Goal: Task Accomplishment & Management: Complete application form

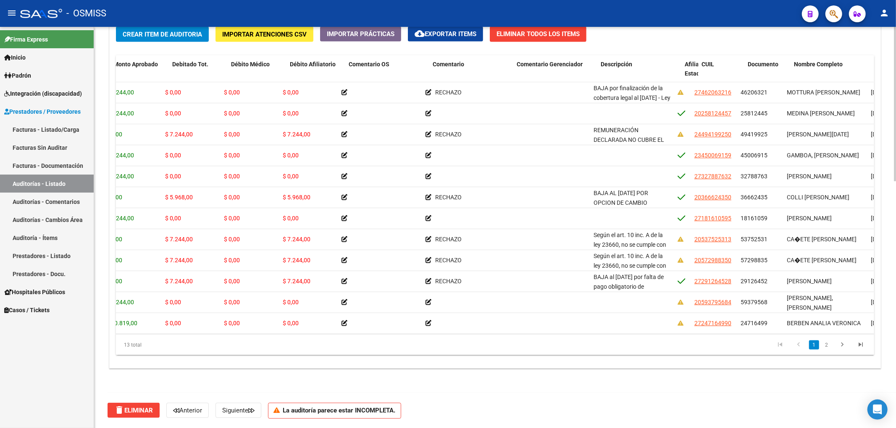
scroll to position [0, 195]
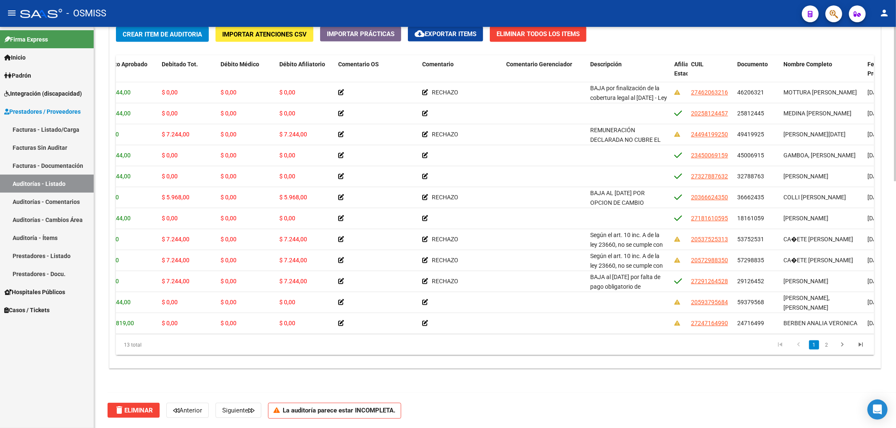
click at [181, 34] on span "Crear Item de Auditoria" at bounding box center [162, 35] width 79 height 8
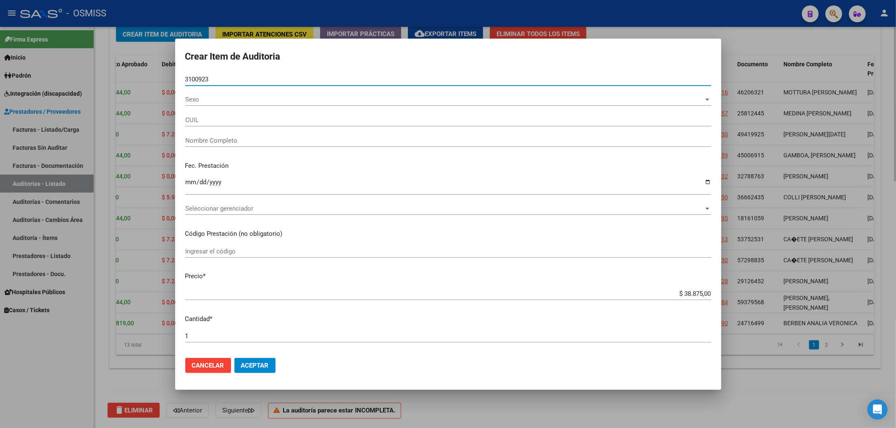
type input "31009233"
type input "23310092339"
type input "MU�OZ MATIAS LEANDRO"
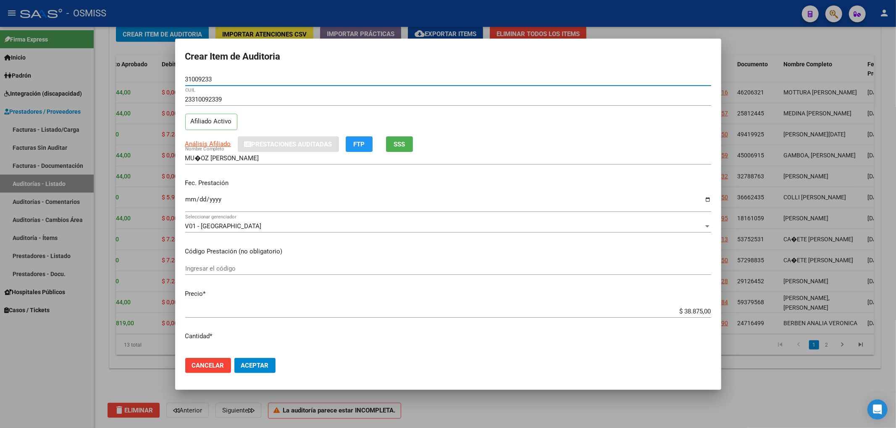
type input "31009233"
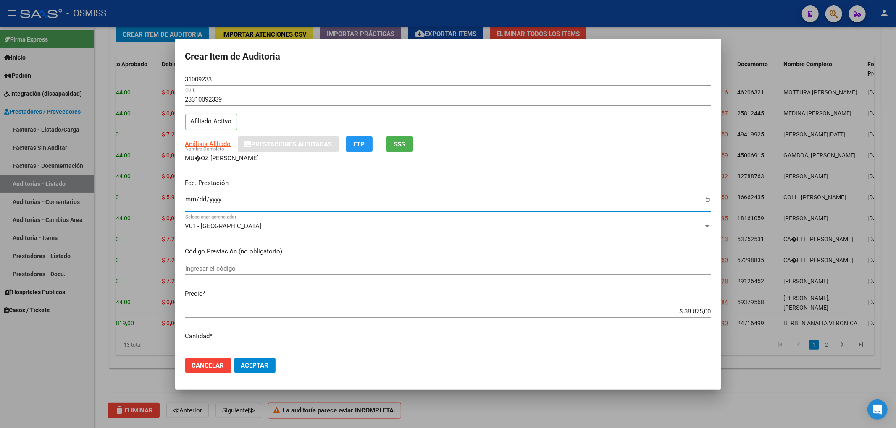
click at [187, 202] on input "Ingresar la fecha" at bounding box center [448, 202] width 526 height 13
type input "2025-07-31"
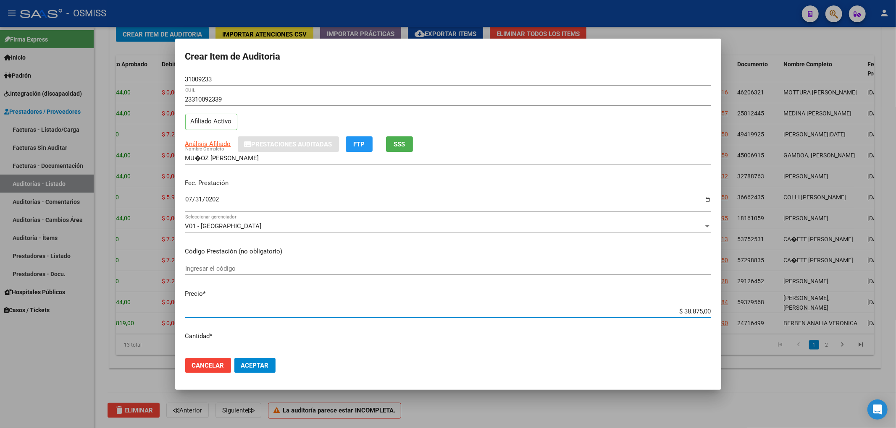
drag, startPoint x: 675, startPoint y: 312, endPoint x: 745, endPoint y: 315, distance: 69.7
click at [744, 315] on div "Crear Item de Auditoria 31009233 Nro Documento 23310092339 CUIL Afiliado Activo…" at bounding box center [448, 214] width 896 height 428
type input "$ 0,07"
type input "$ 0,72"
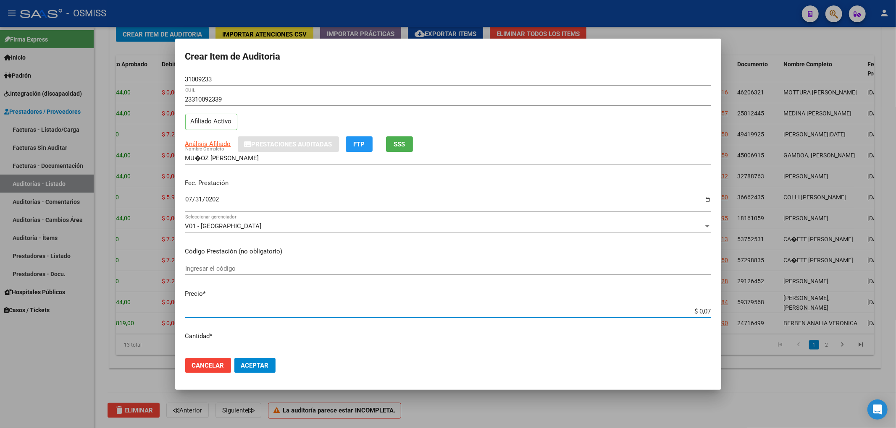
type input "$ 0,72"
type input "$ 7,24"
type input "$ 72,44"
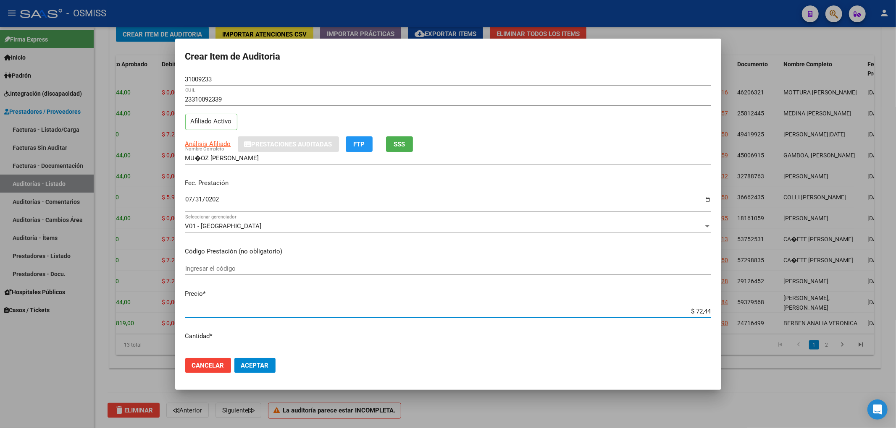
type input "$ 724,40"
type input "$ 7.244,00"
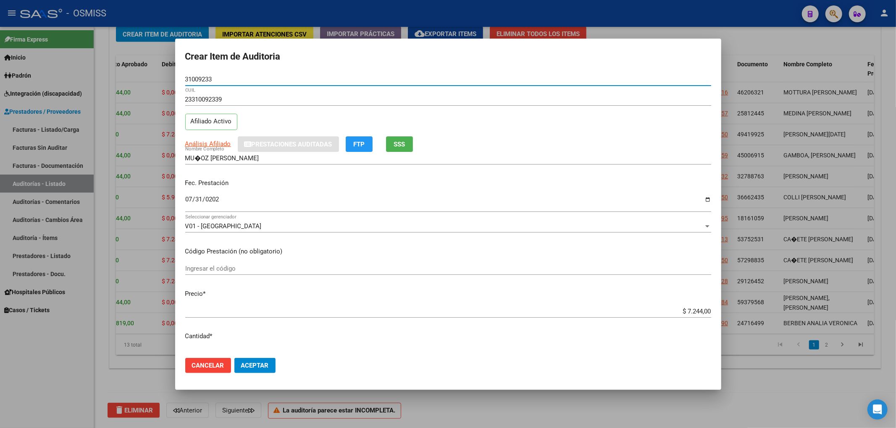
drag, startPoint x: 214, startPoint y: 81, endPoint x: 162, endPoint y: 86, distance: 52.7
click at [162, 86] on div "Crear Item de Auditoria 31009233 Nro Documento 23310092339 CUIL Afiliado Activo…" at bounding box center [448, 214] width 896 height 428
click at [529, 183] on p "Fec. Prestación" at bounding box center [448, 183] width 526 height 10
click at [246, 365] on span "Aceptar" at bounding box center [255, 366] width 28 height 8
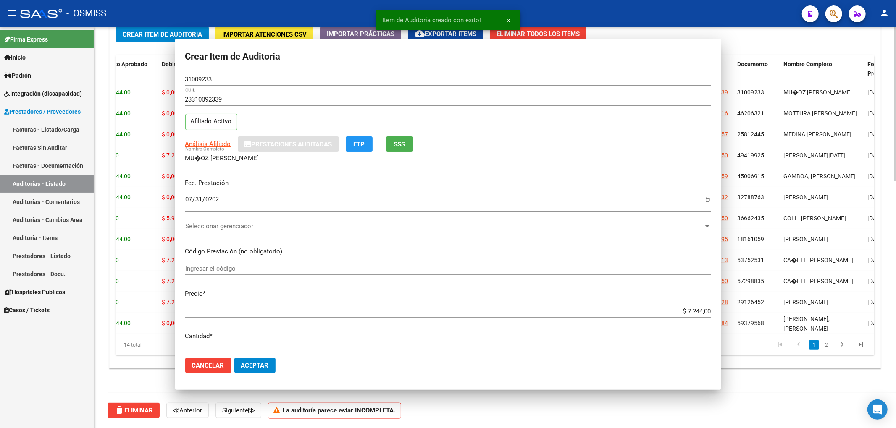
scroll to position [640, 0]
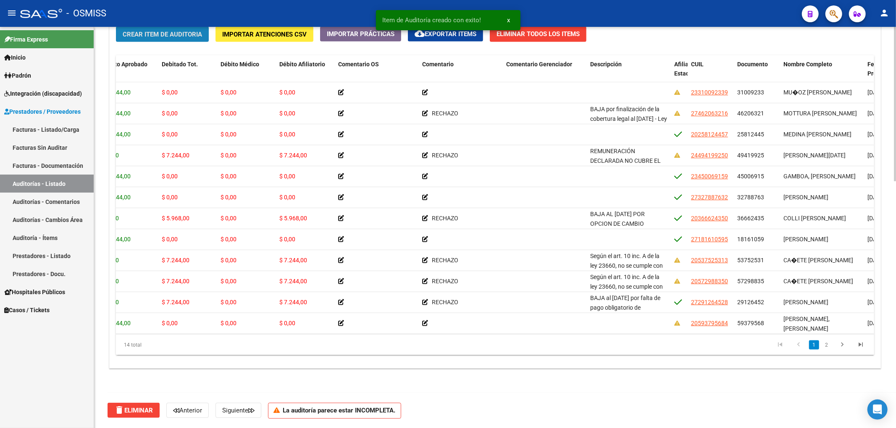
click at [156, 39] on button "Crear Item de Auditoria" at bounding box center [162, 34] width 93 height 16
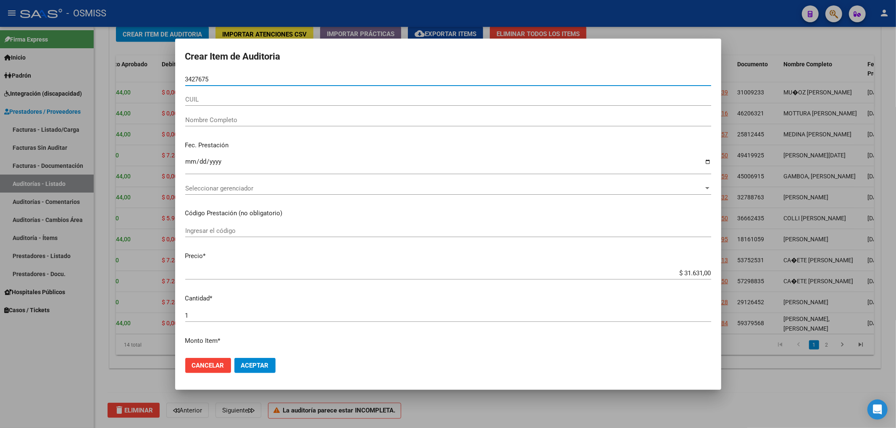
type input "34276751"
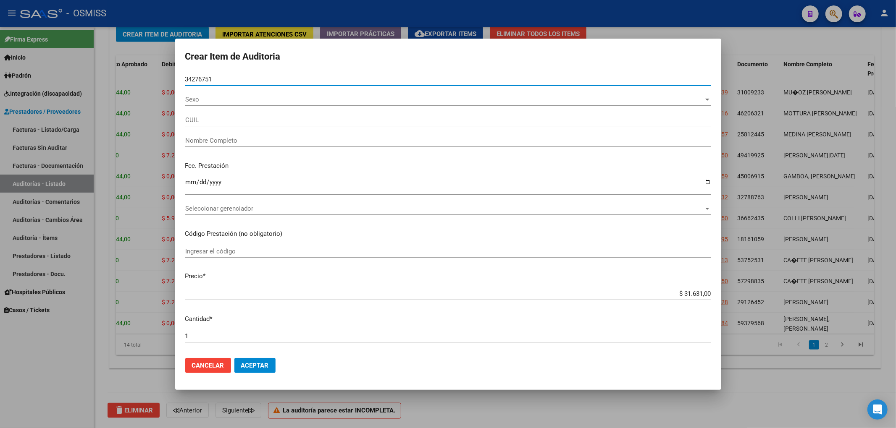
type input "20342767517"
type input "RODRIGUEZ ESTEBAN OSCAR"
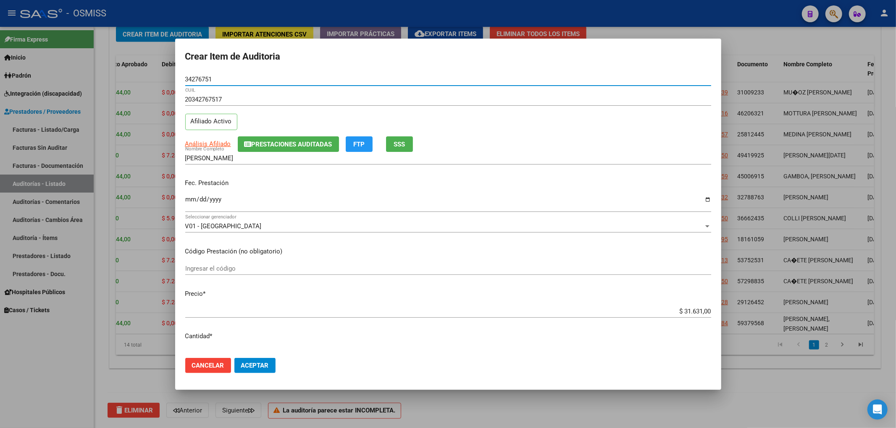
type input "34276751"
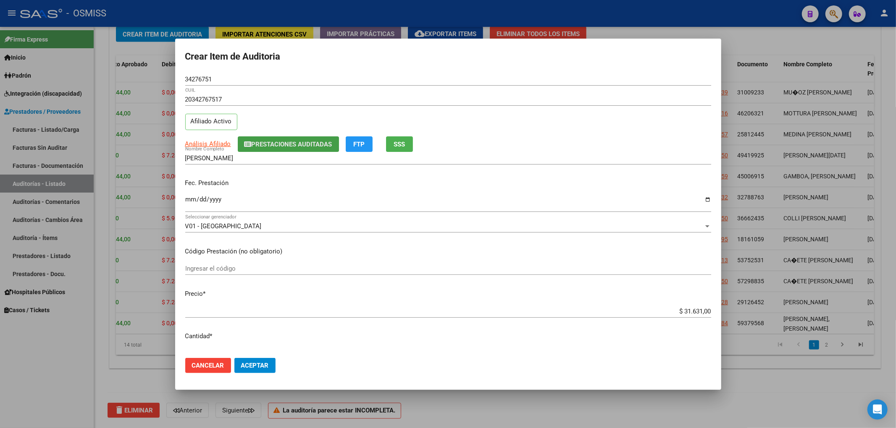
click at [262, 136] on button "Prestaciones Auditadas" at bounding box center [288, 144] width 101 height 16
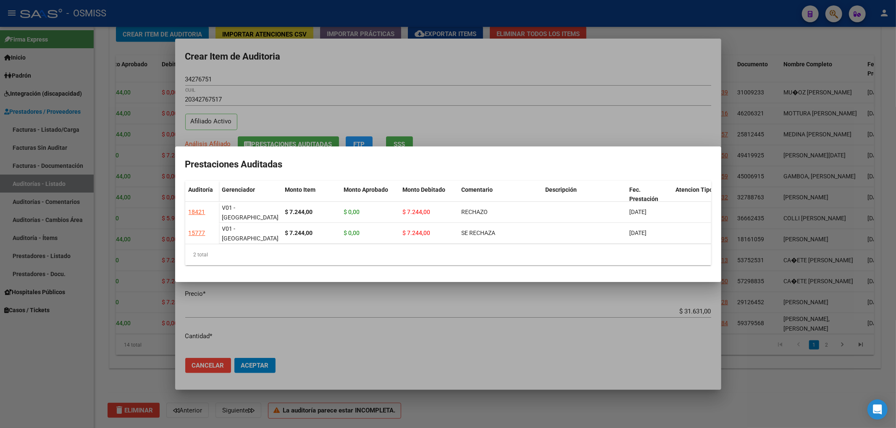
click at [290, 78] on div at bounding box center [448, 214] width 896 height 428
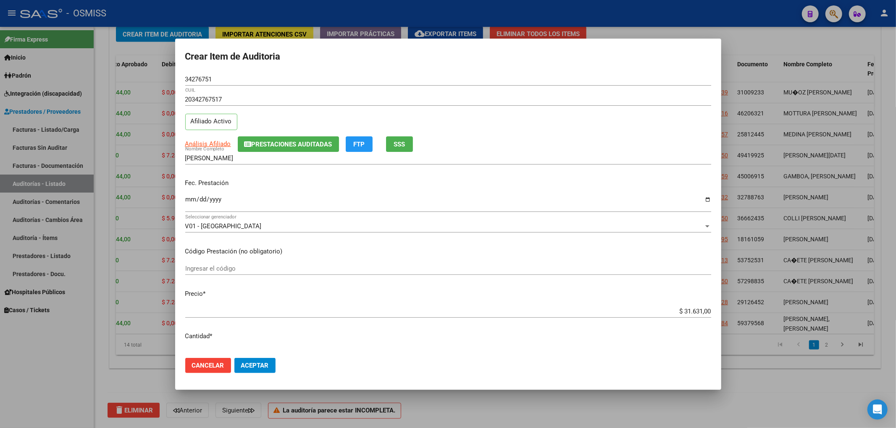
drag, startPoint x: 229, startPoint y: 80, endPoint x: 81, endPoint y: 76, distance: 147.4
click at [83, 76] on div "Crear Item de Auditoria 34276751 Nro Documento 20342767517 CUIL Afiliado Activo…" at bounding box center [448, 214] width 896 height 428
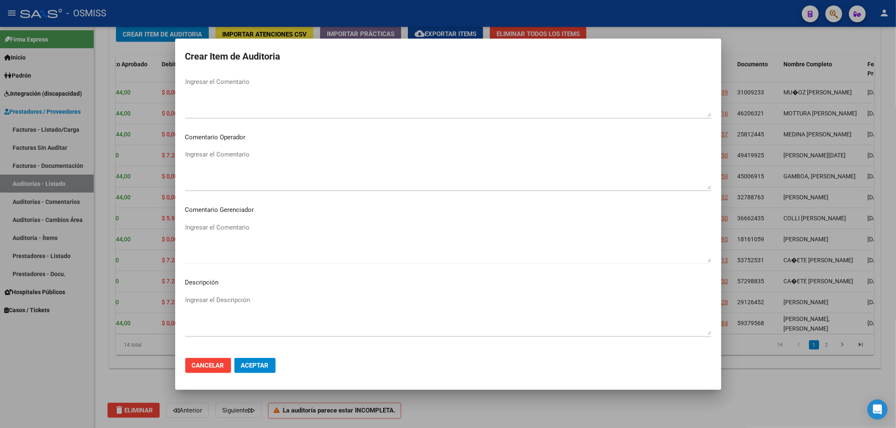
scroll to position [504, 0]
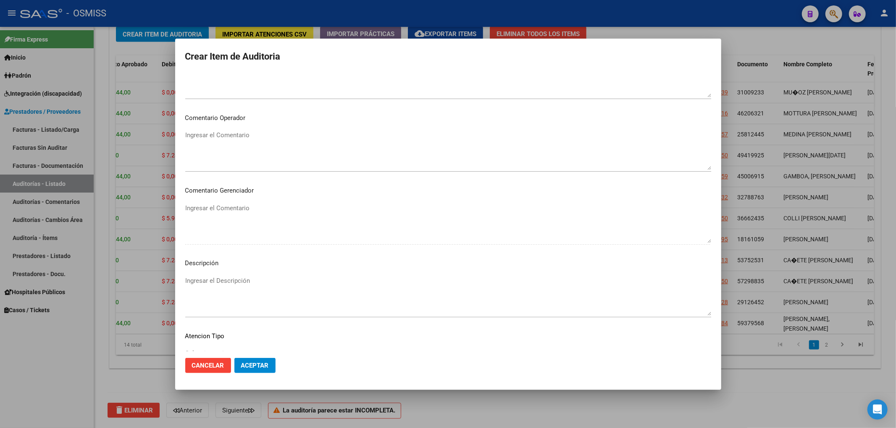
click at [252, 278] on textarea "Ingresar el Descripción" at bounding box center [448, 295] width 526 height 39
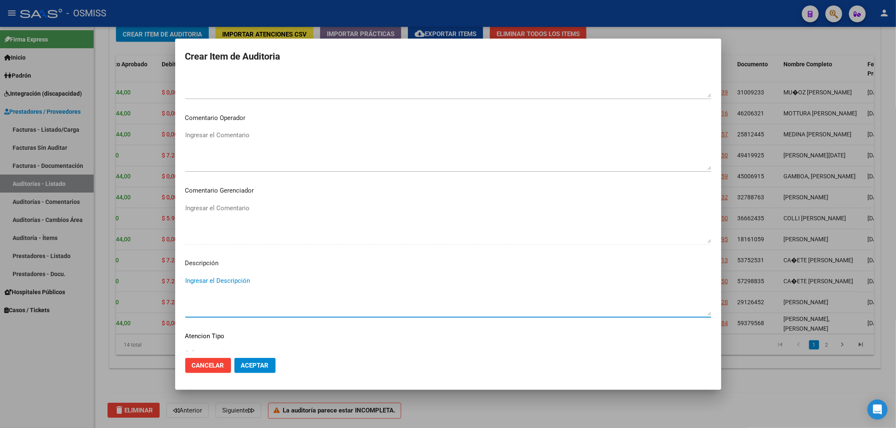
paste textarea "Según el art. 10 inc. A de la ley 23660, no se cumple con la minima continuidad…"
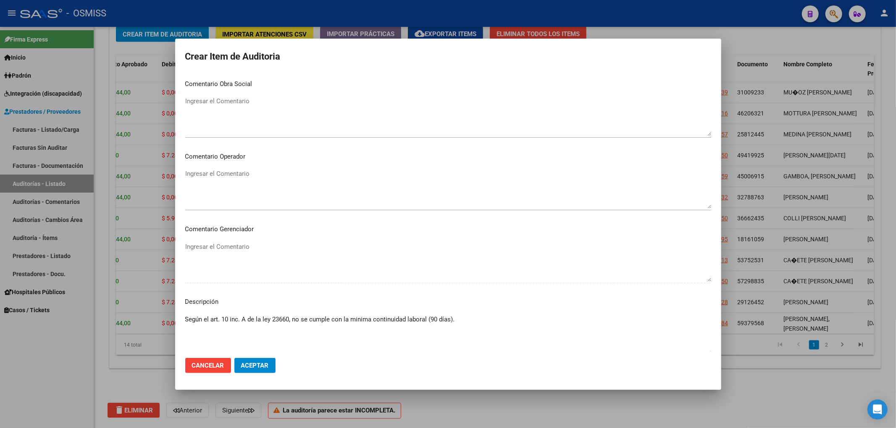
scroll to position [448, 0]
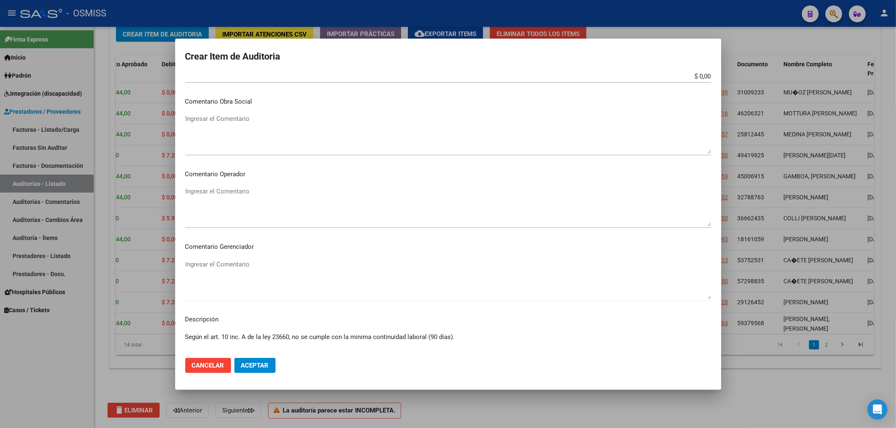
type textarea "Según el art. 10 inc. A de la ley 23660, no se cumple con la minima continuidad…"
click at [243, 201] on textarea "Ingresar el Comentario" at bounding box center [448, 206] width 526 height 39
type textarea "r"
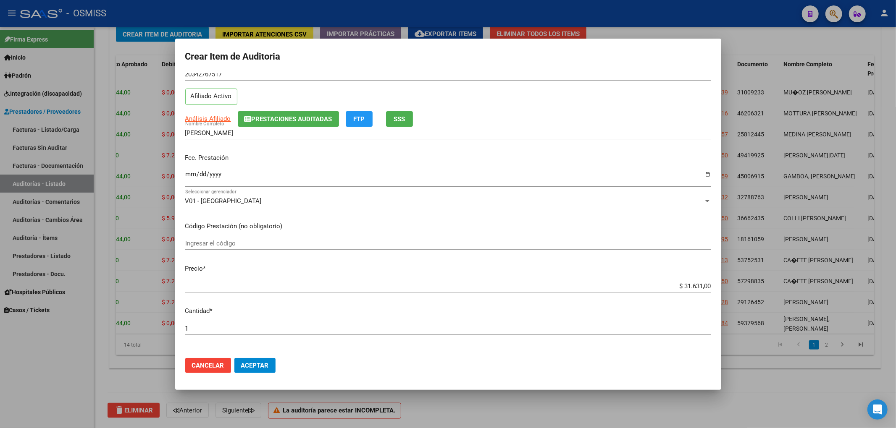
scroll to position [0, 0]
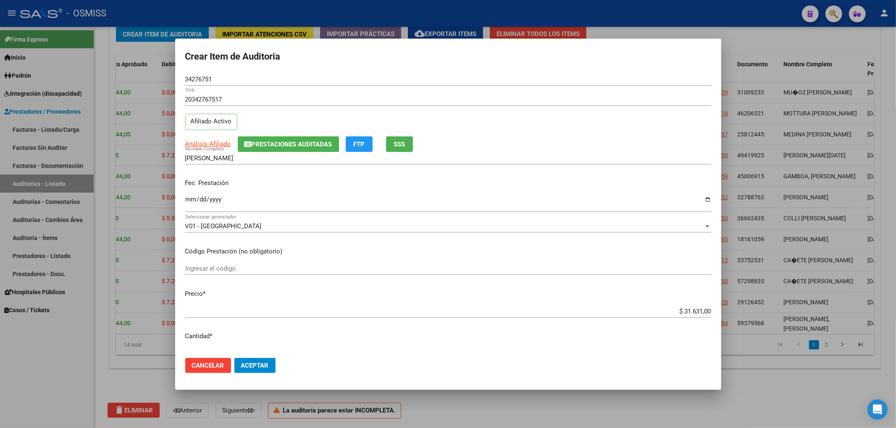
type textarea "RECHAZO"
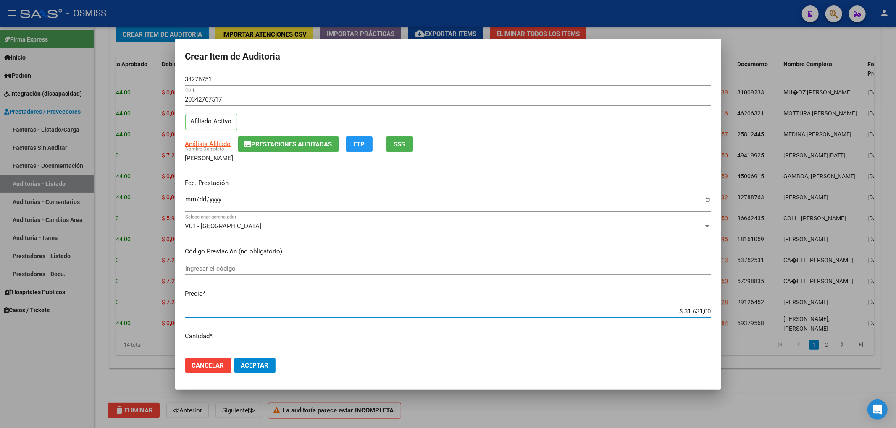
drag, startPoint x: 677, startPoint y: 311, endPoint x: 714, endPoint y: 311, distance: 36.9
click at [714, 311] on mat-dialog-content "34276751 Nro Documento 20342767517 CUIL Afiliado Activo Análisis Afiliado Prest…" at bounding box center [448, 212] width 546 height 278
type input "$ 0,07"
type input "$ 0,72"
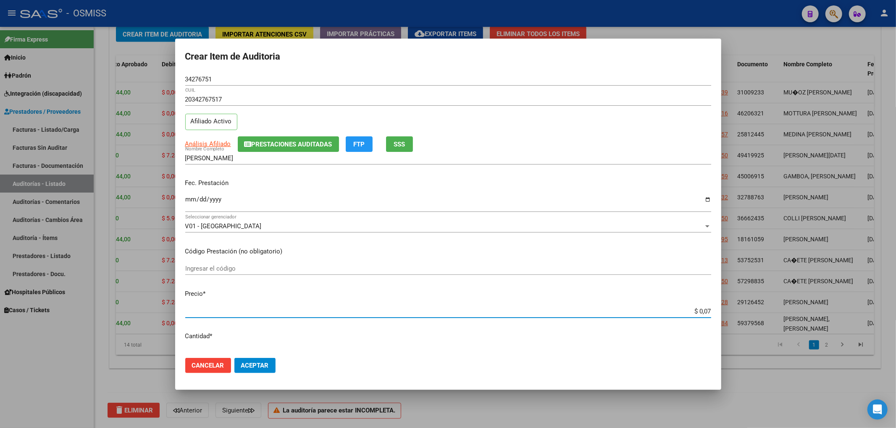
type input "$ 0,72"
type input "$ 7,24"
type input "$ 72,44"
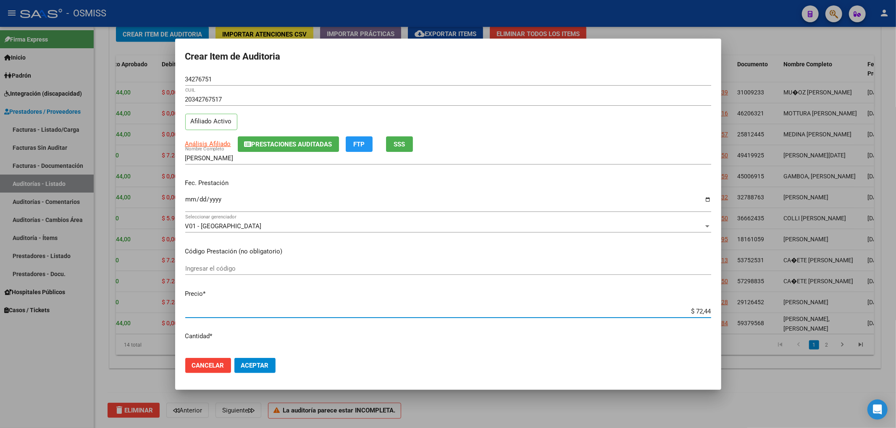
type input "$ 724,40"
type input "$ 7.244,00"
drag, startPoint x: 726, startPoint y: 316, endPoint x: 736, endPoint y: 316, distance: 9.7
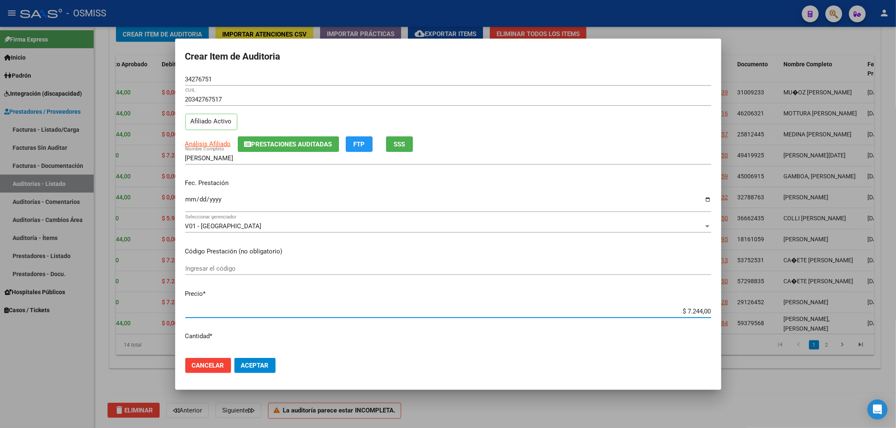
click at [731, 316] on div "Crear Item de Auditoria 34276751 Nro Documento 20342767517 CUIL Afiliado Activo…" at bounding box center [448, 214] width 896 height 428
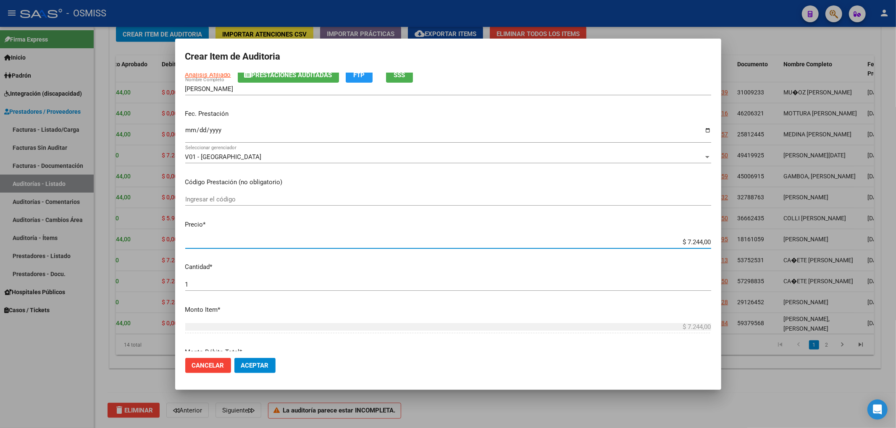
scroll to position [168, 0]
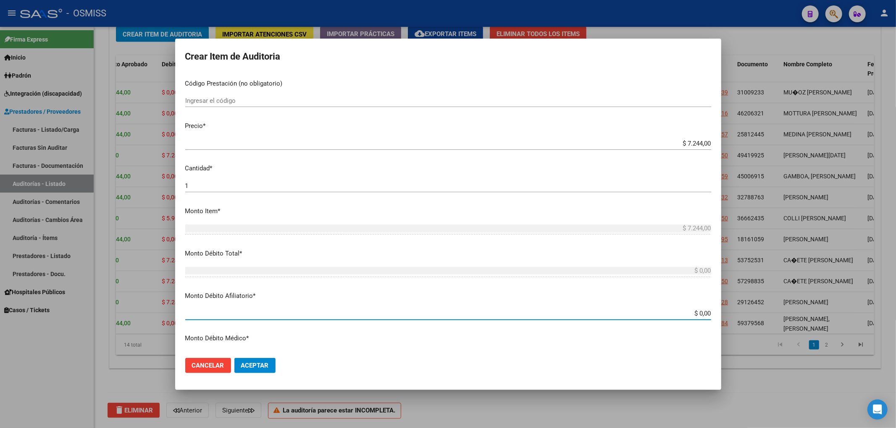
click at [704, 313] on input "$ 0,00" at bounding box center [448, 314] width 526 height 8
paste input "$ 7.244,00"
type input "$ 0,00$ 7.244,00"
type input "$ 7.244,00"
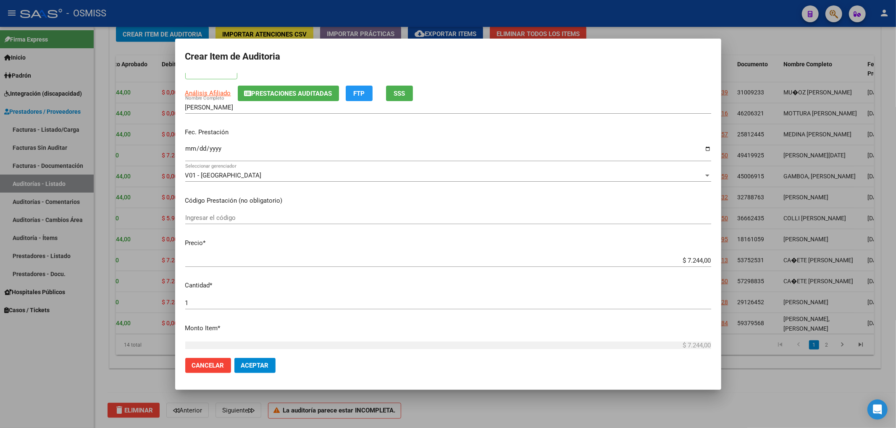
scroll to position [0, 0]
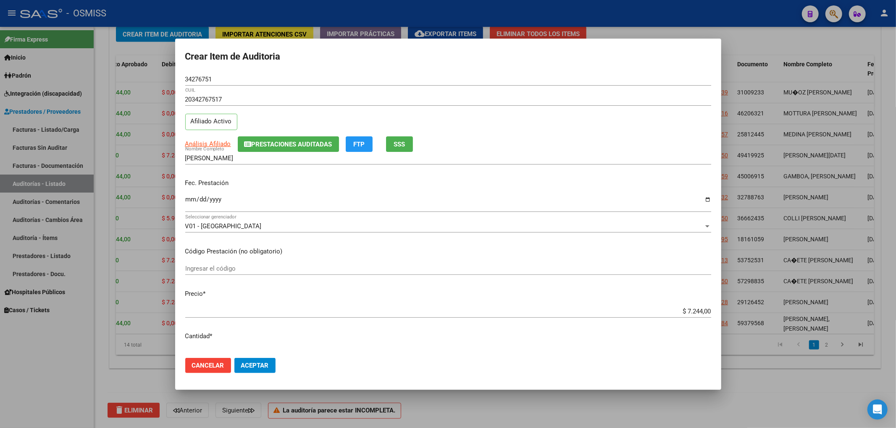
type input "$ 7.244,00"
drag, startPoint x: 216, startPoint y: 81, endPoint x: 133, endPoint y: 91, distance: 83.6
click at [133, 91] on div "Crear Item de Auditoria 34276751 Nro Documento 20342767517 CUIL Afiliado Activo…" at bounding box center [448, 214] width 896 height 428
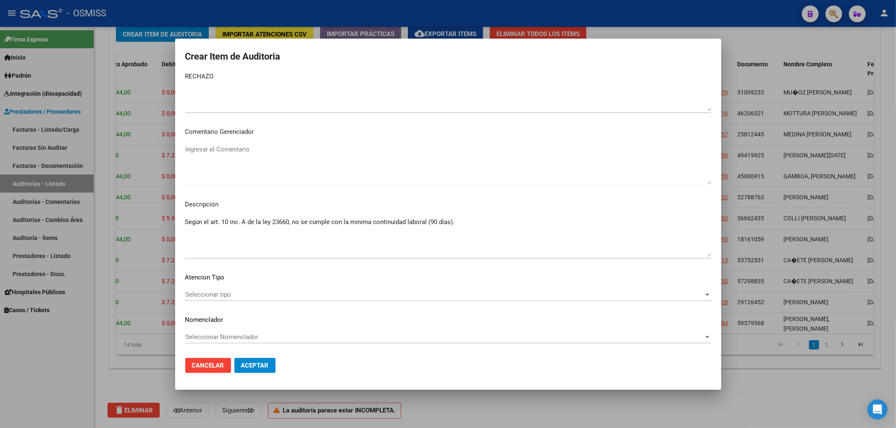
scroll to position [563, 0]
click at [461, 224] on textarea "Según el art. 10 inc. A de la ley 23660, no se cumple con la minima continuidad…" at bounding box center [448, 236] width 526 height 39
paste textarea "31-12-2024"
click at [482, 224] on textarea "Según el art. 10 inc. A de la ley 23660, no se cumple con la minima continuidad…" at bounding box center [448, 236] width 526 height 39
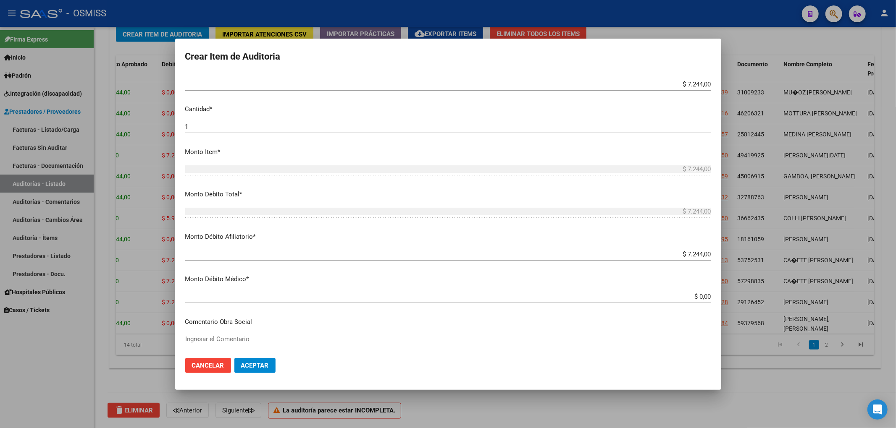
scroll to position [0, 0]
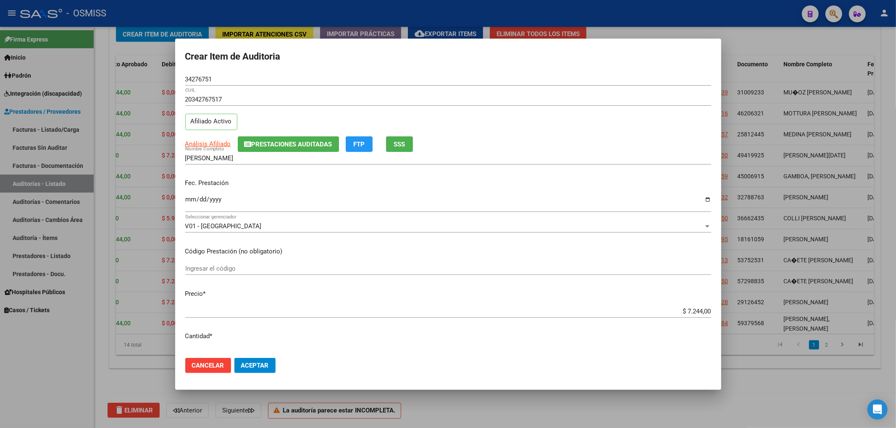
type textarea "Según el art. 10 inc. A de la ley 23660, no se cumple con la minima continuidad…"
click at [191, 200] on input "Ingresar la fecha" at bounding box center [448, 202] width 526 height 13
type input "2025-07-26"
click at [264, 364] on span "Aceptar" at bounding box center [255, 366] width 28 height 8
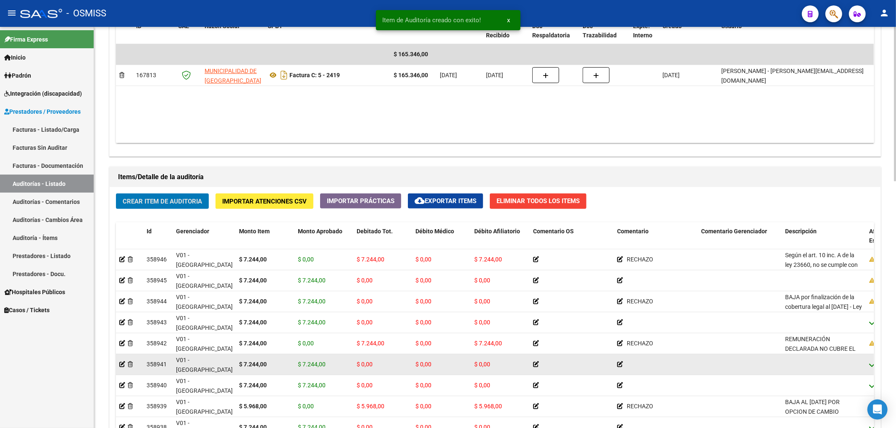
scroll to position [472, 0]
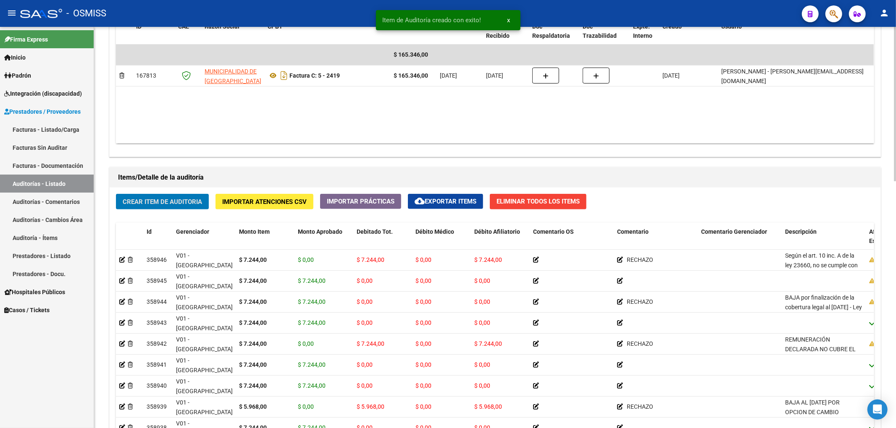
click at [157, 204] on span "Crear Item de Auditoria" at bounding box center [162, 202] width 79 height 8
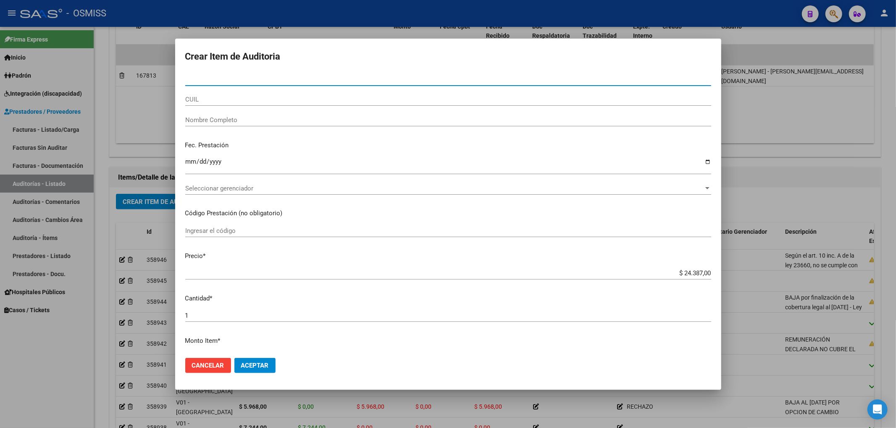
click at [218, 368] on span "Cancelar" at bounding box center [208, 366] width 32 height 8
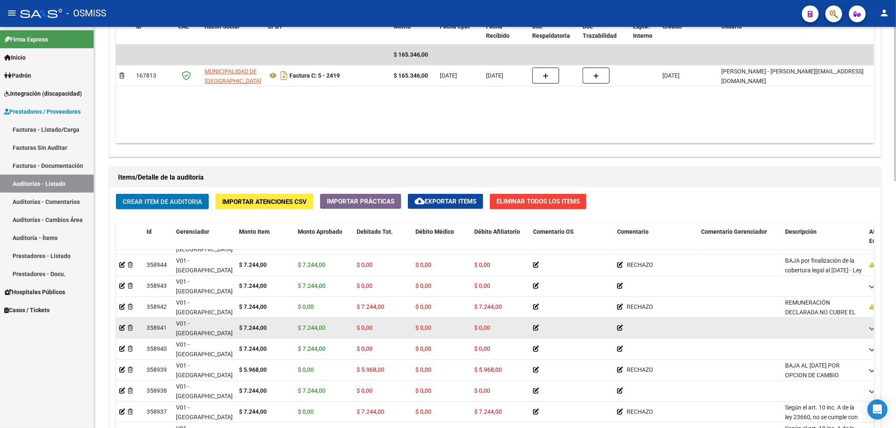
scroll to position [0, 0]
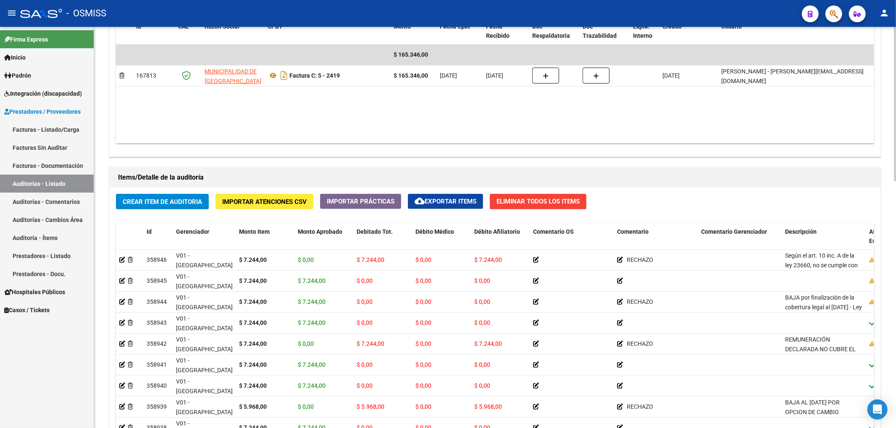
click at [667, 195] on div "Crear Item de Auditoria Importar Atenciones CSV Importar Prácticas cloud_downlo…" at bounding box center [495, 362] width 770 height 348
click at [165, 206] on span "Crear Item de Auditoria" at bounding box center [162, 202] width 79 height 8
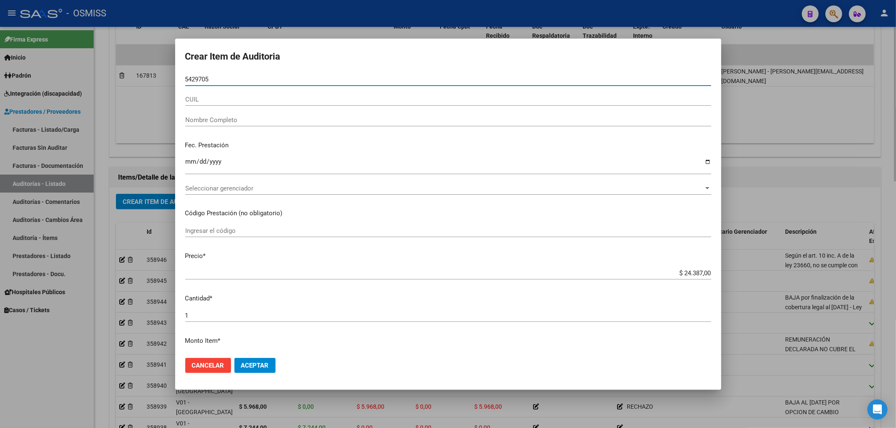
type input "54297059"
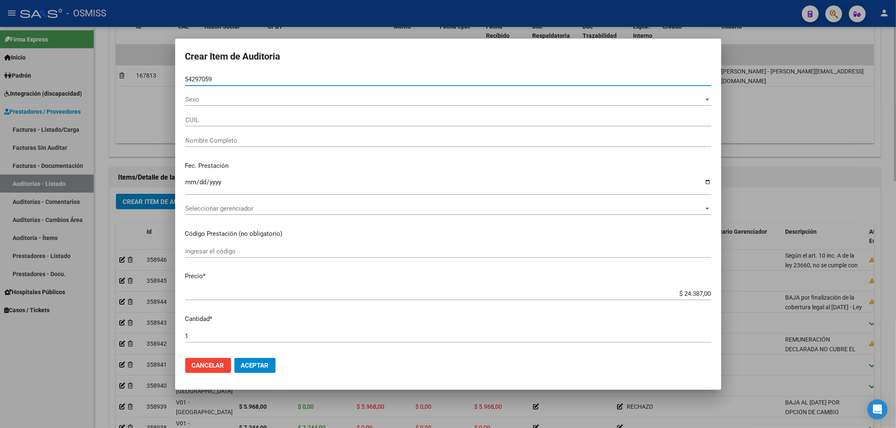
type input "20542970597"
type input "RODRIGUEZ, THIAGO AGUSTIN"
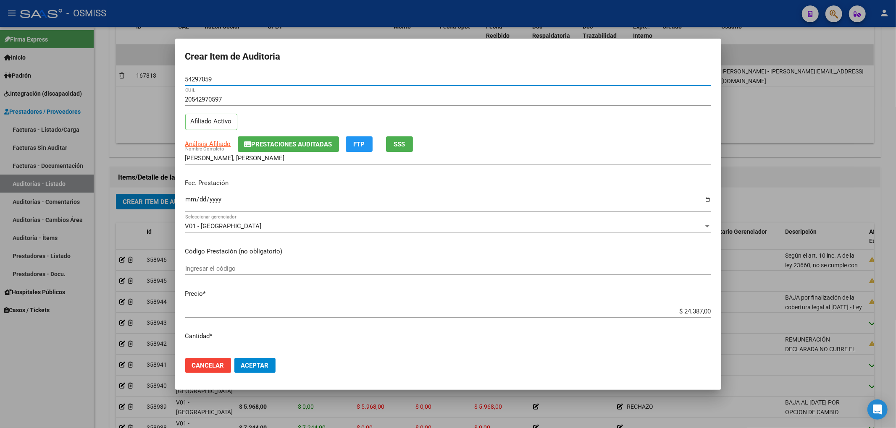
type input "54297059"
click at [189, 202] on input "Ingresar la fecha" at bounding box center [448, 202] width 526 height 13
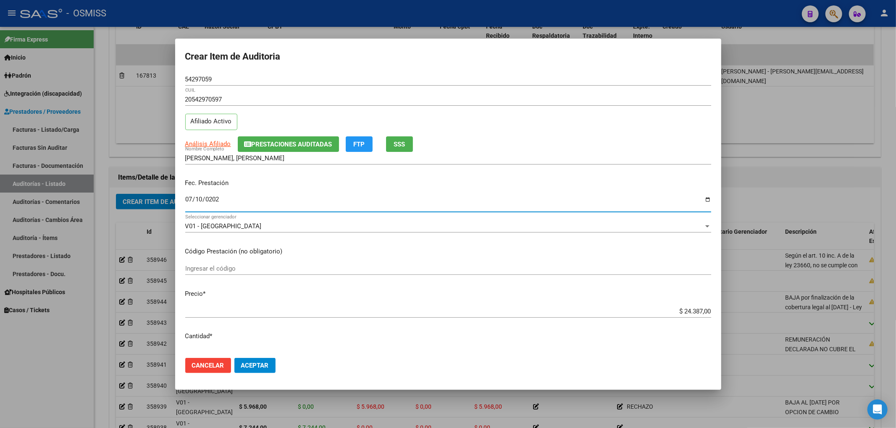
type input "2025-07-10"
drag, startPoint x: 672, startPoint y: 316, endPoint x: 708, endPoint y: 314, distance: 35.7
click at [708, 314] on app-form-text-field "Precio * $ 24.387,00 Ingresar el precio" at bounding box center [451, 302] width 532 height 26
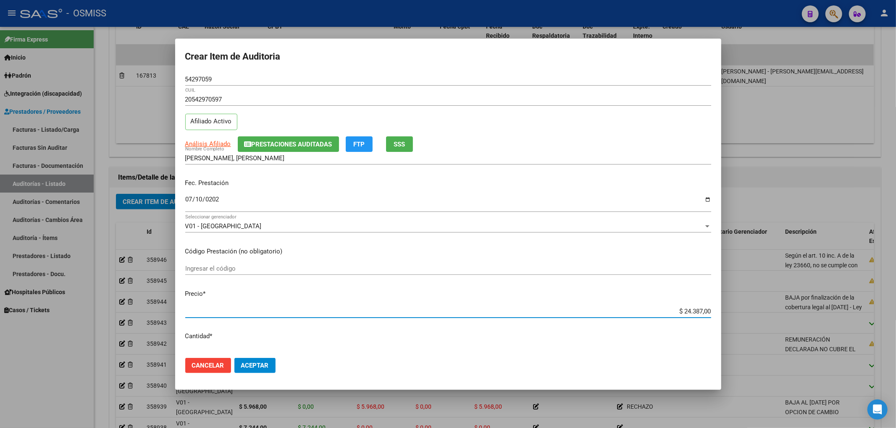
drag, startPoint x: 668, startPoint y: 311, endPoint x: 733, endPoint y: 313, distance: 64.7
click at [733, 313] on div "Crear Item de Auditoria 54297059 Nro Documento 20542970597 CUIL Afiliado Activo…" at bounding box center [448, 214] width 896 height 428
type input "$ 0,07"
type input "$ 0,72"
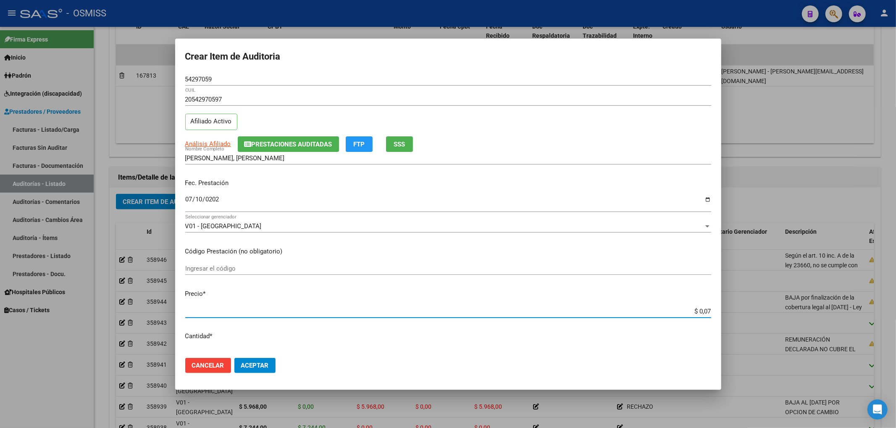
type input "$ 0,72"
type input "$ 7,24"
type input "$ 72,44"
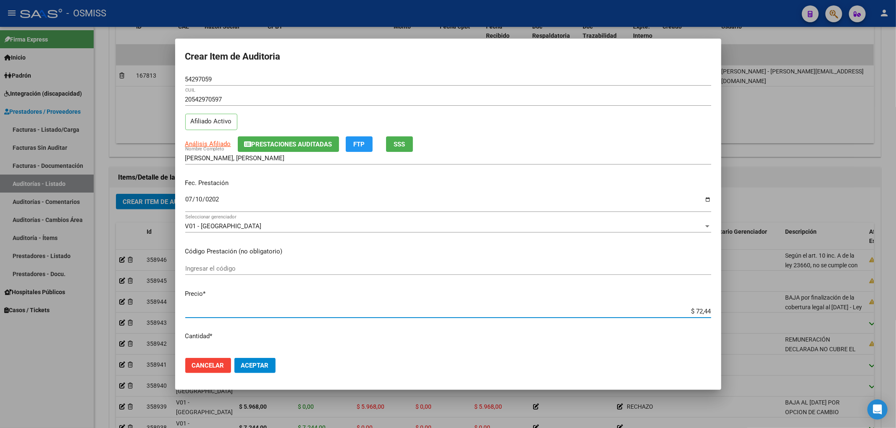
type input "$ 724,40"
type input "$ 7.244,00"
drag, startPoint x: 675, startPoint y: 312, endPoint x: 733, endPoint y: 309, distance: 58.0
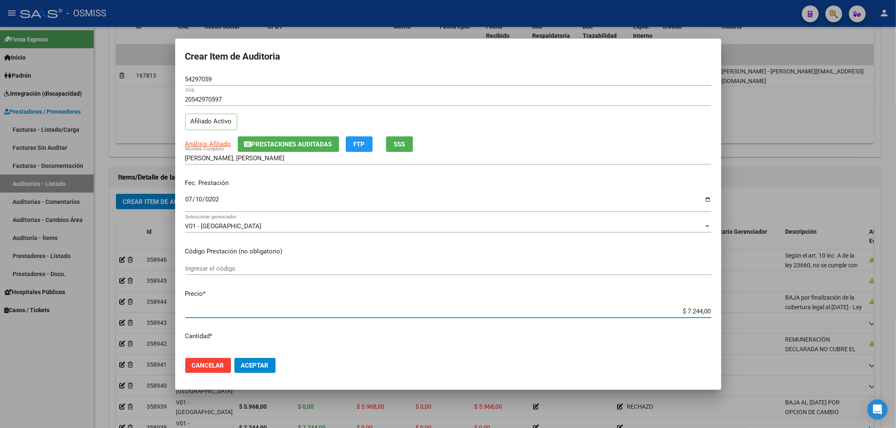
click at [733, 309] on div "Crear Item de Auditoria 54297059 Nro Documento 20542970597 CUIL Afiliado Activo…" at bounding box center [448, 214] width 896 height 428
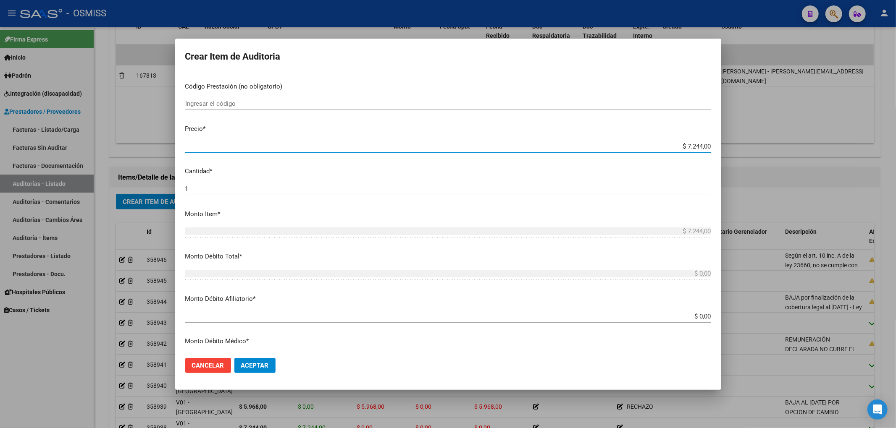
scroll to position [168, 0]
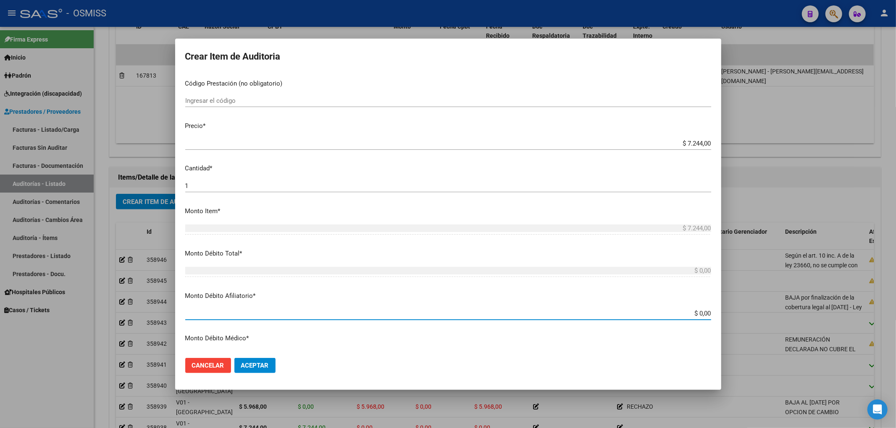
click at [702, 312] on input "$ 0,00" at bounding box center [448, 314] width 526 height 8
paste input "$ 7.244,00"
type input "$ 0,00$ 7.244,00"
type input "$ 7.244,00"
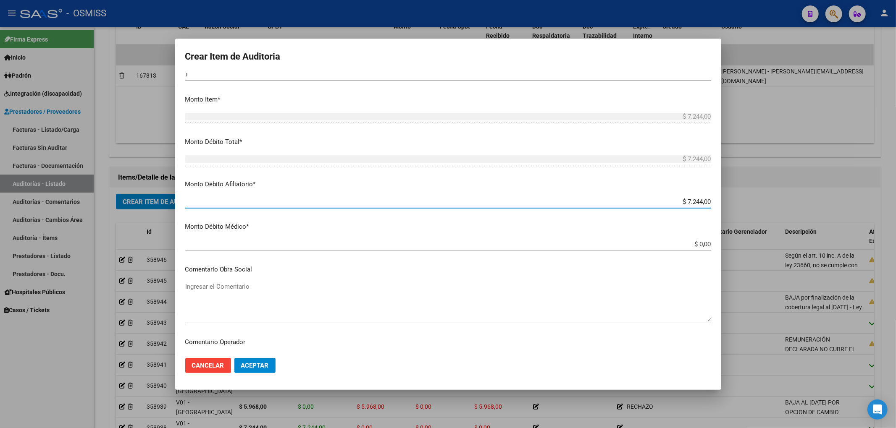
scroll to position [336, 0]
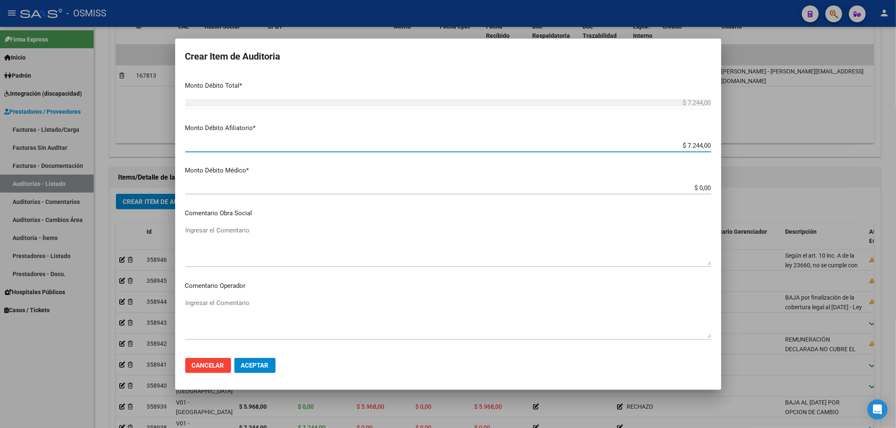
type input "$ 7.244,00"
click at [253, 306] on textarea "Ingresar el Comentario" at bounding box center [448, 318] width 526 height 39
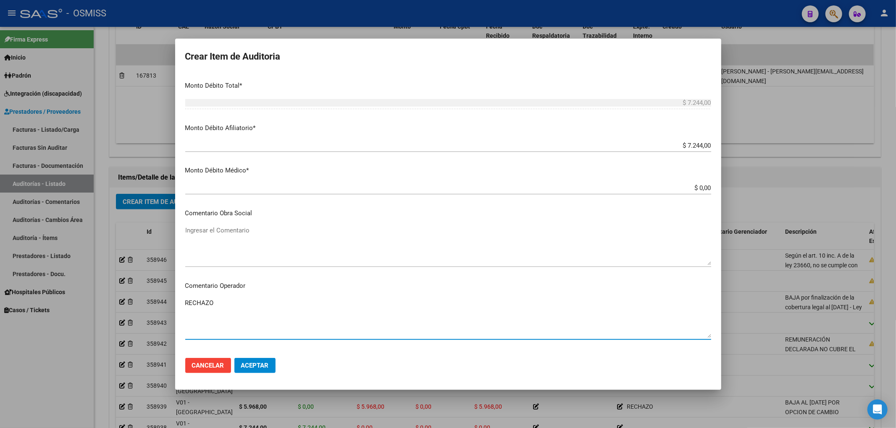
type textarea "RECHAZO"
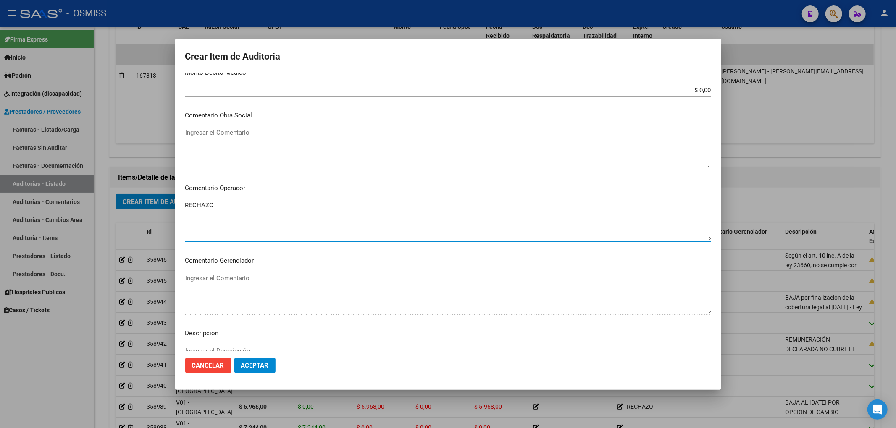
scroll to position [504, 0]
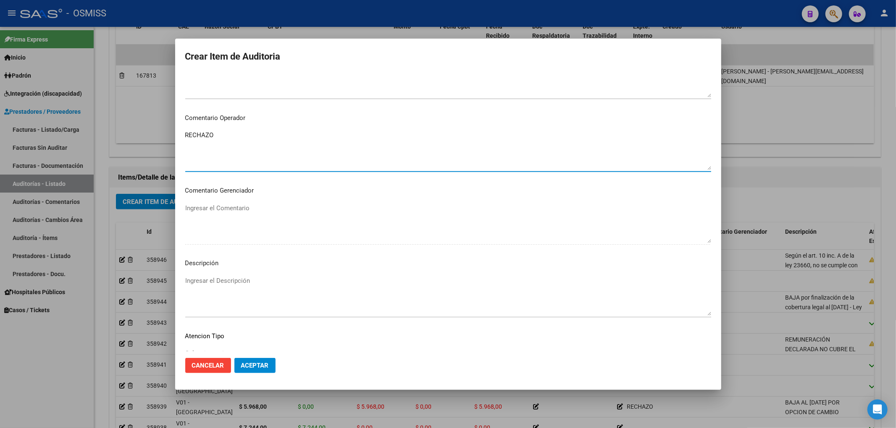
click at [266, 281] on textarea "Ingresar el Descripción" at bounding box center [448, 295] width 526 height 39
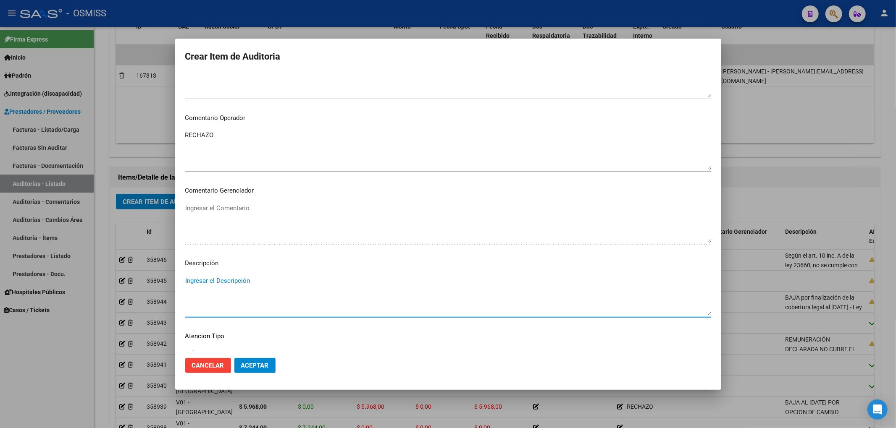
paste textarea "Según el art. 10 inc. A de la ley 23660, no se cumple con la minima continuidad…"
type textarea "Según el art. 10 inc. A de la ley 23660, no se cumple con la minima continuidad…"
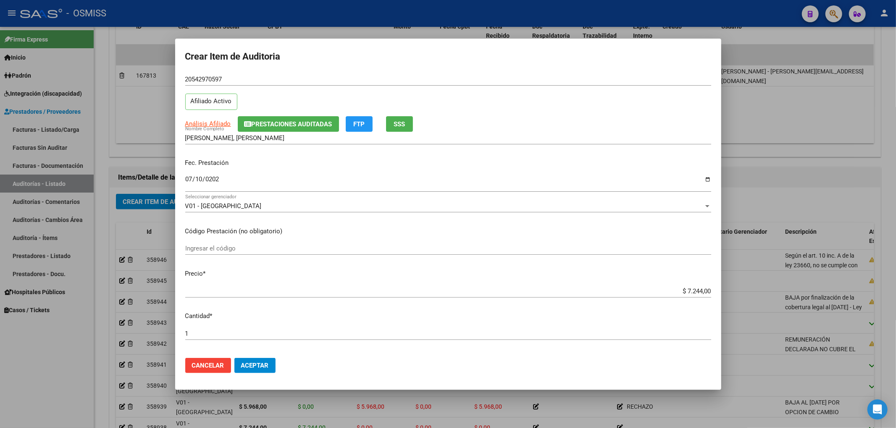
scroll to position [0, 0]
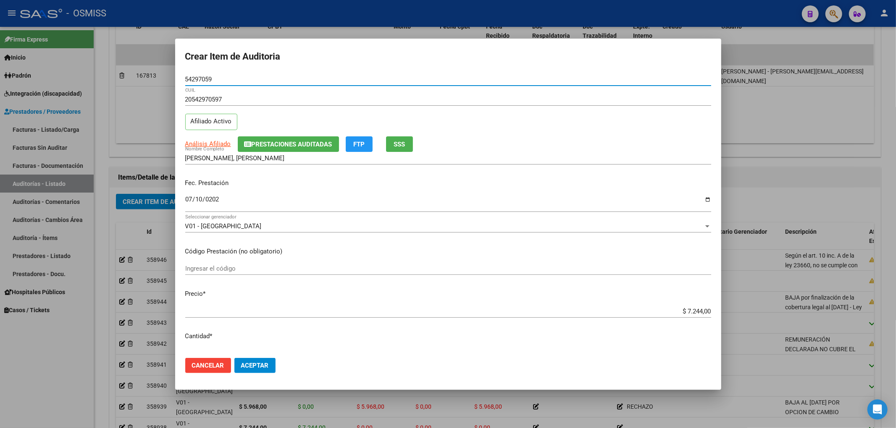
drag, startPoint x: 218, startPoint y: 79, endPoint x: 170, endPoint y: 81, distance: 48.7
click at [170, 81] on div "Crear Item de Auditoria 54297059 Nro Documento 20542970597 CUIL Afiliado Activo…" at bounding box center [448, 214] width 896 height 428
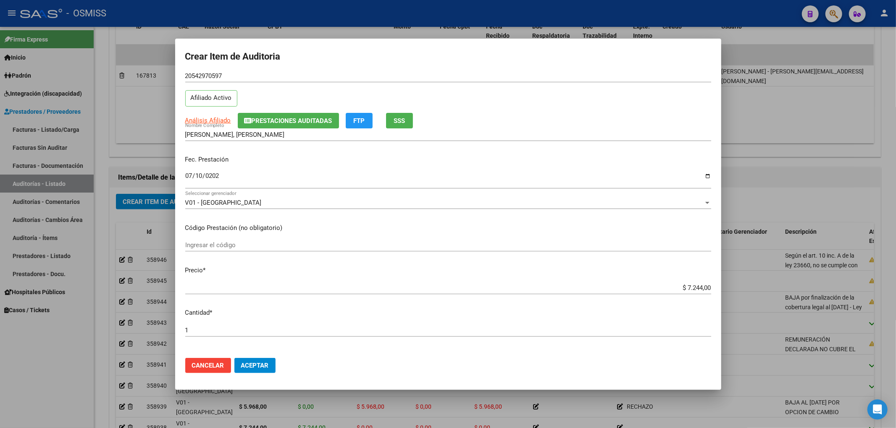
scroll to position [3, 0]
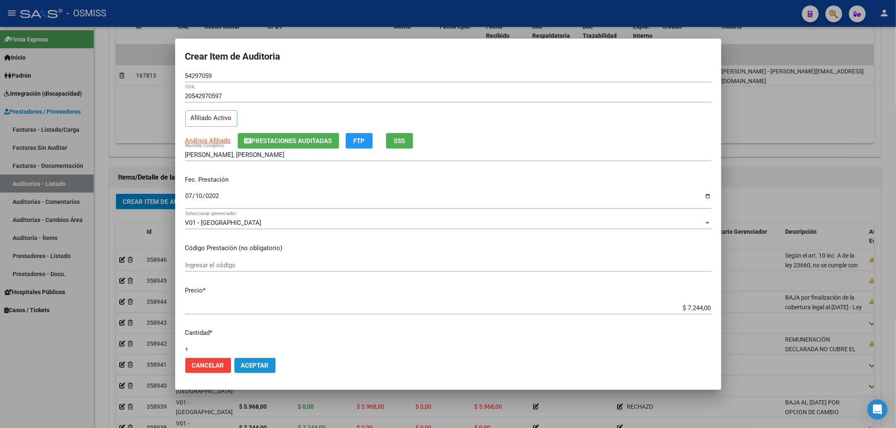
click at [262, 368] on span "Aceptar" at bounding box center [255, 366] width 28 height 8
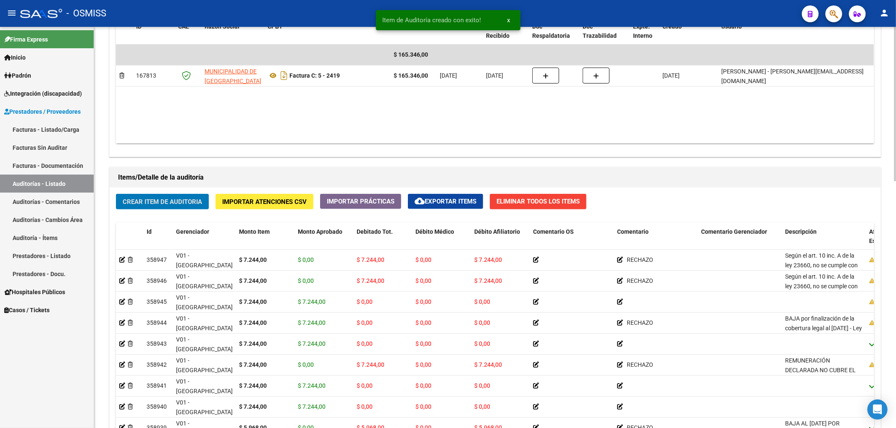
click at [192, 207] on button "Crear Item de Auditoria" at bounding box center [162, 202] width 93 height 16
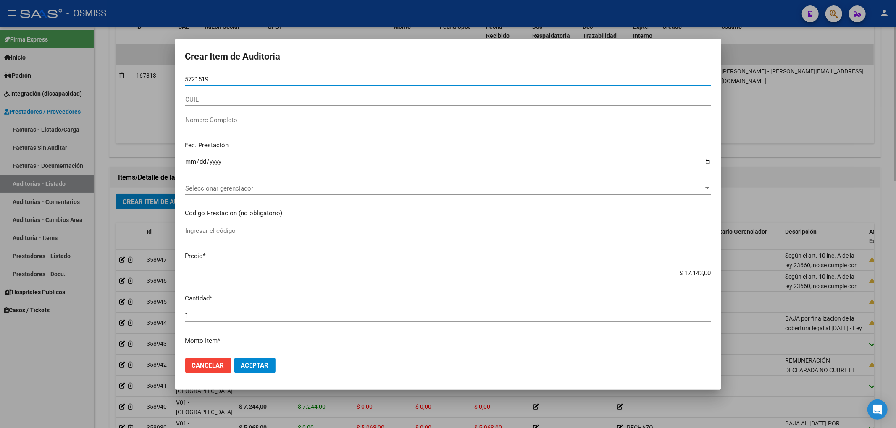
type input "57215194"
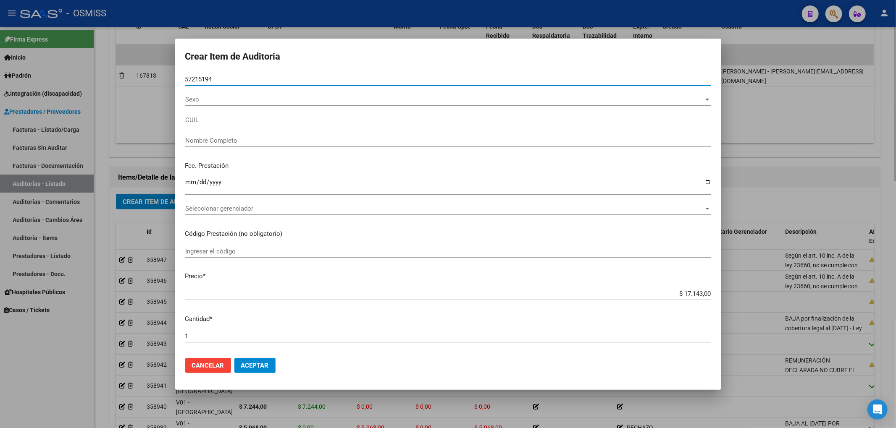
type input "27572151943"
type input "TODINI EMMA VALENTINA"
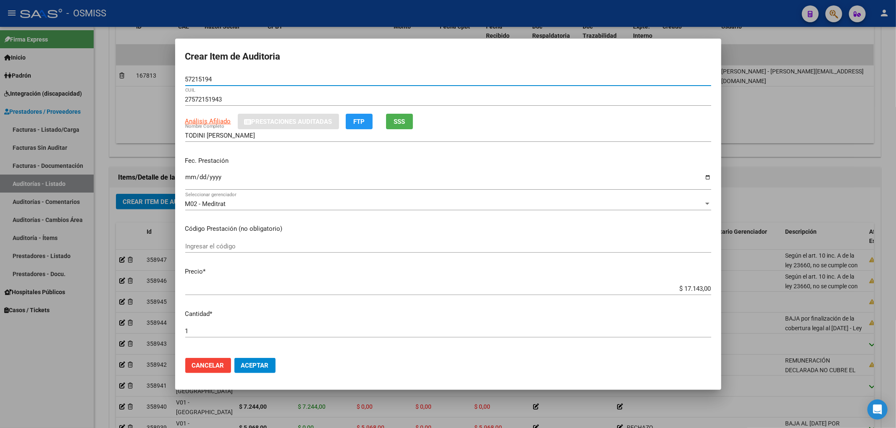
type input "57215194"
click at [189, 181] on input "Ingresar la fecha" at bounding box center [448, 180] width 526 height 13
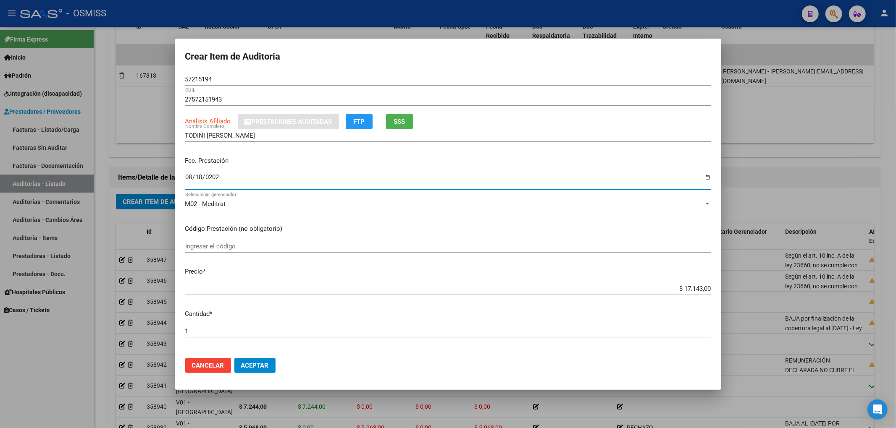
type input "2025-08-18"
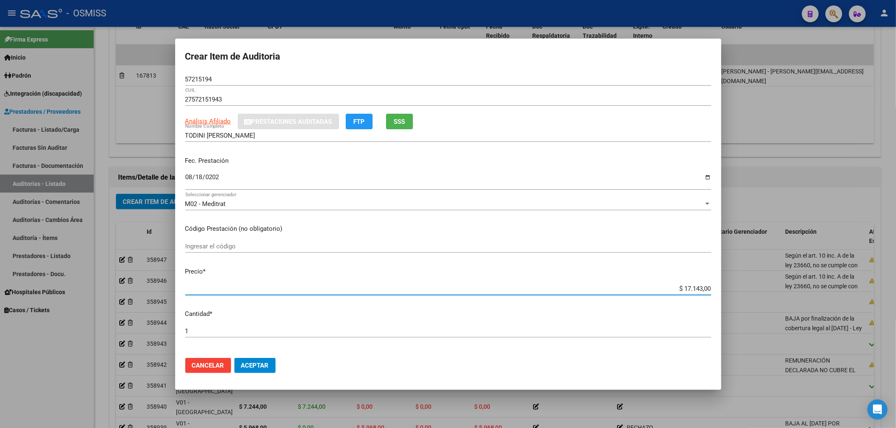
drag, startPoint x: 670, startPoint y: 287, endPoint x: 696, endPoint y: 285, distance: 25.7
click at [703, 287] on input "$ 17.143,00" at bounding box center [448, 289] width 526 height 8
type input "$ 0,09"
type input "$ 0,98"
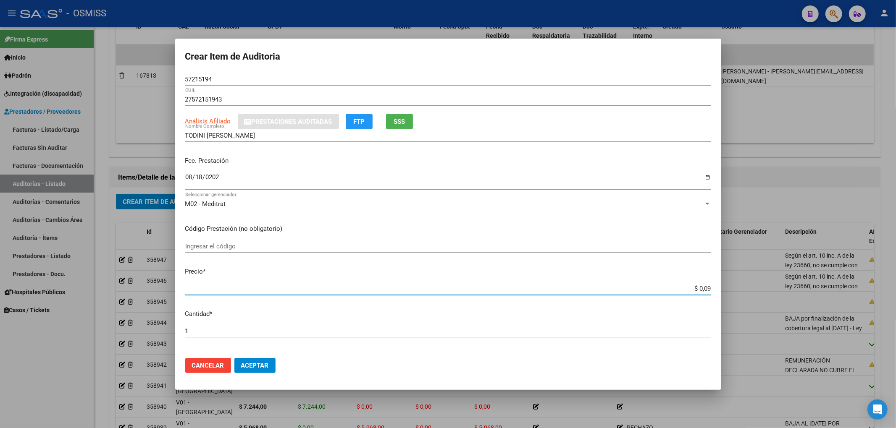
type input "$ 0,98"
type input "$ 9,89"
type input "$ 98,99"
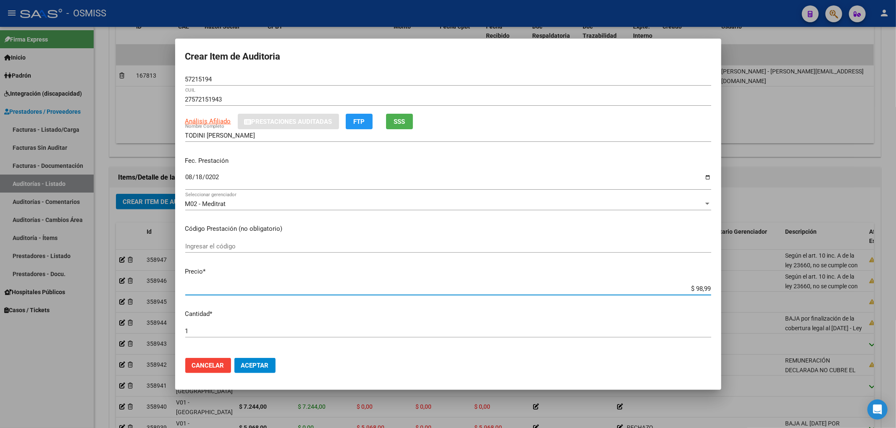
type input "$ 989,90"
type input "$ 9.899,00"
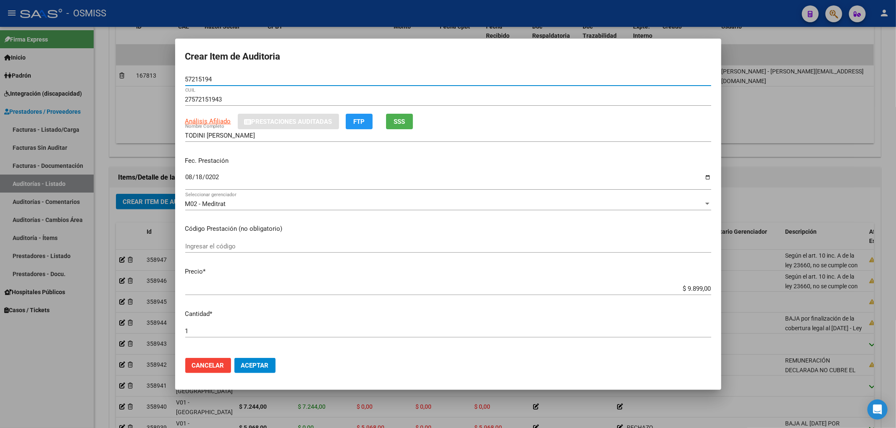
drag, startPoint x: 214, startPoint y: 81, endPoint x: 180, endPoint y: 81, distance: 33.6
click at [180, 81] on mat-dialog-content "57215194 Nro Documento 27572151943 CUIL Análisis Afiliado Prestaciones Auditada…" at bounding box center [448, 212] width 546 height 278
click at [660, 238] on mat-dialog-content "57215194 Nro Documento 27572151943 CUIL Análisis Afiliado Prestaciones Auditada…" at bounding box center [448, 212] width 546 height 278
click at [254, 367] on span "Aceptar" at bounding box center [255, 366] width 28 height 8
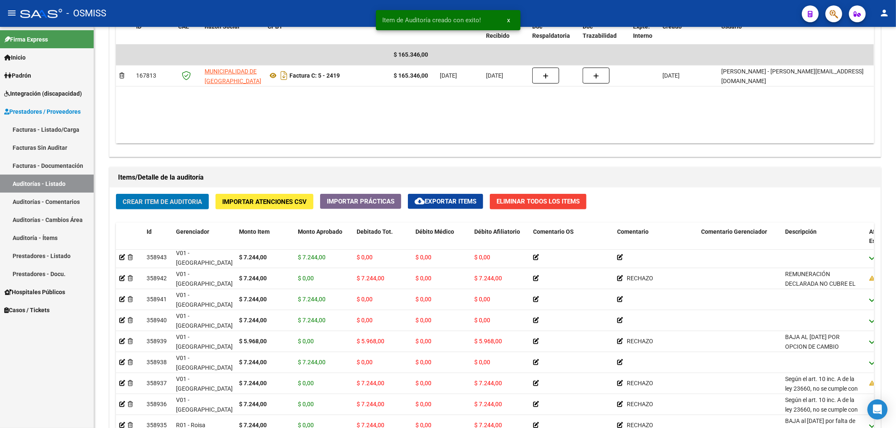
scroll to position [0, 0]
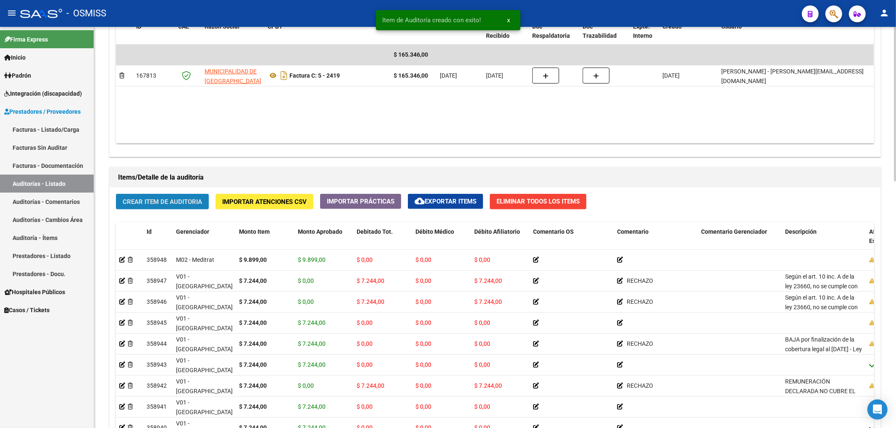
click at [192, 207] on button "Crear Item de Auditoria" at bounding box center [162, 202] width 93 height 16
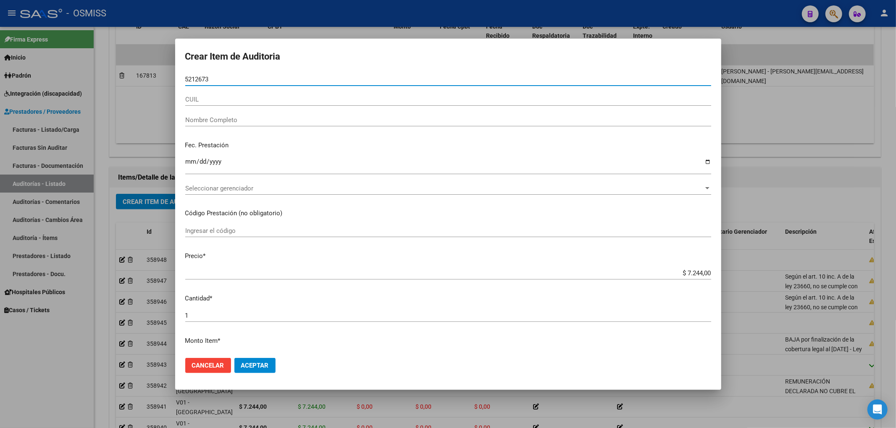
type input "52126730"
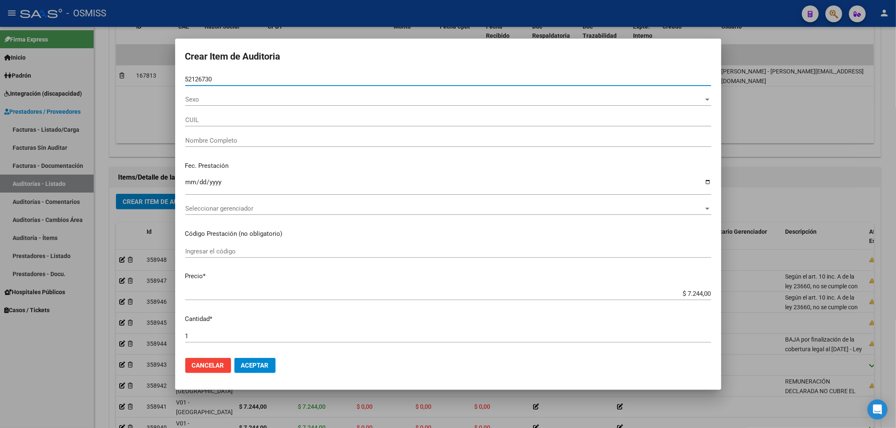
type input "20521267306"
type input "VANEGA ALEJO JAMAL"
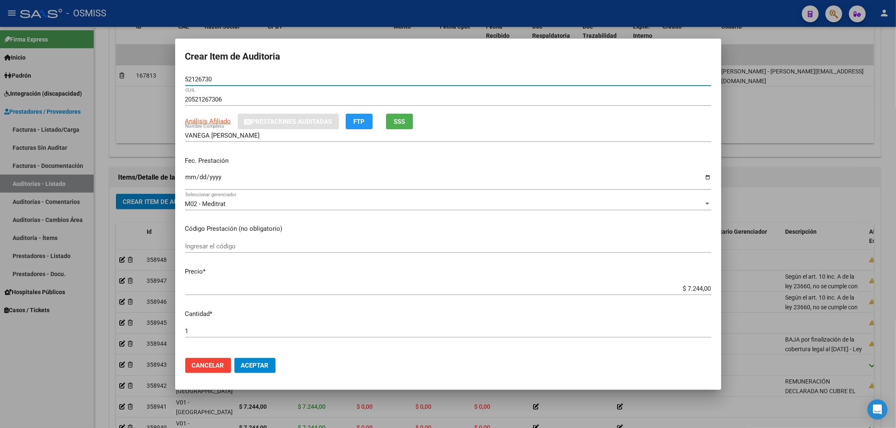
type input "52126730"
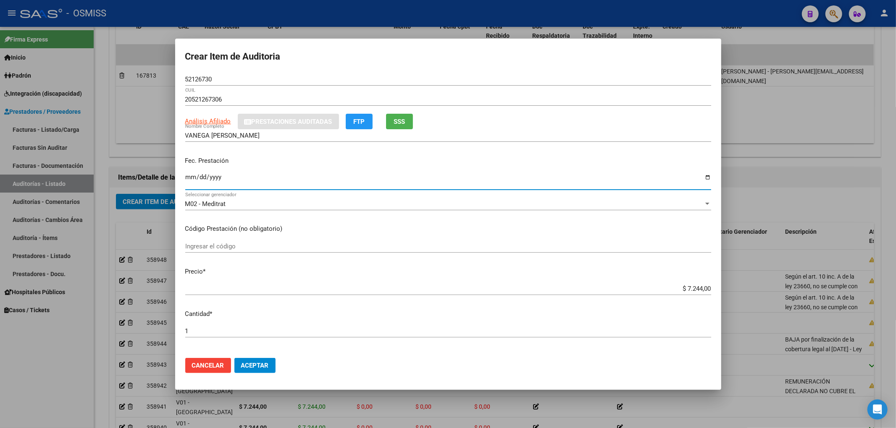
click at [194, 176] on input "Ingresar la fecha" at bounding box center [448, 180] width 526 height 13
type input "2025-07-29"
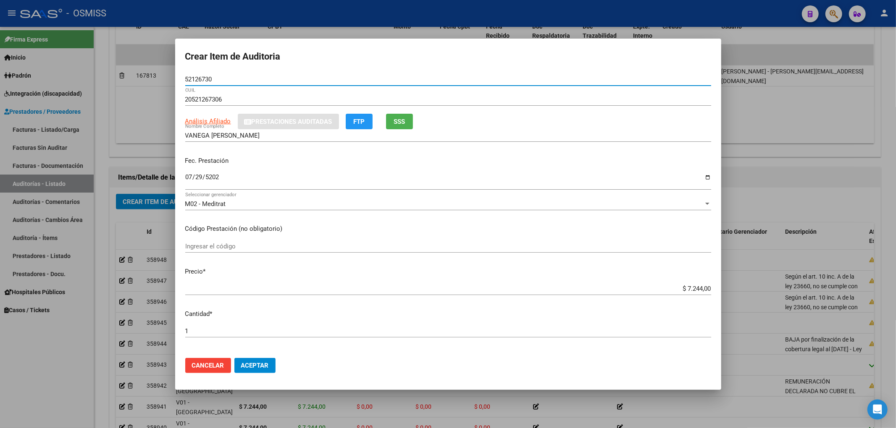
drag, startPoint x: 214, startPoint y: 79, endPoint x: 171, endPoint y: 81, distance: 42.5
click at [171, 81] on div "Crear Item de Auditoria 52126730 Nro Documento 20521267306 CUIL Análisis Afilia…" at bounding box center [448, 214] width 896 height 428
click at [607, 157] on p "Fec. Prestación" at bounding box center [448, 161] width 526 height 10
click at [266, 362] on span "Aceptar" at bounding box center [255, 366] width 28 height 8
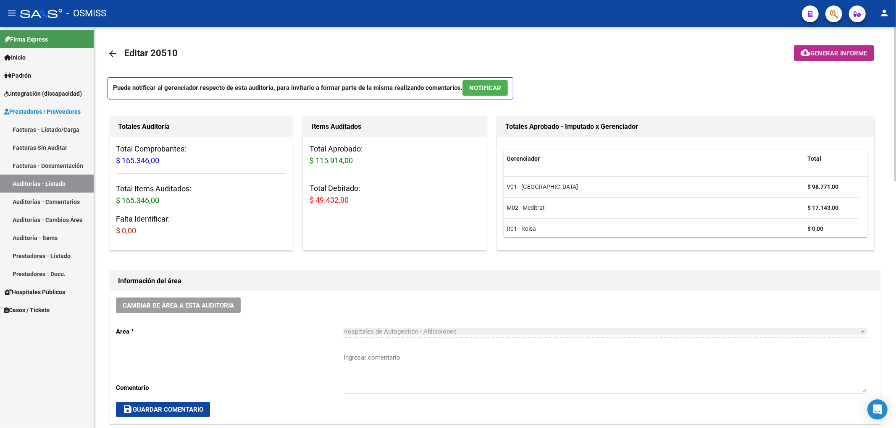
click at [810, 53] on span "Generar informe" at bounding box center [838, 54] width 57 height 8
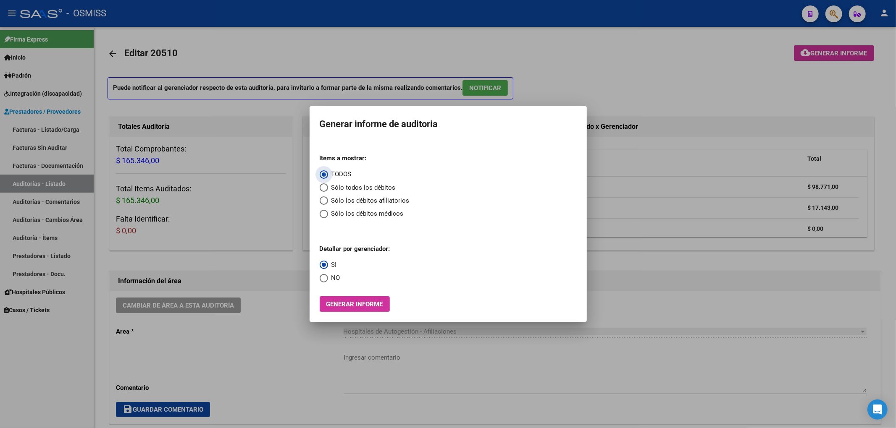
click at [350, 202] on span "Sólo los débitos afiliatorios" at bounding box center [368, 201] width 81 height 10
click at [328, 202] on input "Sólo los débitos afiliatorios" at bounding box center [323, 200] width 8 height 8
radio input "true"
click at [335, 281] on span "NO" at bounding box center [334, 278] width 12 height 10
click at [328, 281] on input "NO" at bounding box center [323, 278] width 8 height 8
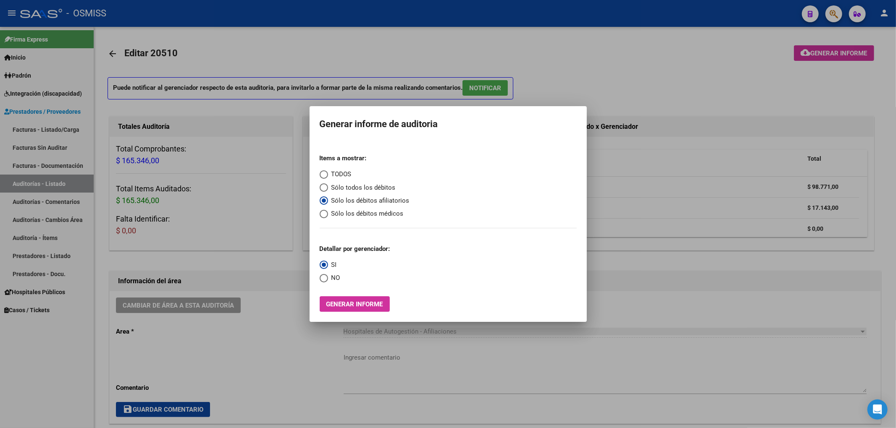
radio input "true"
click at [347, 307] on span "Generar informe" at bounding box center [354, 305] width 57 height 8
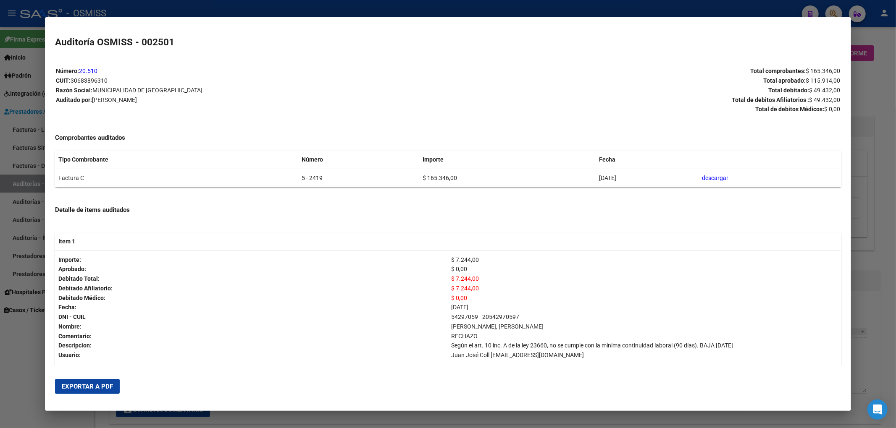
click at [107, 387] on span "Exportar a PDF" at bounding box center [87, 387] width 51 height 8
click at [857, 77] on div at bounding box center [448, 214] width 896 height 428
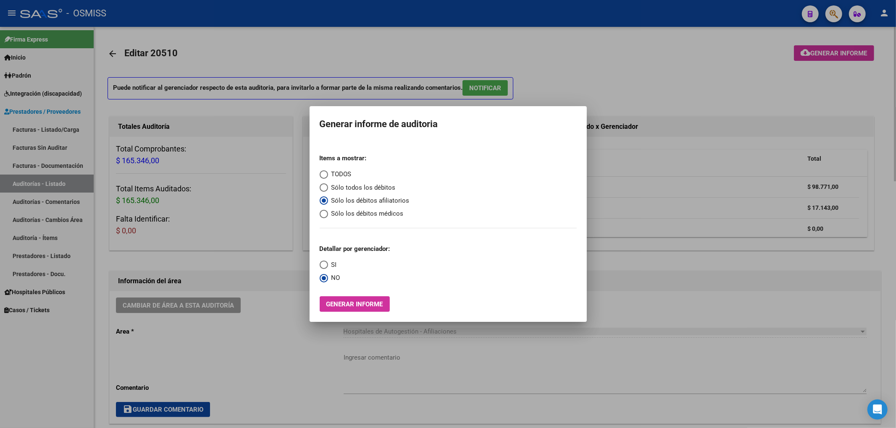
click at [561, 69] on div at bounding box center [448, 214] width 896 height 428
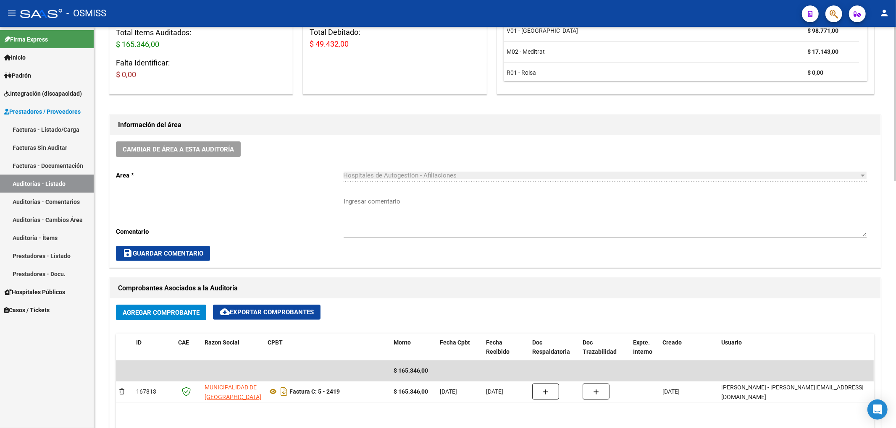
scroll to position [168, 0]
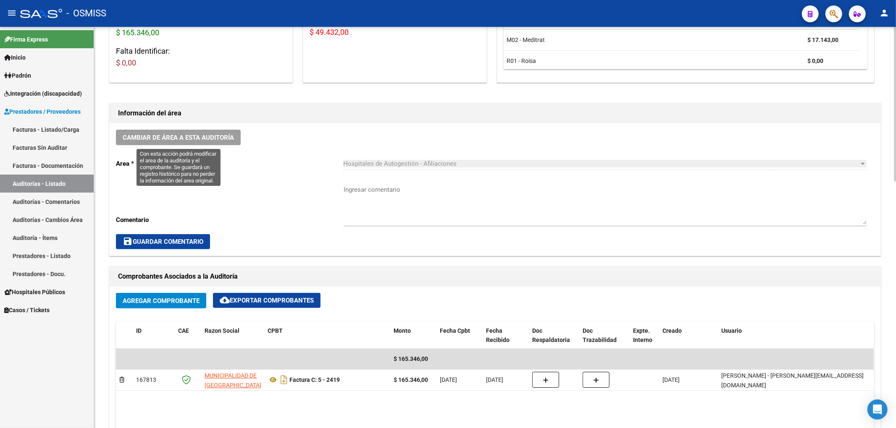
click at [233, 131] on button "Cambiar de área a esta auditoría" at bounding box center [178, 138] width 125 height 16
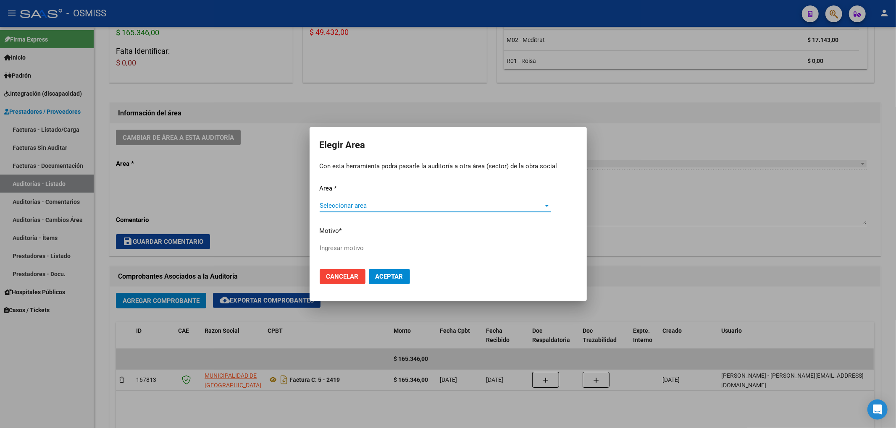
click at [372, 212] on div "Seleccionar area Seleccionar area" at bounding box center [434, 209] width 231 height 21
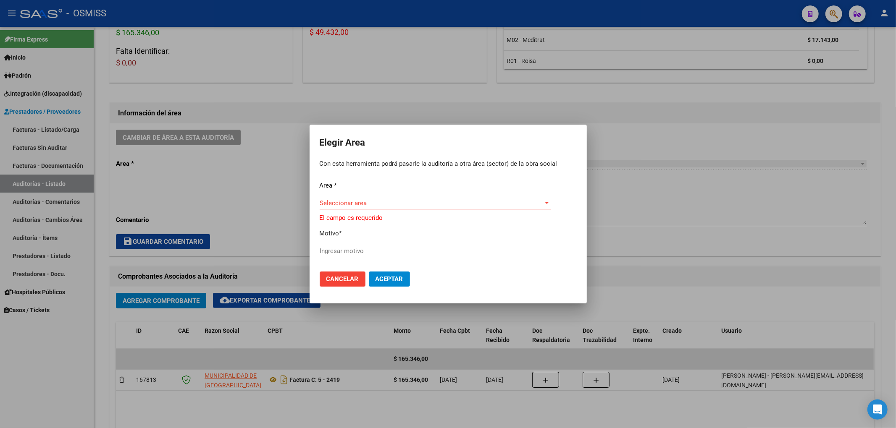
click at [369, 207] on div "Seleccionar area Seleccionar area" at bounding box center [434, 203] width 231 height 13
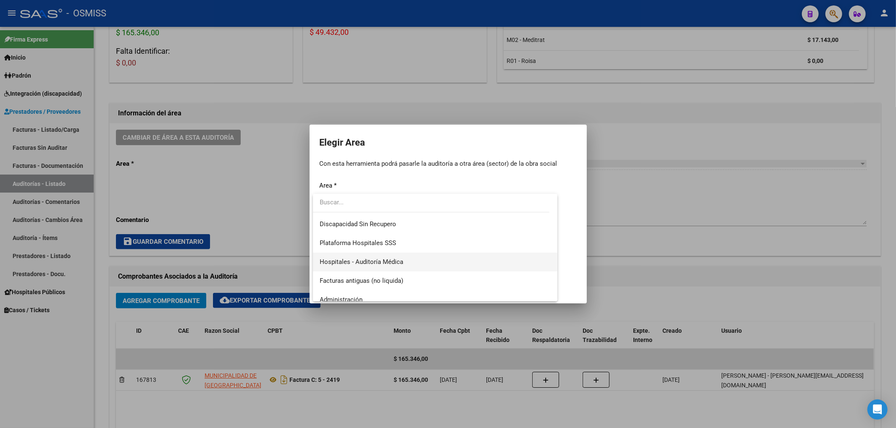
scroll to position [112, 0]
click at [378, 266] on span "Hospitales - Auditoría Médica" at bounding box center [434, 261] width 231 height 19
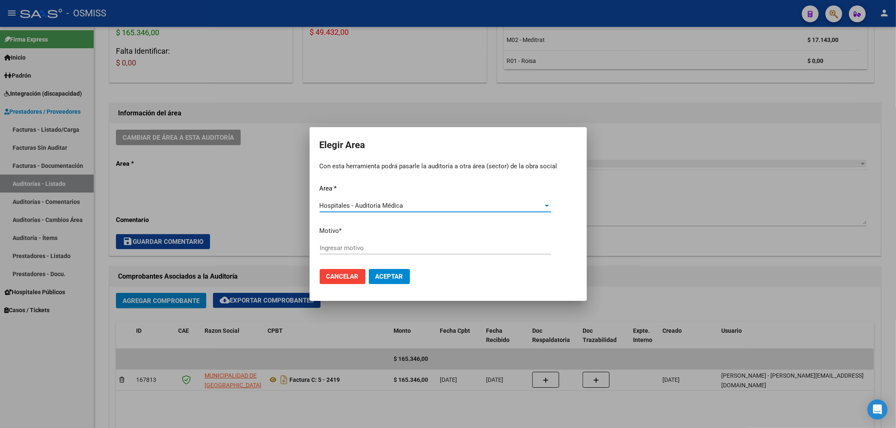
click at [360, 249] on input "Ingresar motivo" at bounding box center [434, 248] width 231 height 8
type input "AUDITADO"
click at [395, 284] on button "Aceptar" at bounding box center [389, 276] width 41 height 15
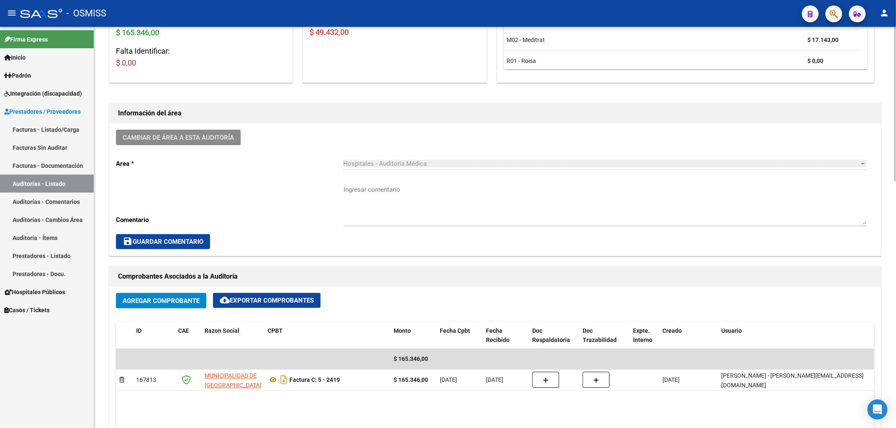
scroll to position [0, 0]
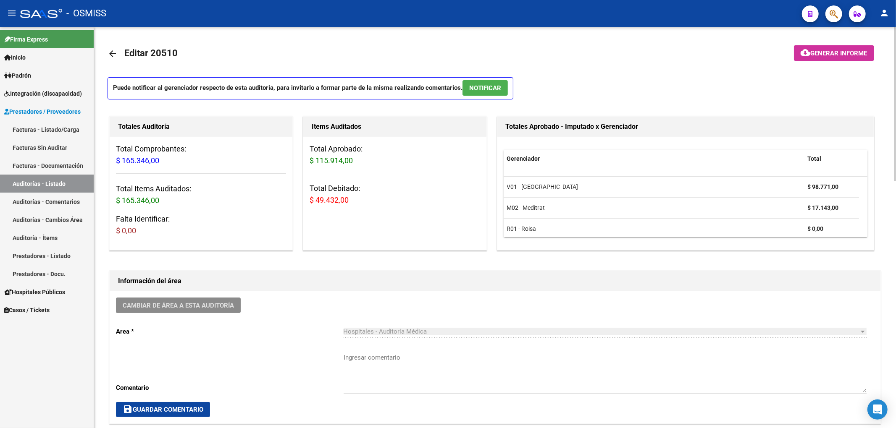
click at [110, 55] on mat-icon "arrow_back" at bounding box center [112, 54] width 10 height 10
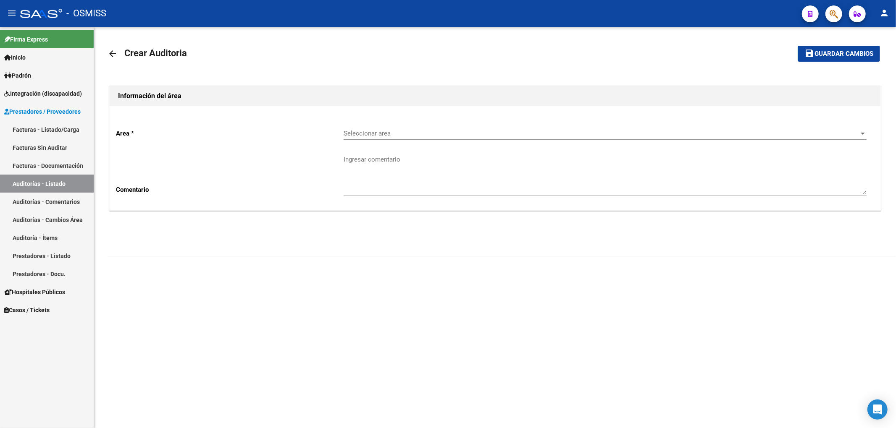
click at [366, 134] on span "Seleccionar area" at bounding box center [600, 134] width 515 height 8
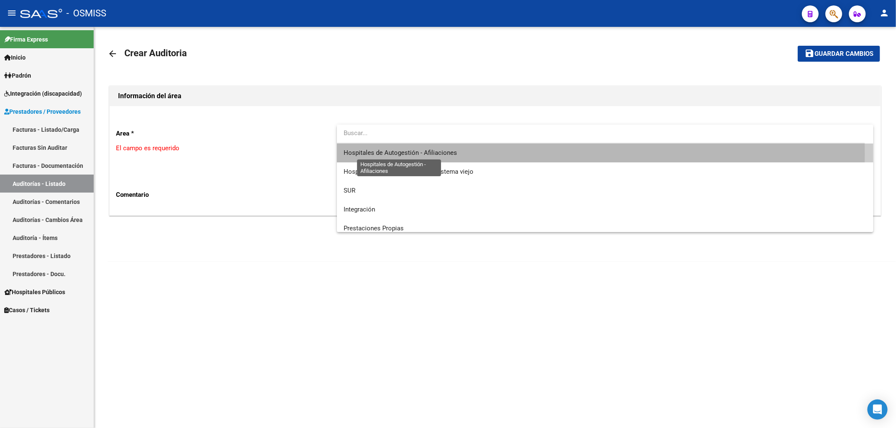
click at [385, 154] on span "Hospitales de Autogestión - Afiliaciones" at bounding box center [399, 153] width 113 height 8
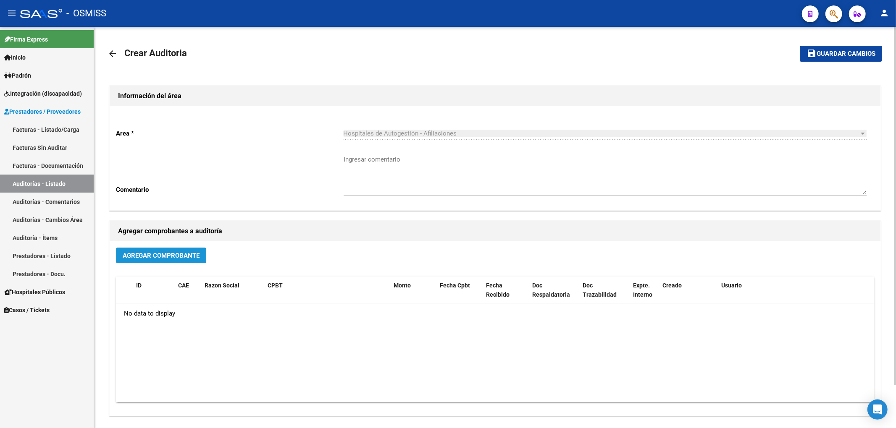
click at [202, 257] on button "Agregar Comprobante" at bounding box center [161, 256] width 90 height 16
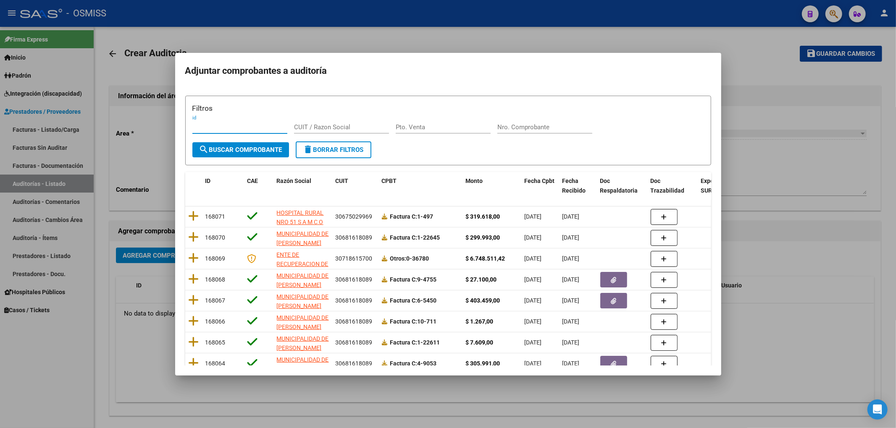
click at [516, 128] on input "Nro. Comprobante" at bounding box center [544, 127] width 95 height 8
type input "1387"
click at [276, 149] on span "search Buscar Comprobante" at bounding box center [240, 150] width 83 height 8
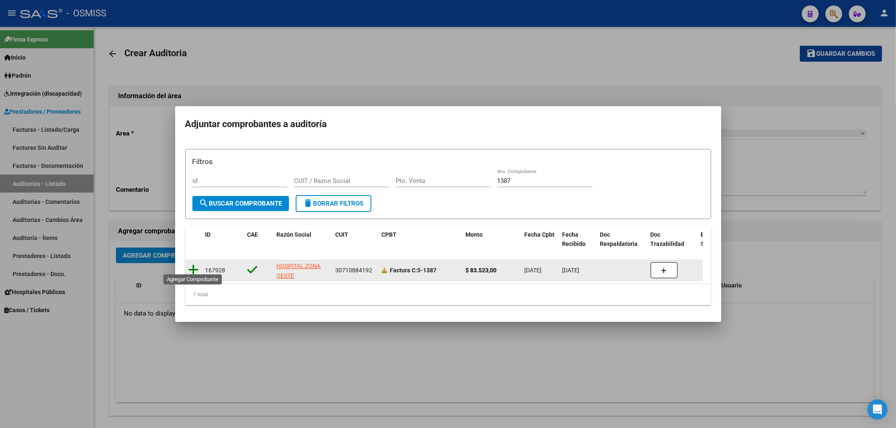
click at [190, 264] on icon at bounding box center [194, 270] width 10 height 12
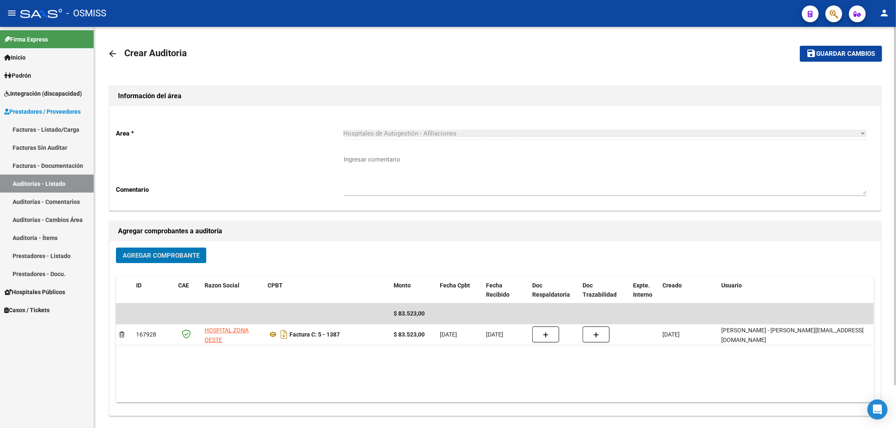
click at [859, 51] on span "Guardar cambios" at bounding box center [845, 54] width 59 height 8
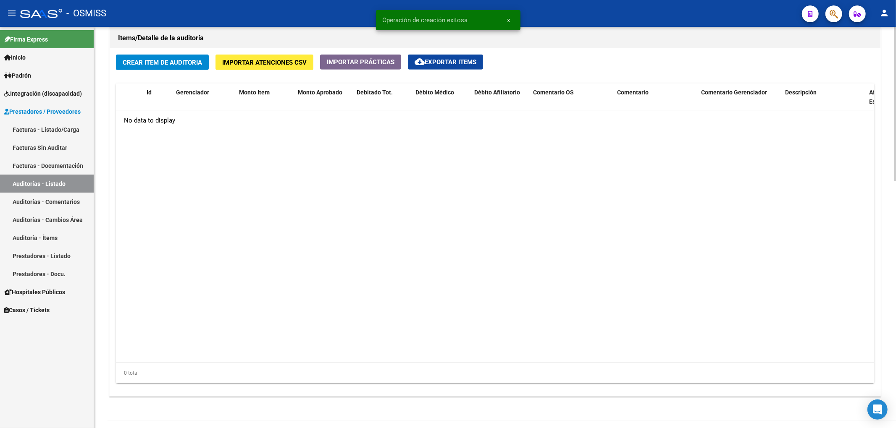
scroll to position [615, 0]
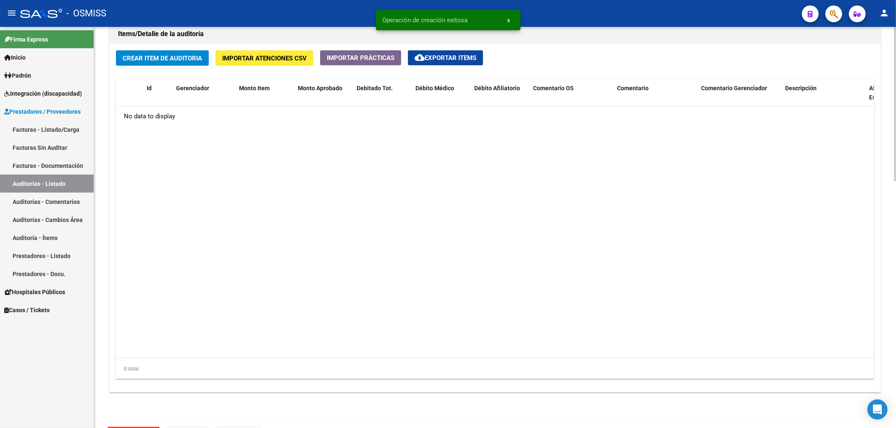
click at [207, 56] on button "Crear Item de Auditoria" at bounding box center [162, 58] width 93 height 16
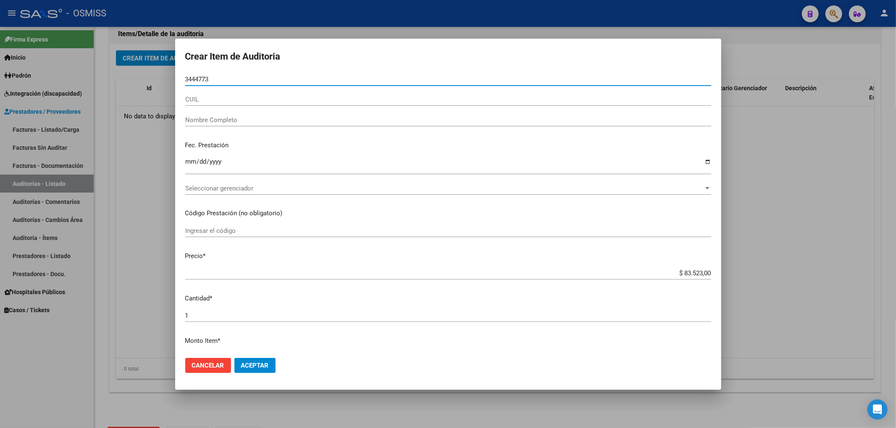
type input "34447736"
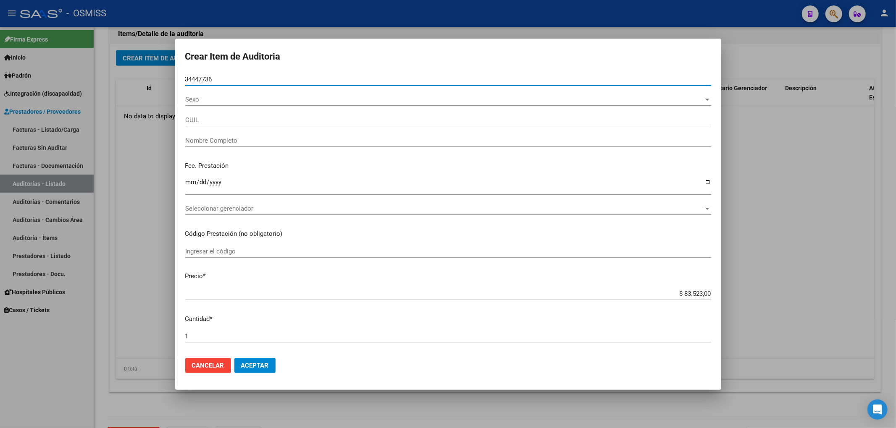
type input "20344477362"
type input "ORTIZ LEONARDO DAVID"
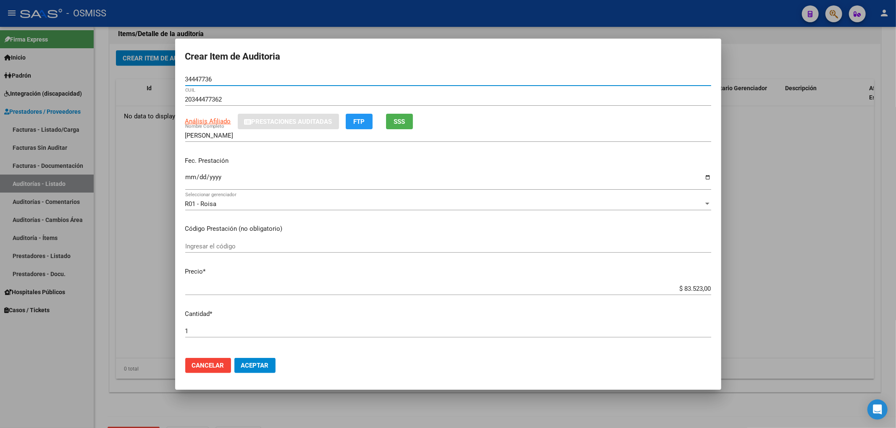
type input "34447736"
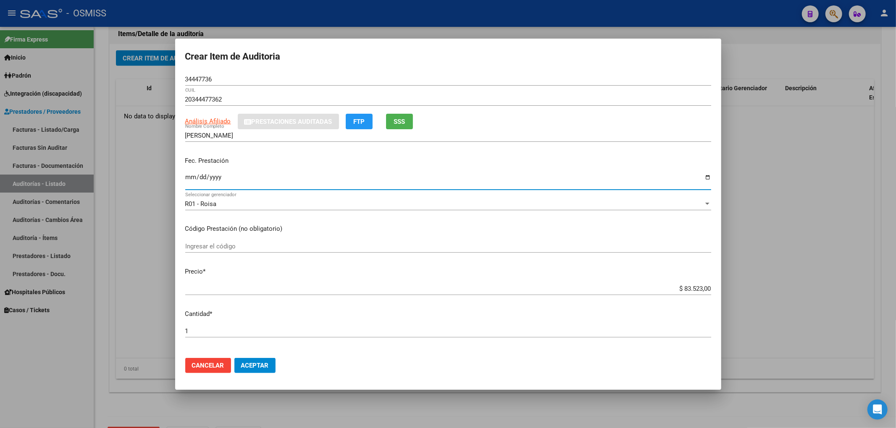
click at [190, 178] on input "Ingresar la fecha" at bounding box center [448, 180] width 526 height 13
type input "2024-11-09"
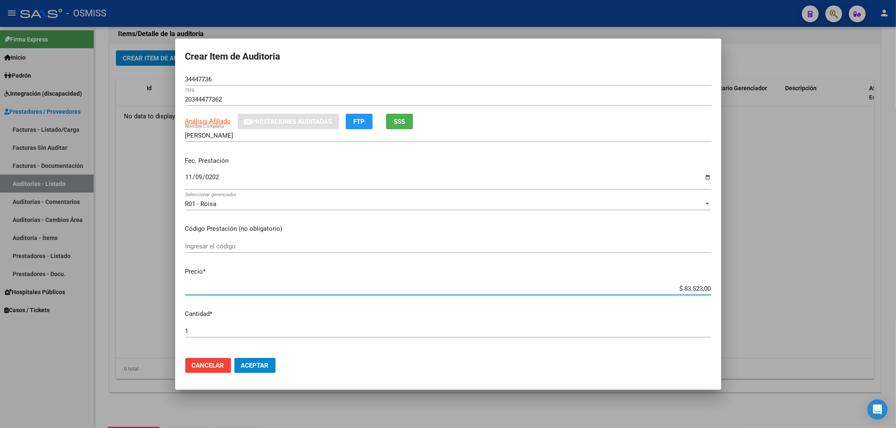
drag, startPoint x: 673, startPoint y: 289, endPoint x: 770, endPoint y: 280, distance: 96.6
click at [770, 280] on div "Crear Item de Auditoria 34447736 Nro Documento 20344477362 CUIL Análisis Afilia…" at bounding box center [448, 214] width 896 height 428
type input "$ 0,04"
type input "$ 0,49"
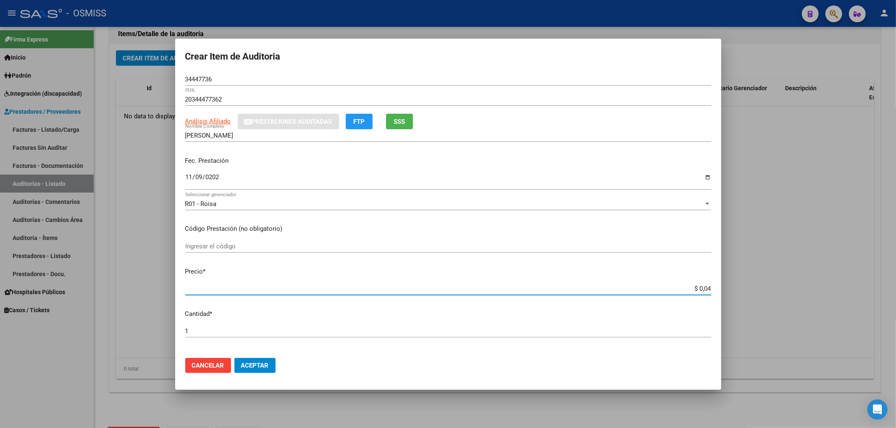
type input "$ 0,49"
type input "$ 4,90"
type input "$ 49,00"
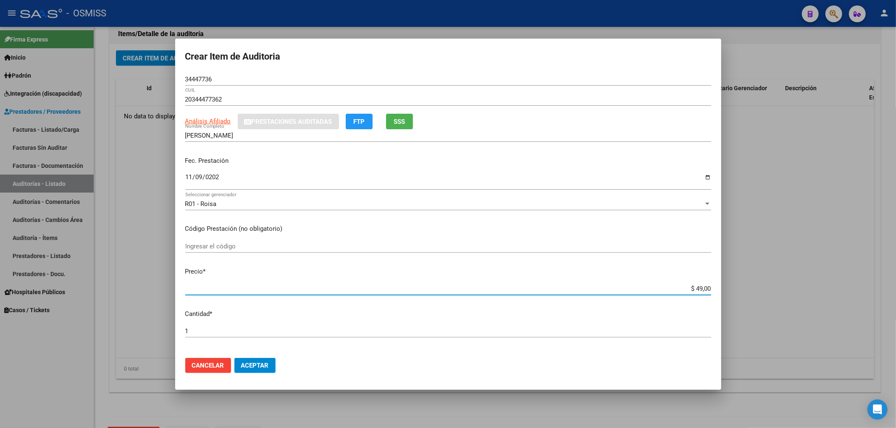
type input "$ 490,00"
type input "$ 4.900,00"
drag, startPoint x: 229, startPoint y: 81, endPoint x: 125, endPoint y: 67, distance: 105.0
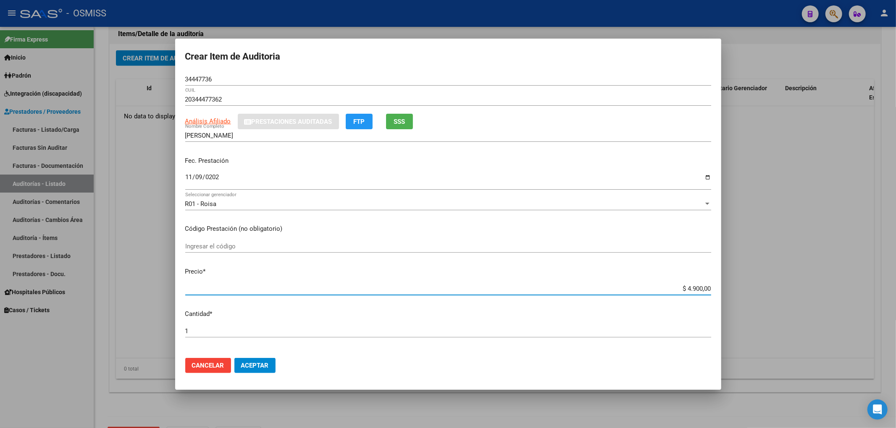
click at [125, 67] on div "Crear Item de Auditoria 34447736 Nro Documento 20344477362 CUIL Análisis Afilia…" at bounding box center [448, 214] width 896 height 428
click at [644, 198] on div "R01 - Roisa Seleccionar gerenciador" at bounding box center [448, 204] width 526 height 13
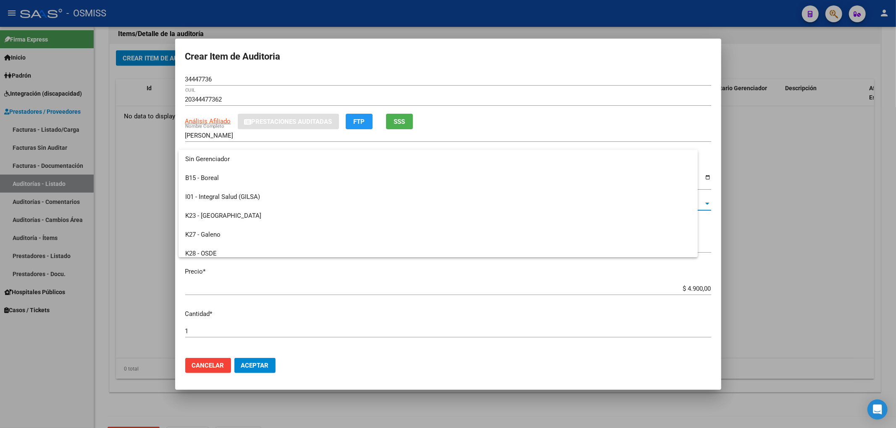
scroll to position [144, 0]
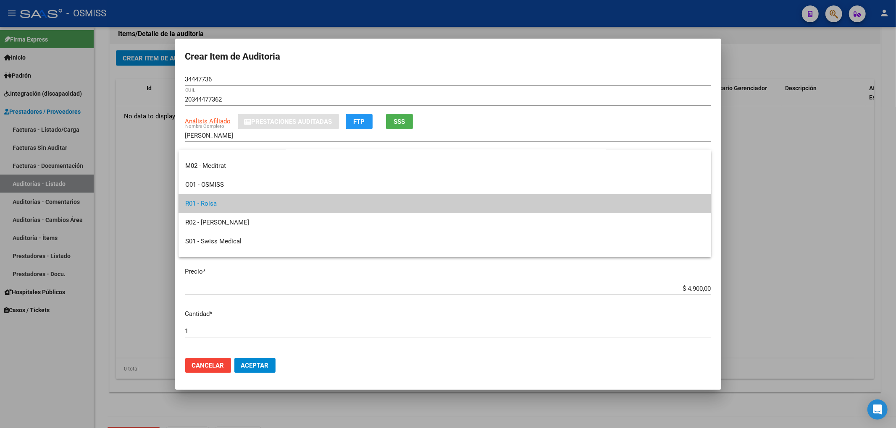
drag, startPoint x: 465, startPoint y: 117, endPoint x: 469, endPoint y: 123, distance: 7.5
click at [466, 117] on div at bounding box center [448, 214] width 896 height 428
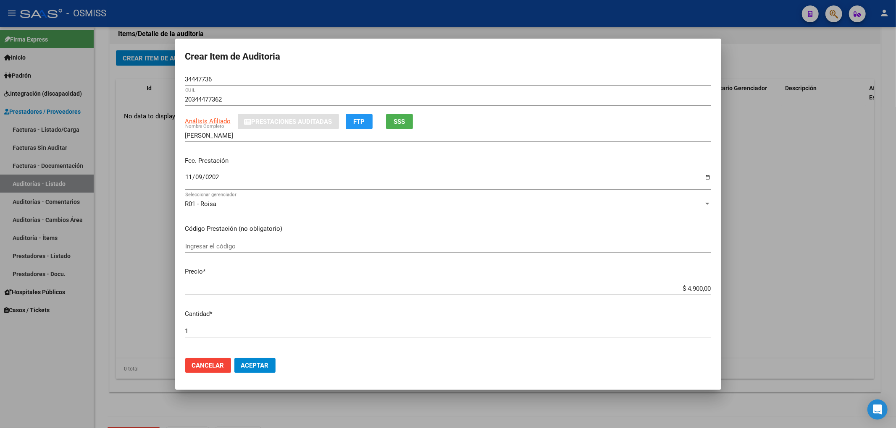
click at [267, 364] on span "Aceptar" at bounding box center [255, 366] width 28 height 8
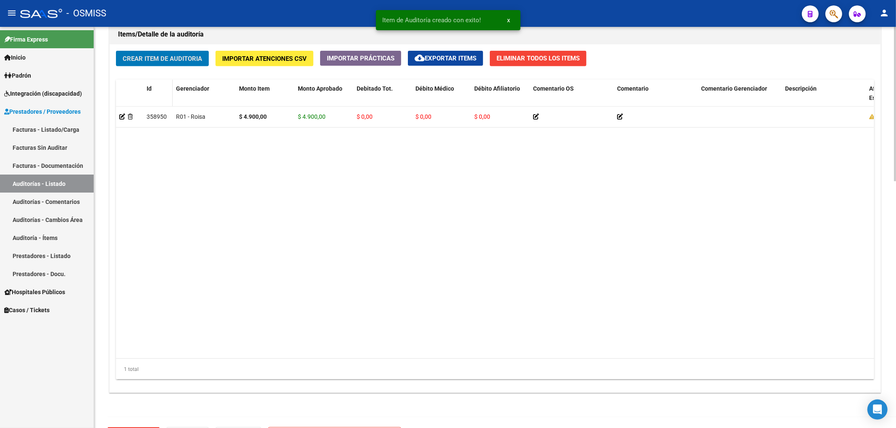
scroll to position [616, 0]
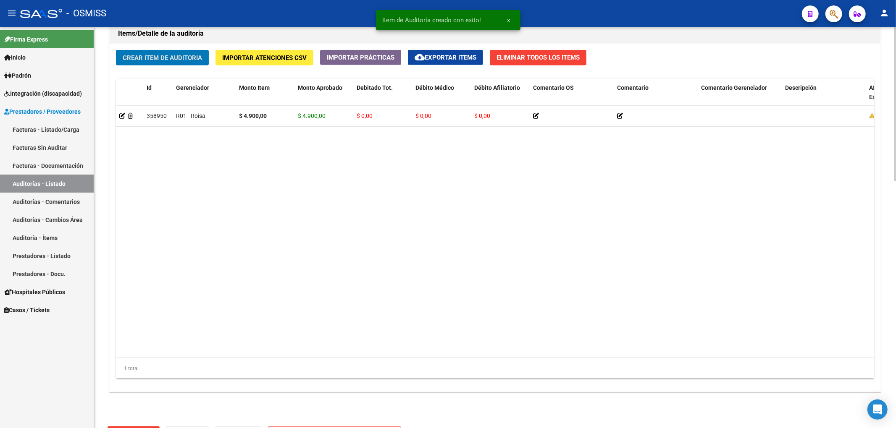
click at [171, 71] on div "Crear Item de Auditoria Importar Atenciones CSV Importar Prácticas cloud_downlo…" at bounding box center [495, 218] width 770 height 348
click at [171, 64] on button "Crear Item de Auditoria" at bounding box center [162, 58] width 93 height 16
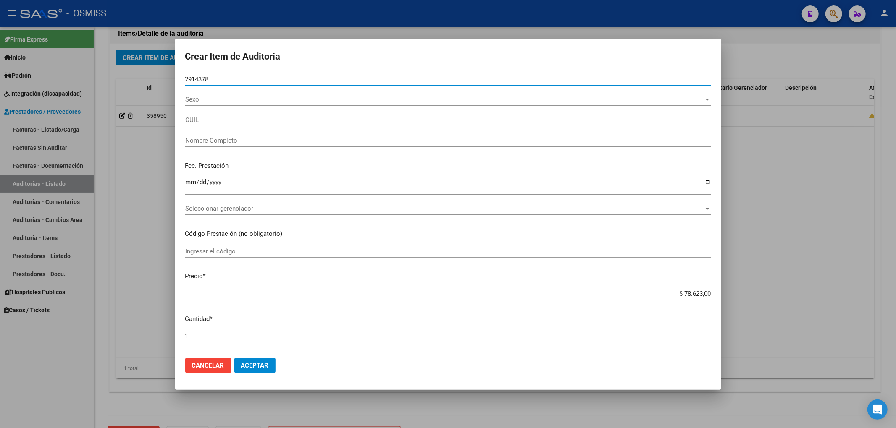
type input "29143788"
type input "27291437880"
type input "DE LIMA MARCELA GRACIELA"
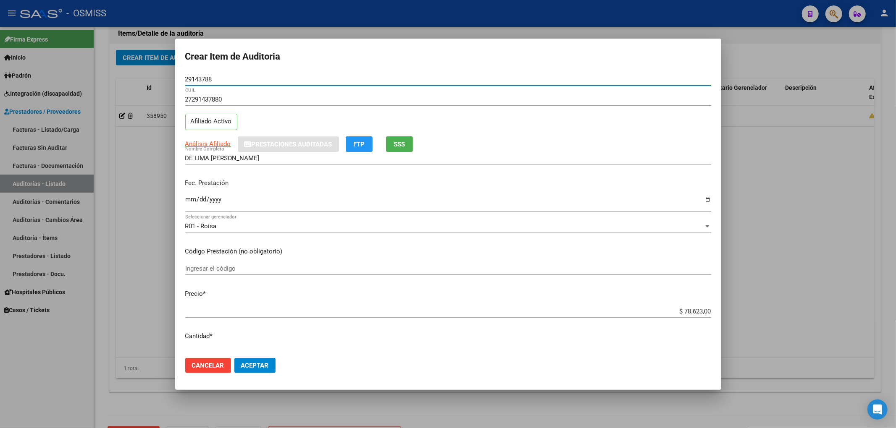
type input "29143788"
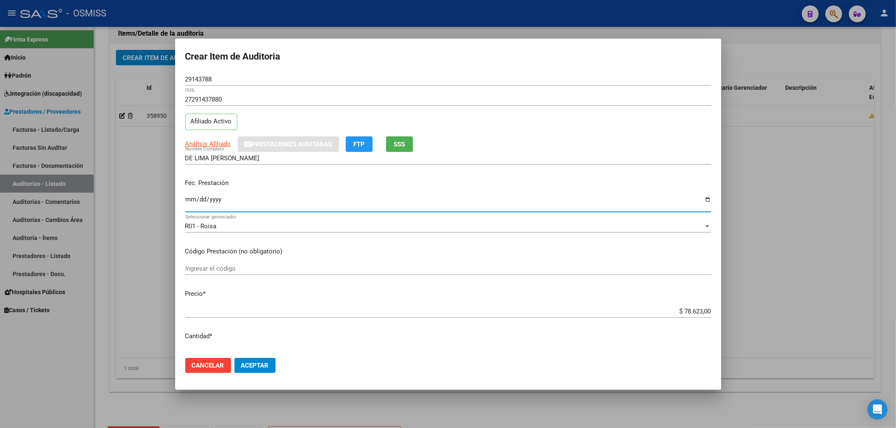
click at [194, 196] on input "Ingresar la fecha" at bounding box center [448, 202] width 526 height 13
type input "2024-11-17"
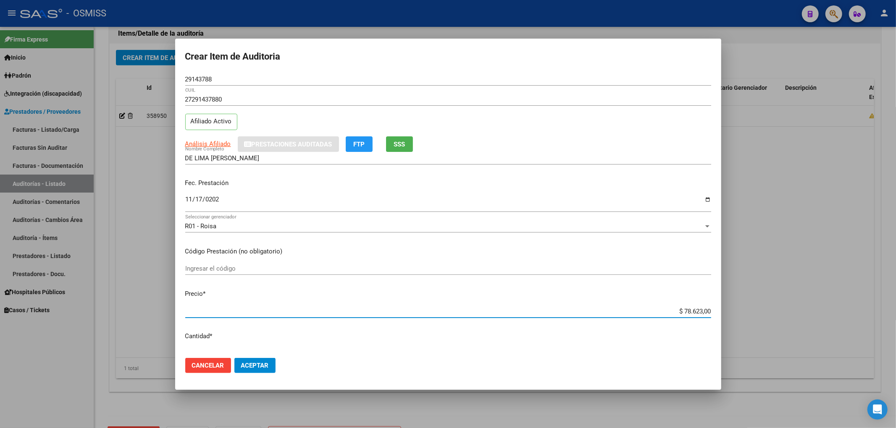
drag, startPoint x: 670, startPoint y: 313, endPoint x: 765, endPoint y: 313, distance: 94.5
click at [765, 313] on div "Crear Item de Auditoria 29143788 Nro Documento 27291437880 CUIL Afiliado Activo…" at bounding box center [448, 214] width 896 height 428
type input "$ 0,04"
type input "$ 0,49"
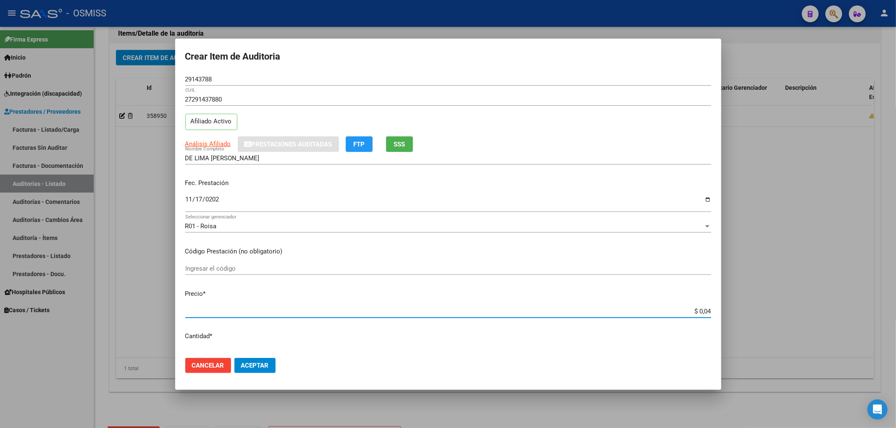
type input "$ 0,49"
type input "$ 4,90"
type input "$ 49,00"
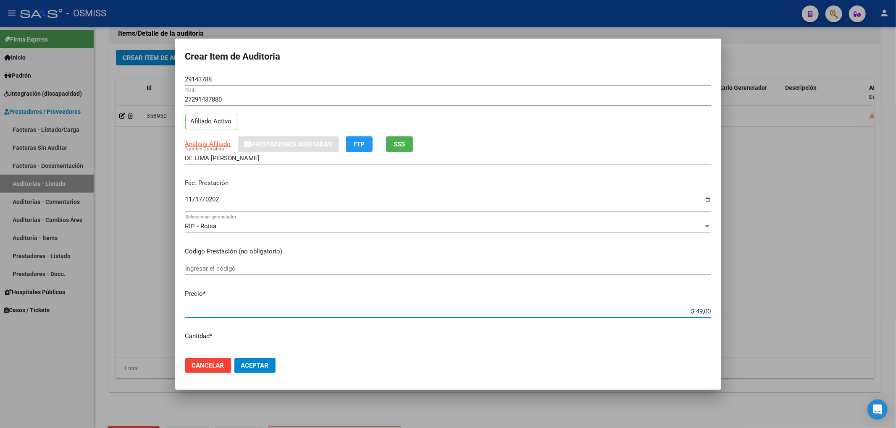
type input "$ 490,00"
type input "$ 4.900,00"
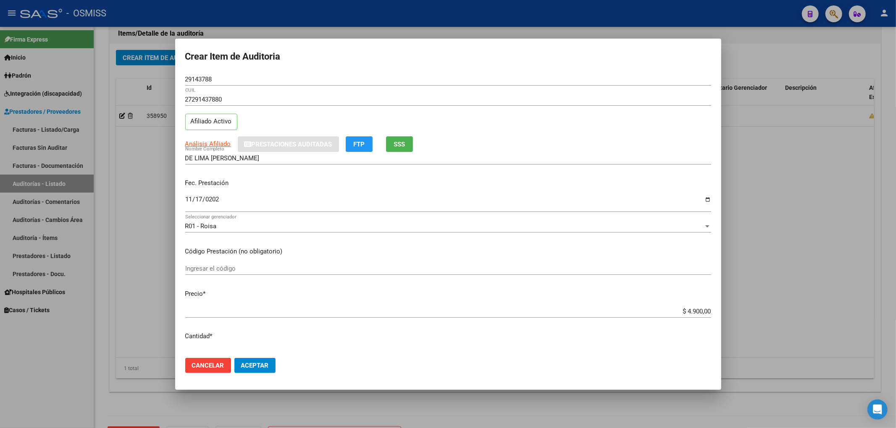
drag, startPoint x: 229, startPoint y: 84, endPoint x: 170, endPoint y: 81, distance: 59.3
click at [170, 81] on div "Crear Item de Auditoria 29143788 Nro Documento 27291437880 CUIL Afiliado Activo…" at bounding box center [448, 214] width 896 height 428
click at [256, 86] on div "29143788 Nro Documento" at bounding box center [448, 83] width 526 height 21
drag, startPoint x: 217, startPoint y: 81, endPoint x: 144, endPoint y: 79, distance: 73.5
click at [144, 79] on div "Crear Item de Auditoria 29143788 Nro Documento 27291437880 CUIL Afiliado Activo…" at bounding box center [448, 214] width 896 height 428
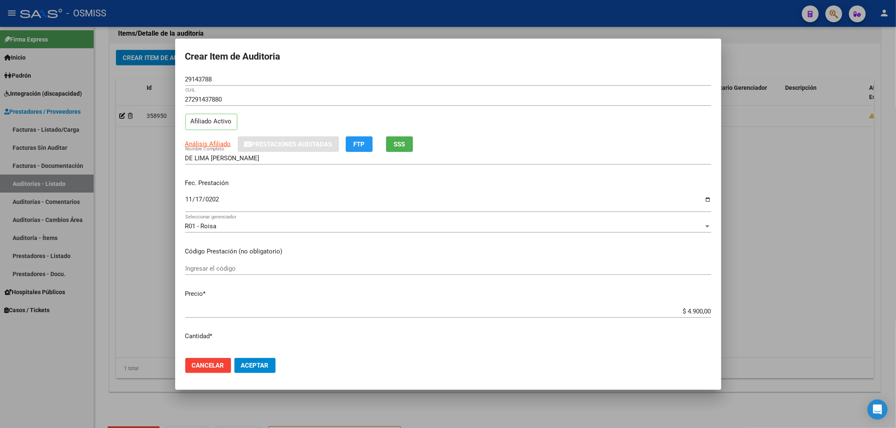
click at [576, 183] on p "Fec. Prestación" at bounding box center [448, 183] width 526 height 10
click at [271, 365] on button "Aceptar" at bounding box center [254, 365] width 41 height 15
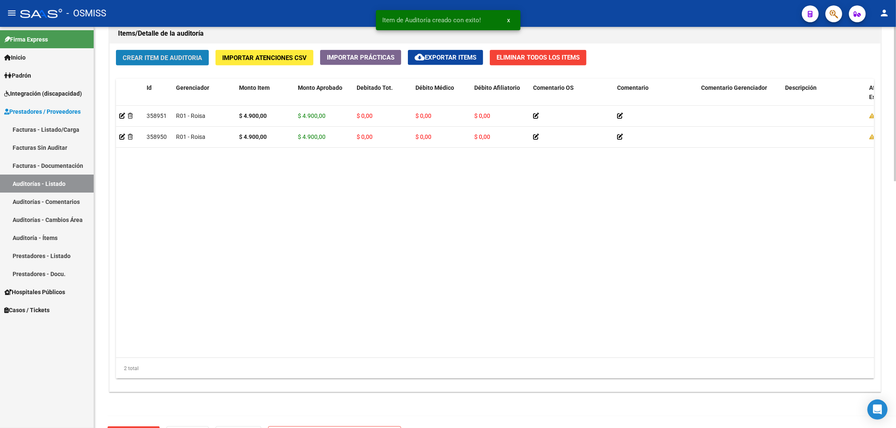
click at [157, 64] on button "Crear Item de Auditoria" at bounding box center [162, 58] width 93 height 16
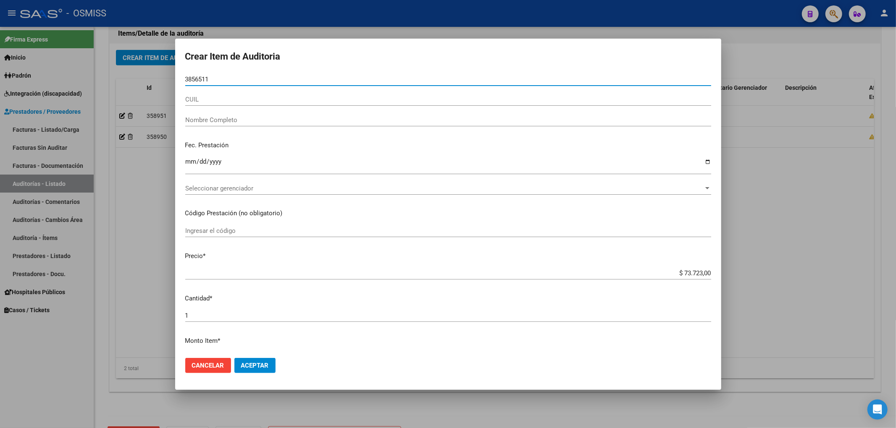
type input "38565110"
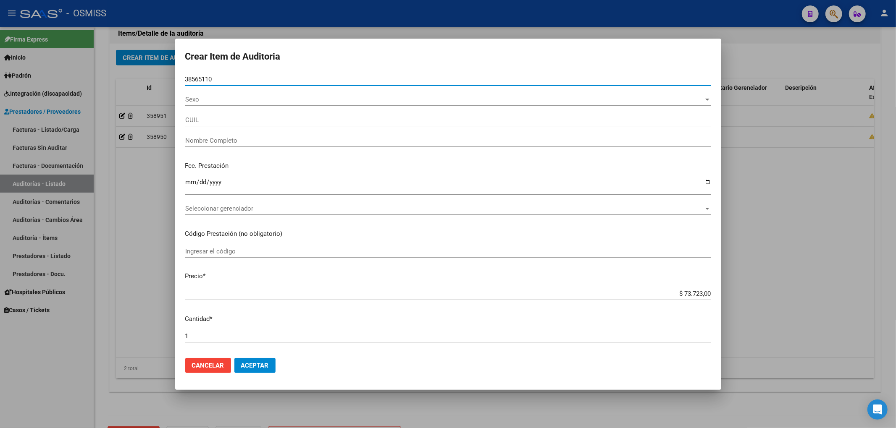
type input "20385651105"
type input "KRUG VILLALBA JONATHAN IVAN"
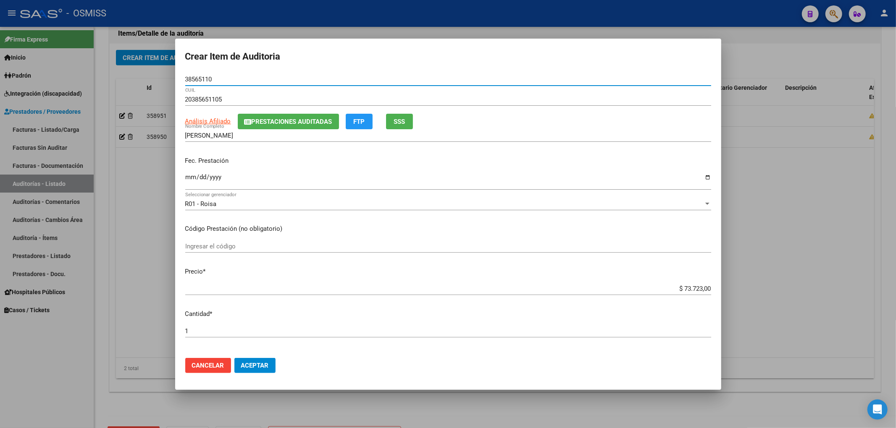
type input "38565110"
click at [298, 125] on span "Prestaciones Auditadas" at bounding box center [291, 122] width 81 height 8
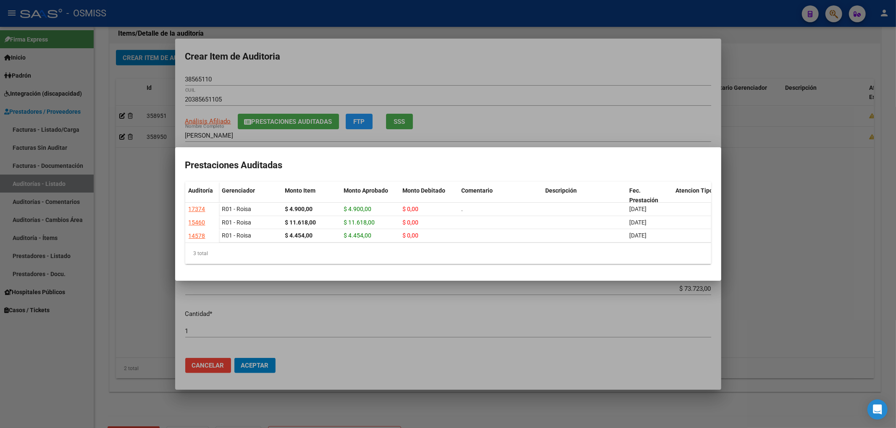
click at [325, 76] on div at bounding box center [448, 214] width 896 height 428
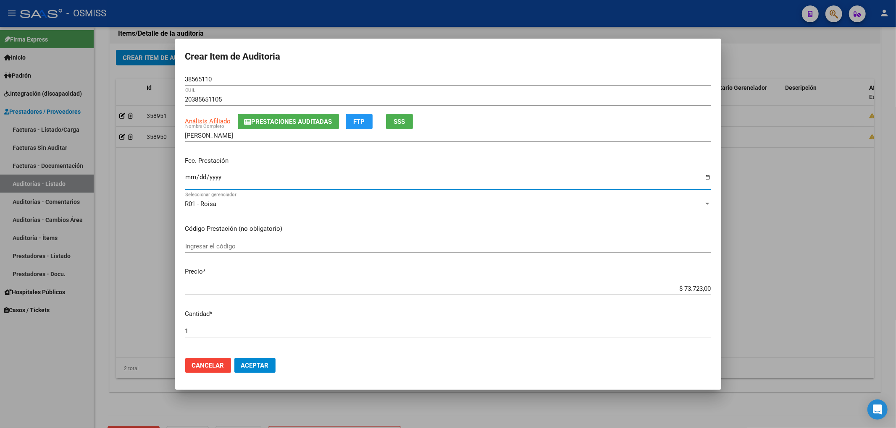
click at [189, 179] on input "Ingresar la fecha" at bounding box center [448, 180] width 526 height 13
type input "2024-12-11"
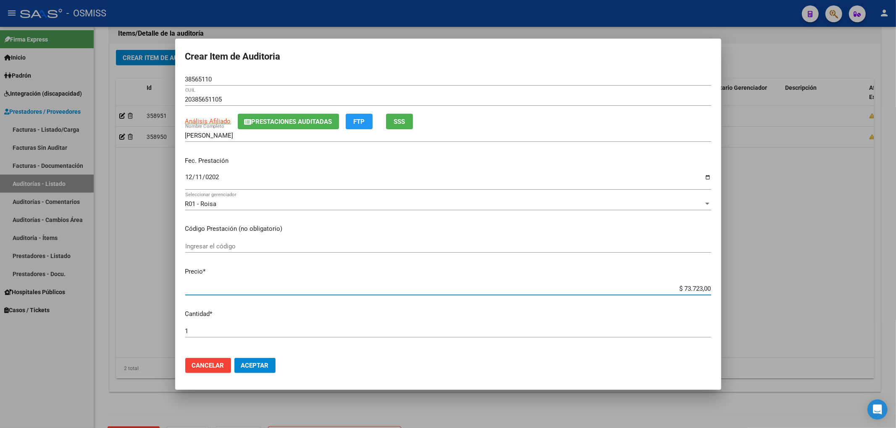
drag, startPoint x: 677, startPoint y: 286, endPoint x: 756, endPoint y: 274, distance: 80.3
click at [756, 274] on div "Crear Item de Auditoria 38565110 Nro Documento 20385651105 CUIL Análisis Afilia…" at bounding box center [448, 214] width 896 height 428
type input "$ 0,04"
type input "$ 0,49"
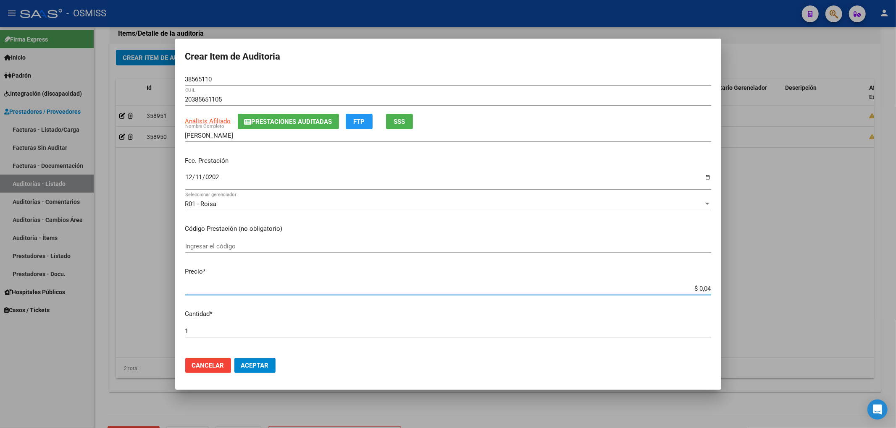
type input "$ 0,49"
type input "$ 4,90"
type input "$ 49,00"
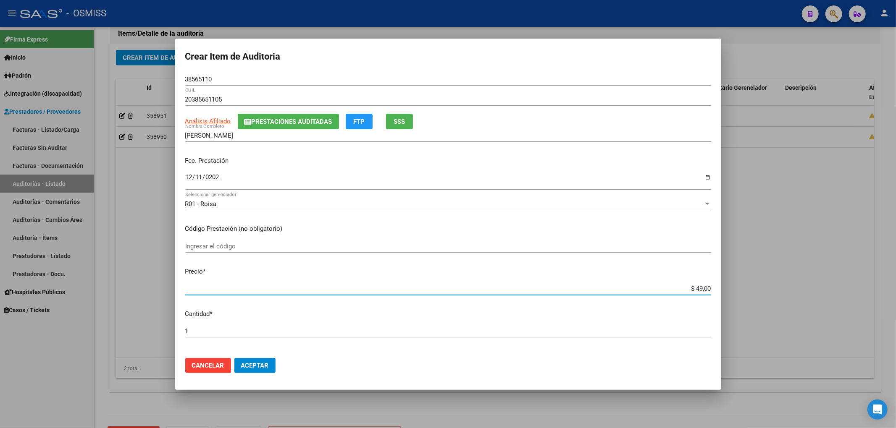
type input "$ 490,00"
type input "$ 4.900,00"
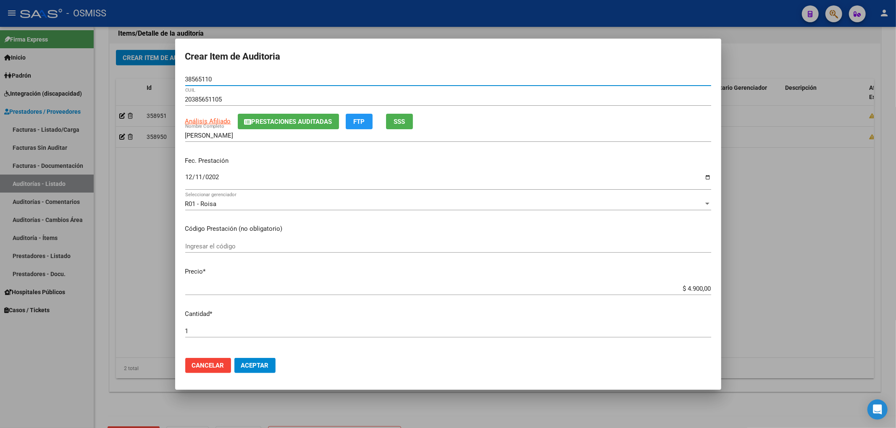
drag, startPoint x: 222, startPoint y: 79, endPoint x: 16, endPoint y: 46, distance: 209.3
click at [46, 55] on div "Crear Item de Auditoria 38565110 Nro Documento 20385651105 CUIL Análisis Afilia…" at bounding box center [448, 214] width 896 height 428
click at [548, 224] on p "Código Prestación (no obligatorio)" at bounding box center [448, 229] width 526 height 10
click at [259, 376] on mat-dialog-actions "Cancelar Aceptar" at bounding box center [448, 365] width 526 height 29
click at [264, 368] on span "Aceptar" at bounding box center [255, 366] width 28 height 8
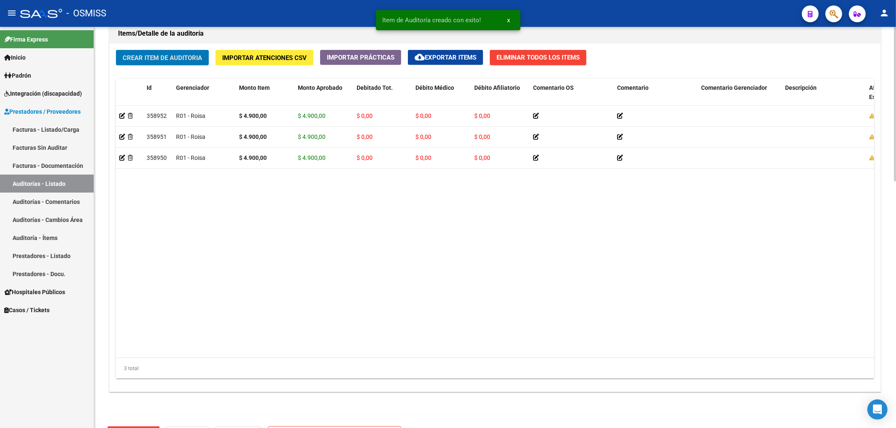
click at [189, 64] on button "Crear Item de Auditoria" at bounding box center [162, 58] width 93 height 16
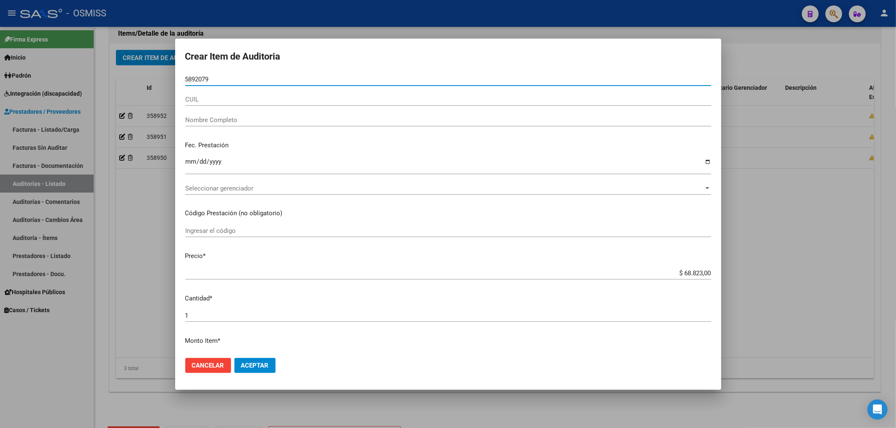
type input "58920790"
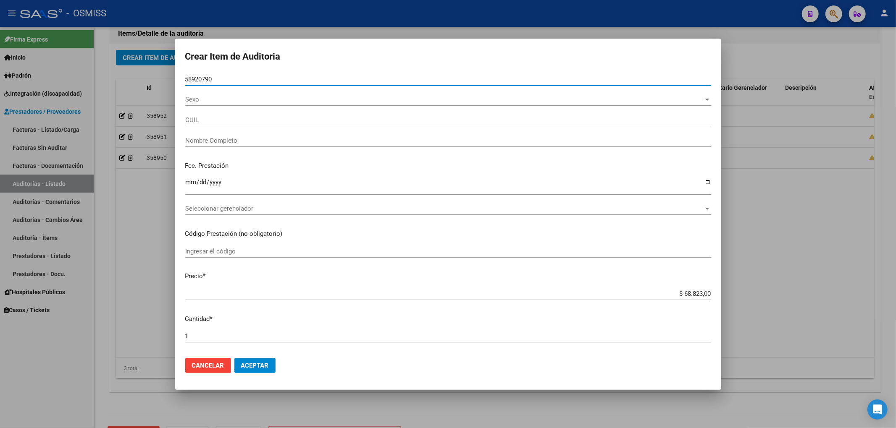
type input "20589207905"
type input "SOLIS BENICIO ELISEO"
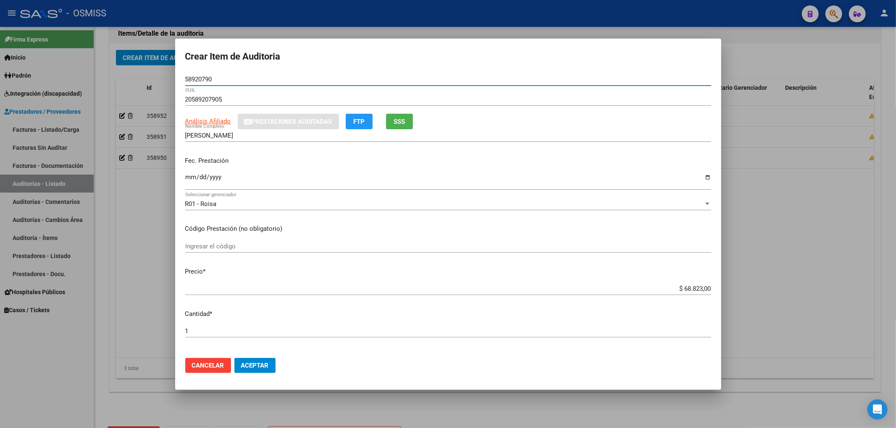
type input "58920790"
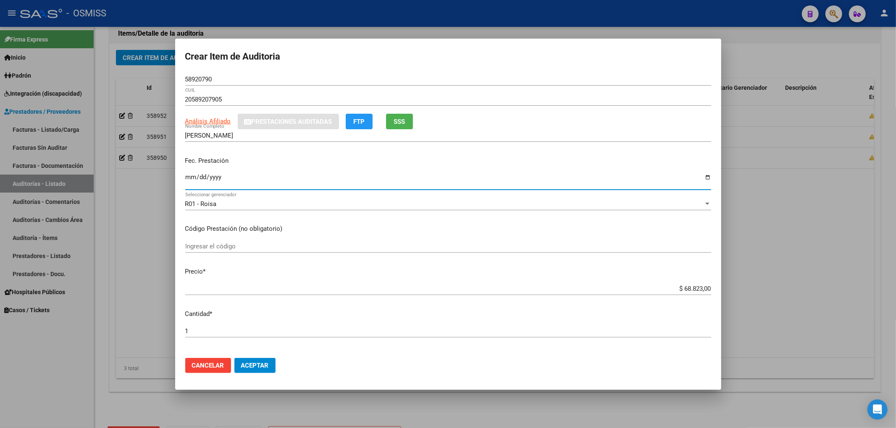
click at [189, 180] on input "Ingresar la fecha" at bounding box center [448, 180] width 526 height 13
type input "2024-12-18"
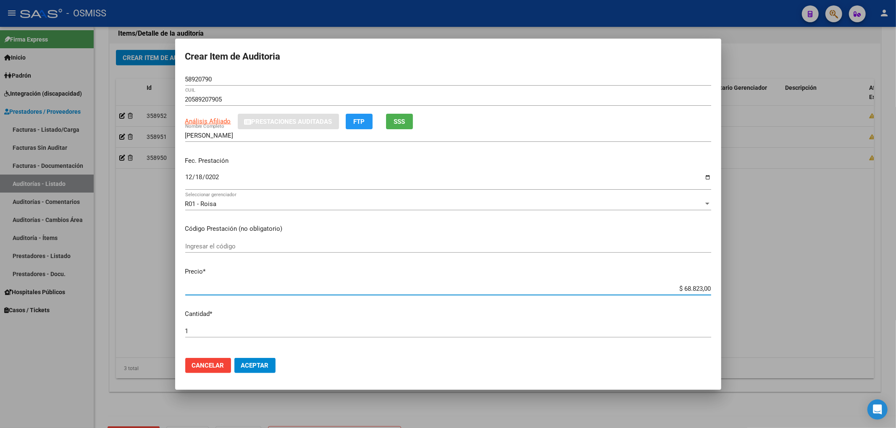
drag, startPoint x: 673, startPoint y: 291, endPoint x: 735, endPoint y: 293, distance: 62.2
click at [729, 293] on div "Crear Item de Auditoria 58920790 Nro Documento 20589207905 CUIL Análisis Afilia…" at bounding box center [448, 214] width 896 height 428
type input "$ 0,04"
type input "$ 0,49"
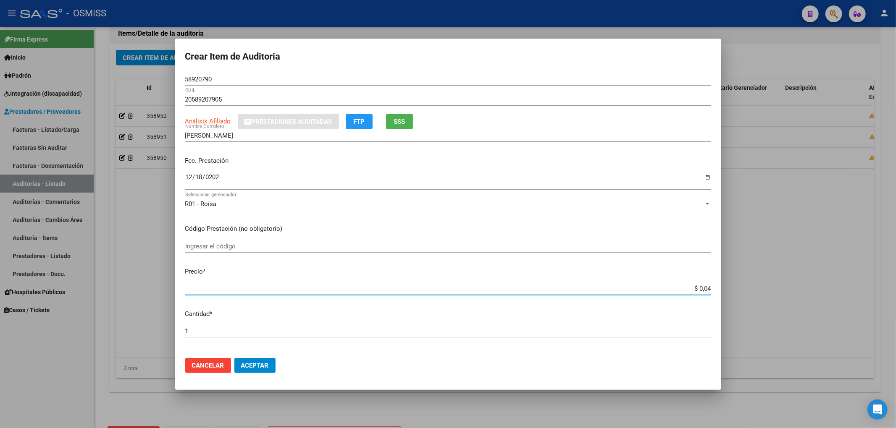
type input "$ 0,49"
type input "$ 4,90"
type input "$ 49,00"
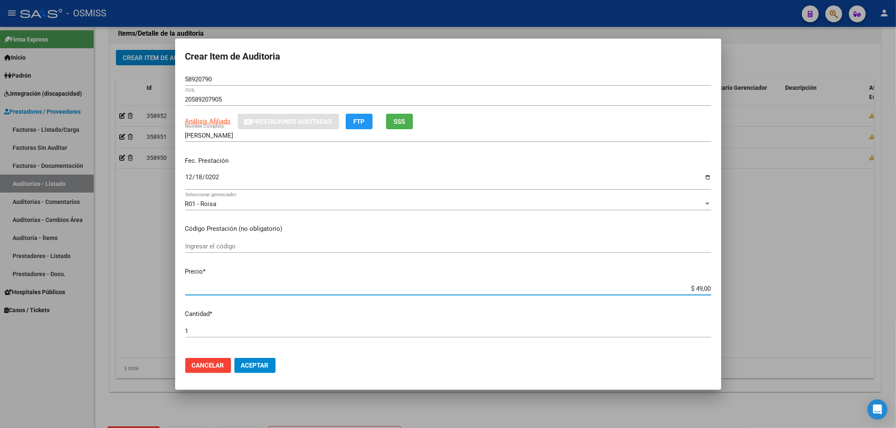
type input "$ 490,00"
type input "$ 4.900,00"
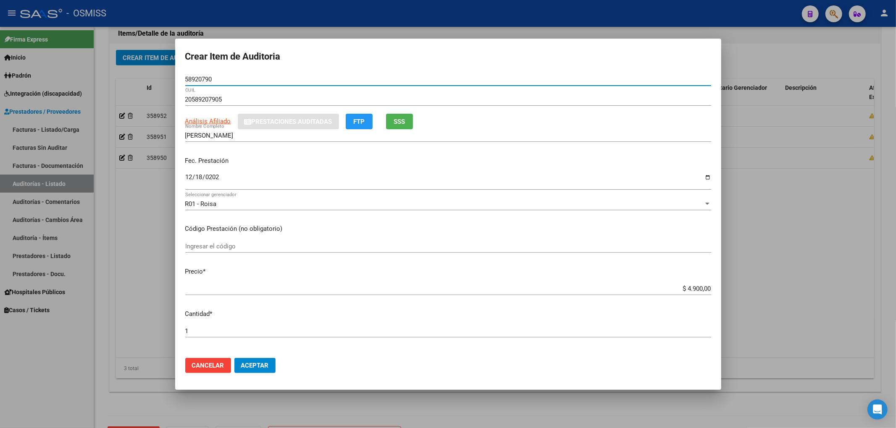
drag, startPoint x: 224, startPoint y: 78, endPoint x: 160, endPoint y: 75, distance: 63.5
click at [172, 75] on div "Crear Item de Auditoria 58920790 Nro Documento 20589207905 CUIL Análisis Afilia…" at bounding box center [448, 214] width 896 height 428
click at [563, 165] on p "Fec. Prestación" at bounding box center [448, 161] width 526 height 10
click at [269, 370] on button "Aceptar" at bounding box center [254, 365] width 41 height 15
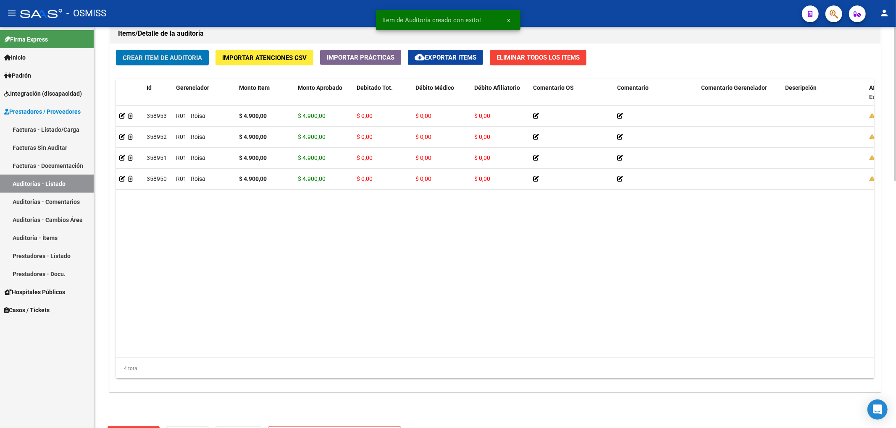
click at [197, 60] on span "Crear Item de Auditoria" at bounding box center [162, 58] width 79 height 8
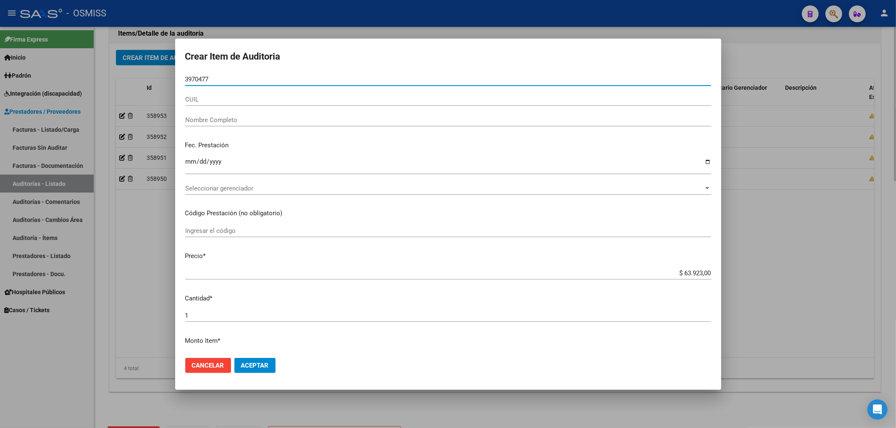
type input "39704776"
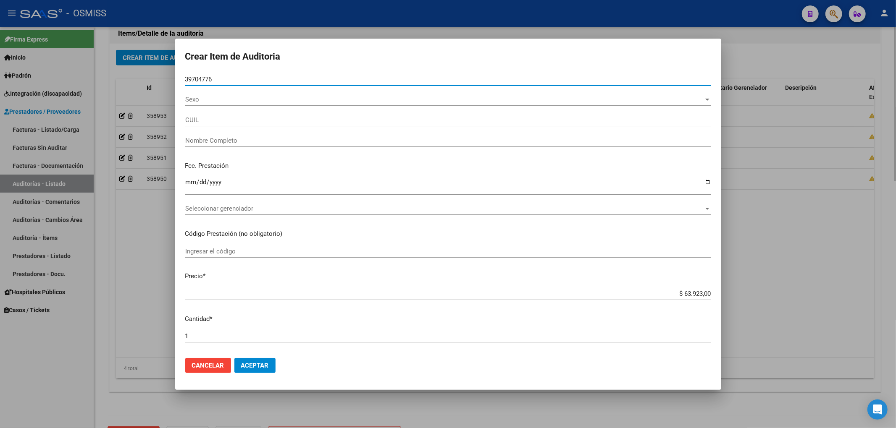
type input "20397047769"
type input "ENRIQUEZ FACUNDO HERNAN"
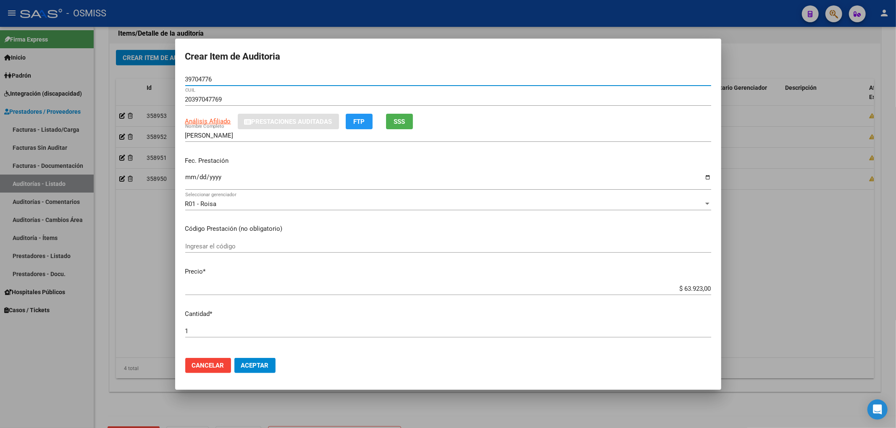
type input "39704776"
click at [187, 181] on input "Ingresar la fecha" at bounding box center [448, 180] width 526 height 13
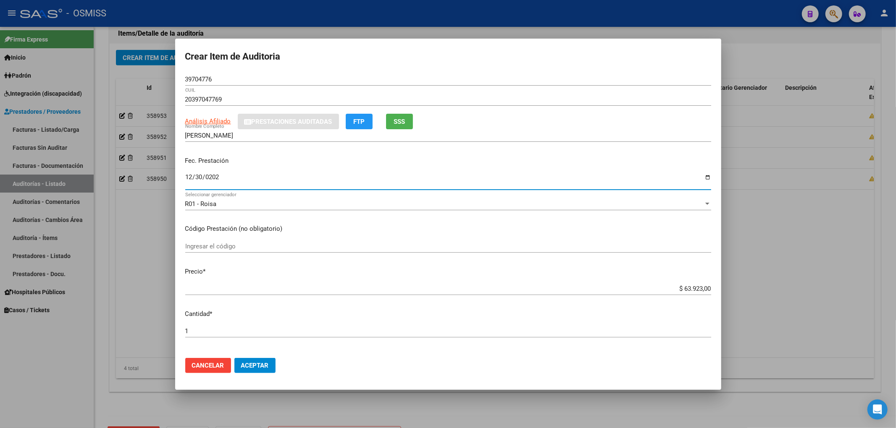
type input "2024-12-30"
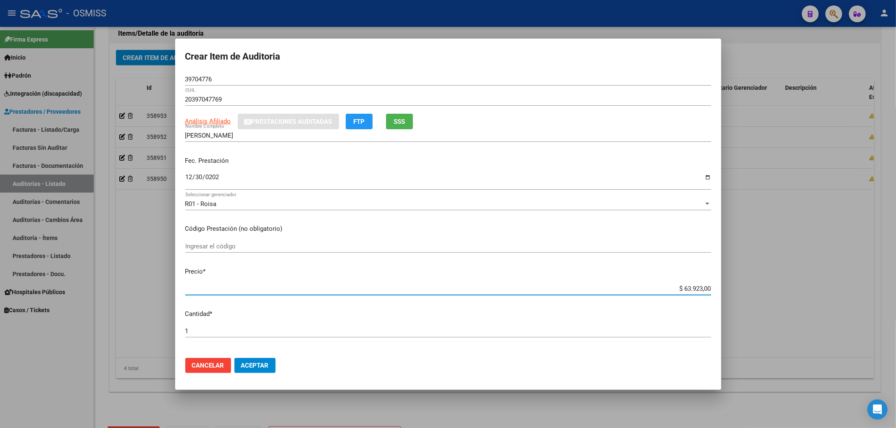
click at [694, 288] on input "$ 63.923,00" at bounding box center [448, 289] width 526 height 8
drag, startPoint x: 674, startPoint y: 286, endPoint x: 744, endPoint y: 291, distance: 70.3
click at [739, 291] on div "Crear Item de Auditoria 39704776 Nro Documento 20397047769 CUIL Análisis Afilia…" at bounding box center [448, 214] width 896 height 428
type input "$ 0,04"
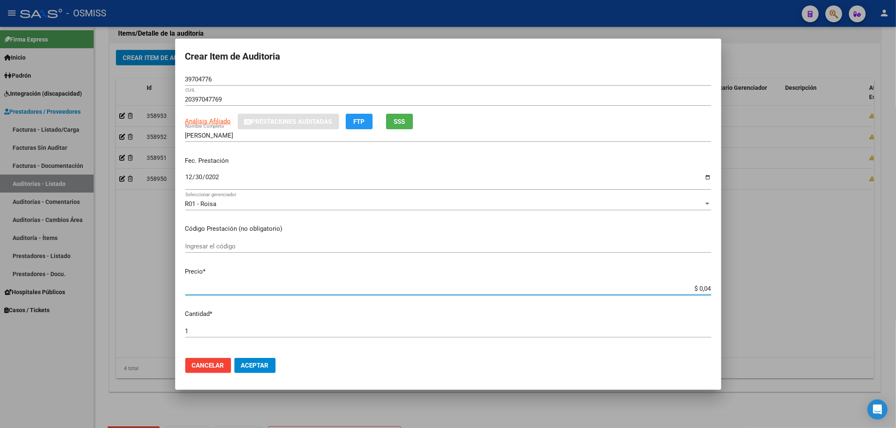
type input "$ 0,49"
type input "$ 4,90"
type input "$ 49,00"
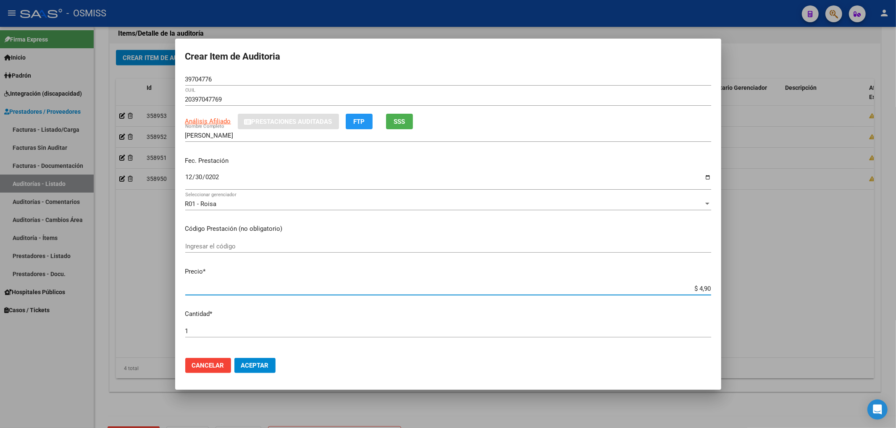
type input "$ 49,00"
type input "$ 490,00"
type input "$ 4.900,00"
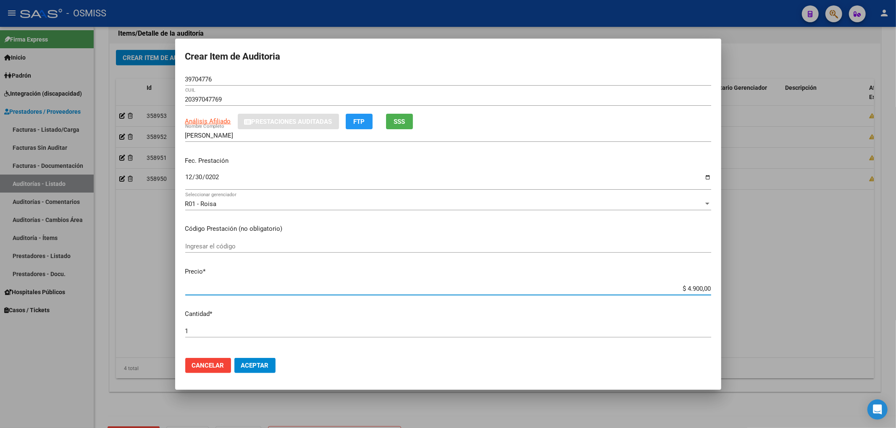
drag, startPoint x: 214, startPoint y: 80, endPoint x: 128, endPoint y: 79, distance: 86.1
click at [128, 79] on div "Crear Item de Auditoria 39704776 Nro Documento 20397047769 CUIL Análisis Afilia…" at bounding box center [448, 214] width 896 height 428
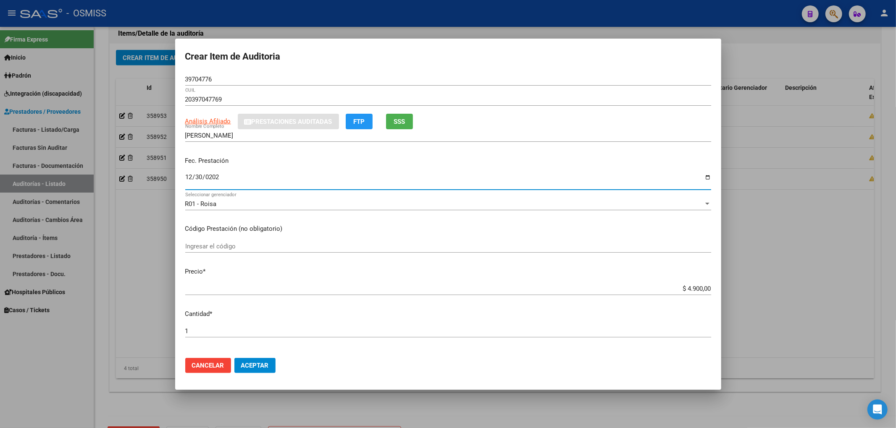
click at [594, 183] on input "2024-12-30" at bounding box center [448, 180] width 526 height 13
click at [271, 366] on button "Aceptar" at bounding box center [254, 365] width 41 height 15
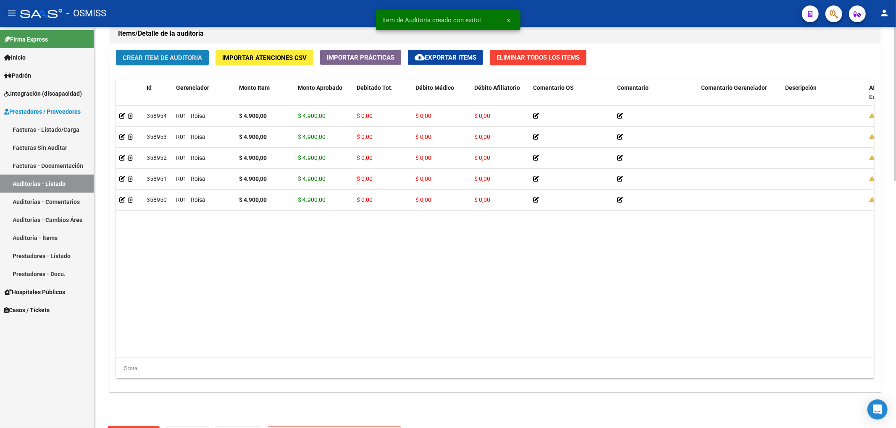
click at [153, 59] on span "Crear Item de Auditoria" at bounding box center [162, 58] width 79 height 8
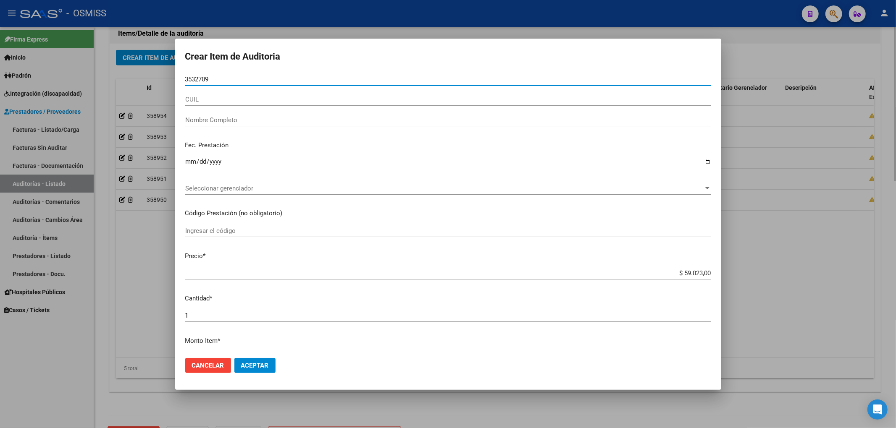
type input "35327091"
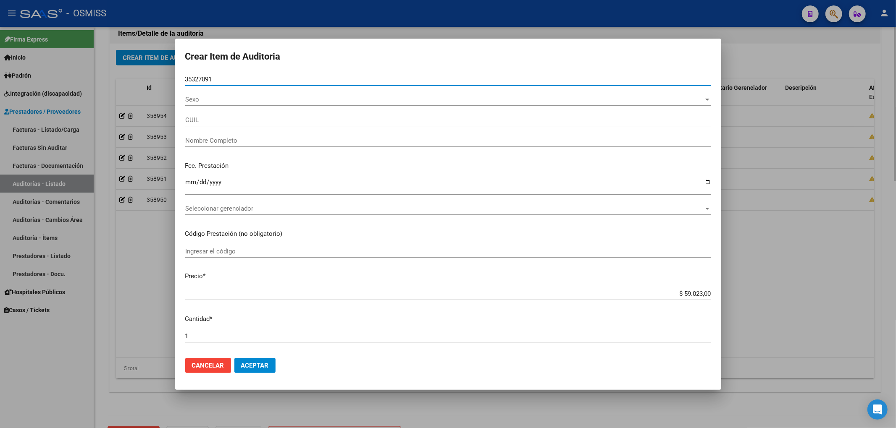
type input "27353270910"
type input "NU�EZ NILDA ELIZABET"
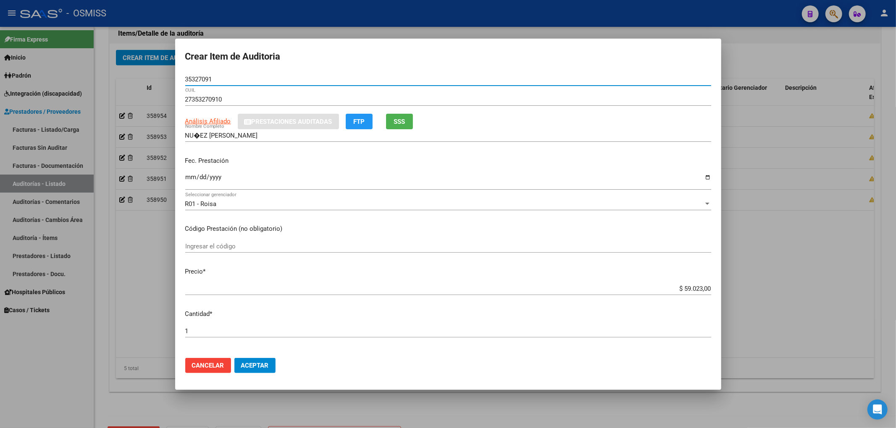
type input "35327091"
click at [185, 181] on input "Ingresar la fecha" at bounding box center [448, 180] width 526 height 13
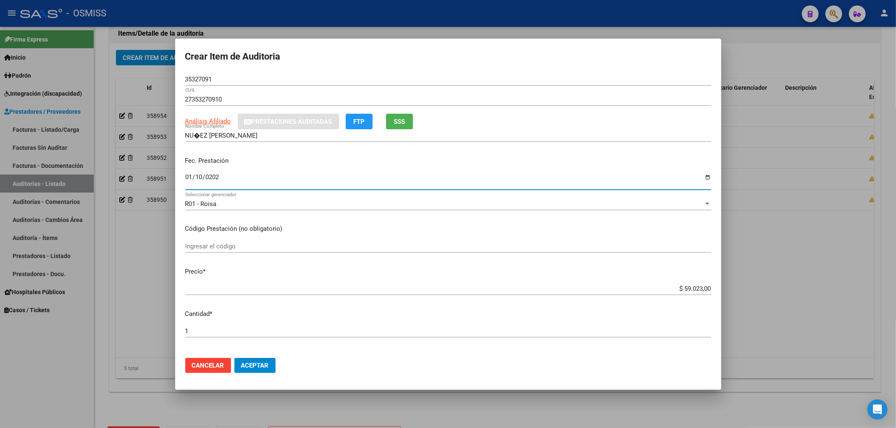
type input "2025-01-10"
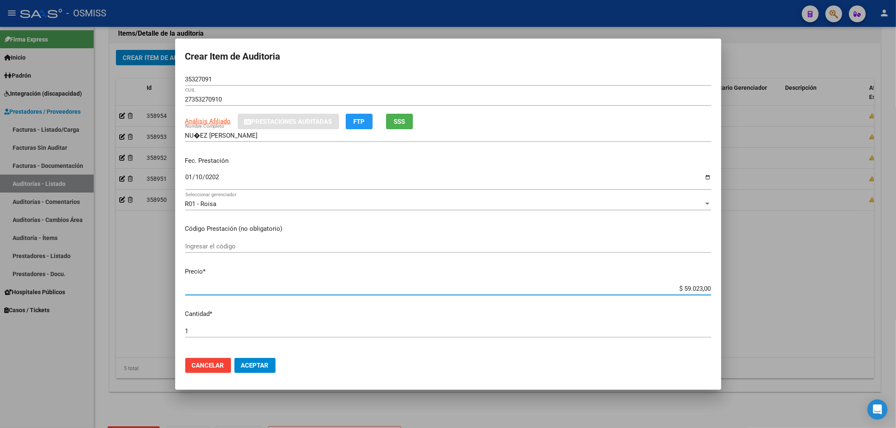
drag, startPoint x: 668, startPoint y: 288, endPoint x: 724, endPoint y: 285, distance: 55.9
click at [716, 286] on mat-dialog-content "35327091 Nro Documento 27353270910 CUIL Análisis Afiliado Prestaciones Auditada…" at bounding box center [448, 212] width 546 height 278
type input "$ 0,04"
type input "$ 0,49"
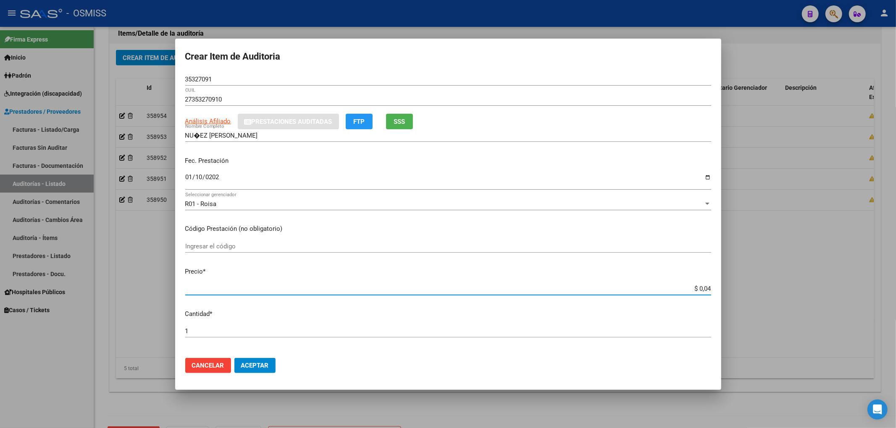
type input "$ 0,49"
type input "$ 4,90"
type input "$ 49,00"
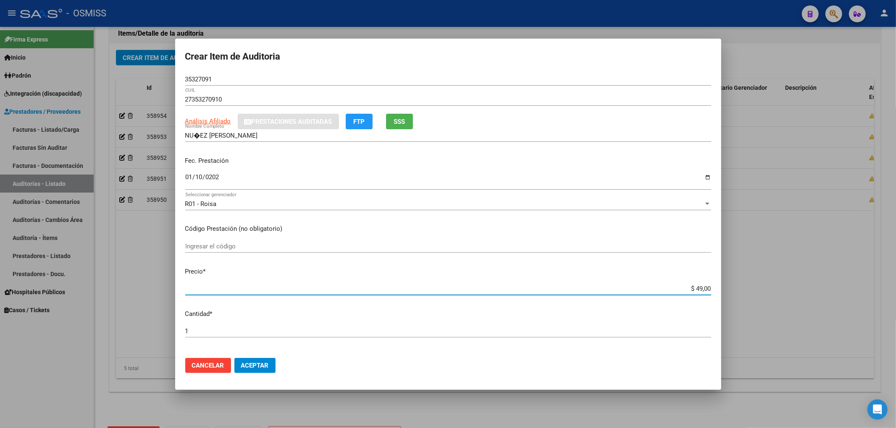
type input "$ 490,00"
type input "$ 4.900,00"
drag, startPoint x: 191, startPoint y: 78, endPoint x: 158, endPoint y: 78, distance: 32.7
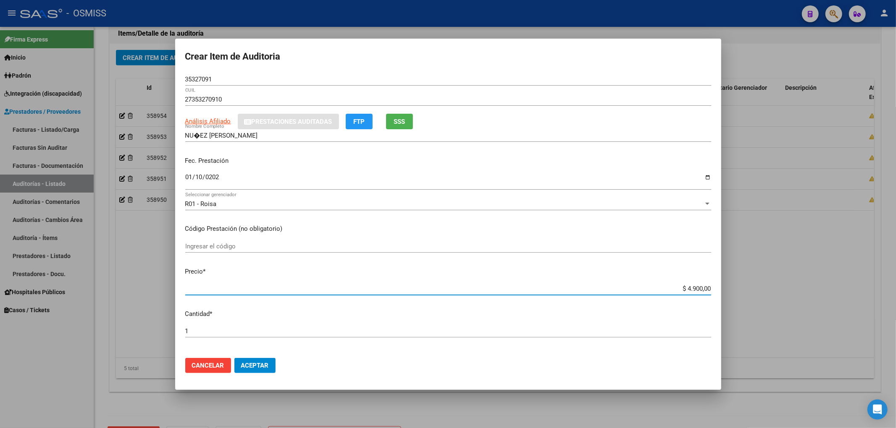
click at [164, 78] on div "Crear Item de Auditoria 35327091 Nro Documento 27353270910 CUIL Análisis Afilia…" at bounding box center [448, 214] width 896 height 428
click at [600, 193] on div "2025-01-10 Ingresar la fecha" at bounding box center [448, 185] width 526 height 26
click at [272, 360] on button "Aceptar" at bounding box center [254, 365] width 41 height 15
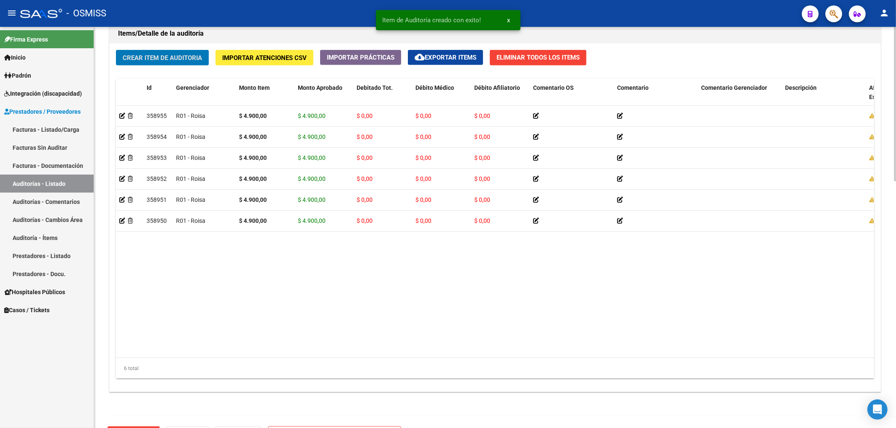
click at [197, 63] on button "Crear Item de Auditoria" at bounding box center [162, 58] width 93 height 16
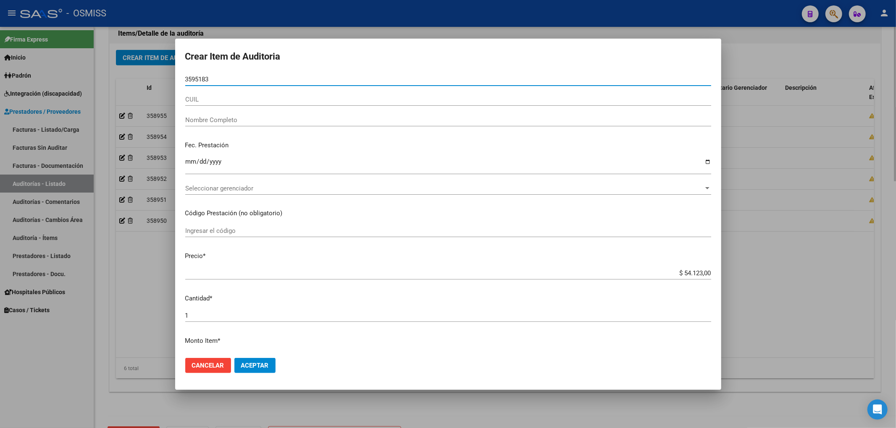
type input "35951838"
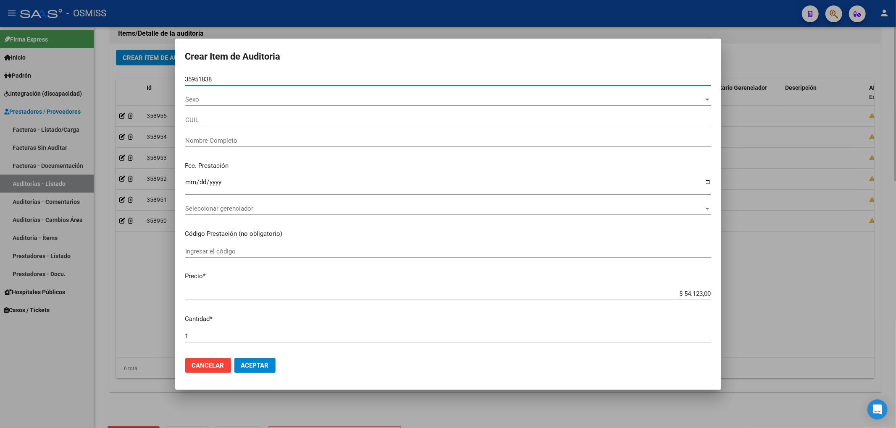
type input "20359518383"
type input "GAITAN MAXIMILIANO JOSE"
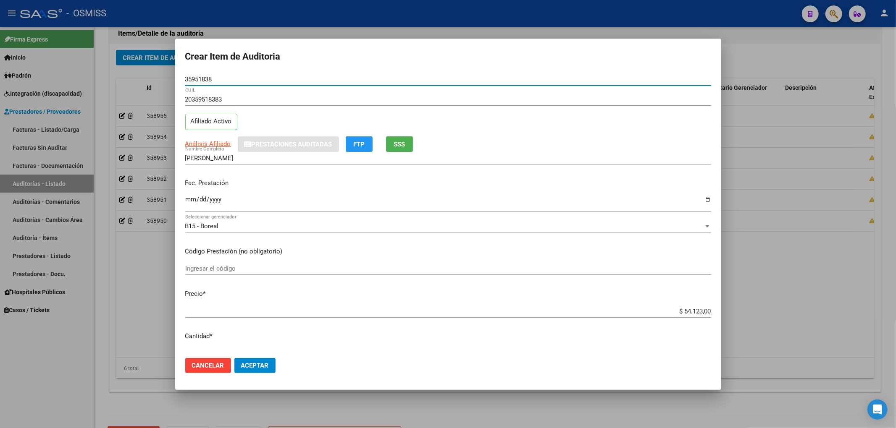
type input "35951838"
click at [191, 200] on input "Ingresar la fecha" at bounding box center [448, 202] width 526 height 13
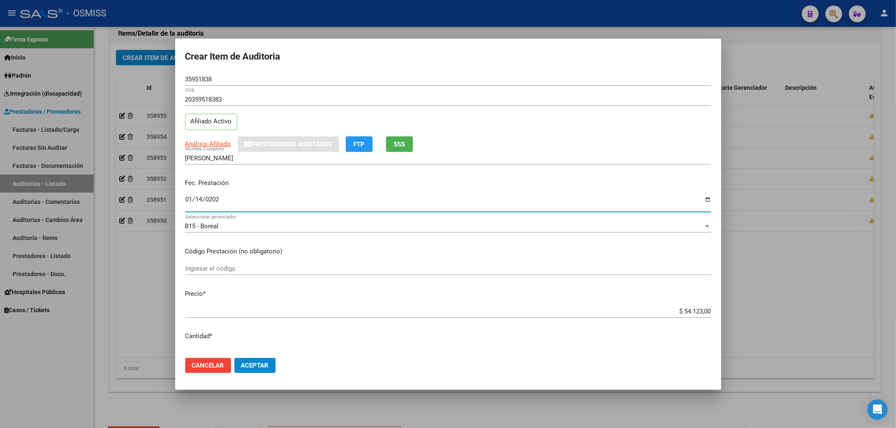
type input "2025-01-14"
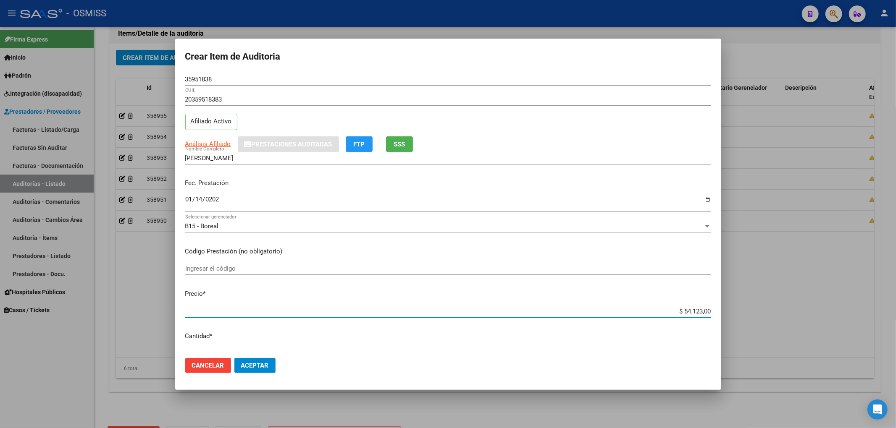
drag, startPoint x: 669, startPoint y: 311, endPoint x: 749, endPoint y: 308, distance: 80.3
click at [749, 308] on div "Crear Item de Auditoria 35951838 Nro Documento 20359518383 CUIL Afiliado Activo…" at bounding box center [448, 214] width 896 height 428
type input "$ 0,04"
type input "$ 0,49"
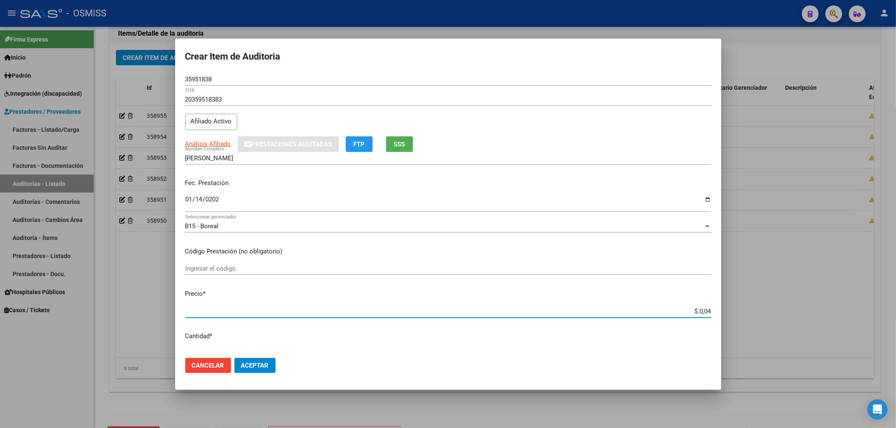
type input "$ 0,49"
drag, startPoint x: 215, startPoint y: 80, endPoint x: 107, endPoint y: 82, distance: 107.9
click at [138, 83] on div "Crear Item de Auditoria 35951838 Nro Documento 20359518383 CUIL Afiliado Activo…" at bounding box center [448, 214] width 896 height 428
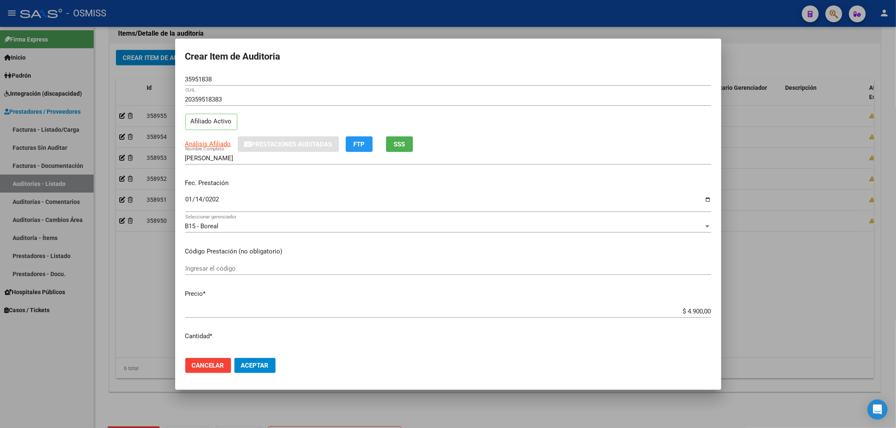
drag, startPoint x: 571, startPoint y: 141, endPoint x: 568, endPoint y: 134, distance: 7.7
click at [568, 135] on mat-dialog-content "35951838 Nro Documento 20359518383 CUIL Afiliado Activo Análisis Afiliado Prest…" at bounding box center [448, 212] width 546 height 278
click at [615, 155] on input "GAITAN MAXIMILIANO JOSE" at bounding box center [448, 158] width 526 height 8
click at [261, 367] on span "Aceptar" at bounding box center [255, 366] width 28 height 8
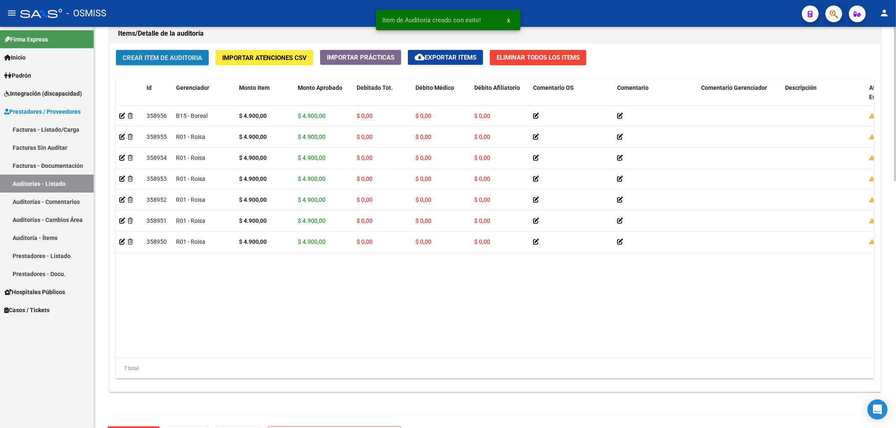
click at [175, 64] on button "Crear Item de Auditoria" at bounding box center [162, 58] width 93 height 16
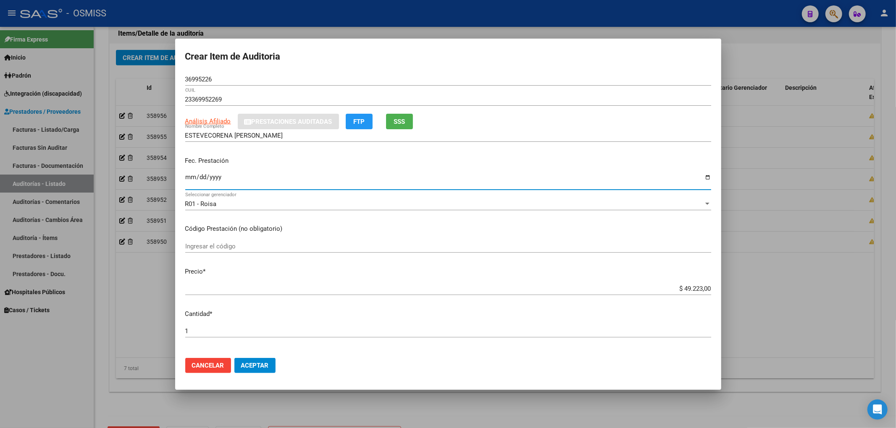
click at [192, 178] on input "Ingresar la fecha" at bounding box center [448, 180] width 526 height 13
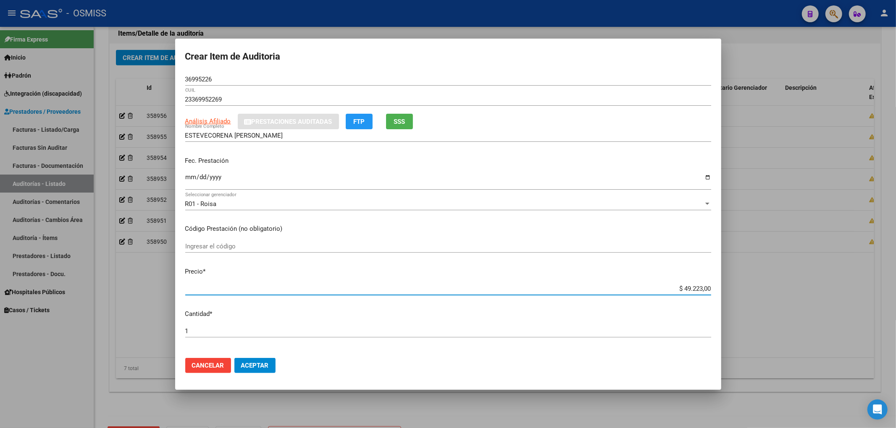
drag, startPoint x: 676, startPoint y: 289, endPoint x: 788, endPoint y: 291, distance: 112.5
click at [788, 291] on div "Crear Item de Auditoria 36995226 Nro Documento 23369952269 CUIL Análisis Afilia…" at bounding box center [448, 214] width 896 height 428
drag, startPoint x: 216, startPoint y: 81, endPoint x: 37, endPoint y: 80, distance: 178.4
click at [92, 69] on div "Crear Item de Auditoria 36995226 Nro Documento 23369952269 CUIL Análisis Afilia…" at bounding box center [448, 214] width 896 height 428
click at [587, 168] on div "Fec. Prestación 2025-01-24 Ingresar la fecha" at bounding box center [448, 174] width 526 height 48
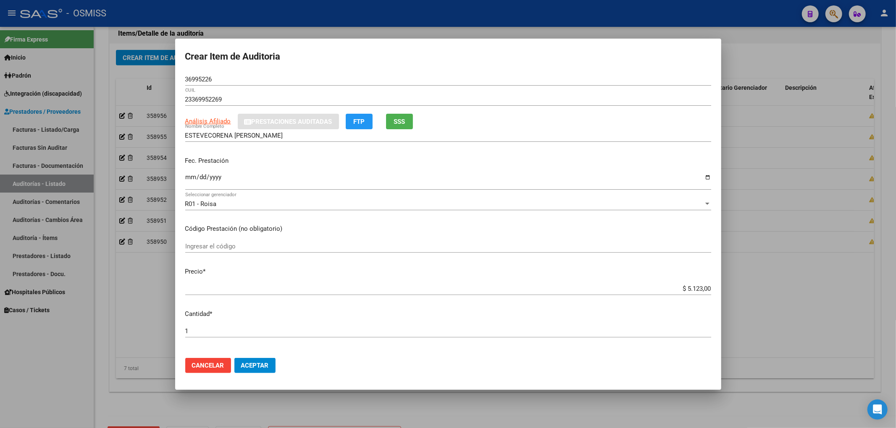
click at [257, 365] on span "Aceptar" at bounding box center [255, 366] width 28 height 8
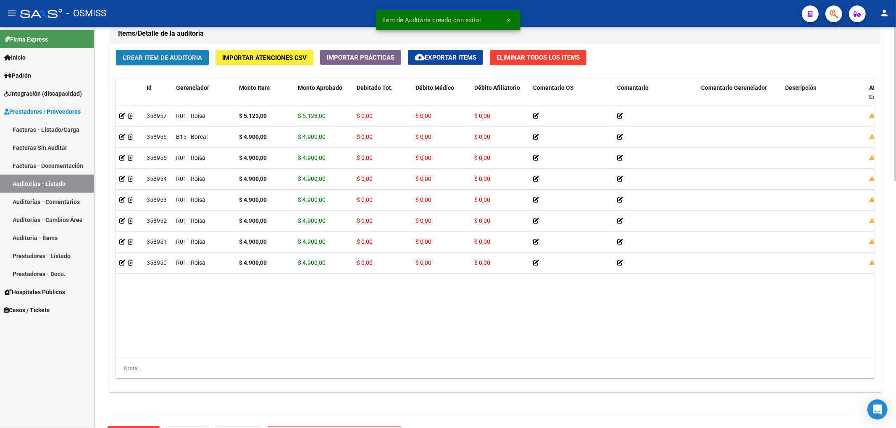
click at [165, 63] on button "Crear Item de Auditoria" at bounding box center [162, 58] width 93 height 16
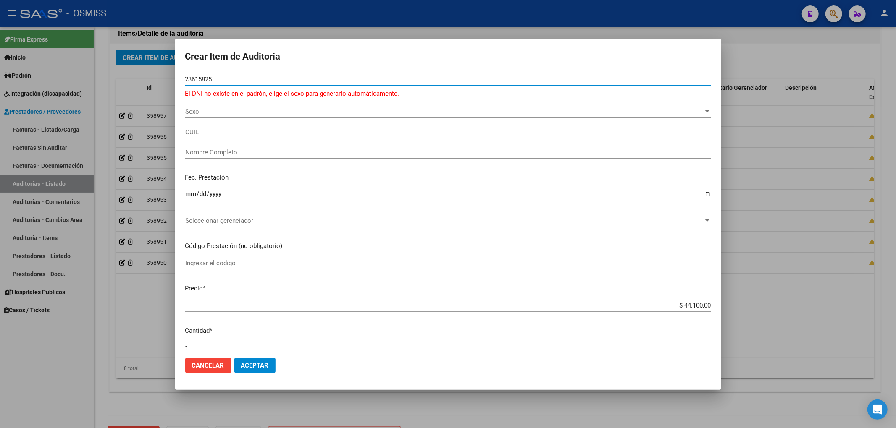
click at [204, 77] on input "23615825" at bounding box center [448, 80] width 526 height 8
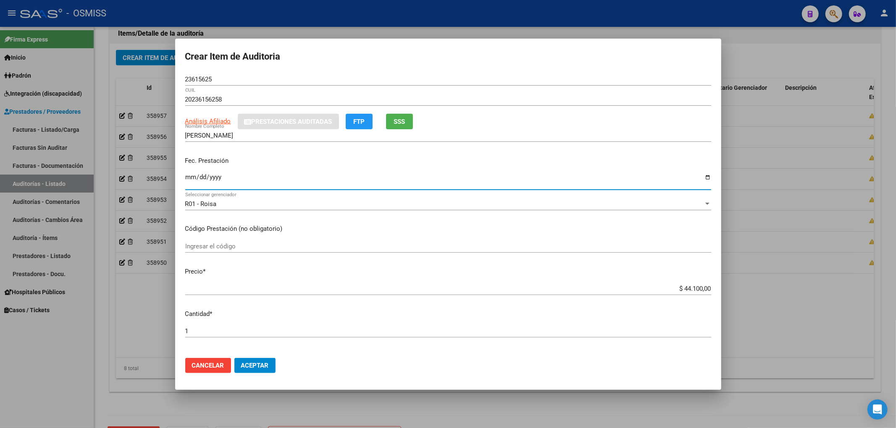
click at [186, 175] on input "Ingresar la fecha" at bounding box center [448, 180] width 526 height 13
click at [674, 291] on input "$ 44.100,00" at bounding box center [448, 289] width 526 height 8
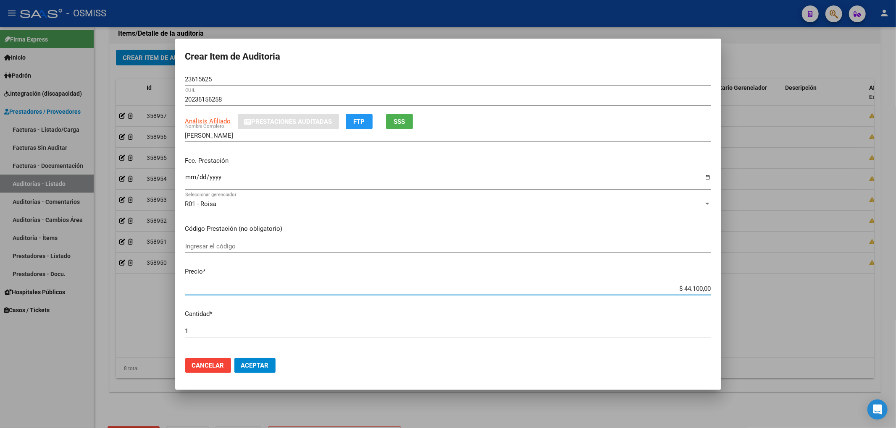
drag, startPoint x: 678, startPoint y: 290, endPoint x: 713, endPoint y: 285, distance: 35.6
click at [711, 285] on mat-dialog-content "23615625 Nro Documento 20236156258 CUIL Análisis Afiliado Prestaciones Auditada…" at bounding box center [448, 212] width 546 height 278
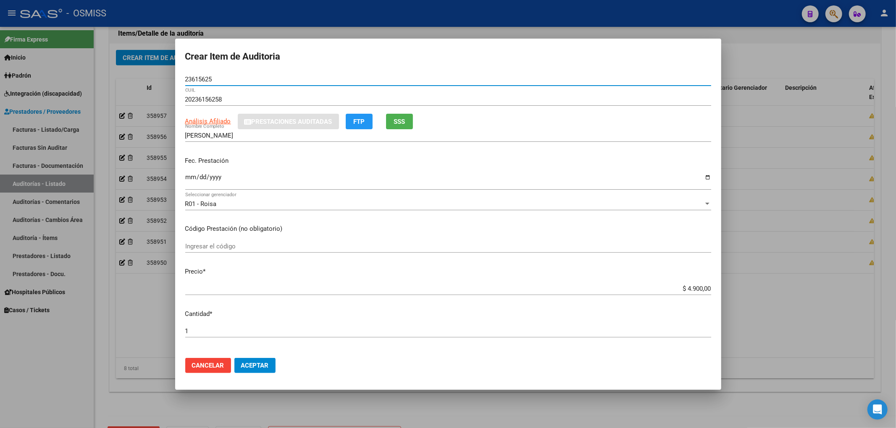
drag, startPoint x: 223, startPoint y: 81, endPoint x: 118, endPoint y: 68, distance: 104.9
click at [125, 69] on div "Crear Item de Auditoria 23615625 Nro Documento 20236156258 CUIL Análisis Afilia…" at bounding box center [448, 214] width 896 height 428
click at [542, 157] on p "Fec. Prestación" at bounding box center [448, 161] width 526 height 10
click at [261, 363] on span "Aceptar" at bounding box center [255, 366] width 28 height 8
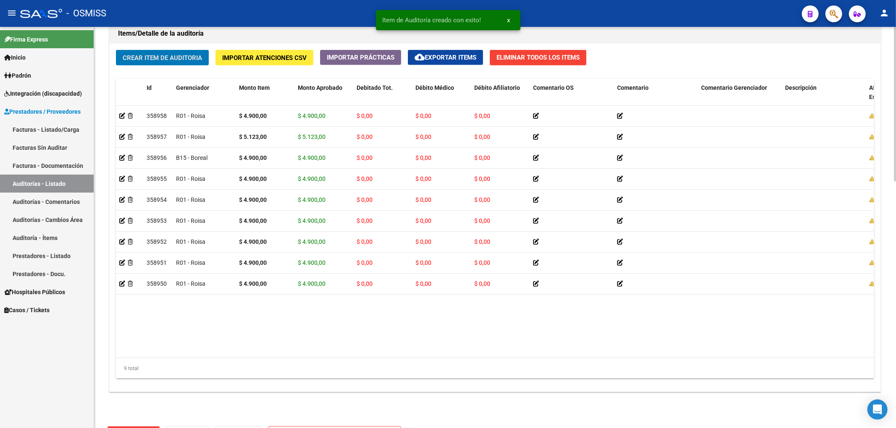
click at [179, 62] on span "Crear Item de Auditoria" at bounding box center [162, 58] width 79 height 8
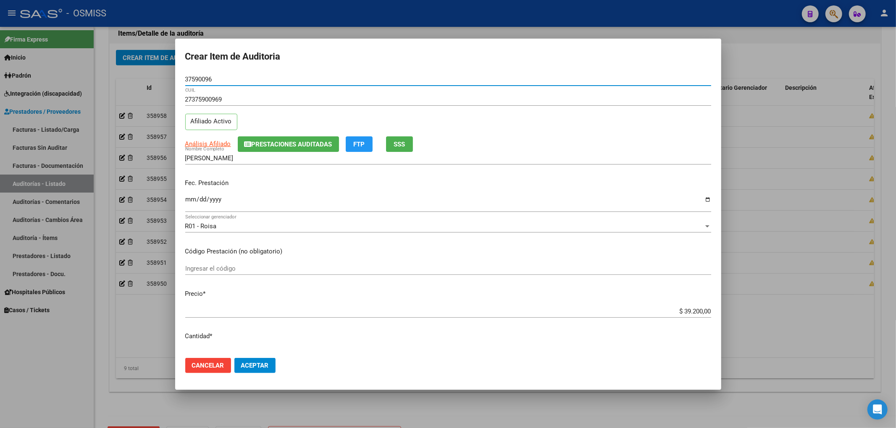
click at [186, 199] on input "Ingresar la fecha" at bounding box center [448, 202] width 526 height 13
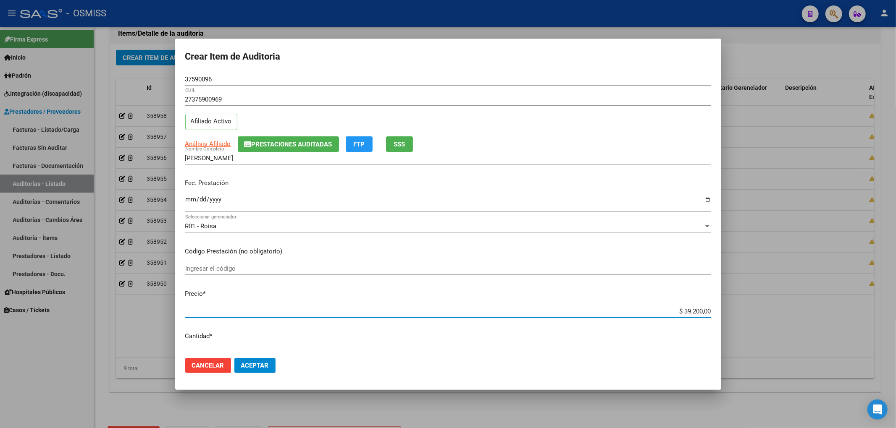
drag, startPoint x: 688, startPoint y: 313, endPoint x: 738, endPoint y: 308, distance: 50.6
click at [736, 308] on div "Crear Item de Auditoria 37590096 Nro Documento 27375900969 CUIL Afiliado Activo…" at bounding box center [448, 214] width 896 height 428
click at [282, 146] on span "Prestaciones Auditadas" at bounding box center [291, 145] width 81 height 8
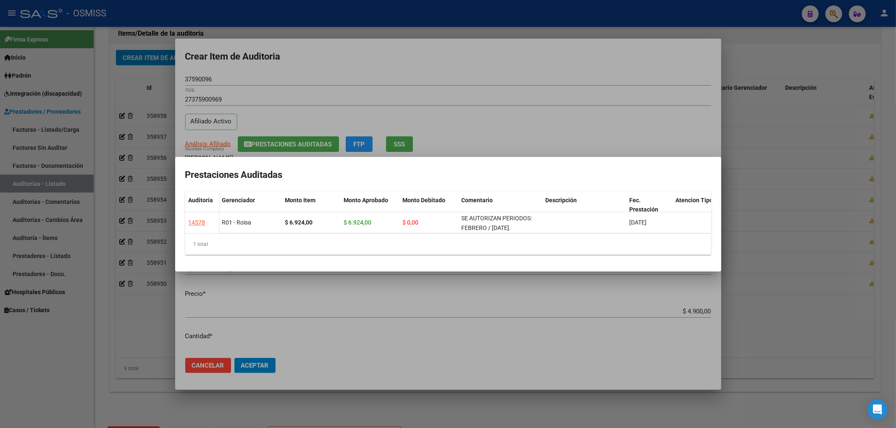
click at [420, 69] on div at bounding box center [448, 214] width 896 height 428
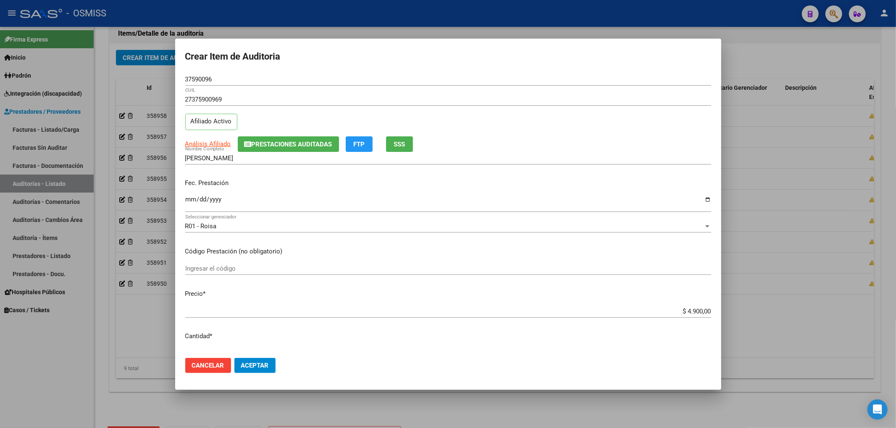
click at [630, 191] on div "Fec. Prestación 2025-02-04 Ingresar la fecha" at bounding box center [448, 196] width 526 height 48
click at [253, 370] on button "Aceptar" at bounding box center [254, 365] width 41 height 15
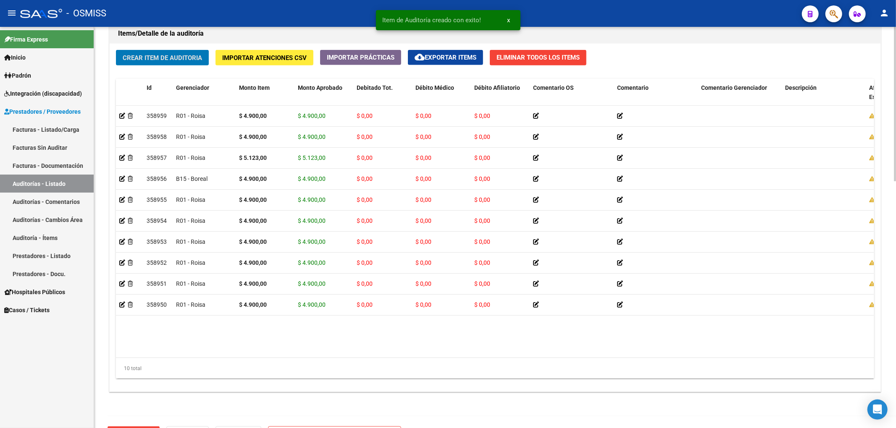
click at [181, 65] on button "Crear Item de Auditoria" at bounding box center [162, 58] width 93 height 16
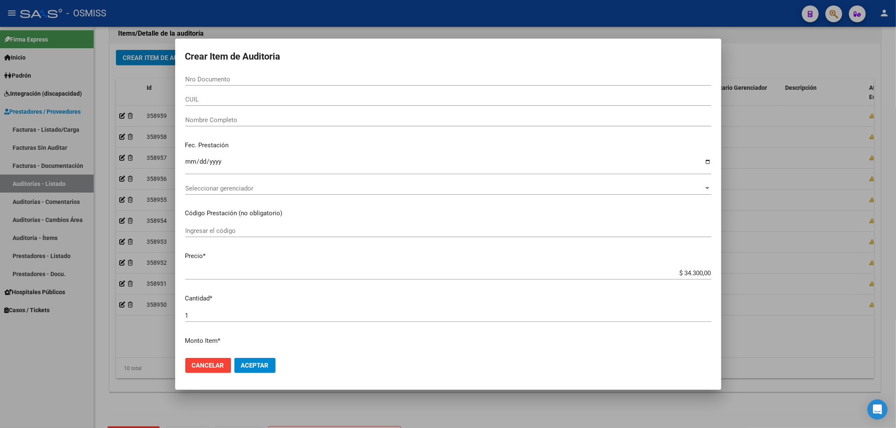
click at [60, 377] on div at bounding box center [448, 214] width 896 height 428
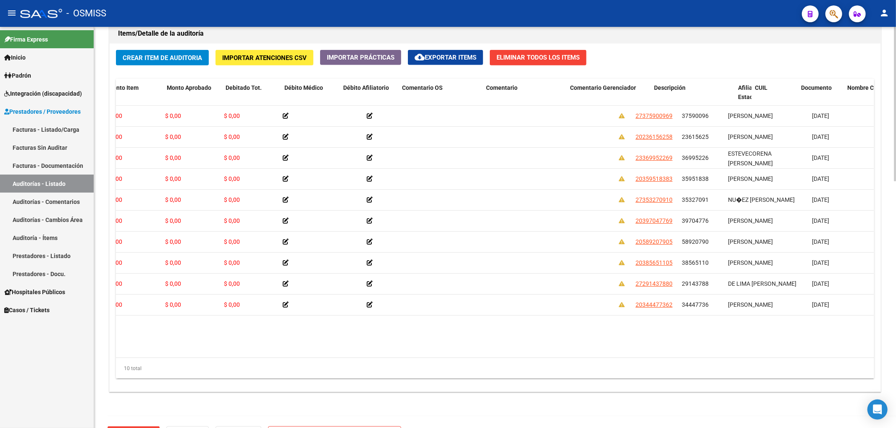
scroll to position [0, 0]
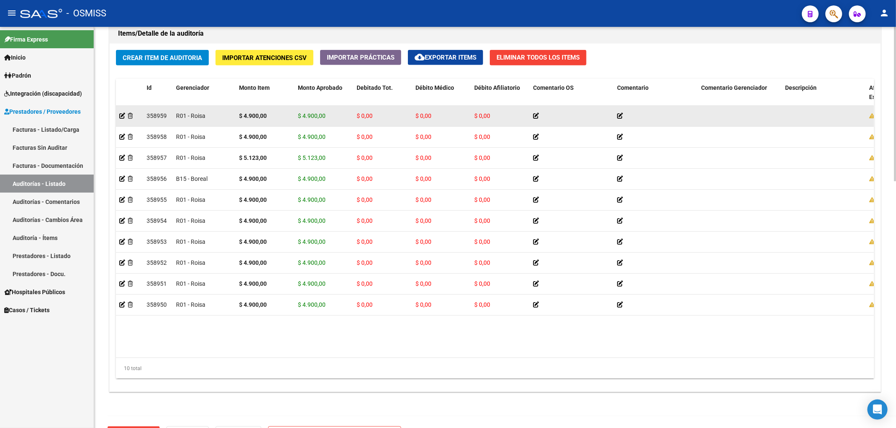
click at [123, 122] on datatable-body-cell at bounding box center [129, 116] width 27 height 21
click at [122, 119] on icon at bounding box center [122, 116] width 6 height 6
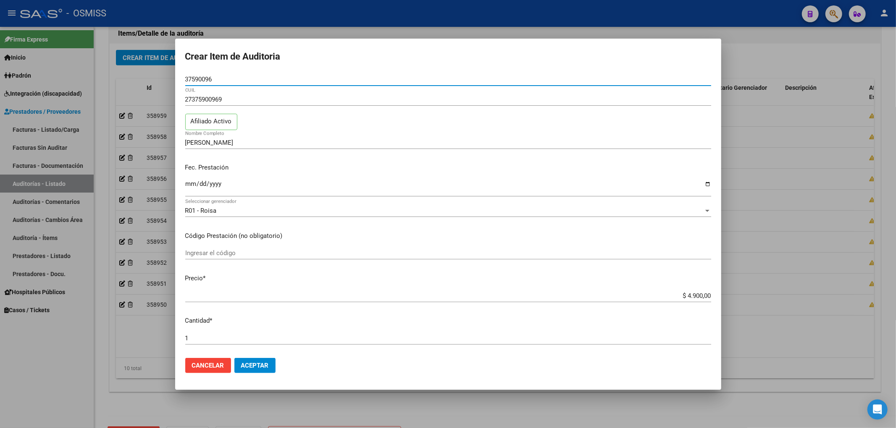
drag, startPoint x: 213, startPoint y: 79, endPoint x: 160, endPoint y: 77, distance: 52.9
click at [160, 77] on div "Crear Item de Auditoria 37590096 Nro Documento 27375900969 CUIL Afiliado Activo…" at bounding box center [448, 214] width 896 height 428
click at [631, 332] on div "1 Ingresar la cantidad" at bounding box center [448, 338] width 526 height 13
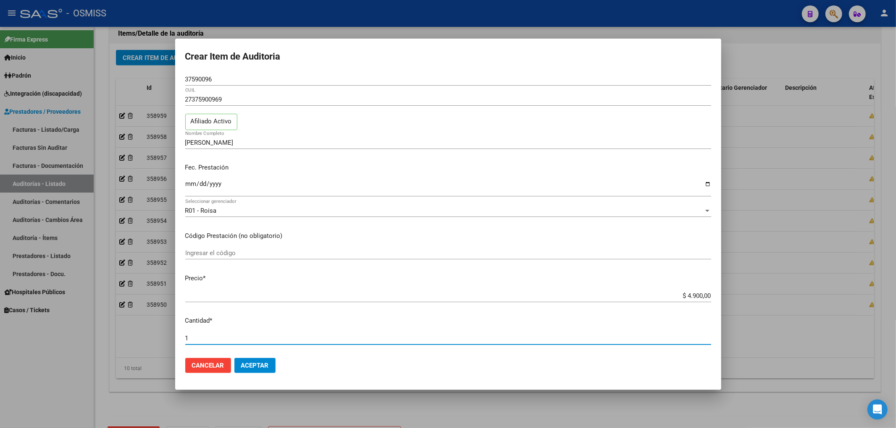
click at [254, 364] on span "Aceptar" at bounding box center [255, 366] width 28 height 8
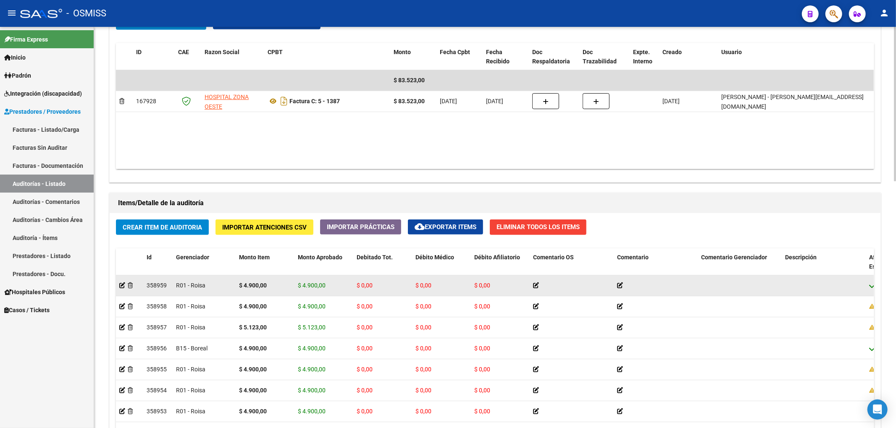
scroll to position [448, 0]
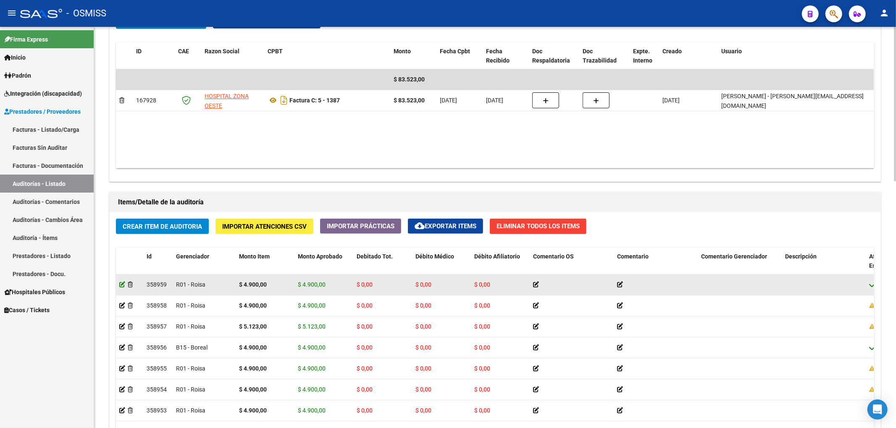
click at [121, 283] on icon at bounding box center [122, 285] width 6 height 6
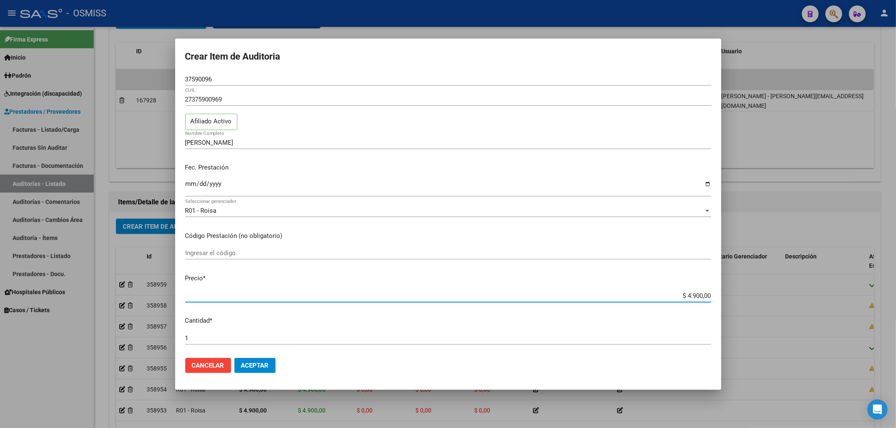
drag, startPoint x: 673, startPoint y: 296, endPoint x: 716, endPoint y: 313, distance: 45.8
click at [768, 299] on div "Crear Item de Auditoria 37590096 Nro Documento 27375900969 CUIL Afiliado Activo…" at bounding box center [448, 214] width 896 height 428
click at [269, 363] on span "Aceptar" at bounding box center [255, 366] width 28 height 8
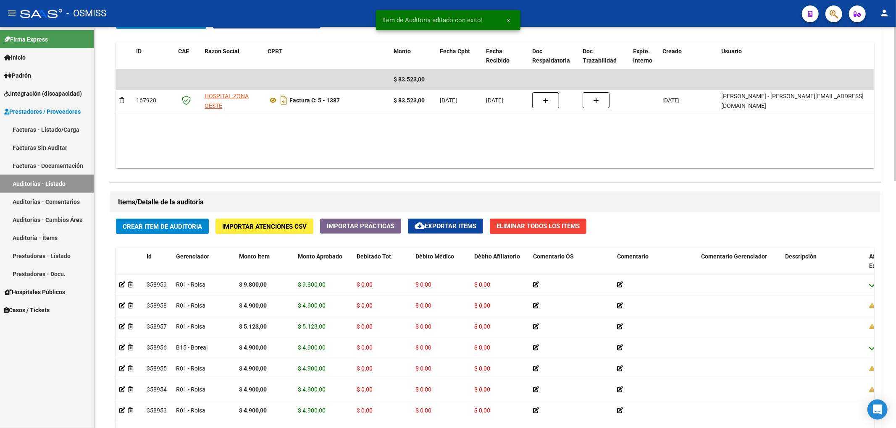
click at [156, 232] on button "Crear Item de Auditoria" at bounding box center [162, 227] width 93 height 16
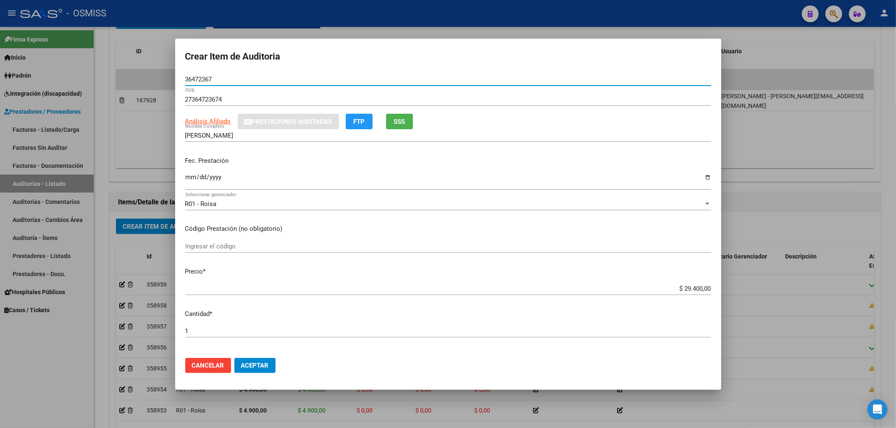
click at [185, 177] on input "Ingresar la fecha" at bounding box center [448, 180] width 526 height 13
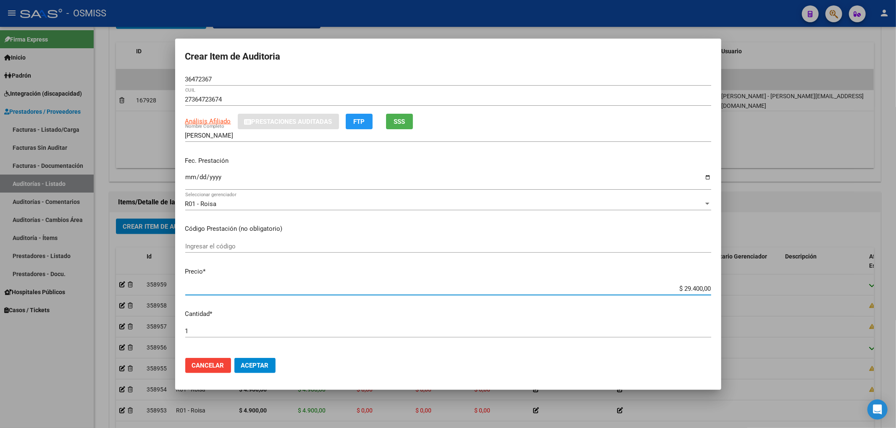
drag, startPoint x: 669, startPoint y: 291, endPoint x: 827, endPoint y: 294, distance: 158.3
click at [820, 294] on div "Crear Item de Auditoria 36472367 Nro Documento 27364723674 CUIL Análisis Afilia…" at bounding box center [448, 214] width 896 height 428
click at [214, 81] on div "36472367 Nro Documento" at bounding box center [448, 79] width 526 height 13
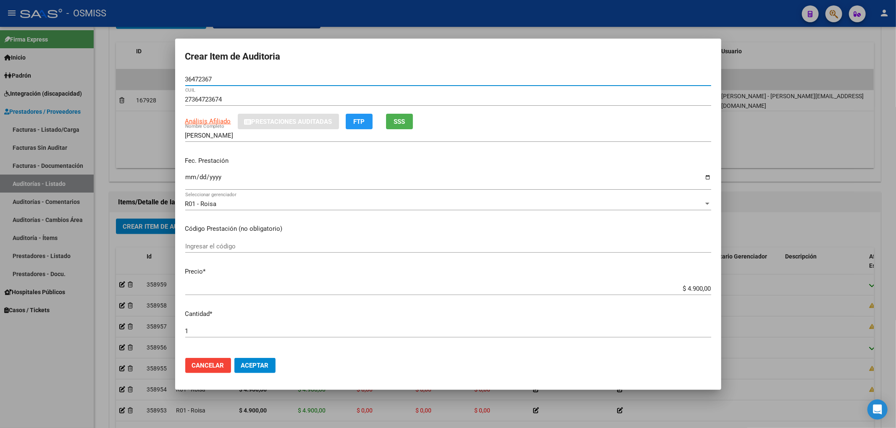
drag, startPoint x: 214, startPoint y: 81, endPoint x: 147, endPoint y: 83, distance: 66.8
click at [147, 83] on div "Crear Item de Auditoria 36472367 Nro Documento 27364723674 CUIL Análisis Afilia…" at bounding box center [448, 214] width 896 height 428
drag, startPoint x: 598, startPoint y: 219, endPoint x: 593, endPoint y: 217, distance: 5.1
click at [596, 215] on mat-dialog-content "36472367 Nro Documento 27364723674 CUIL Análisis Afiliado Prestaciones Auditada…" at bounding box center [448, 212] width 546 height 278
click at [269, 369] on button "Aceptar" at bounding box center [254, 365] width 41 height 15
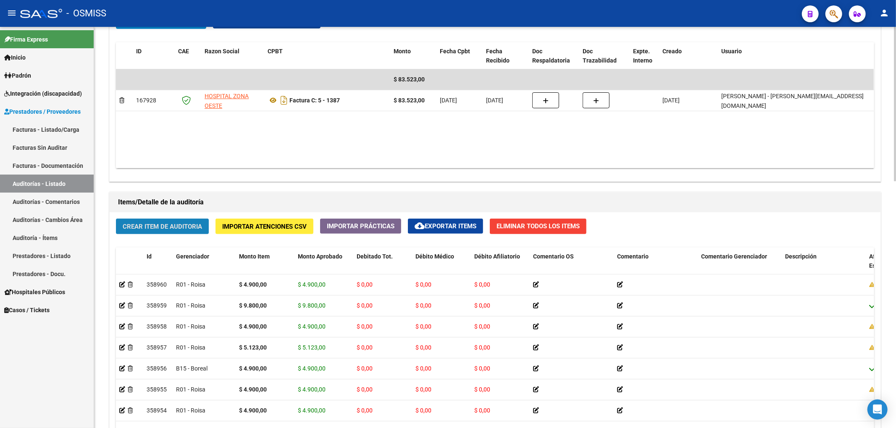
click at [194, 222] on button "Crear Item de Auditoria" at bounding box center [162, 227] width 93 height 16
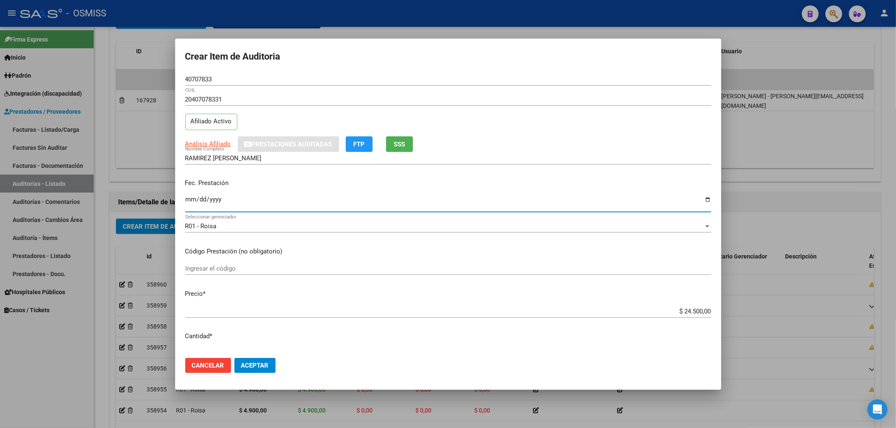
click at [189, 205] on input "Ingresar la fecha" at bounding box center [448, 202] width 526 height 13
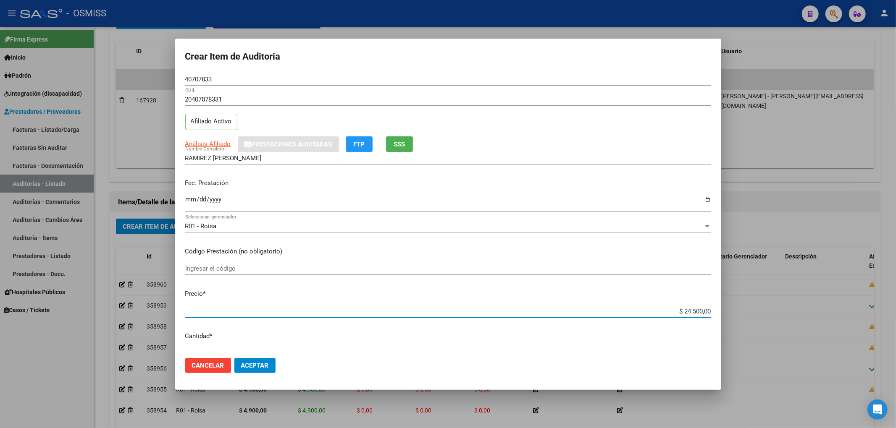
drag, startPoint x: 661, startPoint y: 308, endPoint x: 746, endPoint y: 311, distance: 85.3
click at [746, 311] on div "Crear Item de Auditoria 40707833 Nro Documento 20407078331 CUIL Afiliado Activo…" at bounding box center [448, 214] width 896 height 428
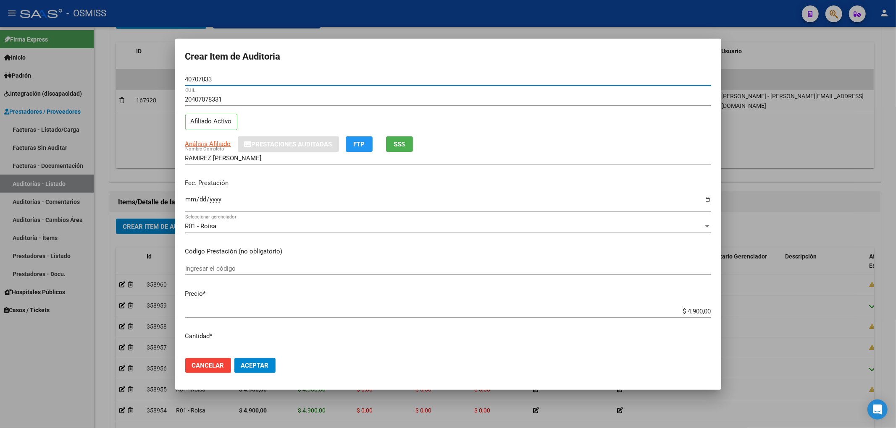
drag, startPoint x: 216, startPoint y: 81, endPoint x: 155, endPoint y: 73, distance: 61.4
click at [156, 73] on div "Crear Item de Auditoria 40707833 Nro Documento 20407078331 CUIL Afiliado Activo…" at bounding box center [448, 214] width 896 height 428
click at [565, 197] on input "2025-03-04" at bounding box center [448, 202] width 526 height 13
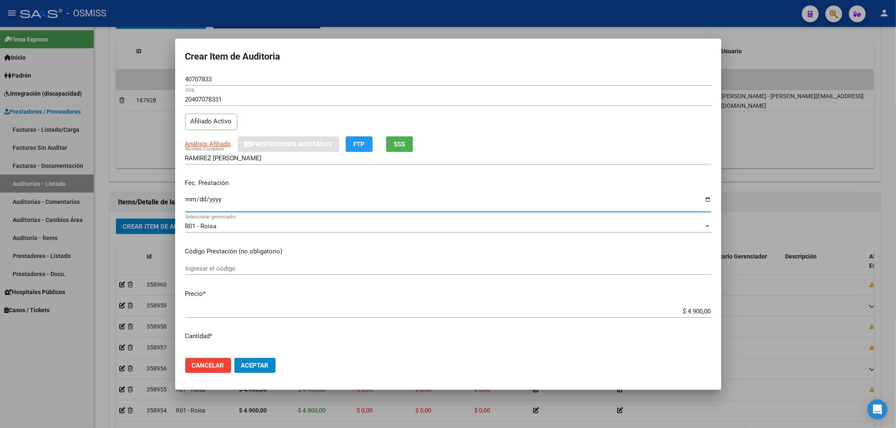
click at [258, 369] on span "Aceptar" at bounding box center [255, 366] width 28 height 8
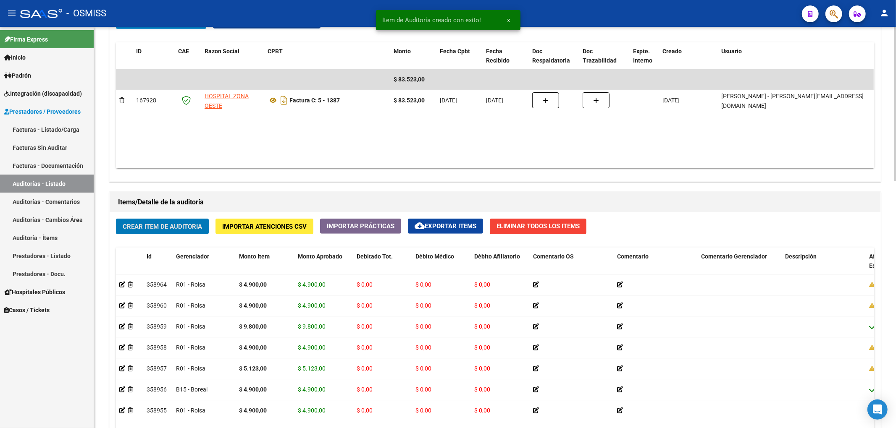
click at [151, 230] on span "Crear Item de Auditoria" at bounding box center [162, 227] width 79 height 8
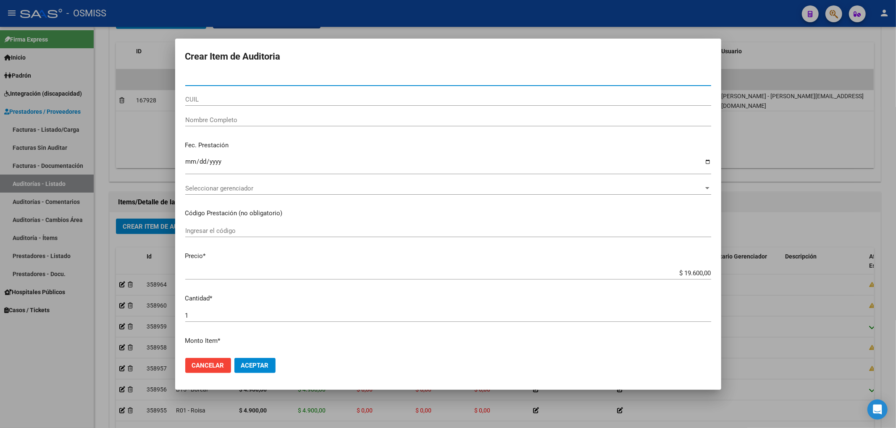
click at [107, 256] on div at bounding box center [448, 214] width 896 height 428
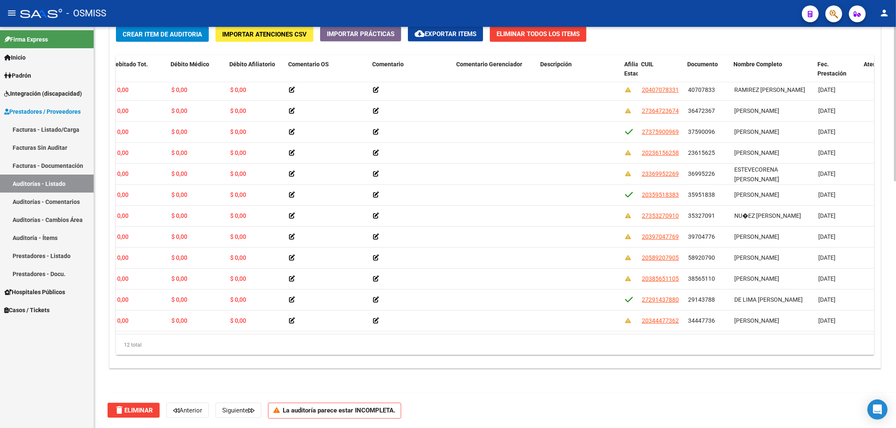
scroll to position [10, 244]
drag, startPoint x: 646, startPoint y: 336, endPoint x: 536, endPoint y: 341, distance: 110.1
click at [536, 341] on div "12 total" at bounding box center [495, 345] width 758 height 21
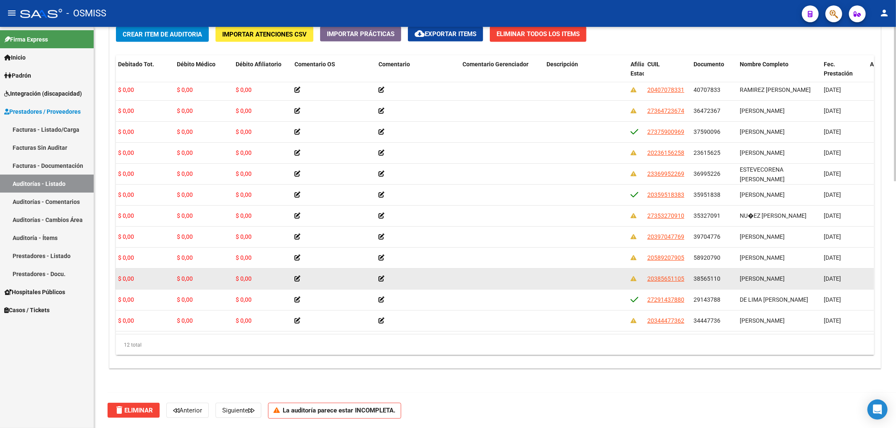
drag, startPoint x: 694, startPoint y: 272, endPoint x: 726, endPoint y: 271, distance: 32.4
click at [726, 274] on div "38565110" at bounding box center [712, 279] width 39 height 10
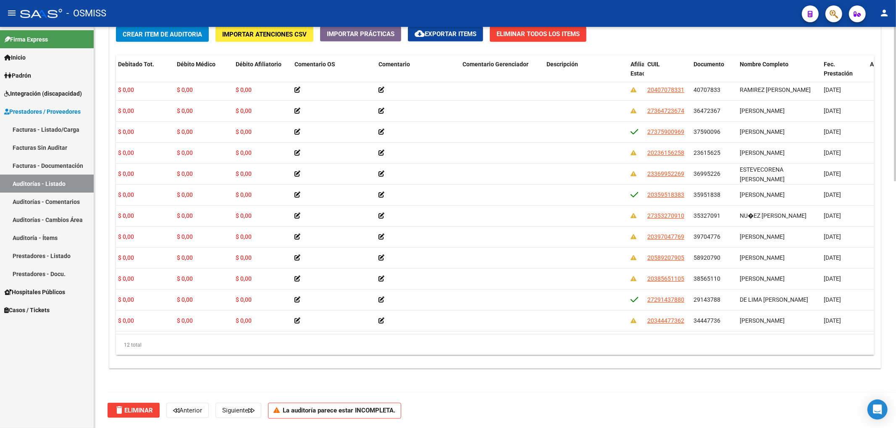
copy span "38565110"
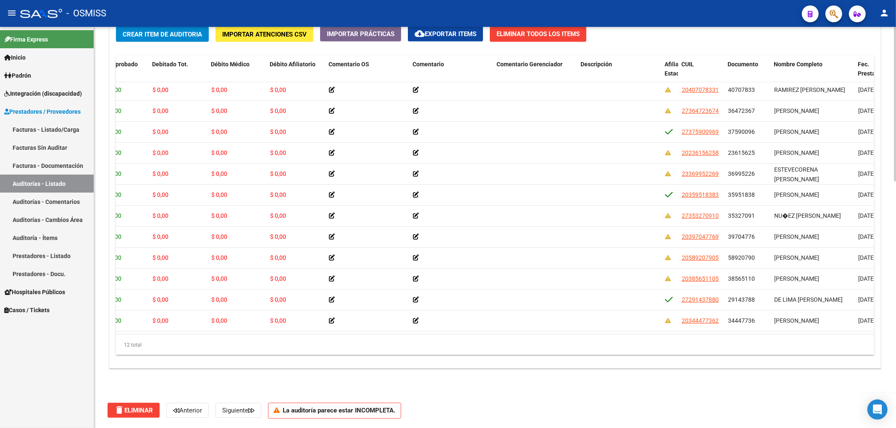
scroll to position [10, 0]
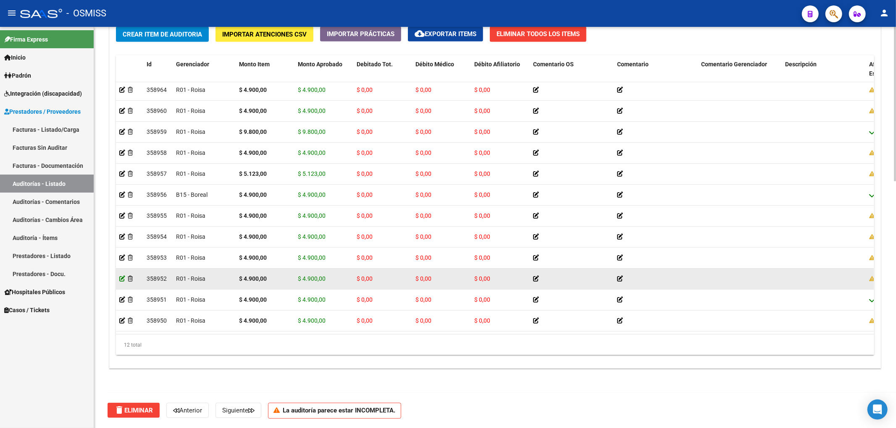
click at [124, 276] on icon at bounding box center [122, 279] width 6 height 6
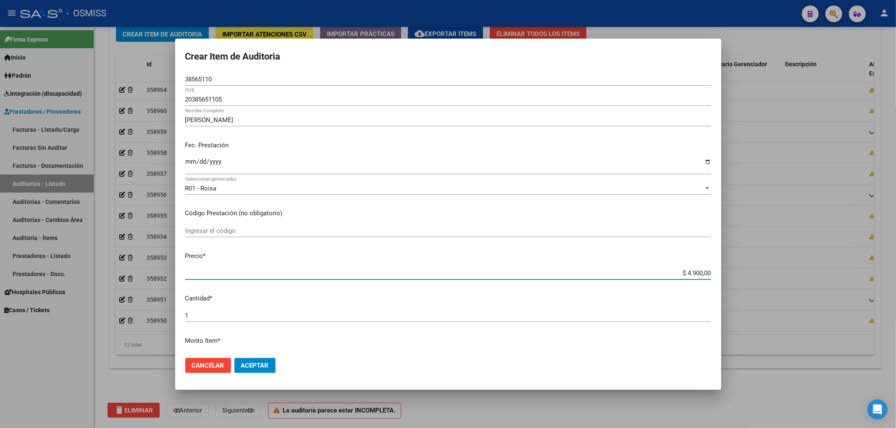
drag, startPoint x: 677, startPoint y: 275, endPoint x: 720, endPoint y: 280, distance: 43.9
click at [720, 280] on mat-dialog-content "38565110 Nro Documento 20385651105 CUIL KRUG VILLALBA JONATHAN IVAN Nombre Comp…" at bounding box center [448, 212] width 546 height 278
click at [241, 365] on span "Aceptar" at bounding box center [255, 366] width 28 height 8
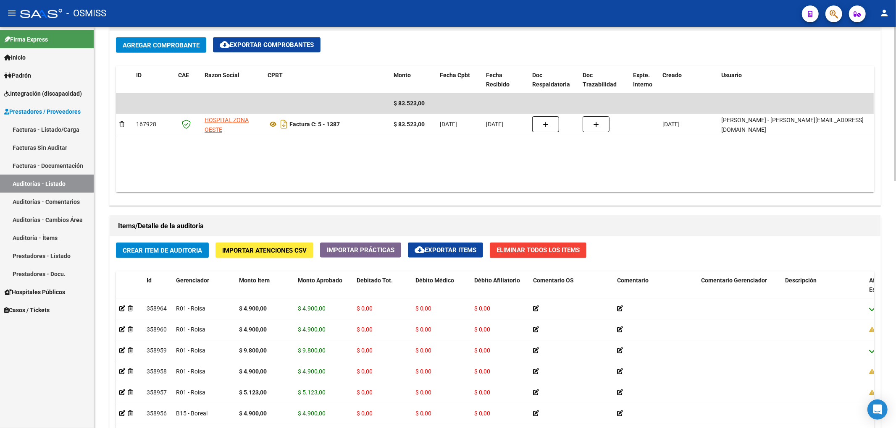
scroll to position [560, 0]
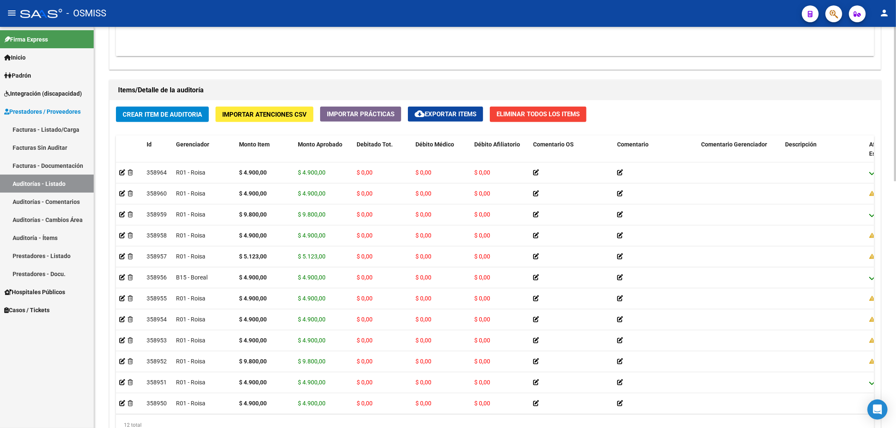
click at [173, 114] on span "Crear Item de Auditoria" at bounding box center [162, 115] width 79 height 8
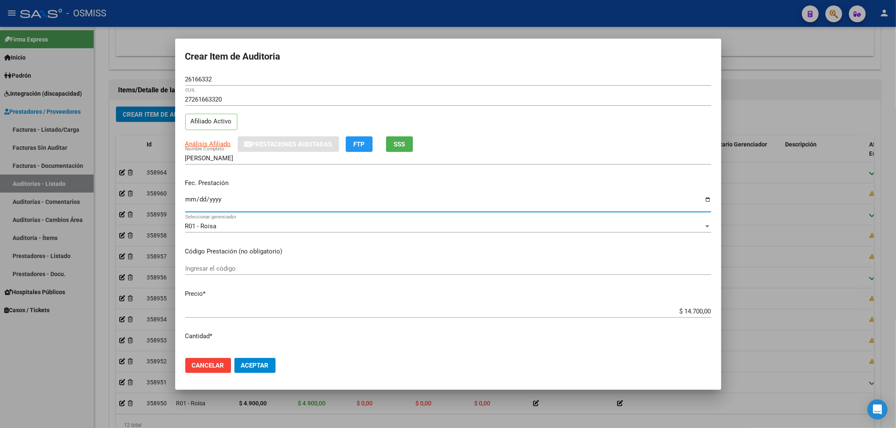
click at [191, 200] on input "Ingresar la fecha" at bounding box center [448, 202] width 526 height 13
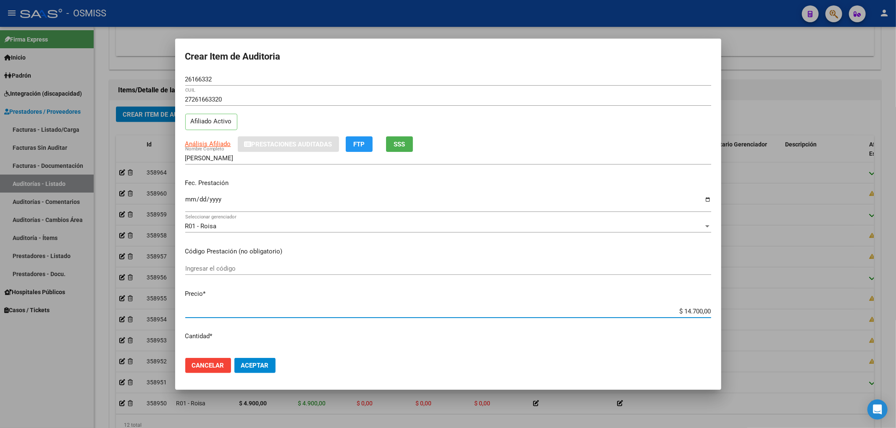
drag, startPoint x: 676, startPoint y: 312, endPoint x: 800, endPoint y: 310, distance: 123.9
click at [800, 311] on div "Crear Item de Auditoria 26166332 Nro Documento 27261663320 CUIL Afiliado Activo…" at bounding box center [448, 214] width 896 height 428
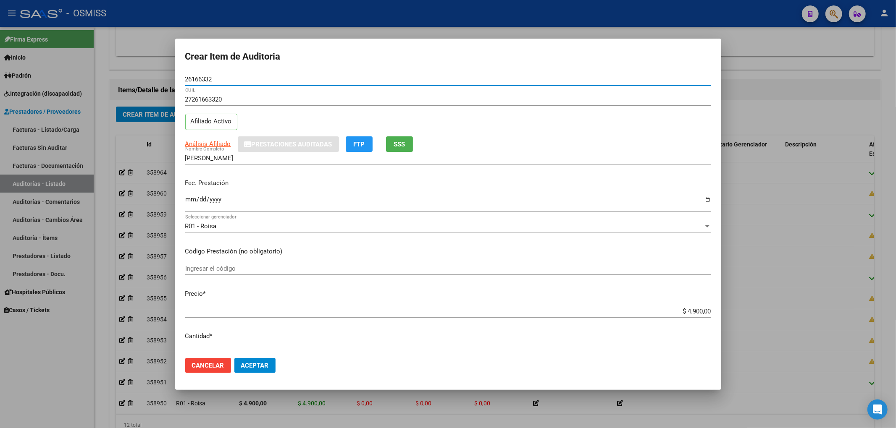
drag, startPoint x: 215, startPoint y: 76, endPoint x: 71, endPoint y: 66, distance: 145.2
click at [92, 67] on div "Crear Item de Auditoria 26166332 Nro Documento 27261663320 CUIL Afiliado Activo…" at bounding box center [448, 214] width 896 height 428
click at [509, 154] on input "LOPEZ SUSANA HAYDEE" at bounding box center [448, 158] width 526 height 8
drag, startPoint x: 225, startPoint y: 79, endPoint x: 165, endPoint y: 78, distance: 59.6
click at [165, 78] on div "Crear Item de Auditoria 26166332 Nro Documento 27261663320 CUIL Afiliado Activo…" at bounding box center [448, 214] width 896 height 428
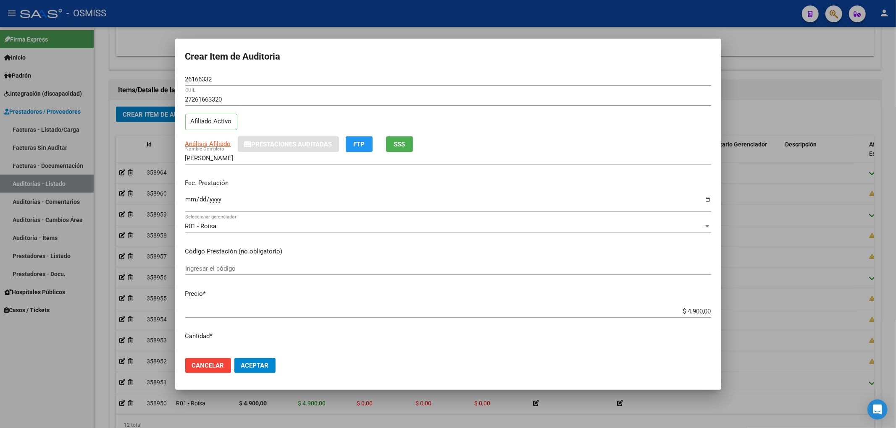
click at [603, 124] on div "27261663320 CUIL Afiliado Activo" at bounding box center [448, 114] width 526 height 43
click at [252, 364] on span "Aceptar" at bounding box center [255, 366] width 28 height 8
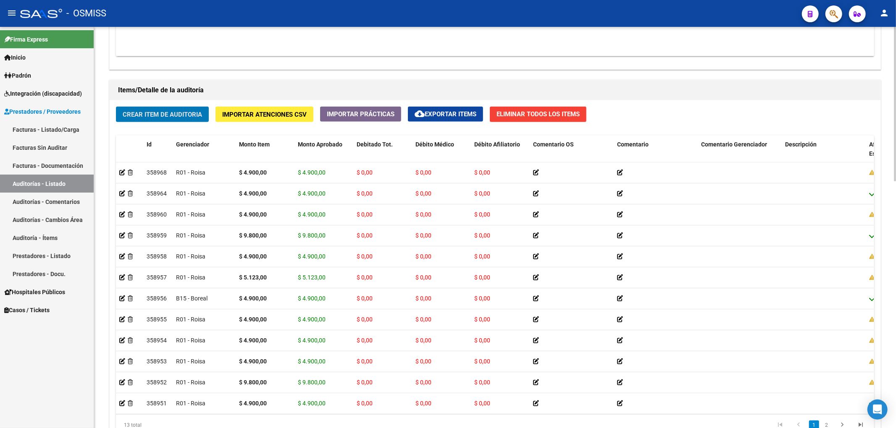
click at [175, 114] on span "Crear Item de Auditoria" at bounding box center [162, 115] width 79 height 8
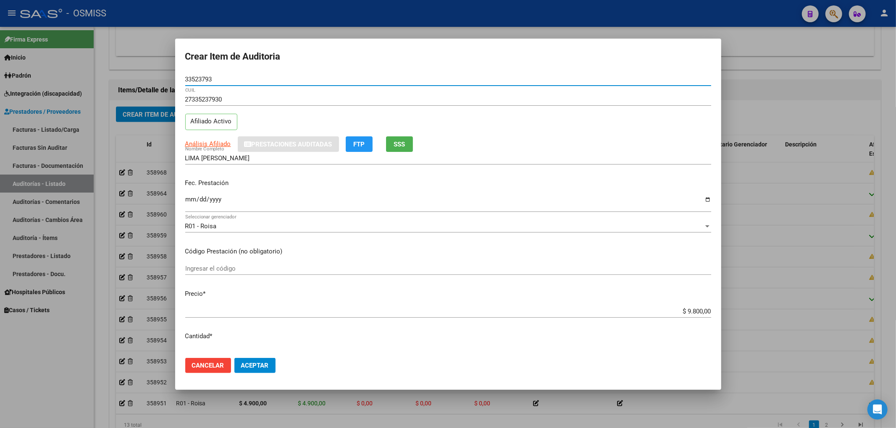
click at [186, 201] on input "Ingresar la fecha" at bounding box center [448, 202] width 526 height 13
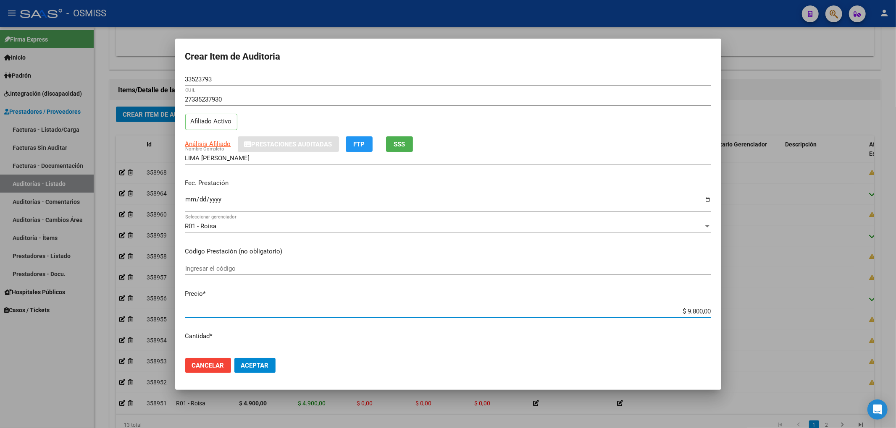
drag, startPoint x: 678, startPoint y: 312, endPoint x: 824, endPoint y: 311, distance: 145.3
click at [808, 311] on div "Crear Item de Auditoria 33523793 Nro Documento 27335237930 CUIL Afiliado Activo…" at bounding box center [448, 214] width 896 height 428
click at [131, 80] on div "Crear Item de Auditoria 33523793 Nro Documento 27335237930 CUIL Afiliado Activo…" at bounding box center [448, 214] width 896 height 428
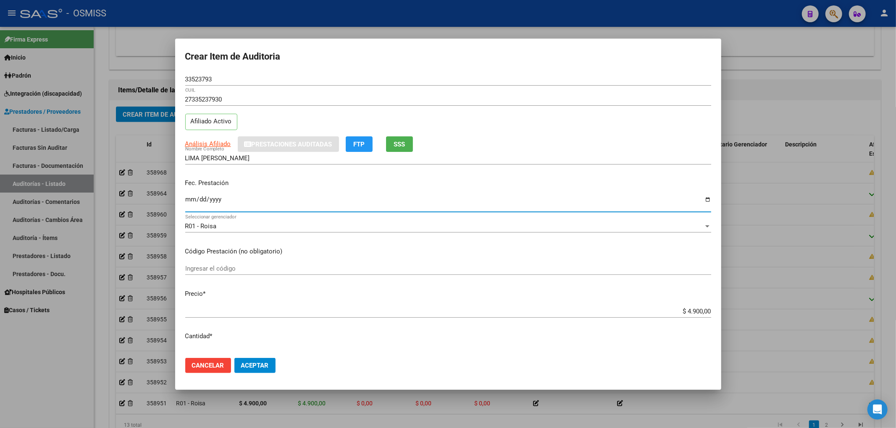
click at [581, 205] on input "2025-03-10" at bounding box center [448, 202] width 526 height 13
click at [262, 369] on span "Aceptar" at bounding box center [255, 366] width 28 height 8
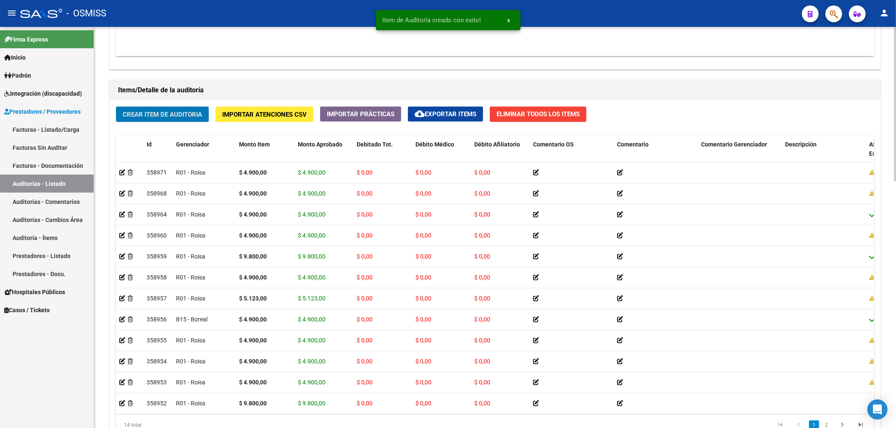
click at [167, 113] on span "Crear Item de Auditoria" at bounding box center [162, 115] width 79 height 8
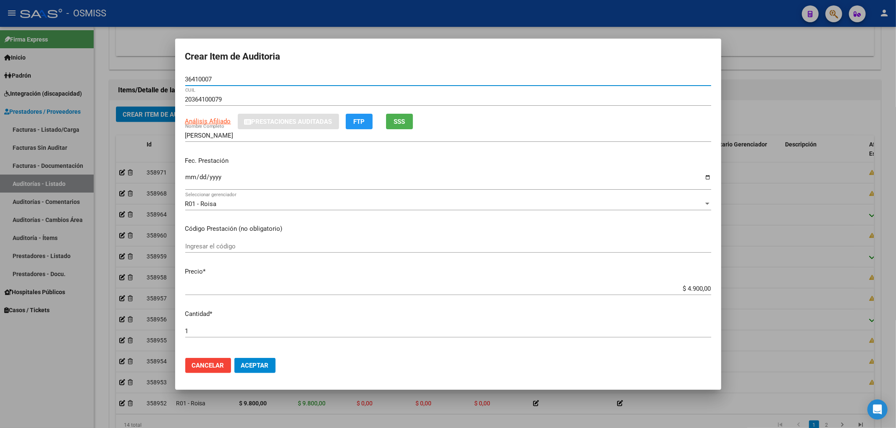
click at [187, 177] on input "Ingresar la fecha" at bounding box center [448, 180] width 526 height 13
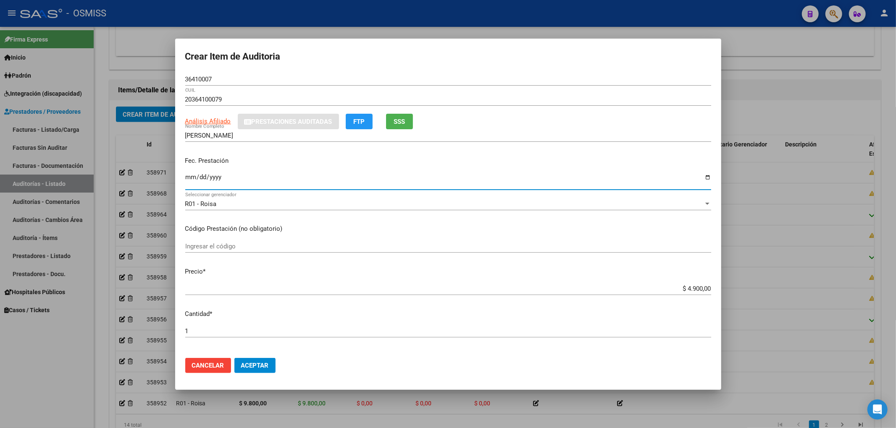
drag, startPoint x: 224, startPoint y: 82, endPoint x: 116, endPoint y: 81, distance: 107.5
click at [116, 81] on div "Crear Item de Auditoria 36410007 Nro Documento 20364100079 CUIL Análisis Afilia…" at bounding box center [448, 214] width 896 height 428
click at [592, 212] on div "R01 - Roisa Seleccionar gerenciador" at bounding box center [448, 208] width 526 height 21
click at [275, 367] on mat-dialog-actions "Cancelar Aceptar" at bounding box center [448, 365] width 526 height 29
click at [274, 366] on button "Aceptar" at bounding box center [254, 365] width 41 height 15
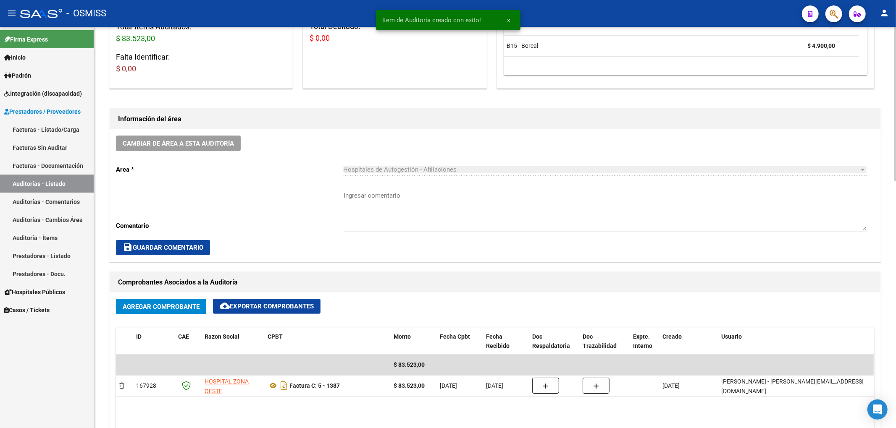
scroll to position [168, 0]
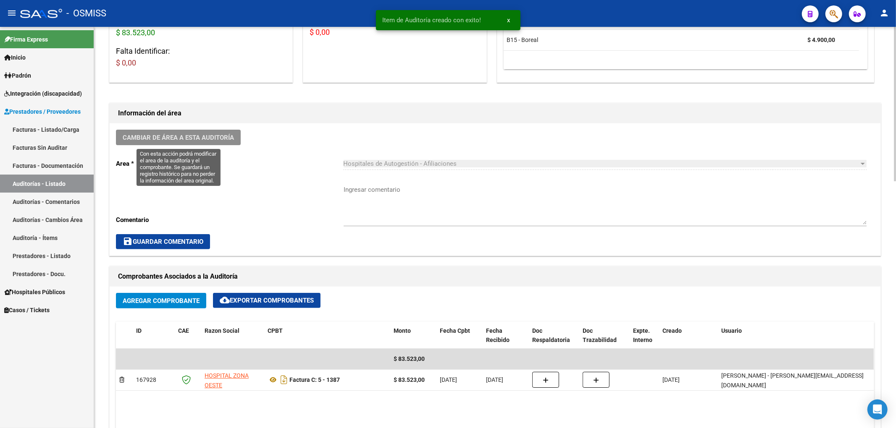
click at [186, 136] on span "Cambiar de área a esta auditoría" at bounding box center [178, 138] width 111 height 8
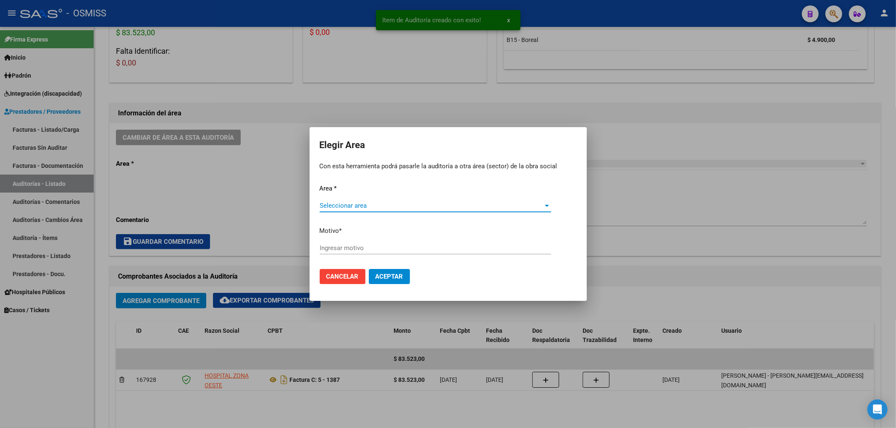
click at [362, 207] on span "Seleccionar area" at bounding box center [431, 206] width 224 height 8
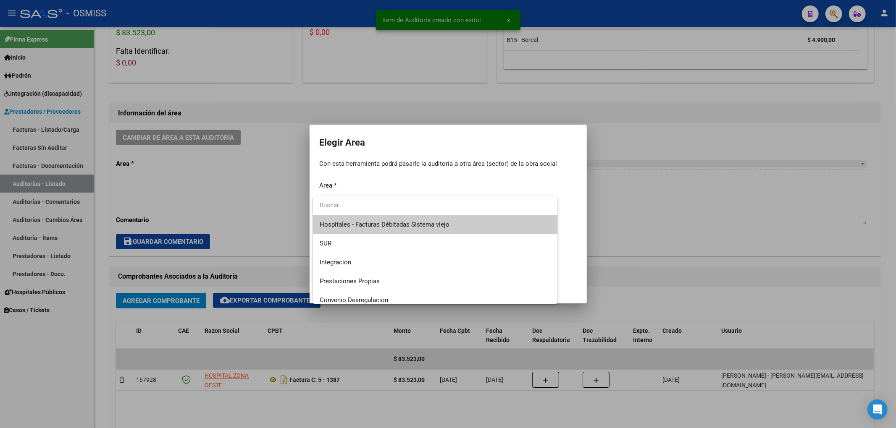
click at [170, 204] on div at bounding box center [448, 214] width 896 height 428
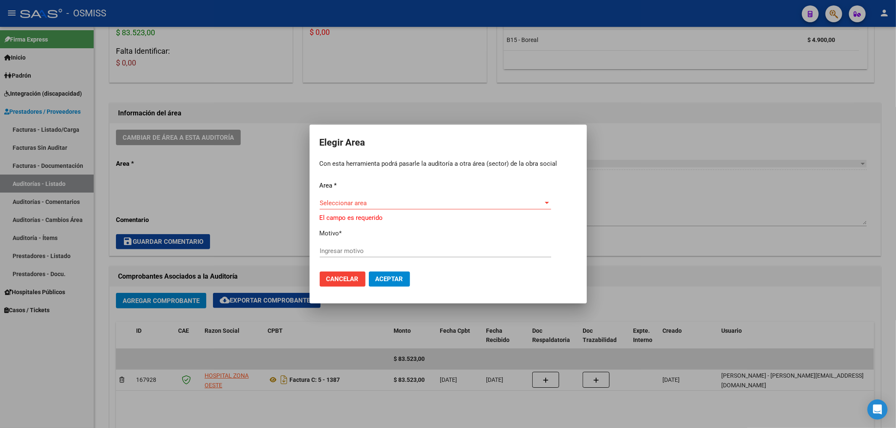
click at [335, 203] on span "Seleccionar area" at bounding box center [431, 203] width 224 height 8
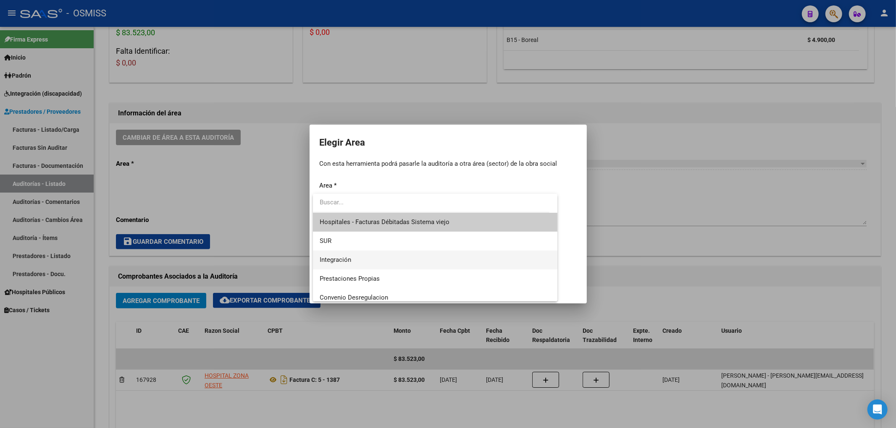
scroll to position [112, 0]
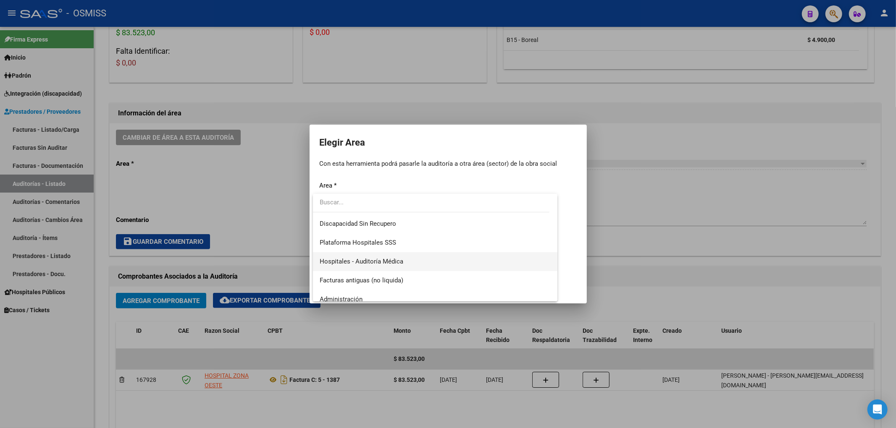
click at [346, 255] on span "Hospitales - Auditoría Médica" at bounding box center [434, 261] width 231 height 19
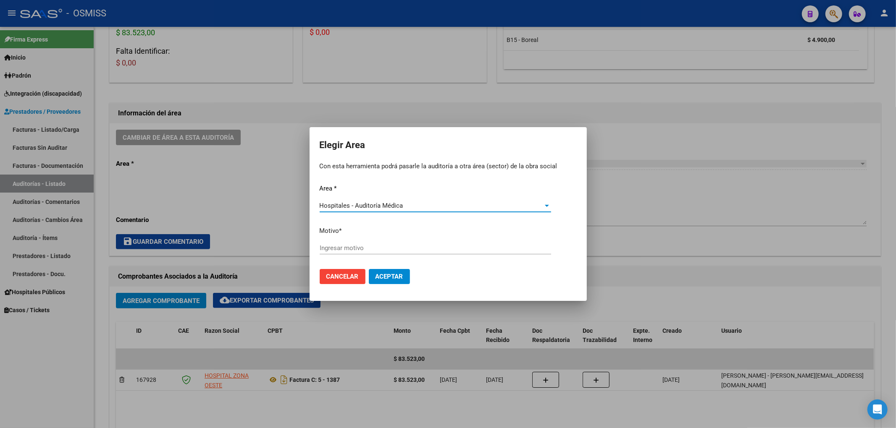
click at [344, 249] on input "Ingresar motivo" at bounding box center [434, 248] width 231 height 8
click at [387, 279] on span "Aceptar" at bounding box center [389, 277] width 28 height 8
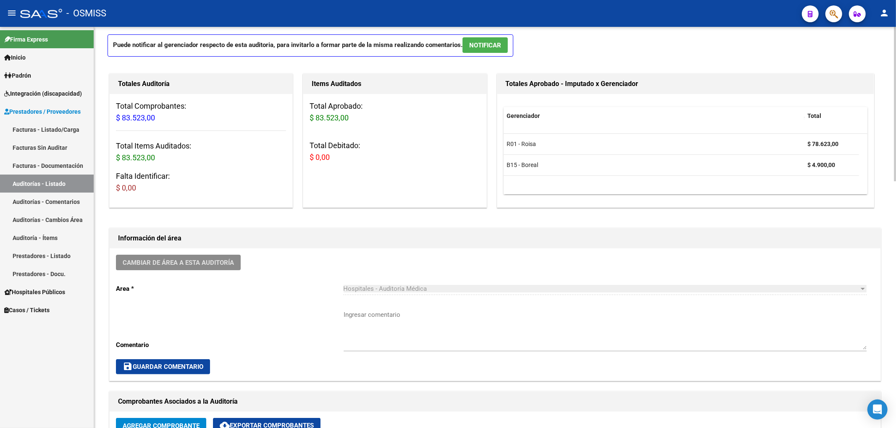
scroll to position [0, 0]
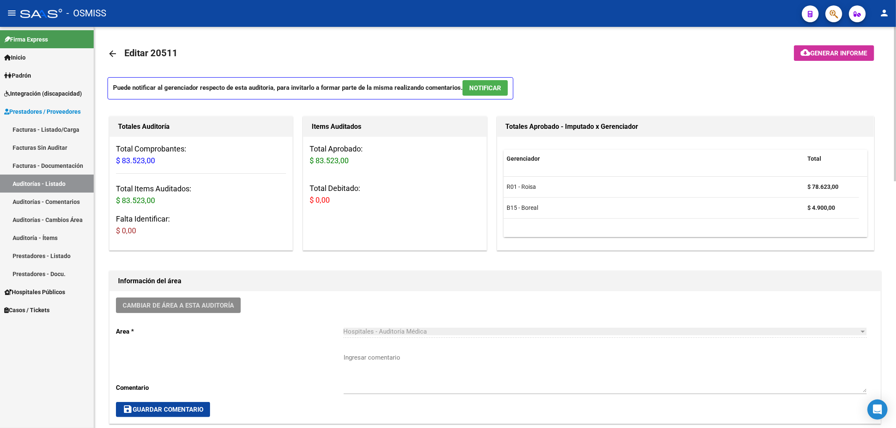
click at [113, 52] on mat-icon "arrow_back" at bounding box center [112, 54] width 10 height 10
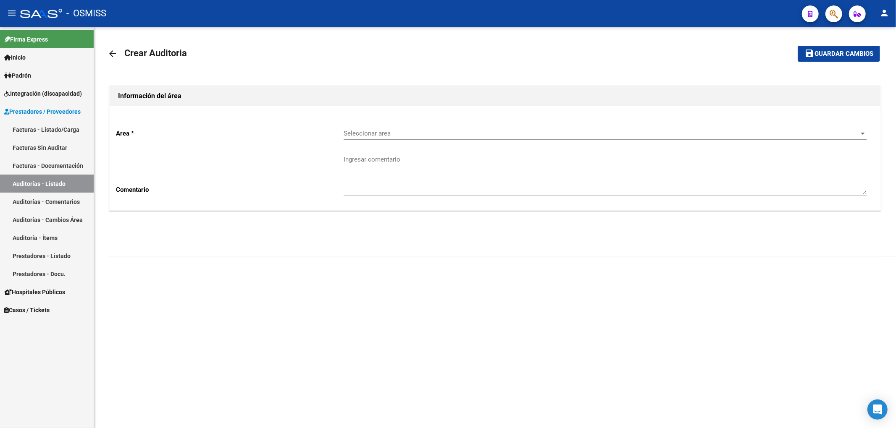
click at [405, 128] on div "Seleccionar area Seleccionar area" at bounding box center [604, 131] width 523 height 18
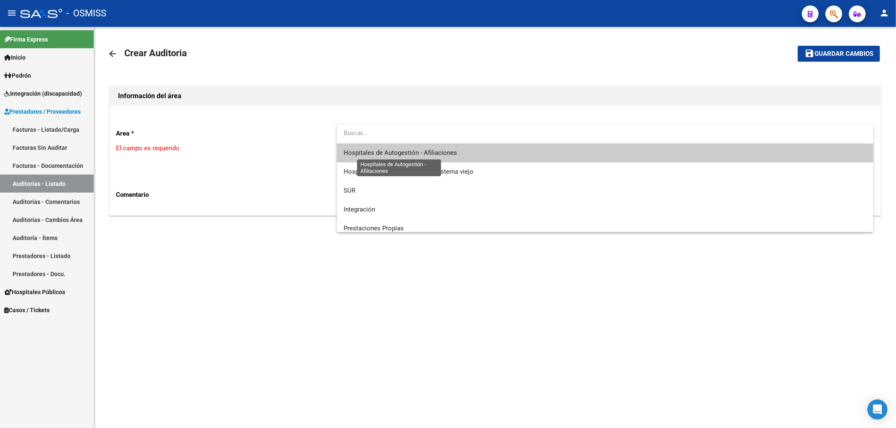
click at [402, 154] on span "Hospitales de Autogestión - Afiliaciones" at bounding box center [399, 153] width 113 height 8
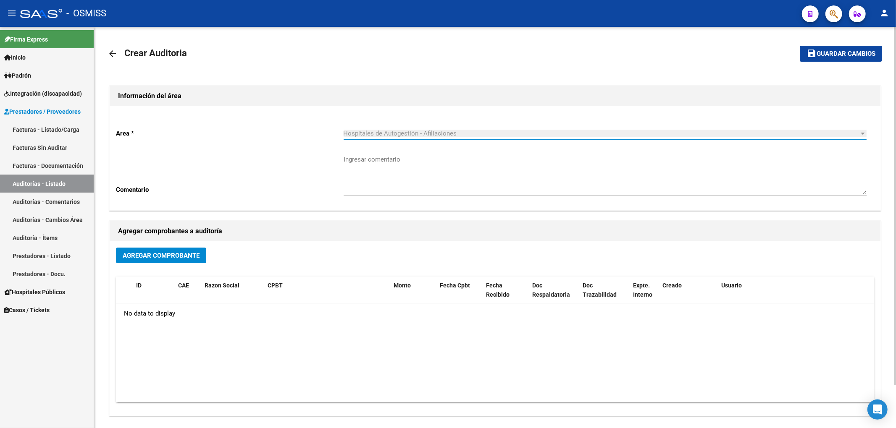
click at [197, 260] on button "Agregar Comprobante" at bounding box center [161, 256] width 90 height 16
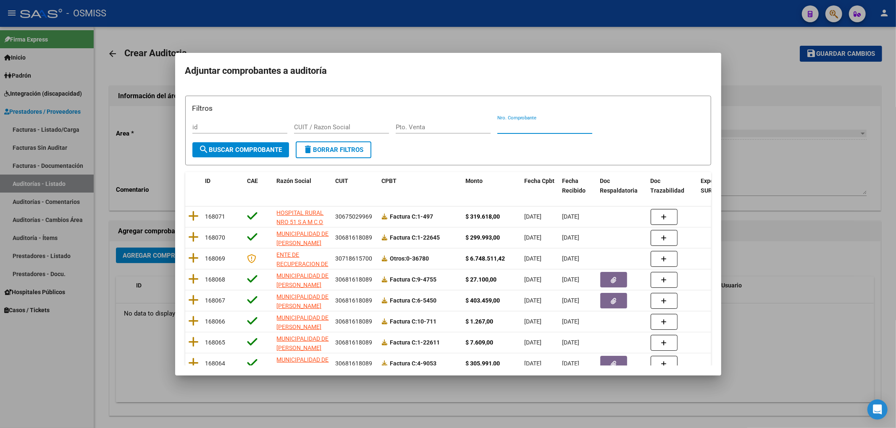
click at [518, 124] on input "Nro. Comprobante" at bounding box center [544, 127] width 95 height 8
paste input "35615"
click at [238, 150] on span "search Buscar Comprobante" at bounding box center [240, 150] width 83 height 8
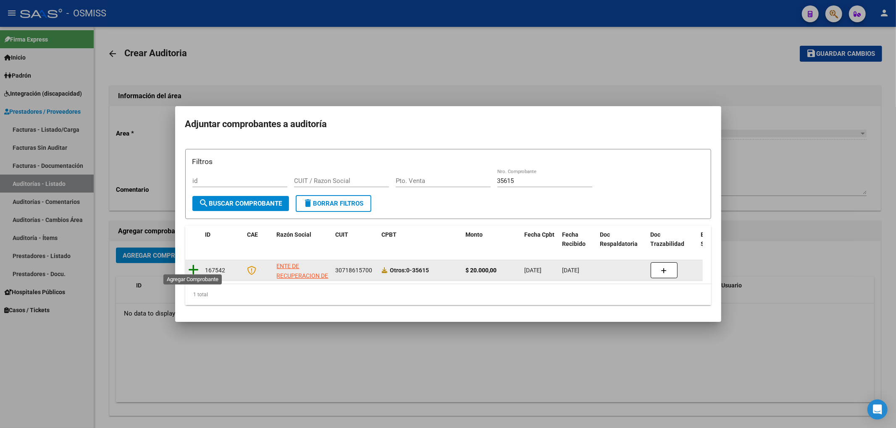
click at [194, 266] on icon at bounding box center [194, 270] width 10 height 12
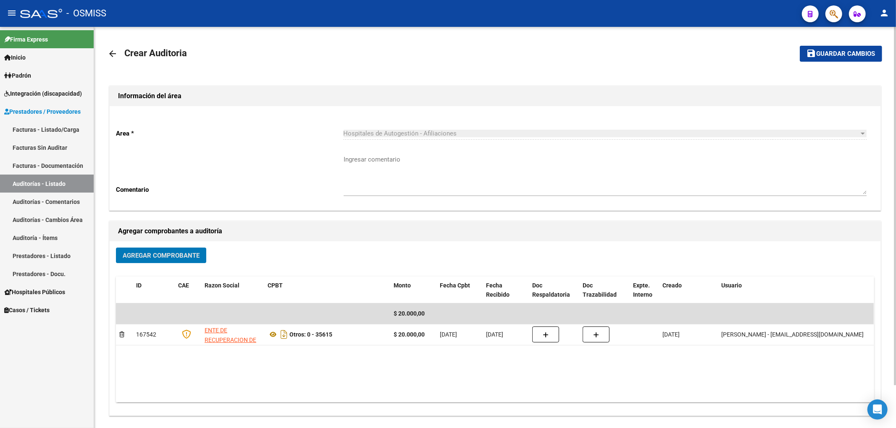
click at [825, 54] on span "Guardar cambios" at bounding box center [845, 54] width 59 height 8
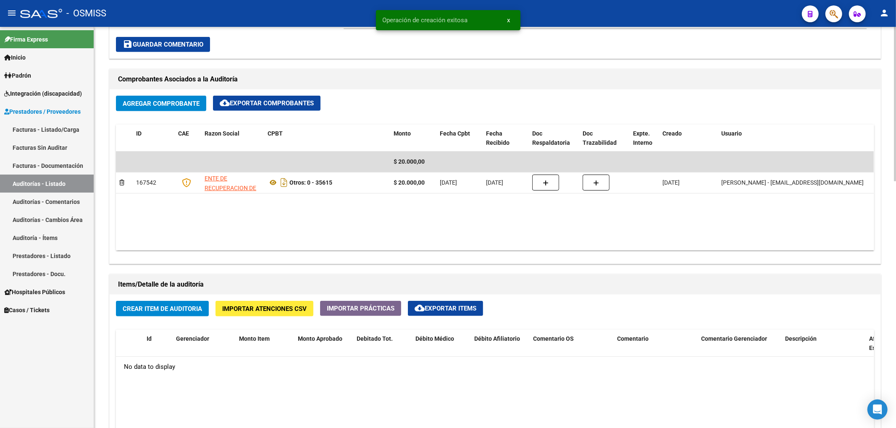
scroll to position [448, 0]
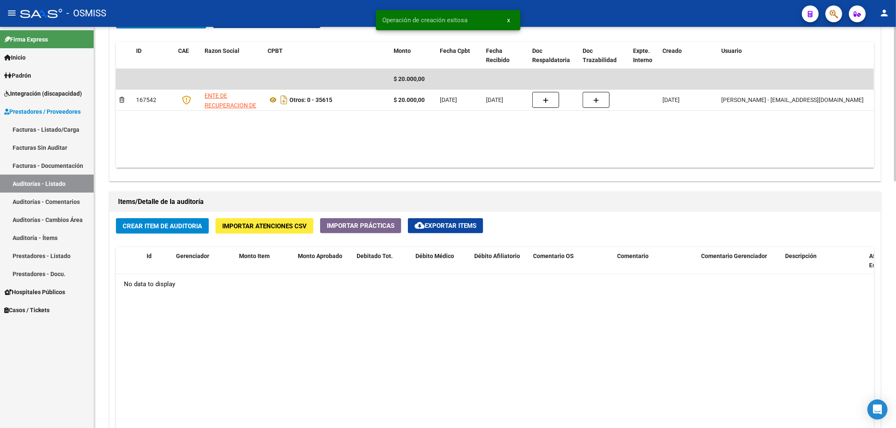
click at [149, 230] on span "Crear Item de Auditoria" at bounding box center [162, 227] width 79 height 8
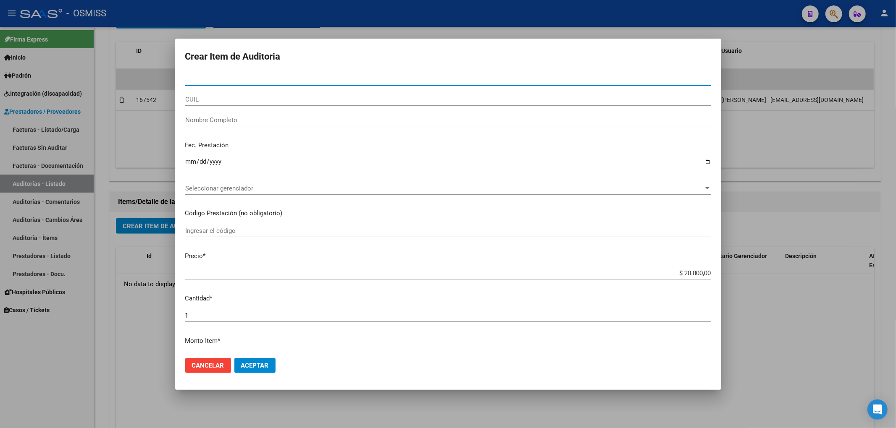
paste input "30434602"
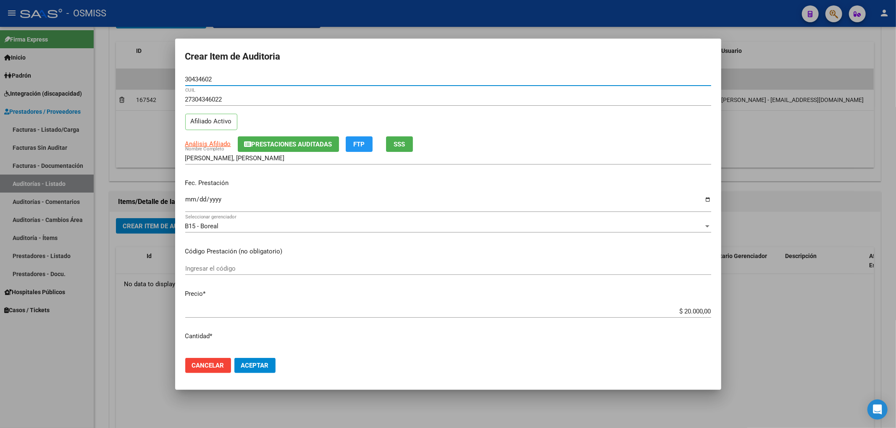
click at [186, 196] on input "Ingresar la fecha" at bounding box center [448, 202] width 526 height 13
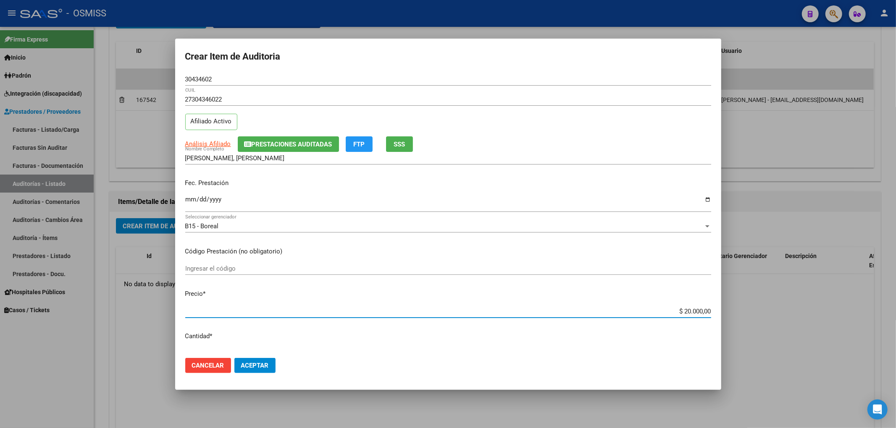
drag, startPoint x: 683, startPoint y: 312, endPoint x: 677, endPoint y: 312, distance: 5.9
click at [677, 312] on input "$ 20.000,00" at bounding box center [448, 312] width 526 height 8
click at [259, 141] on span "Prestaciones Auditadas" at bounding box center [291, 145] width 81 height 8
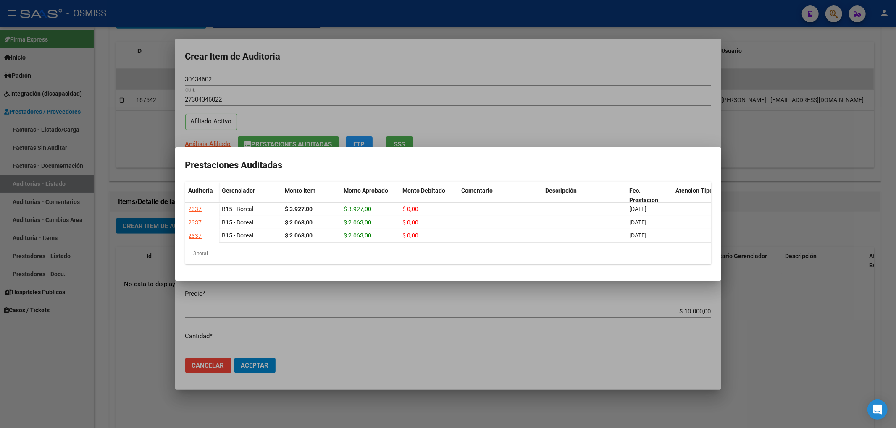
click at [290, 66] on div at bounding box center [448, 214] width 896 height 428
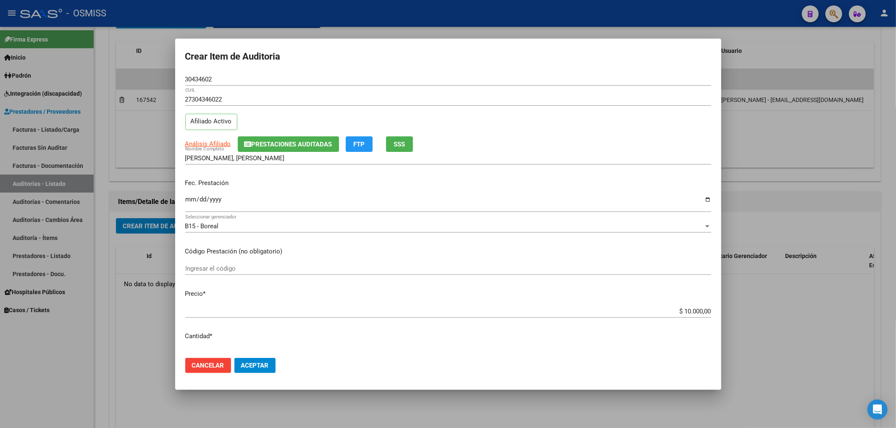
drag, startPoint x: 232, startPoint y: 80, endPoint x: 153, endPoint y: 80, distance: 78.9
click at [154, 80] on div "Crear Item de Auditoria 30434602 Nro Documento 27304346022 CUIL Afiliado Activo…" at bounding box center [448, 214] width 896 height 428
click at [540, 124] on div "27304346022 CUIL Afiliado Activo" at bounding box center [448, 114] width 526 height 43
drag, startPoint x: 588, startPoint y: 191, endPoint x: 582, endPoint y: 193, distance: 6.8
click at [588, 191] on div "Fec. Prestación 2025-05-14 Ingresar la fecha" at bounding box center [448, 196] width 526 height 48
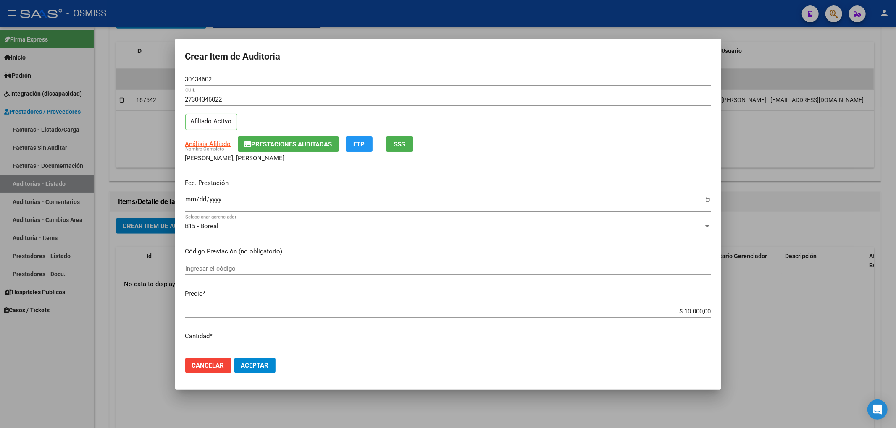
click at [526, 118] on div "27304346022 CUIL Afiliado Activo" at bounding box center [448, 114] width 526 height 43
drag, startPoint x: 207, startPoint y: 78, endPoint x: 145, endPoint y: 78, distance: 61.7
click at [145, 78] on div "Crear Item de Auditoria 30434602 Nro Documento 27304346022 CUIL Afiliado Activo…" at bounding box center [448, 214] width 896 height 428
click at [251, 365] on span "Aceptar" at bounding box center [255, 366] width 28 height 8
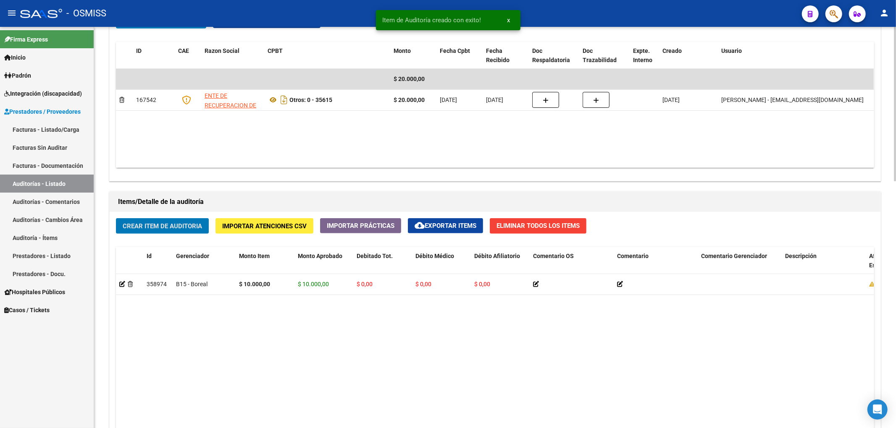
scroll to position [448, 0]
click at [187, 225] on span "Crear Item de Auditoria" at bounding box center [162, 226] width 79 height 8
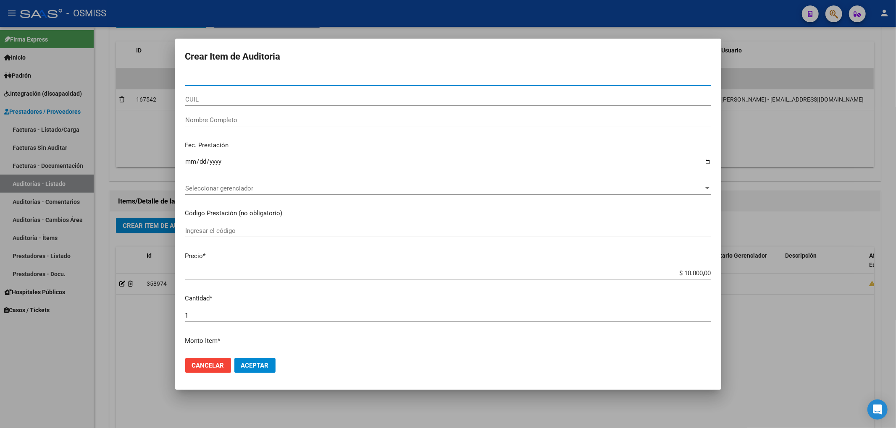
paste input "27141839"
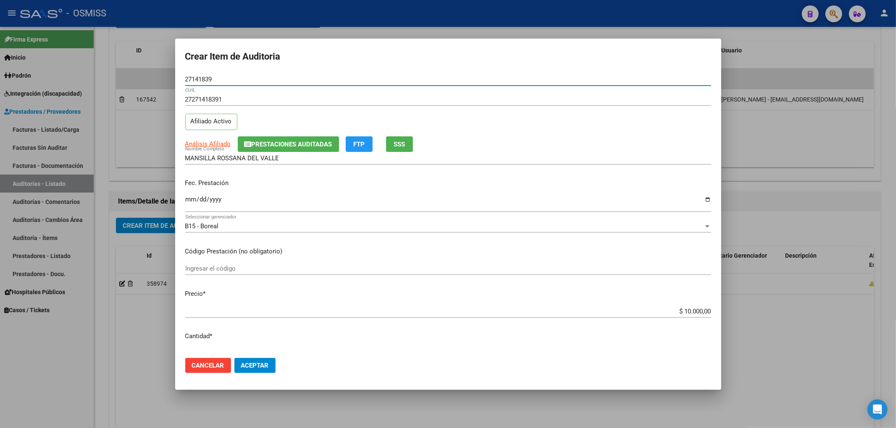
click at [189, 196] on input "Ingresar la fecha" at bounding box center [448, 202] width 526 height 13
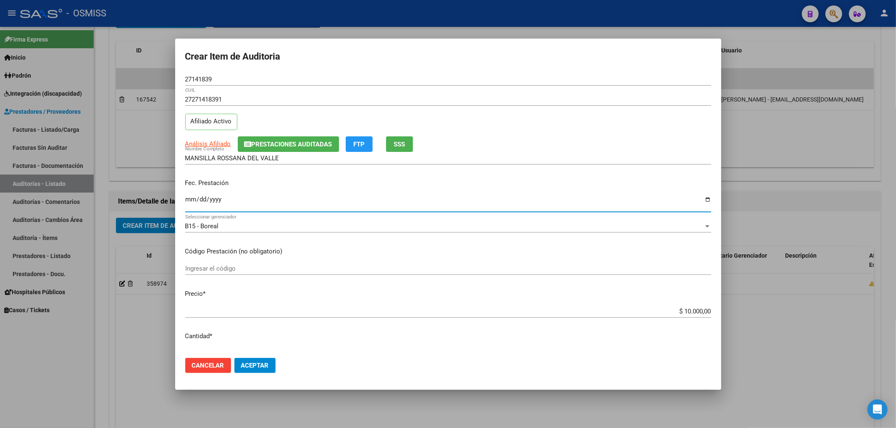
click at [299, 155] on input "MANSILLA ROSSANA DEL VALLE" at bounding box center [448, 158] width 526 height 8
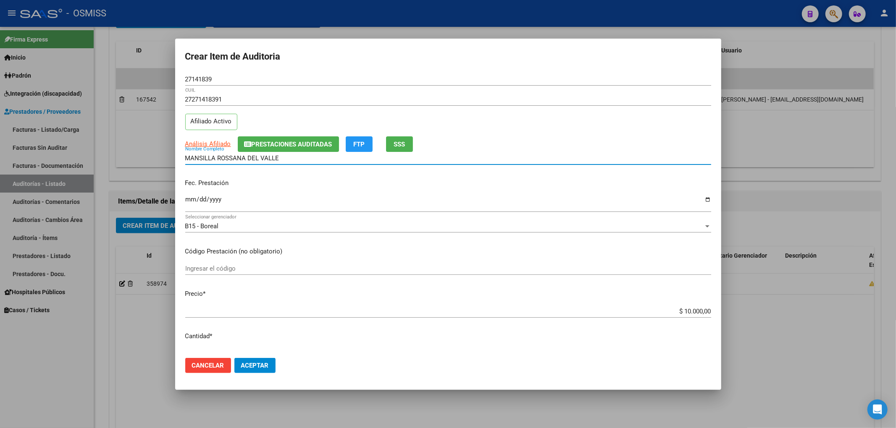
click at [292, 149] on button "Prestaciones Auditadas" at bounding box center [288, 144] width 101 height 16
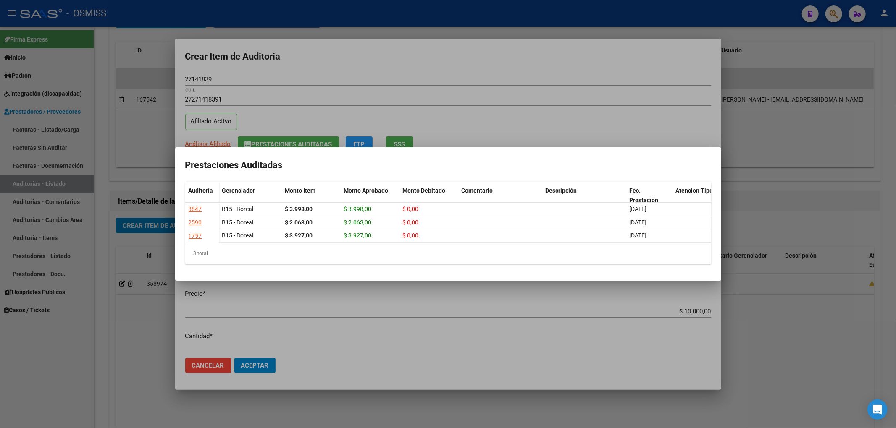
click at [312, 81] on div at bounding box center [448, 214] width 896 height 428
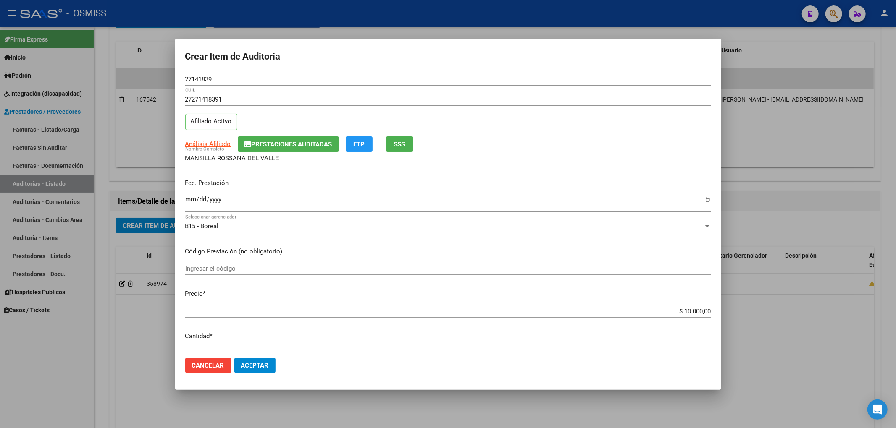
click at [89, 71] on div "Crear Item de Auditoria 27141839 Nro Documento 27271418391 CUIL Afiliado Activo…" at bounding box center [448, 214] width 896 height 428
click at [221, 71] on form "Crear Item de Auditoria 27141839 Nro Documento 27271418391 CUIL Afiliado Activo…" at bounding box center [448, 214] width 526 height 331
drag, startPoint x: 207, startPoint y: 76, endPoint x: 155, endPoint y: 88, distance: 53.3
click at [177, 83] on mat-dialog-content "27141839 Nro Documento 27271418391 CUIL Afiliado Activo Análisis Afiliado Prest…" at bounding box center [448, 212] width 546 height 278
drag, startPoint x: 216, startPoint y: 78, endPoint x: 147, endPoint y: 76, distance: 69.3
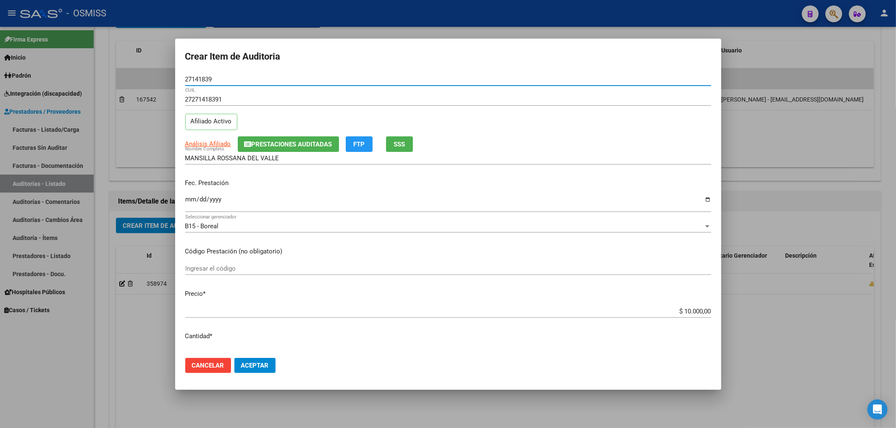
click at [147, 76] on div "Crear Item de Auditoria 27141839 Nro Documento 27271418391 CUIL Afiliado Activo…" at bounding box center [448, 214] width 896 height 428
click at [634, 146] on div "Análisis Afiliado Prestaciones Auditadas FTP SSS" at bounding box center [448, 144] width 526 height 16
click at [261, 366] on span "Aceptar" at bounding box center [255, 366] width 28 height 8
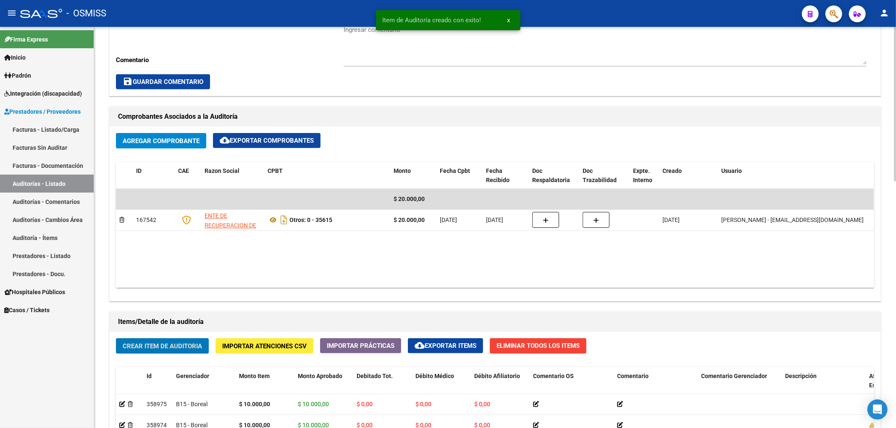
scroll to position [168, 0]
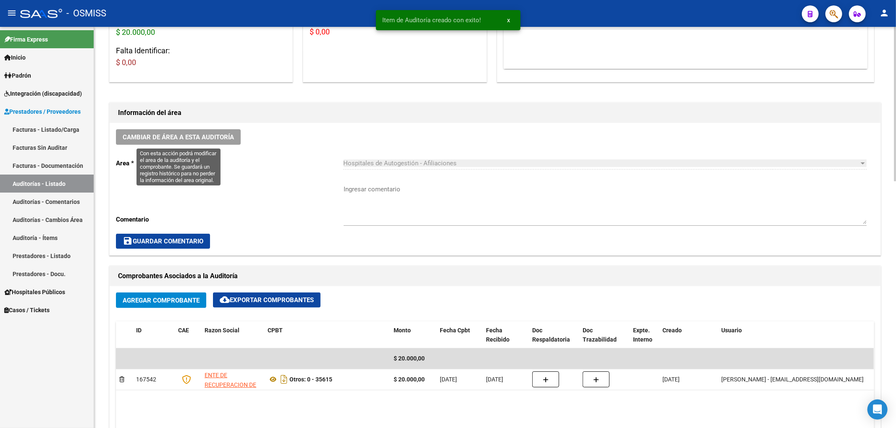
click at [204, 138] on span "Cambiar de área a esta auditoría" at bounding box center [178, 138] width 111 height 8
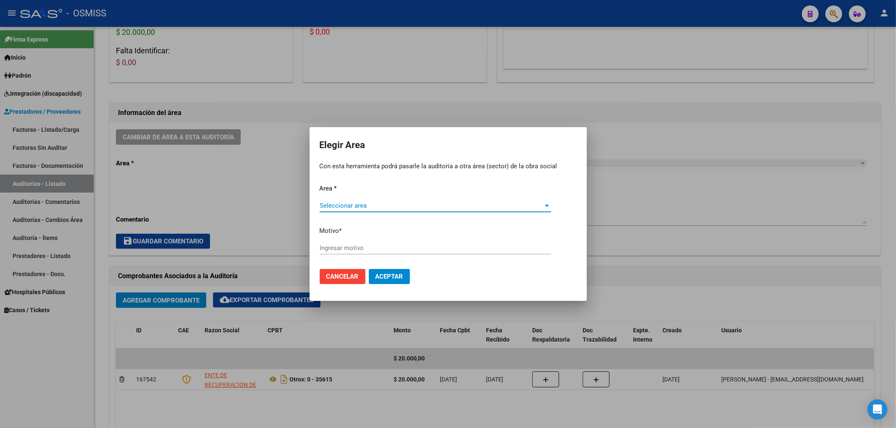
click at [346, 203] on span "Seleccionar area" at bounding box center [431, 206] width 224 height 8
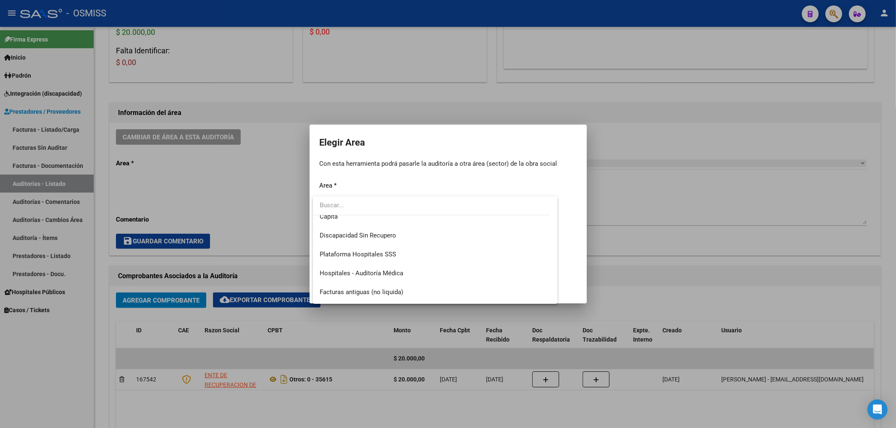
scroll to position [112, 0]
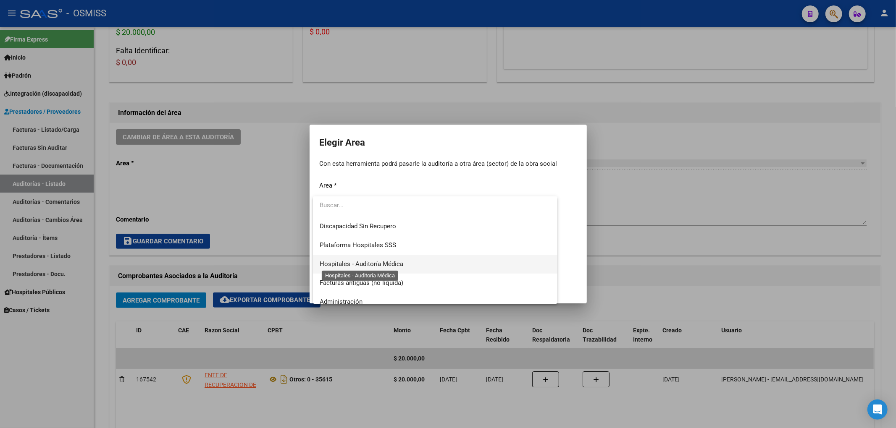
click at [381, 264] on span "Hospitales - Auditoría Médica" at bounding box center [361, 264] width 84 height 8
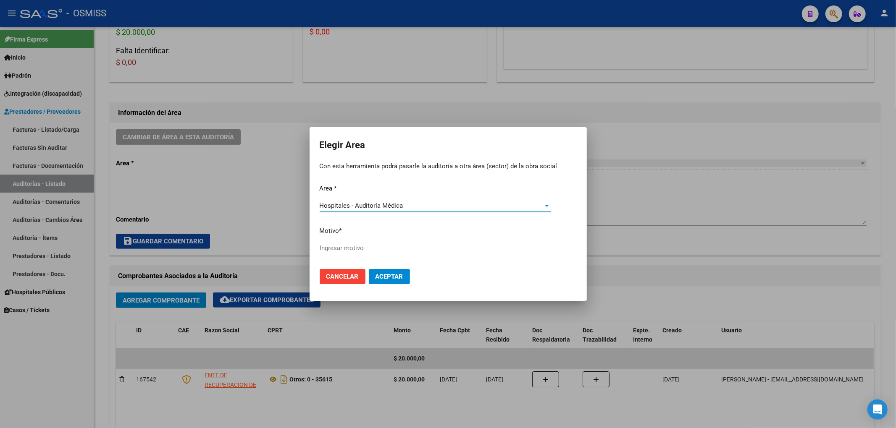
click at [357, 249] on input "Ingresar motivo" at bounding box center [434, 248] width 231 height 8
click at [392, 271] on button "Aceptar" at bounding box center [389, 276] width 41 height 15
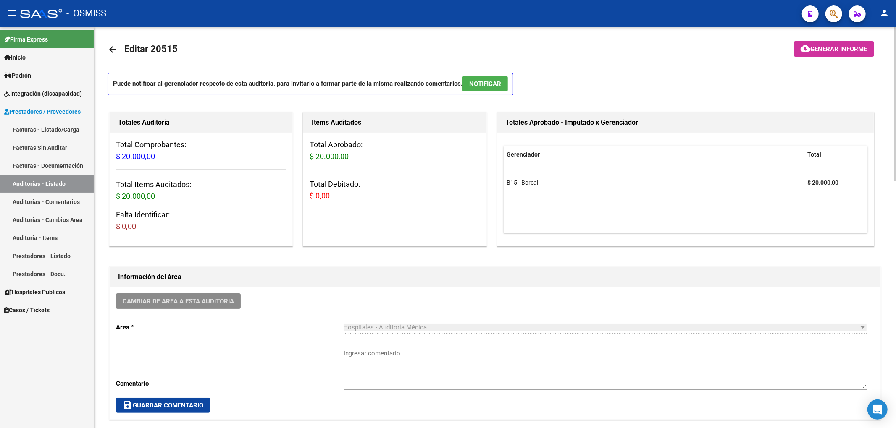
scroll to position [0, 0]
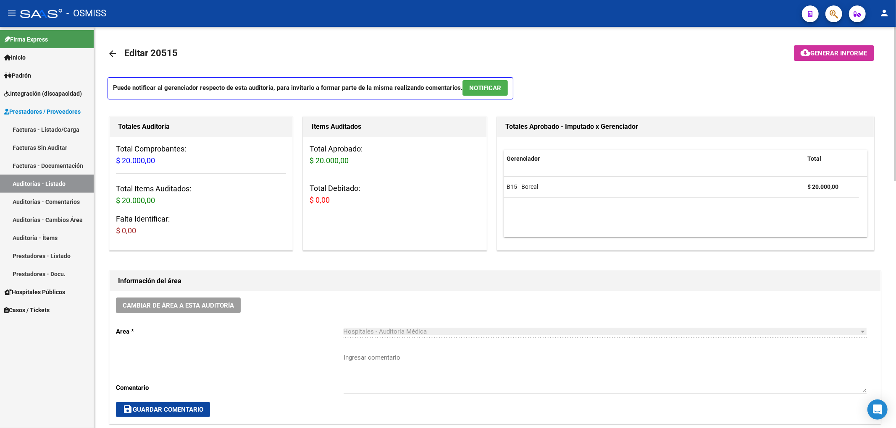
click at [108, 54] on mat-icon "arrow_back" at bounding box center [112, 54] width 10 height 10
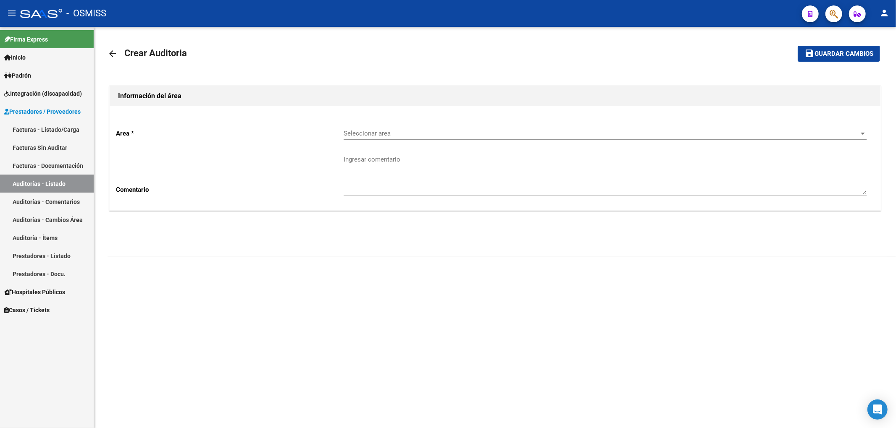
click at [390, 133] on span "Seleccionar area" at bounding box center [600, 134] width 515 height 8
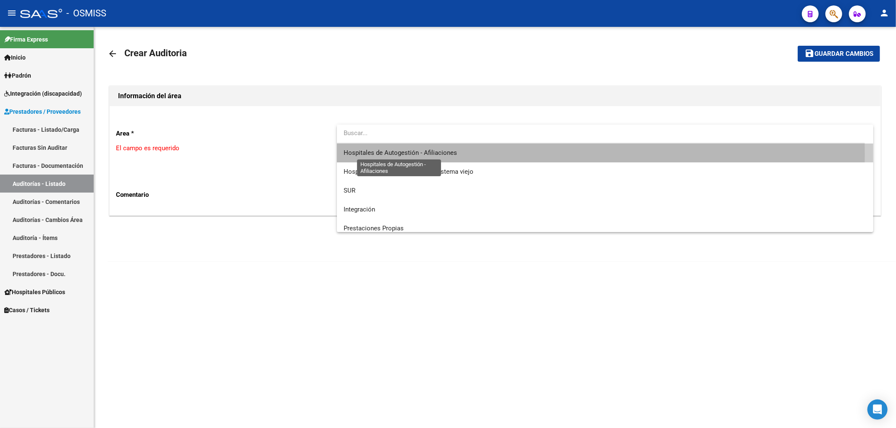
click at [398, 155] on span "Hospitales de Autogestión - Afiliaciones" at bounding box center [399, 153] width 113 height 8
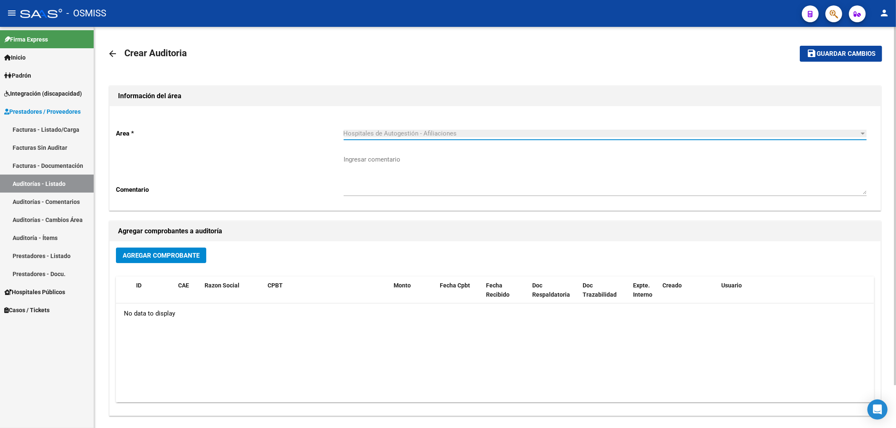
click at [191, 257] on span "Agregar Comprobante" at bounding box center [161, 256] width 77 height 8
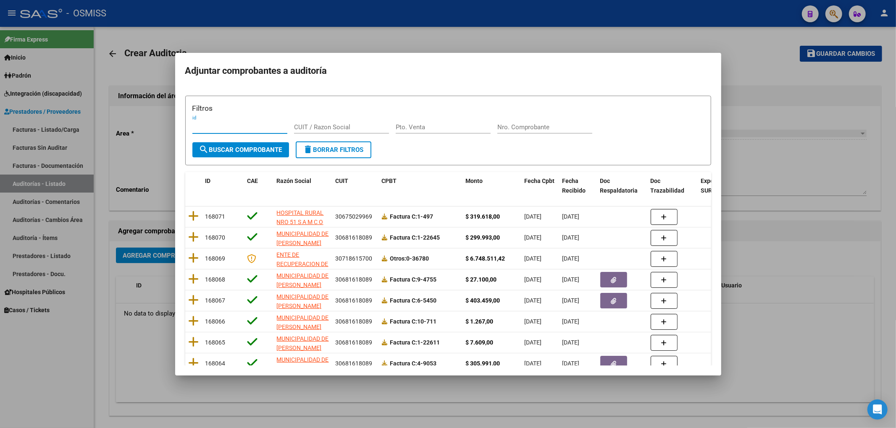
click at [505, 122] on div "Nro. Comprobante" at bounding box center [544, 127] width 95 height 13
paste input "35831"
click at [238, 146] on span "search Buscar Comprobante" at bounding box center [240, 150] width 83 height 8
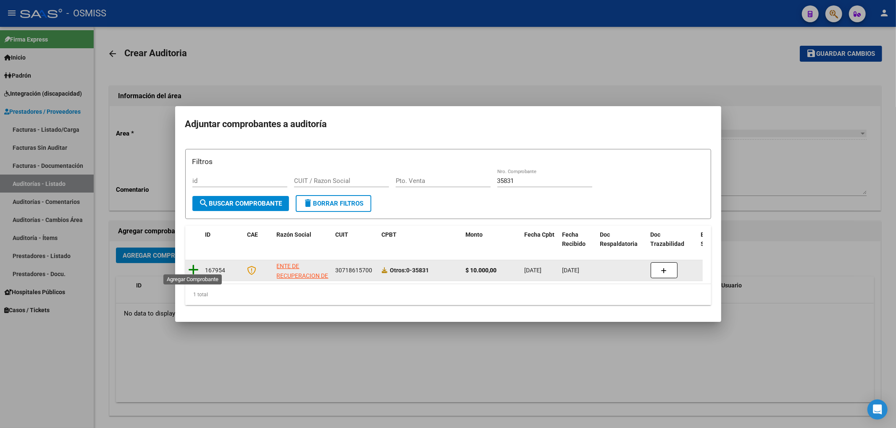
click at [194, 266] on icon at bounding box center [194, 270] width 10 height 12
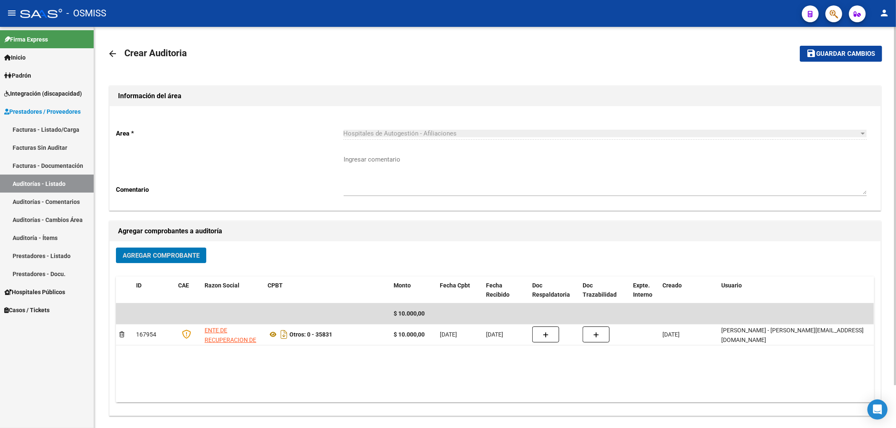
click at [814, 54] on mat-icon "save" at bounding box center [811, 53] width 10 height 10
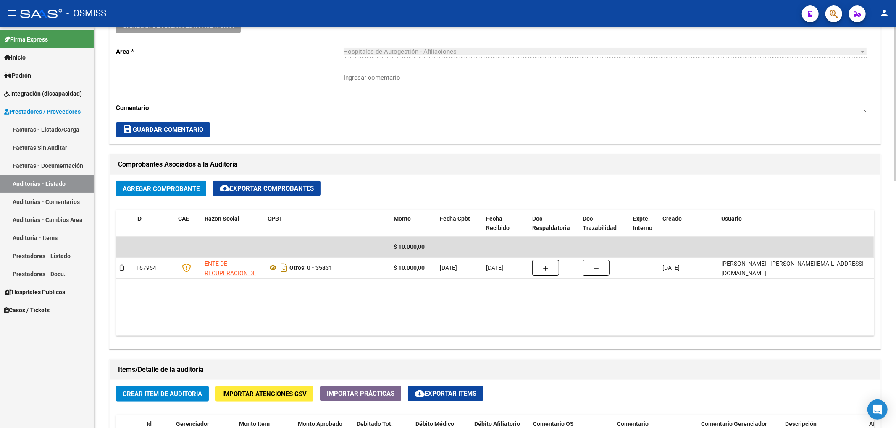
scroll to position [560, 0]
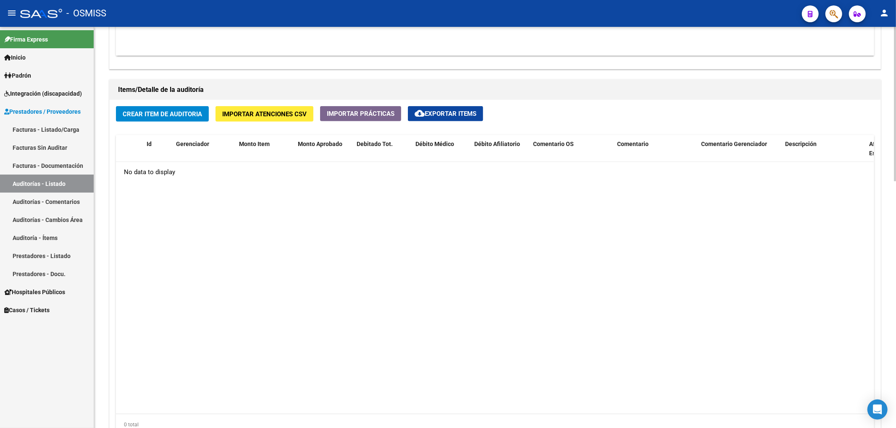
click at [197, 114] on span "Crear Item de Auditoria" at bounding box center [162, 114] width 79 height 8
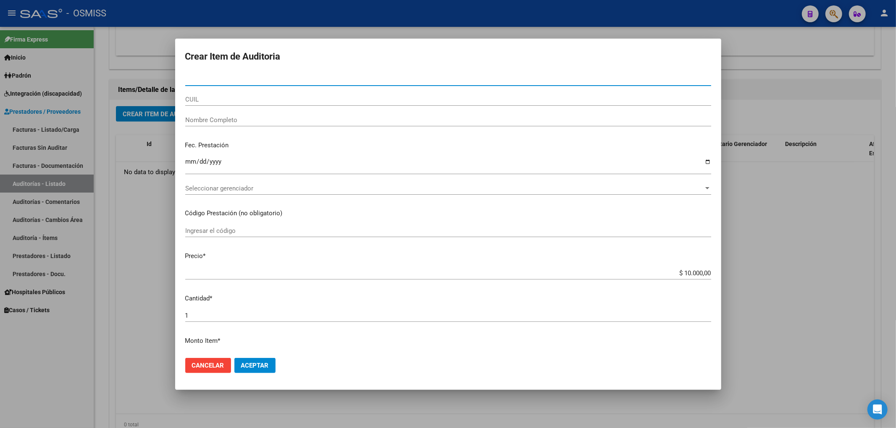
paste input "30298343"
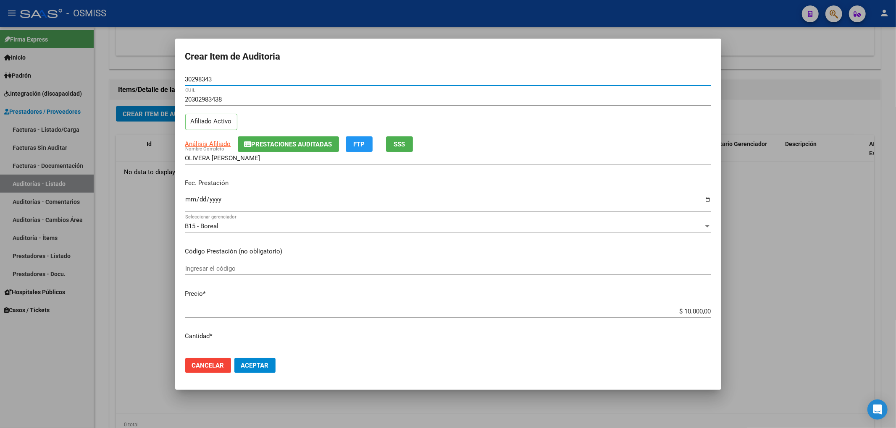
click at [282, 149] on button "Prestaciones Auditadas" at bounding box center [288, 144] width 101 height 16
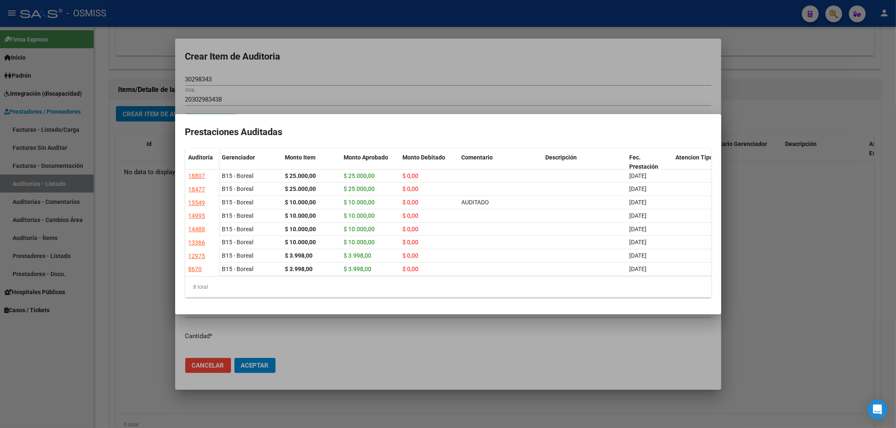
click at [257, 76] on div at bounding box center [448, 214] width 896 height 428
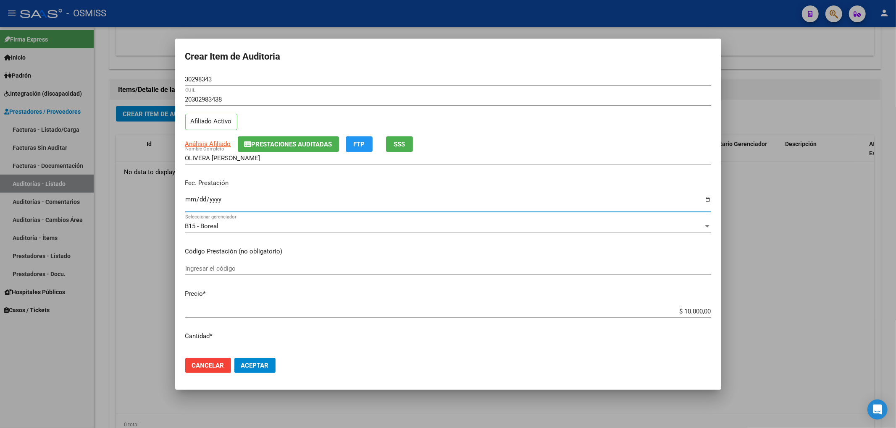
click at [188, 200] on input "Ingresar la fecha" at bounding box center [448, 202] width 526 height 13
drag, startPoint x: 192, startPoint y: 76, endPoint x: 113, endPoint y: 85, distance: 79.5
click at [124, 76] on div "Crear Item de Auditoria 30298343 Nro Documento 20302983438 CUIL Afiliado Activo…" at bounding box center [448, 214] width 896 height 428
click at [588, 210] on div "2025-08-11 Ingresar la fecha" at bounding box center [448, 203] width 526 height 18
click at [265, 367] on span "Aceptar" at bounding box center [255, 366] width 28 height 8
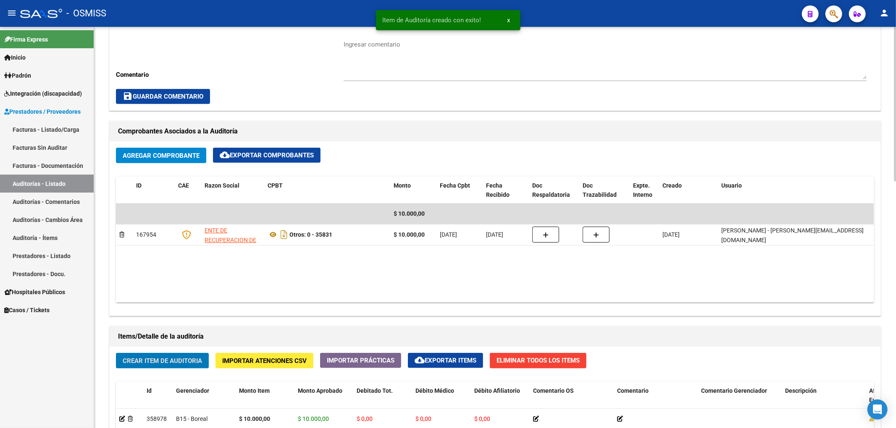
scroll to position [224, 0]
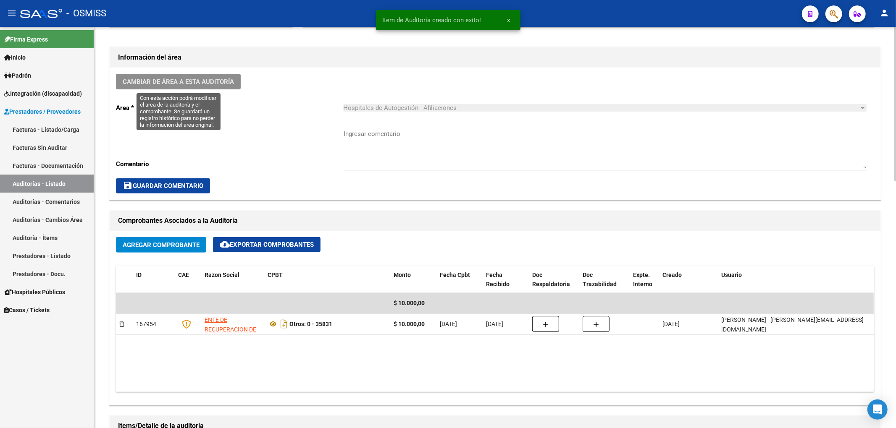
click at [205, 88] on button "Cambiar de área a esta auditoría" at bounding box center [178, 82] width 125 height 16
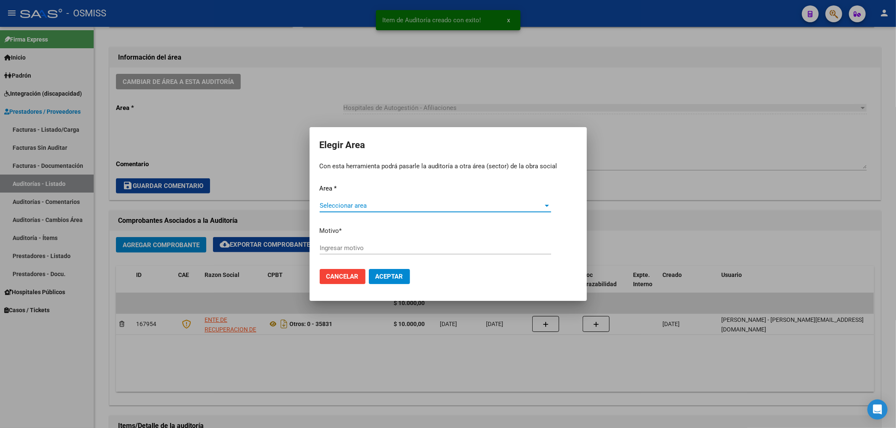
click at [348, 207] on span "Seleccionar area" at bounding box center [431, 206] width 224 height 8
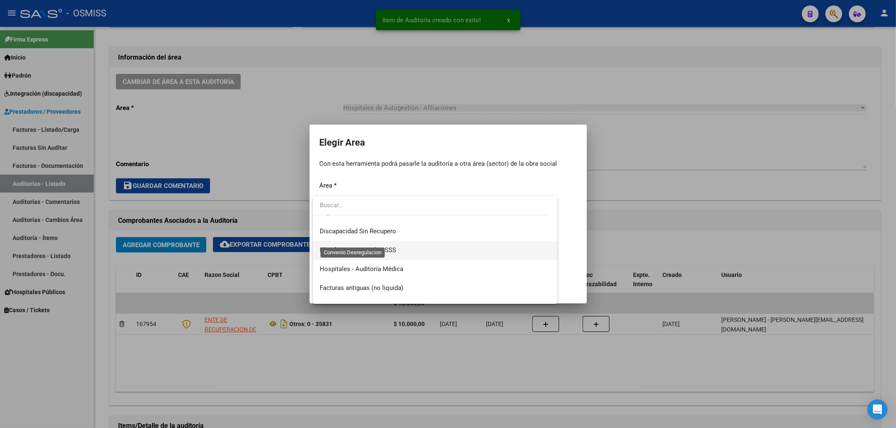
scroll to position [112, 0]
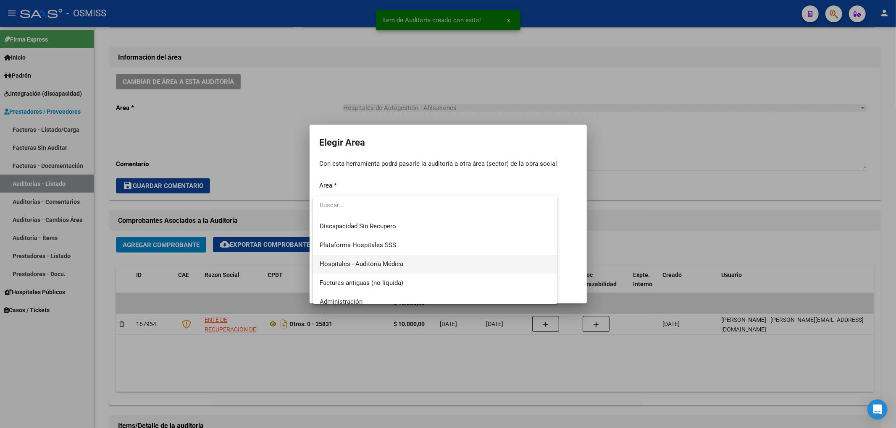
click at [369, 266] on span "Hospitales - Auditoría Médica" at bounding box center [361, 264] width 84 height 8
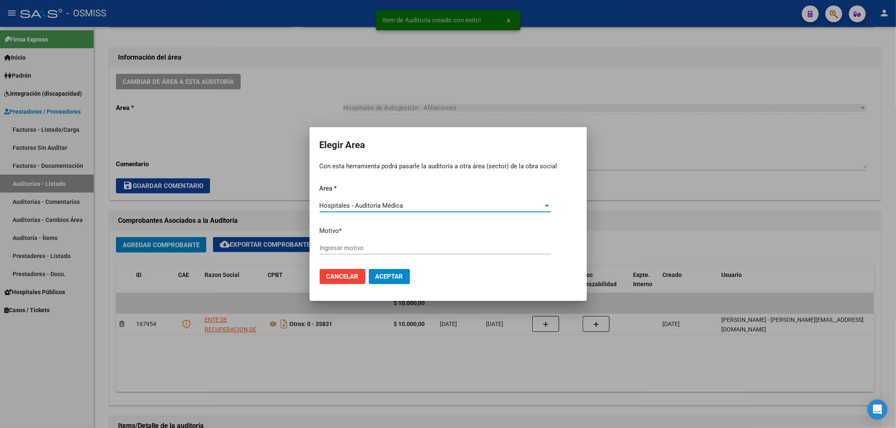
click at [342, 248] on input "Ingresar motivo" at bounding box center [434, 248] width 231 height 8
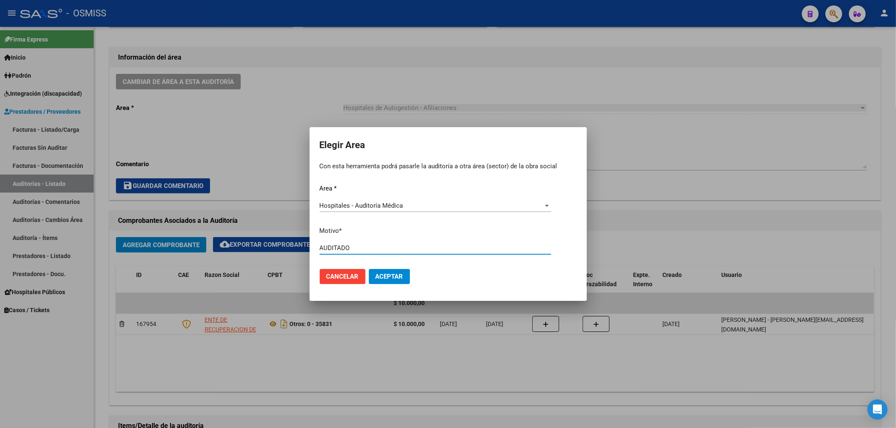
click at [389, 271] on button "Aceptar" at bounding box center [389, 276] width 41 height 15
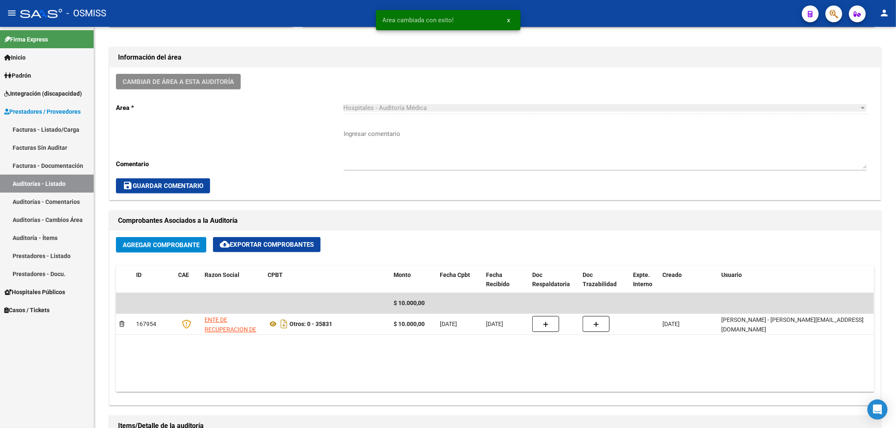
scroll to position [0, 0]
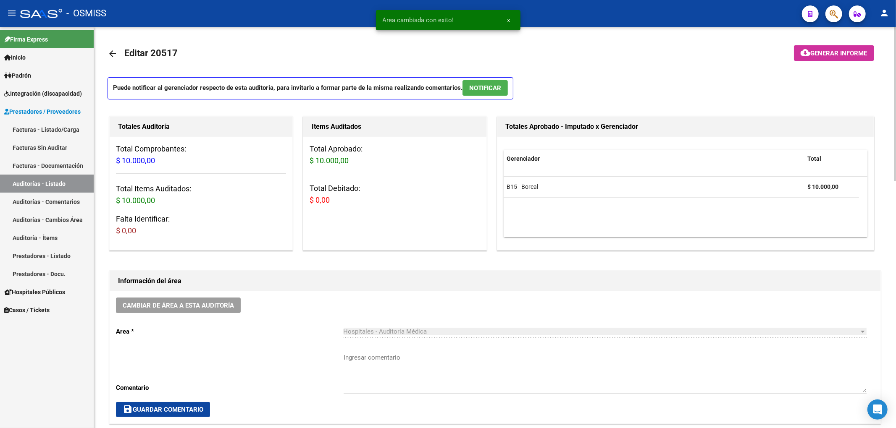
click at [113, 55] on mat-icon "arrow_back" at bounding box center [112, 54] width 10 height 10
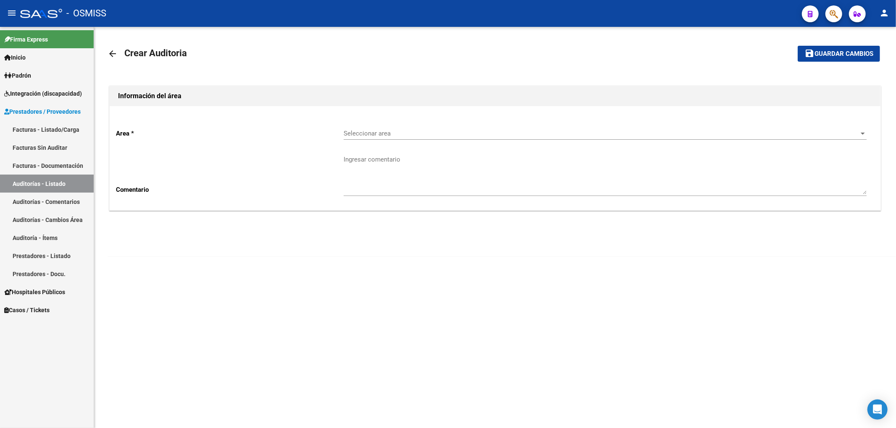
click at [385, 131] on span "Seleccionar area" at bounding box center [600, 134] width 515 height 8
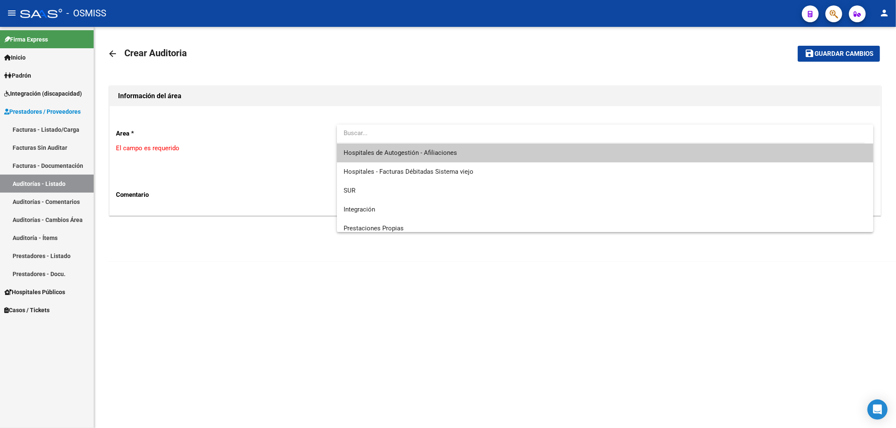
click at [406, 161] on span "Hospitales de Autogestión - Afiliaciones" at bounding box center [604, 153] width 523 height 19
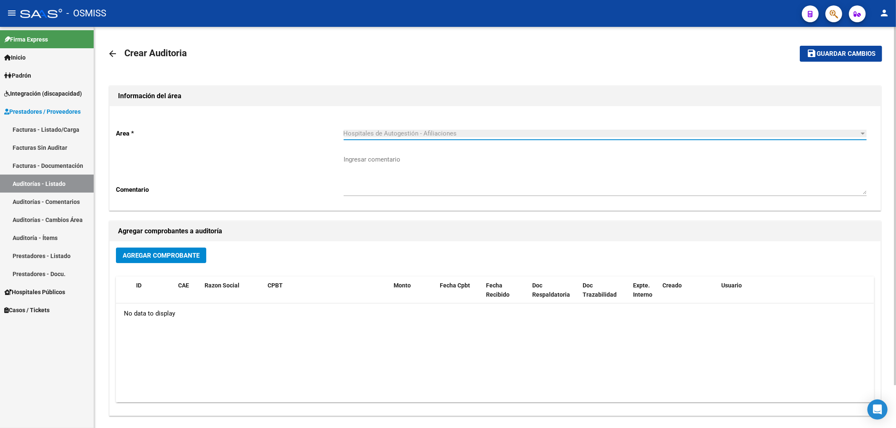
click at [190, 250] on button "Agregar Comprobante" at bounding box center [161, 256] width 90 height 16
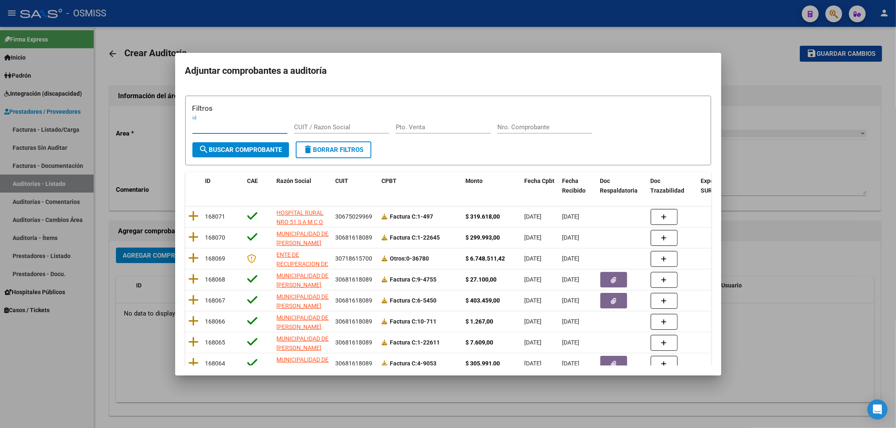
click at [509, 128] on input "Nro. Comprobante" at bounding box center [544, 127] width 95 height 8
click at [270, 148] on span "search Buscar Comprobante" at bounding box center [240, 150] width 83 height 8
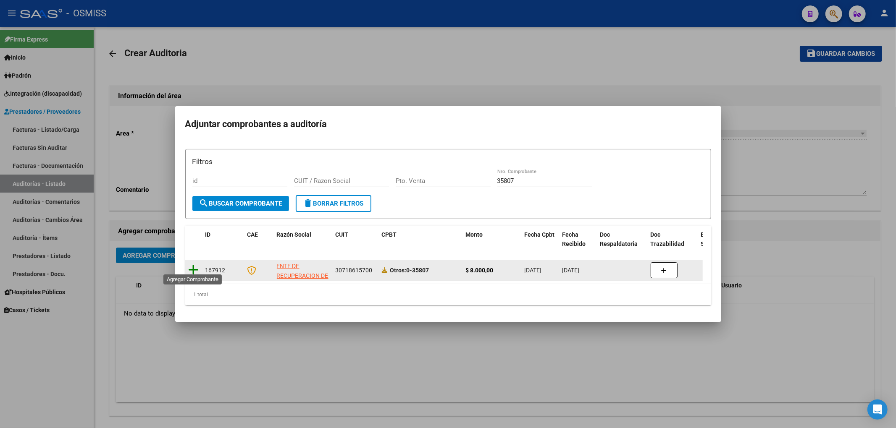
click at [193, 264] on icon at bounding box center [194, 270] width 10 height 12
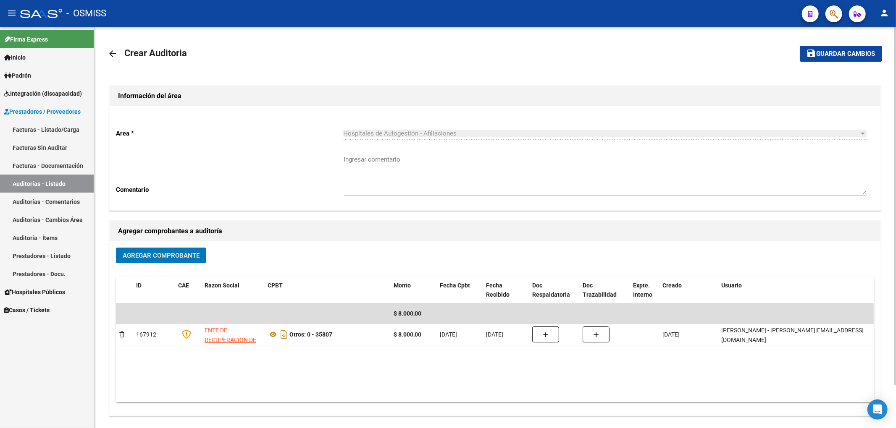
click at [848, 54] on span "Guardar cambios" at bounding box center [845, 54] width 59 height 8
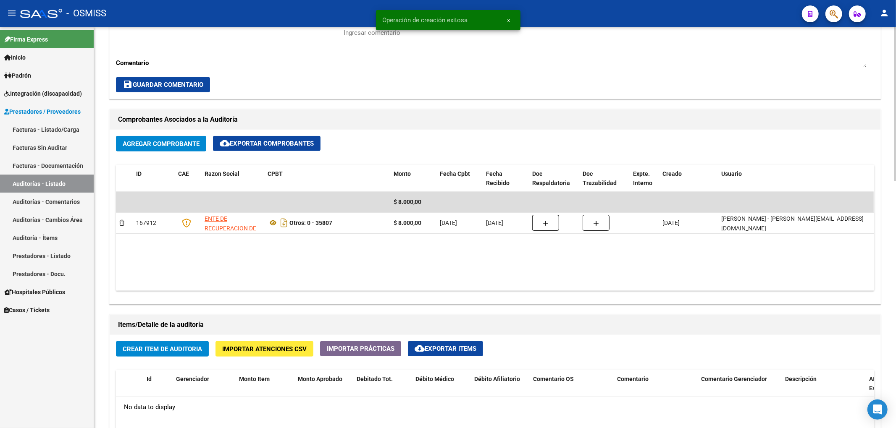
scroll to position [392, 0]
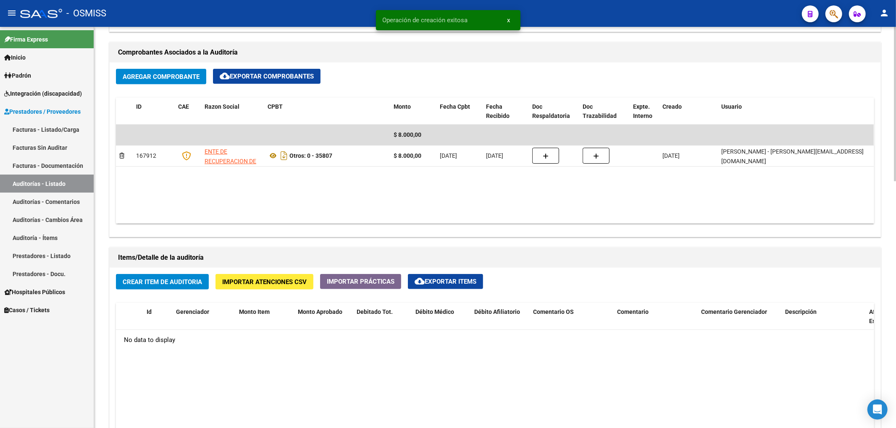
click at [200, 283] on span "Crear Item de Auditoria" at bounding box center [162, 282] width 79 height 8
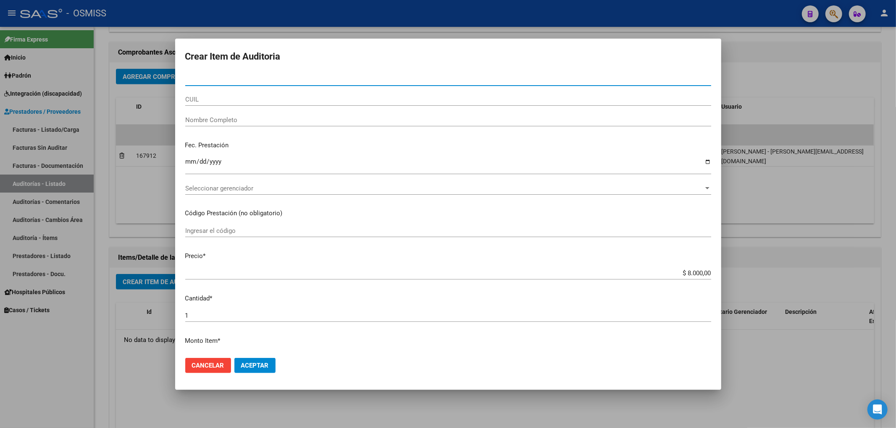
paste input "70150101"
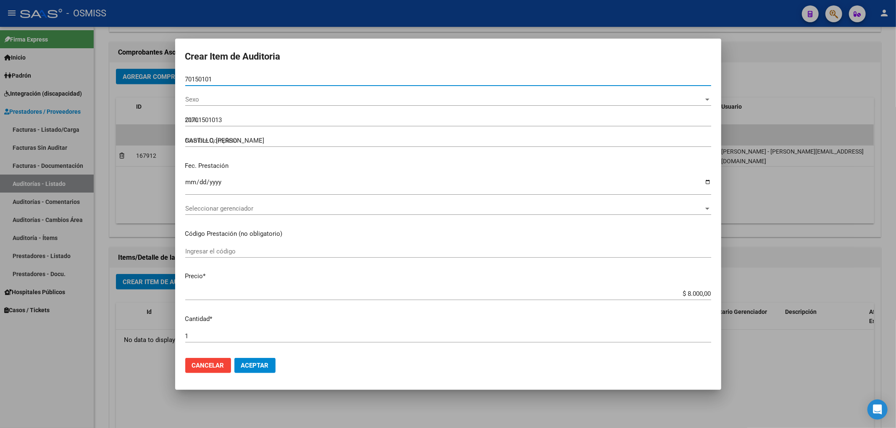
click at [186, 182] on input "Ingresar la fecha" at bounding box center [448, 185] width 526 height 13
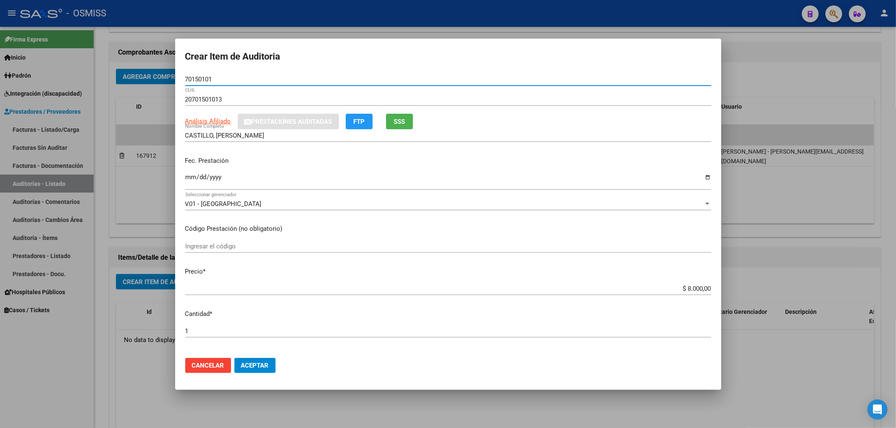
drag, startPoint x: 200, startPoint y: 83, endPoint x: 143, endPoint y: 83, distance: 56.7
click at [153, 79] on div "Crear Item de Auditoria 70150101 Nro Documento 20701501013 CUIL Análisis Afilia…" at bounding box center [448, 214] width 896 height 428
click at [657, 160] on p "Fec. Prestación" at bounding box center [448, 161] width 526 height 10
click at [270, 364] on button "Aceptar" at bounding box center [254, 365] width 41 height 15
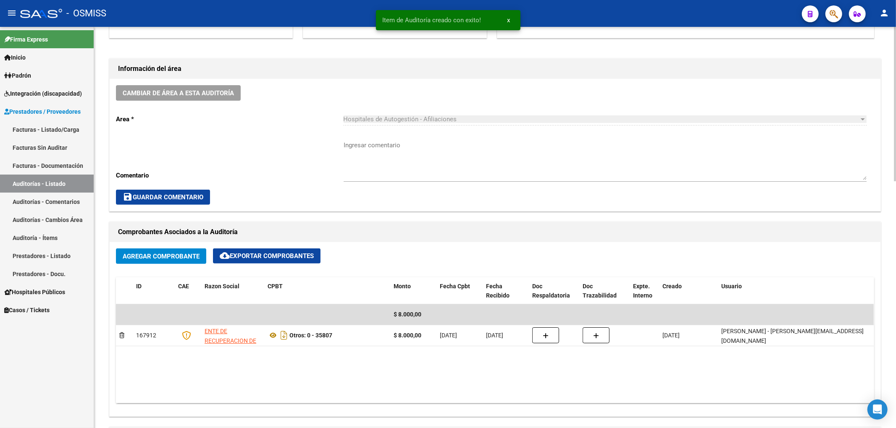
scroll to position [113, 0]
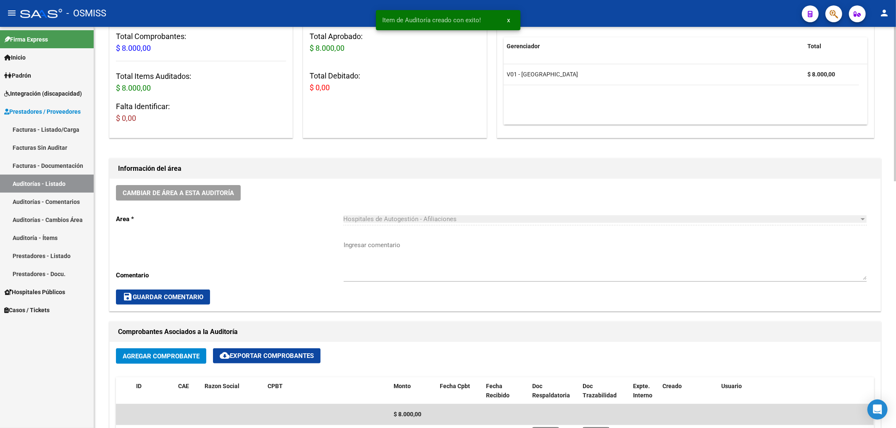
click at [196, 182] on div "Cambiar de área a esta auditoría Area * Hospitales de Autogestión - Afiliacione…" at bounding box center [495, 245] width 770 height 132
click at [206, 196] on span "Cambiar de área a esta auditoría" at bounding box center [178, 193] width 111 height 8
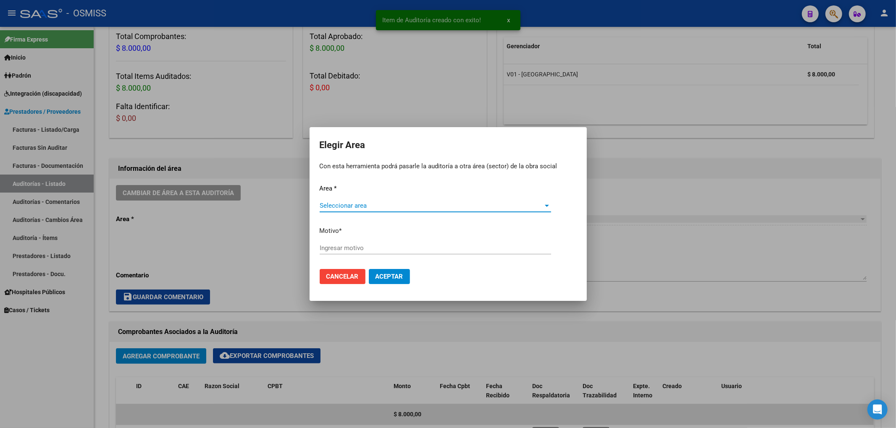
click at [346, 200] on div "Seleccionar area Seleccionar area" at bounding box center [434, 205] width 231 height 13
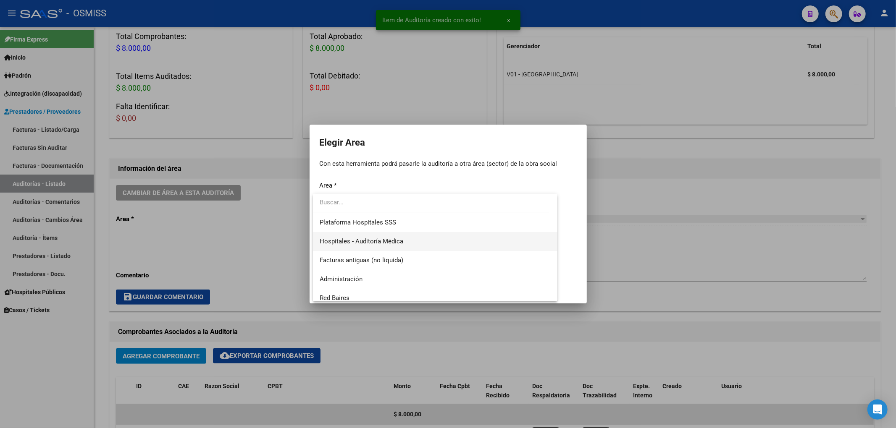
scroll to position [112, 0]
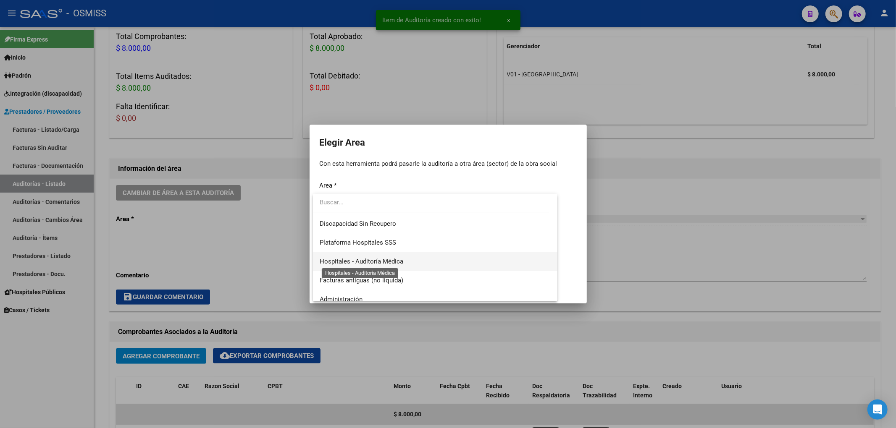
click at [383, 264] on span "Hospitales - Auditoría Médica" at bounding box center [361, 262] width 84 height 8
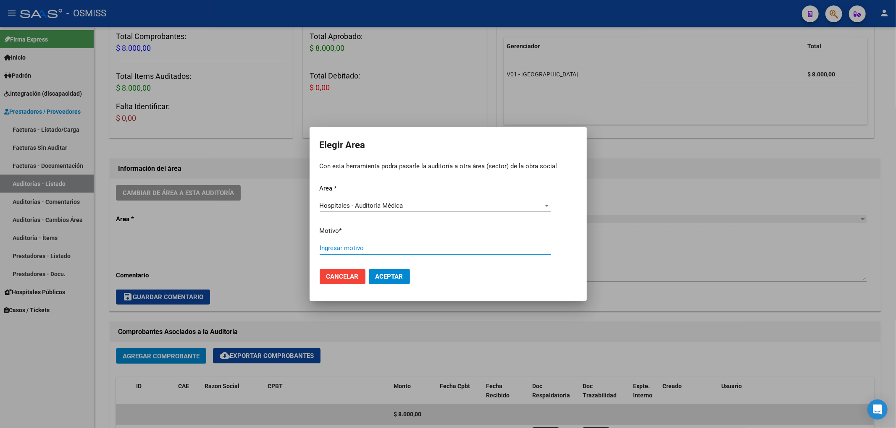
click at [338, 251] on input "Ingresar motivo" at bounding box center [434, 248] width 231 height 8
click at [384, 281] on button "Aceptar" at bounding box center [389, 276] width 41 height 15
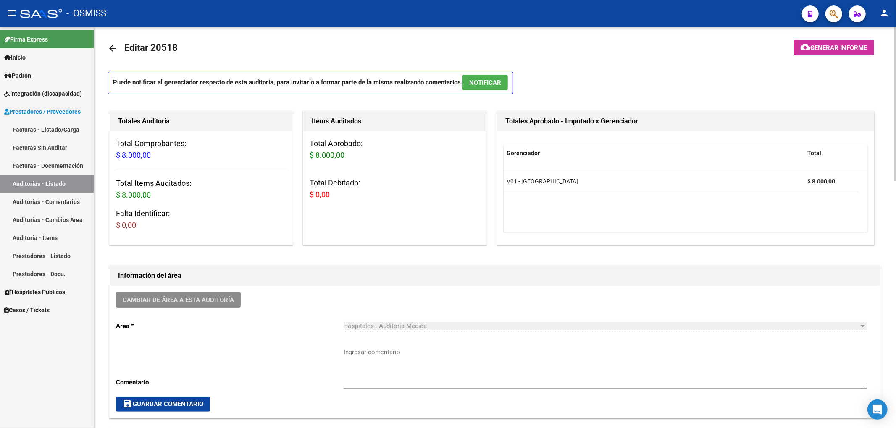
scroll to position [0, 0]
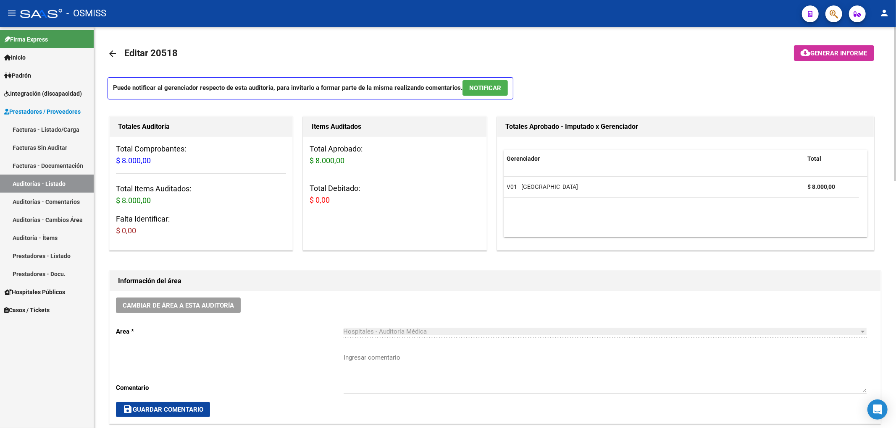
click at [112, 56] on mat-icon "arrow_back" at bounding box center [112, 54] width 10 height 10
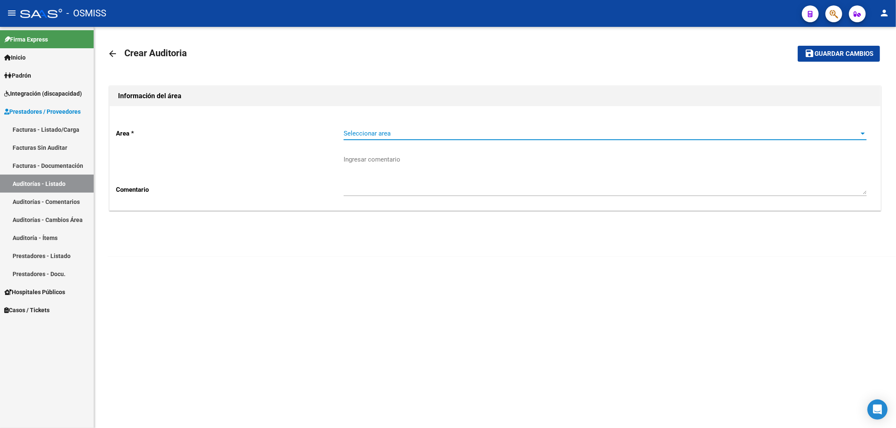
click at [365, 134] on span "Seleccionar area" at bounding box center [600, 134] width 515 height 8
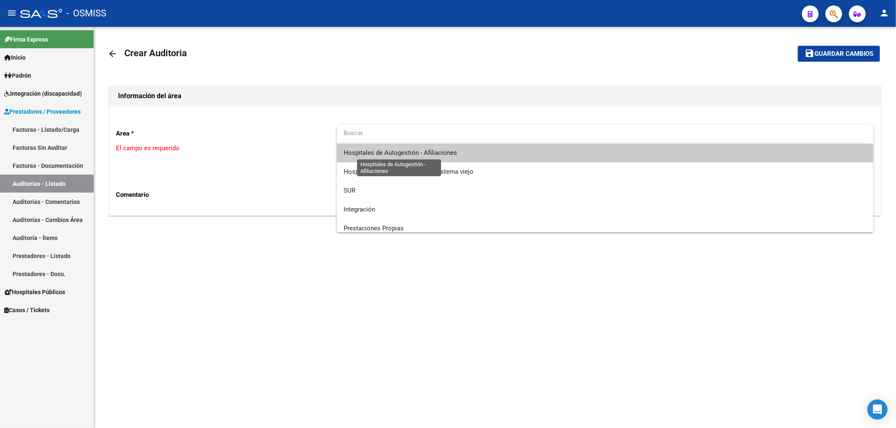
drag, startPoint x: 393, startPoint y: 152, endPoint x: 328, endPoint y: 164, distance: 65.7
click at [393, 152] on span "Hospitales de Autogestión - Afiliaciones" at bounding box center [399, 153] width 113 height 8
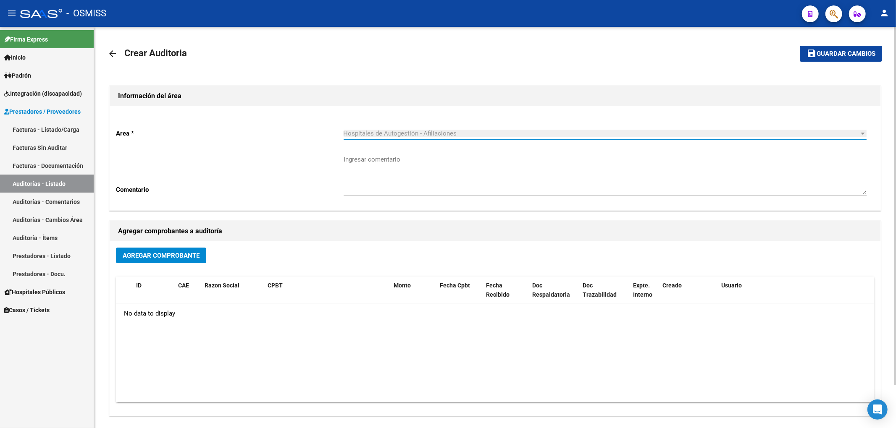
click at [197, 251] on span "Agregar Comprobante" at bounding box center [161, 255] width 77 height 8
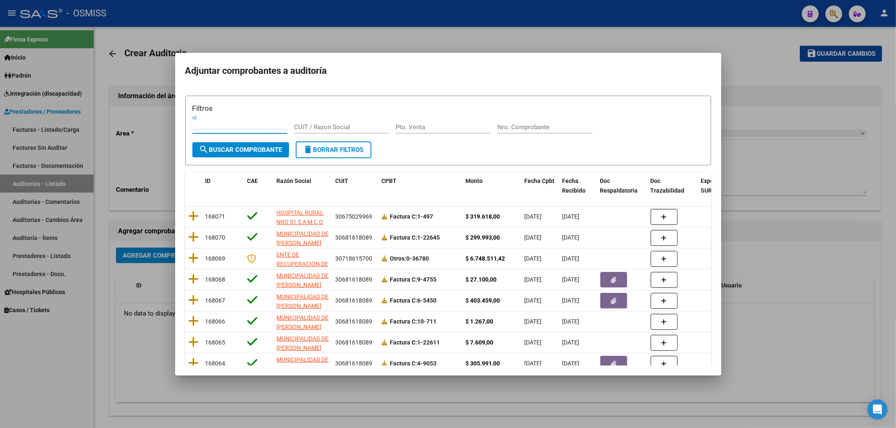
click at [509, 126] on input "Nro. Comprobante" at bounding box center [544, 127] width 95 height 8
click at [234, 149] on span "search Buscar Comprobante" at bounding box center [240, 150] width 83 height 8
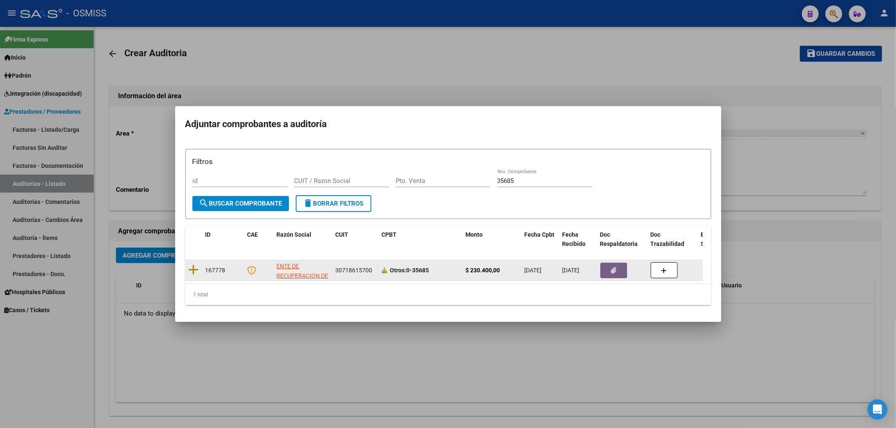
click at [200, 264] on datatable-body-cell at bounding box center [193, 270] width 17 height 21
click at [196, 264] on icon at bounding box center [194, 270] width 10 height 12
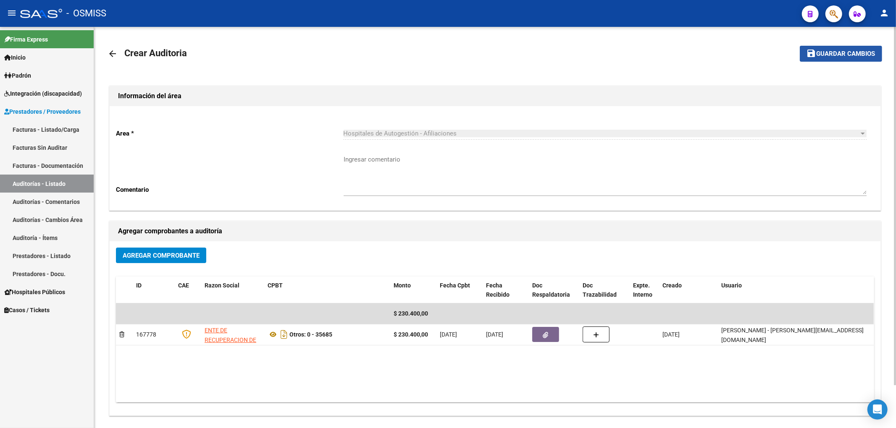
click at [843, 56] on span "Guardar cambios" at bounding box center [845, 54] width 59 height 8
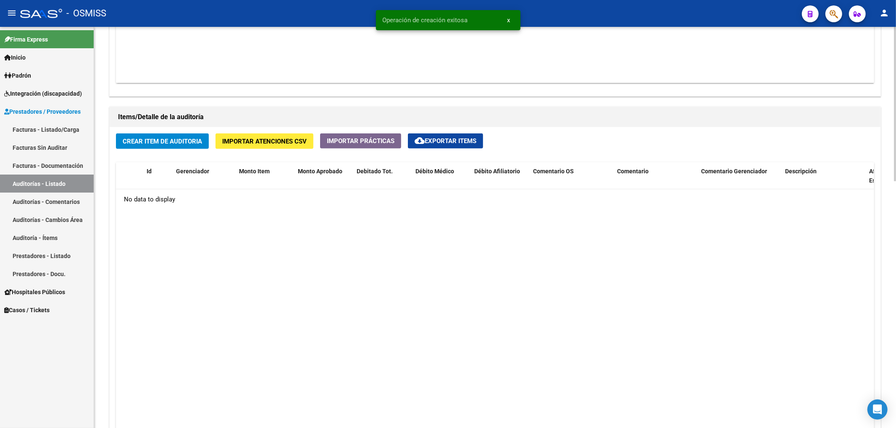
scroll to position [560, 0]
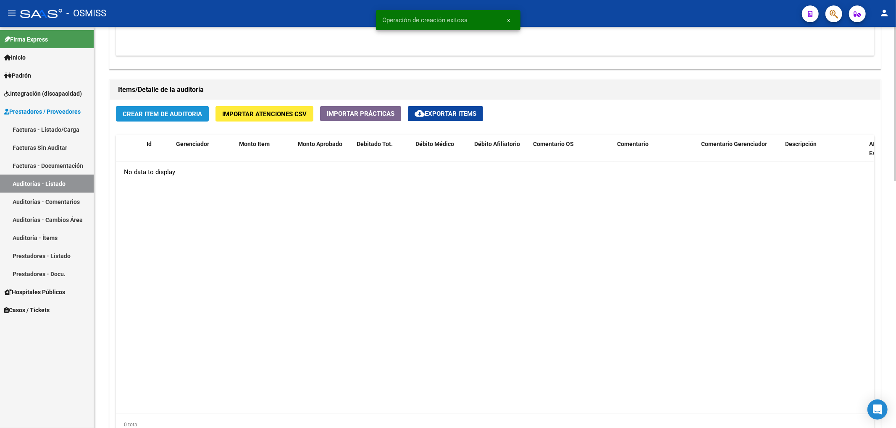
click at [197, 113] on span "Crear Item de Auditoria" at bounding box center [162, 114] width 79 height 8
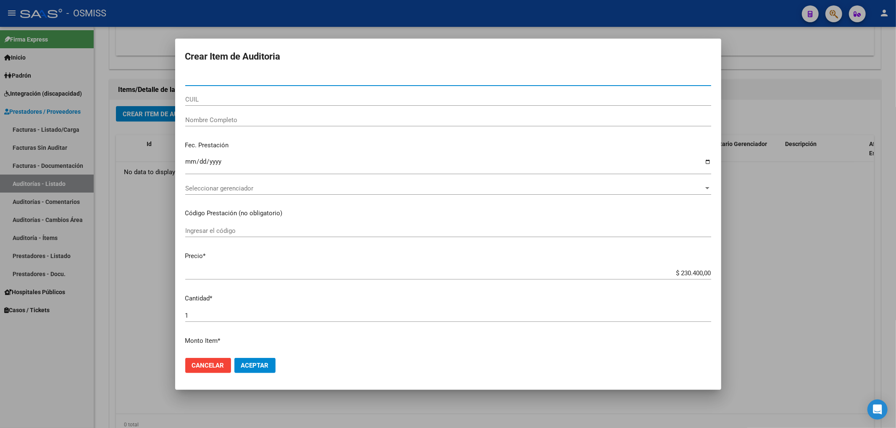
paste input "20631565"
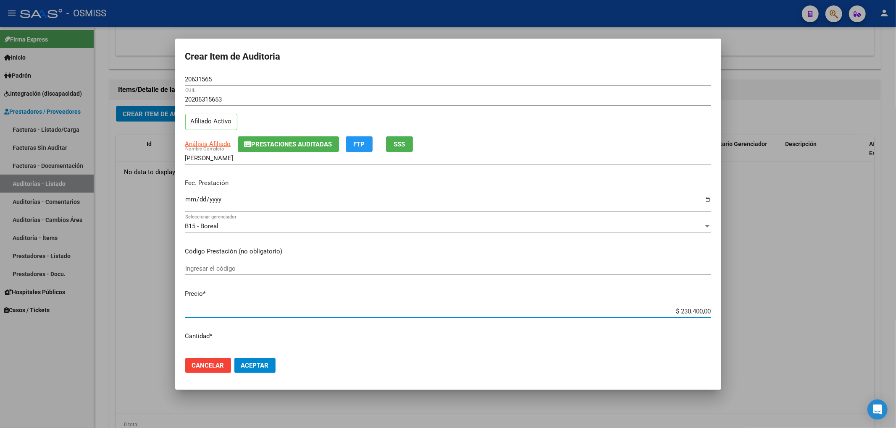
drag, startPoint x: 714, startPoint y: 312, endPoint x: 798, endPoint y: 300, distance: 85.3
click at [810, 300] on div "Crear Item de Auditoria 20631565 Nro Documento 20206315653 CUIL Afiliado Activo…" at bounding box center [448, 214] width 896 height 428
click at [199, 199] on input "Ingresar la fecha" at bounding box center [448, 202] width 526 height 13
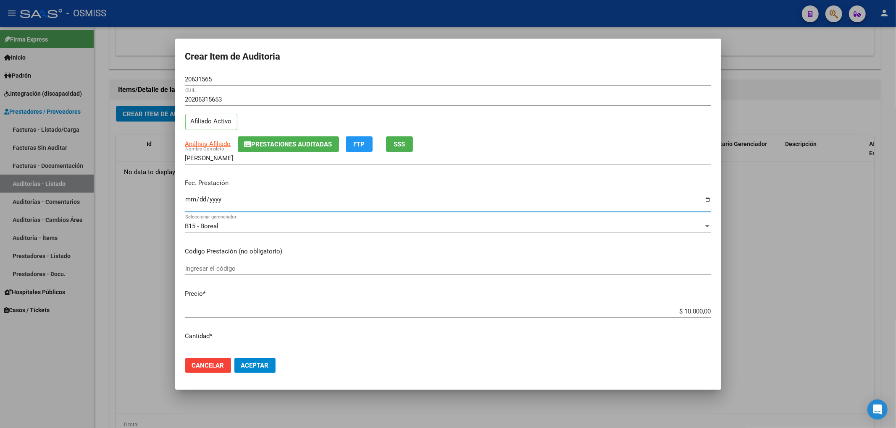
click at [190, 202] on input "Ingresar la fecha" at bounding box center [448, 202] width 526 height 13
click at [262, 141] on span "Prestaciones Auditadas" at bounding box center [291, 145] width 81 height 8
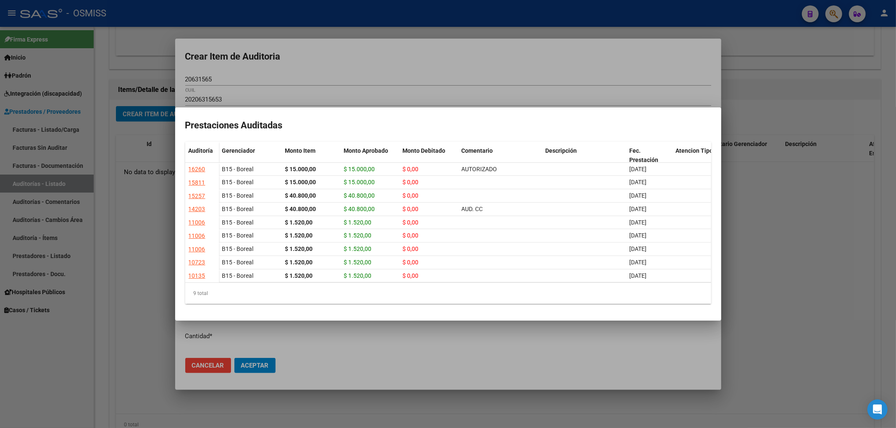
click at [300, 59] on div at bounding box center [448, 214] width 896 height 428
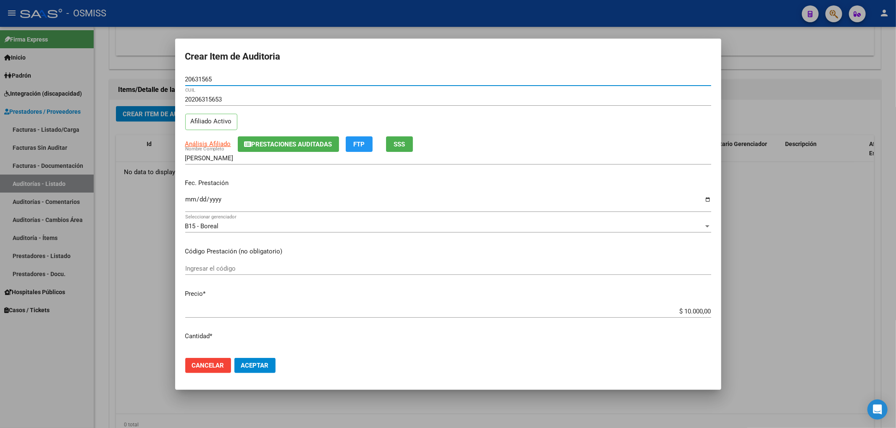
drag, startPoint x: 180, startPoint y: 78, endPoint x: 132, endPoint y: 85, distance: 48.3
click at [143, 79] on div "Crear Item de Auditoria 20631565 Nro Documento 20206315653 CUIL Afiliado Activo…" at bounding box center [448, 214] width 896 height 428
drag, startPoint x: 543, startPoint y: 171, endPoint x: 521, endPoint y: 172, distance: 22.3
click at [539, 172] on div "PONCE ERNESTO ALEJANDRO Nombre Completo" at bounding box center [448, 162] width 526 height 21
click at [256, 200] on input "2025-05-21" at bounding box center [448, 202] width 526 height 13
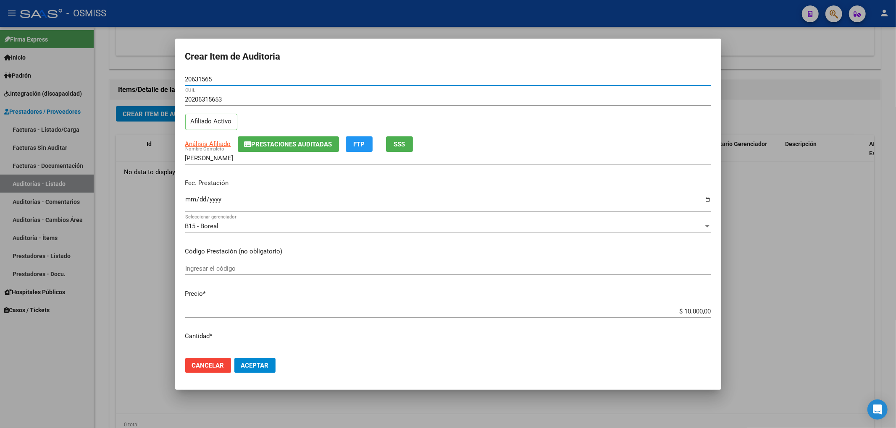
drag, startPoint x: 217, startPoint y: 81, endPoint x: 167, endPoint y: 86, distance: 50.3
click at [170, 79] on div "Crear Item de Auditoria 20631565 Nro Documento 20206315653 CUIL Afiliado Activo…" at bounding box center [448, 214] width 896 height 428
click at [589, 117] on div "20206315653 CUIL Afiliado Activo" at bounding box center [448, 114] width 526 height 43
click at [547, 172] on div "Fec. Prestación 2025-05-21 Ingresar la fecha" at bounding box center [448, 196] width 526 height 48
drag, startPoint x: 533, startPoint y: 138, endPoint x: 521, endPoint y: 144, distance: 13.3
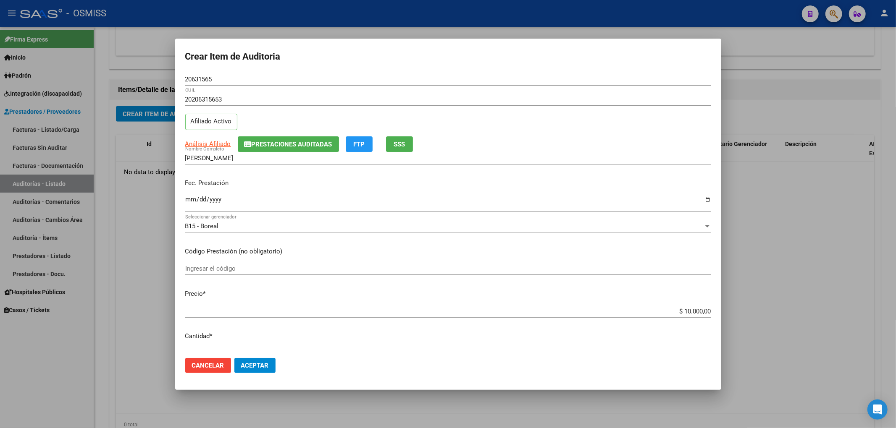
click at [535, 138] on div "Análisis Afiliado Prestaciones Auditadas FTP SSS" at bounding box center [448, 144] width 526 height 16
click at [268, 369] on button "Aceptar" at bounding box center [254, 365] width 41 height 15
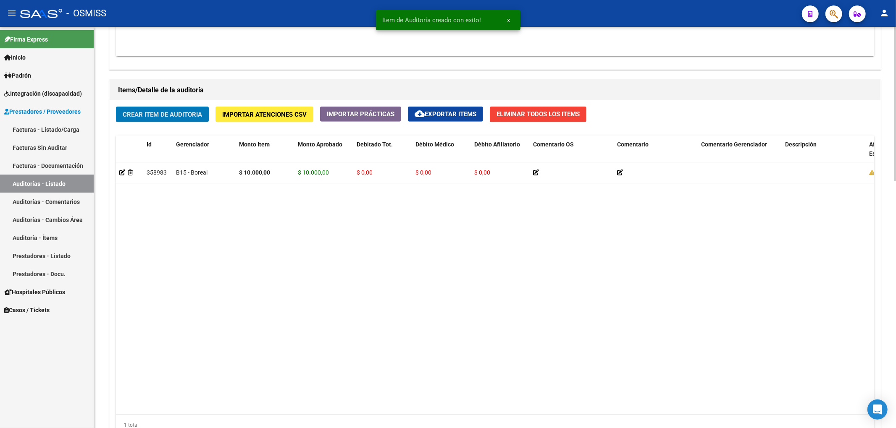
click at [199, 121] on button "Crear Item de Auditoria" at bounding box center [162, 115] width 93 height 16
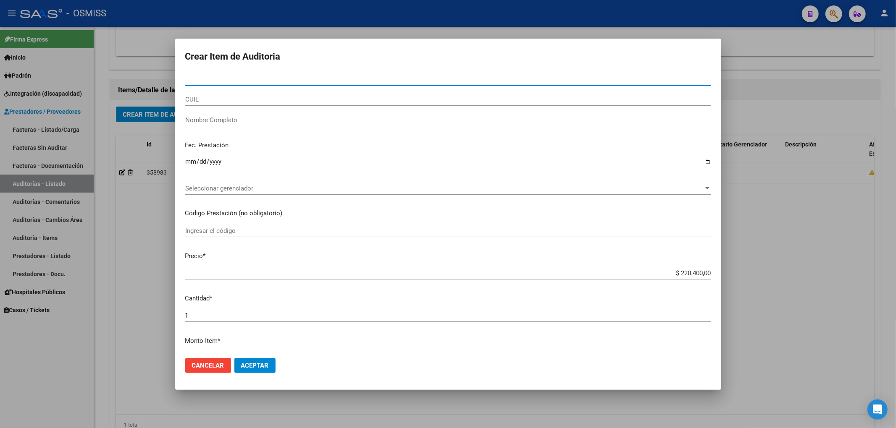
paste input "26723821"
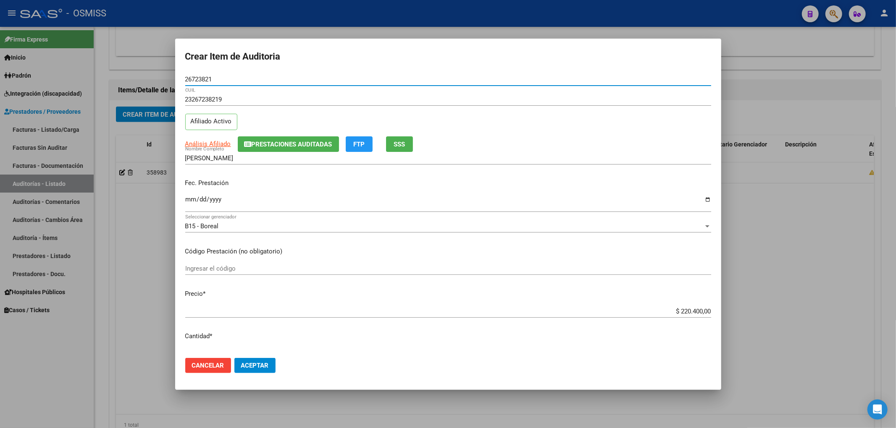
click at [189, 197] on input "Ingresar la fecha" at bounding box center [448, 202] width 526 height 13
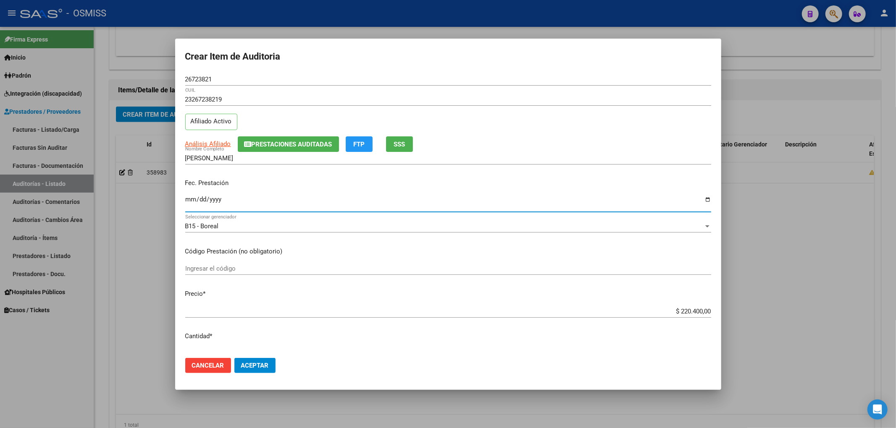
click at [673, 315] on input "$ 220.400,00" at bounding box center [448, 312] width 526 height 8
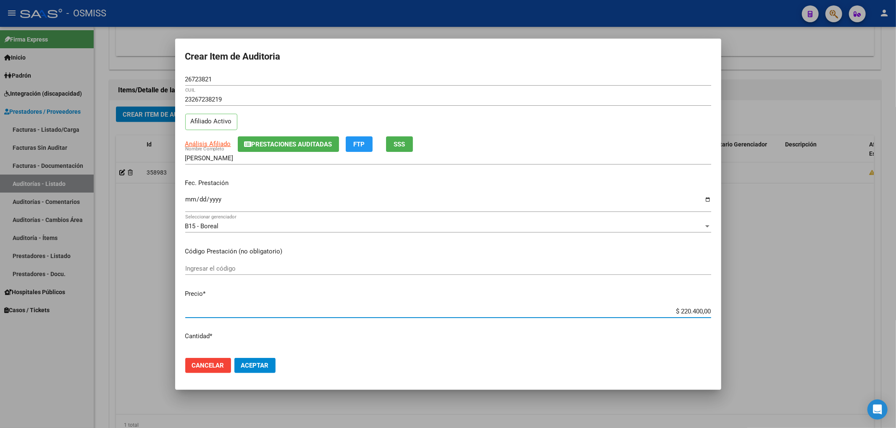
drag, startPoint x: 671, startPoint y: 311, endPoint x: 806, endPoint y: 301, distance: 135.9
click at [794, 303] on div "Crear Item de Auditoria 26723821 Nro Documento 23267238219 CUIL Afiliado Activo…" at bounding box center [448, 214] width 896 height 428
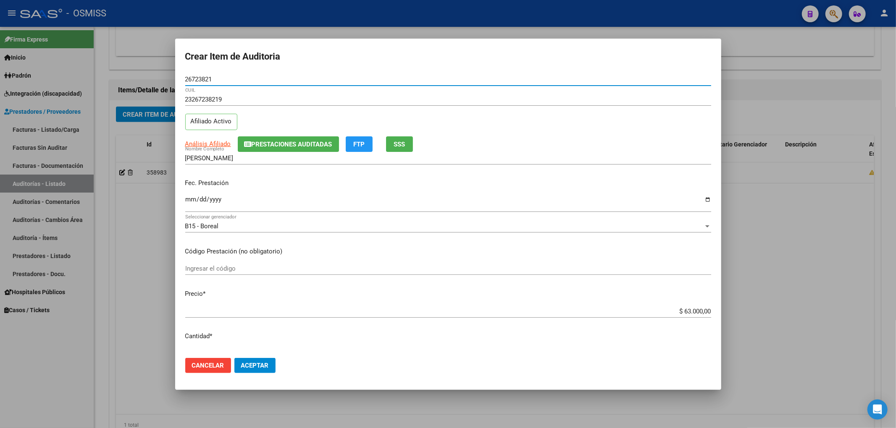
drag, startPoint x: 228, startPoint y: 79, endPoint x: 158, endPoint y: 80, distance: 70.1
click at [158, 79] on div "Crear Item de Auditoria 26723821 Nro Documento 23267238219 CUIL Afiliado Activo…" at bounding box center [448, 214] width 896 height 428
click at [299, 153] on div "ALTAMIRANO CRISTIAN DANIEL Nombre Completo" at bounding box center [448, 158] width 526 height 13
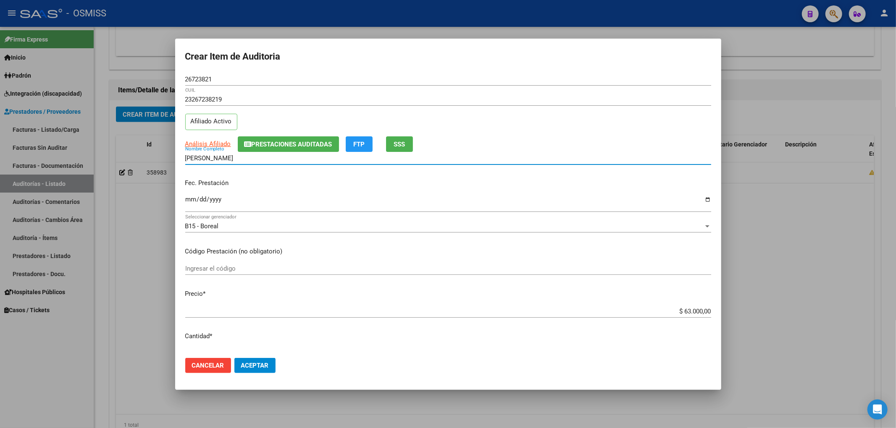
click at [299, 146] on span "Prestaciones Auditadas" at bounding box center [291, 145] width 81 height 8
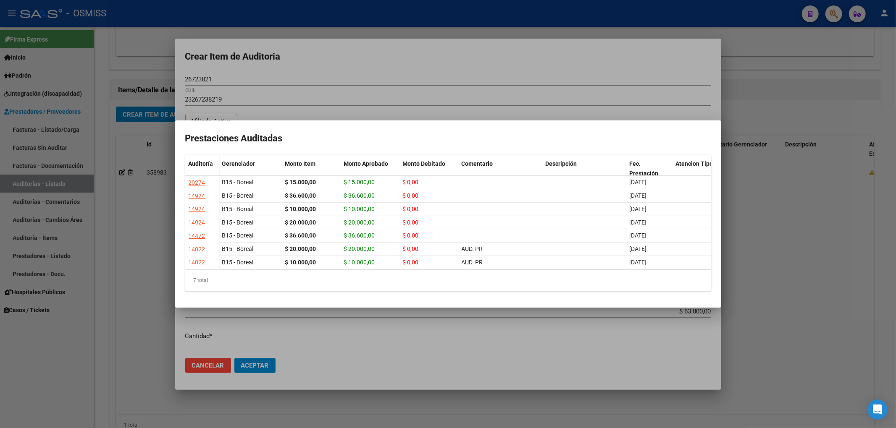
click at [377, 61] on div at bounding box center [448, 214] width 896 height 428
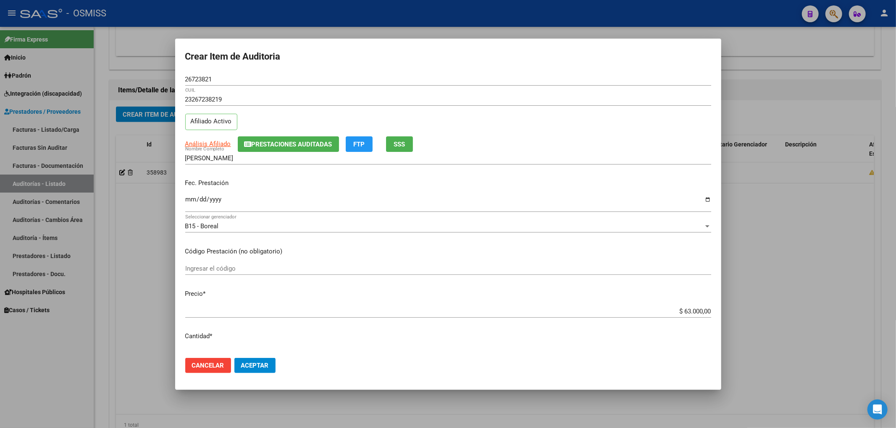
click at [523, 147] on div "Análisis Afiliado Prestaciones Auditadas FTP SSS" at bounding box center [448, 144] width 526 height 16
click at [509, 122] on div "23267238219 CUIL Afiliado Activo" at bounding box center [448, 114] width 526 height 43
click at [256, 364] on span "Aceptar" at bounding box center [255, 366] width 28 height 8
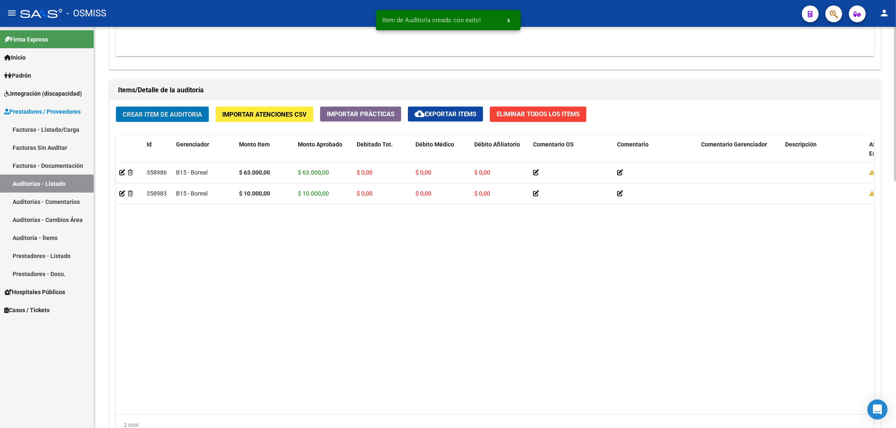
click at [163, 122] on button "Crear Item de Auditoria" at bounding box center [162, 115] width 93 height 16
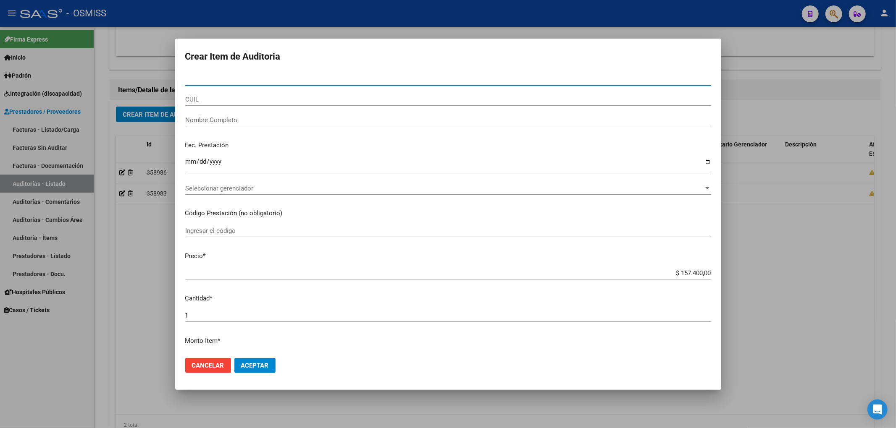
paste input "47966745"
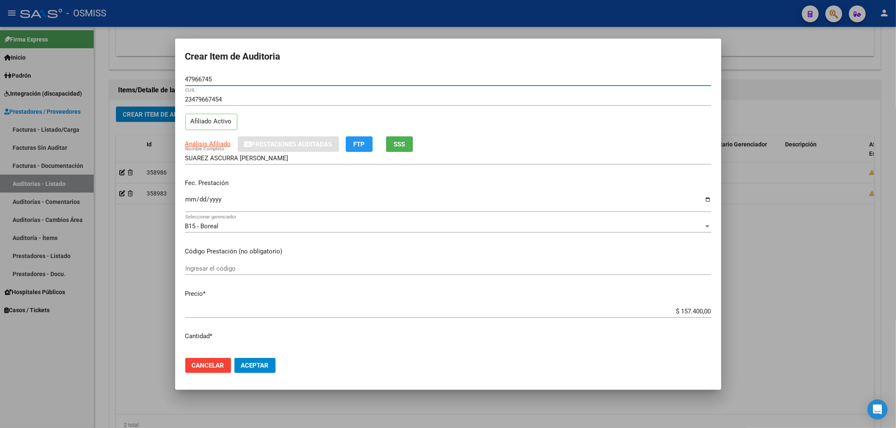
click at [189, 182] on p "Fec. Prestación" at bounding box center [448, 183] width 526 height 10
click at [194, 198] on input "Ingresar la fecha" at bounding box center [448, 202] width 526 height 13
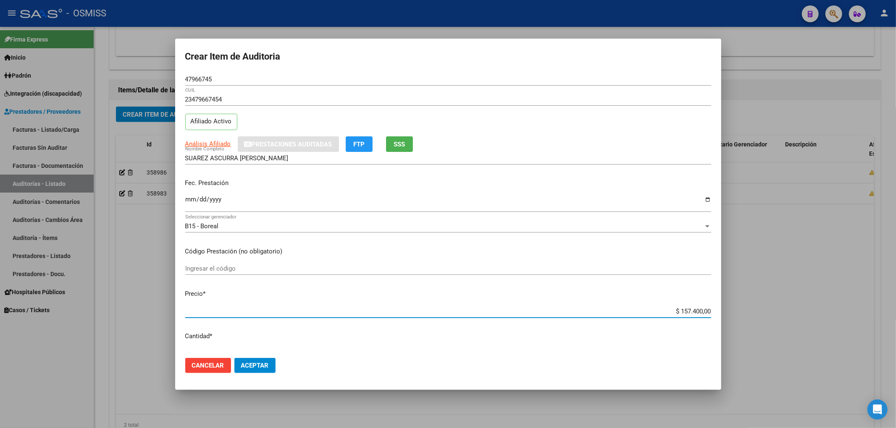
drag, startPoint x: 667, startPoint y: 313, endPoint x: 734, endPoint y: 308, distance: 66.9
click at [737, 306] on div "Crear Item de Auditoria 47966745 Nro Documento 23479667454 CUIL Afiliado Activo…" at bounding box center [448, 214] width 896 height 428
paste input "38"
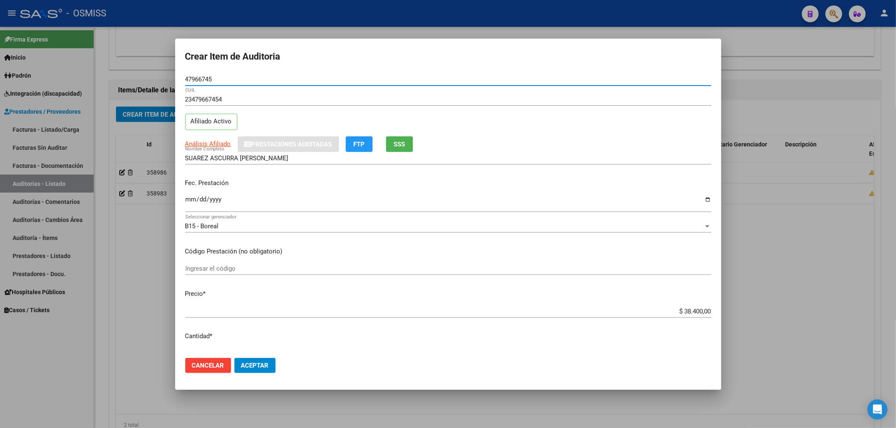
drag, startPoint x: 227, startPoint y: 79, endPoint x: 110, endPoint y: 91, distance: 118.1
click at [94, 73] on div "Crear Item de Auditoria 47966745 Nro Documento 23479667454 CUIL Afiliado Activo…" at bounding box center [448, 214] width 896 height 428
drag, startPoint x: 539, startPoint y: 106, endPoint x: 547, endPoint y: 120, distance: 16.0
click at [539, 106] on div "23479667454 CUIL" at bounding box center [448, 99] width 526 height 13
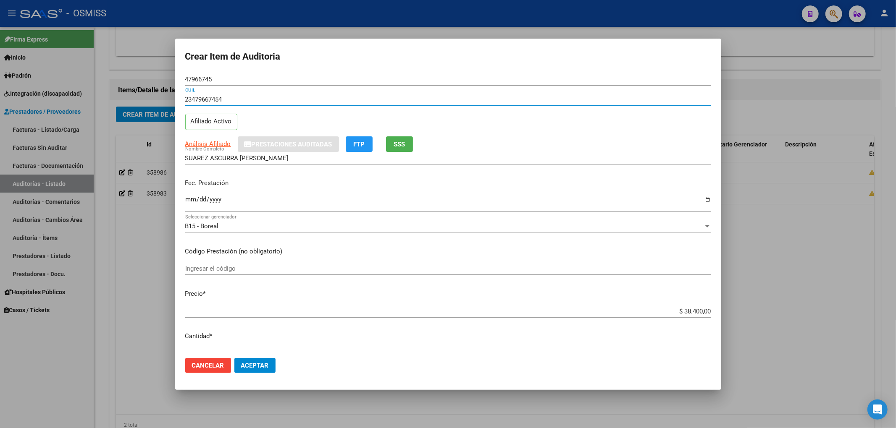
drag, startPoint x: 285, startPoint y: 200, endPoint x: 279, endPoint y: 192, distance: 10.4
click at [280, 194] on div "Fec. Prestación 2025-06-16 Ingresar la fecha" at bounding box center [448, 196] width 526 height 48
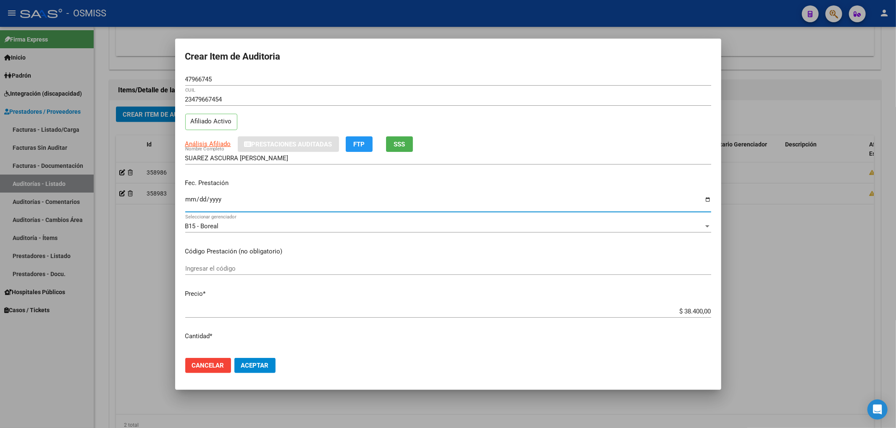
click at [279, 194] on div "Fec. Prestación 2025-06-16 Ingresar la fecha" at bounding box center [448, 196] width 526 height 48
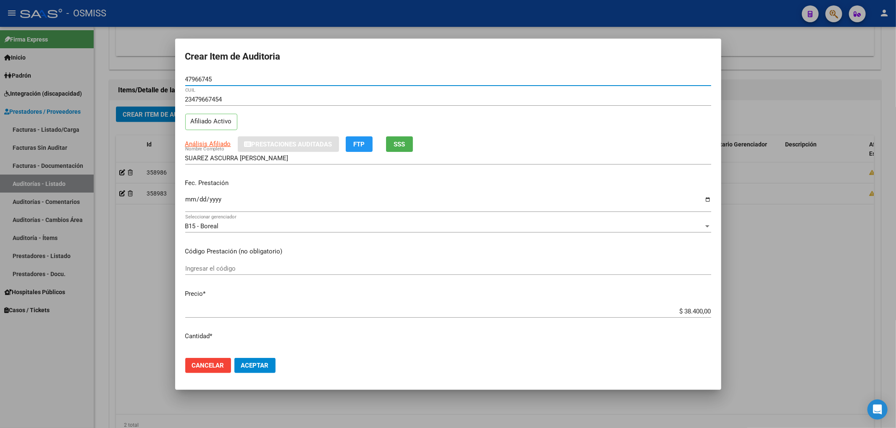
drag, startPoint x: 215, startPoint y: 82, endPoint x: 143, endPoint y: 83, distance: 72.6
click at [143, 83] on div "Crear Item de Auditoria 47966745 Nro Documento 23479667454 CUIL Afiliado Activo…" at bounding box center [448, 214] width 896 height 428
click at [532, 147] on div "Análisis Afiliado Prestaciones Auditadas FTP SSS" at bounding box center [448, 144] width 526 height 16
click at [632, 185] on p "Fec. Prestación" at bounding box center [448, 183] width 526 height 10
click at [249, 364] on span "Aceptar" at bounding box center [255, 366] width 28 height 8
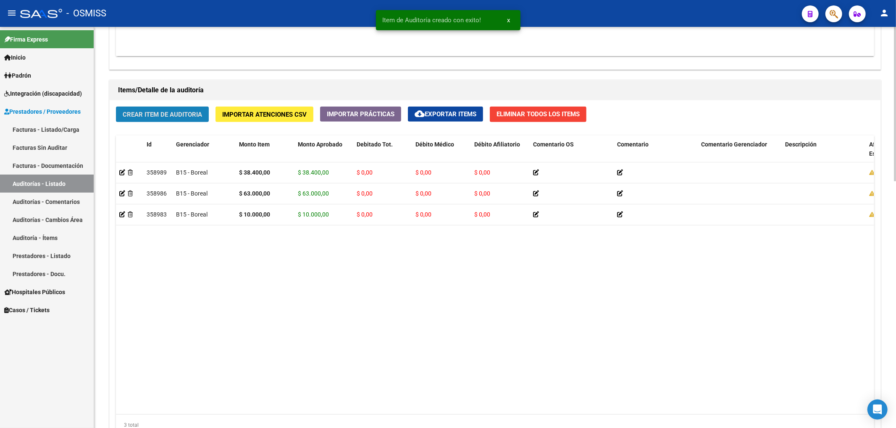
click at [167, 118] on span "Crear Item de Auditoria" at bounding box center [162, 115] width 79 height 8
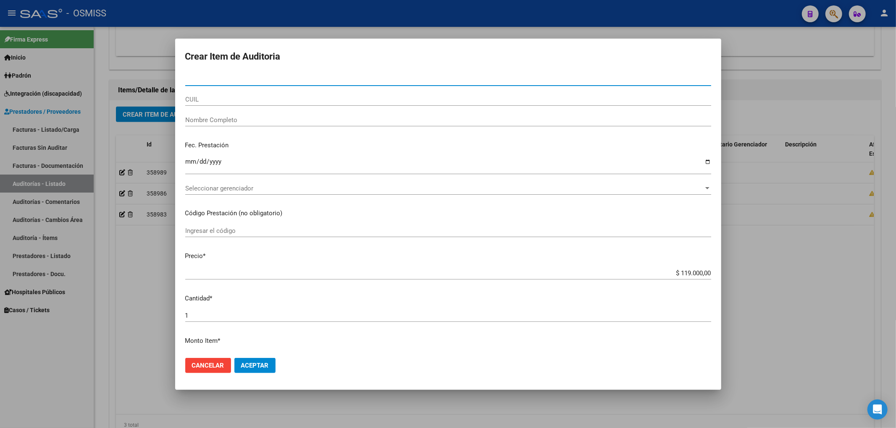
paste input "22558054"
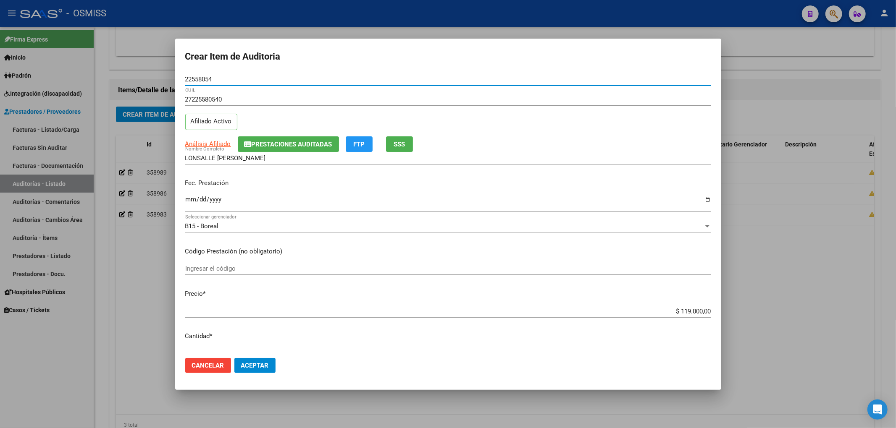
click at [192, 202] on input "Ingresar la fecha" at bounding box center [448, 202] width 526 height 13
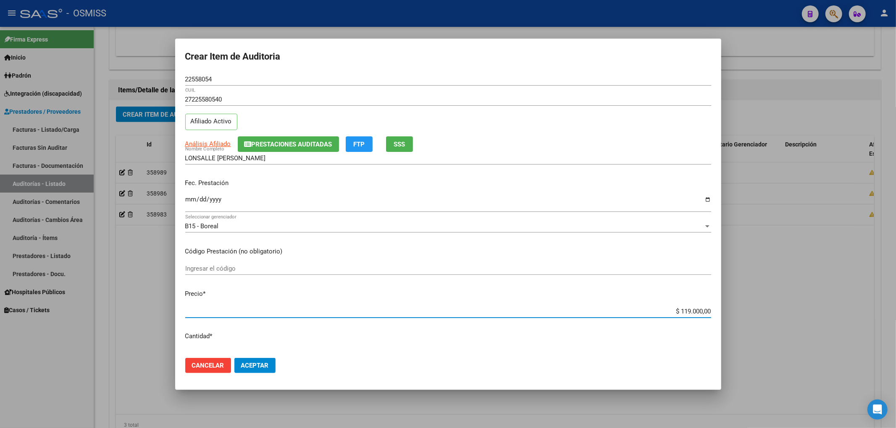
drag, startPoint x: 660, startPoint y: 314, endPoint x: 793, endPoint y: 301, distance: 133.8
click at [791, 302] on div "Crear Item de Auditoria 22558054 Nro Documento 27225580540 CUIL Afiliado Activo…" at bounding box center [448, 214] width 896 height 428
click at [214, 84] on div "22558054 Nro Documento" at bounding box center [448, 83] width 526 height 21
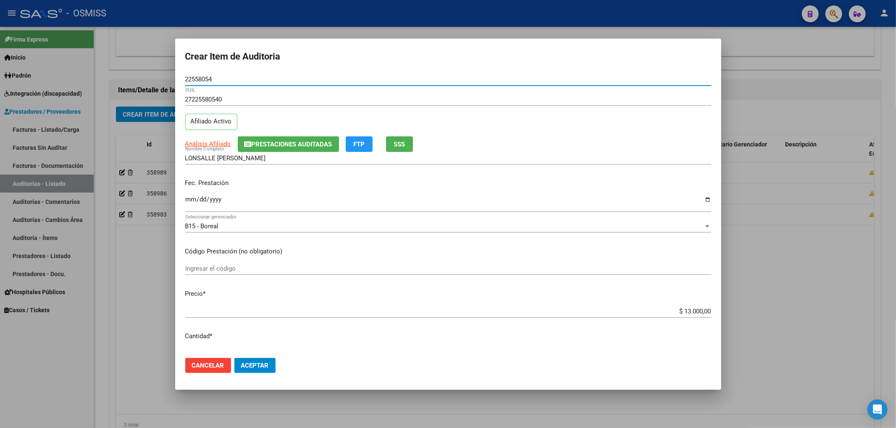
drag, startPoint x: 220, startPoint y: 80, endPoint x: 158, endPoint y: 82, distance: 61.8
click at [205, 78] on input "22558054" at bounding box center [448, 80] width 526 height 8
click at [211, 85] on div "22558054 Nro Documento" at bounding box center [448, 79] width 526 height 13
click at [212, 78] on input "22558054" at bounding box center [448, 80] width 526 height 8
click at [206, 79] on input "22558054" at bounding box center [448, 80] width 526 height 8
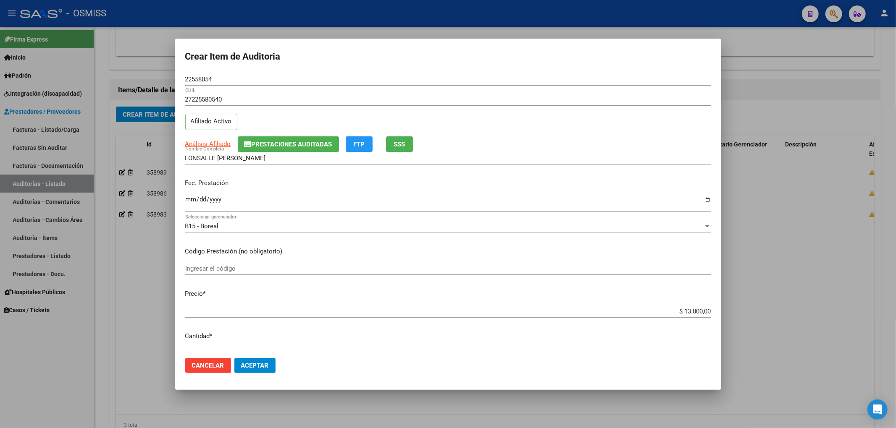
drag, startPoint x: 183, startPoint y: 76, endPoint x: 215, endPoint y: 78, distance: 32.4
click at [215, 78] on mat-dialog-content "22558054 Nro Documento 27225580540 CUIL Afiliado Activo Análisis Afiliado Prest…" at bounding box center [448, 212] width 546 height 278
drag, startPoint x: 209, startPoint y: 81, endPoint x: 152, endPoint y: 85, distance: 57.2
click at [152, 85] on div "Crear Item de Auditoria 22558054 Nro Documento 27225580540 CUIL Afiliado Activo…" at bounding box center [448, 214] width 896 height 428
click at [275, 130] on div "27225580540 CUIL Afiliado Activo" at bounding box center [448, 114] width 526 height 43
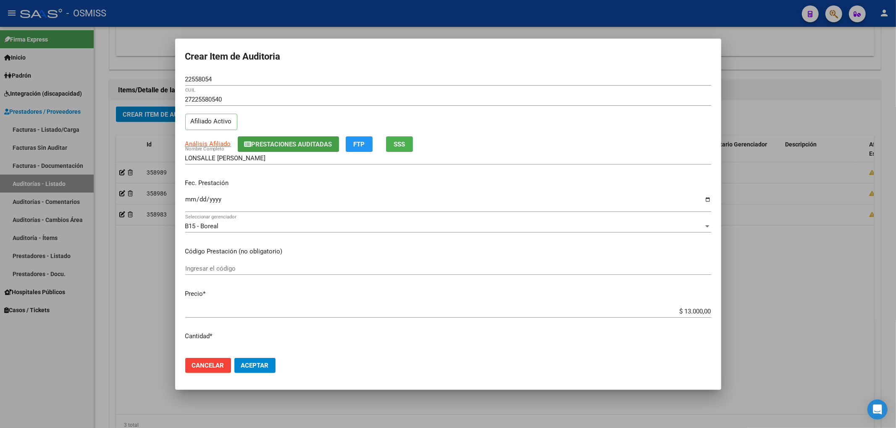
click at [272, 139] on button "Prestaciones Auditadas" at bounding box center [288, 144] width 101 height 16
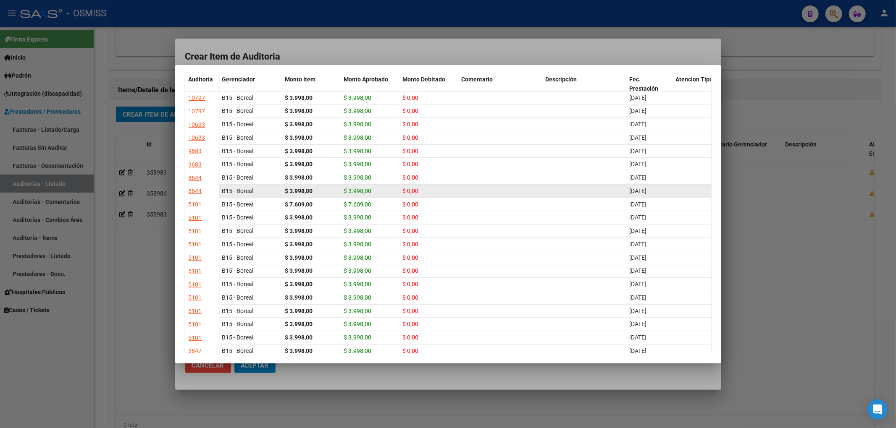
scroll to position [0, 0]
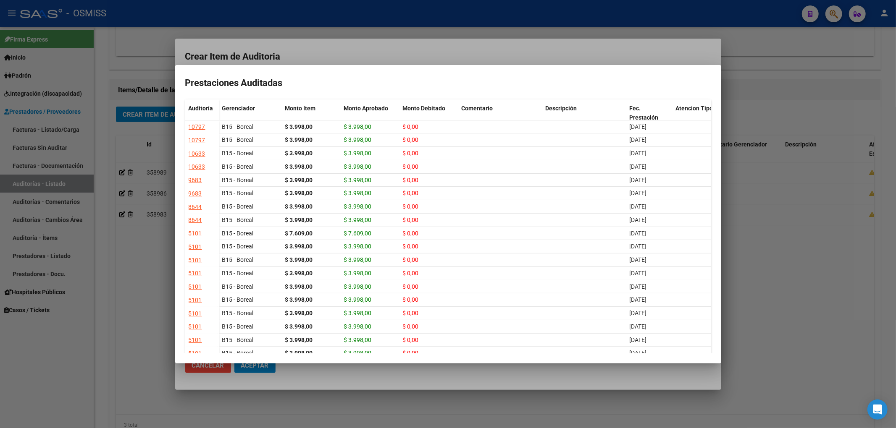
click at [471, 47] on div at bounding box center [448, 214] width 896 height 428
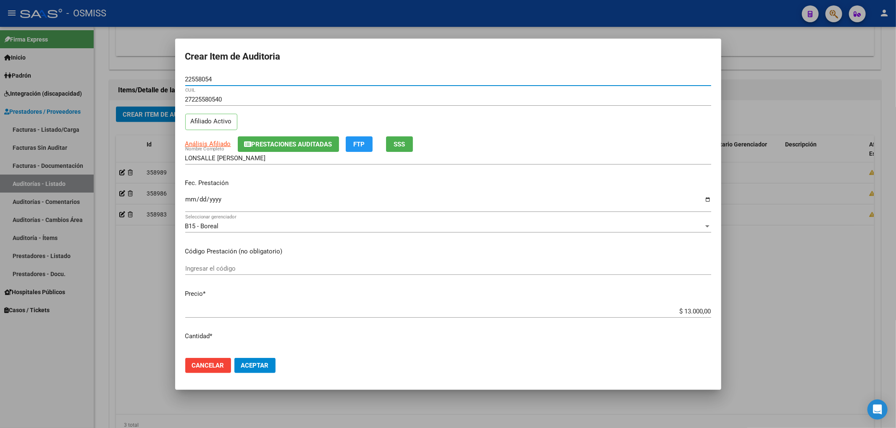
drag, startPoint x: 217, startPoint y: 81, endPoint x: 166, endPoint y: 83, distance: 50.4
click at [166, 83] on div "Crear Item de Auditoria 22558054 Nro Documento 27225580540 CUIL Afiliado Activo…" at bounding box center [448, 214] width 896 height 428
click at [611, 186] on p "Fec. Prestación" at bounding box center [448, 183] width 526 height 10
click at [259, 364] on span "Aceptar" at bounding box center [255, 366] width 28 height 8
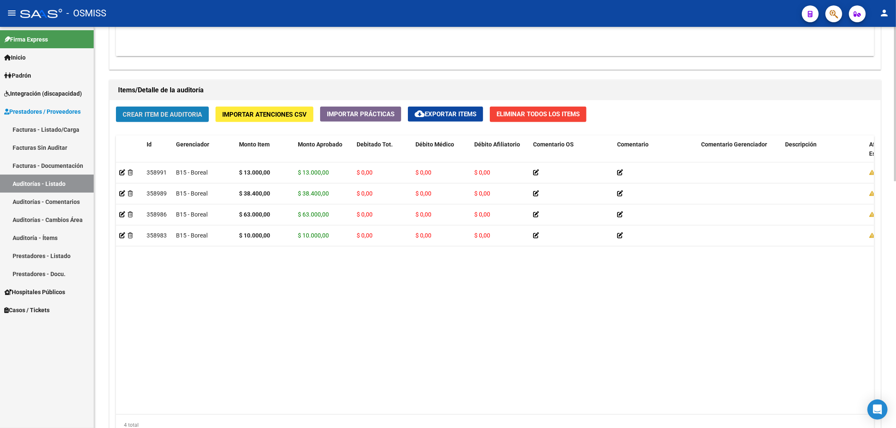
click at [181, 120] on button "Crear Item de Auditoria" at bounding box center [162, 115] width 93 height 16
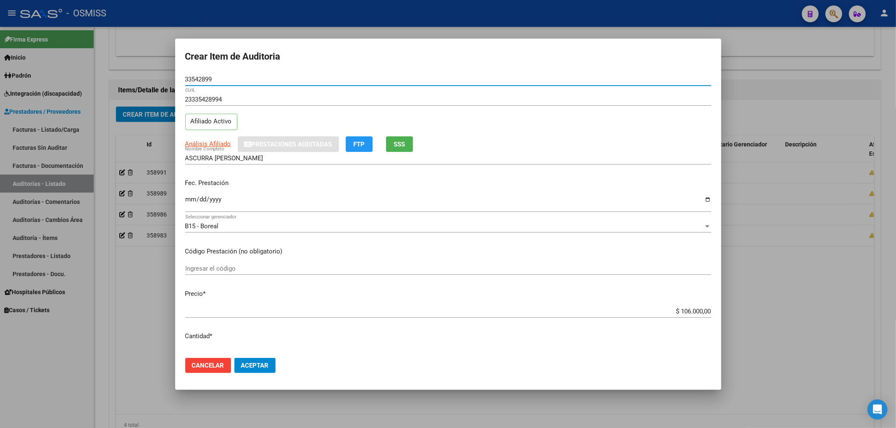
click at [191, 199] on input "Ingresar la fecha" at bounding box center [448, 202] width 526 height 13
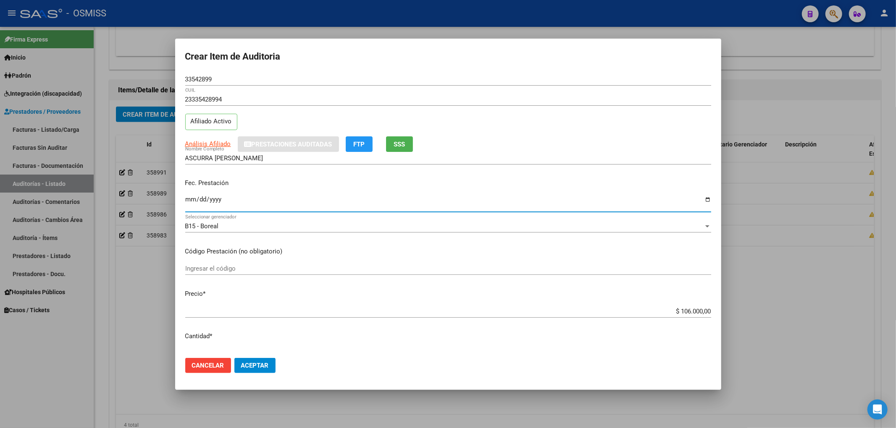
drag, startPoint x: 673, startPoint y: 311, endPoint x: 771, endPoint y: 304, distance: 97.6
click at [771, 304] on div "Crear Item de Auditoria 33542899 Nro Documento 23335428994 CUIL Afiliado Activo…" at bounding box center [448, 214] width 896 height 428
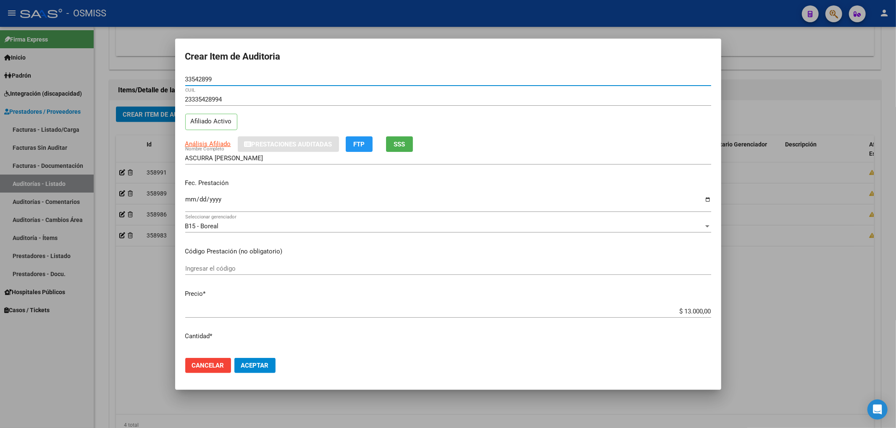
drag, startPoint x: 212, startPoint y: 78, endPoint x: 162, endPoint y: 71, distance: 50.9
click at [162, 71] on div "Crear Item de Auditoria 33542899 Nro Documento 23335428994 CUIL Afiliado Activo…" at bounding box center [448, 214] width 896 height 428
click at [664, 183] on p "Fec. Prestación" at bounding box center [448, 183] width 526 height 10
drag, startPoint x: 217, startPoint y: 81, endPoint x: 161, endPoint y: 78, distance: 55.5
click at [161, 78] on div "Crear Item de Auditoria 33542899 Nro Documento 23335428994 CUIL Afiliado Activo…" at bounding box center [448, 214] width 896 height 428
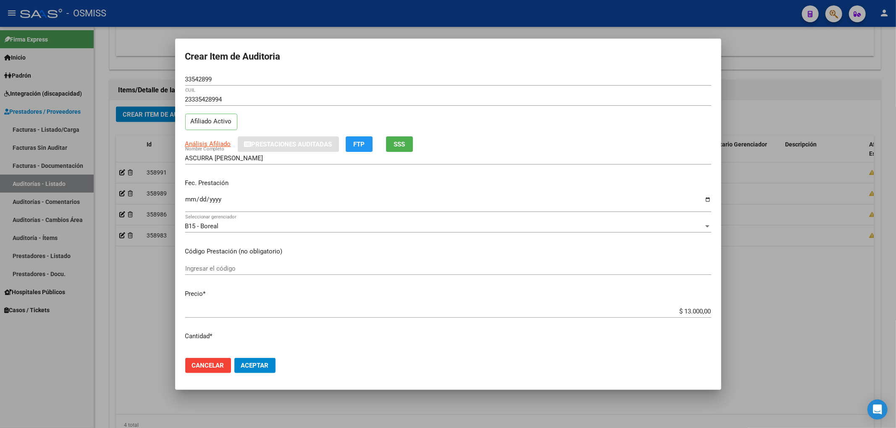
click at [613, 249] on p "Código Prestación (no obligatorio)" at bounding box center [448, 252] width 526 height 10
click at [262, 368] on span "Aceptar" at bounding box center [255, 366] width 28 height 8
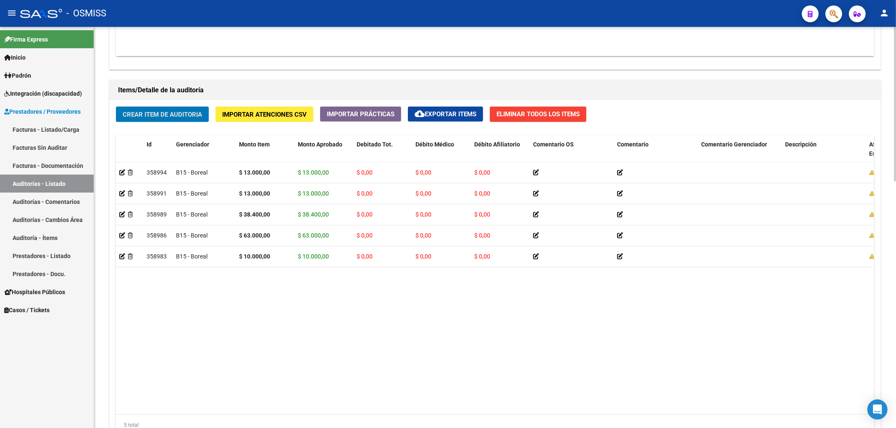
click at [199, 113] on span "Crear Item de Auditoria" at bounding box center [162, 115] width 79 height 8
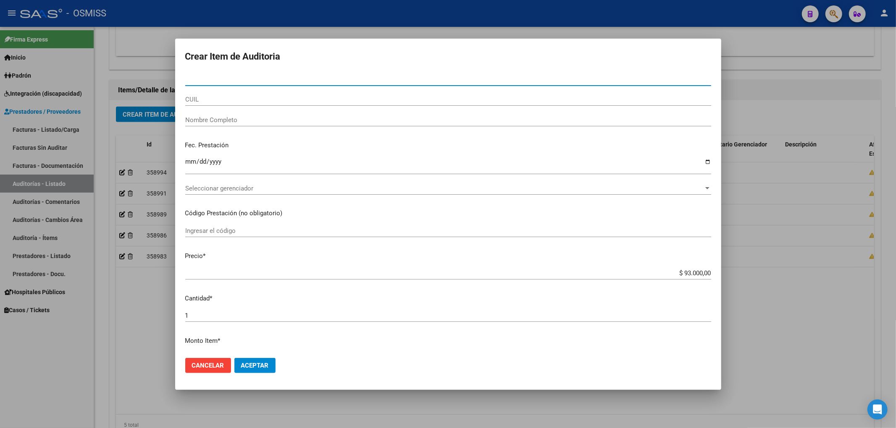
paste input "39677481"
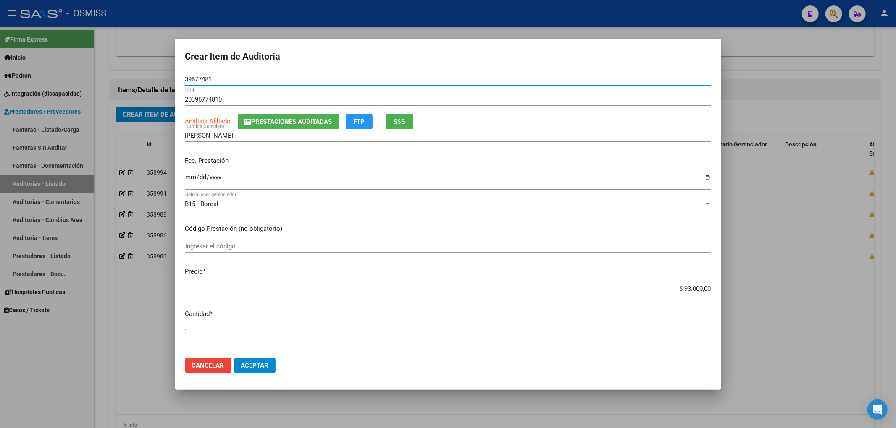
click at [190, 179] on input "Ingresar la fecha" at bounding box center [448, 180] width 526 height 13
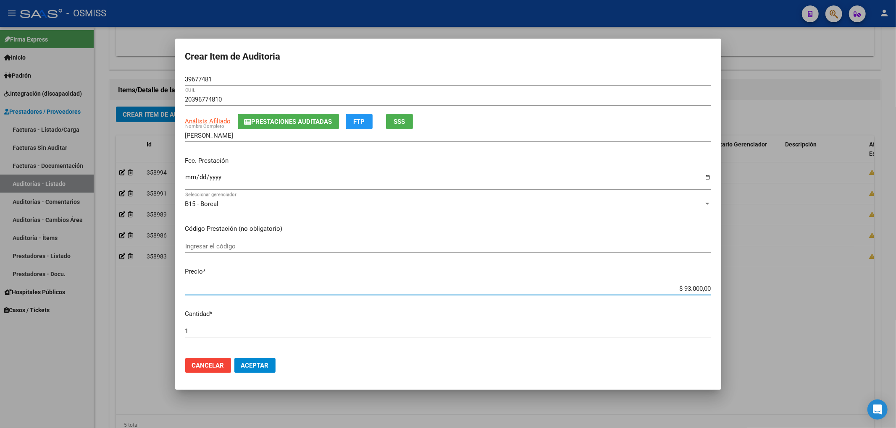
click at [681, 288] on input "$ 93.000,00" at bounding box center [448, 289] width 526 height 8
drag, startPoint x: 683, startPoint y: 288, endPoint x: 674, endPoint y: 289, distance: 8.6
click at [674, 289] on input "$ 93.000,00" at bounding box center [448, 289] width 526 height 8
drag, startPoint x: 190, startPoint y: 78, endPoint x: 149, endPoint y: 81, distance: 40.8
click at [149, 81] on div "Crear Item de Auditoria 39677481 Nro Documento 20396774810 CUIL Análisis Afilia…" at bounding box center [448, 214] width 896 height 428
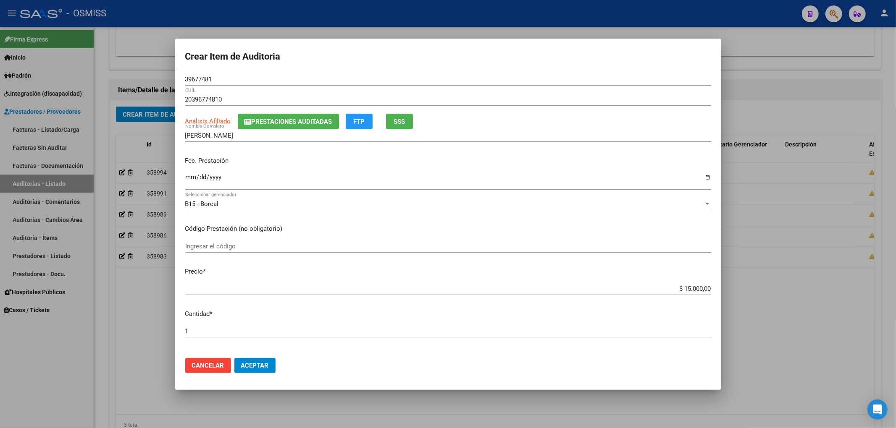
click at [630, 242] on div "Ingresar el código" at bounding box center [448, 246] width 526 height 13
click at [673, 225] on p "Código Prestación (no obligatorio)" at bounding box center [448, 229] width 526 height 10
drag, startPoint x: 222, startPoint y: 77, endPoint x: 157, endPoint y: 93, distance: 66.5
click at [153, 77] on div "Crear Item de Auditoria 39677481 Nro Documento 20396774810 CUIL Análisis Afilia…" at bounding box center [448, 214] width 896 height 428
drag, startPoint x: 670, startPoint y: 291, endPoint x: 725, endPoint y: 294, distance: 54.7
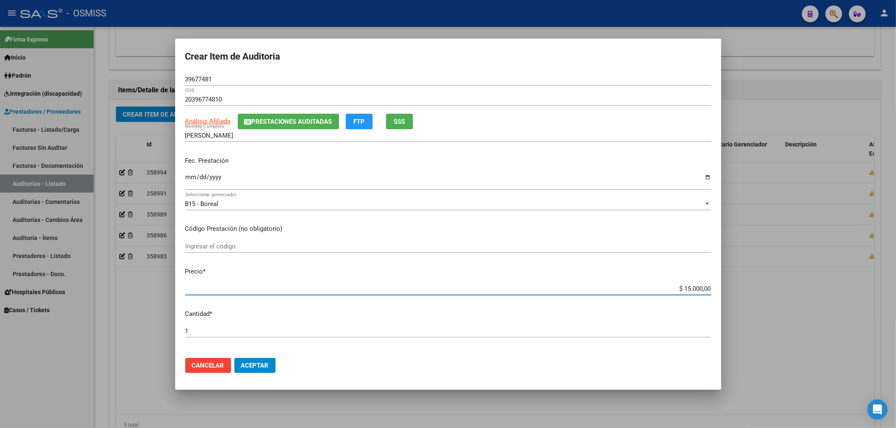
click at [725, 294] on div "Crear Item de Auditoria 39677481 Nro Documento 20396774810 CUIL Análisis Afilia…" at bounding box center [448, 214] width 896 height 428
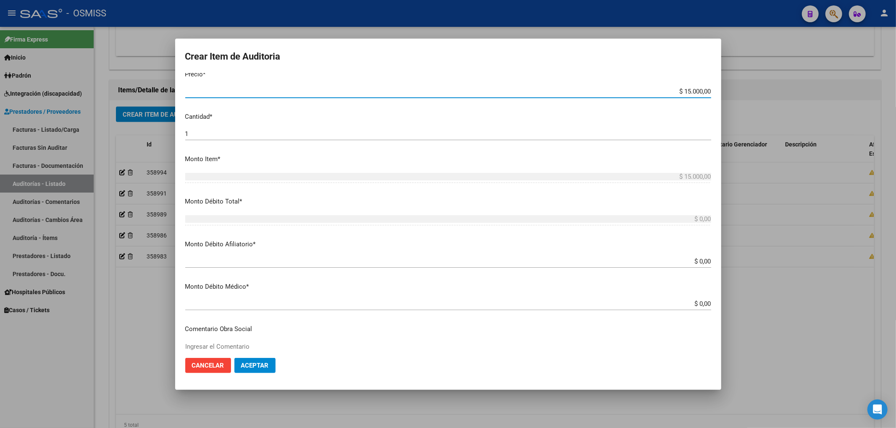
scroll to position [224, 0]
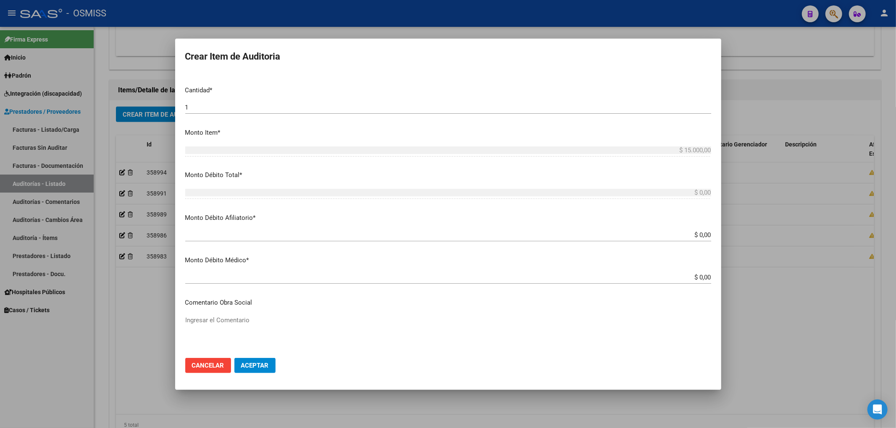
click at [703, 235] on input "$ 0,00" at bounding box center [448, 235] width 526 height 8
paste input "$ 15.000,00"
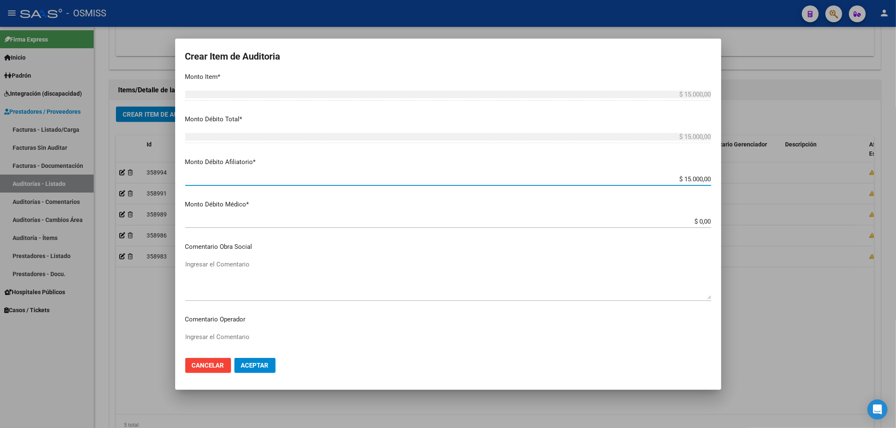
scroll to position [336, 0]
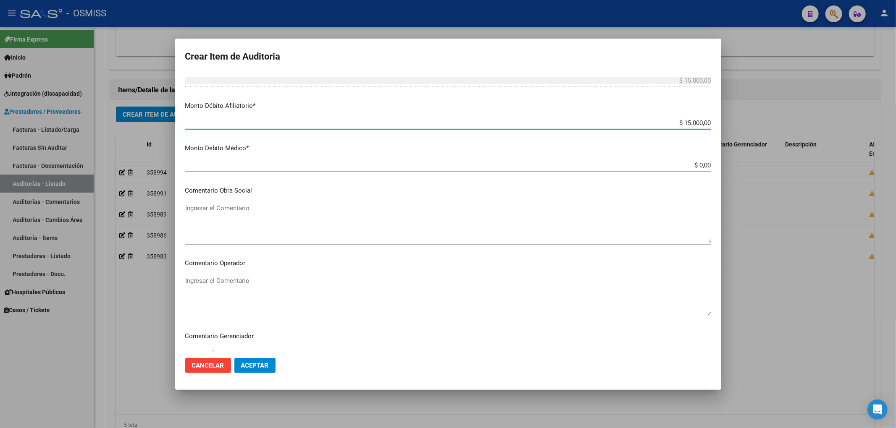
click at [223, 291] on textarea "Ingresar el Comentario" at bounding box center [448, 295] width 526 height 39
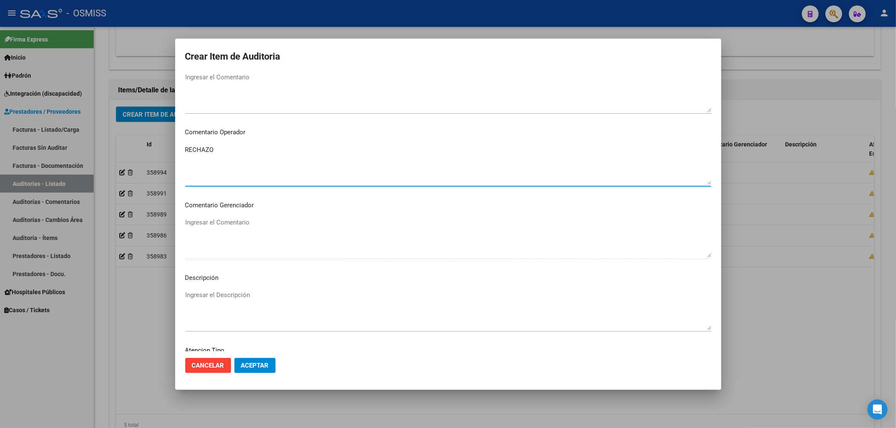
scroll to position [504, 0]
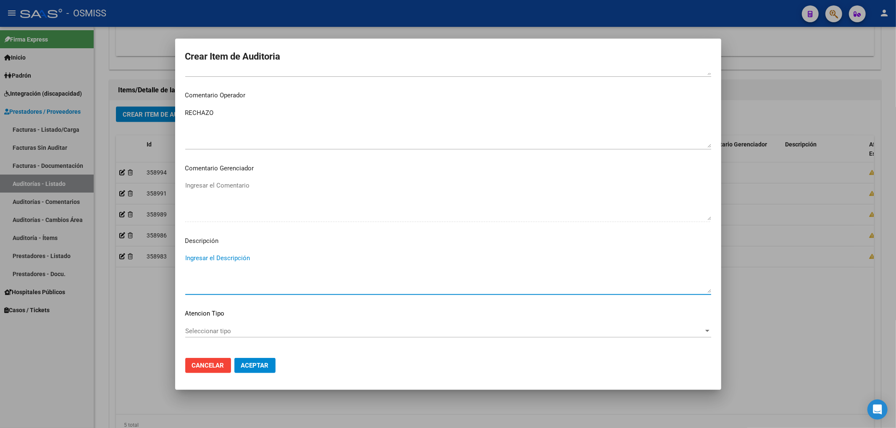
click at [254, 263] on textarea "Ingresar el Descripción" at bounding box center [448, 273] width 526 height 39
paste textarea "BAJA por finalización de la cobertura legal al ……. - Ley 23,660 art. 10 inc. A."
drag, startPoint x: 322, startPoint y: 258, endPoint x: 311, endPoint y: 258, distance: 10.9
click at [311, 258] on textarea "BAJA por finalización de la cobertura legal al ……. - Ley 23,660 art. 10 inc. A." at bounding box center [448, 273] width 526 height 39
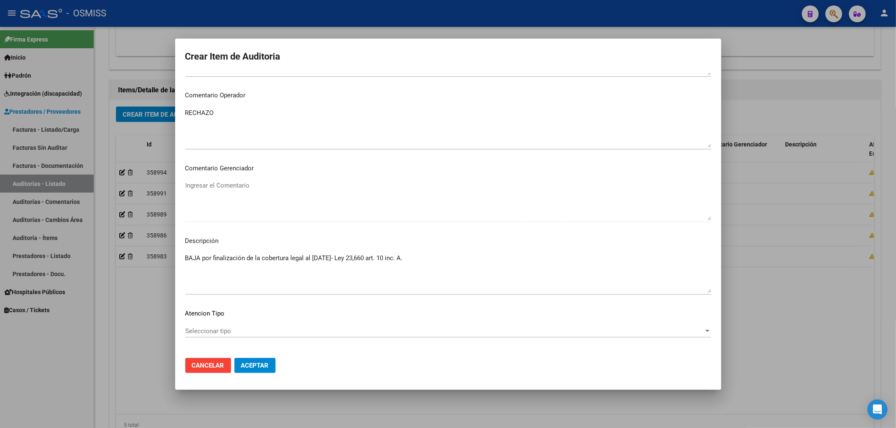
click at [484, 249] on mat-dialog-content "39677481 Nro Documento 20396774810 CUIL Análisis Afiliado Prestaciones Auditada…" at bounding box center [448, 212] width 546 height 278
click at [344, 259] on textarea "BAJA por finalización de la cobertura legal al 30/04/2025- Ley 23,660 art. 10 i…" at bounding box center [448, 273] width 526 height 39
click at [427, 267] on textarea "BAJA por finalización de la cobertura legal al 30/04/2025 - Ley 23,660 art. 10 …" at bounding box center [448, 273] width 526 height 39
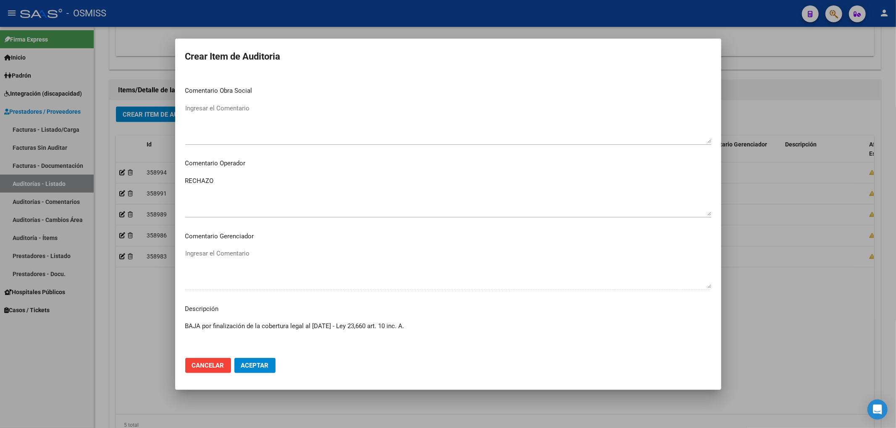
scroll to position [540, 0]
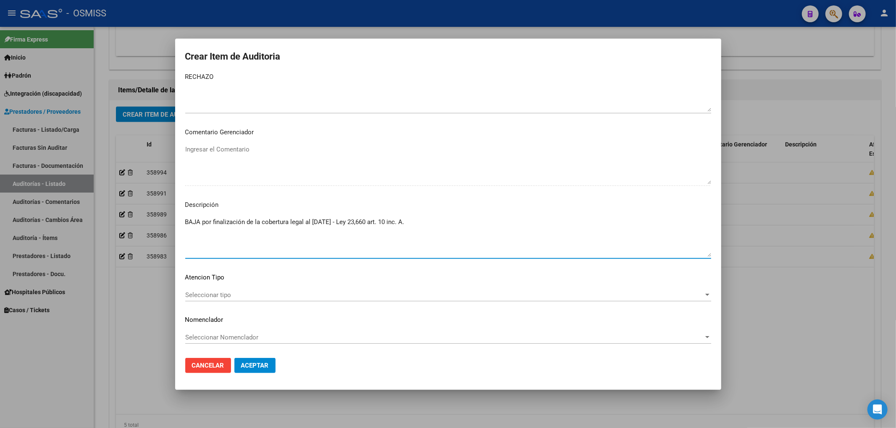
drag, startPoint x: 427, startPoint y: 219, endPoint x: 176, endPoint y: 220, distance: 250.6
click at [176, 220] on mat-dialog-content "39677481 Nro Documento 20396774810 CUIL Análisis Afiliado Prestaciones Auditada…" at bounding box center [448, 212] width 546 height 278
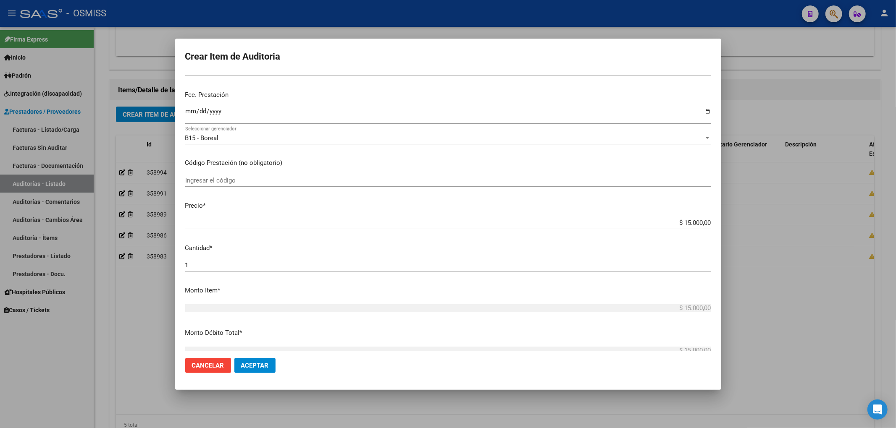
scroll to position [0, 0]
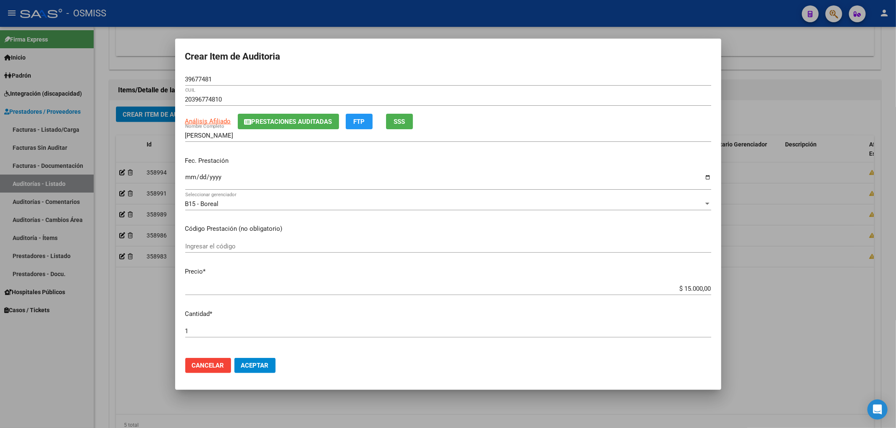
click at [264, 363] on span "Aceptar" at bounding box center [255, 366] width 28 height 8
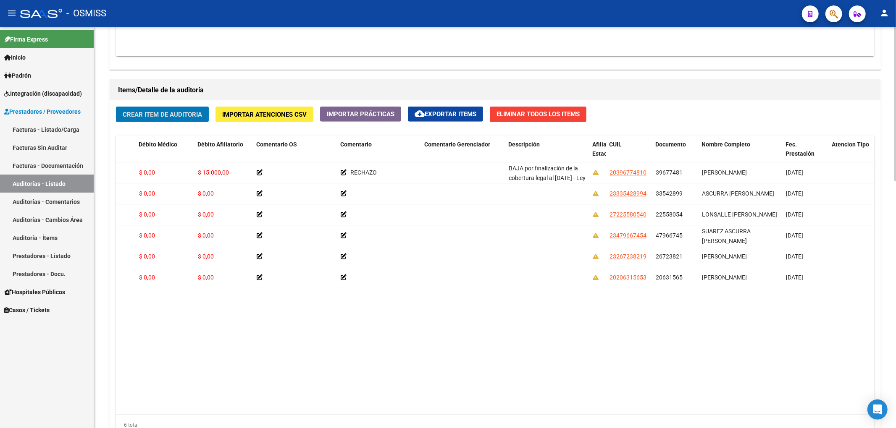
scroll to position [0, 277]
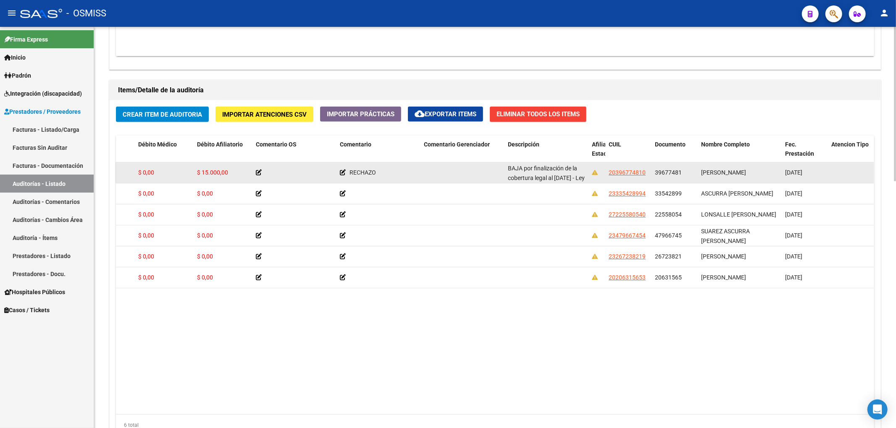
click at [509, 169] on datatable-body-cell "BAJA por finalización de la cobertura legal al 30/04/2025 - Ley 23,660 art. 10 …" at bounding box center [546, 172] width 84 height 21
drag, startPoint x: 508, startPoint y: 169, endPoint x: 558, endPoint y: 178, distance: 50.9
click at [558, 178] on div "BAJA por finalización de la cobertura legal al 30/04/2025 - Ley 23,660 art. 10 …" at bounding box center [546, 173] width 77 height 18
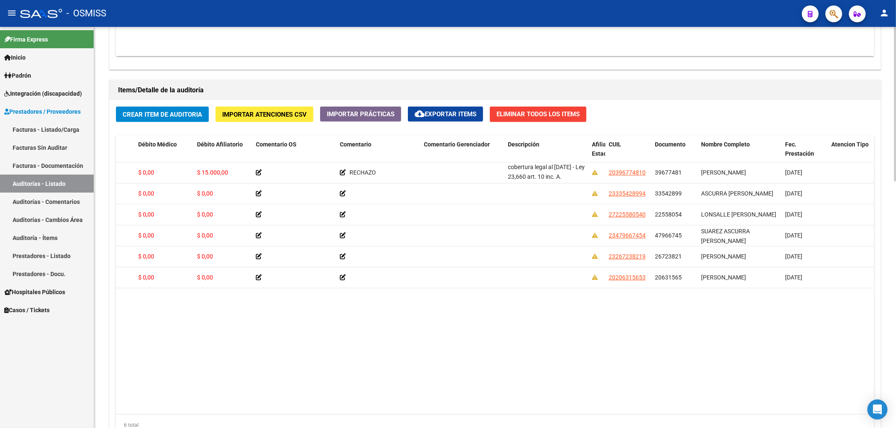
copy span "BAJA por finalización de la cobertura legal al 30/04/2025 - Ley 23,660 art. 10 …"
click at [482, 323] on datatable-body "358996 B15 - Boreal $ 15.000,00 $ 0,00 $ 15.000,00 $ 0,00 $ 15.000,00 RECHAZO B…" at bounding box center [494, 288] width 757 height 252
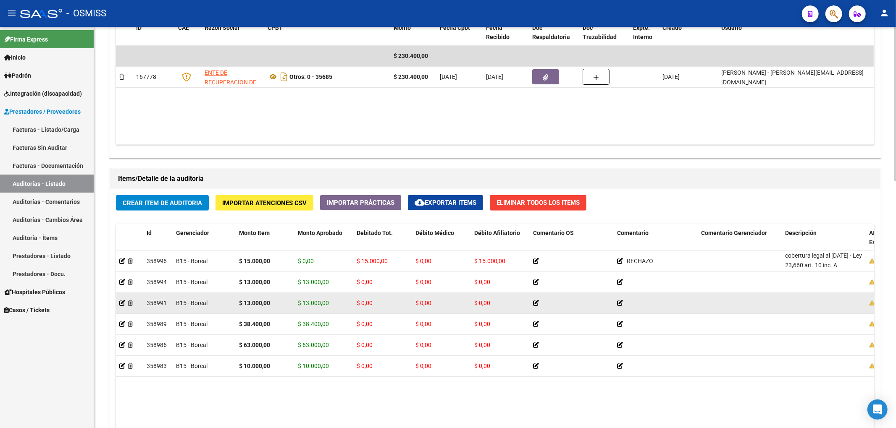
scroll to position [448, 0]
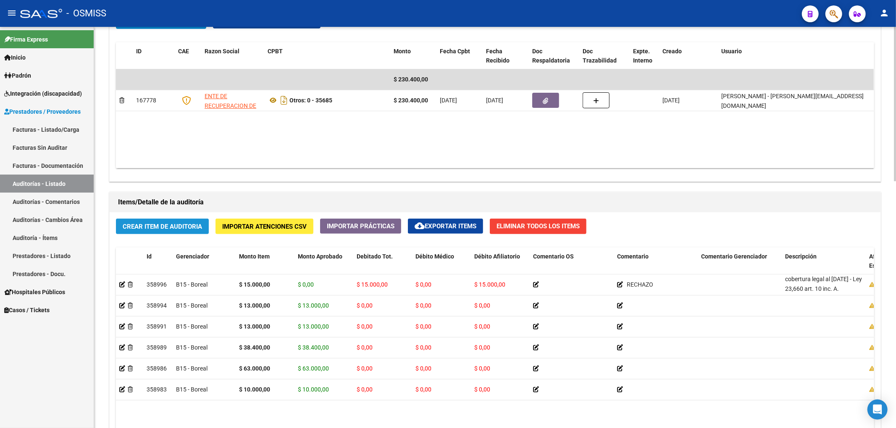
click at [199, 230] on span "Crear Item de Auditoria" at bounding box center [162, 227] width 79 height 8
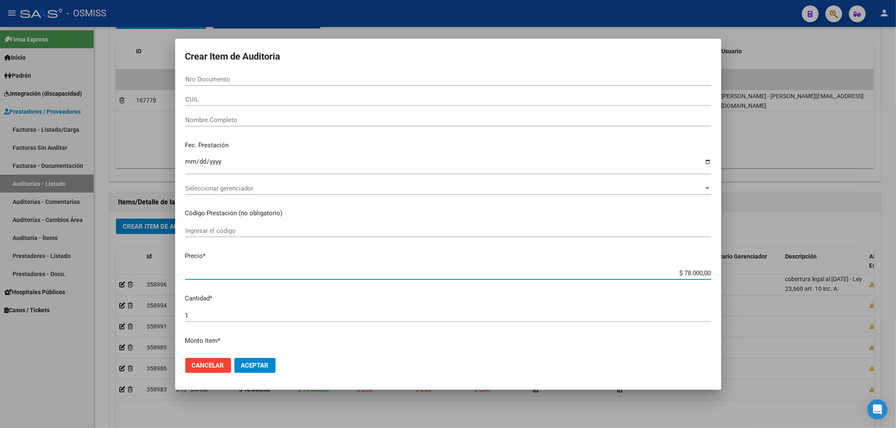
drag, startPoint x: 673, startPoint y: 271, endPoint x: 762, endPoint y: 271, distance: 89.8
click at [762, 270] on div "Crear Item de Auditoria Nro Documento CUIL Nombre Completo Fec. Prestación Ingr…" at bounding box center [448, 214] width 896 height 428
click at [207, 368] on span "Cancelar" at bounding box center [208, 366] width 32 height 8
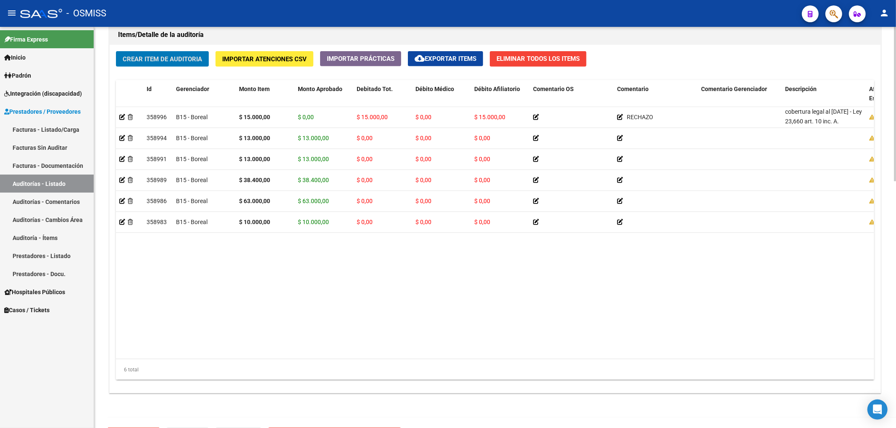
scroll to position [615, 0]
drag, startPoint x: 442, startPoint y: 350, endPoint x: 461, endPoint y: 352, distance: 19.0
click at [461, 352] on datatable-body "358996 B15 - Boreal $ 15.000,00 $ 0,00 $ 15.000,00 $ 0,00 $ 15.000,00 RECHAZO B…" at bounding box center [494, 233] width 757 height 252
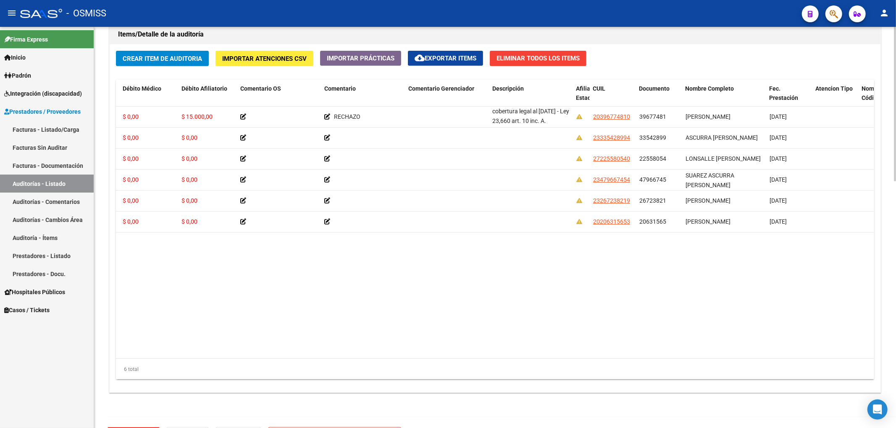
scroll to position [0, 0]
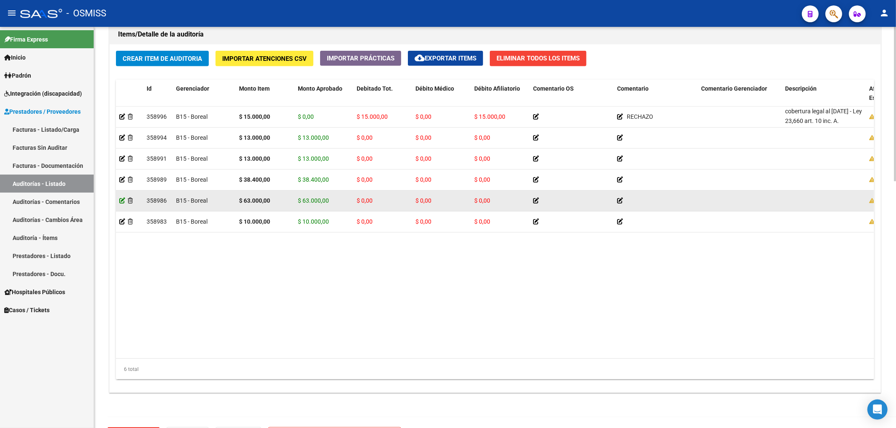
click at [123, 202] on icon at bounding box center [122, 201] width 6 height 6
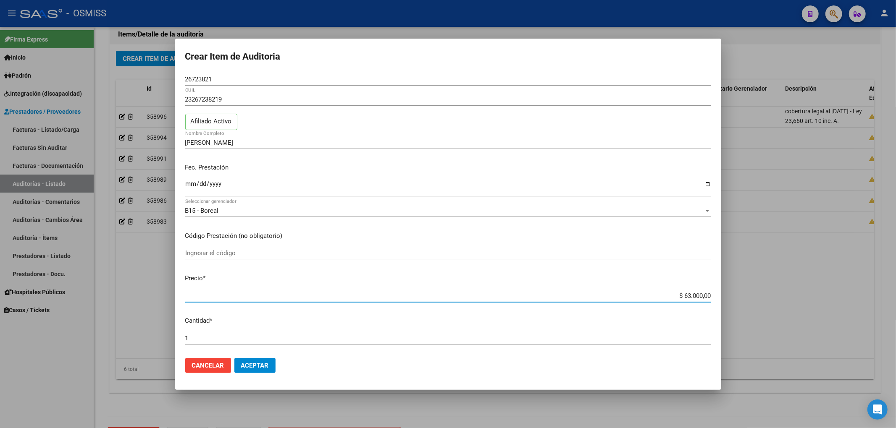
drag, startPoint x: 683, startPoint y: 297, endPoint x: 676, endPoint y: 298, distance: 6.8
click at [676, 298] on input "$ 63.000,00" at bounding box center [448, 296] width 526 height 8
click at [249, 368] on span "Aceptar" at bounding box center [255, 366] width 28 height 8
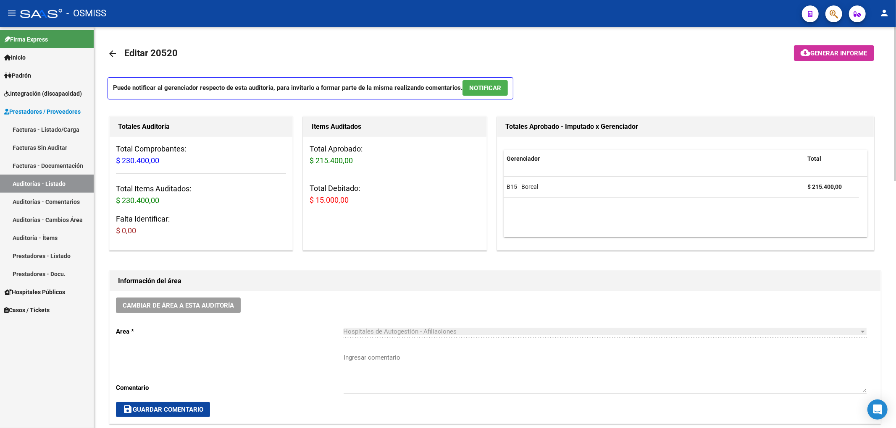
click at [806, 59] on button "cloud_download Generar informe" at bounding box center [833, 53] width 80 height 16
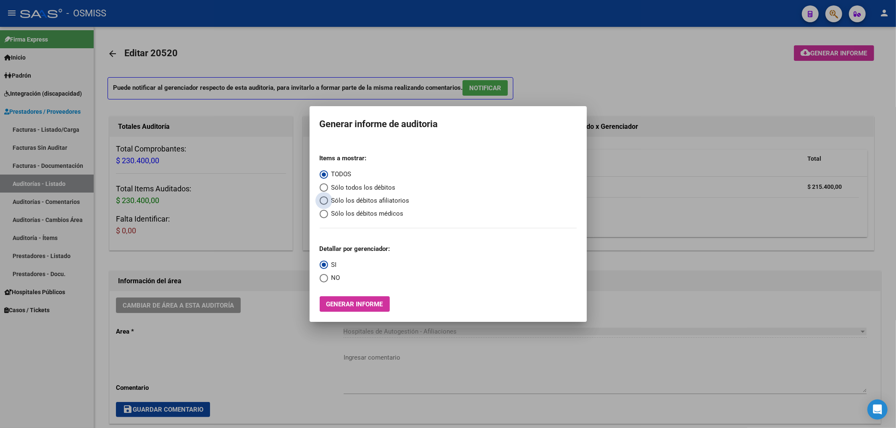
click at [403, 199] on span "Sólo los débitos afiliatorios" at bounding box center [368, 201] width 81 height 10
click at [328, 199] on input "Sólo los débitos afiliatorios" at bounding box center [323, 200] width 8 height 8
click at [345, 279] on mat-radio-group "Detallar por gerenciador: SI NO" at bounding box center [354, 260] width 71 height 45
click at [338, 278] on span "NO" at bounding box center [334, 278] width 12 height 10
click at [328, 278] on input "NO" at bounding box center [323, 278] width 8 height 8
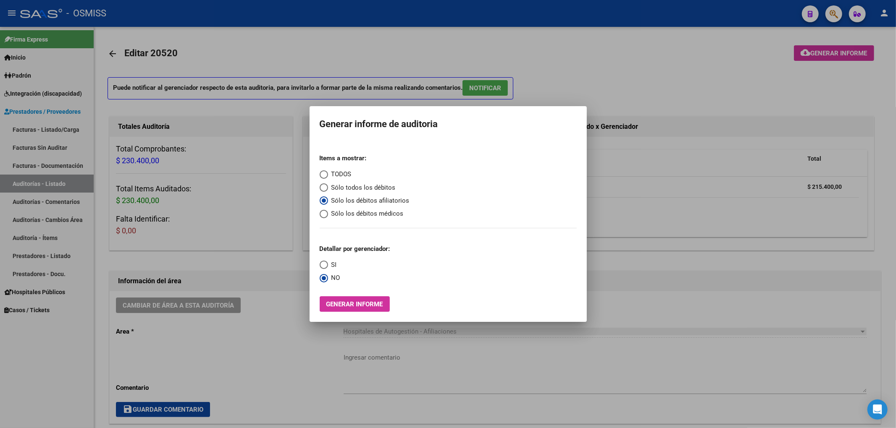
click at [344, 296] on button "Generar informe" at bounding box center [354, 304] width 70 height 16
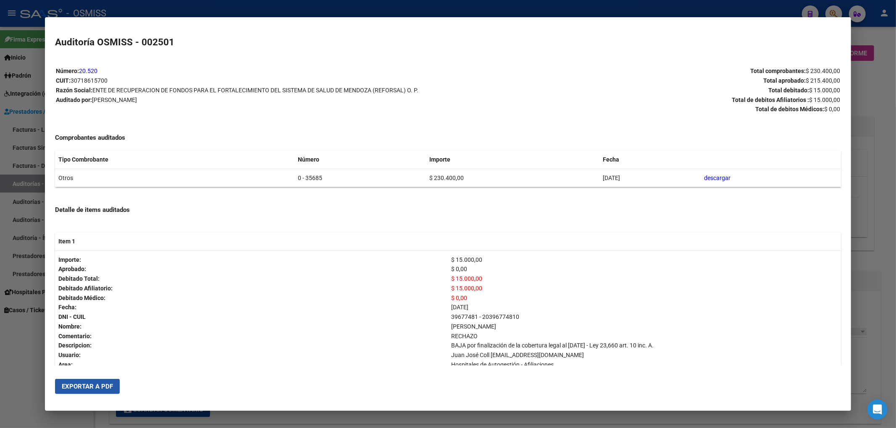
click at [102, 383] on span "Exportar a PDF" at bounding box center [87, 387] width 51 height 8
click at [895, 58] on div at bounding box center [448, 214] width 896 height 428
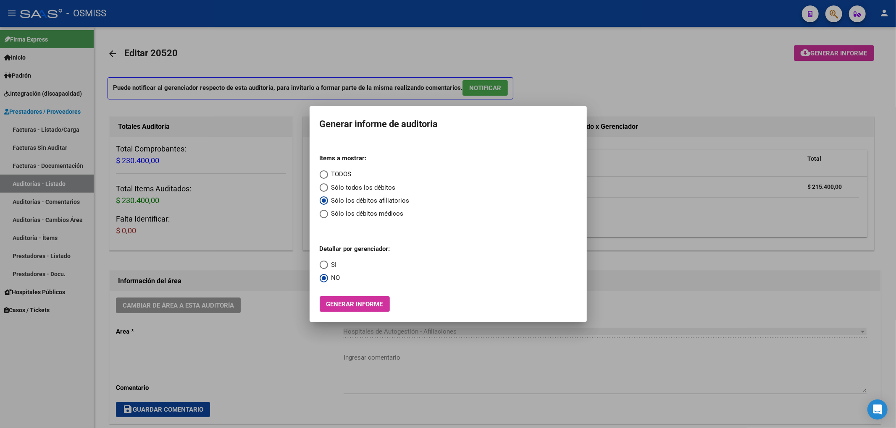
click at [624, 45] on div at bounding box center [448, 214] width 896 height 428
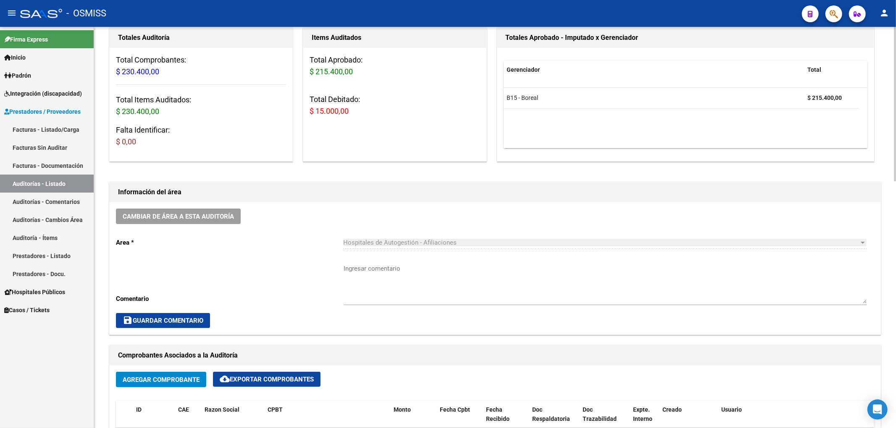
scroll to position [112, 0]
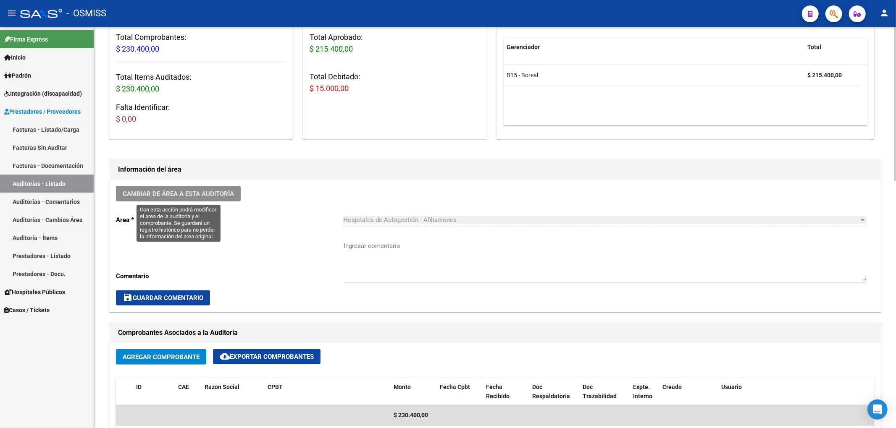
click at [230, 192] on span "Cambiar de área a esta auditoría" at bounding box center [178, 194] width 111 height 8
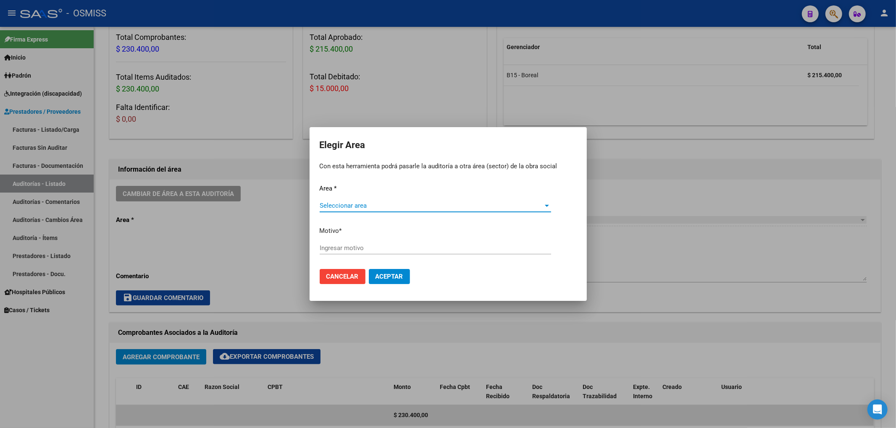
click at [354, 204] on span "Seleccionar area" at bounding box center [431, 206] width 224 height 8
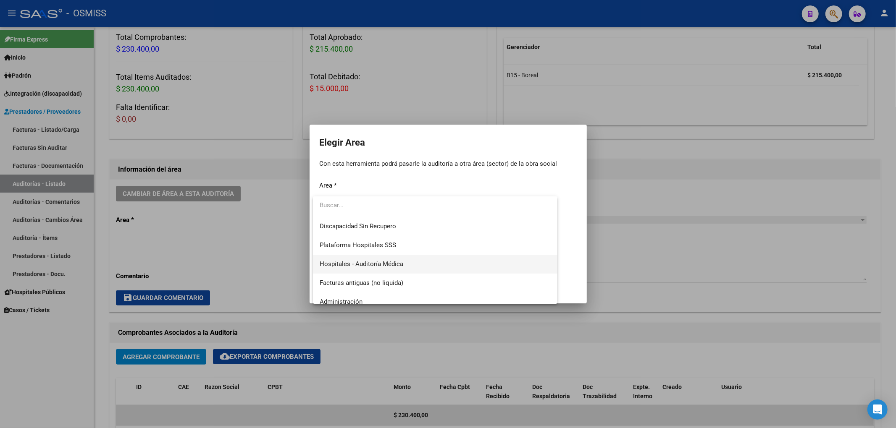
click at [358, 264] on span "Hospitales - Auditoría Médica" at bounding box center [361, 264] width 84 height 8
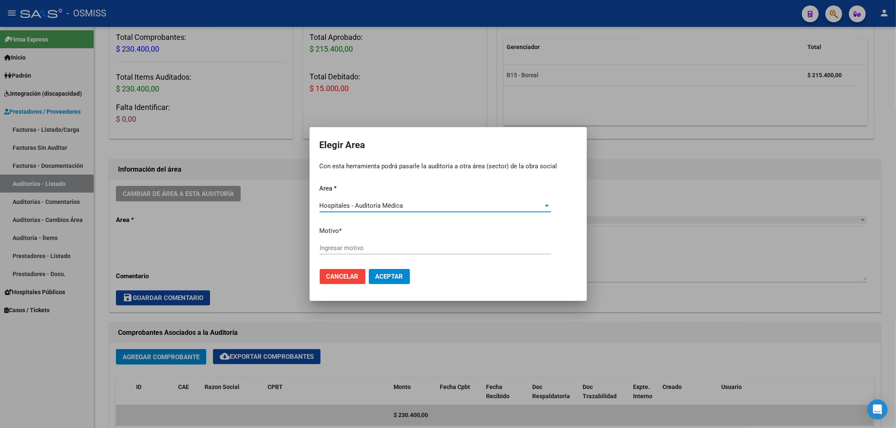
drag, startPoint x: 345, startPoint y: 262, endPoint x: 335, endPoint y: 256, distance: 11.7
click at [342, 261] on div "Ingresar motivo" at bounding box center [434, 252] width 231 height 21
click at [330, 251] on input "Ingresar motivo" at bounding box center [434, 248] width 231 height 8
click at [397, 276] on span "Aceptar" at bounding box center [389, 277] width 28 height 8
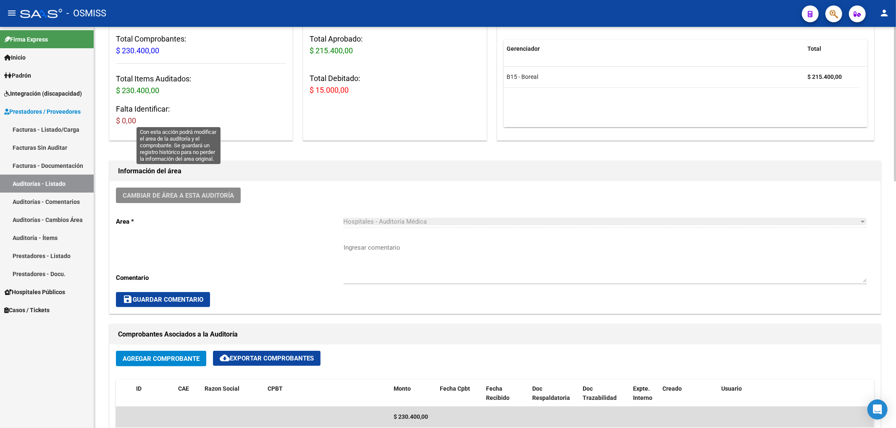
scroll to position [0, 0]
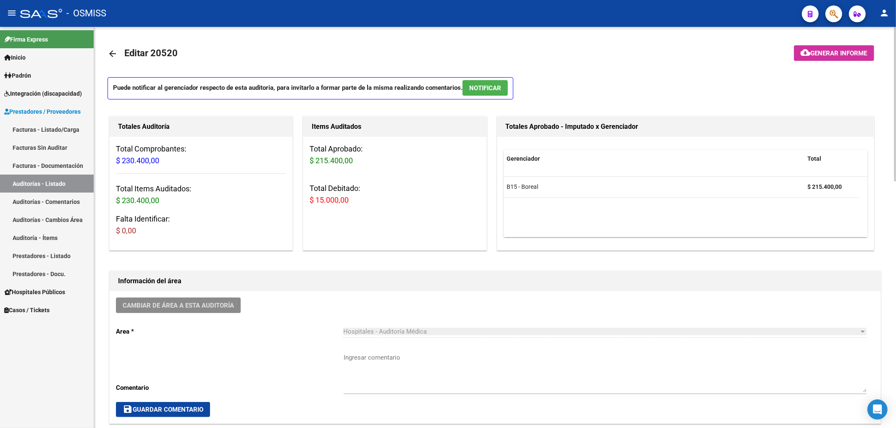
click at [114, 55] on mat-icon "arrow_back" at bounding box center [112, 54] width 10 height 10
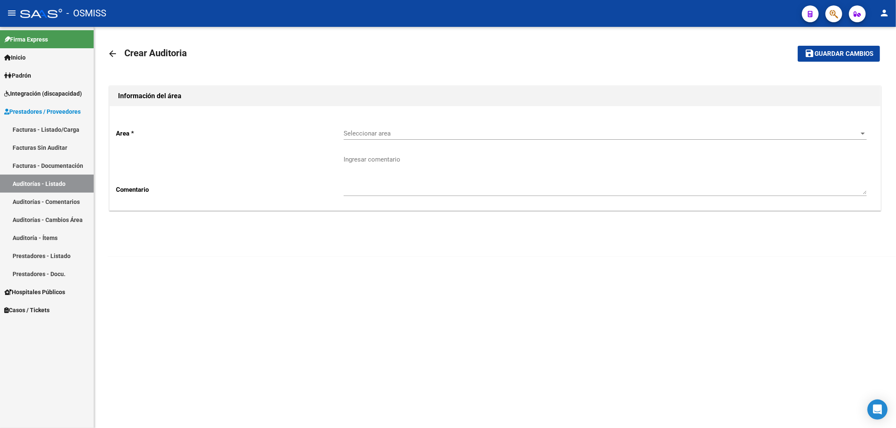
click at [411, 141] on div "Seleccionar area Seleccionar area" at bounding box center [604, 135] width 523 height 26
click at [409, 138] on div "Seleccionar area Seleccionar area" at bounding box center [604, 131] width 523 height 18
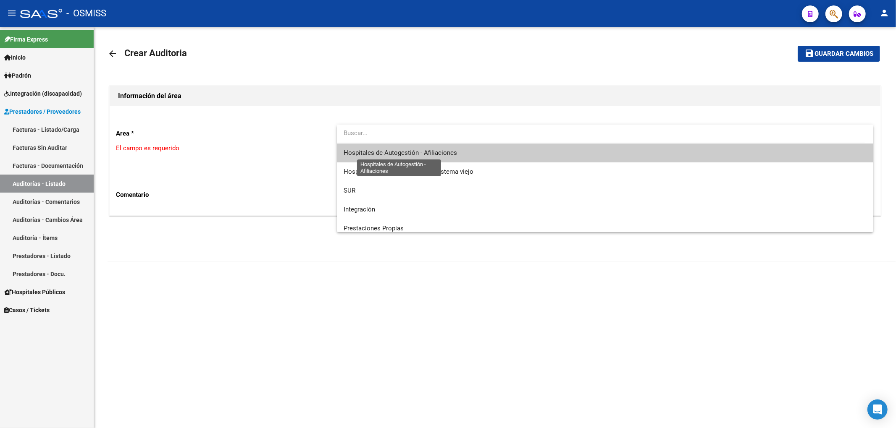
click at [427, 154] on span "Hospitales de Autogestión - Afiliaciones" at bounding box center [399, 153] width 113 height 8
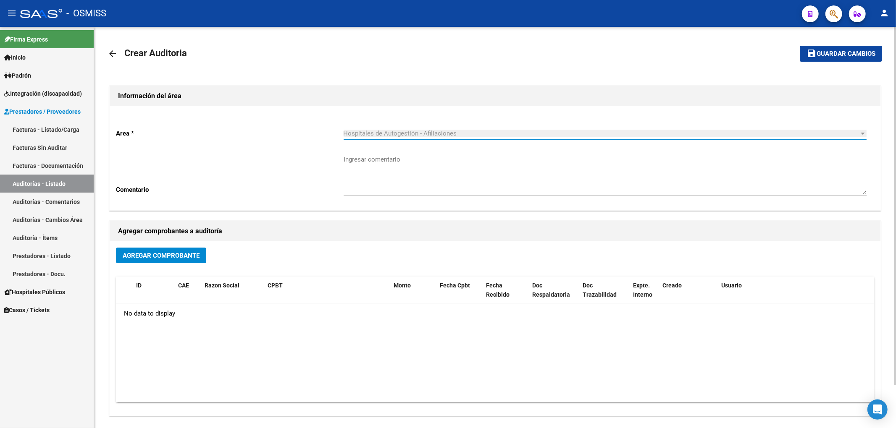
click at [184, 259] on span "Agregar Comprobante" at bounding box center [161, 256] width 77 height 8
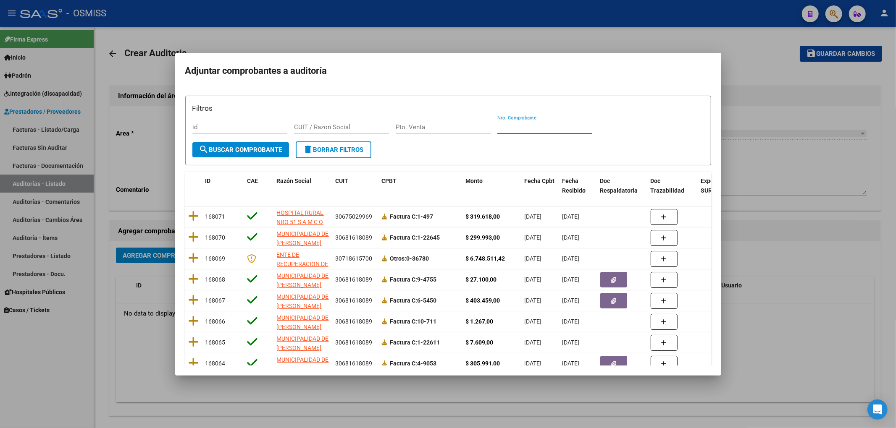
click at [509, 128] on input "Nro. Comprobante" at bounding box center [544, 127] width 95 height 8
click at [249, 149] on span "search Buscar Comprobante" at bounding box center [240, 150] width 83 height 8
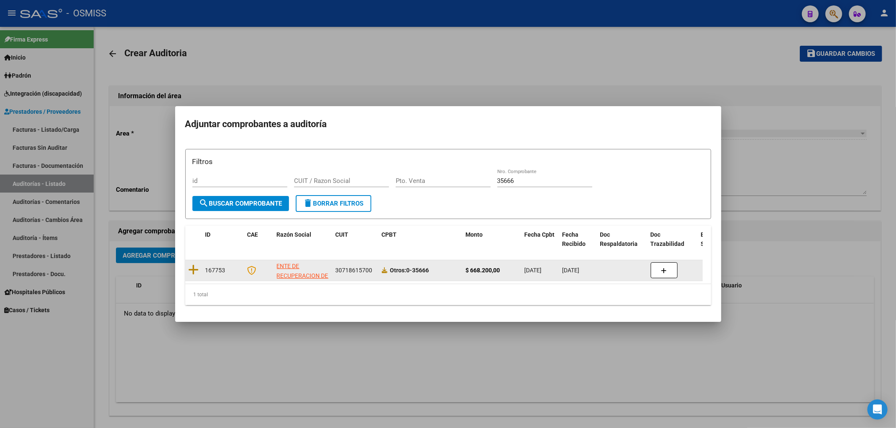
click at [200, 265] on datatable-body-cell at bounding box center [193, 270] width 17 height 21
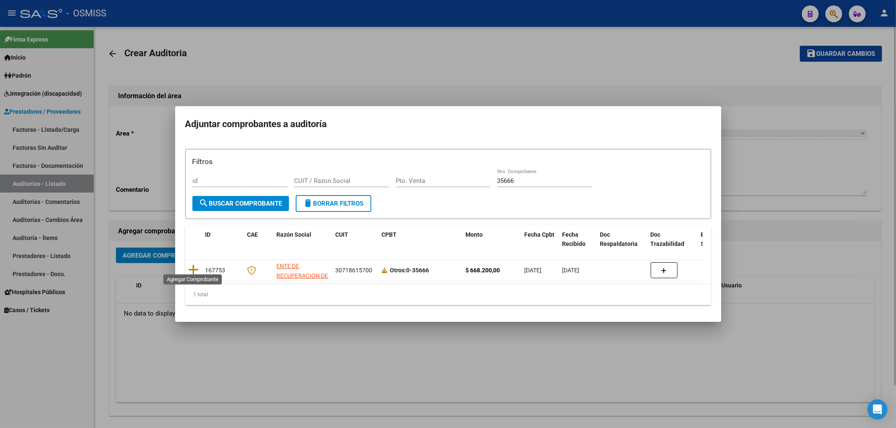
drag, startPoint x: 196, startPoint y: 264, endPoint x: 205, endPoint y: 270, distance: 10.6
click at [195, 264] on icon at bounding box center [194, 270] width 10 height 12
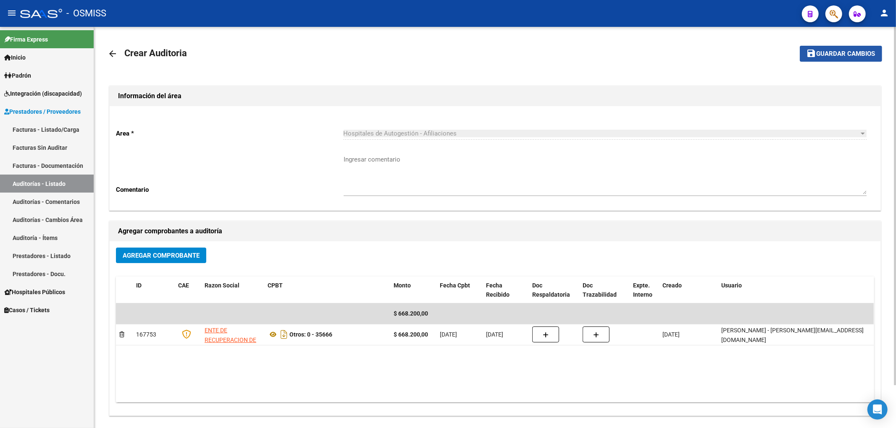
drag, startPoint x: 870, startPoint y: 50, endPoint x: 864, endPoint y: 54, distance: 7.3
click at [869, 52] on span "Guardar cambios" at bounding box center [845, 54] width 59 height 8
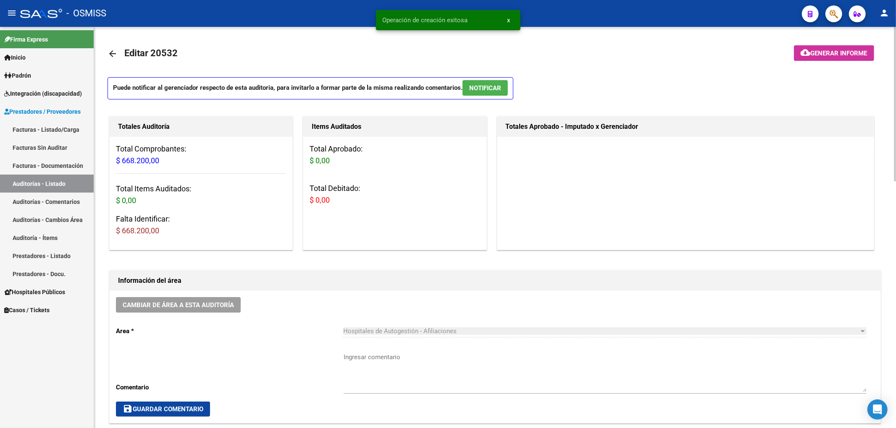
click at [112, 55] on mat-icon "arrow_back" at bounding box center [112, 54] width 10 height 10
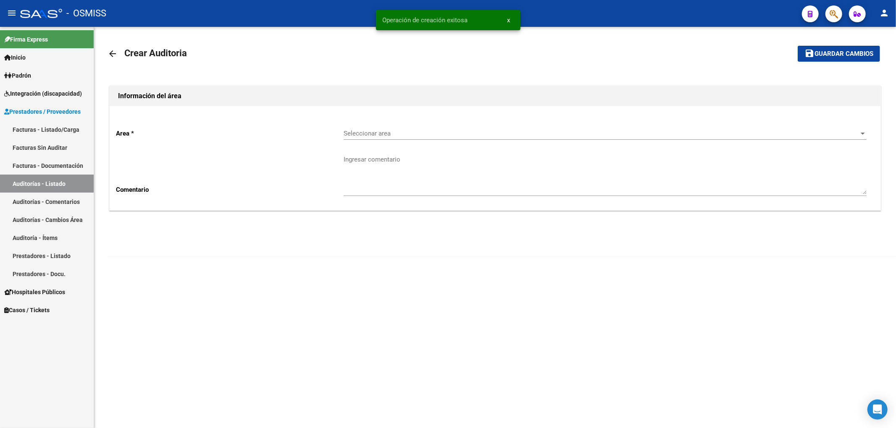
click at [112, 56] on mat-icon "arrow_back" at bounding box center [112, 54] width 10 height 10
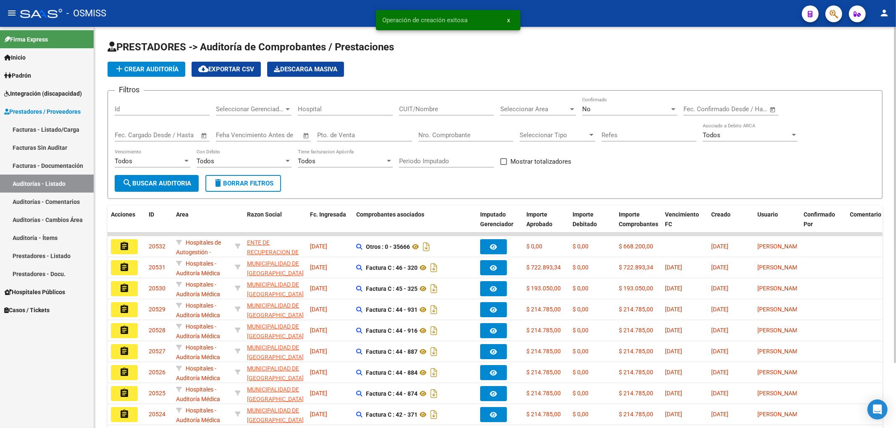
click at [519, 116] on div "Seleccionar Area Seleccionar Area" at bounding box center [538, 110] width 76 height 26
click at [518, 112] on span "Seleccionar Area" at bounding box center [534, 109] width 68 height 8
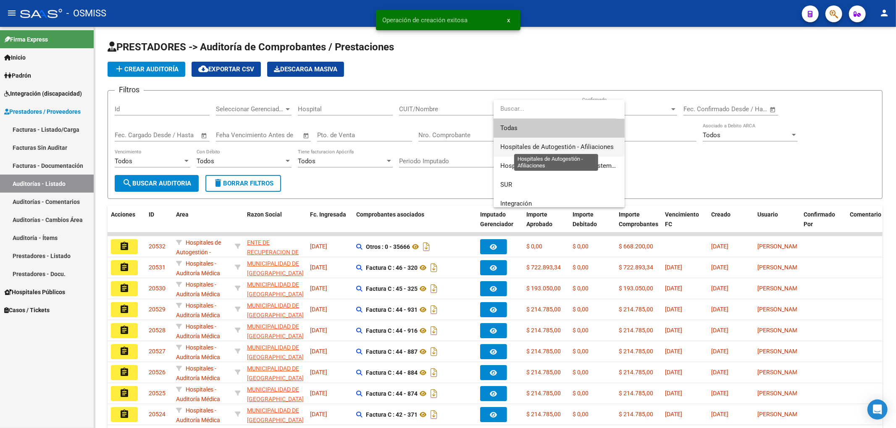
click at [521, 148] on span "Hospitales de Autogestión - Afiliaciones" at bounding box center [556, 147] width 113 height 8
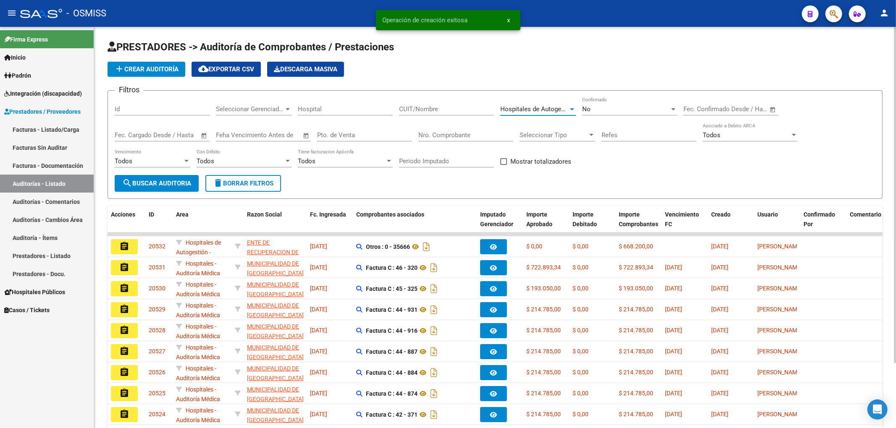
click at [158, 181] on span "search Buscar Auditoria" at bounding box center [156, 184] width 69 height 8
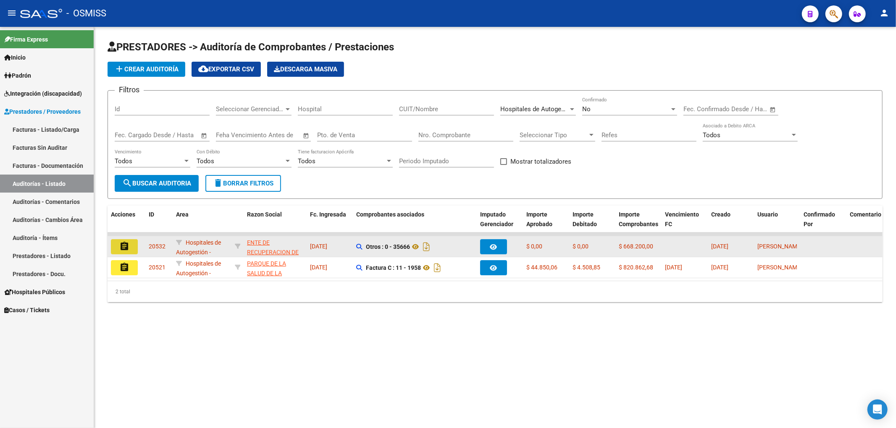
click at [124, 245] on mat-icon "assignment" at bounding box center [124, 246] width 10 height 10
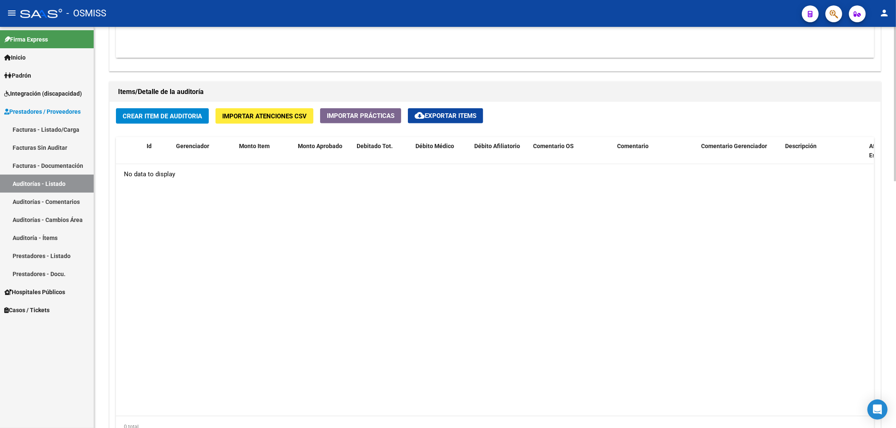
scroll to position [560, 0]
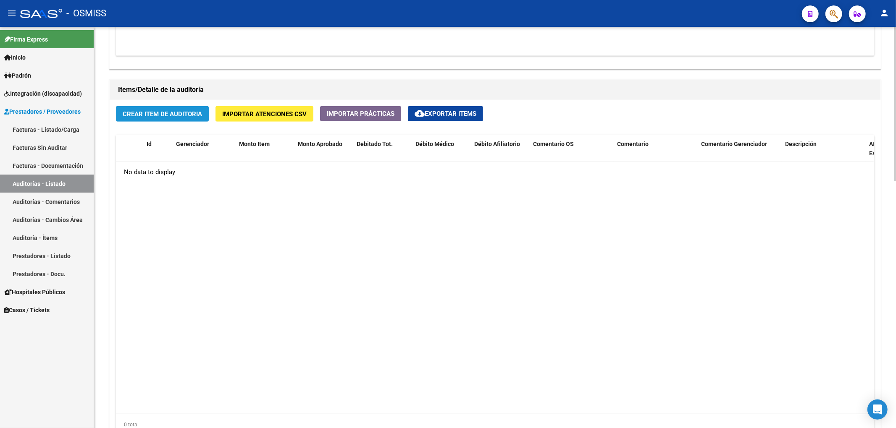
click at [183, 115] on span "Crear Item de Auditoria" at bounding box center [162, 114] width 79 height 8
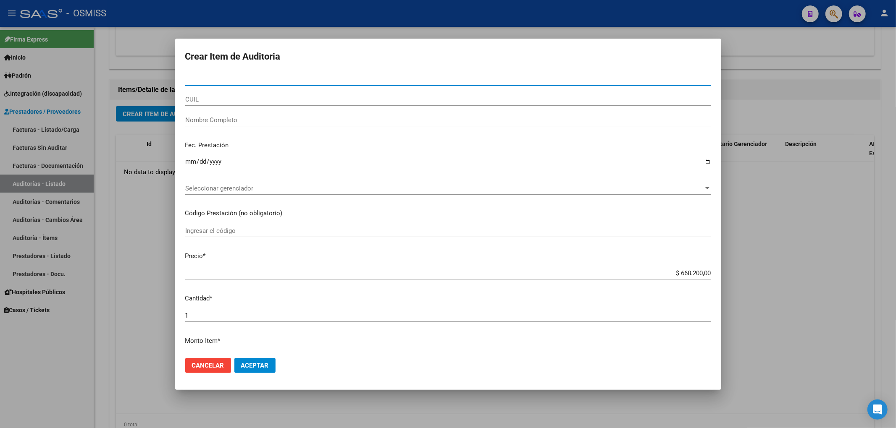
click at [278, 77] on input "Nro Documento" at bounding box center [448, 80] width 526 height 8
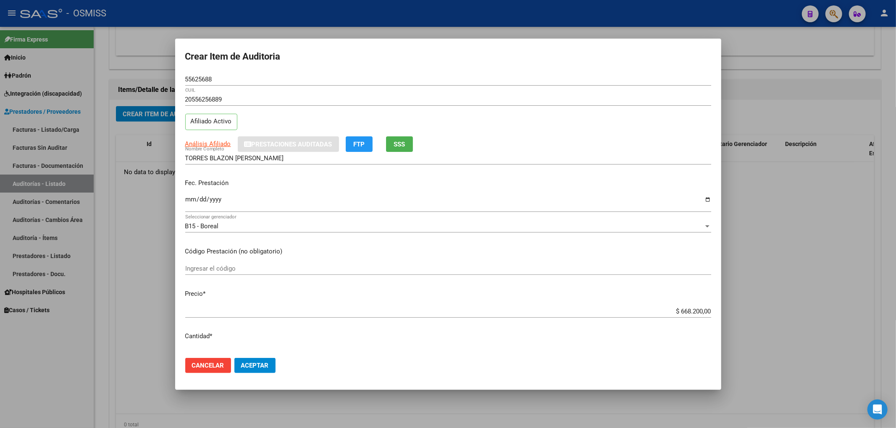
click at [182, 206] on mat-dialog-content "55625688 Nro Documento 20556256889 CUIL Afiliado Activo Análisis Afiliado Prest…" at bounding box center [448, 212] width 546 height 278
click at [193, 205] on input "Ingresar la fecha" at bounding box center [448, 202] width 526 height 13
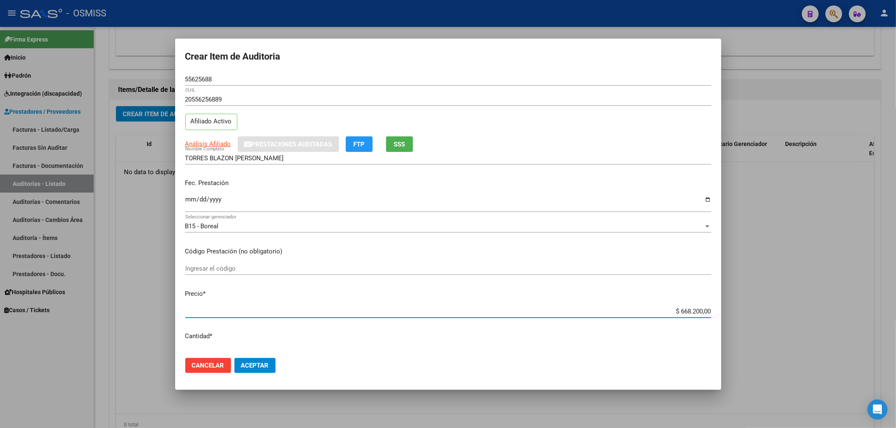
drag, startPoint x: 672, startPoint y: 311, endPoint x: 720, endPoint y: 310, distance: 48.3
click at [719, 311] on mat-dialog-content "55625688 Nro Documento 20556256889 CUIL Afiliado Activo Análisis Afiliado Prest…" at bounding box center [448, 212] width 546 height 278
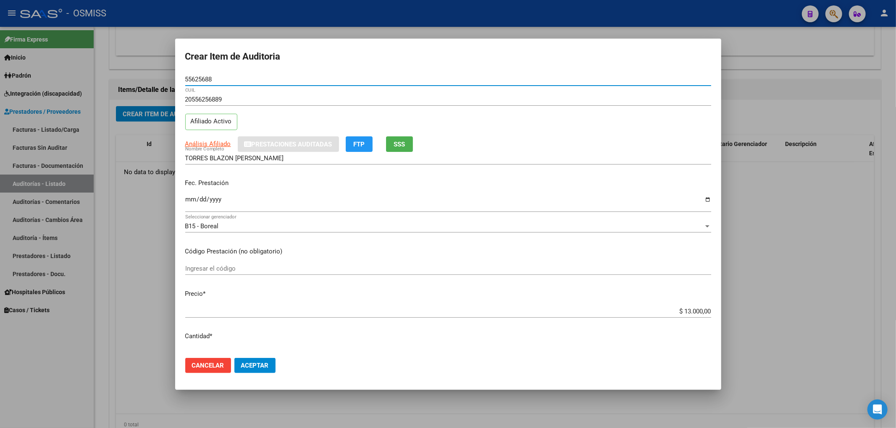
drag, startPoint x: 215, startPoint y: 81, endPoint x: 152, endPoint y: 88, distance: 63.8
click at [164, 82] on div "Crear Item de Auditoria 55625688 Nro Documento 20556256889 CUIL Afiliado Activo…" at bounding box center [448, 214] width 896 height 428
drag, startPoint x: 636, startPoint y: 188, endPoint x: 628, endPoint y: 191, distance: 8.0
click at [636, 189] on div "Fec. Prestación 2025-07-13 Ingresar la fecha" at bounding box center [448, 196] width 526 height 48
click at [623, 202] on input "2025-07-13" at bounding box center [448, 202] width 526 height 13
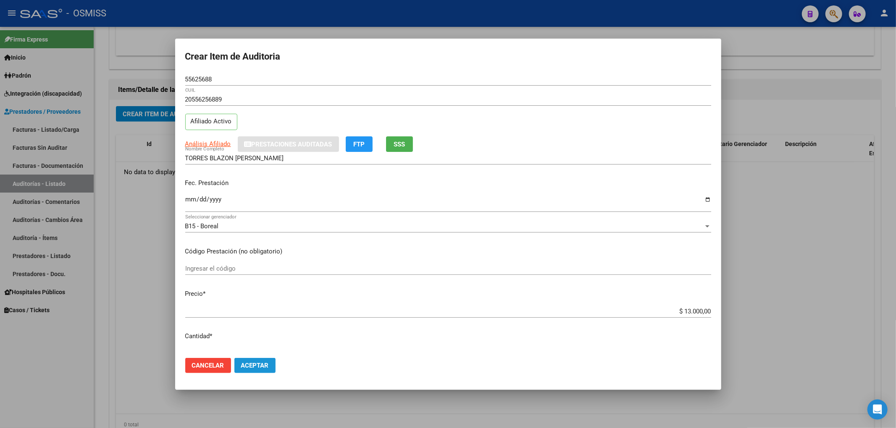
click at [257, 360] on button "Aceptar" at bounding box center [254, 365] width 41 height 15
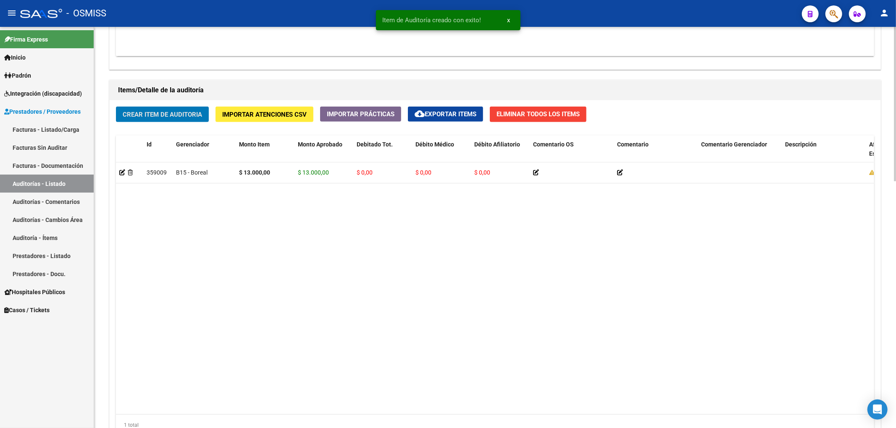
click at [182, 119] on button "Crear Item de Auditoria" at bounding box center [162, 115] width 93 height 16
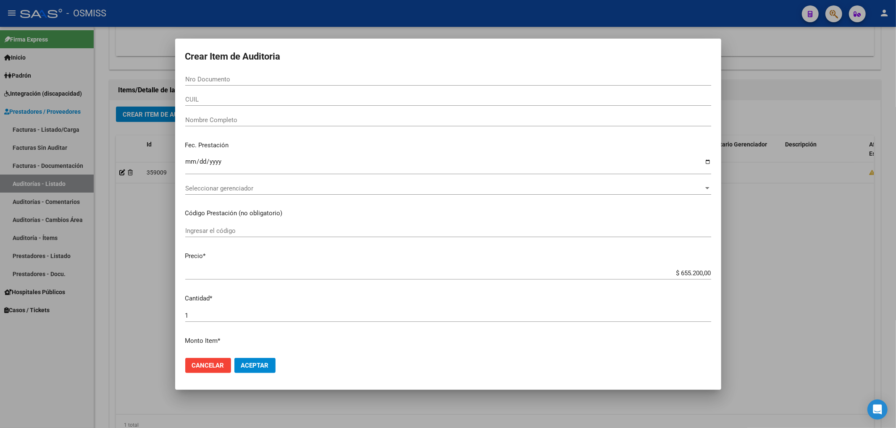
click at [667, 135] on div "Fec. Prestación Ingresar la fecha" at bounding box center [448, 158] width 526 height 48
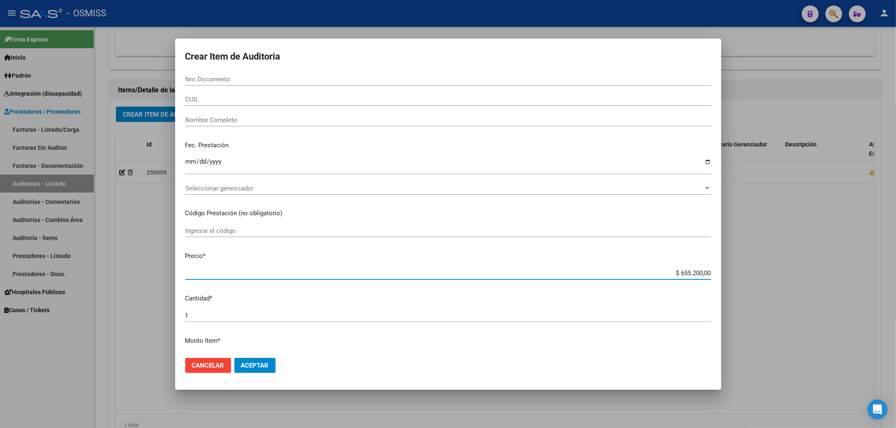
drag, startPoint x: 669, startPoint y: 274, endPoint x: 749, endPoint y: 270, distance: 79.9
click at [780, 279] on div "Crear Item de Auditoria Nro Documento CUIL Nombre Completo Fec. Prestación Ingr…" at bounding box center [448, 214] width 896 height 428
click at [187, 78] on input "Nro Documento" at bounding box center [448, 80] width 526 height 8
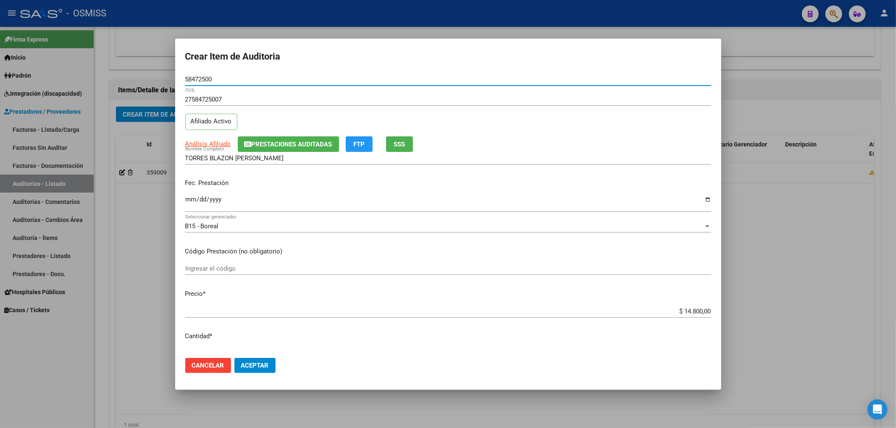
click at [189, 201] on input "Ingresar la fecha" at bounding box center [448, 202] width 526 height 13
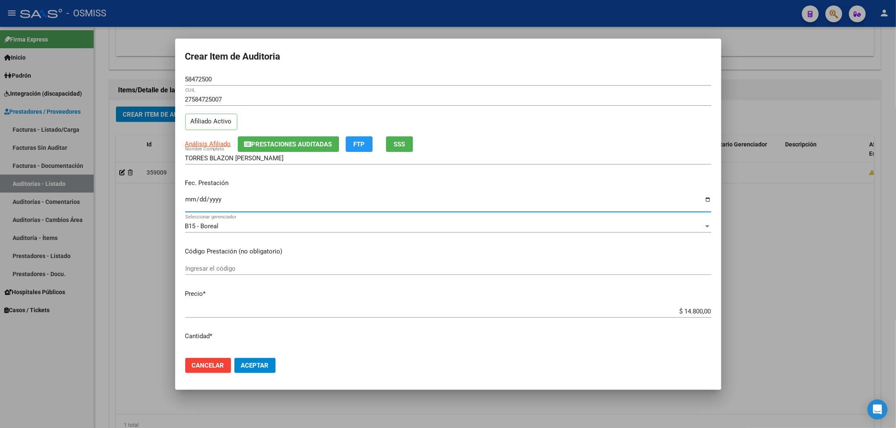
click at [263, 363] on span "Aceptar" at bounding box center [255, 366] width 28 height 8
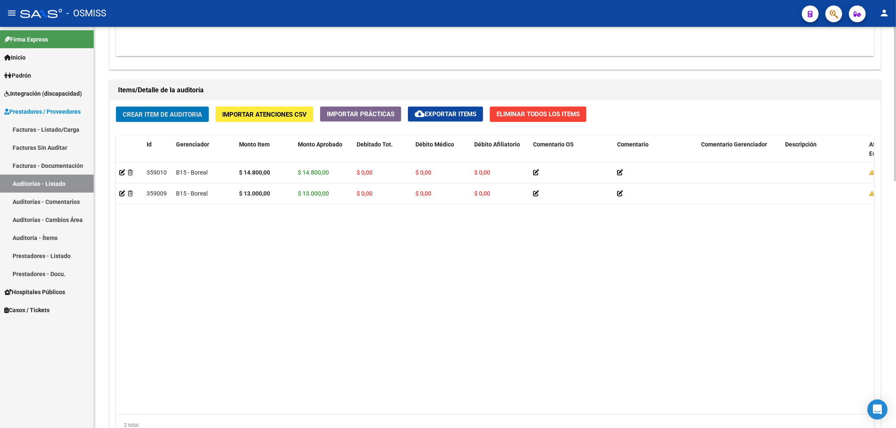
drag, startPoint x: 430, startPoint y: 301, endPoint x: 395, endPoint y: 346, distance: 57.8
click at [429, 301] on datatable-body "359010 B15 - Boreal $ 14.800,00 $ 14.800,00 $ 0,00 $ 0,00 $ 0,00 27584725007 58…" at bounding box center [494, 288] width 757 height 252
click at [390, 416] on div "2 total" at bounding box center [495, 425] width 758 height 21
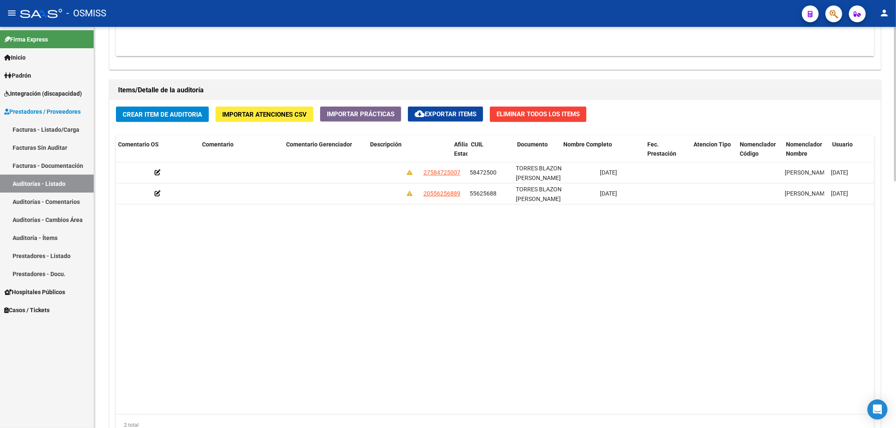
scroll to position [0, 0]
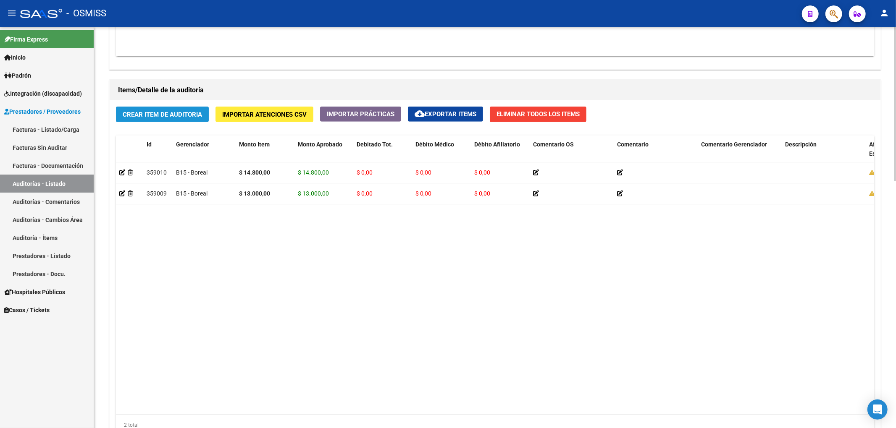
click at [178, 118] on span "Crear Item de Auditoria" at bounding box center [162, 115] width 79 height 8
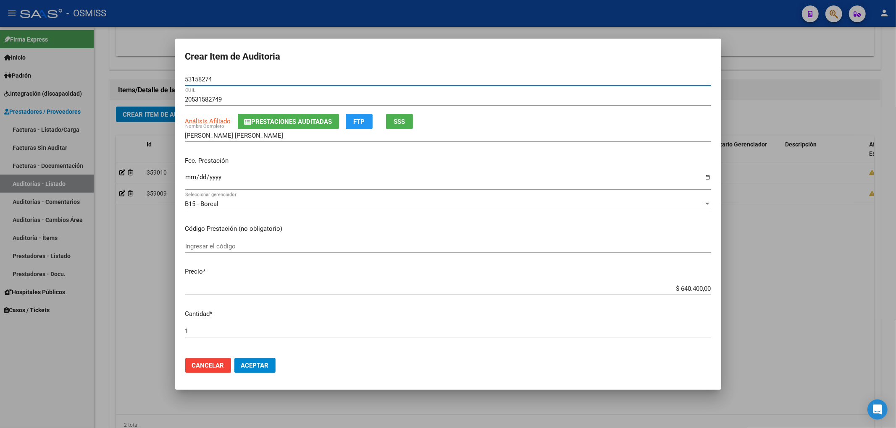
click at [263, 123] on span "Prestaciones Auditadas" at bounding box center [291, 122] width 81 height 8
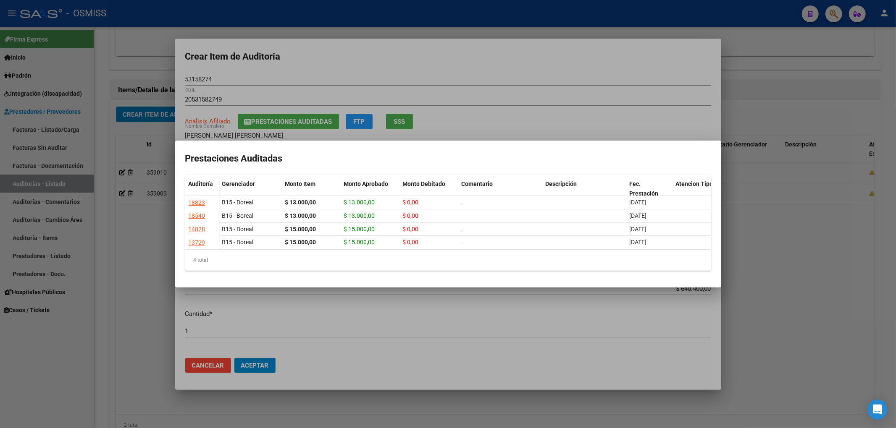
click at [320, 69] on div at bounding box center [448, 214] width 896 height 428
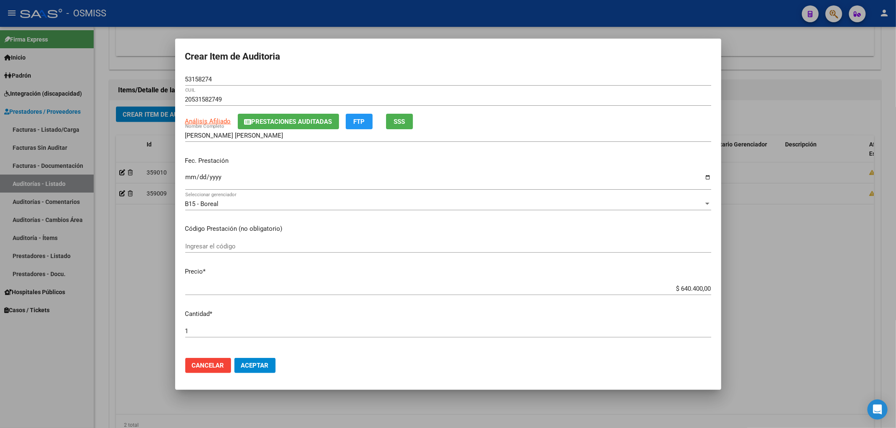
click at [185, 189] on div "Ingresar la fecha" at bounding box center [448, 181] width 526 height 18
click at [188, 181] on input "Ingresar la fecha" at bounding box center [448, 180] width 526 height 13
drag, startPoint x: 670, startPoint y: 290, endPoint x: 811, endPoint y: 289, distance: 141.1
click at [810, 289] on div "Crear Item de Auditoria 53158274 Nro Documento 20531582749 CUIL Análisis Afilia…" at bounding box center [448, 214] width 896 height 428
drag, startPoint x: 214, startPoint y: 81, endPoint x: 151, endPoint y: 76, distance: 62.7
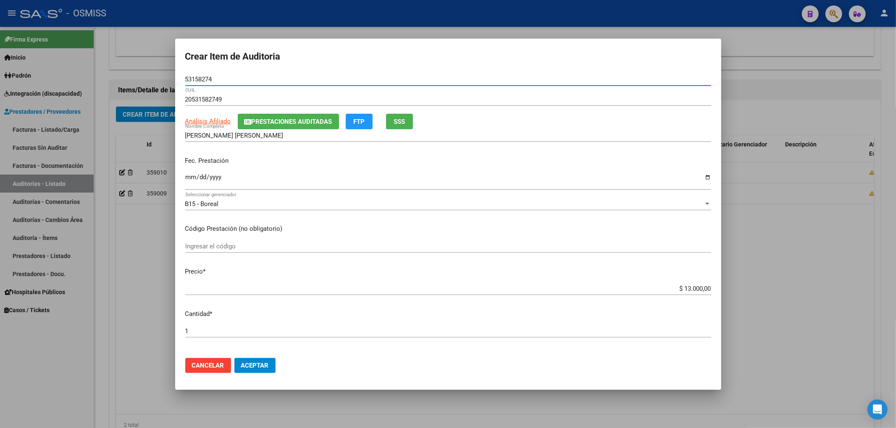
click at [151, 76] on div "Crear Item de Auditoria 53158274 Nro Documento 20531582749 CUIL Análisis Afilia…" at bounding box center [448, 214] width 896 height 428
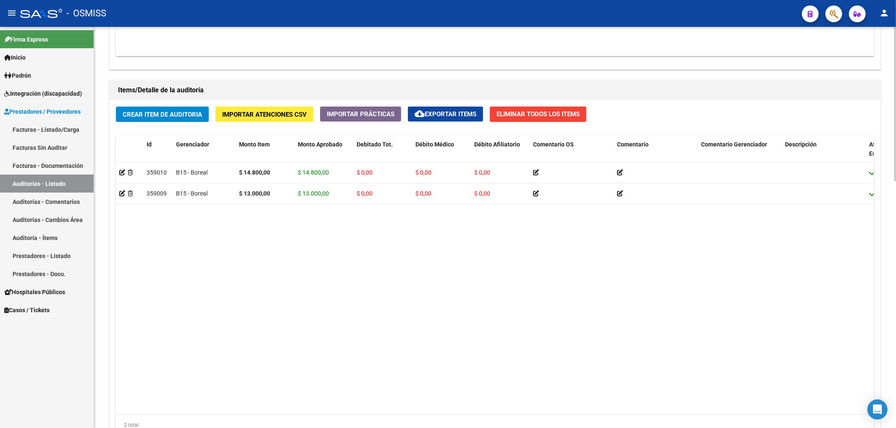
click at [188, 115] on span "Crear Item de Auditoria" at bounding box center [162, 115] width 79 height 8
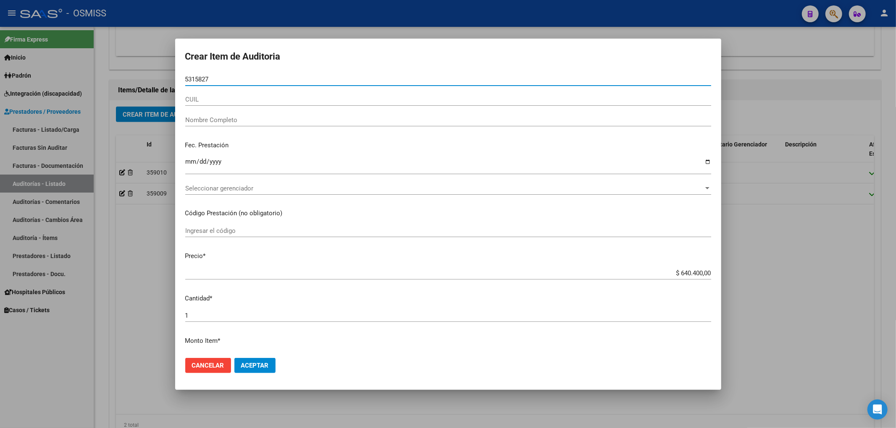
type input "53158274"
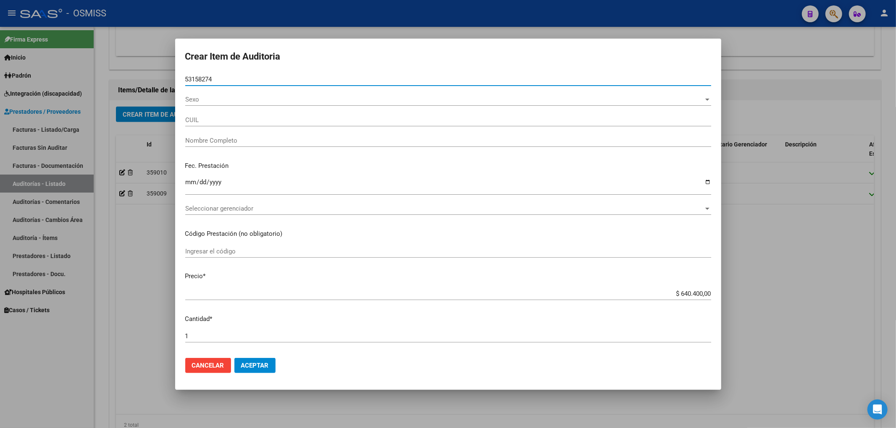
type input "20531582749"
type input "[PERSON_NAME] [PERSON_NAME]"
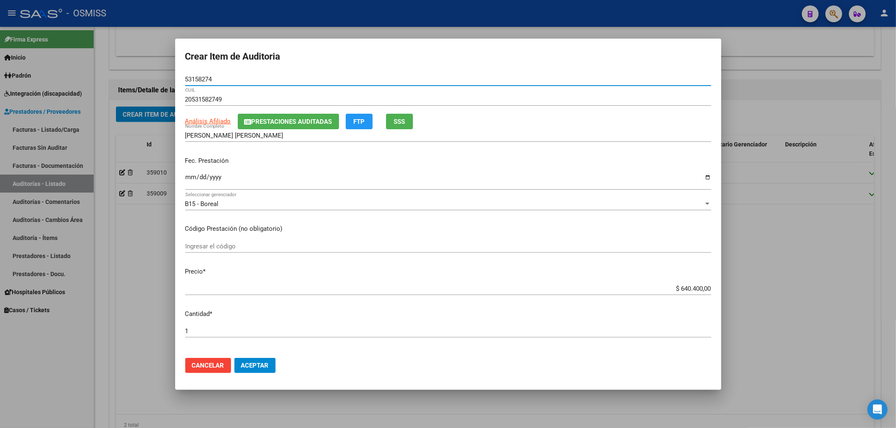
type input "53158274"
click at [190, 182] on input "Ingresar la fecha" at bounding box center [448, 180] width 526 height 13
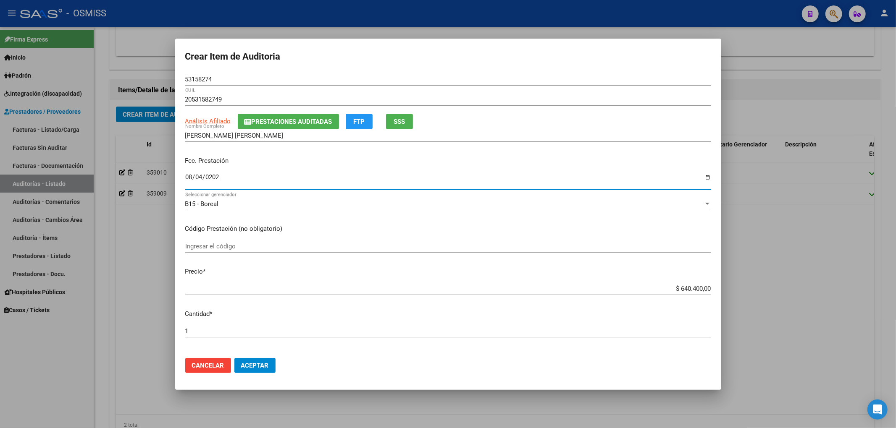
type input "[DATE]"
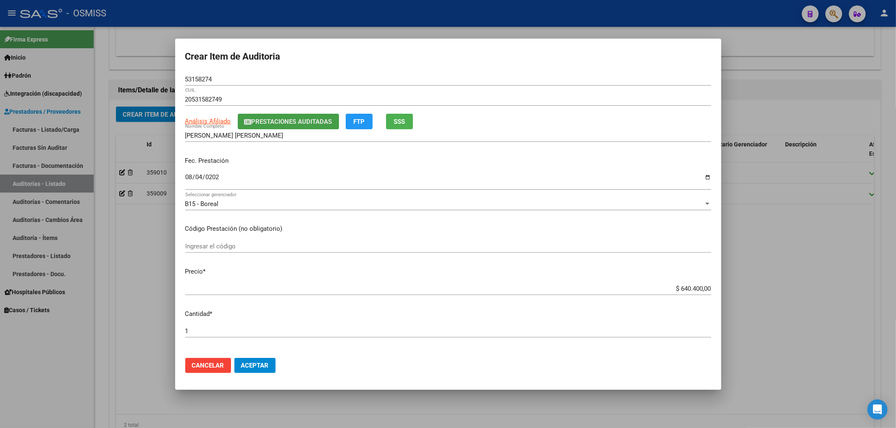
click at [284, 123] on span "Prestaciones Auditadas" at bounding box center [291, 122] width 81 height 8
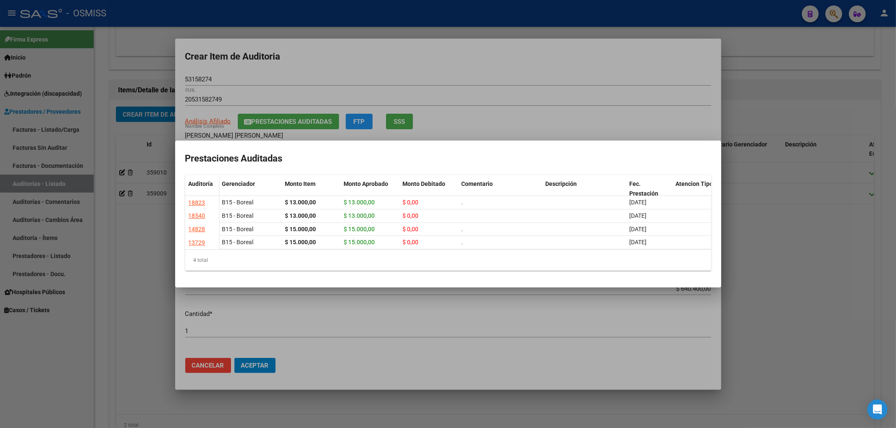
click at [424, 56] on div at bounding box center [448, 214] width 896 height 428
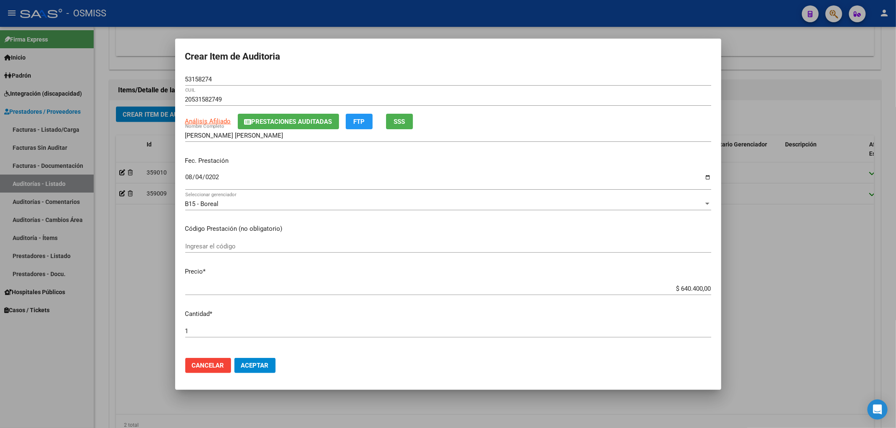
drag, startPoint x: 672, startPoint y: 288, endPoint x: 756, endPoint y: 285, distance: 84.0
click at [748, 288] on div "Crear Item de Auditoria 53158274 Nro Documento 20531582749 CUIL Análisis Afilia…" at bounding box center [448, 214] width 896 height 428
type input "$ 0,01"
type input "$ 0,13"
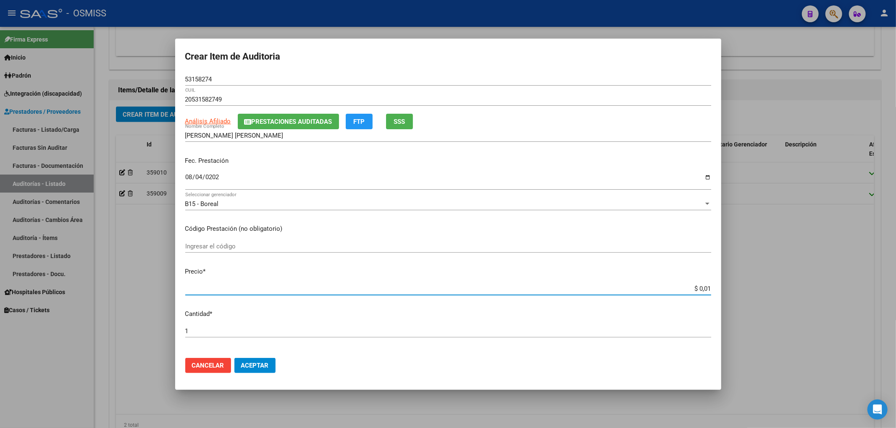
type input "$ 0,13"
type input "$ 1,30"
type input "$ 13,00"
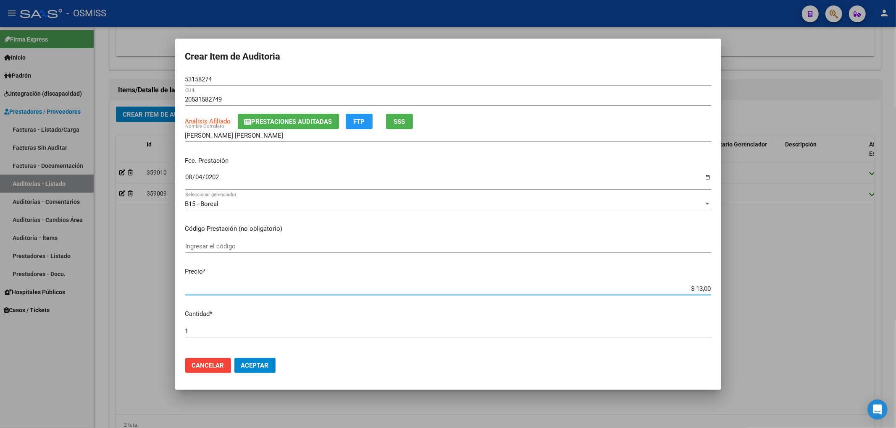
type input "$ 130,00"
type input "$ 1.300,00"
type input "$ 13.000,00"
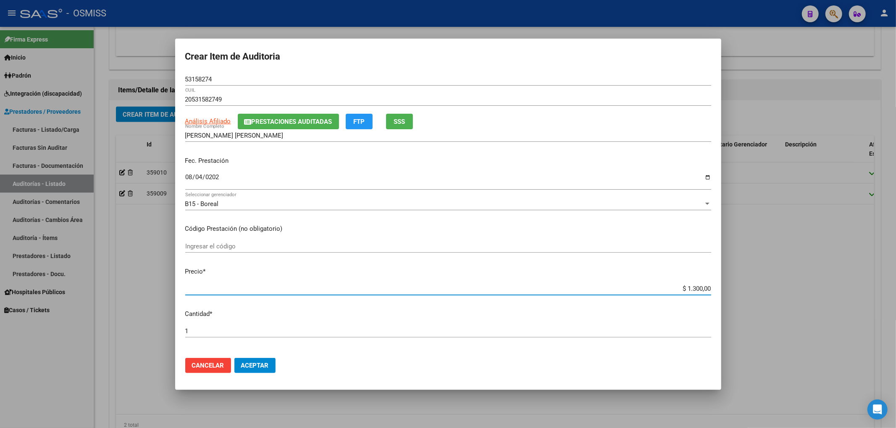
type input "$ 13.000,00"
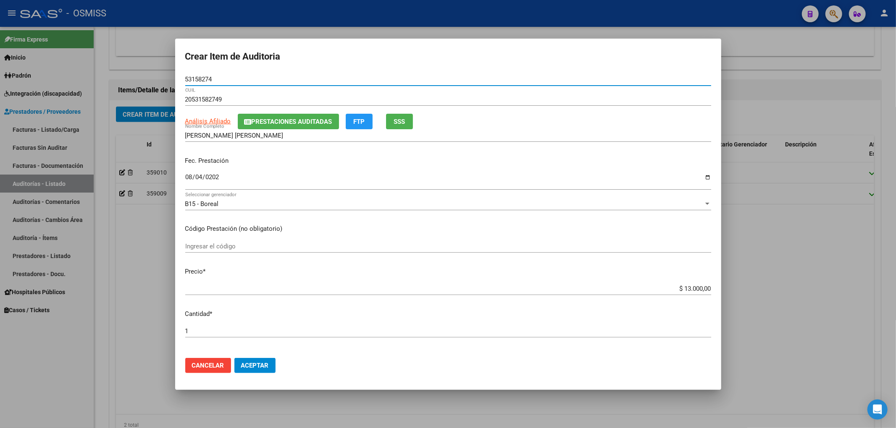
drag, startPoint x: 217, startPoint y: 79, endPoint x: 175, endPoint y: 79, distance: 41.6
click at [175, 79] on mat-dialog-content "53158274 Nro Documento 20531582749 CUIL Análisis Afiliado Prestaciones Auditada…" at bounding box center [448, 212] width 546 height 278
click at [650, 163] on p "Fec. Prestación" at bounding box center [448, 161] width 526 height 10
click at [289, 128] on button "Prestaciones Auditadas" at bounding box center [288, 122] width 101 height 16
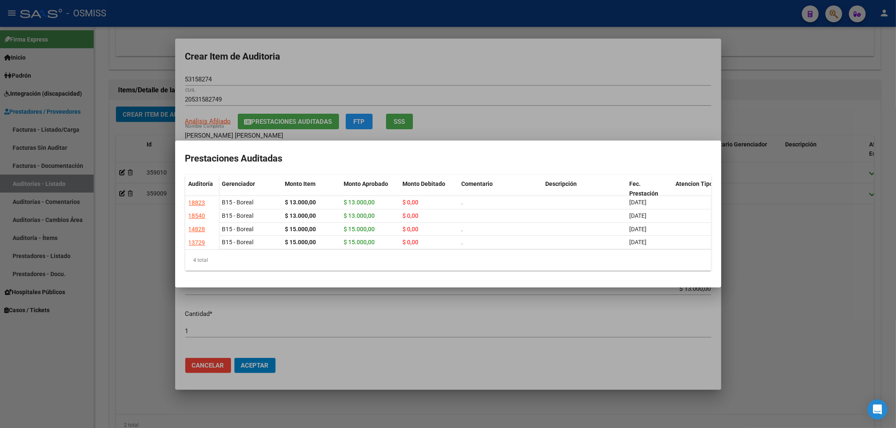
click at [439, 69] on div at bounding box center [448, 214] width 896 height 428
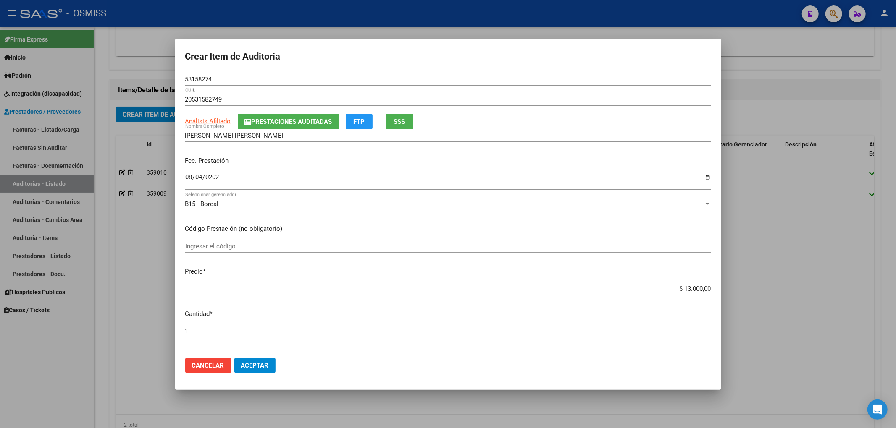
click at [592, 162] on p "Fec. Prestación" at bounding box center [448, 161] width 526 height 10
click at [246, 373] on mat-dialog-actions "Cancelar Aceptar" at bounding box center [448, 365] width 526 height 29
click at [259, 358] on button "Aceptar" at bounding box center [254, 365] width 41 height 15
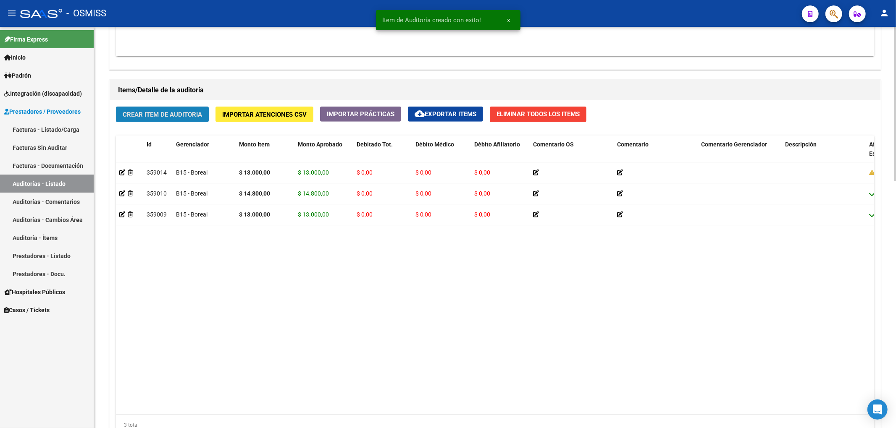
click at [151, 117] on span "Crear Item de Auditoria" at bounding box center [162, 115] width 79 height 8
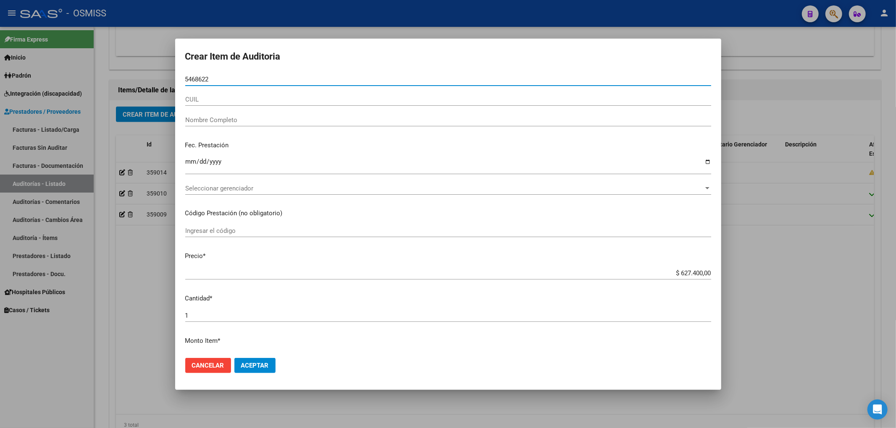
type input "54686223"
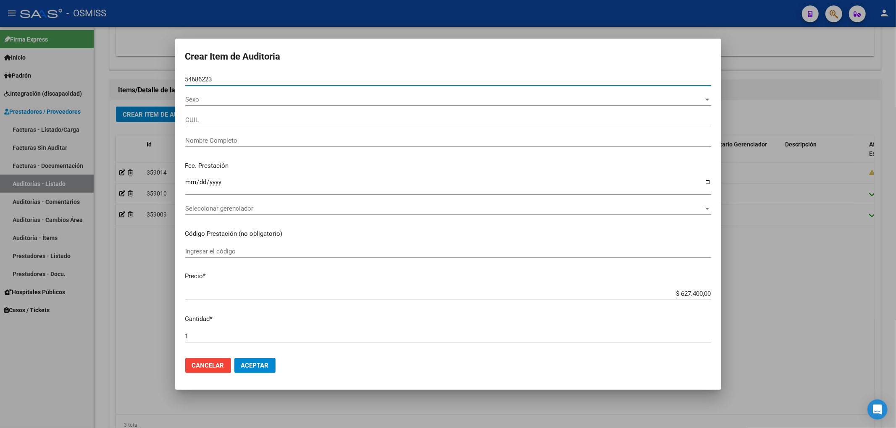
type input "27546862238"
type input "[PERSON_NAME]"
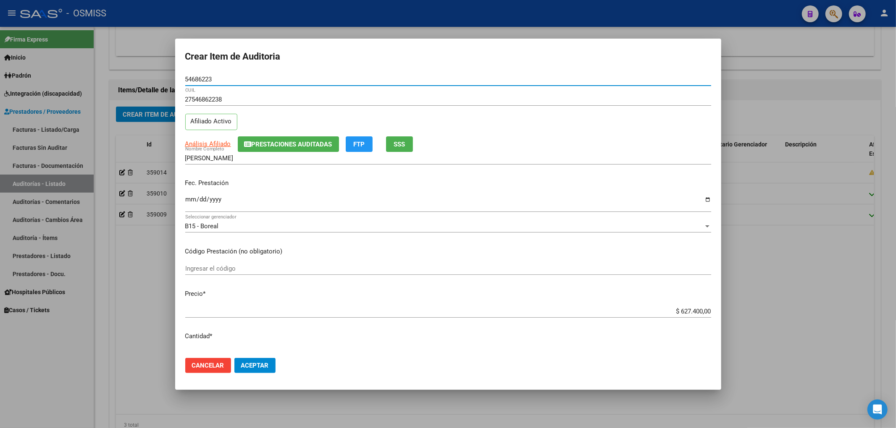
type input "54686223"
click at [188, 200] on input "Ingresar la fecha" at bounding box center [448, 202] width 526 height 13
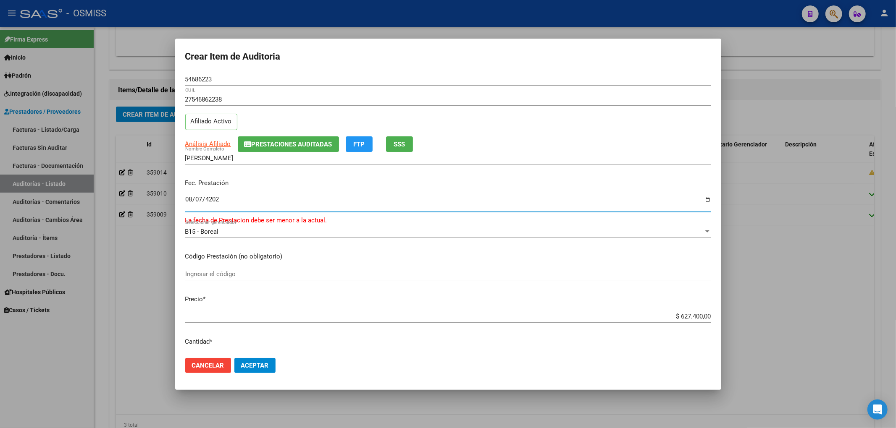
type input "[DATE]"
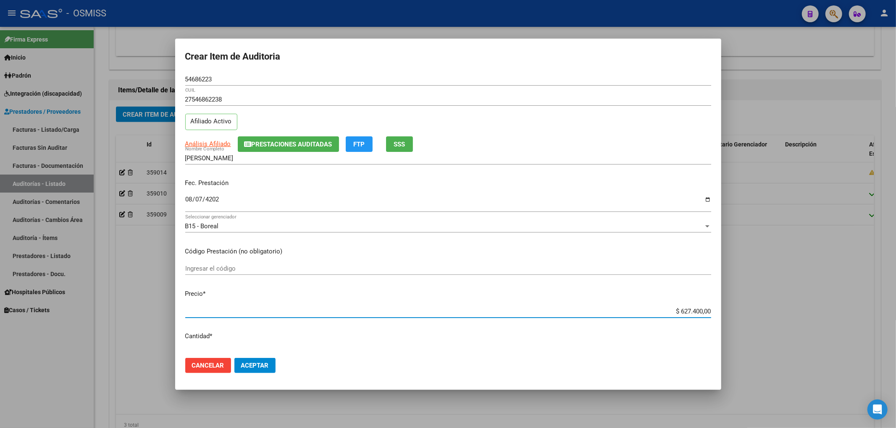
drag, startPoint x: 668, startPoint y: 310, endPoint x: 729, endPoint y: 313, distance: 61.0
click at [721, 312] on div "Crear Item de Auditoria 54686223 Nro Documento 27546862238 CUIL Afiliado Activo…" at bounding box center [448, 214] width 896 height 428
type input "$ 0,02"
type input "$ 0,23"
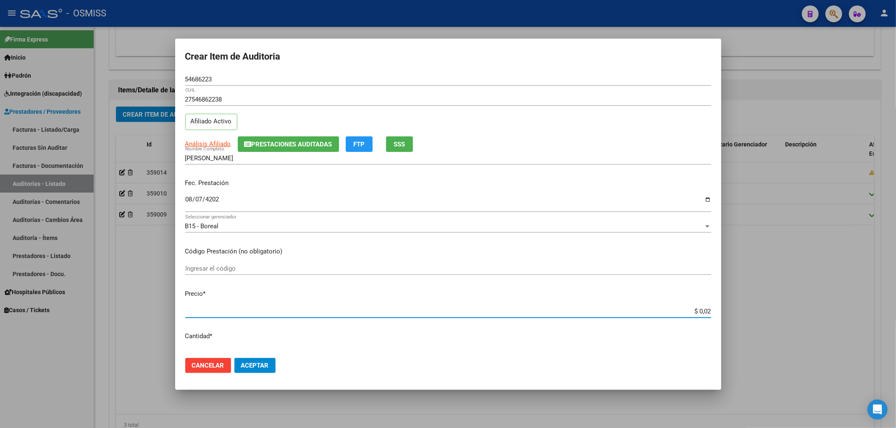
type input "$ 0,23"
type input "$ 2,30"
type input "$ 23,00"
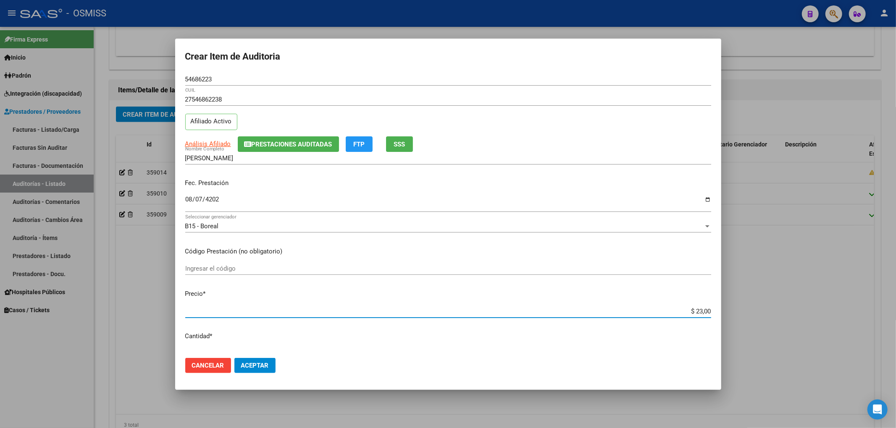
type input "$ 230,00"
type input "$ 2.300,00"
type input "$ 230,00"
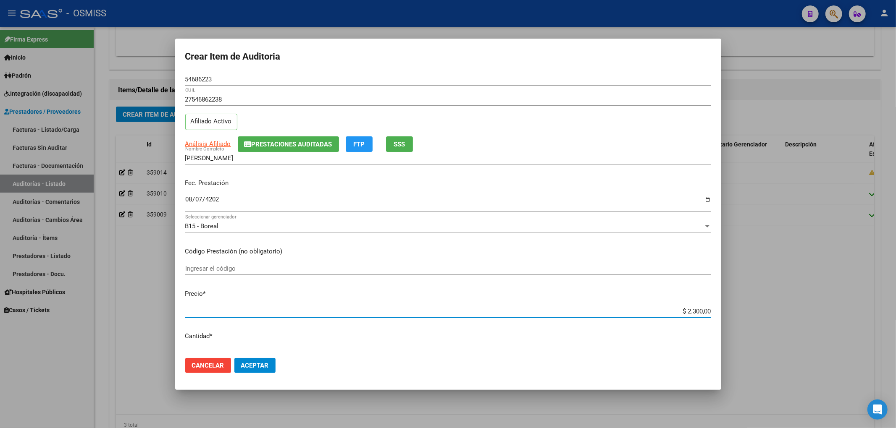
type input "$ 230,00"
type input "$ 23,00"
type input "$ 2,30"
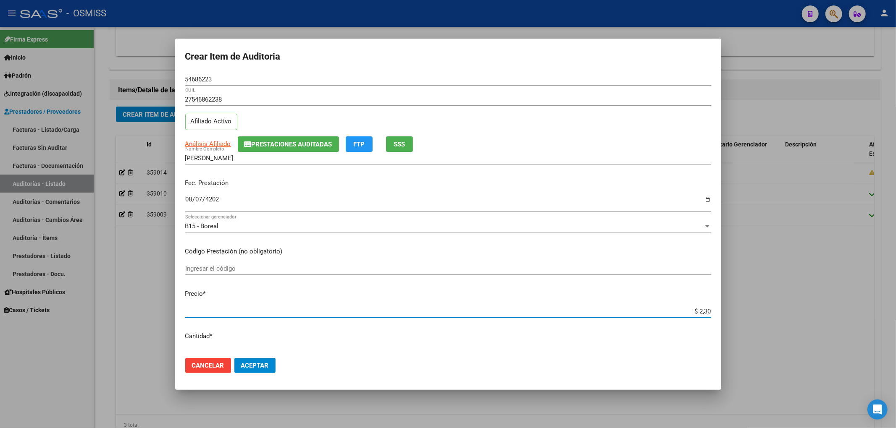
type input "$ 0,23"
type input "$ 0,02"
type input "$ 0,26"
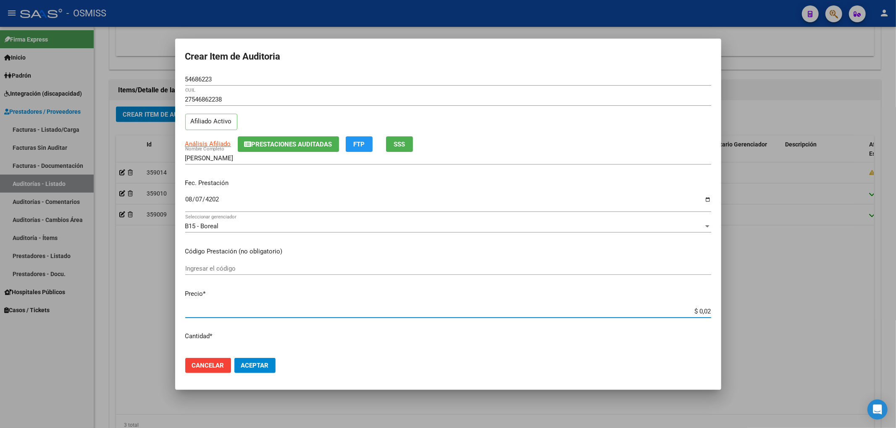
type input "$ 0,26"
type input "$ 2,60"
type input "$ 26,00"
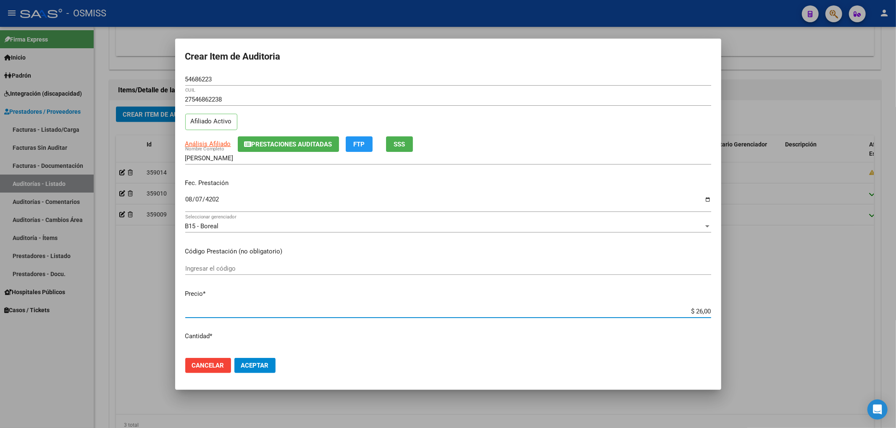
type input "$ 260,00"
type input "$ 2.600,00"
type input "$ 26.000,00"
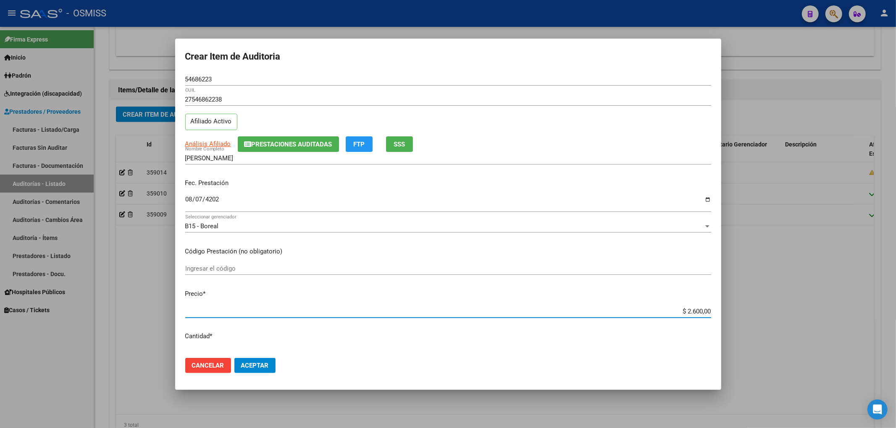
type input "$ 26.000,00"
drag, startPoint x: 214, startPoint y: 77, endPoint x: 85, endPoint y: 78, distance: 128.9
click at [86, 79] on div "Crear Item de Auditoria 54686223 Nro Documento 27546862238 CUIL Afiliado Activo…" at bounding box center [448, 214] width 896 height 428
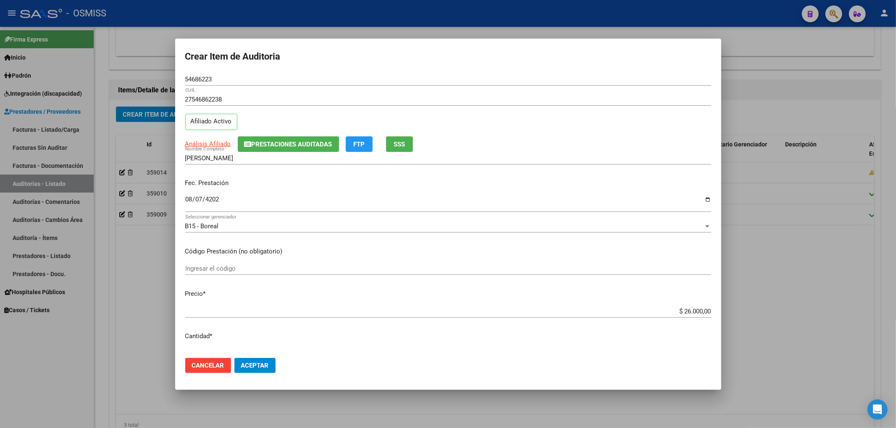
click at [632, 138] on div "Análisis Afiliado Prestaciones Auditadas FTP SSS" at bounding box center [448, 144] width 526 height 16
click at [281, 146] on span "Prestaciones Auditadas" at bounding box center [291, 145] width 81 height 8
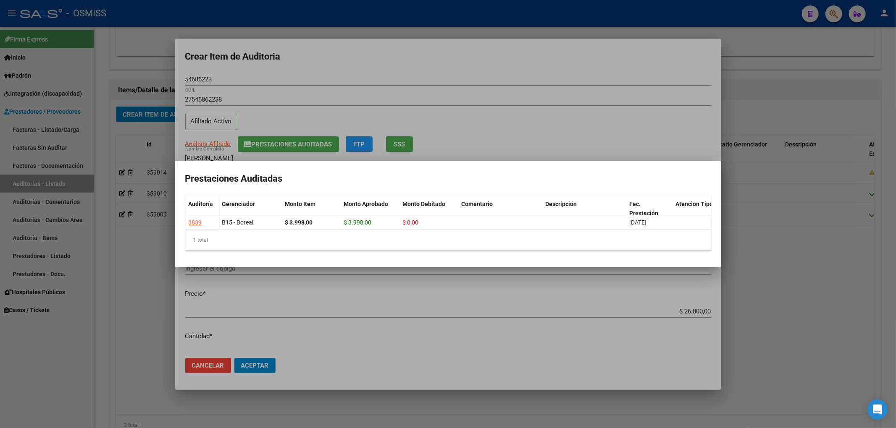
click at [295, 71] on div at bounding box center [448, 214] width 896 height 428
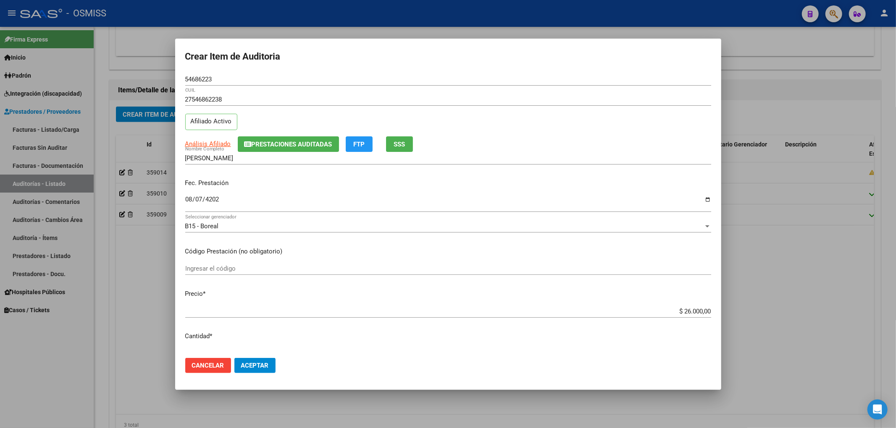
drag, startPoint x: 583, startPoint y: 147, endPoint x: 578, endPoint y: 148, distance: 5.6
click at [583, 147] on div "Análisis Afiliado Prestaciones Auditadas FTP SSS" at bounding box center [448, 144] width 526 height 16
click at [260, 368] on span "Aceptar" at bounding box center [255, 366] width 28 height 8
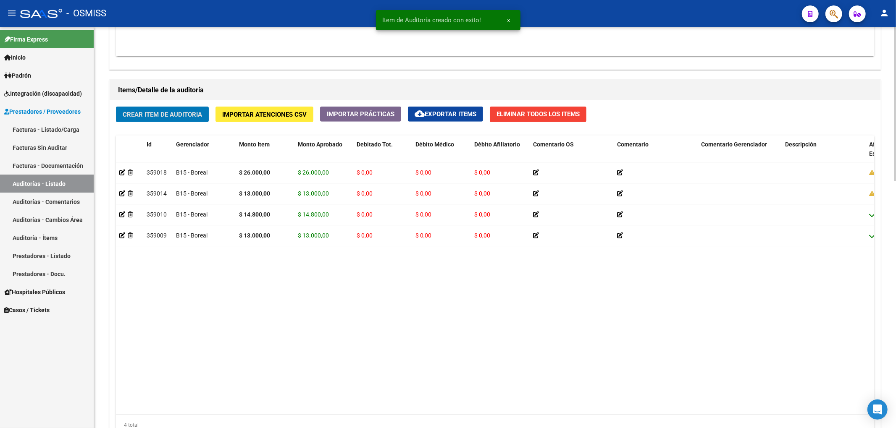
click at [178, 113] on span "Crear Item de Auditoria" at bounding box center [162, 115] width 79 height 8
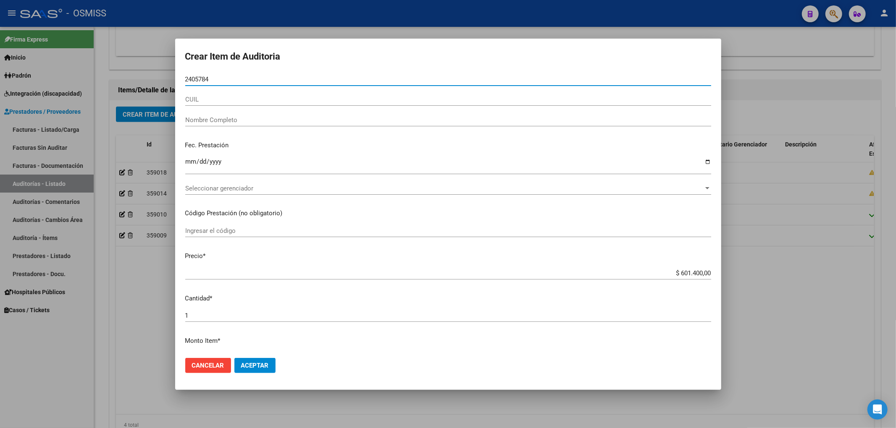
type input "24057845"
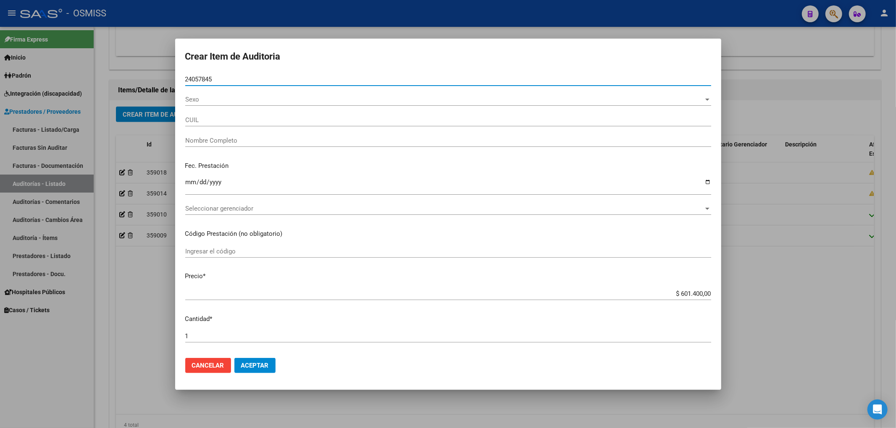
type input "20240578450"
type input "[PERSON_NAME] [PERSON_NAME]"
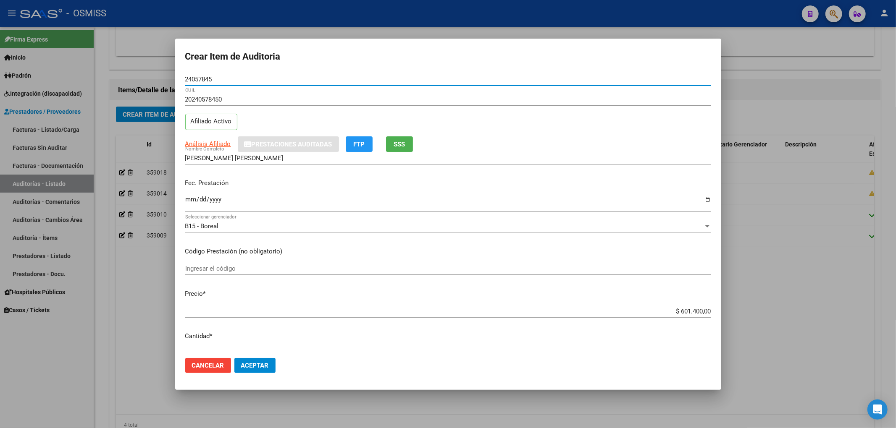
type input "24057845"
click at [185, 205] on input "Ingresar la fecha" at bounding box center [448, 202] width 526 height 13
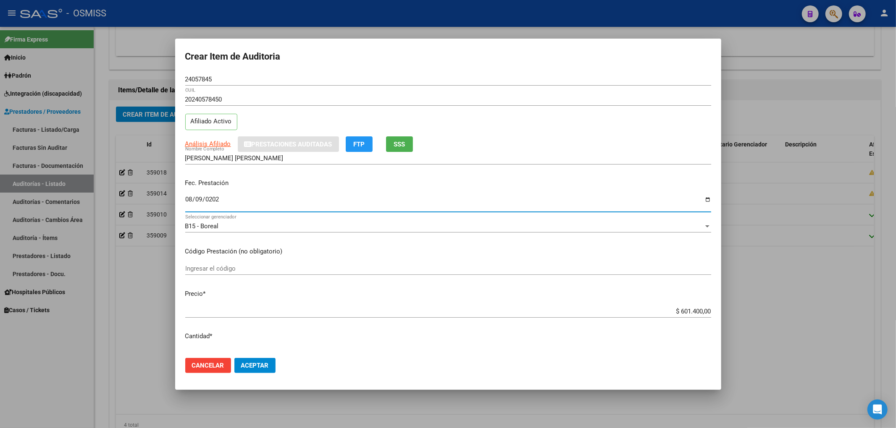
type input "[DATE]"
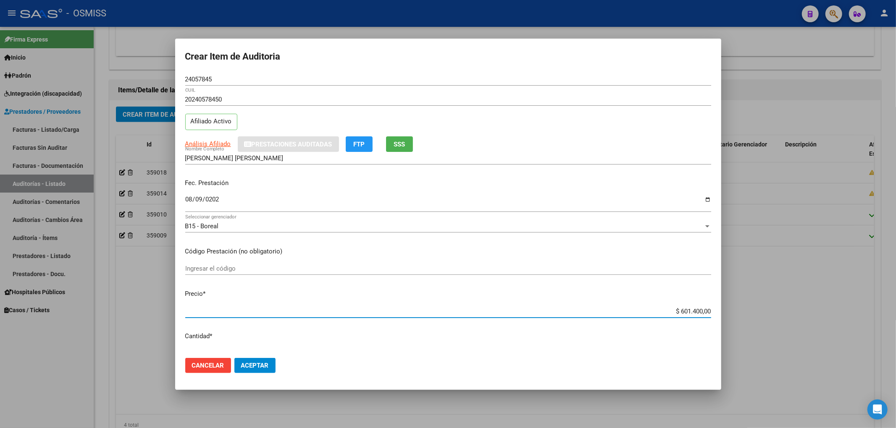
drag, startPoint x: 665, startPoint y: 308, endPoint x: 755, endPoint y: 304, distance: 89.5
click at [756, 304] on div "Crear Item de Auditoria 24057845 Nro Documento 20240578450 CUIL Afiliado Activo…" at bounding box center [448, 214] width 896 height 428
type input "$ 0,01"
type input "$ 0,13"
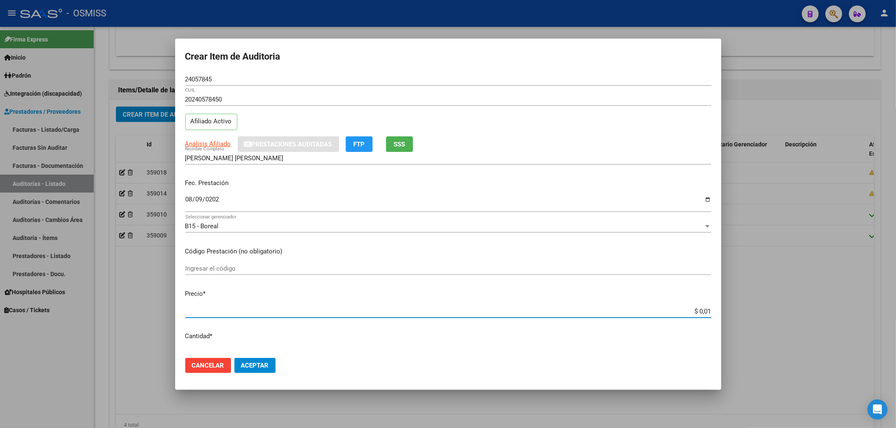
type input "$ 0,13"
type input "$ 1,30"
type input "$ 13,00"
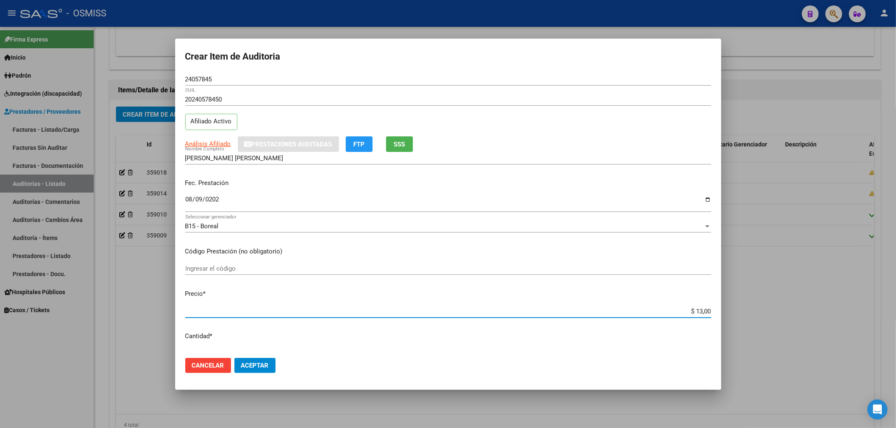
type input "$ 130,00"
type input "$ 1.300,00"
type input "$ 13.000,00"
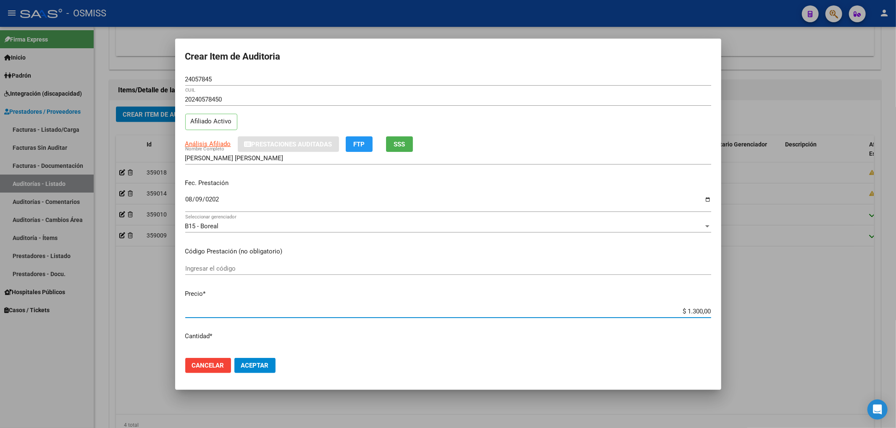
type input "$ 13.000,00"
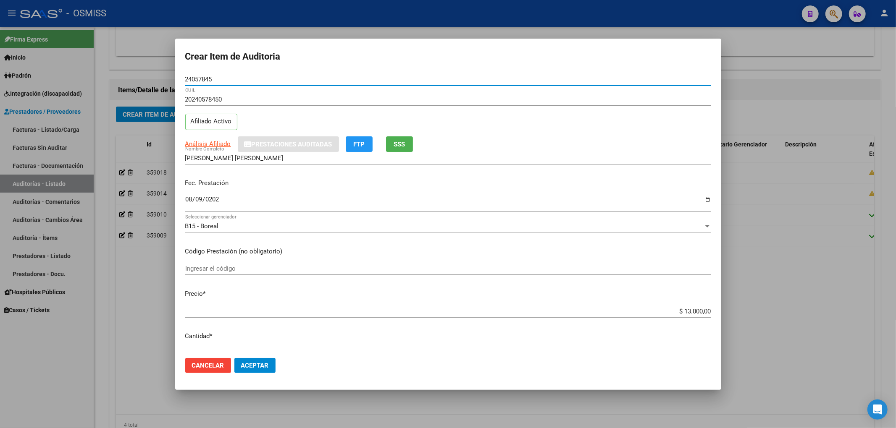
drag, startPoint x: 215, startPoint y: 76, endPoint x: 177, endPoint y: 77, distance: 38.2
click at [177, 77] on mat-dialog-content "24057845 Nro Documento 20240578450 CUIL Afiliado Activo Análisis Afiliado Prest…" at bounding box center [448, 212] width 546 height 278
click at [542, 140] on div "Análisis Afiliado Prestaciones Auditadas FTP SSS" at bounding box center [448, 144] width 526 height 16
click at [260, 363] on span "Aceptar" at bounding box center [255, 366] width 28 height 8
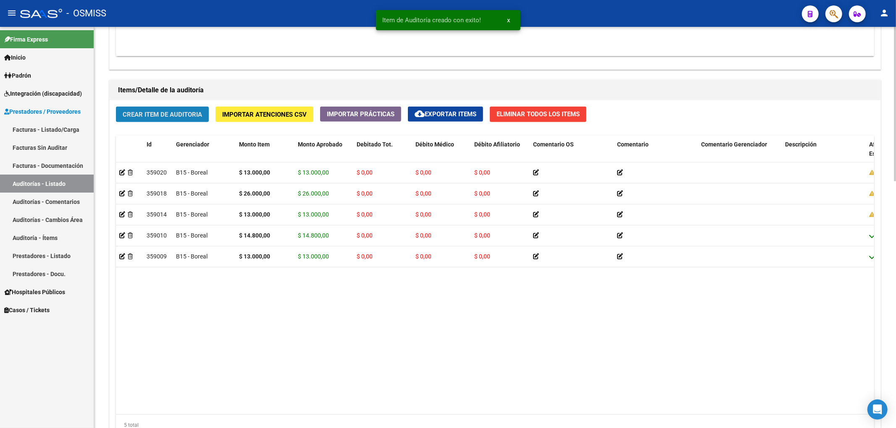
click at [189, 111] on span "Crear Item de Auditoria" at bounding box center [162, 115] width 79 height 8
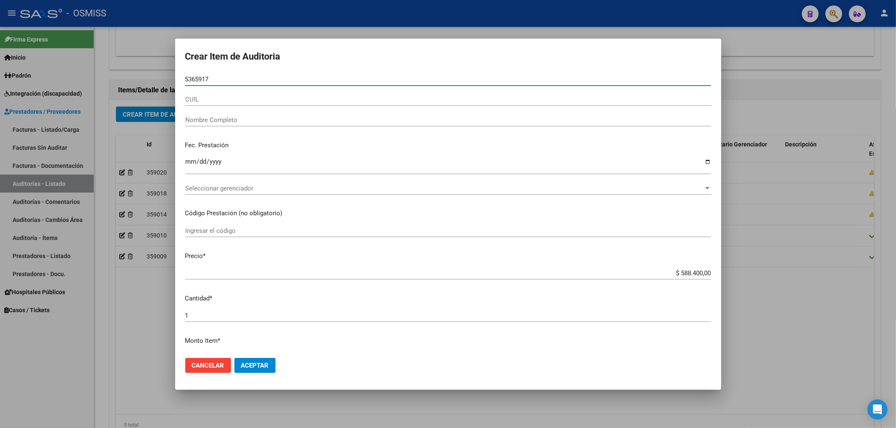
type input "53659179"
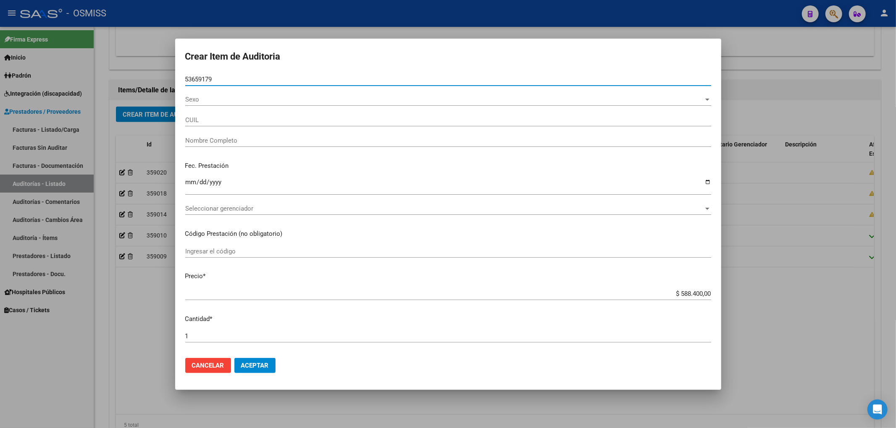
type input "20536591797"
type input "PUEBLA [PERSON_NAME]"
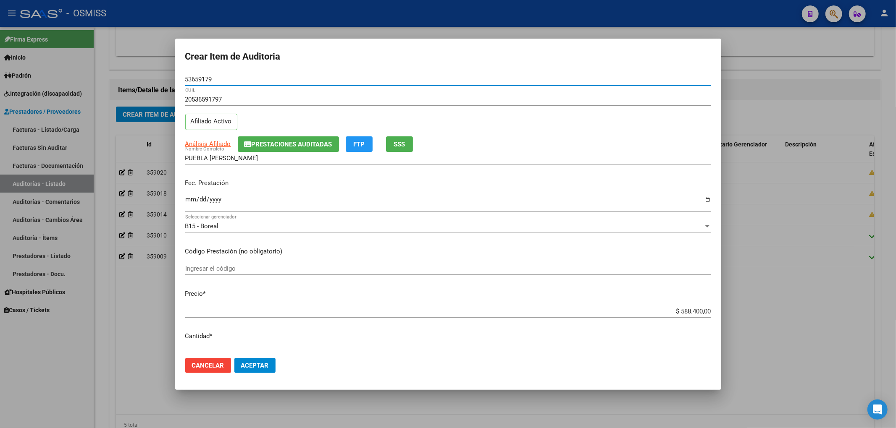
type input "53659179"
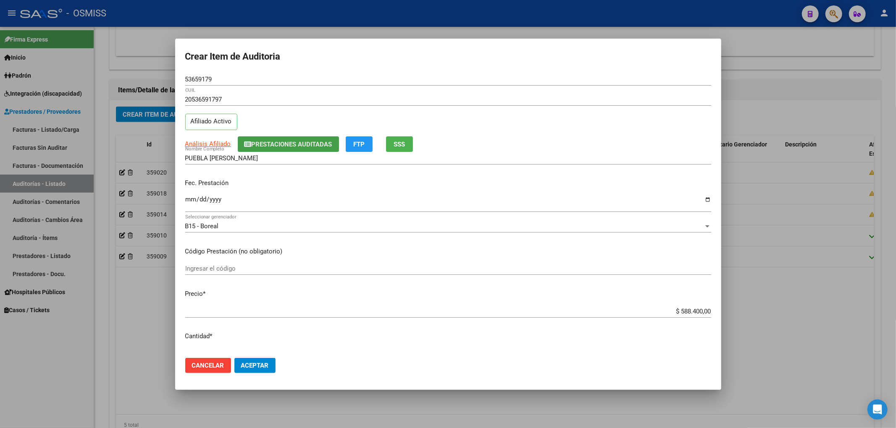
click at [280, 147] on span "Prestaciones Auditadas" at bounding box center [291, 145] width 81 height 8
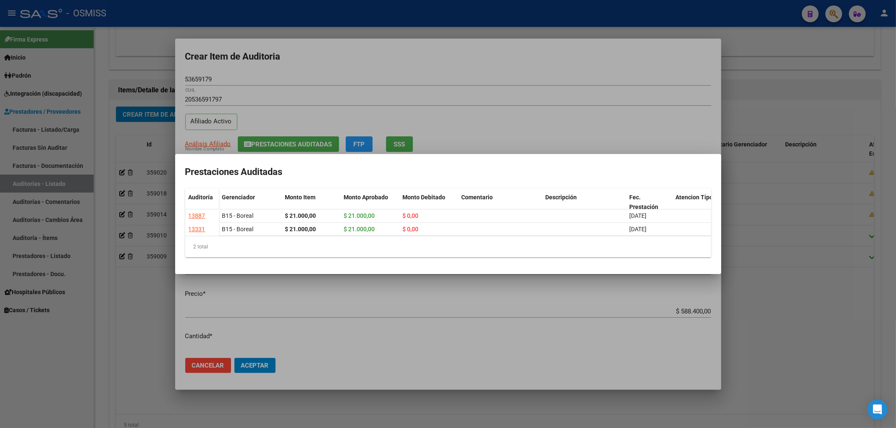
click at [390, 65] on div at bounding box center [448, 214] width 896 height 428
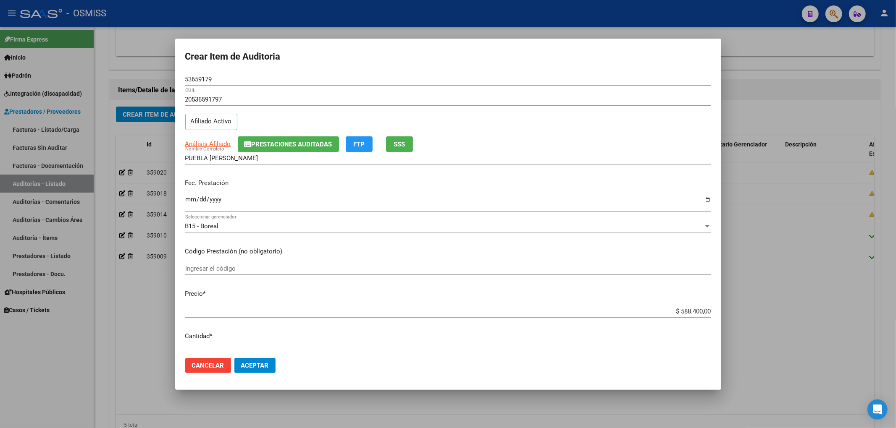
click at [188, 203] on input "Ingresar la fecha" at bounding box center [448, 202] width 526 height 13
type input "[DATE]"
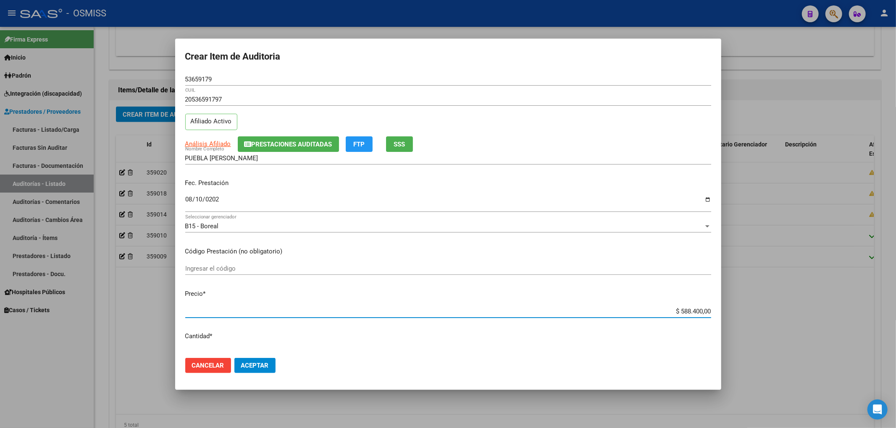
drag, startPoint x: 674, startPoint y: 311, endPoint x: 723, endPoint y: 316, distance: 48.6
click at [723, 316] on div "Crear Item de Auditoria 53659179 Nro Documento 20536591797 CUIL Afiliado Activo…" at bounding box center [448, 214] width 896 height 428
type input "$ 0,01"
type input "$ 0,13"
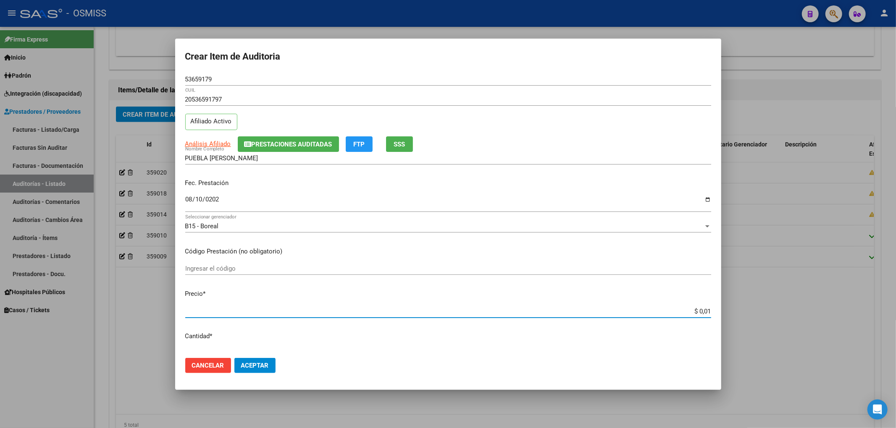
type input "$ 0,13"
type input "$ 1,30"
type input "$ 13,00"
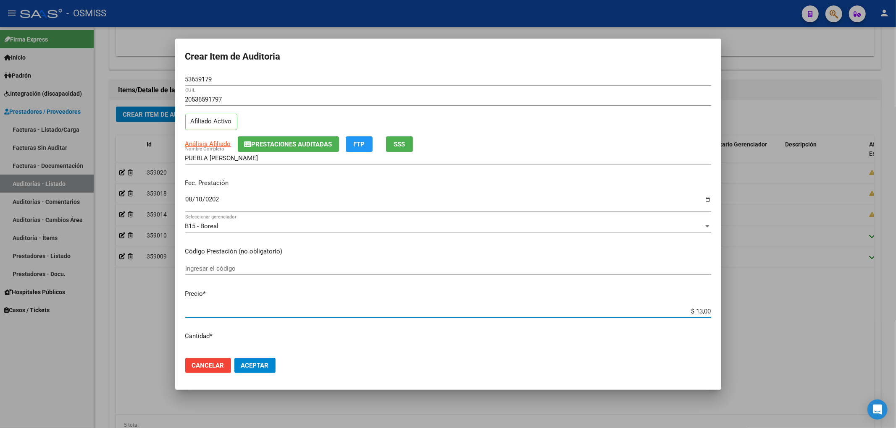
type input "$ 130,00"
type input "$ 1.300,00"
type input "$ 13.000,00"
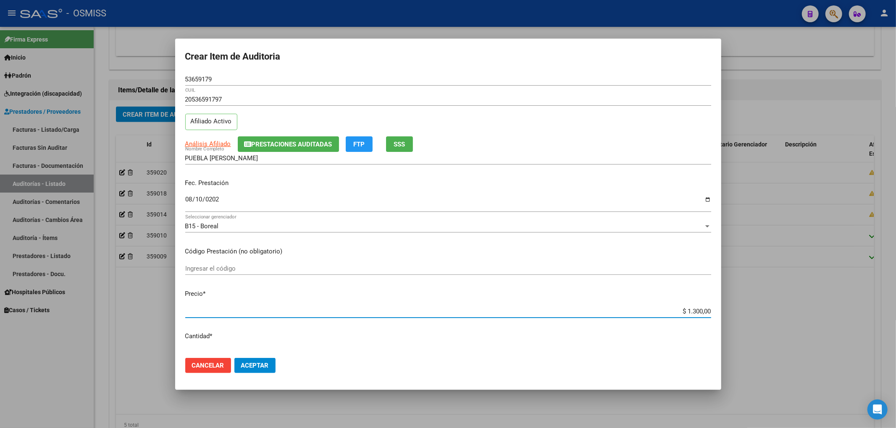
type input "$ 13.000,00"
drag, startPoint x: 132, startPoint y: 78, endPoint x: 118, endPoint y: 78, distance: 13.4
click at [122, 78] on div "Crear Item de Auditoria 53659179 Nro Documento 20536591797 CUIL Afiliado Activo…" at bounding box center [448, 214] width 896 height 428
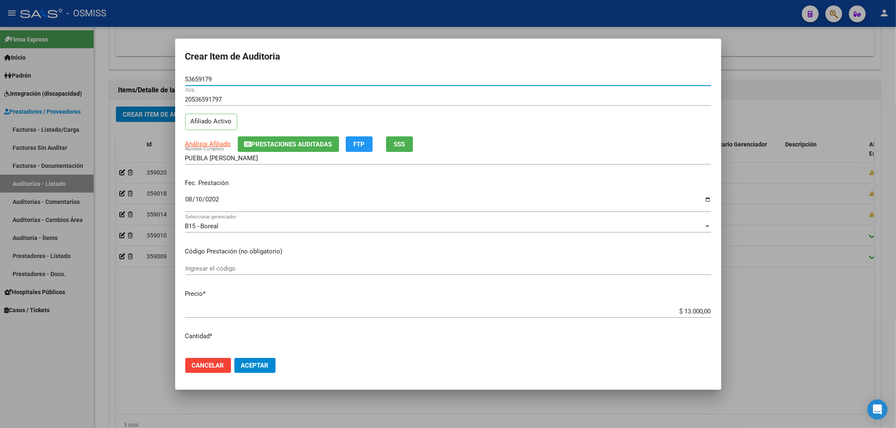
click at [313, 147] on span "Prestaciones Auditadas" at bounding box center [291, 145] width 81 height 8
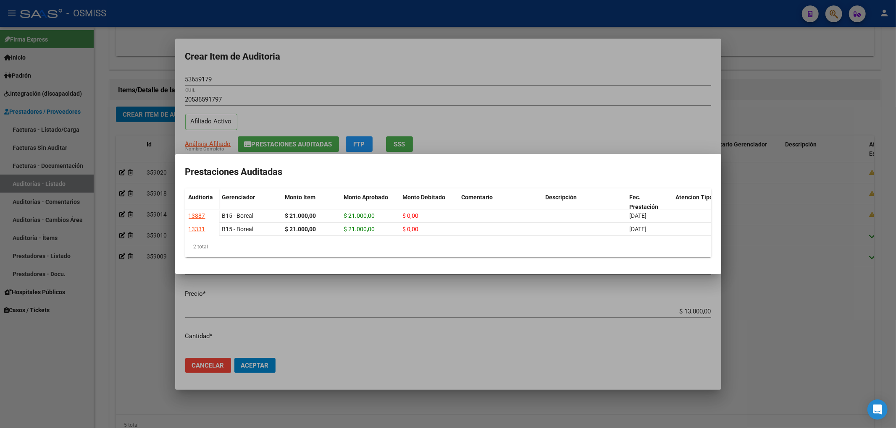
click at [411, 68] on div at bounding box center [448, 214] width 896 height 428
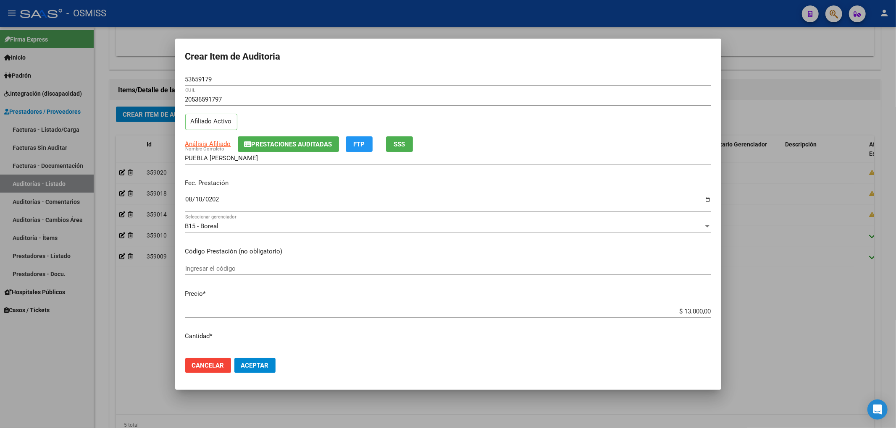
drag, startPoint x: 583, startPoint y: 132, endPoint x: 574, endPoint y: 148, distance: 18.2
click at [583, 132] on div "20536591797 CUIL Afiliado Activo" at bounding box center [448, 114] width 526 height 43
click at [261, 367] on span "Aceptar" at bounding box center [255, 366] width 28 height 8
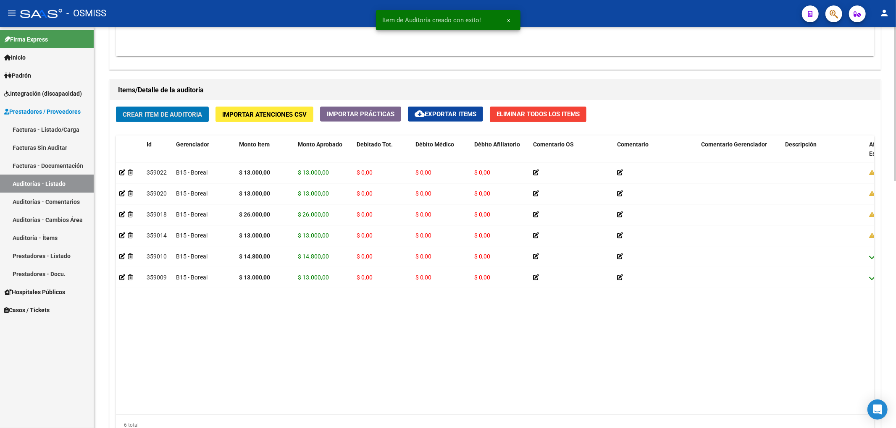
click at [145, 109] on button "Crear Item de Auditoria" at bounding box center [162, 115] width 93 height 16
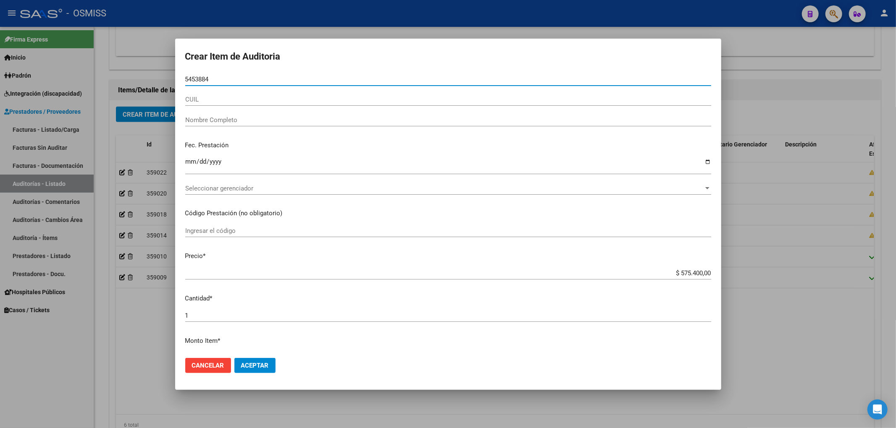
type input "54538845"
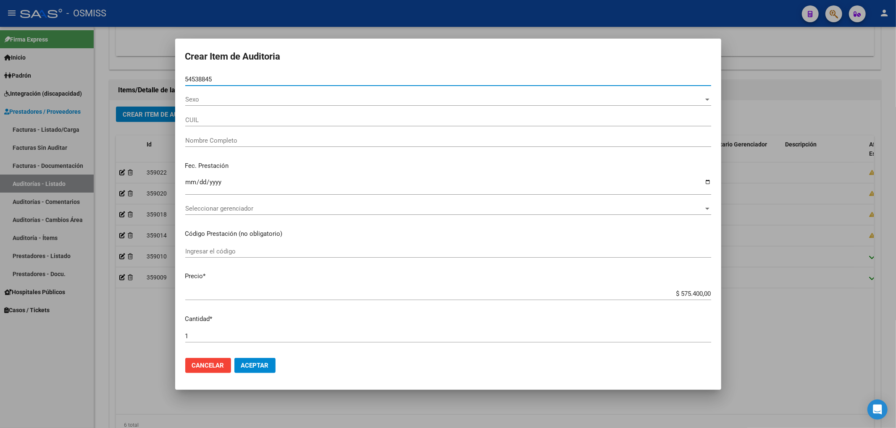
type input "20545388457"
type input "[PERSON_NAME] [PERSON_NAME]"
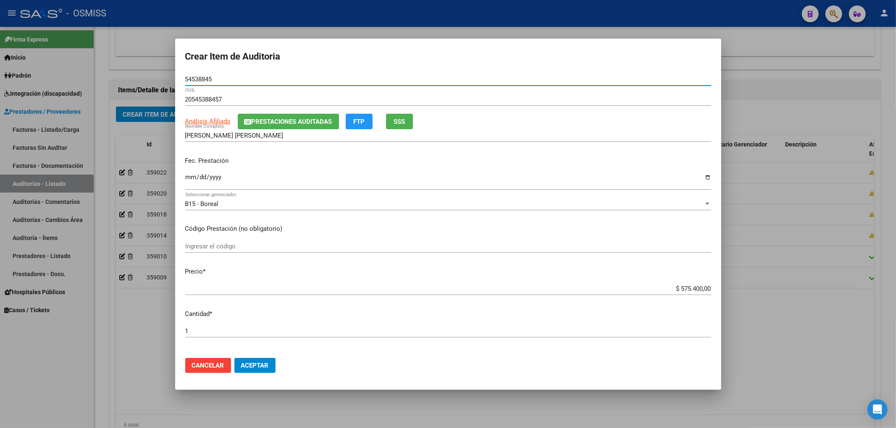
type input "54538845"
click at [301, 129] on div "[PERSON_NAME] [PERSON_NAME] Nombre Completo" at bounding box center [448, 135] width 526 height 13
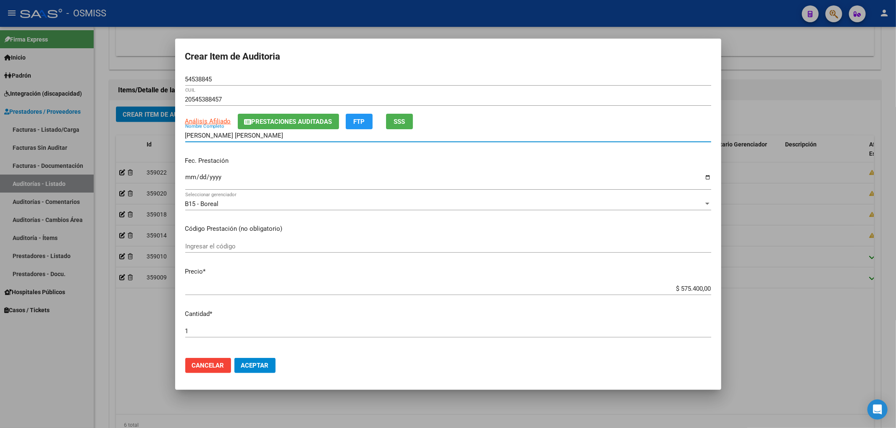
click at [303, 122] on span "Prestaciones Auditadas" at bounding box center [291, 122] width 81 height 8
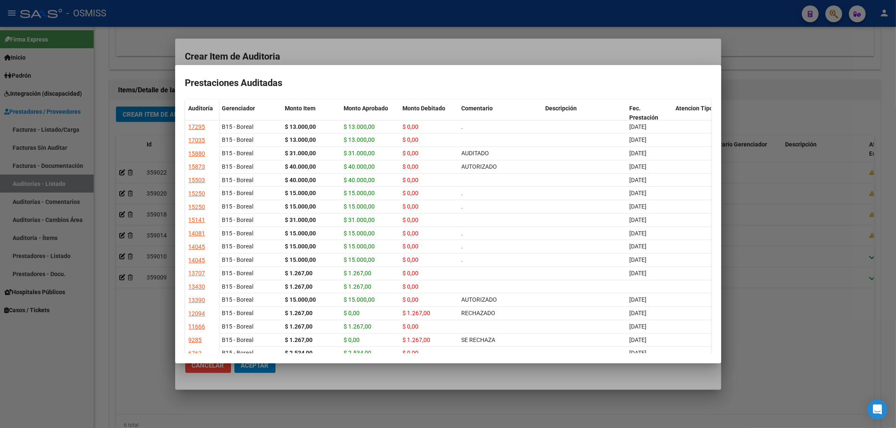
click at [353, 58] on div at bounding box center [448, 214] width 896 height 428
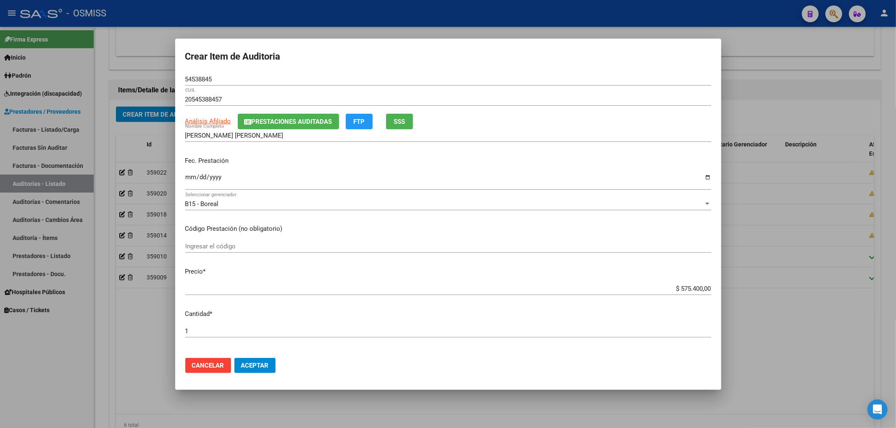
click at [181, 178] on mat-dialog-content "54538845 Nro Documento 20545388457 CUIL Análisis Afiliado Prestaciones Auditada…" at bounding box center [448, 212] width 546 height 278
click at [186, 178] on input "Ingresar la fecha" at bounding box center [448, 180] width 526 height 13
drag, startPoint x: 669, startPoint y: 289, endPoint x: 824, endPoint y: 301, distance: 155.0
click at [824, 301] on div "Crear Item de Auditoria 54538845 Nro Documento 20545388457 CUIL Análisis Afilia…" at bounding box center [448, 214] width 896 height 428
type input "$ 0,01"
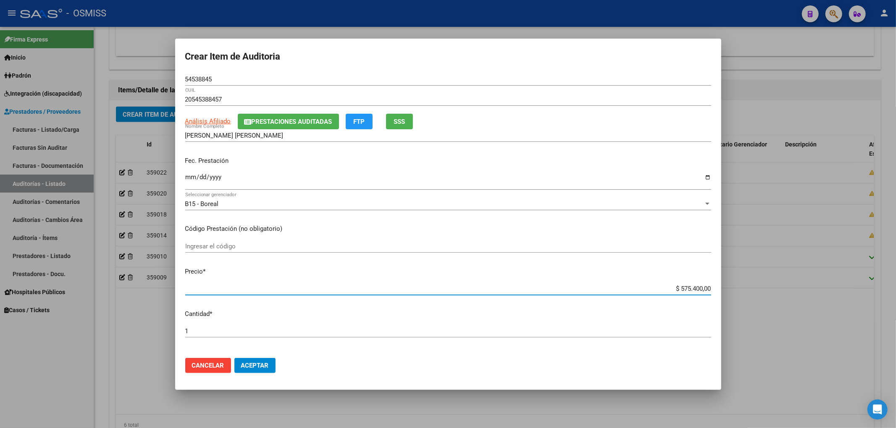
type input "$ 0,01"
type input "$ 0,15"
type input "$ 1,56"
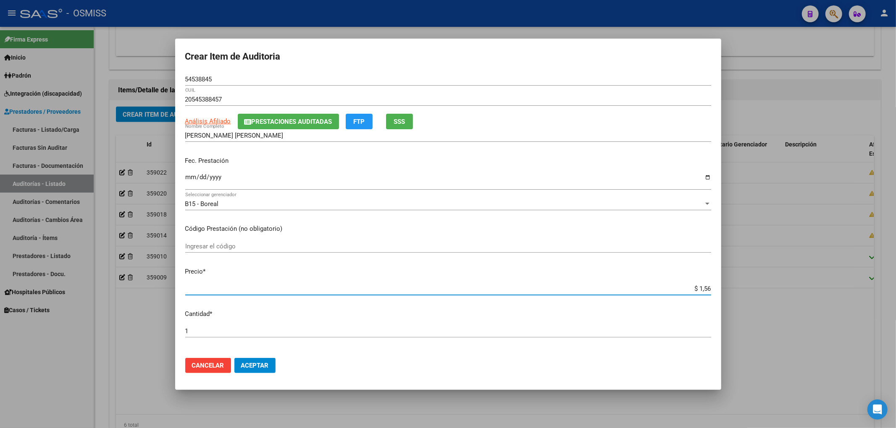
type input "$ 15,60"
type input "$ 156,00"
type input "$ 1.560,00"
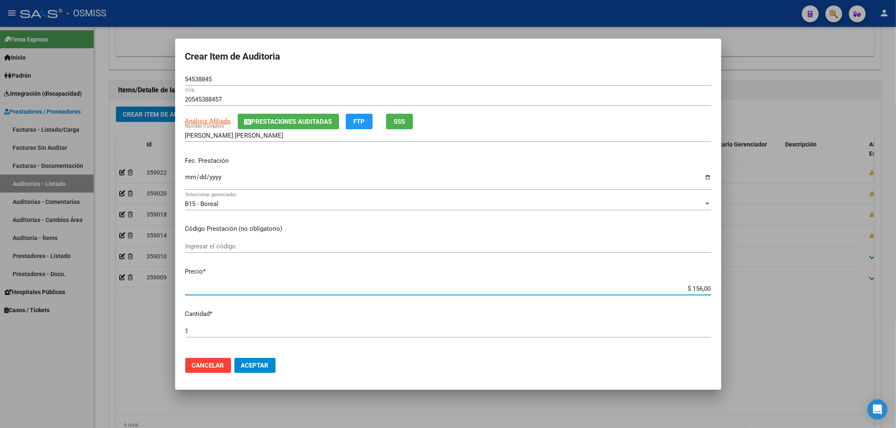
type input "$ 1.560,00"
type input "$ 15.600,00"
type input "$ 156.000,00"
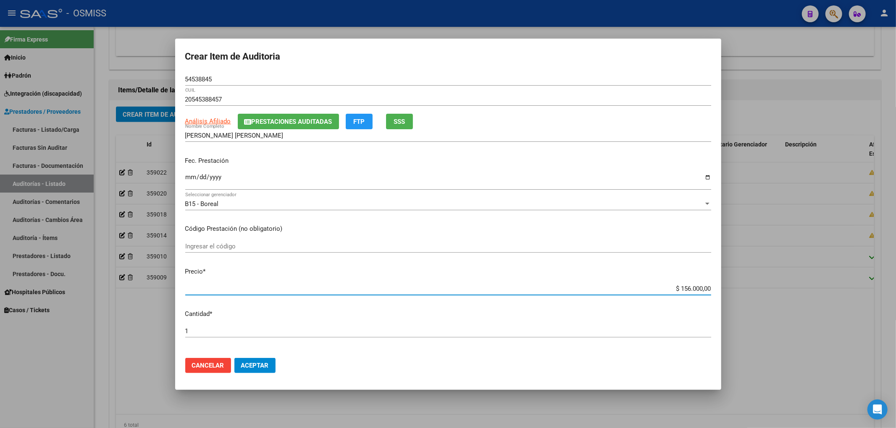
click at [190, 177] on input "Ingresar la fecha" at bounding box center [448, 180] width 526 height 13
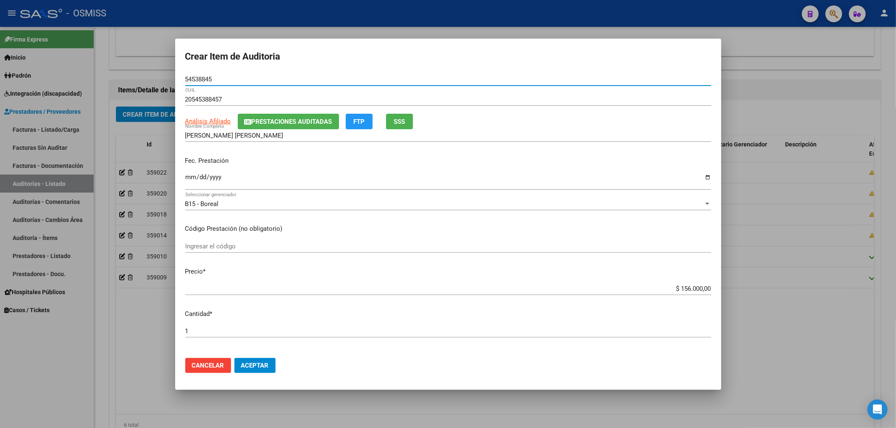
drag, startPoint x: 218, startPoint y: 80, endPoint x: 138, endPoint y: 76, distance: 80.3
click at [140, 76] on div "Crear Item de Auditoria 54538845 Nro Documento 20545388457 CUIL Análisis Afilia…" at bounding box center [448, 214] width 896 height 428
click at [605, 154] on div "Fec. Prestación Ingresar la fecha" at bounding box center [448, 174] width 526 height 48
click at [186, 178] on input "Ingresar la fecha" at bounding box center [448, 180] width 526 height 13
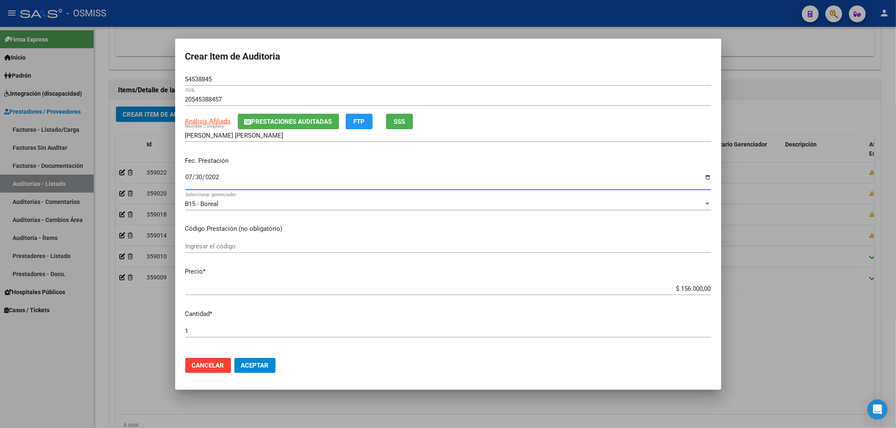
type input "[DATE]"
click at [268, 364] on span "Aceptar" at bounding box center [255, 366] width 28 height 8
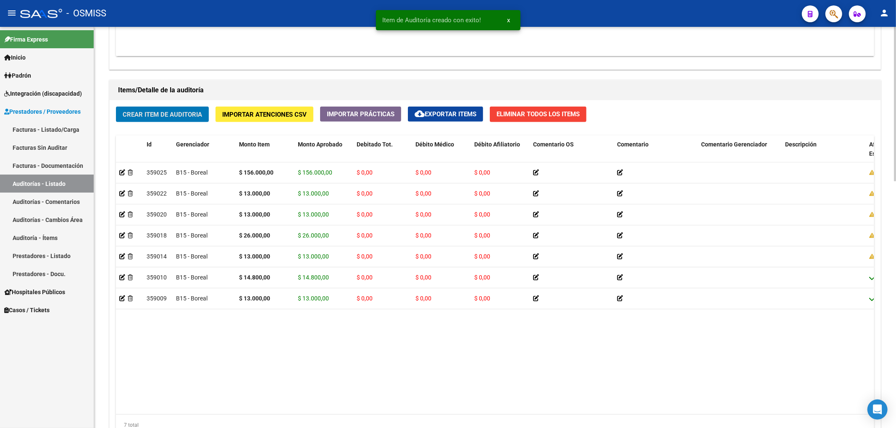
click at [169, 119] on button "Crear Item de Auditoria" at bounding box center [162, 115] width 93 height 16
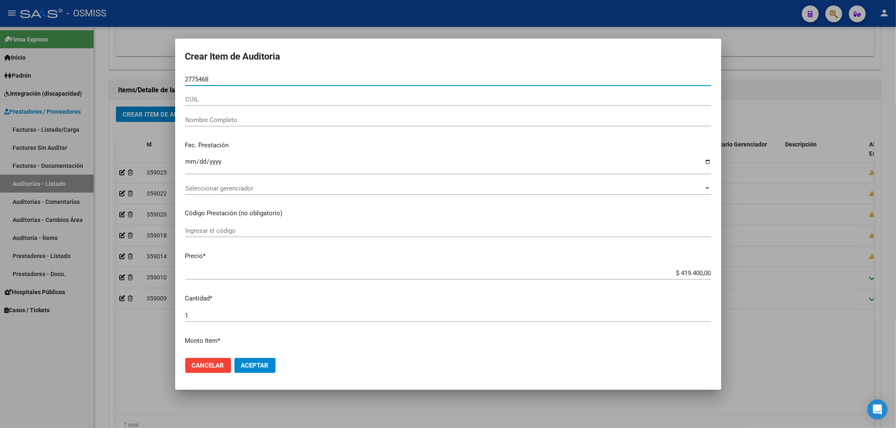
type input "27754684"
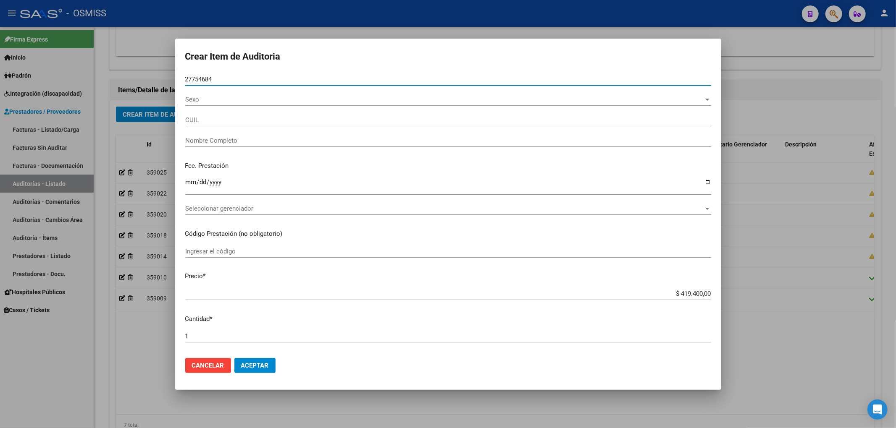
type input "27277546847"
type input "[PERSON_NAME] [PERSON_NAME]"
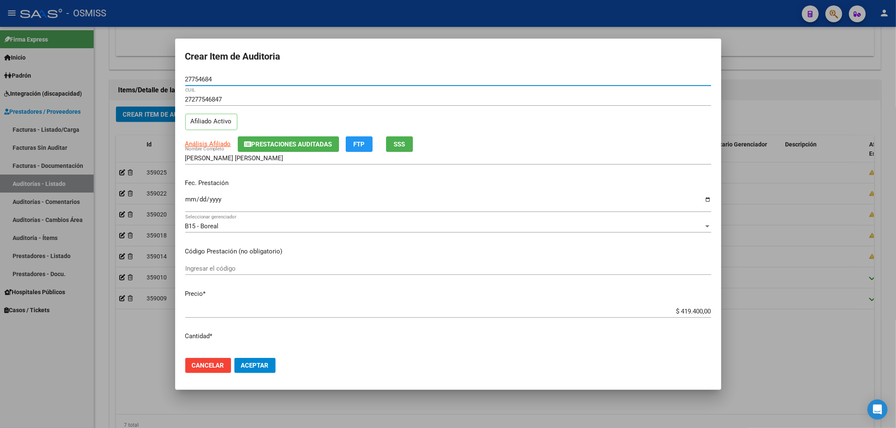
type input "27754684"
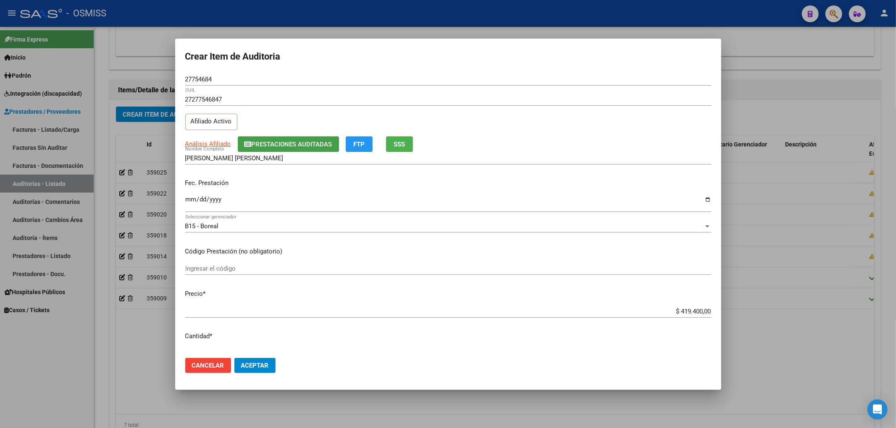
click at [268, 148] on span "Prestaciones Auditadas" at bounding box center [291, 145] width 81 height 8
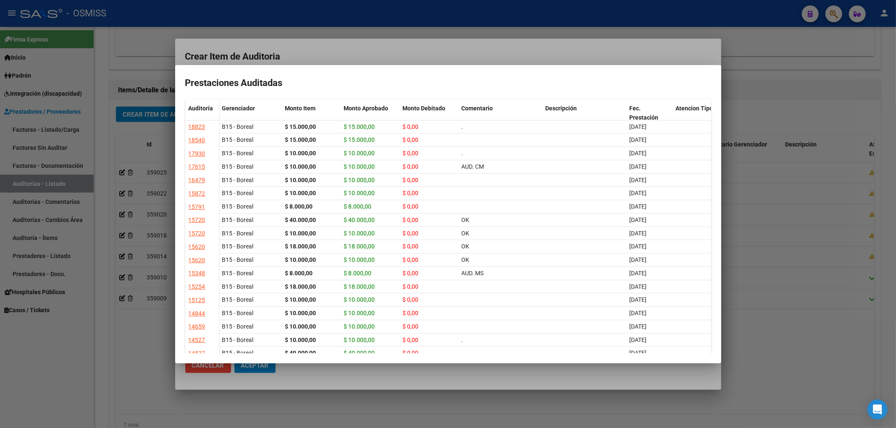
click at [303, 56] on div at bounding box center [448, 214] width 896 height 428
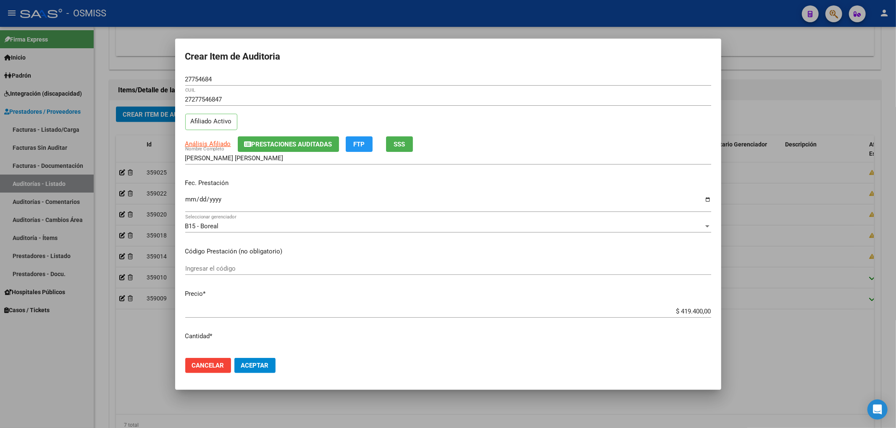
click at [190, 198] on input "Ingresar la fecha" at bounding box center [448, 202] width 526 height 13
type input "[DATE]"
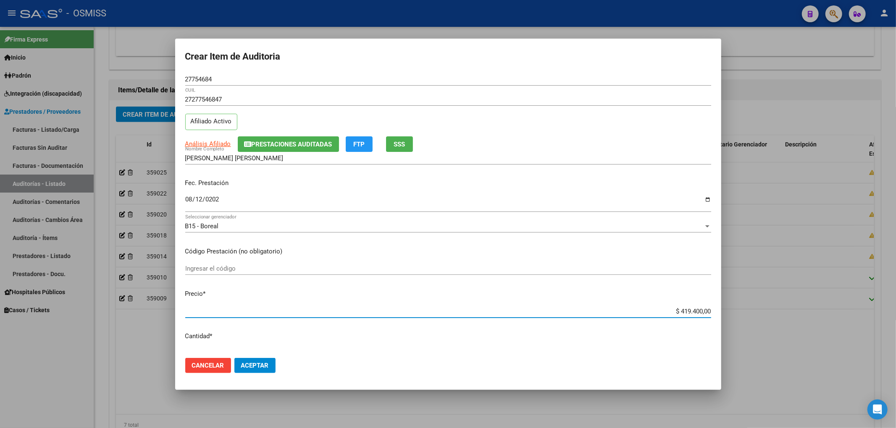
drag, startPoint x: 702, startPoint y: 313, endPoint x: 787, endPoint y: 319, distance: 85.1
click at [765, 317] on div "Crear Item de Auditoria 27754684 Nro Documento 27277546847 CUIL Afiliado Activo…" at bounding box center [448, 214] width 896 height 428
type input "$ 0,01"
type input "$ 0,10"
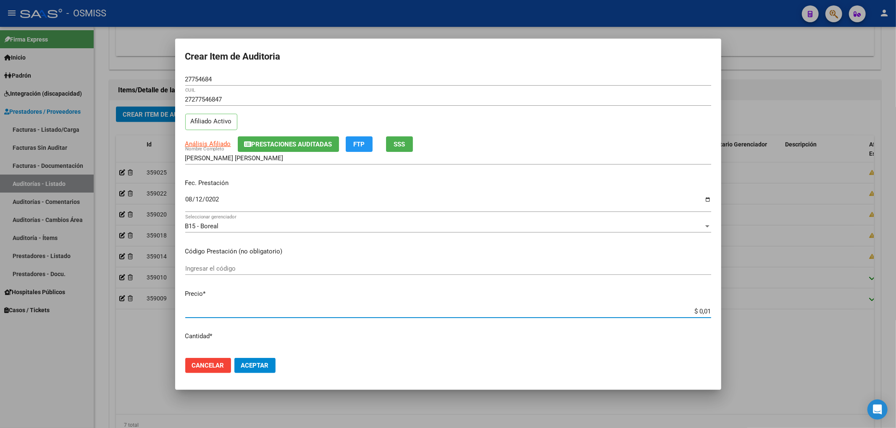
type input "$ 0,10"
type input "$ 1,00"
type input "$ 10,00"
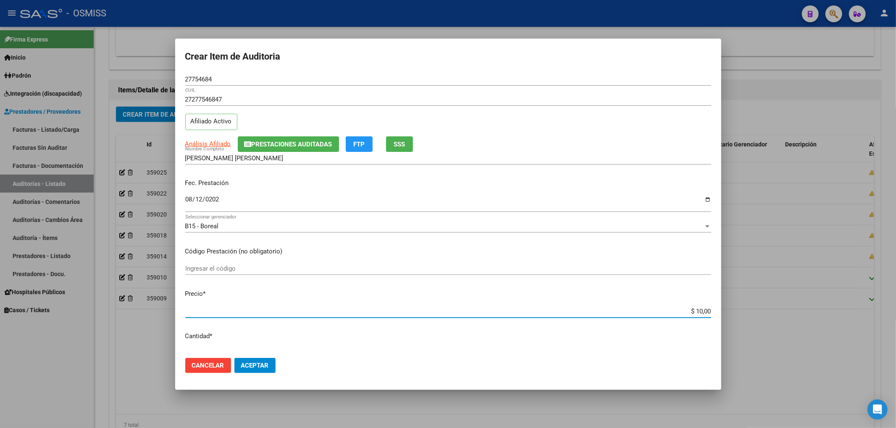
type input "$ 100,00"
type input "$ 1.000,00"
type input "$ 10.000,00"
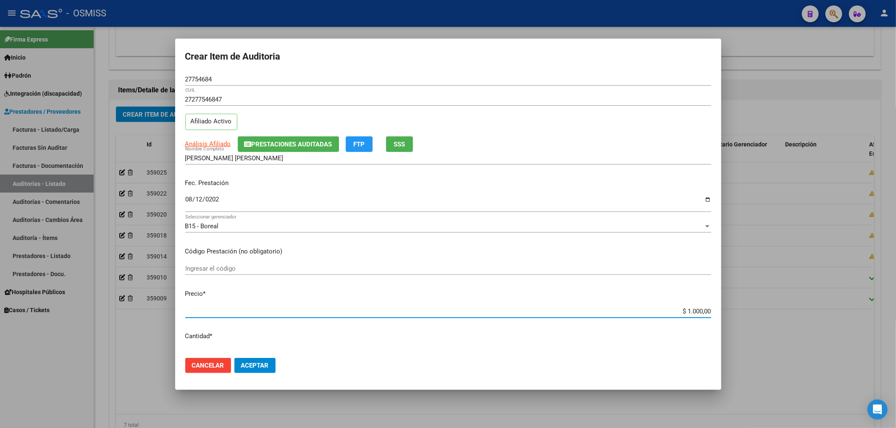
type input "$ 10.000,00"
drag, startPoint x: 192, startPoint y: 79, endPoint x: 150, endPoint y: 74, distance: 41.8
click at [153, 74] on div "Crear Item de Auditoria 27754684 Nro Documento 27277546847 CUIL Afiliado Activo…" at bounding box center [448, 214] width 896 height 428
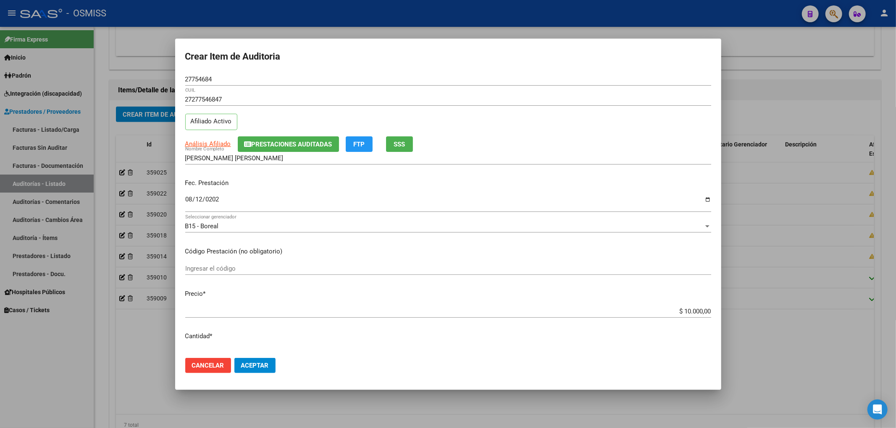
drag, startPoint x: 587, startPoint y: 140, endPoint x: 599, endPoint y: 136, distance: 12.7
click at [588, 140] on div "Análisis Afiliado Prestaciones Auditadas FTP SSS" at bounding box center [448, 144] width 526 height 16
drag, startPoint x: 213, startPoint y: 81, endPoint x: 165, endPoint y: 81, distance: 47.9
click at [188, 74] on div "27754684 Nro Documento" at bounding box center [448, 79] width 526 height 13
click at [186, 77] on input "27754684" at bounding box center [448, 80] width 526 height 8
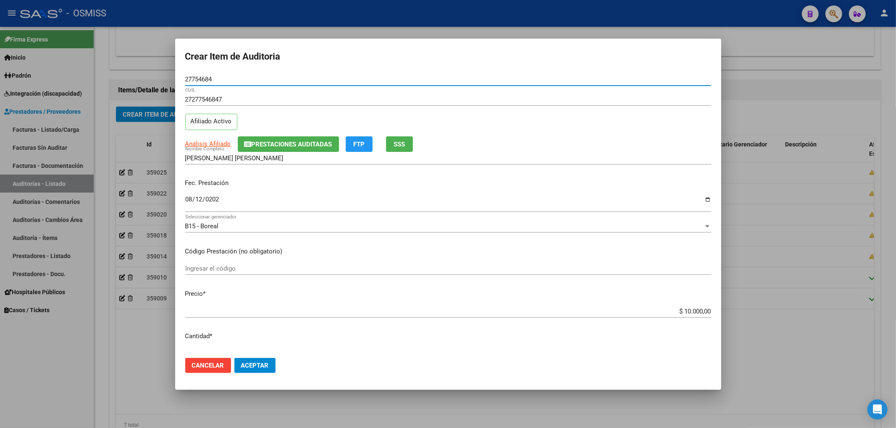
drag, startPoint x: 185, startPoint y: 78, endPoint x: 261, endPoint y: 76, distance: 76.0
click at [254, 76] on input "27754684" at bounding box center [448, 80] width 526 height 8
click at [588, 187] on div "Fec. Prestación [DATE] Ingresar la fecha" at bounding box center [448, 196] width 526 height 48
click at [553, 178] on div "Fec. Prestación [DATE] Ingresar la fecha" at bounding box center [448, 196] width 526 height 48
drag, startPoint x: 262, startPoint y: 366, endPoint x: 241, endPoint y: 343, distance: 31.2
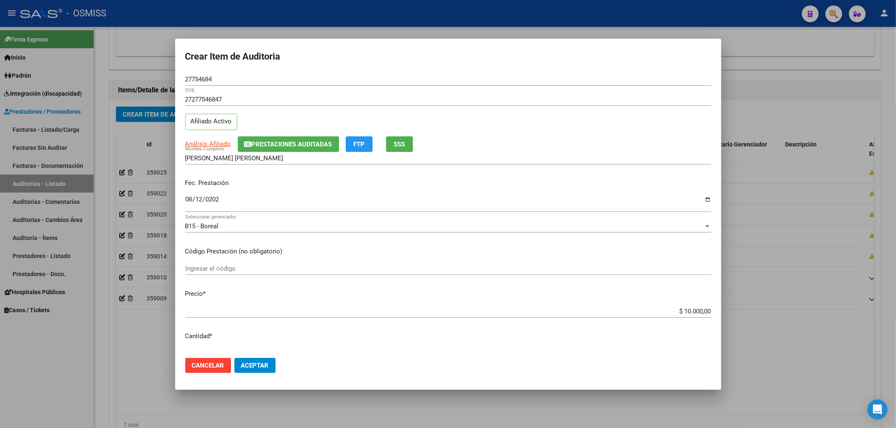
click at [261, 366] on span "Aceptar" at bounding box center [255, 366] width 28 height 8
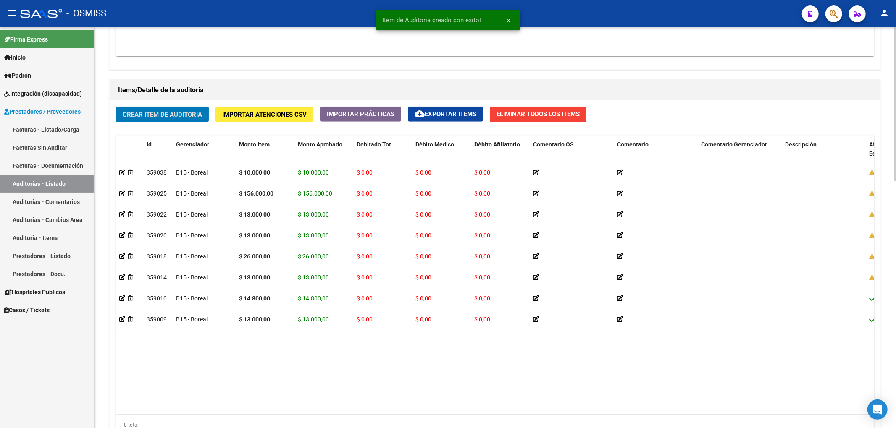
click at [153, 113] on span "Crear Item de Auditoria" at bounding box center [162, 115] width 79 height 8
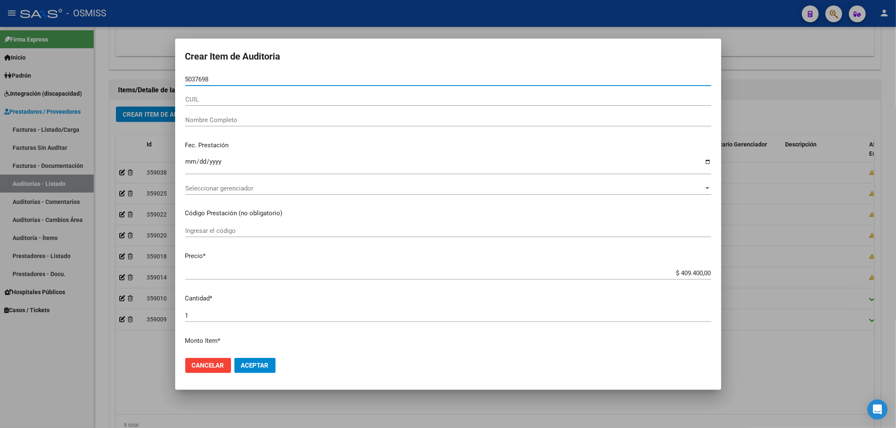
type input "50376981"
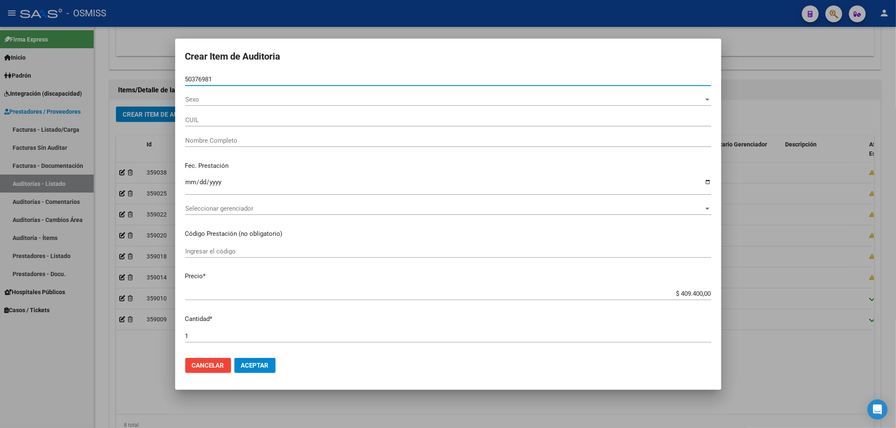
type input "27503769811"
type input "[PERSON_NAME]"
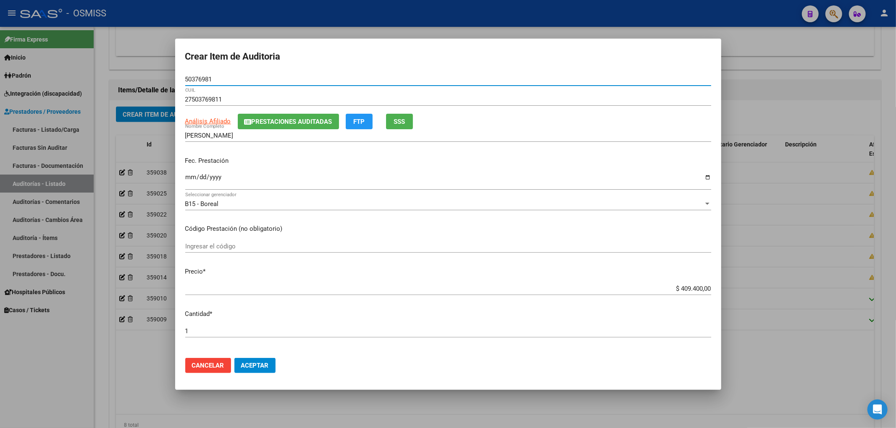
type input "50376981"
click at [252, 123] on span "Prestaciones Auditadas" at bounding box center [291, 122] width 81 height 8
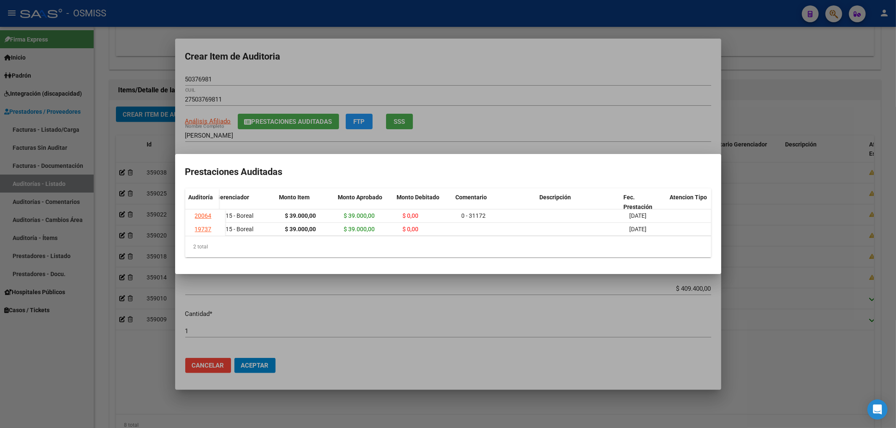
scroll to position [0, 163]
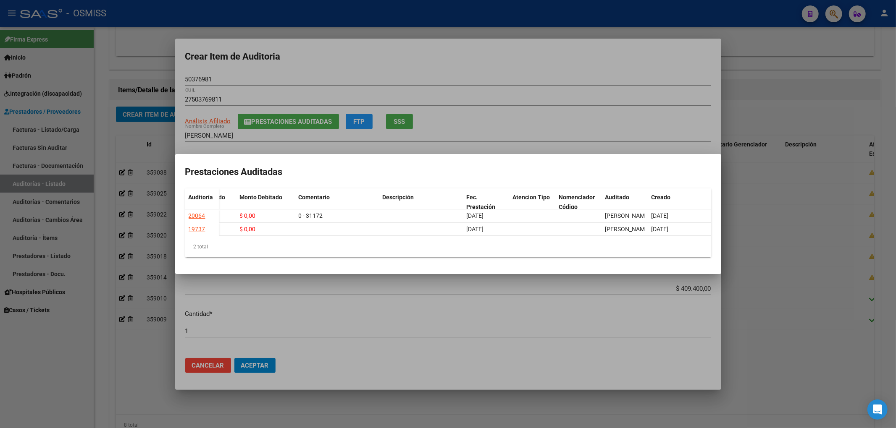
click at [336, 66] on div at bounding box center [448, 214] width 896 height 428
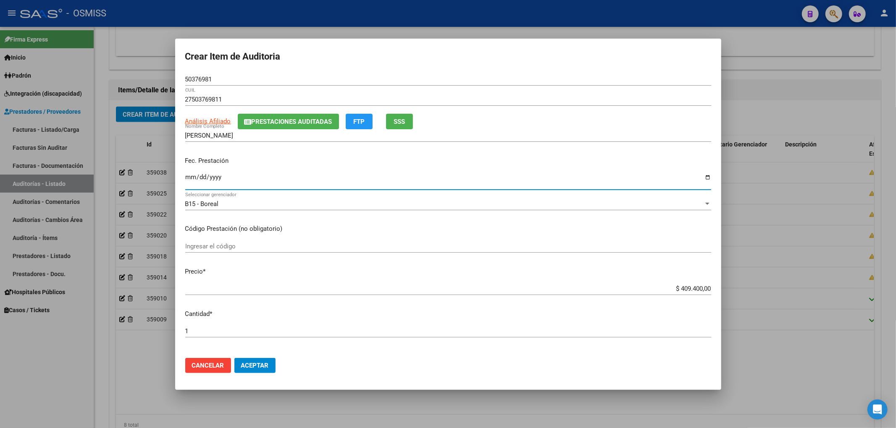
click at [191, 179] on input "Ingresar la fecha" at bounding box center [448, 180] width 526 height 13
type input "[DATE]"
drag, startPoint x: 665, startPoint y: 288, endPoint x: 776, endPoint y: 294, distance: 110.6
click at [775, 294] on div "Crear Item de Auditoria 50376981 Nro Documento 27503769811 CUIL Análisis Afilia…" at bounding box center [448, 214] width 896 height 428
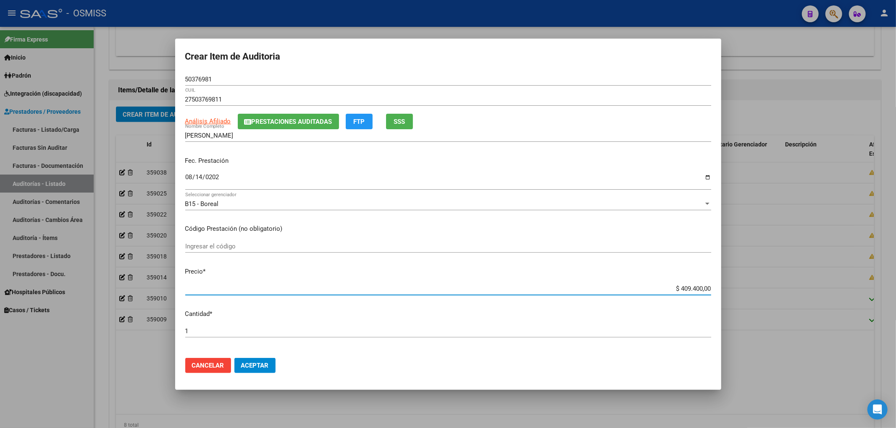
type input "$ 0,03"
type input "$ 0,39"
type input "$ 3,90"
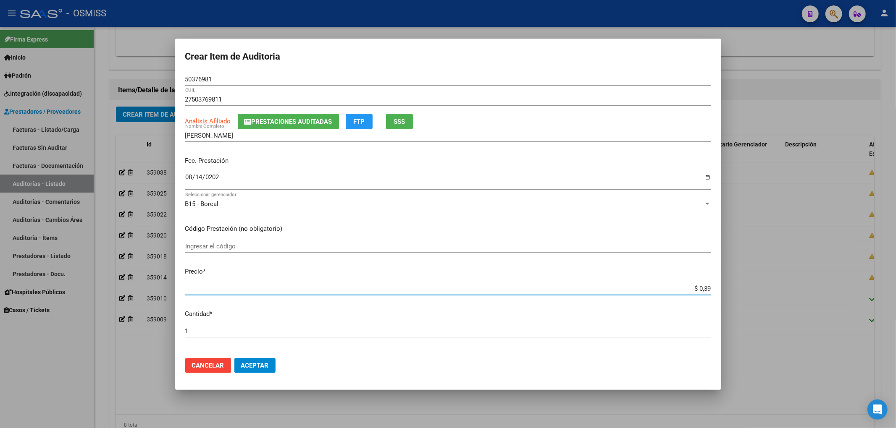
type input "$ 3,90"
type input "$ 39,00"
type input "$ 390,00"
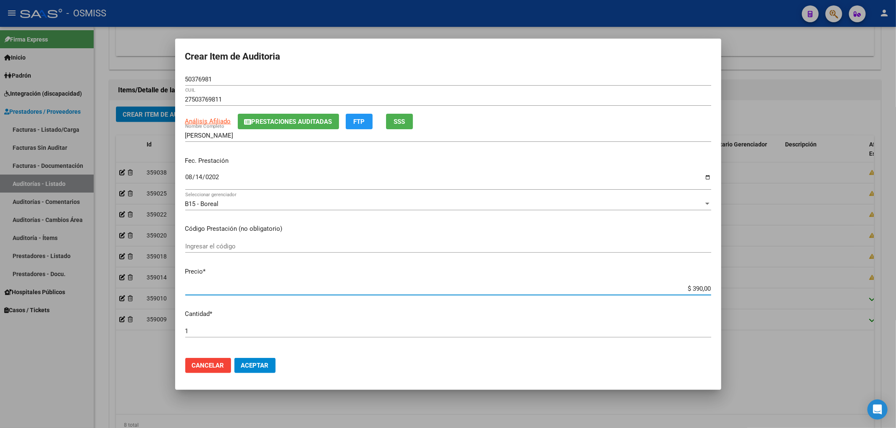
type input "$ 3.900,00"
type input "$ 39.000,00"
drag, startPoint x: 214, startPoint y: 81, endPoint x: 135, endPoint y: 91, distance: 79.6
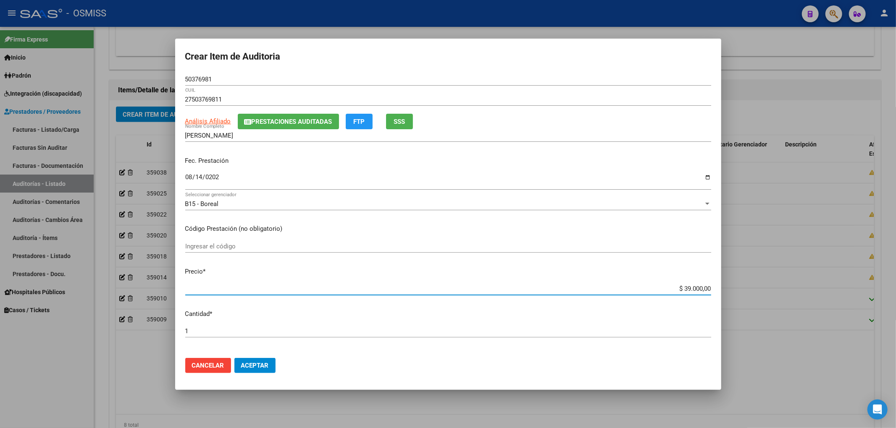
click at [150, 84] on div "Crear Item de Auditoria 50376981 Nro Documento 27503769811 CUIL Análisis Afilia…" at bounding box center [448, 214] width 896 height 428
drag, startPoint x: 547, startPoint y: 166, endPoint x: 484, endPoint y: 189, distance: 66.8
click at [547, 166] on div "Fec. Prestación [DATE] Ingresar la fecha" at bounding box center [448, 174] width 526 height 48
click at [267, 359] on button "Aceptar" at bounding box center [254, 365] width 41 height 15
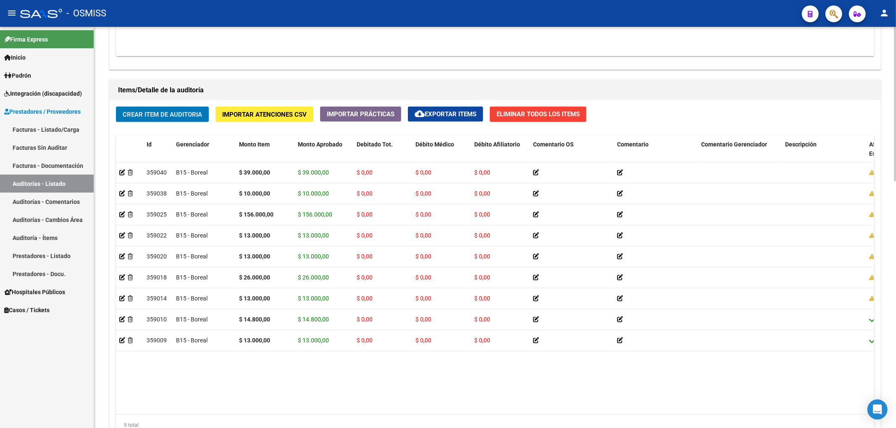
click at [194, 111] on span "Crear Item de Auditoria" at bounding box center [162, 115] width 79 height 8
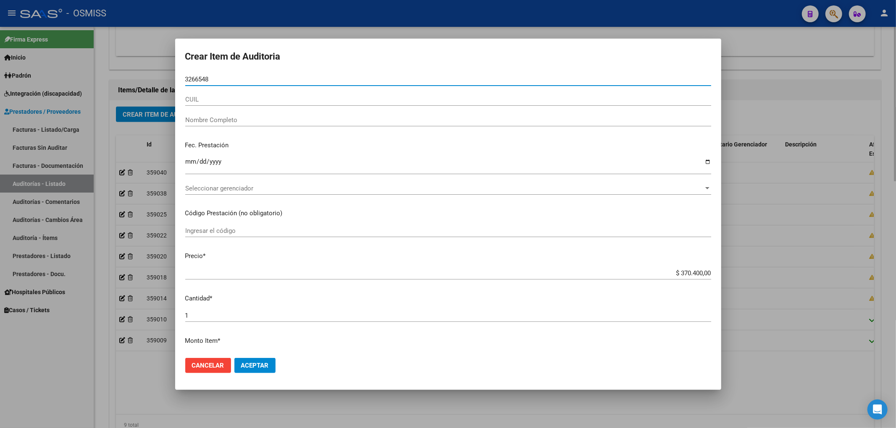
type input "32665483"
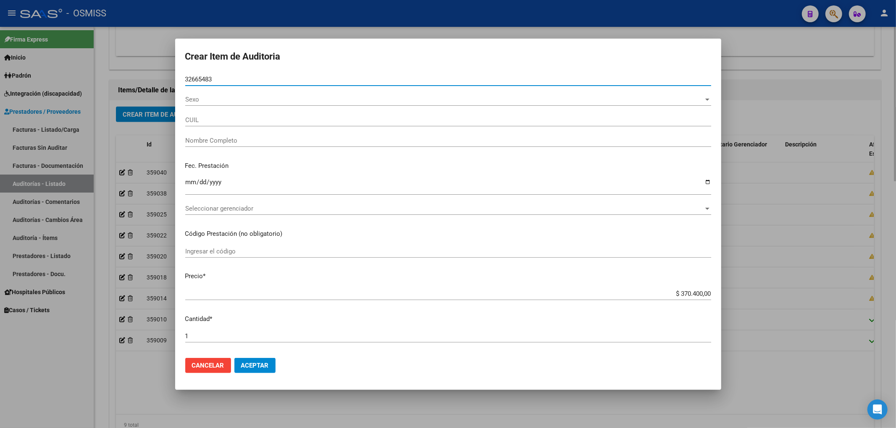
type input "20326654834"
type input "[PERSON_NAME] [PERSON_NAME]"
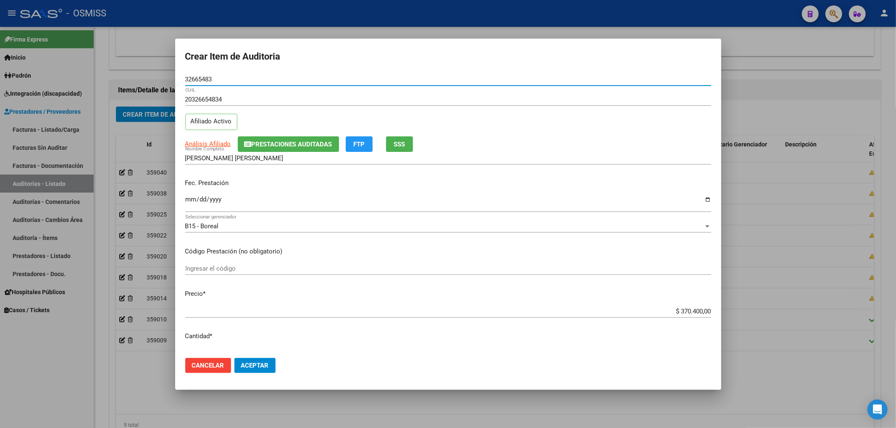
type input "32665483"
click at [273, 141] on span "Prestaciones Auditadas" at bounding box center [291, 145] width 81 height 8
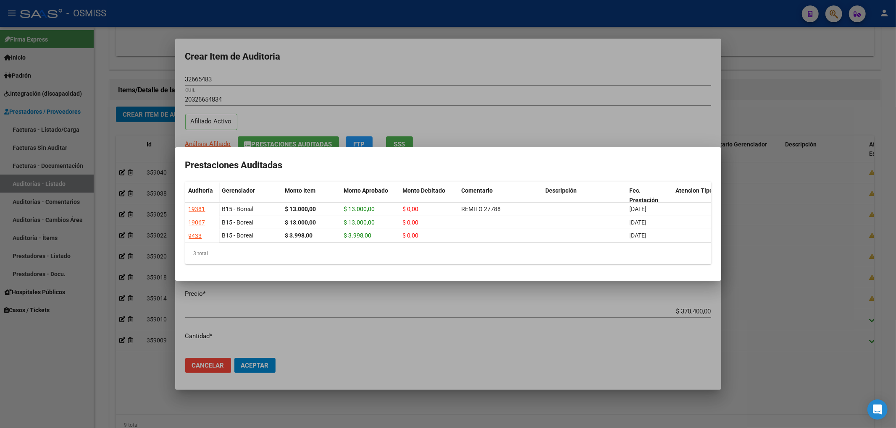
click at [293, 121] on div at bounding box center [448, 214] width 896 height 428
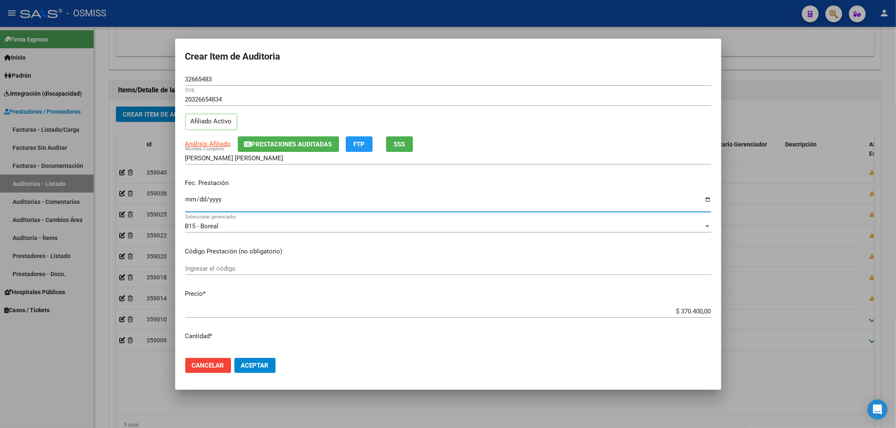
click at [189, 199] on input "Ingresar la fecha" at bounding box center [448, 202] width 526 height 13
type input "[DATE]"
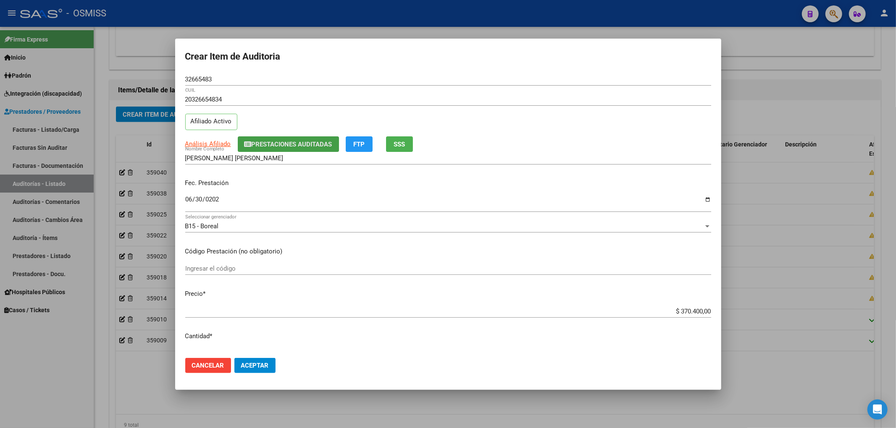
click at [269, 146] on span "Prestaciones Auditadas" at bounding box center [291, 145] width 81 height 8
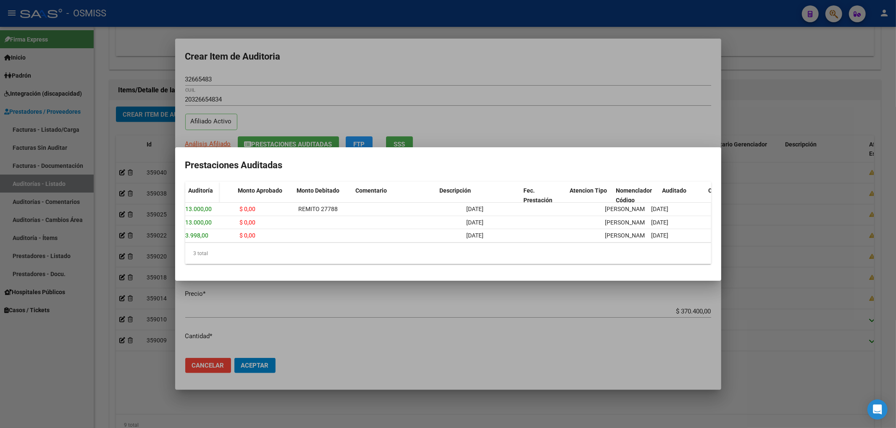
scroll to position [0, 0]
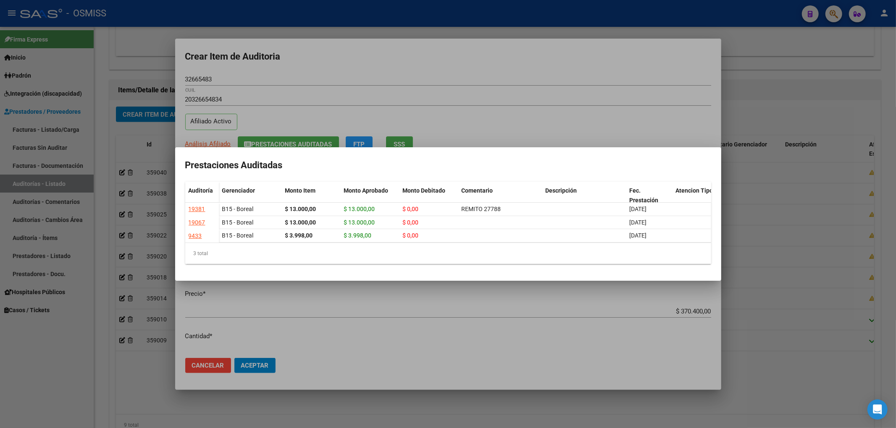
click at [301, 66] on div at bounding box center [448, 214] width 896 height 428
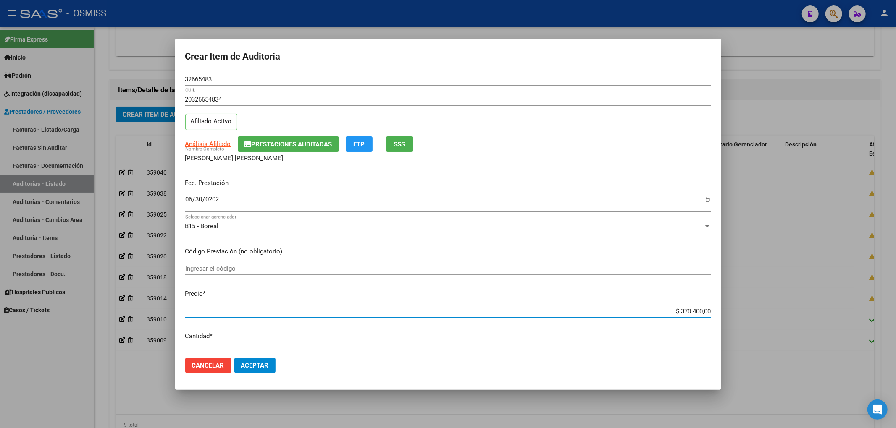
drag, startPoint x: 692, startPoint y: 314, endPoint x: 762, endPoint y: 308, distance: 69.6
click at [758, 308] on div "Crear Item de Auditoria 32665483 Nro Documento 20326654834 CUIL Afiliado Activo…" at bounding box center [448, 214] width 896 height 428
type input "$ 0,03"
type input "$ 0,30"
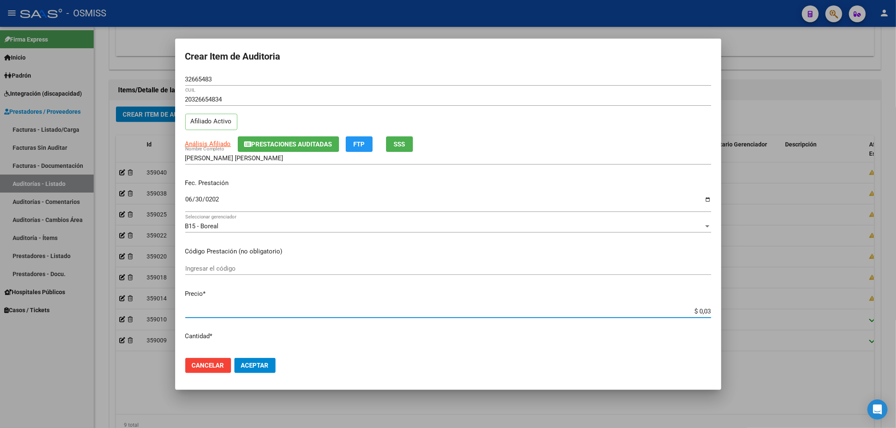
type input "$ 0,30"
type input "$ 3,00"
type input "$ 30,00"
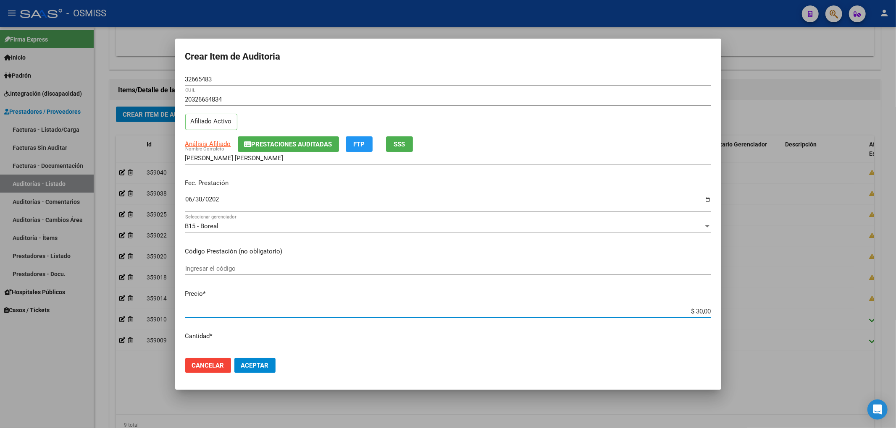
type input "$ 300,00"
type input "$ 3.000,00"
type input "$ 30.000,00"
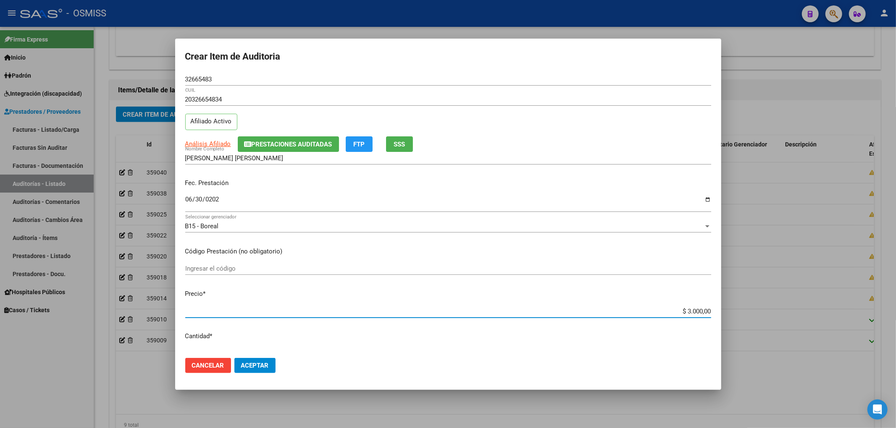
type input "$ 30.000,00"
click at [264, 358] on button "Aceptar" at bounding box center [254, 365] width 41 height 15
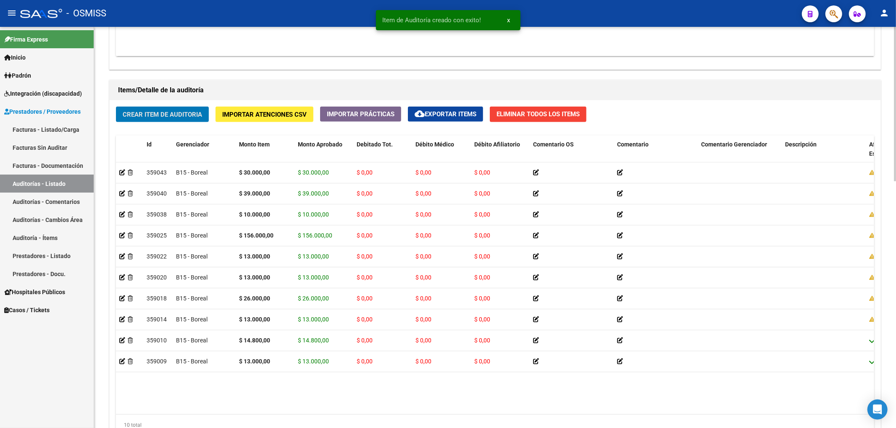
click at [176, 118] on span "Crear Item de Auditoria" at bounding box center [162, 115] width 79 height 8
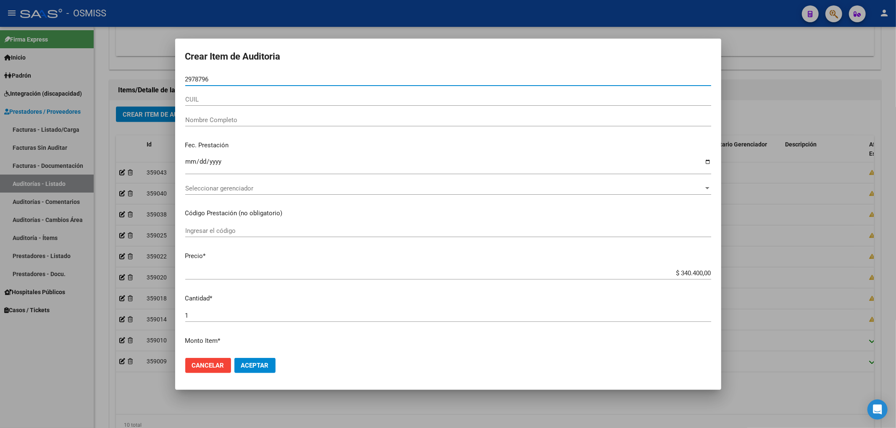
type input "29787961"
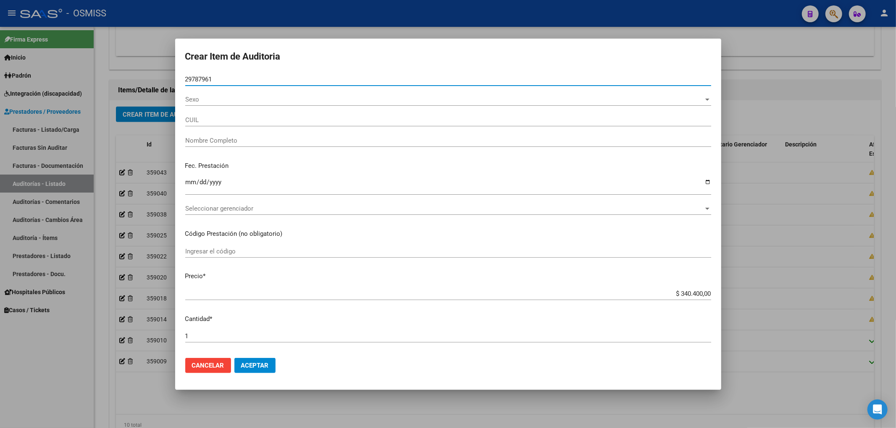
type input "24297879614"
type input "[PERSON_NAME] [PERSON_NAME]"
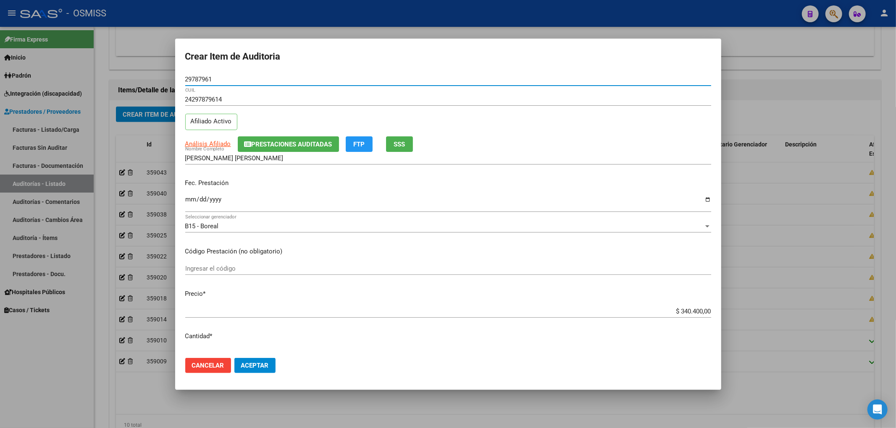
type input "29787961"
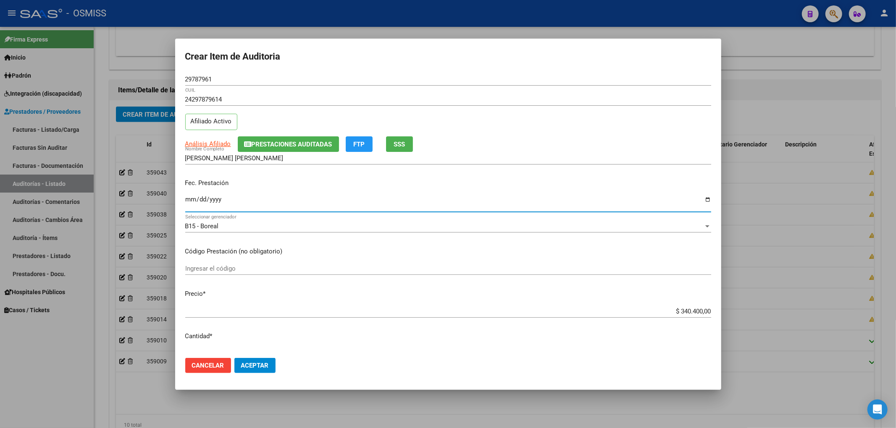
click at [186, 204] on input "Ingresar la fecha" at bounding box center [448, 202] width 526 height 13
type input "[DATE]"
drag, startPoint x: 672, startPoint y: 314, endPoint x: 729, endPoint y: 311, distance: 57.2
click at [729, 311] on div "Crear Item de Auditoria 29787961 Nro Documento 24297879614 CUIL Afiliado Activo…" at bounding box center [448, 214] width 896 height 428
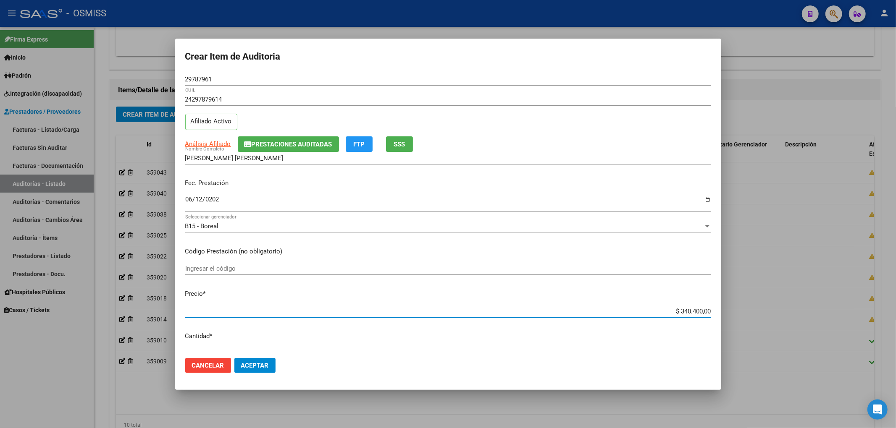
type input "$ 0,04"
type input "$ 0,48"
type input "$ 4,80"
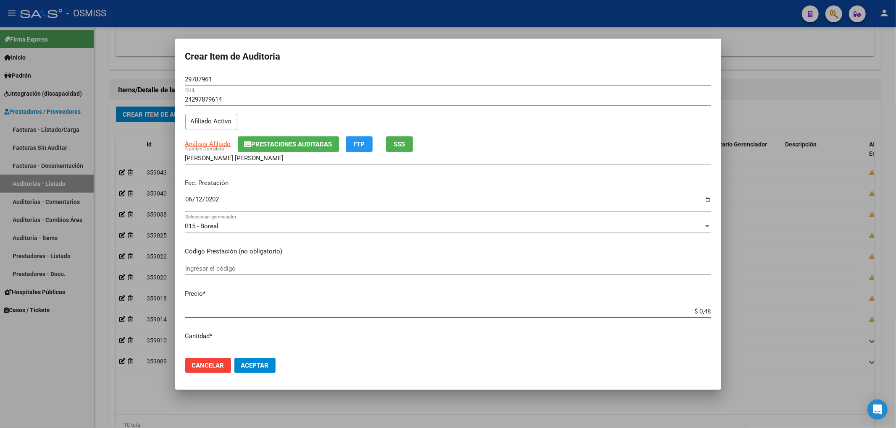
type input "$ 4,80"
type input "$ 48,00"
type input "$ 480,00"
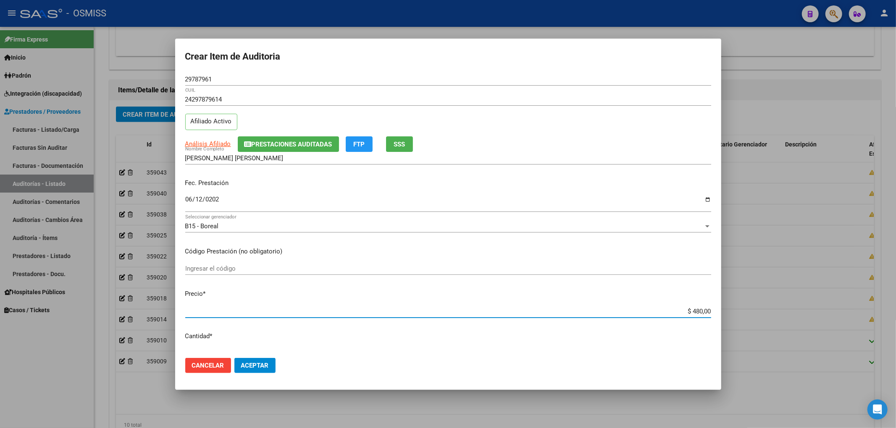
type input "$ 4.800,00"
drag, startPoint x: 218, startPoint y: 81, endPoint x: 129, endPoint y: 86, distance: 89.1
click at [136, 79] on div "Crear Item de Auditoria 29787961 Nro Documento 24297879614 CUIL Afiliado Activo…" at bounding box center [448, 214] width 896 height 428
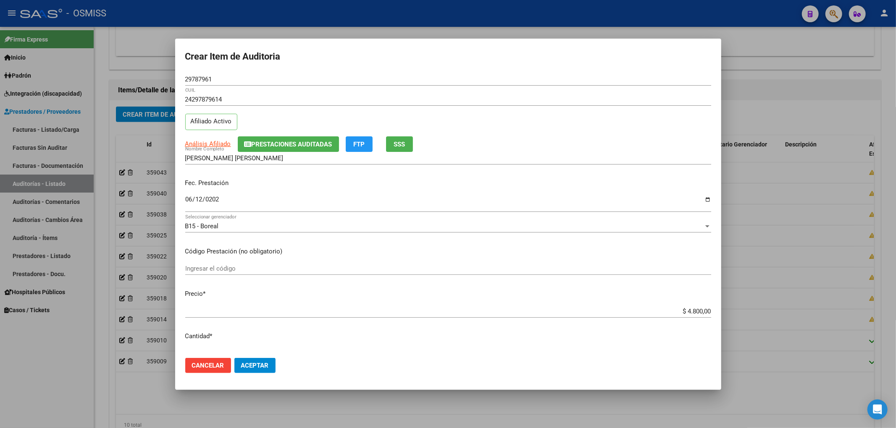
click at [638, 143] on div "Análisis Afiliado Prestaciones Auditadas FTP SSS" at bounding box center [448, 144] width 526 height 16
click at [259, 365] on span "Aceptar" at bounding box center [255, 366] width 28 height 8
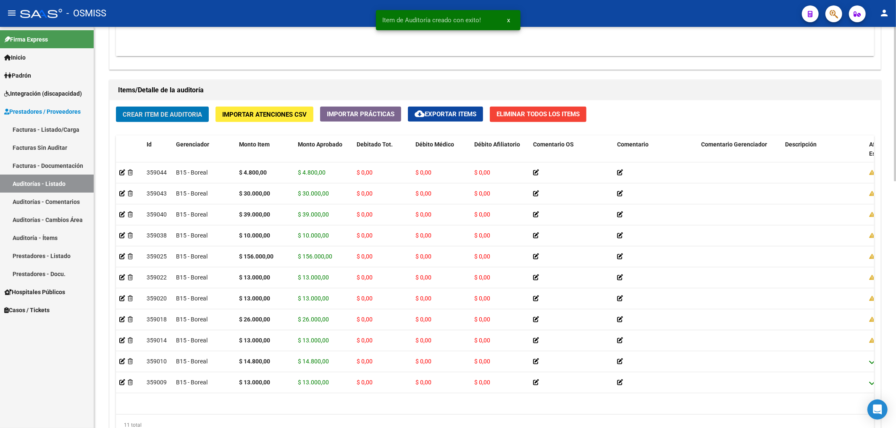
click at [163, 97] on h1 "Items/Detalle de la auditoría" at bounding box center [495, 90] width 754 height 13
click at [167, 113] on span "Crear Item de Auditoria" at bounding box center [162, 115] width 79 height 8
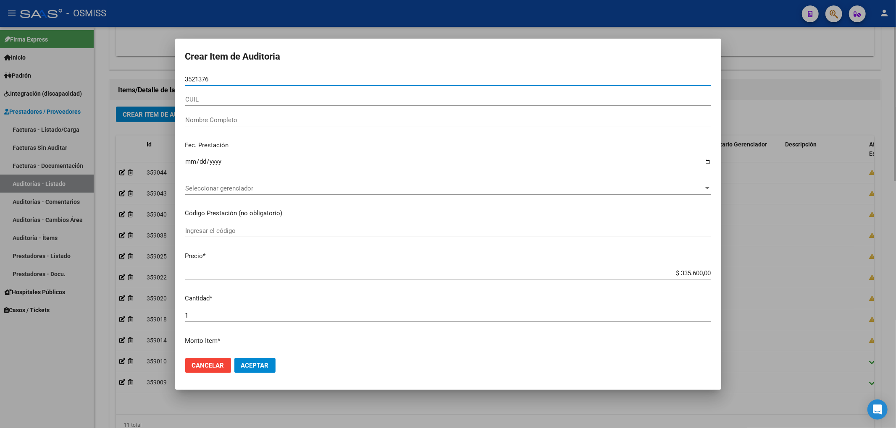
type input "35213761"
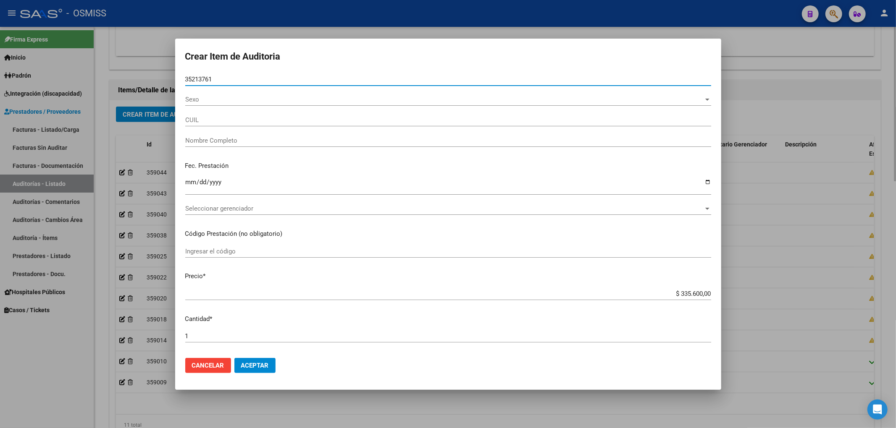
type input "20352137619"
type input "[PERSON_NAME]"
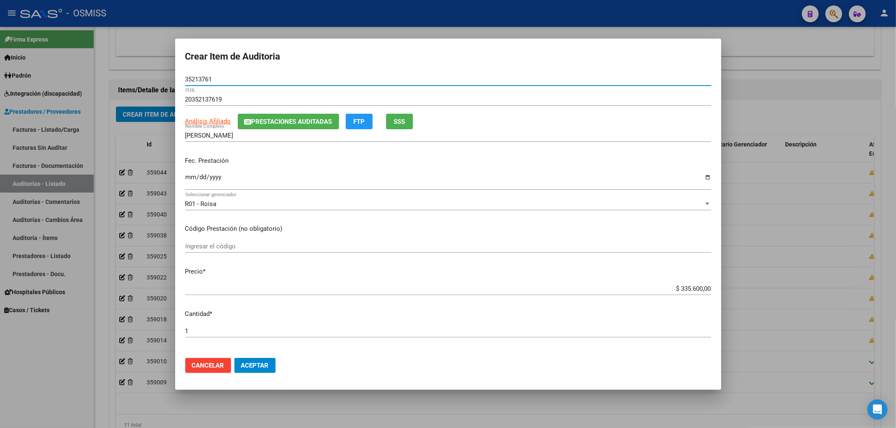
type input "35213761"
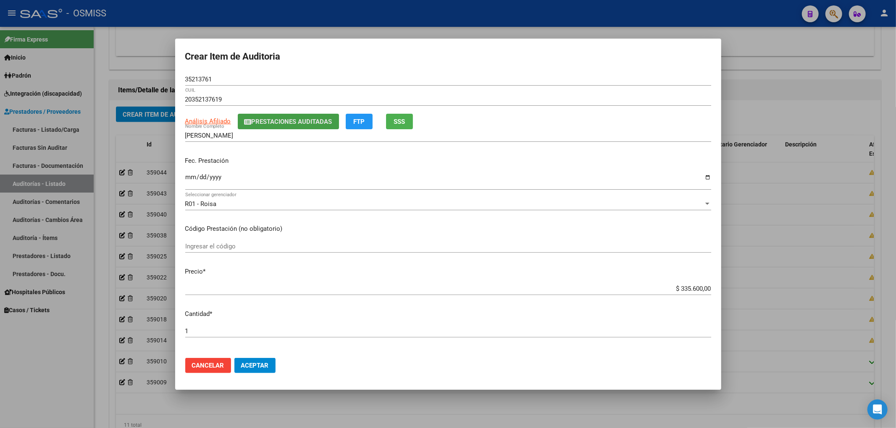
click at [291, 124] on span "Prestaciones Auditadas" at bounding box center [291, 122] width 81 height 8
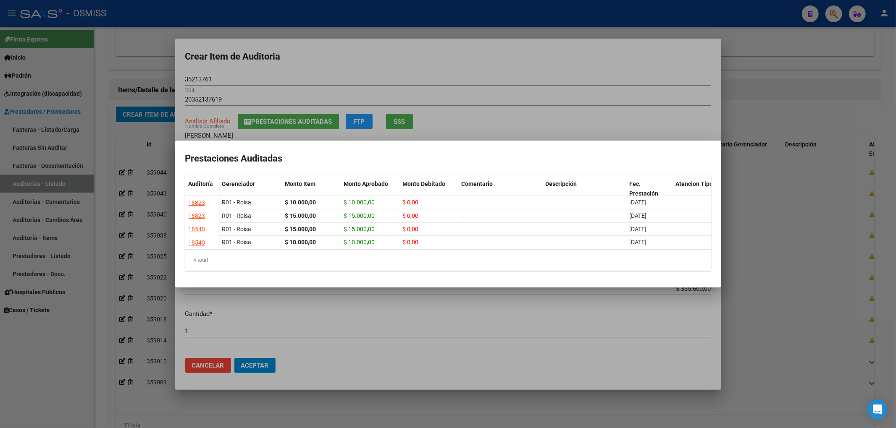
click at [321, 68] on div at bounding box center [448, 214] width 896 height 428
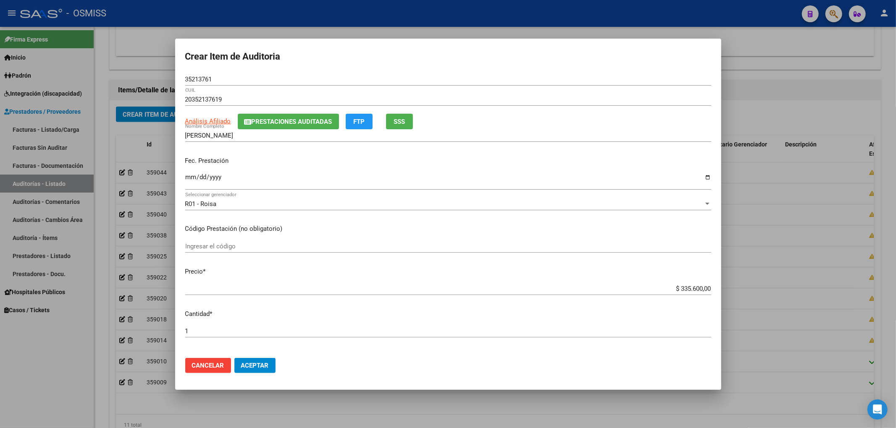
click at [190, 172] on div "Ingresar la fecha" at bounding box center [448, 181] width 526 height 18
type input "[DATE]"
drag, startPoint x: 670, startPoint y: 289, endPoint x: 725, endPoint y: 282, distance: 54.6
click at [722, 283] on div "Crear Item de Auditoria 35213761 Nro Documento 20352137619 CUIL Análisis Afilia…" at bounding box center [448, 214] width 896 height 428
type input "$ 0,05"
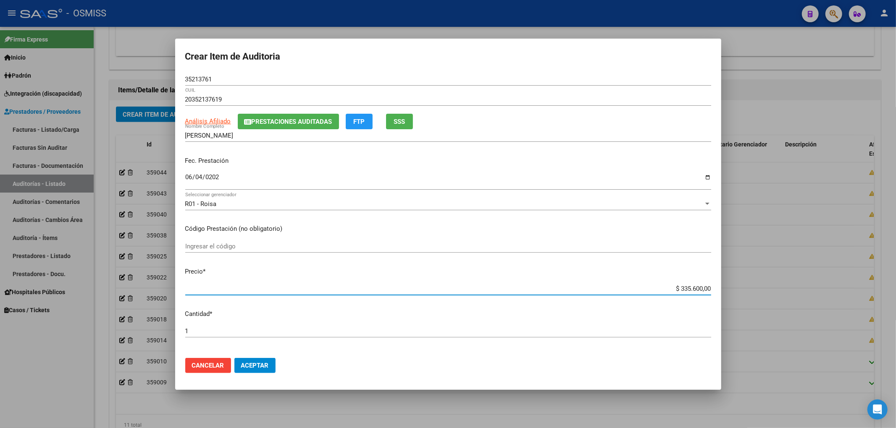
type input "$ 0,05"
type input "$ 0,58"
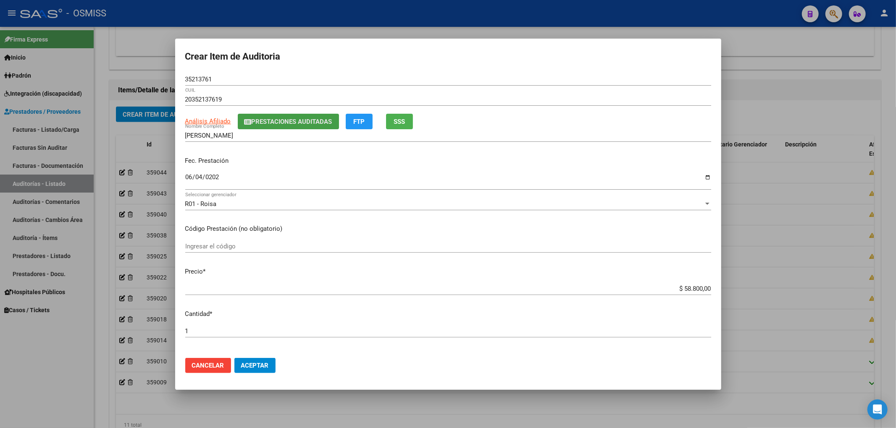
click at [272, 125] on span "Prestaciones Auditadas" at bounding box center [291, 122] width 81 height 8
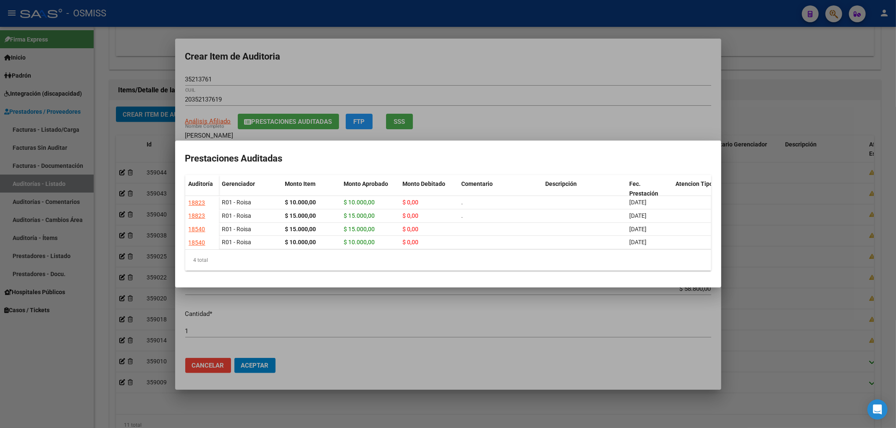
click at [304, 60] on div at bounding box center [448, 214] width 896 height 428
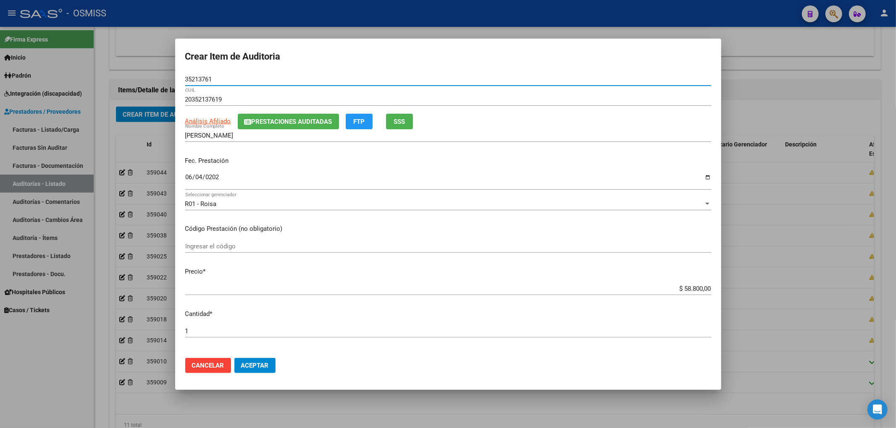
drag, startPoint x: 210, startPoint y: 81, endPoint x: 125, endPoint y: 81, distance: 85.2
click at [125, 81] on div "Crear Item de Auditoria 35213761 Nro Documento 20352137619 CUIL Análisis Afilia…" at bounding box center [448, 214] width 896 height 428
drag, startPoint x: 213, startPoint y: 78, endPoint x: 132, endPoint y: 88, distance: 82.0
click at [135, 87] on div "Crear Item de Auditoria 35213761 Nro Documento 20352137619 CUIL Análisis Afilia…" at bounding box center [448, 214] width 896 height 428
click at [590, 163] on p "Fec. Prestación" at bounding box center [448, 161] width 526 height 10
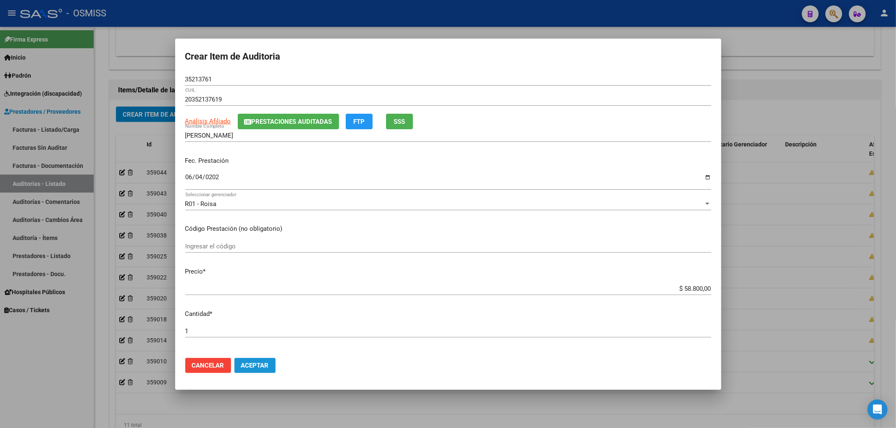
click at [252, 362] on span "Aceptar" at bounding box center [255, 366] width 28 height 8
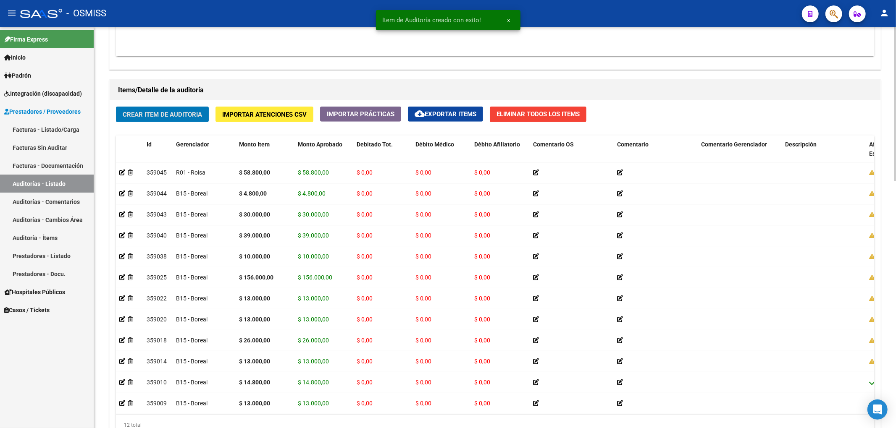
click at [162, 118] on span "Crear Item de Auditoria" at bounding box center [162, 115] width 79 height 8
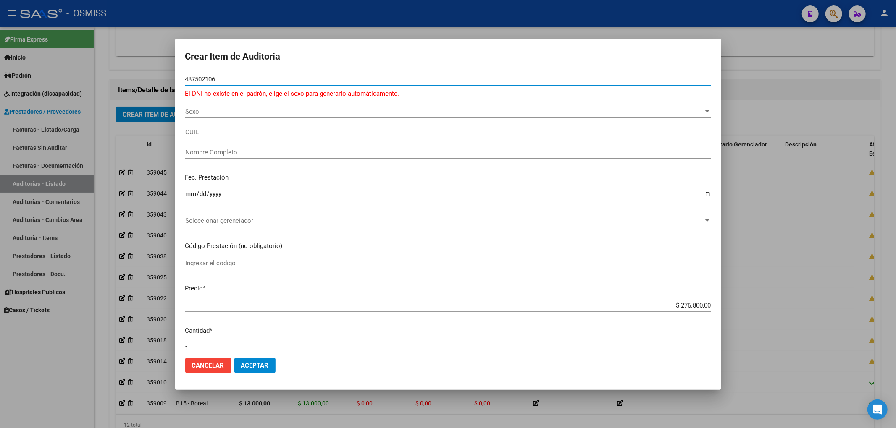
click at [204, 81] on input "487502106" at bounding box center [448, 80] width 526 height 8
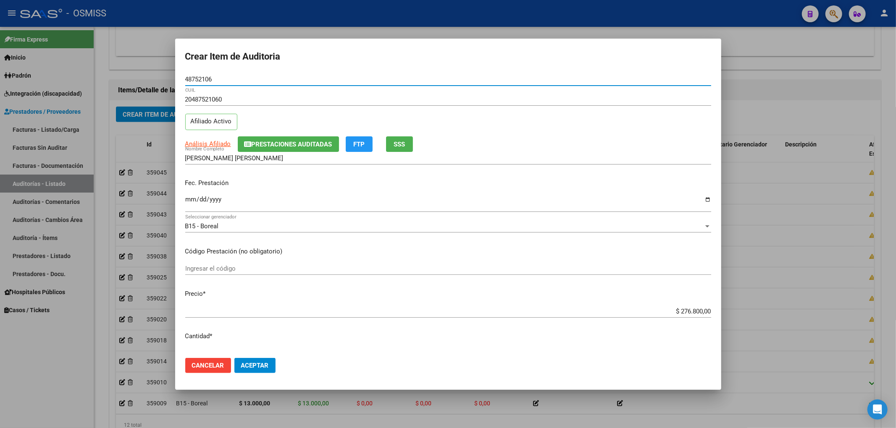
click at [262, 143] on span "Prestaciones Auditadas" at bounding box center [291, 145] width 81 height 8
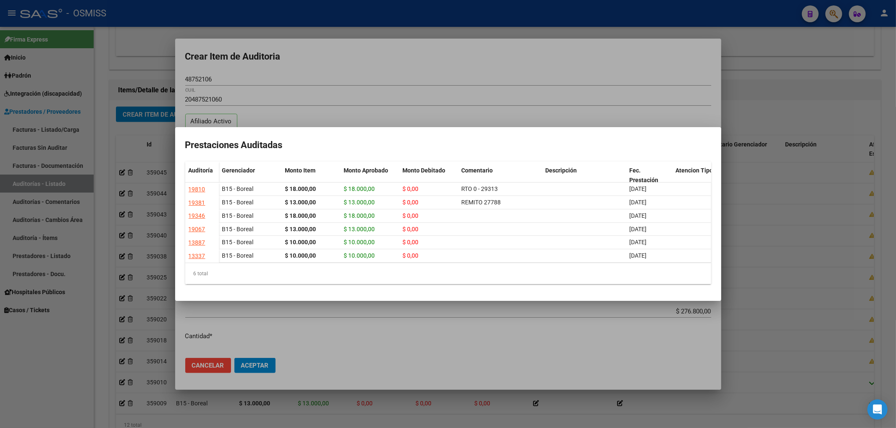
click at [313, 67] on div at bounding box center [448, 214] width 896 height 428
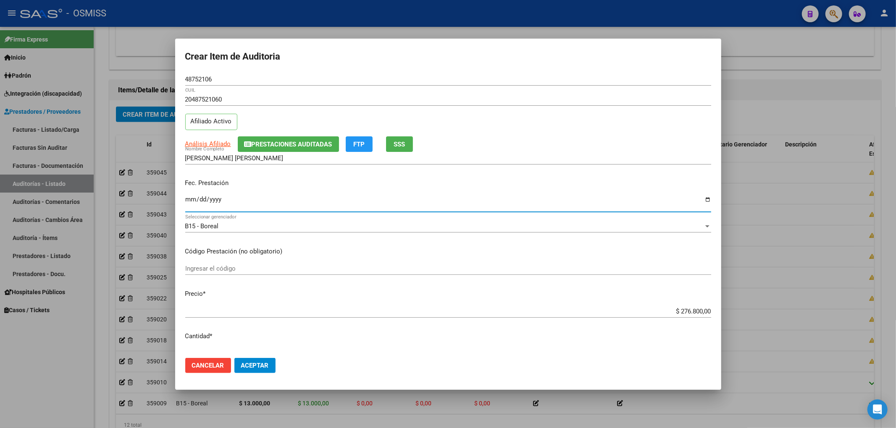
click at [186, 202] on input "Ingresar la fecha" at bounding box center [448, 202] width 526 height 13
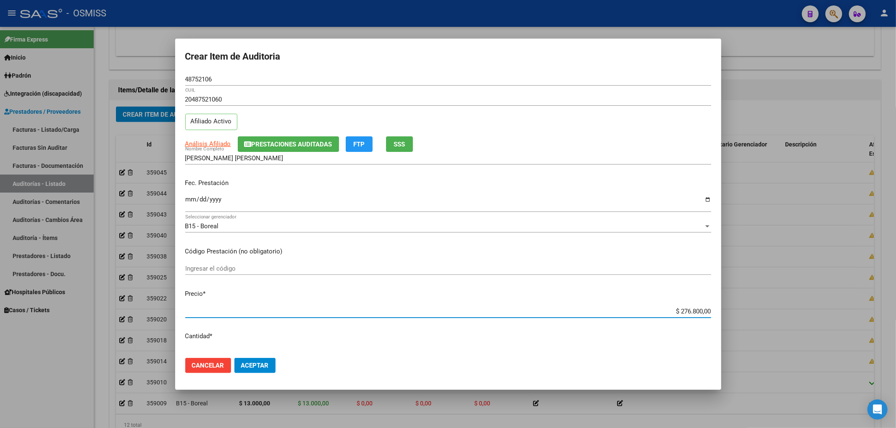
drag, startPoint x: 660, startPoint y: 313, endPoint x: 793, endPoint y: 311, distance: 132.3
click at [793, 311] on div "Crear Item de Auditoria 48752106 Nro Documento 20487521060 CUIL Afiliado Activo…" at bounding box center [448, 214] width 896 height 428
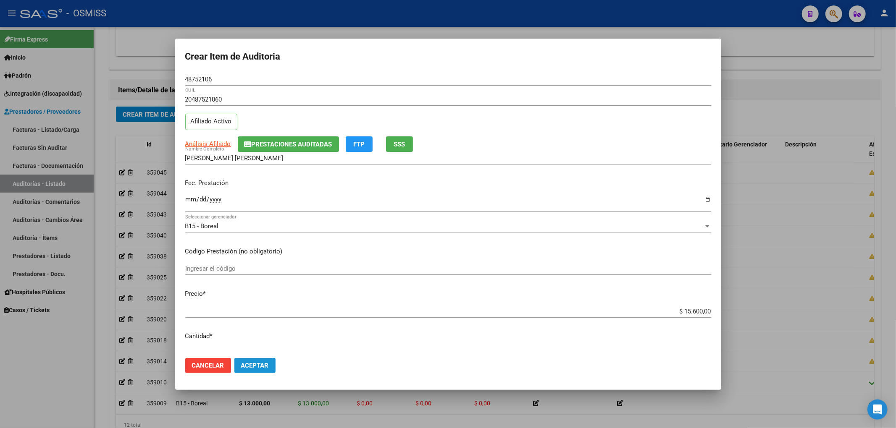
click at [268, 367] on span "Aceptar" at bounding box center [255, 366] width 28 height 8
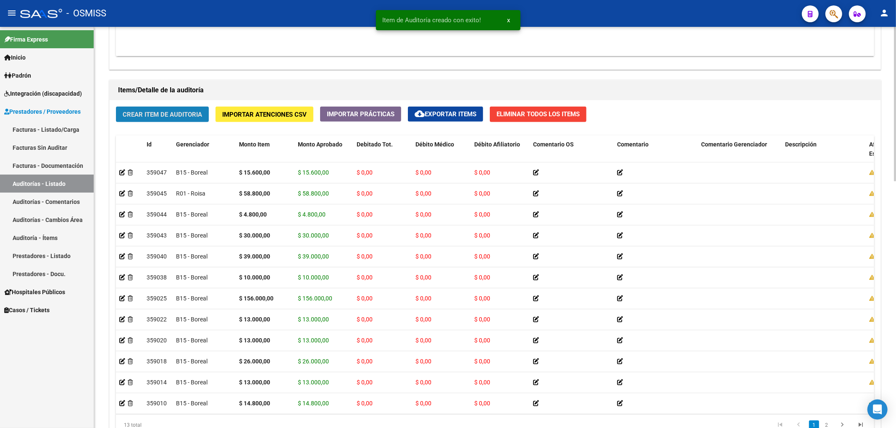
click at [198, 119] on button "Crear Item de Auditoria" at bounding box center [162, 115] width 93 height 16
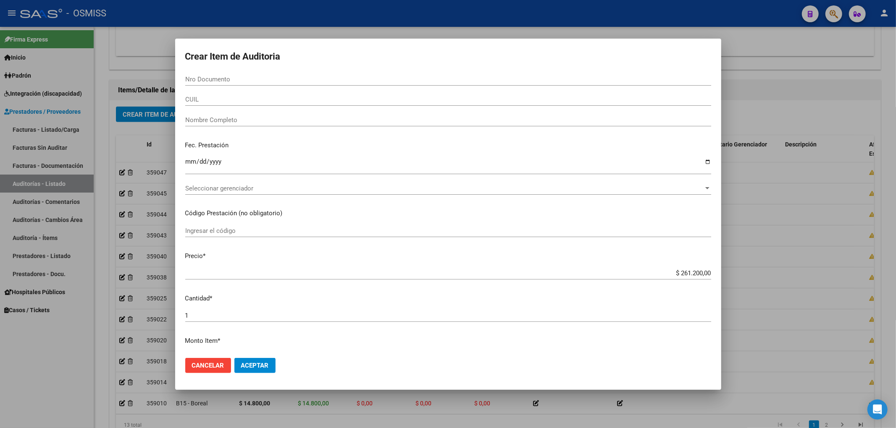
click at [560, 143] on p "Fec. Prestación" at bounding box center [448, 146] width 526 height 10
click at [102, 140] on div at bounding box center [448, 214] width 896 height 428
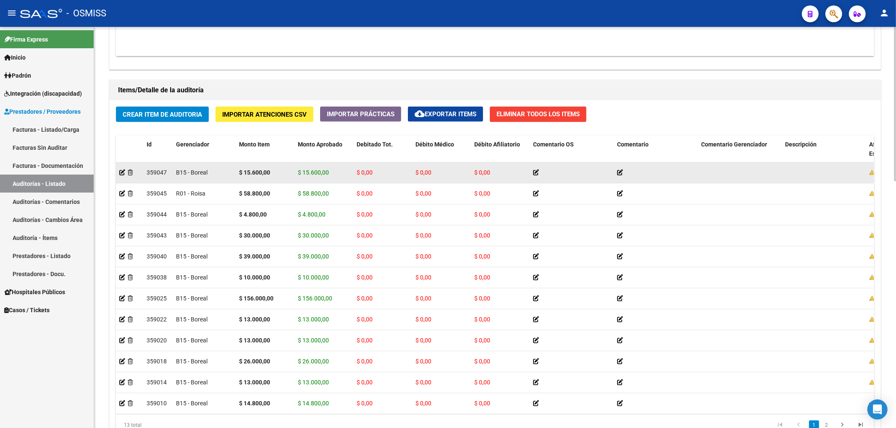
click at [121, 178] on div at bounding box center [129, 173] width 21 height 10
click at [121, 172] on icon at bounding box center [122, 173] width 6 height 6
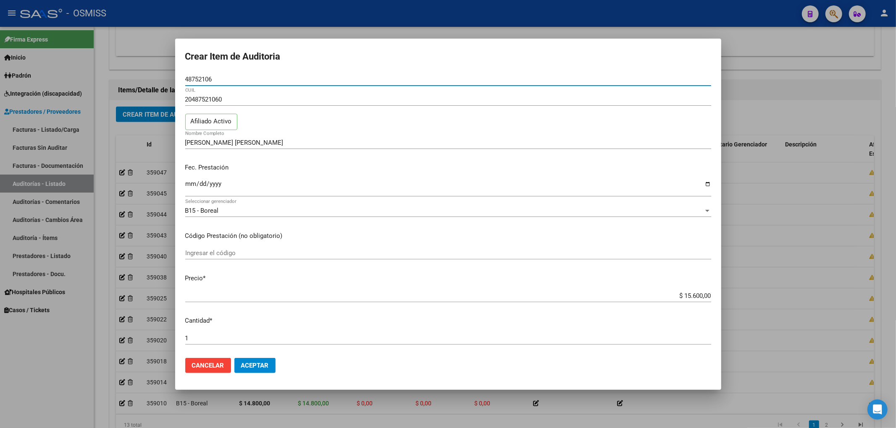
drag, startPoint x: 215, startPoint y: 82, endPoint x: 147, endPoint y: 85, distance: 68.1
click at [148, 83] on div "Crear Item de Auditoria 48752106 Nro Documento 20487521060 CUIL Afiliado Activo…" at bounding box center [448, 214] width 896 height 428
click at [546, 135] on div "20487521060 CUIL Afiliado Activo" at bounding box center [448, 114] width 526 height 43
click at [96, 204] on div at bounding box center [448, 214] width 896 height 428
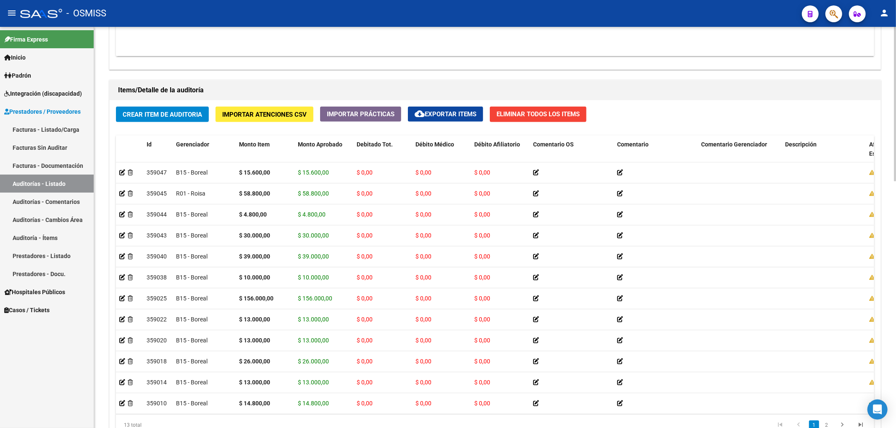
click at [157, 118] on span "Crear Item de Auditoria" at bounding box center [162, 115] width 79 height 8
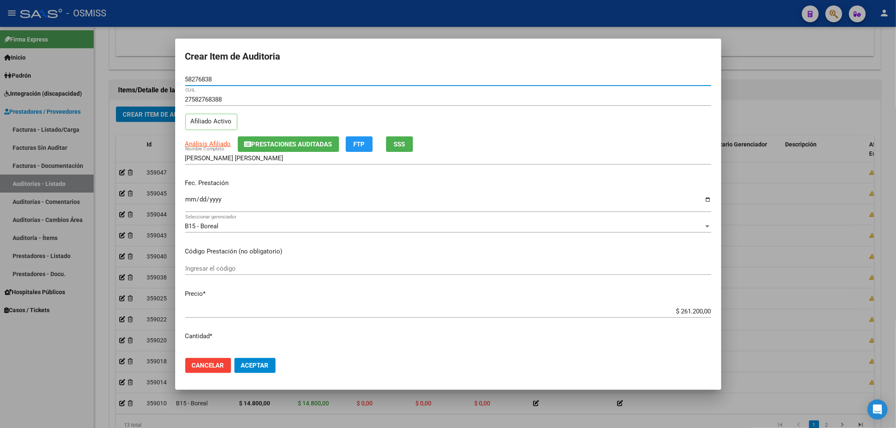
click at [191, 199] on input "Ingresar la fecha" at bounding box center [448, 202] width 526 height 13
click at [548, 139] on div "Análisis Afiliado Prestaciones Auditadas FTP SSS" at bounding box center [448, 144] width 526 height 16
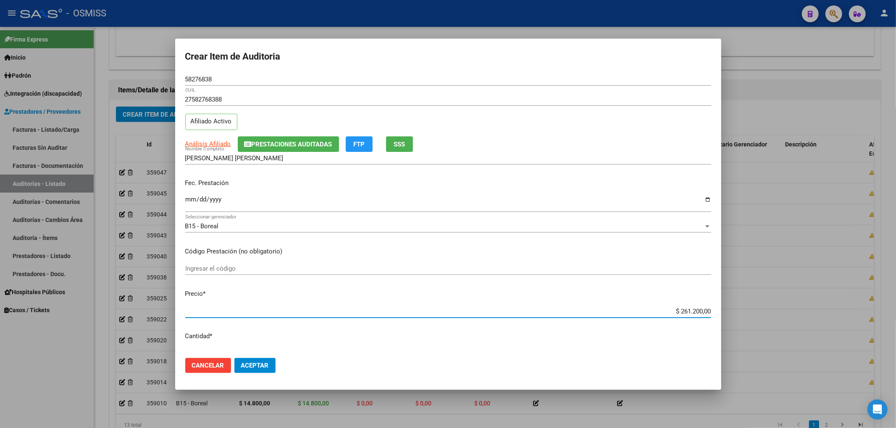
drag, startPoint x: 665, startPoint y: 311, endPoint x: 739, endPoint y: 310, distance: 74.3
click at [739, 310] on div "Crear Item de Auditoria 58276838 Nro Documento 27582768388 CUIL Afiliado Activo…" at bounding box center [448, 214] width 896 height 428
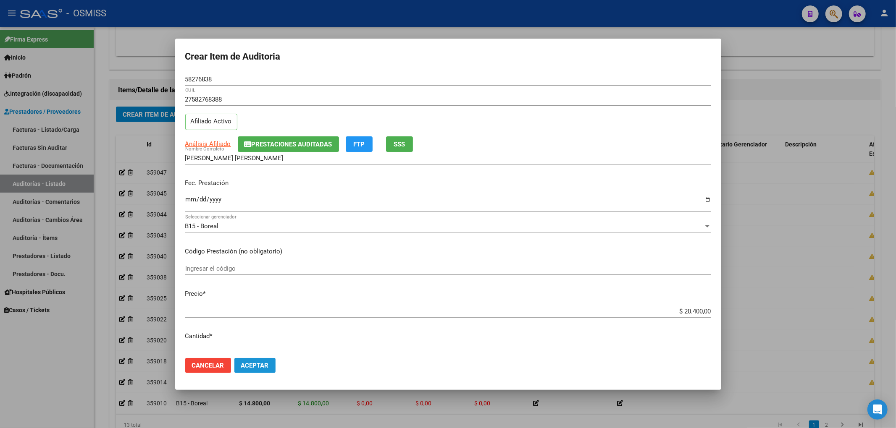
click at [261, 362] on span "Aceptar" at bounding box center [255, 366] width 28 height 8
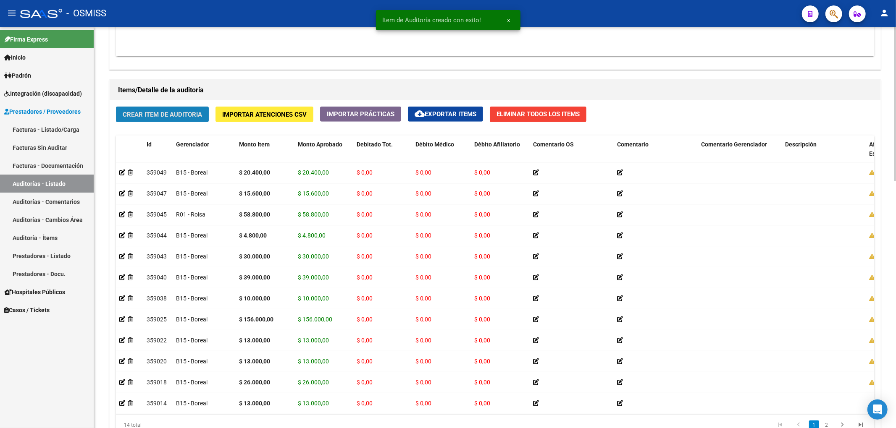
click at [151, 115] on span "Crear Item de Auditoria" at bounding box center [162, 115] width 79 height 8
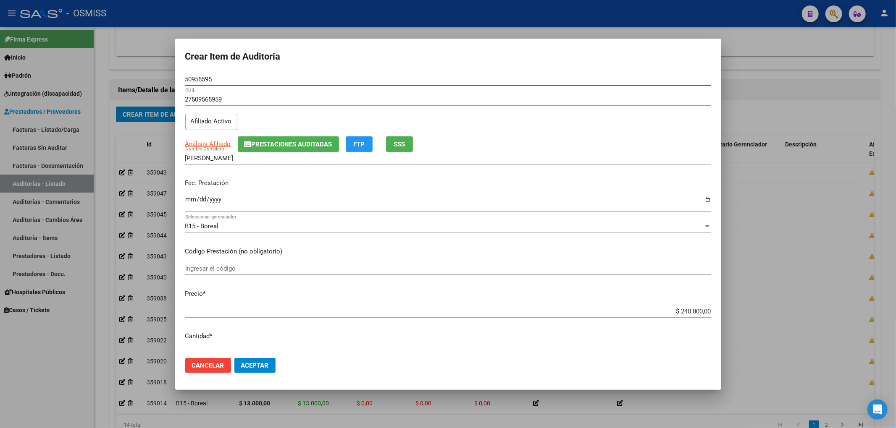
click at [192, 199] on input "Ingresar la fecha" at bounding box center [448, 202] width 526 height 13
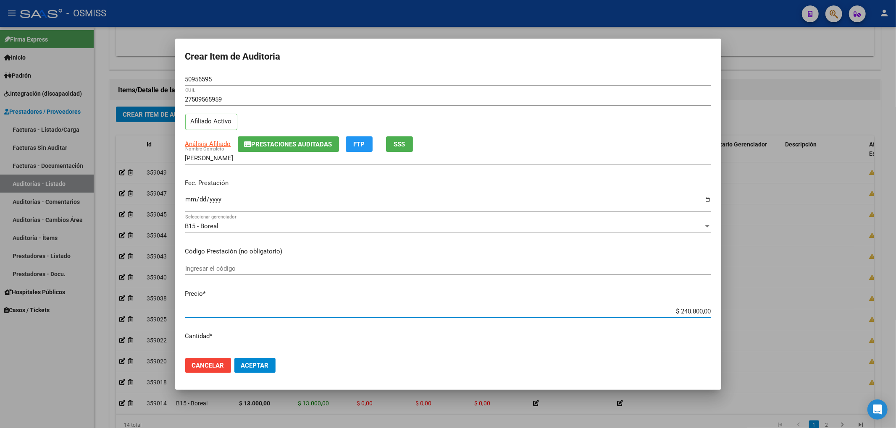
click at [675, 308] on input "$ 240.800,00" at bounding box center [448, 312] width 526 height 8
drag, startPoint x: 672, startPoint y: 309, endPoint x: 770, endPoint y: 304, distance: 97.6
click at [768, 304] on div "Crear Item de Auditoria 50956595 Nro Documento 27509565959 CUIL Afiliado Activo…" at bounding box center [448, 214] width 896 height 428
click at [248, 362] on span "Aceptar" at bounding box center [255, 366] width 28 height 8
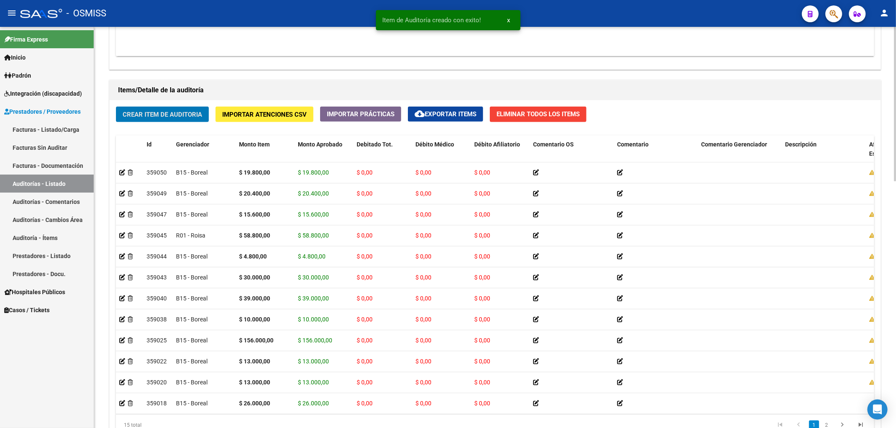
click at [190, 108] on button "Crear Item de Auditoria" at bounding box center [162, 115] width 93 height 16
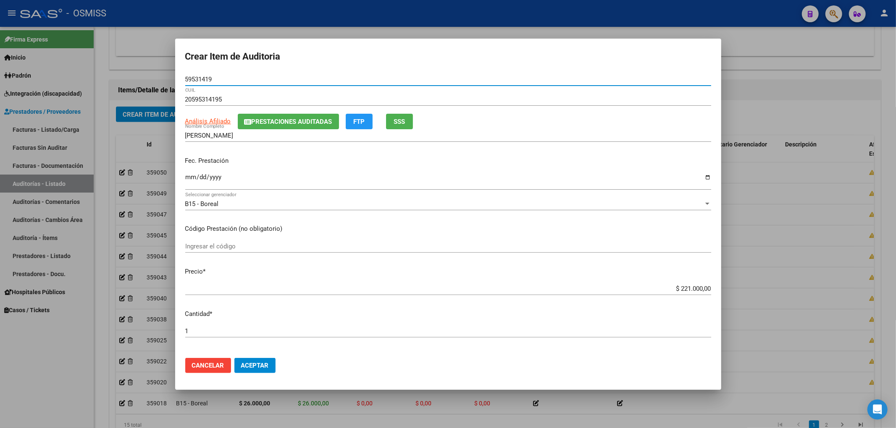
click at [187, 180] on input "Ingresar la fecha" at bounding box center [448, 180] width 526 height 13
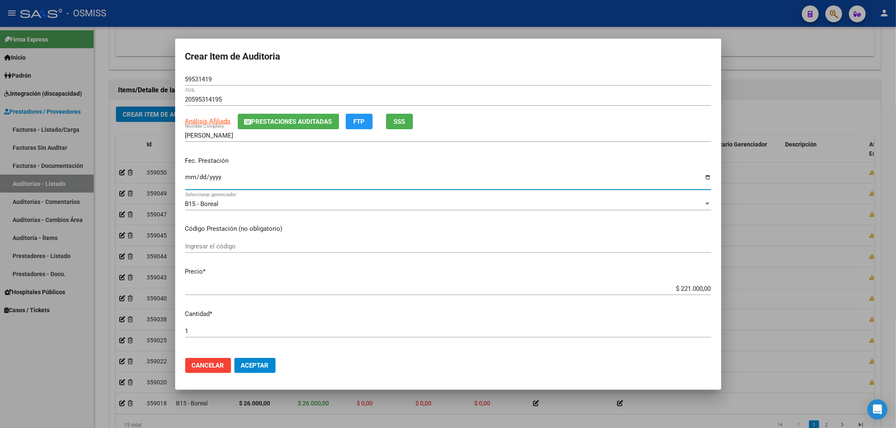
click at [674, 285] on input "$ 221.000,00" at bounding box center [448, 289] width 526 height 8
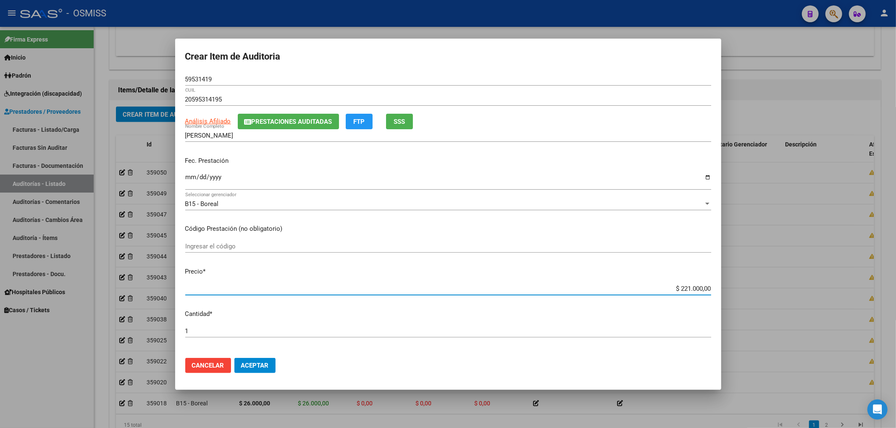
drag, startPoint x: 670, startPoint y: 290, endPoint x: 773, endPoint y: 296, distance: 103.1
click at [790, 289] on div "Crear Item de Auditoria 59531419 Nro Documento 20595314195 CUIL Análisis Afilia…" at bounding box center [448, 214] width 896 height 428
drag, startPoint x: 219, startPoint y: 73, endPoint x: 217, endPoint y: 81, distance: 8.7
click at [217, 78] on div "59531419 Nro Documento" at bounding box center [448, 79] width 526 height 13
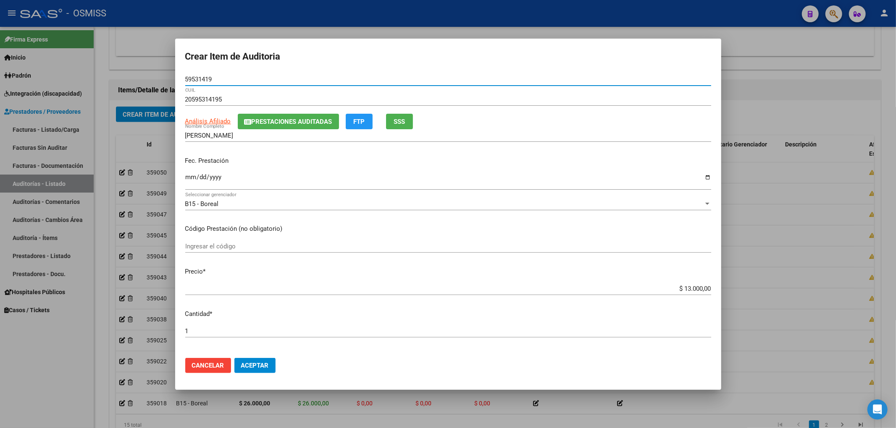
drag, startPoint x: 217, startPoint y: 81, endPoint x: 89, endPoint y: 118, distance: 132.6
click at [113, 77] on div "Crear Item de Auditoria 59531419 Nro Documento 20595314195 CUIL Análisis Afilia…" at bounding box center [448, 214] width 896 height 428
click at [439, 238] on mat-dialog-content "59531419 Nro Documento 20595314195 CUIL Análisis Afiliado Prestaciones Auditada…" at bounding box center [448, 212] width 546 height 278
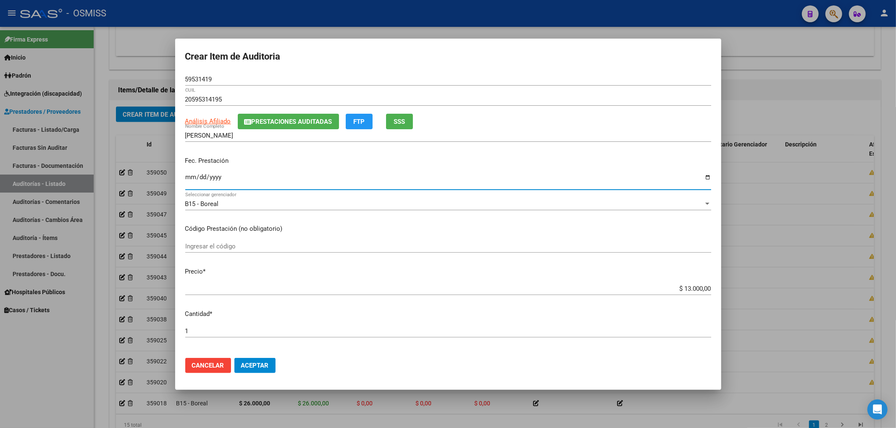
click at [546, 185] on input "[DATE]" at bounding box center [448, 180] width 526 height 13
click at [256, 369] on button "Aceptar" at bounding box center [254, 365] width 41 height 15
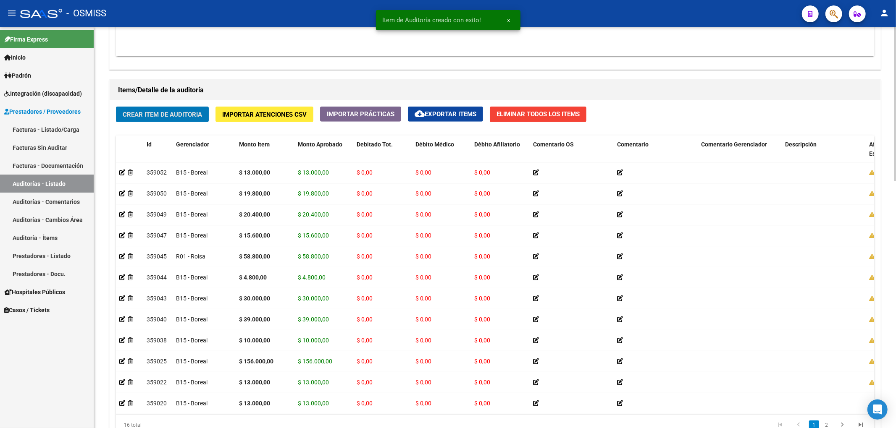
click at [155, 111] on span "Crear Item de Auditoria" at bounding box center [162, 115] width 79 height 8
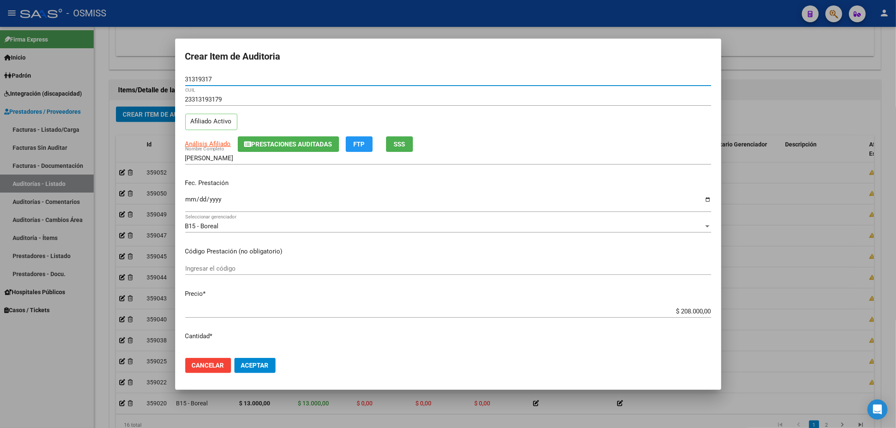
click at [190, 201] on input "Ingresar la fecha" at bounding box center [448, 202] width 526 height 13
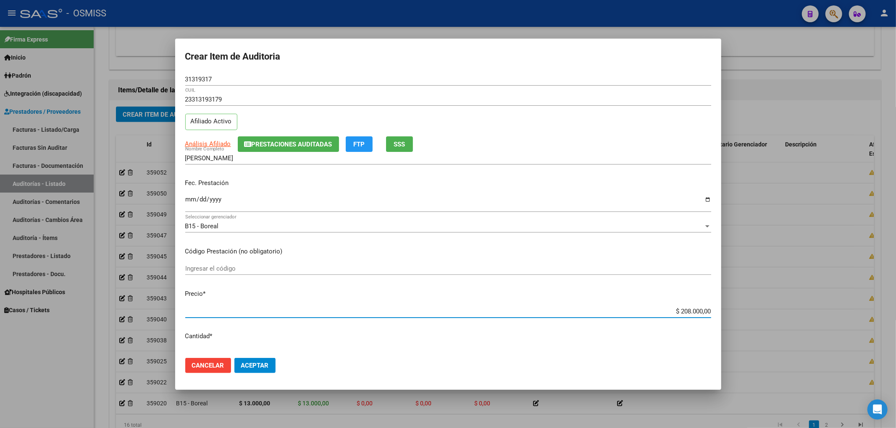
drag, startPoint x: 666, startPoint y: 311, endPoint x: 844, endPoint y: 321, distance: 178.3
click at [835, 322] on div "Crear Item de Auditoria 31319317 Nro Documento 23313193179 CUIL Afiliado Activo…" at bounding box center [448, 214] width 896 height 428
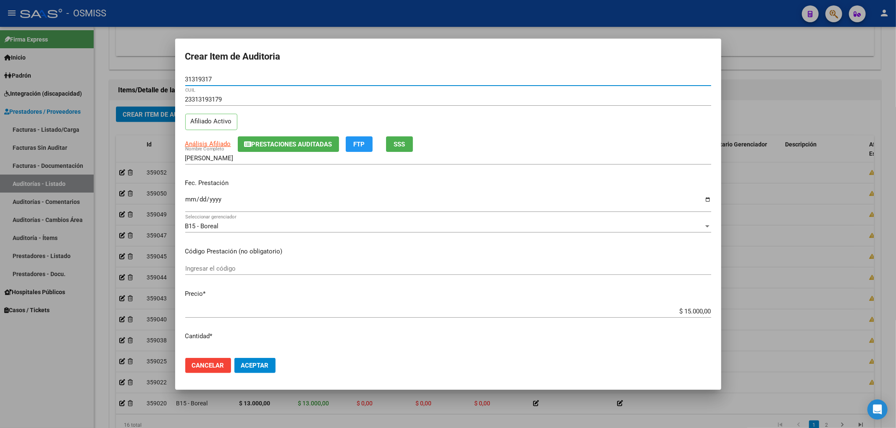
drag, startPoint x: 214, startPoint y: 81, endPoint x: 117, endPoint y: 144, distance: 115.6
click at [166, 77] on div "Crear Item de Auditoria 31319317 Nro Documento 23313193179 CUIL Afiliado Activo…" at bounding box center [448, 214] width 896 height 428
click at [263, 149] on button "Prestaciones Auditadas" at bounding box center [288, 144] width 101 height 16
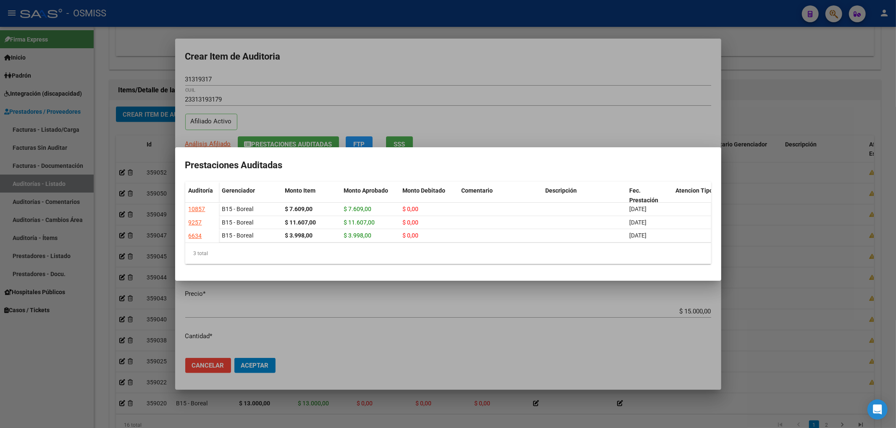
click at [410, 72] on div at bounding box center [448, 214] width 896 height 428
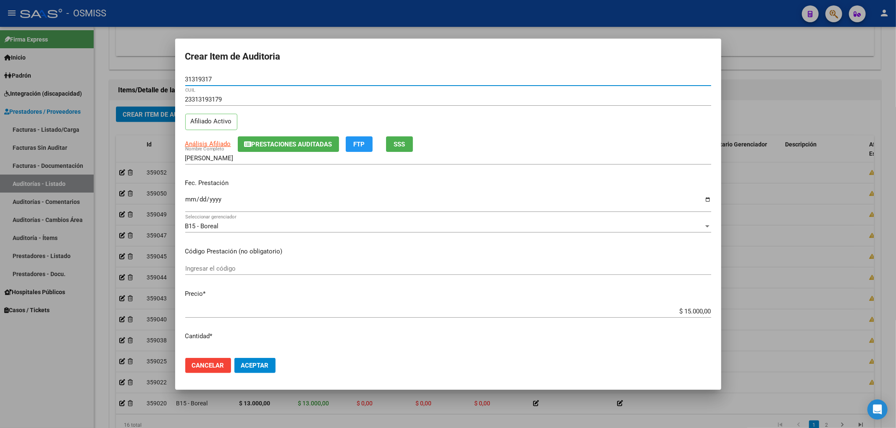
drag, startPoint x: 223, startPoint y: 80, endPoint x: 167, endPoint y: 81, distance: 56.3
click at [168, 81] on div "Crear Item de Auditoria 31319317 Nro Documento 23313193179 CUIL Afiliado Activo…" at bounding box center [448, 214] width 896 height 428
click at [609, 132] on div "23313193179 CUIL Afiliado Activo" at bounding box center [448, 114] width 526 height 43
click at [268, 364] on button "Aceptar" at bounding box center [254, 365] width 41 height 15
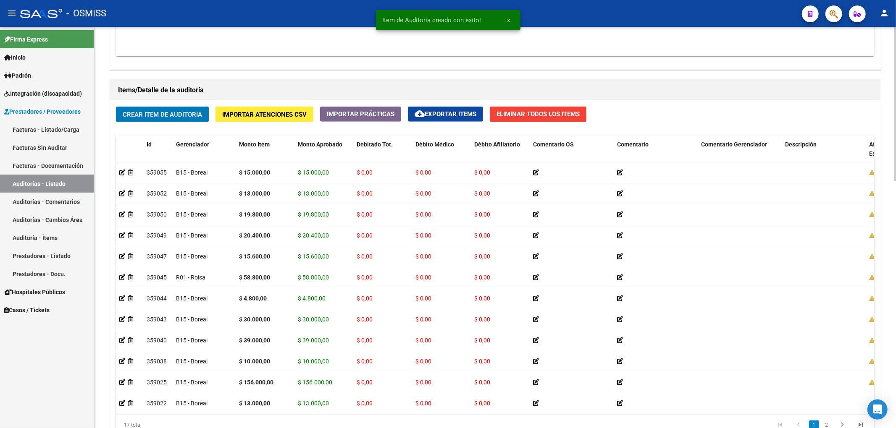
click at [156, 116] on span "Crear Item de Auditoria" at bounding box center [162, 115] width 79 height 8
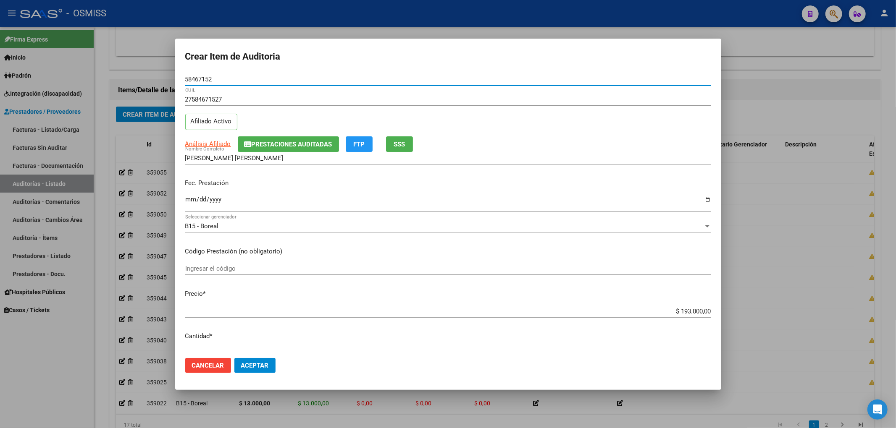
click at [193, 199] on input "Ingresar la fecha" at bounding box center [448, 202] width 526 height 13
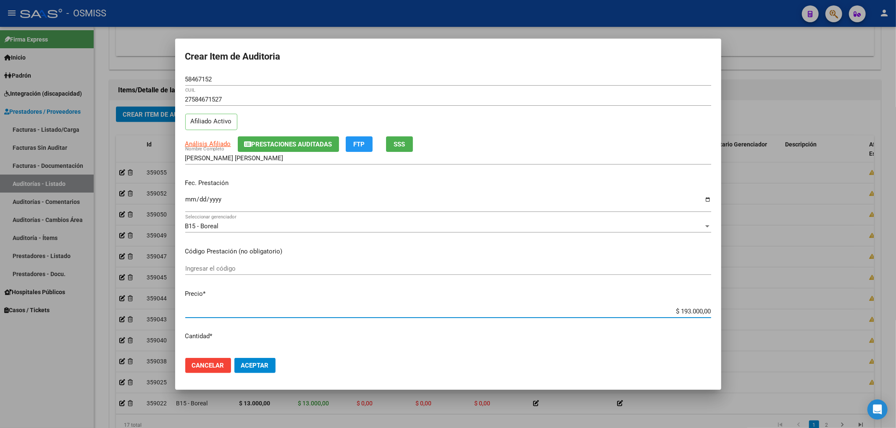
drag, startPoint x: 685, startPoint y: 309, endPoint x: 782, endPoint y: 303, distance: 96.8
click at [783, 307] on div "Crear Item de Auditoria 58467152 Nro Documento 27584671527 CUIL Afiliado Activo…" at bounding box center [448, 214] width 896 height 428
drag, startPoint x: 222, startPoint y: 78, endPoint x: 139, endPoint y: 78, distance: 82.3
click at [139, 78] on div "Crear Item de Auditoria 58467152 Nro Documento 27584671527 CUIL Afiliado Activo…" at bounding box center [448, 214] width 896 height 428
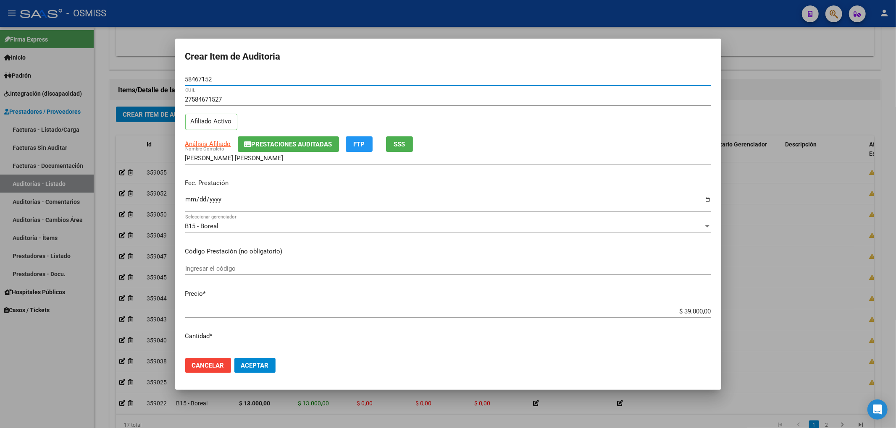
click at [257, 141] on span "Prestaciones Auditadas" at bounding box center [291, 145] width 81 height 8
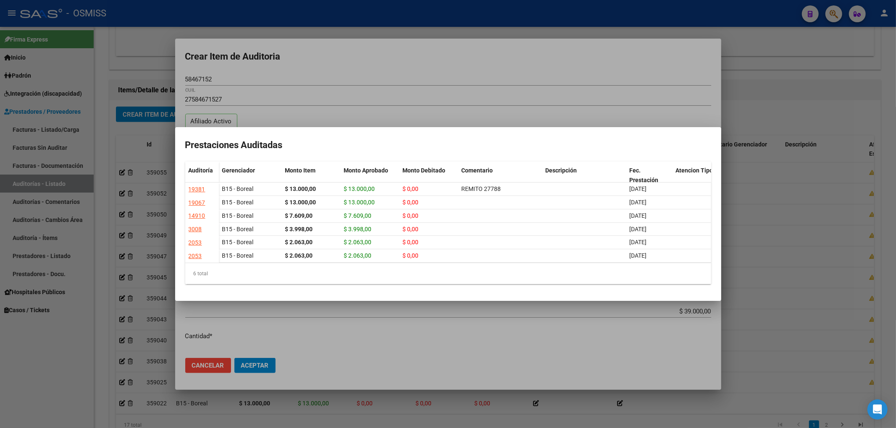
click at [434, 74] on div at bounding box center [448, 214] width 896 height 428
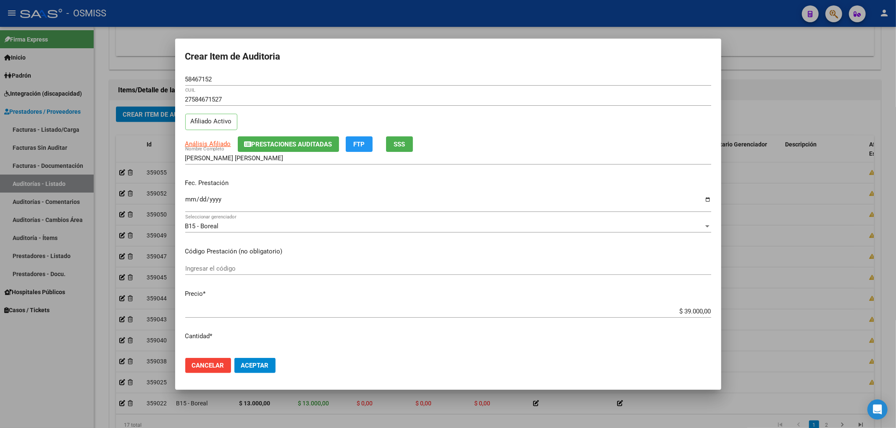
click at [608, 192] on div "Fec. Prestación [DATE] Ingresar la fecha" at bounding box center [448, 196] width 526 height 48
click at [257, 366] on span "Aceptar" at bounding box center [255, 366] width 28 height 8
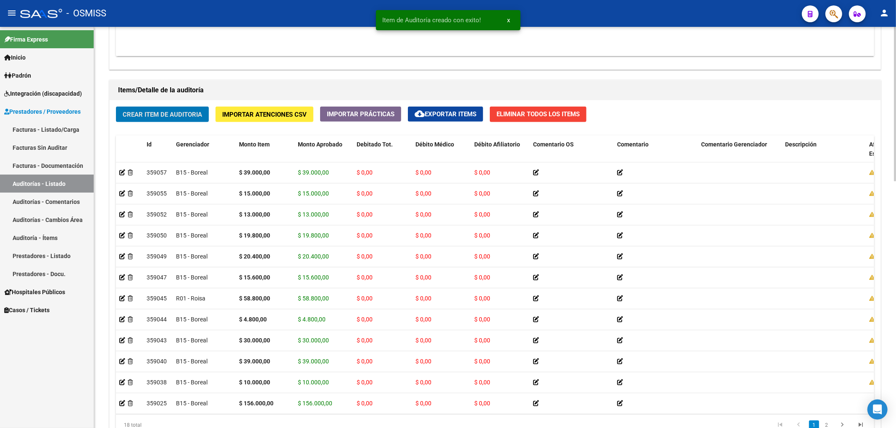
click at [177, 118] on span "Crear Item de Auditoria" at bounding box center [162, 115] width 79 height 8
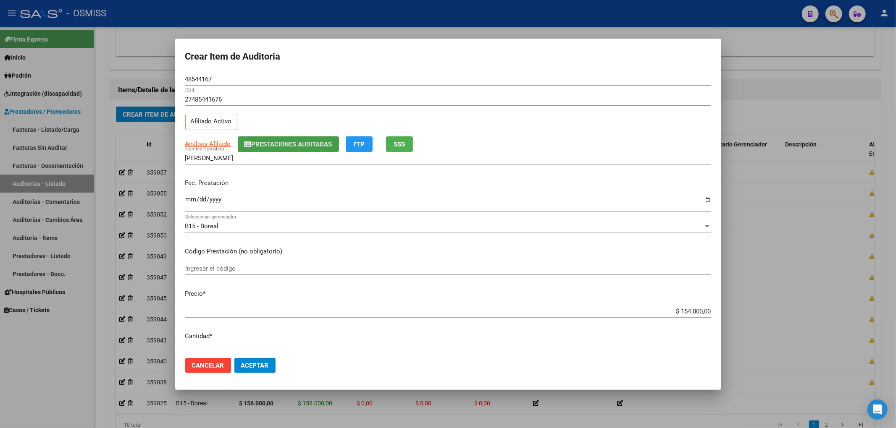
click at [270, 145] on span "Prestaciones Auditadas" at bounding box center [291, 145] width 81 height 8
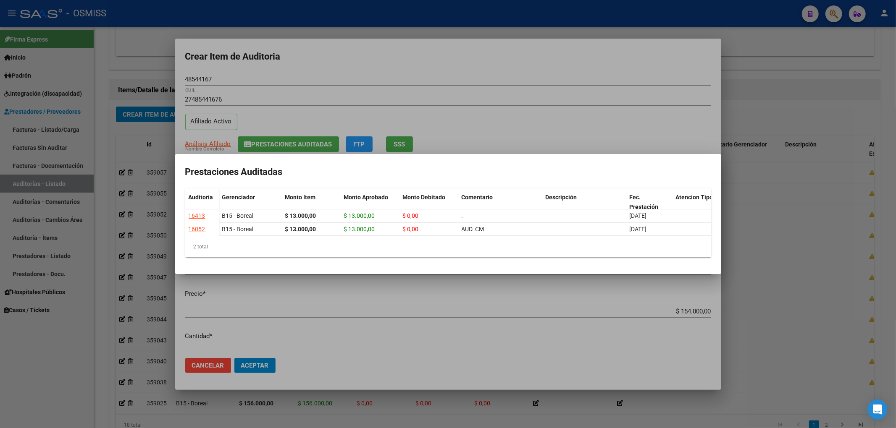
click at [338, 67] on div at bounding box center [448, 214] width 896 height 428
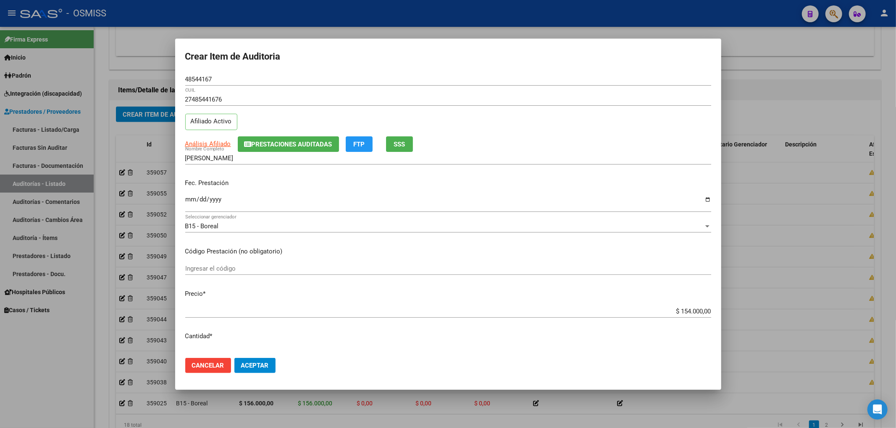
click at [183, 200] on mat-dialog-content "48544167 Nro Documento 27485441676 CUIL Afiliado Activo Análisis Afiliado Prest…" at bounding box center [448, 212] width 546 height 278
click at [187, 199] on input "Ingresar la fecha" at bounding box center [448, 202] width 526 height 13
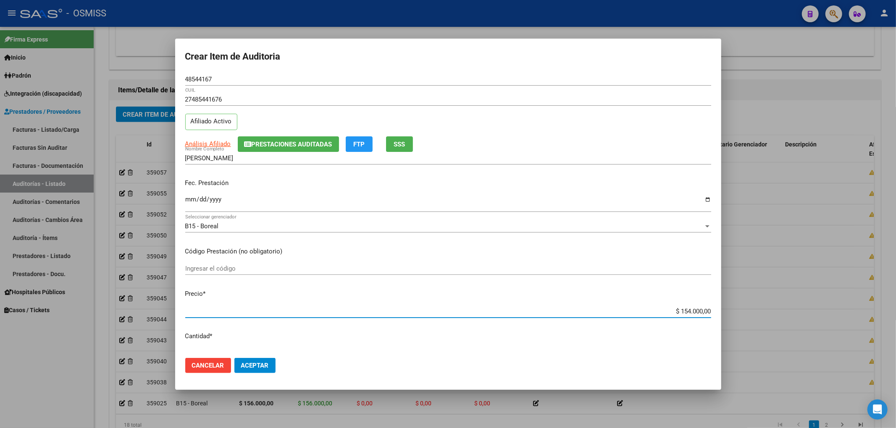
drag, startPoint x: 674, startPoint y: 311, endPoint x: 806, endPoint y: 294, distance: 133.7
click at [809, 298] on div "Crear Item de Auditoria 48544167 Nro Documento 27485441676 CUIL Afiliado Activo…" at bounding box center [448, 214] width 896 height 428
click at [178, 80] on mat-dialog-content "48544167 Nro Documento 27485441676 CUIL Afiliado Activo Análisis Afiliado Prest…" at bounding box center [448, 212] width 546 height 278
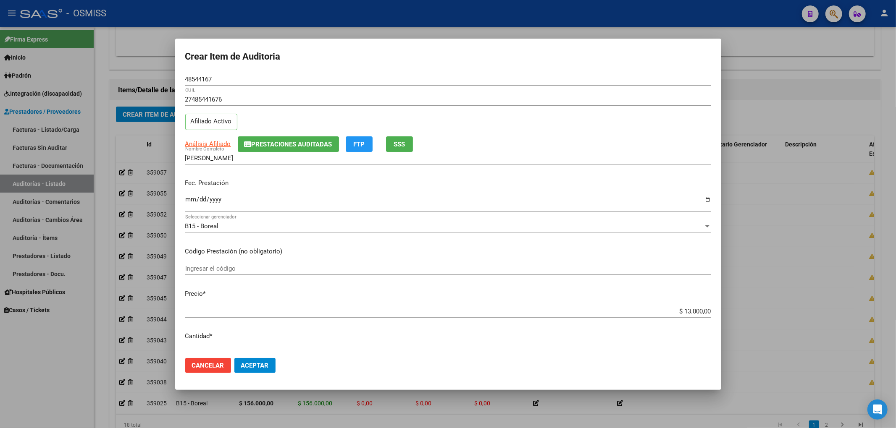
click at [562, 199] on input "[DATE]" at bounding box center [448, 202] width 526 height 13
click at [266, 372] on button "Aceptar" at bounding box center [254, 365] width 41 height 15
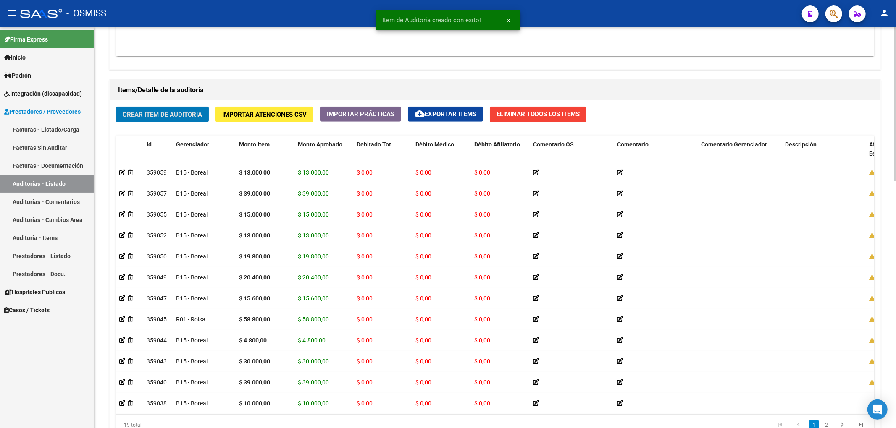
click at [189, 110] on span "Crear Item de Auditoria" at bounding box center [162, 114] width 79 height 8
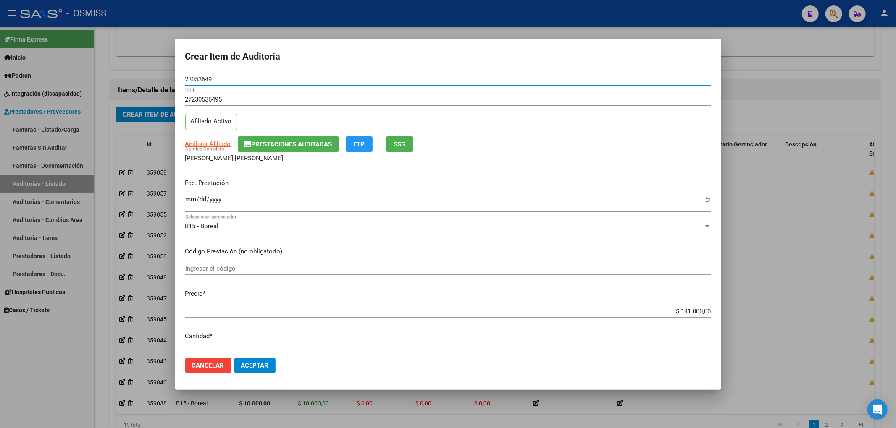
click at [267, 149] on button "Prestaciones Auditadas" at bounding box center [288, 144] width 101 height 16
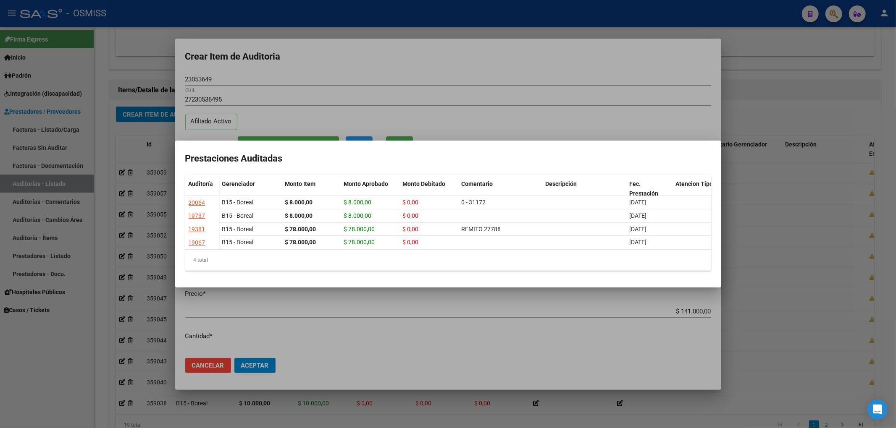
click at [310, 81] on div at bounding box center [448, 214] width 896 height 428
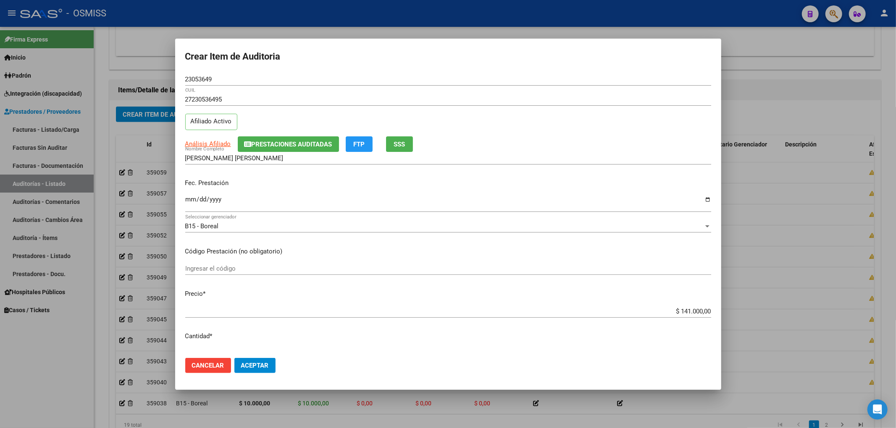
click at [191, 202] on input "Ingresar la fecha" at bounding box center [448, 202] width 526 height 13
drag, startPoint x: 666, startPoint y: 312, endPoint x: 872, endPoint y: 314, distance: 206.2
click at [872, 314] on div "Crear Item de Auditoria 23053649 Nro Documento 27230536495 CUIL Afiliado Activo…" at bounding box center [448, 214] width 896 height 428
drag, startPoint x: 212, startPoint y: 81, endPoint x: 152, endPoint y: 75, distance: 60.7
click at [152, 75] on div "Crear Item de Auditoria 23053649 Nro Documento 27230536495 CUIL Afiliado Activo…" at bounding box center [448, 214] width 896 height 428
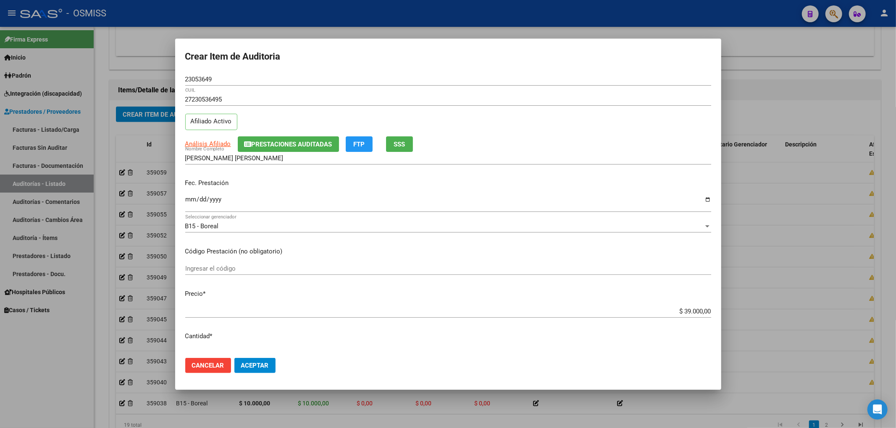
drag, startPoint x: 578, startPoint y: 189, endPoint x: 570, endPoint y: 197, distance: 11.9
click at [578, 189] on div "Fec. Prestación [DATE] Ingresar la fecha" at bounding box center [448, 196] width 526 height 48
click at [259, 371] on button "Aceptar" at bounding box center [254, 365] width 41 height 15
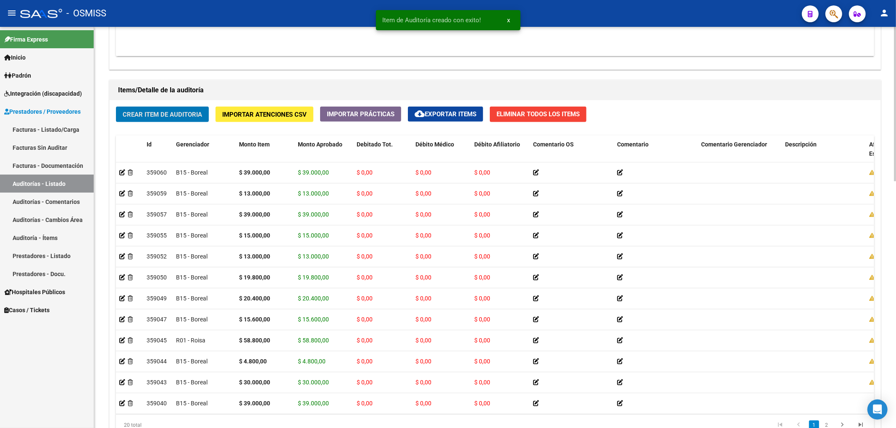
click at [143, 116] on span "Crear Item de Auditoria" at bounding box center [162, 115] width 79 height 8
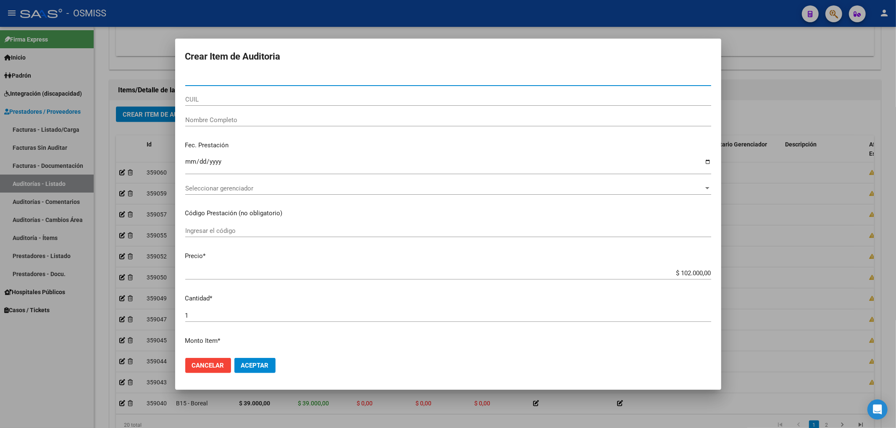
click at [98, 175] on div at bounding box center [448, 214] width 896 height 428
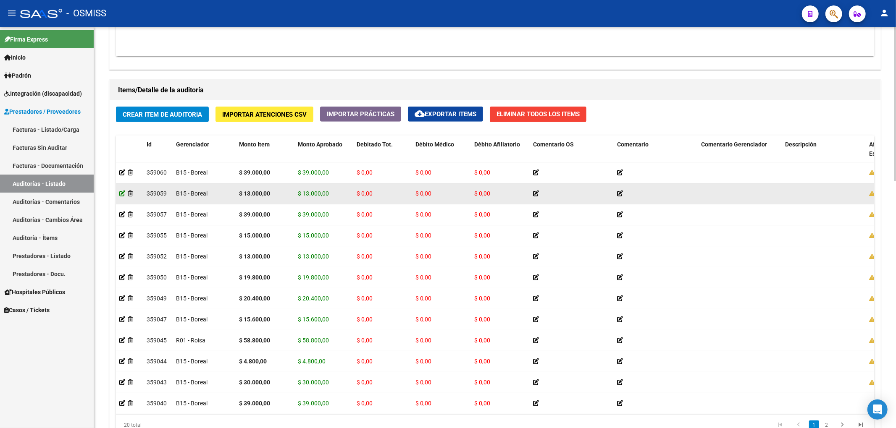
click at [123, 196] on icon at bounding box center [122, 194] width 6 height 6
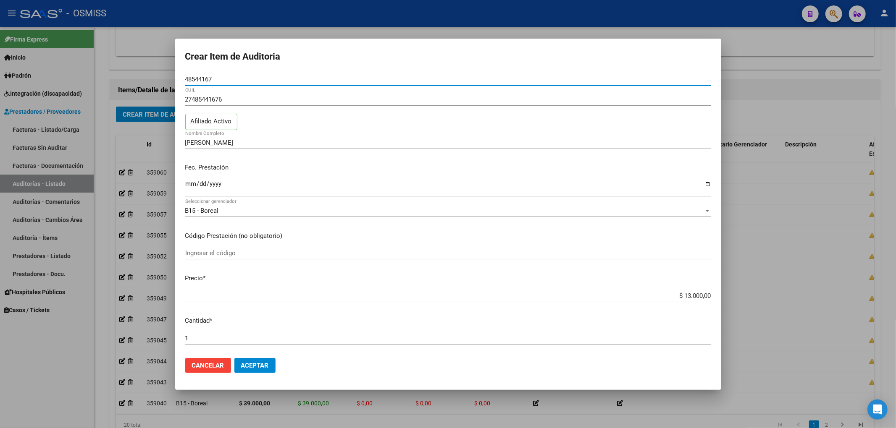
click at [98, 223] on div at bounding box center [448, 214] width 896 height 428
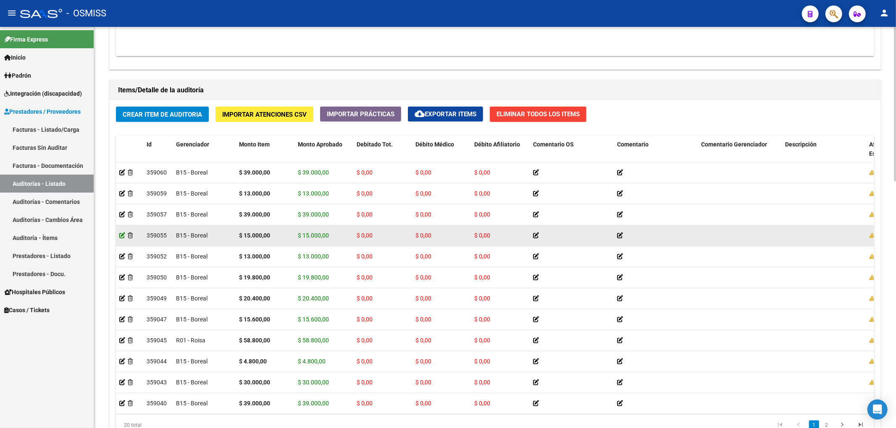
click at [123, 238] on icon at bounding box center [122, 236] width 6 height 6
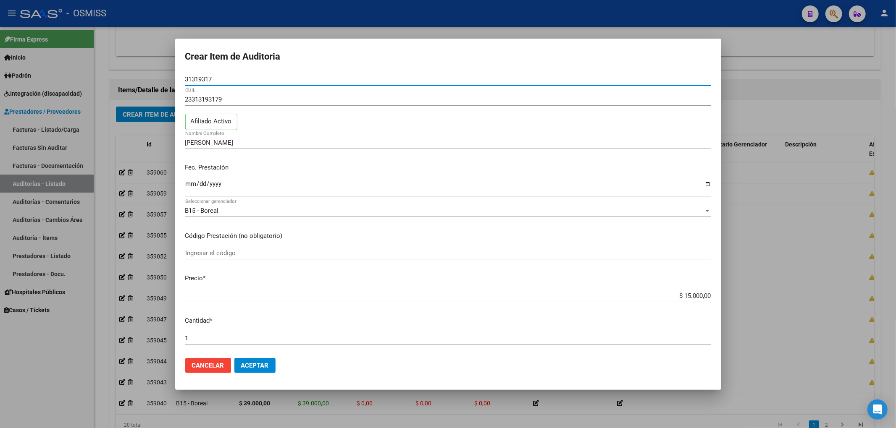
click at [104, 238] on div at bounding box center [448, 214] width 896 height 428
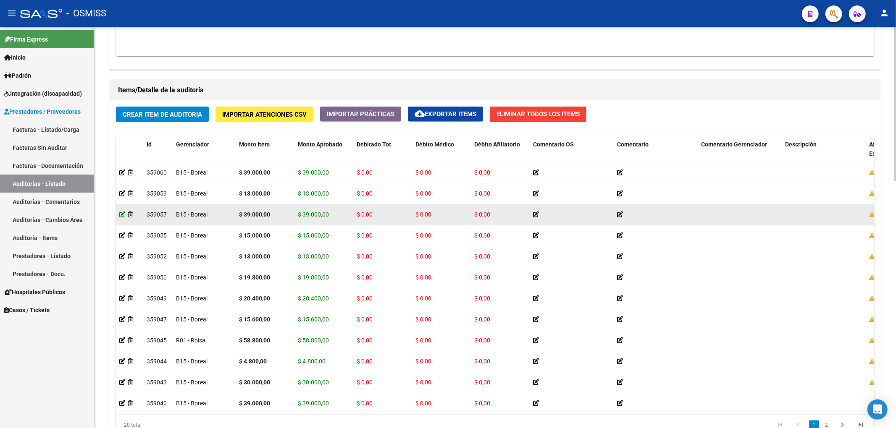
click at [121, 217] on icon at bounding box center [122, 215] width 6 height 6
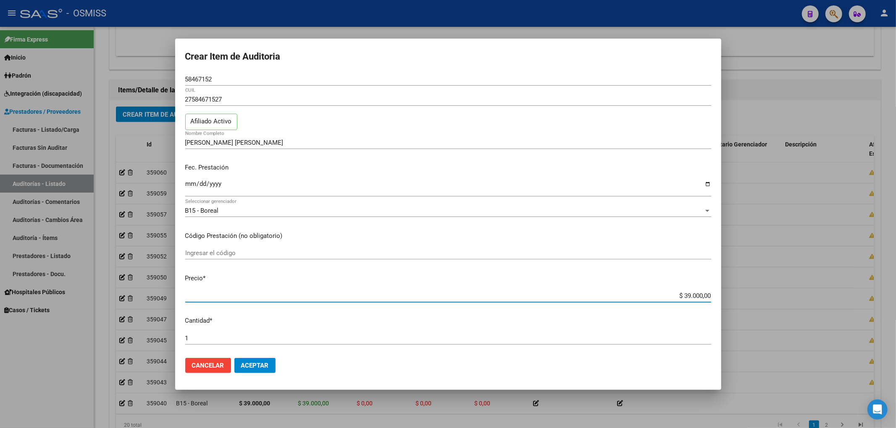
drag, startPoint x: 683, startPoint y: 296, endPoint x: 677, endPoint y: 294, distance: 6.8
click at [677, 294] on input "$ 39.000,00" at bounding box center [448, 296] width 526 height 8
click at [263, 367] on span "Aceptar" at bounding box center [255, 366] width 28 height 8
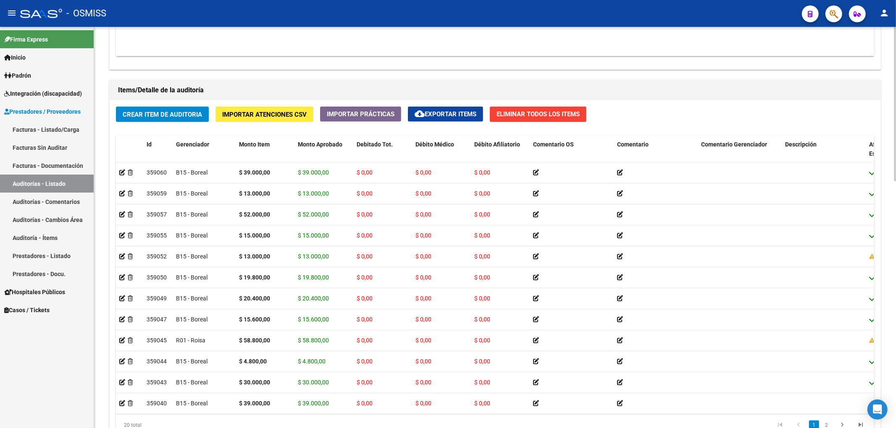
click at [190, 116] on span "Crear Item de Auditoria" at bounding box center [162, 115] width 79 height 8
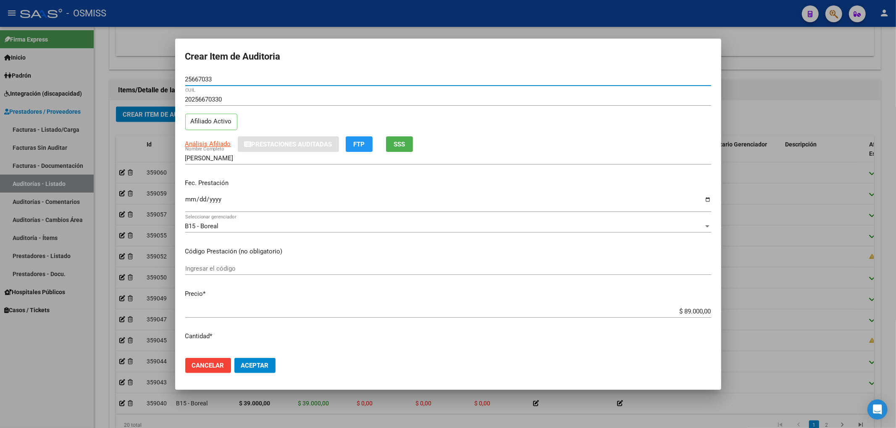
click at [188, 204] on input "Ingresar la fecha" at bounding box center [448, 202] width 526 height 13
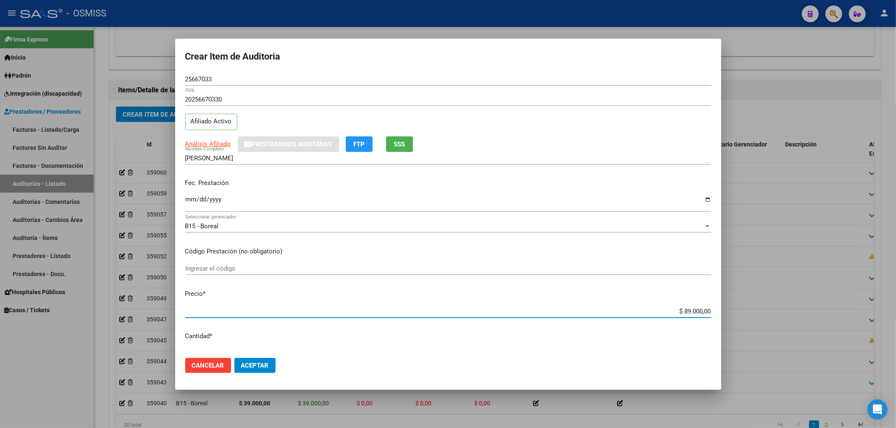
drag, startPoint x: 682, startPoint y: 313, endPoint x: 675, endPoint y: 316, distance: 7.6
click at [675, 316] on div "$ 89.000,00 Ingresar el precio" at bounding box center [448, 311] width 526 height 13
drag, startPoint x: 144, startPoint y: 71, endPoint x: 143, endPoint y: 93, distance: 22.3
click at [121, 78] on div "Crear Item de Auditoria 25667033 Nro Documento 20256670330 CUIL Afiliado Activo…" at bounding box center [448, 214] width 896 height 428
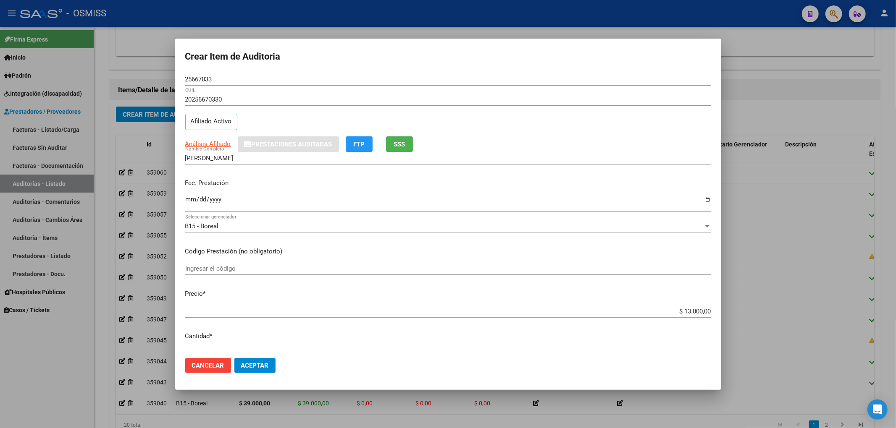
click at [217, 85] on div "25667033 Nro Documento" at bounding box center [448, 83] width 526 height 21
drag, startPoint x: 217, startPoint y: 79, endPoint x: 169, endPoint y: 79, distance: 48.7
click at [170, 79] on div "Crear Item de Auditoria 25667033 Nro Documento 20256670330 CUIL Afiliado Activo…" at bounding box center [448, 214] width 896 height 428
click at [681, 191] on div "Fec. Prestación [DATE] Ingresar la fecha" at bounding box center [448, 196] width 526 height 48
click at [246, 364] on span "Aceptar" at bounding box center [255, 366] width 28 height 8
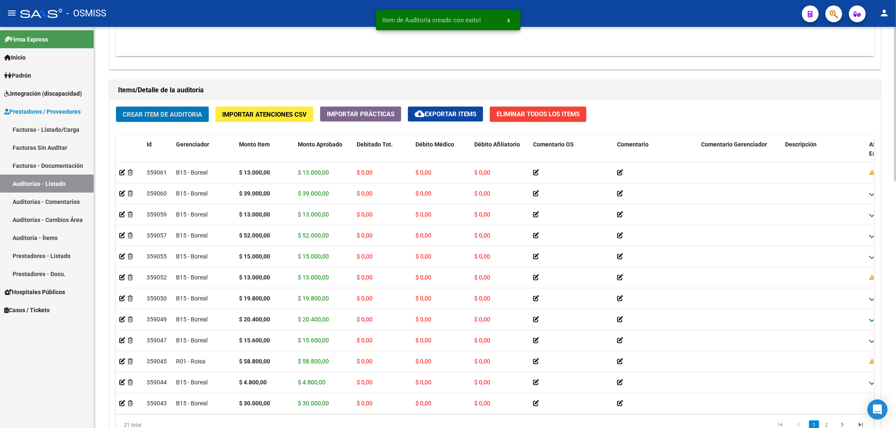
click at [204, 113] on button "Crear Item de Auditoria" at bounding box center [162, 115] width 93 height 16
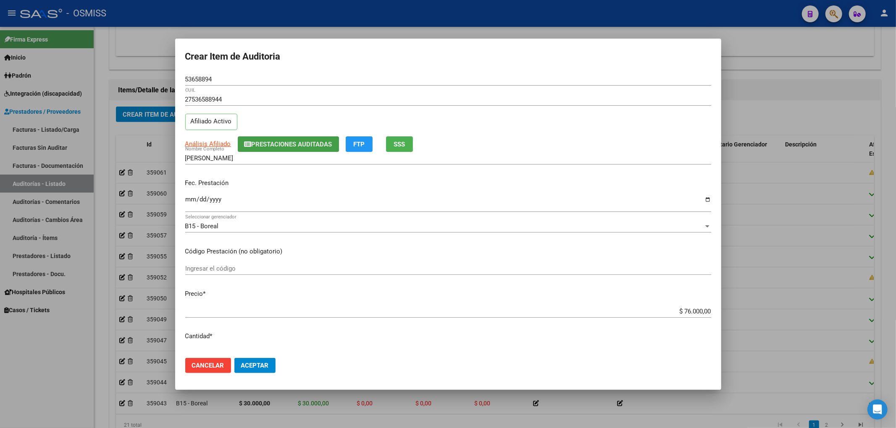
click at [259, 141] on span "Prestaciones Auditadas" at bounding box center [291, 145] width 81 height 8
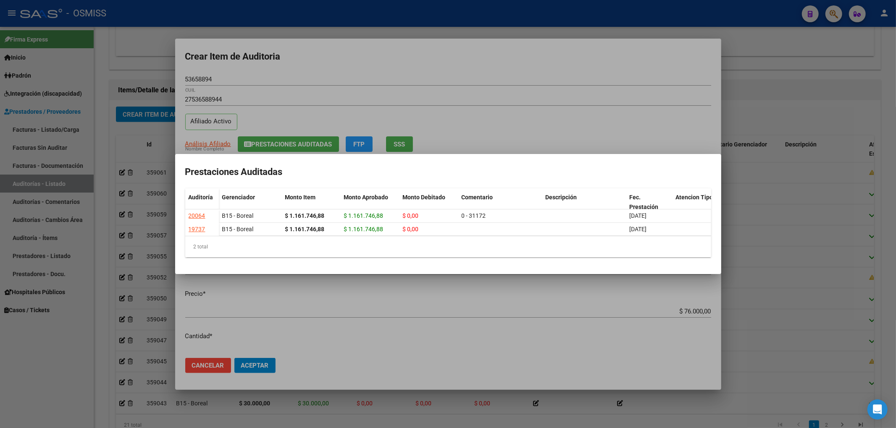
click at [301, 68] on div at bounding box center [448, 214] width 896 height 428
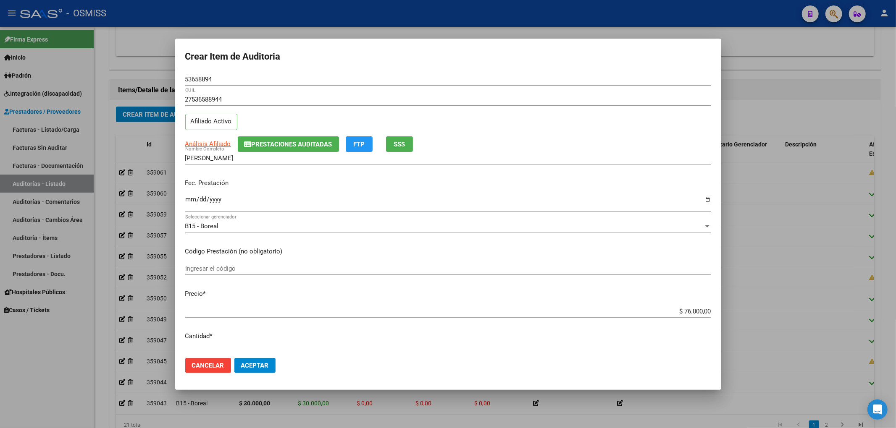
click at [187, 202] on input "Ingresar la fecha" at bounding box center [448, 202] width 526 height 13
click at [301, 145] on span "Prestaciones Auditadas" at bounding box center [291, 145] width 81 height 8
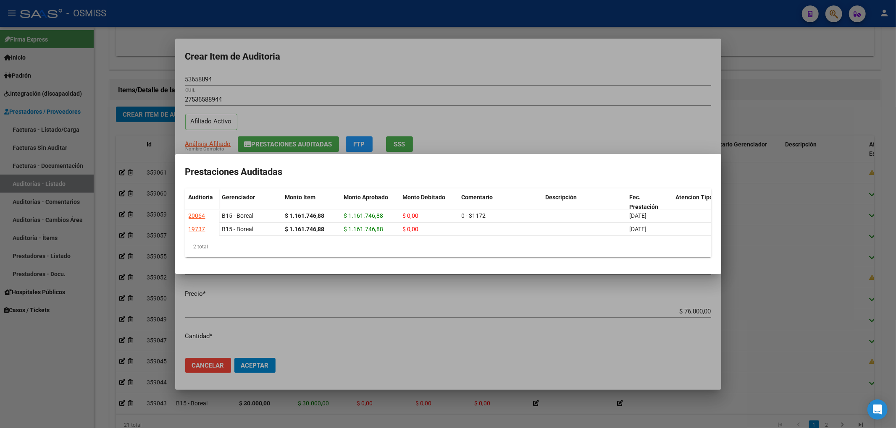
click at [326, 82] on div at bounding box center [448, 214] width 896 height 428
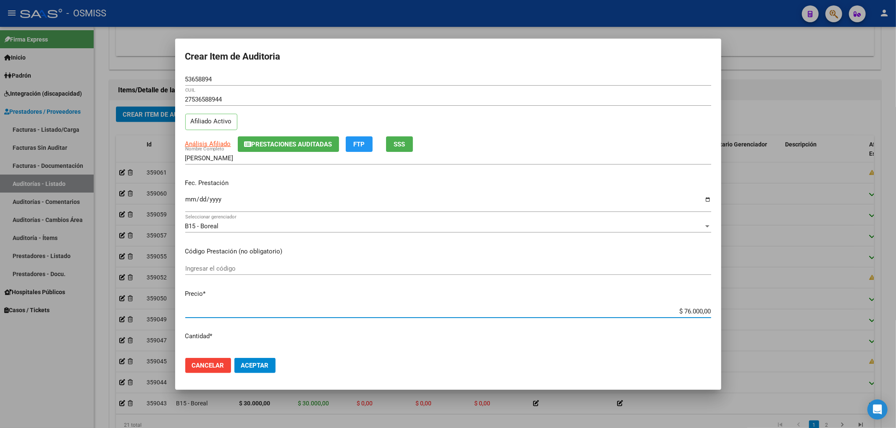
drag, startPoint x: 682, startPoint y: 313, endPoint x: 677, endPoint y: 314, distance: 5.6
click at [677, 314] on input "$ 76.000,00" at bounding box center [448, 312] width 526 height 8
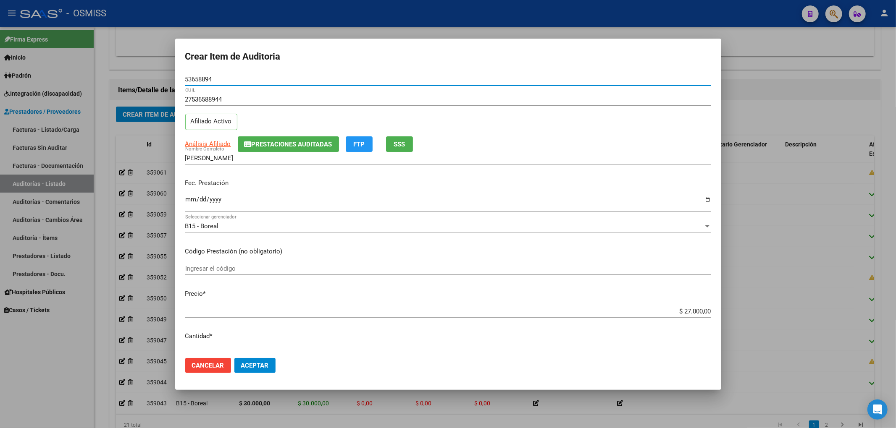
drag, startPoint x: 211, startPoint y: 80, endPoint x: 134, endPoint y: 84, distance: 76.5
click at [134, 84] on div "Crear Item de Auditoria 53658894 Nro Documento 27536588944 CUIL Afiliado Activo…" at bounding box center [448, 214] width 896 height 428
click at [625, 230] on div "B15 - Boreal" at bounding box center [444, 227] width 518 height 8
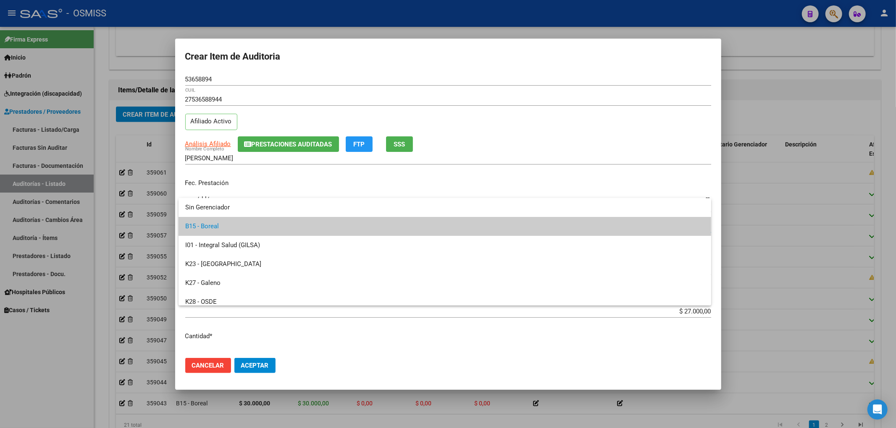
click at [578, 313] on div at bounding box center [448, 214] width 896 height 428
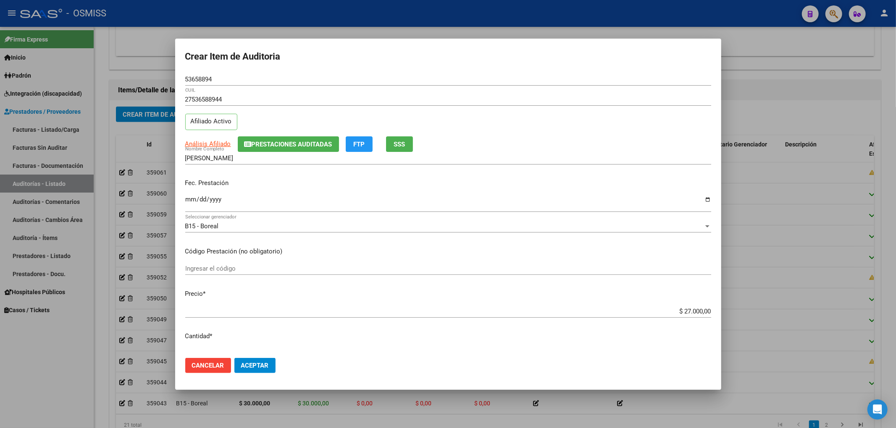
click at [256, 369] on span "Aceptar" at bounding box center [255, 366] width 28 height 8
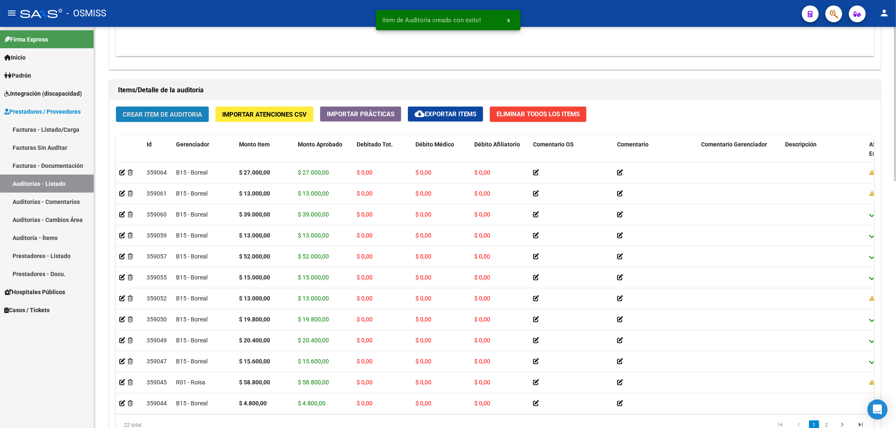
click at [164, 113] on span "Crear Item de Auditoria" at bounding box center [162, 115] width 79 height 8
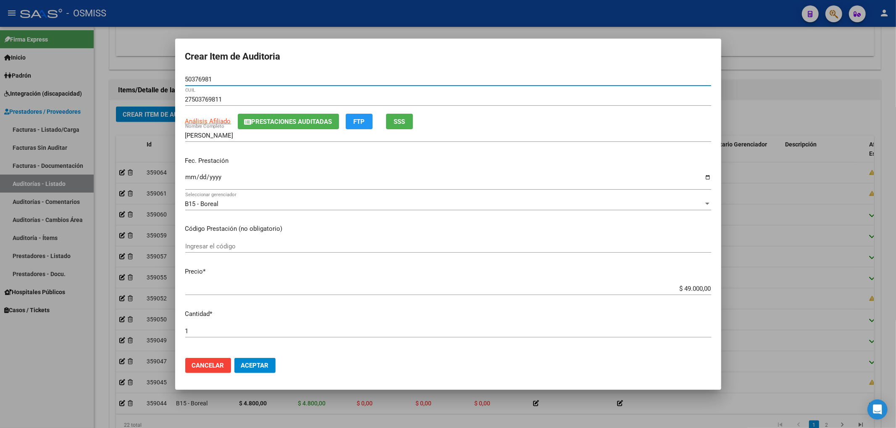
click at [280, 108] on div "27503769811 CUIL" at bounding box center [448, 103] width 526 height 21
click at [289, 126] on button "Prestaciones Auditadas" at bounding box center [288, 122] width 101 height 16
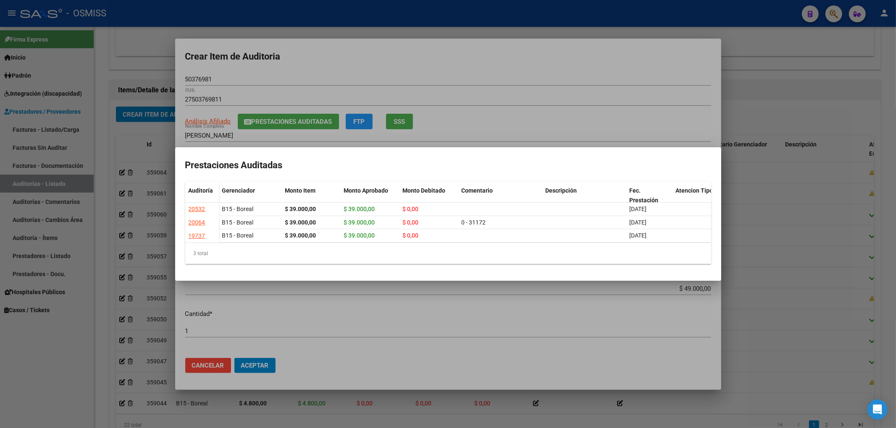
click at [477, 73] on div at bounding box center [448, 214] width 896 height 428
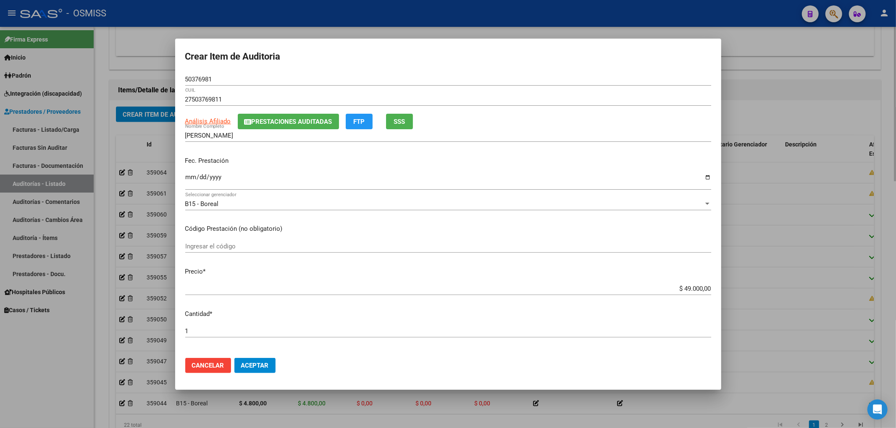
drag, startPoint x: 79, startPoint y: 381, endPoint x: 103, endPoint y: 390, distance: 25.0
click at [80, 381] on div at bounding box center [448, 214] width 896 height 428
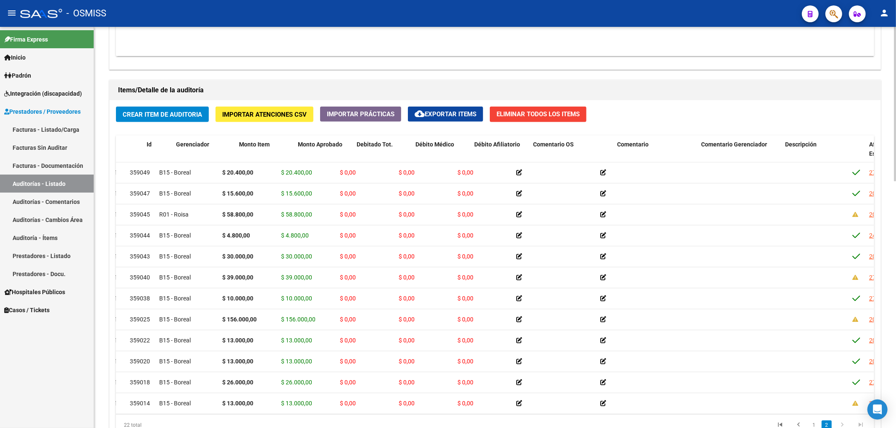
scroll to position [168, 0]
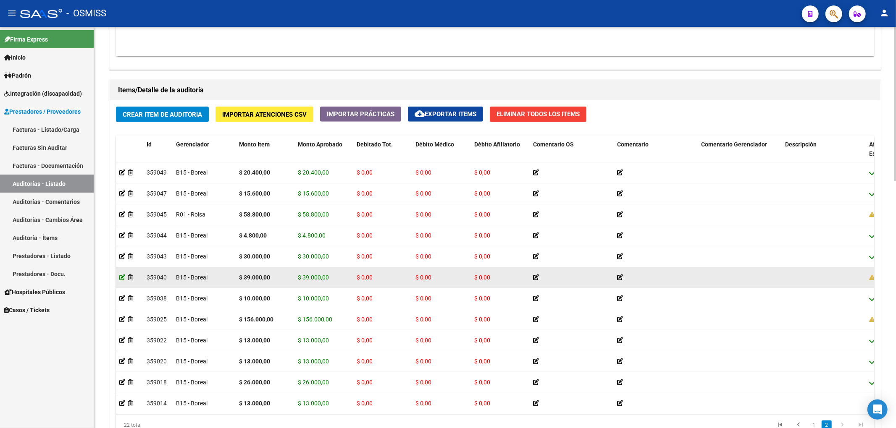
click at [120, 278] on icon at bounding box center [122, 278] width 6 height 6
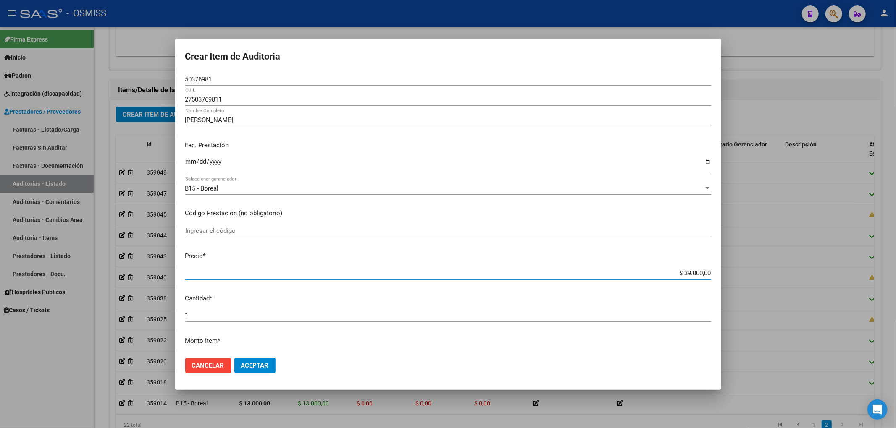
click at [676, 274] on input "$ 39.000,00" at bounding box center [448, 274] width 526 height 8
click at [264, 365] on span "Aceptar" at bounding box center [255, 366] width 28 height 8
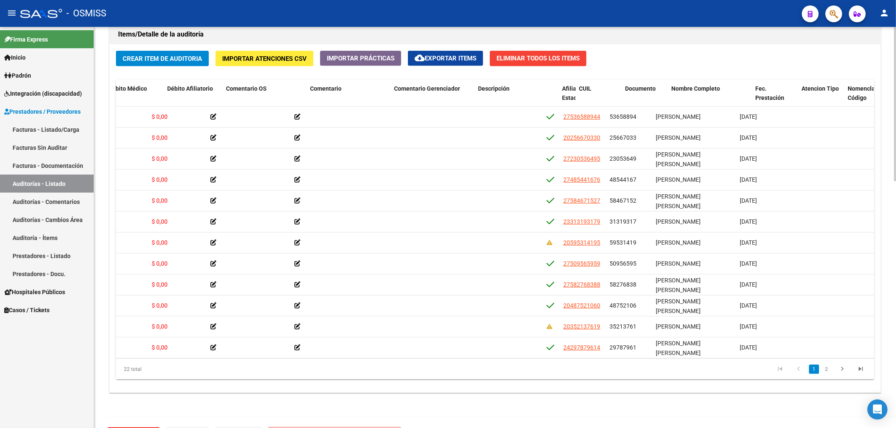
scroll to position [0, 454]
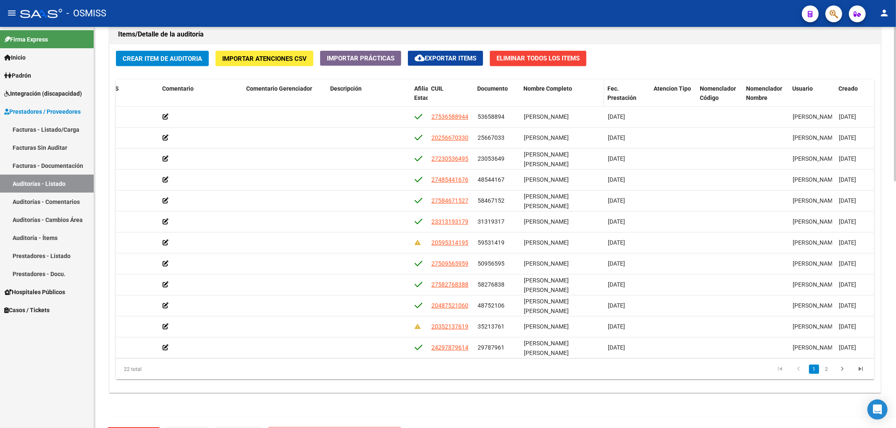
click at [542, 89] on span "Nombre Completo" at bounding box center [547, 88] width 49 height 7
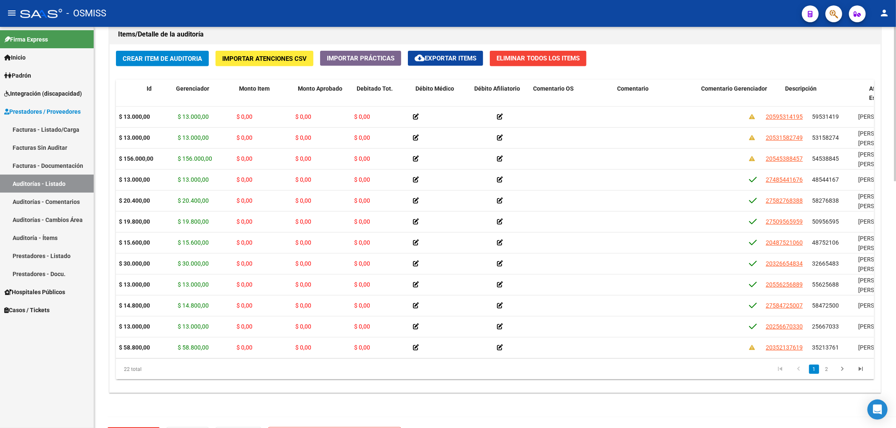
scroll to position [0, 0]
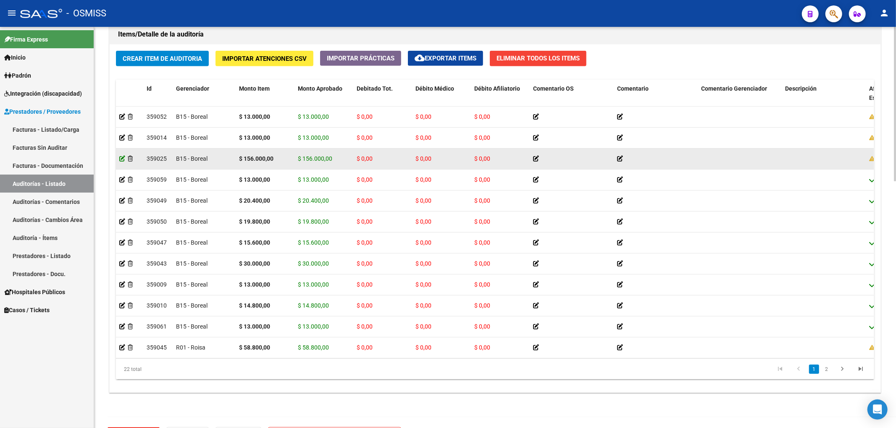
click at [121, 162] on icon at bounding box center [122, 159] width 6 height 6
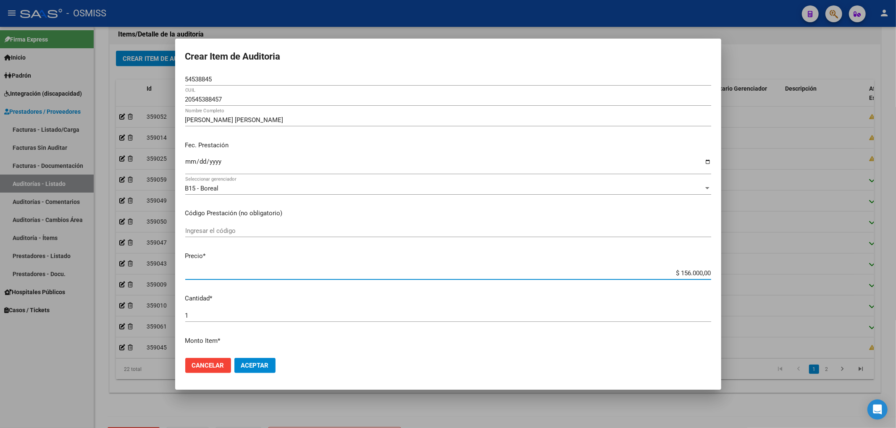
drag, startPoint x: 672, startPoint y: 272, endPoint x: 684, endPoint y: 272, distance: 12.6
click at [684, 272] on input "$ 156.000,00" at bounding box center [448, 274] width 526 height 8
click at [266, 356] on mat-dialog-actions "Cancelar Aceptar" at bounding box center [448, 365] width 526 height 29
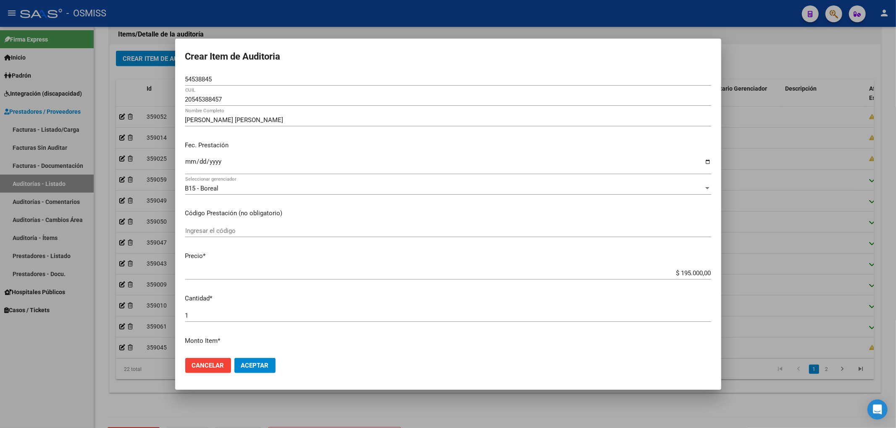
click at [260, 362] on span "Aceptar" at bounding box center [255, 366] width 28 height 8
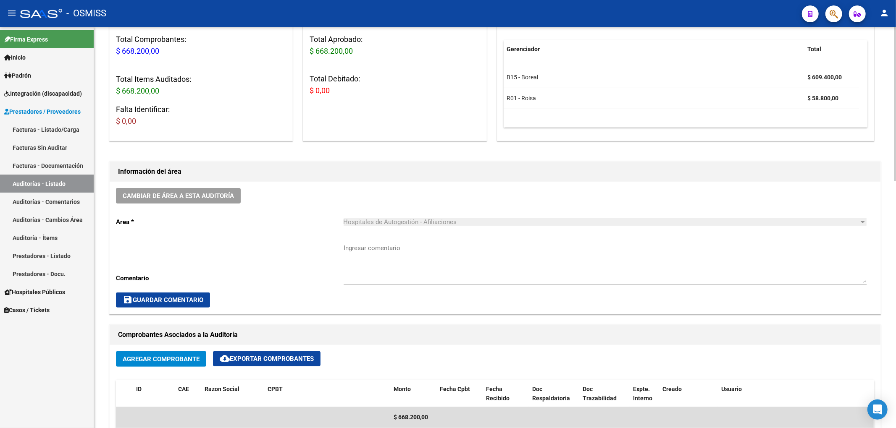
scroll to position [112, 0]
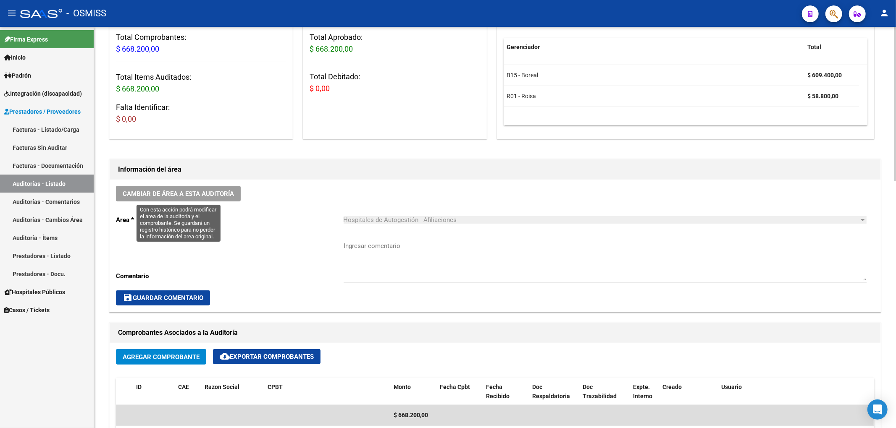
click at [225, 196] on span "Cambiar de área a esta auditoría" at bounding box center [178, 194] width 111 height 8
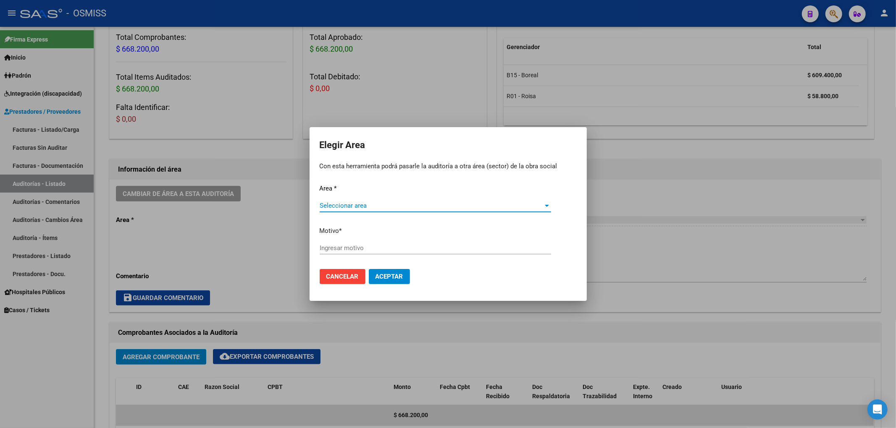
click at [367, 206] on span "Seleccionar area" at bounding box center [431, 206] width 224 height 8
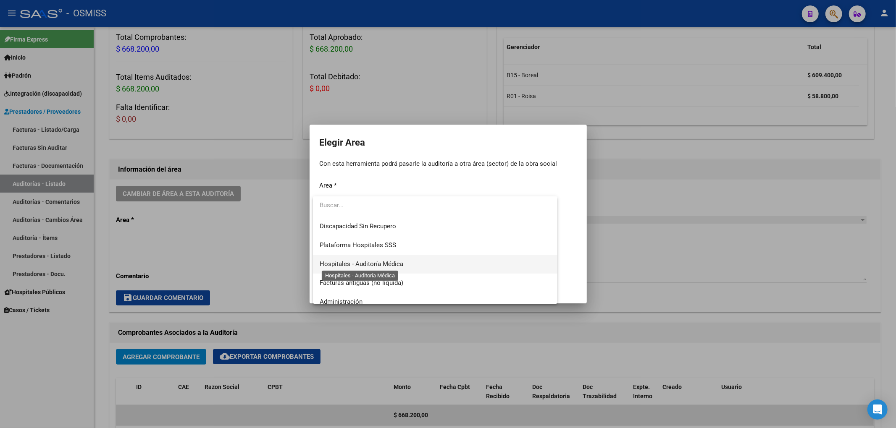
click at [383, 266] on span "Hospitales - Auditoría Médica" at bounding box center [361, 264] width 84 height 8
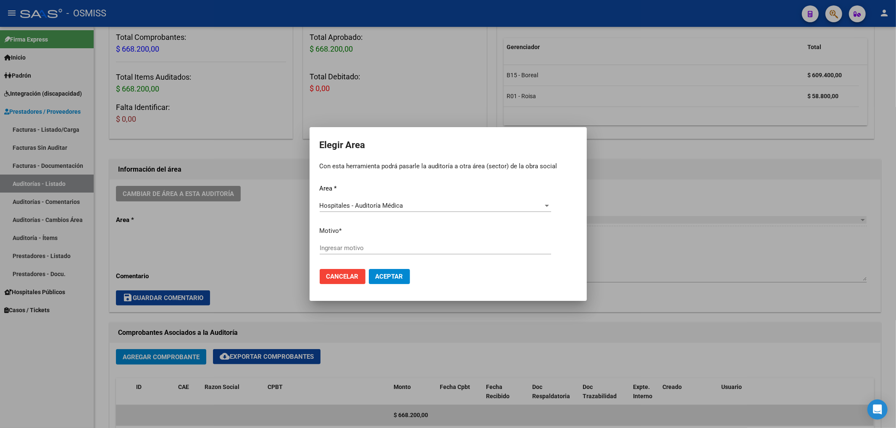
click at [357, 252] on div "Ingresar motivo" at bounding box center [434, 248] width 231 height 13
click at [401, 277] on span "Aceptar" at bounding box center [389, 277] width 28 height 8
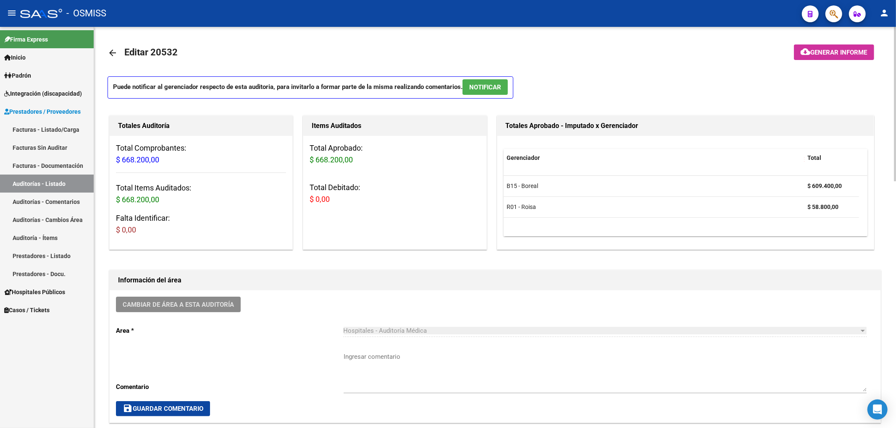
scroll to position [0, 0]
click at [114, 56] on mat-icon "arrow_back" at bounding box center [112, 54] width 10 height 10
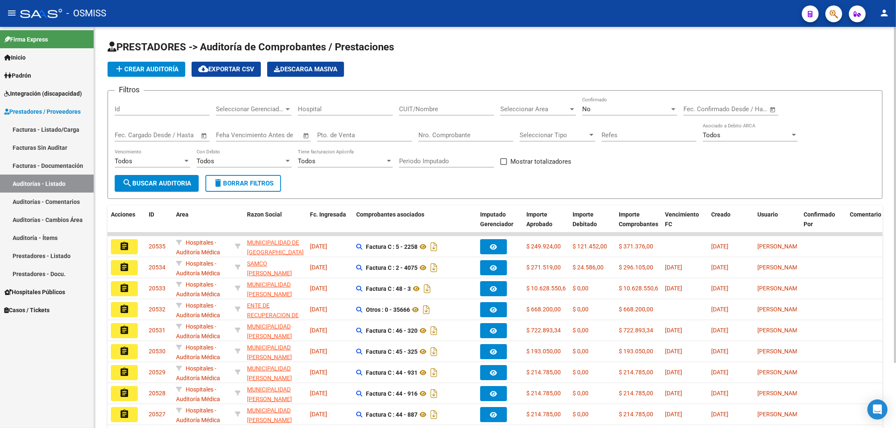
click at [150, 65] on span "add Crear Auditoría" at bounding box center [146, 69] width 64 height 8
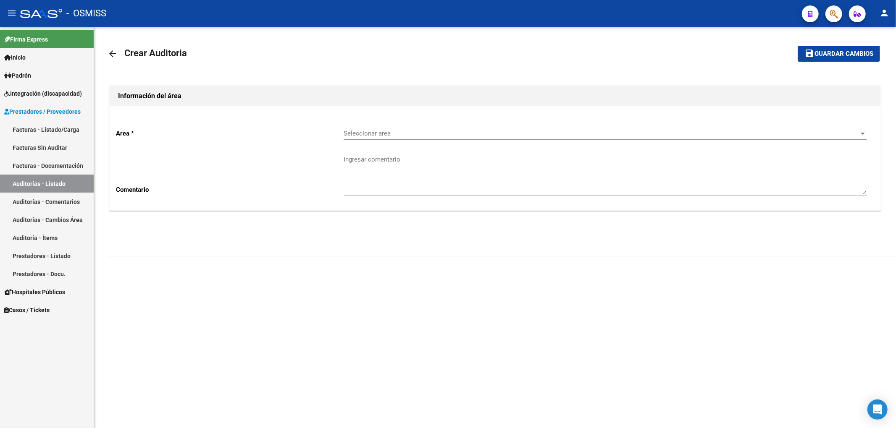
click at [365, 130] on span "Seleccionar area" at bounding box center [600, 134] width 515 height 8
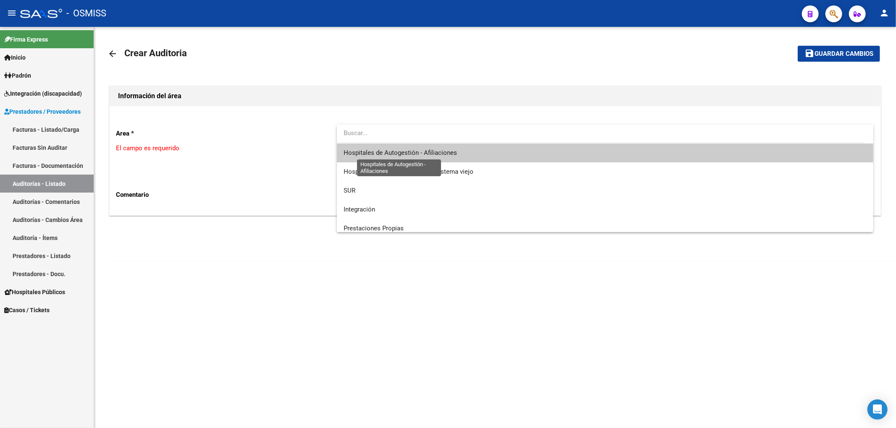
click at [384, 150] on span "Hospitales de Autogestión - Afiliaciones" at bounding box center [399, 153] width 113 height 8
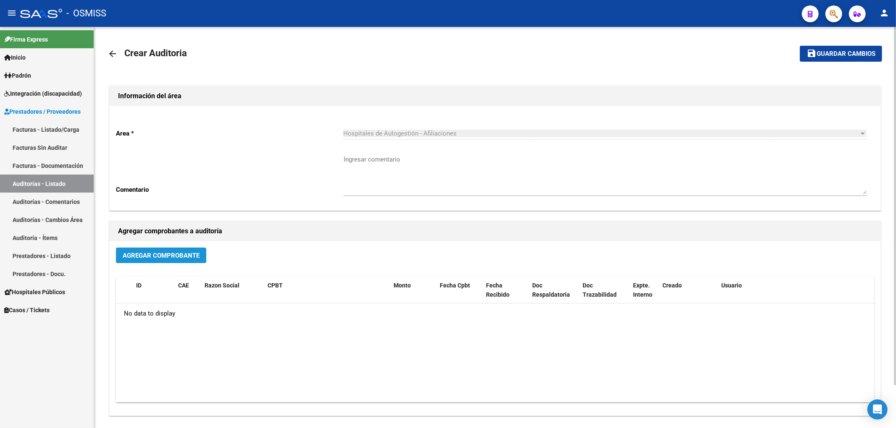
click at [169, 248] on button "Agregar Comprobante" at bounding box center [161, 256] width 90 height 16
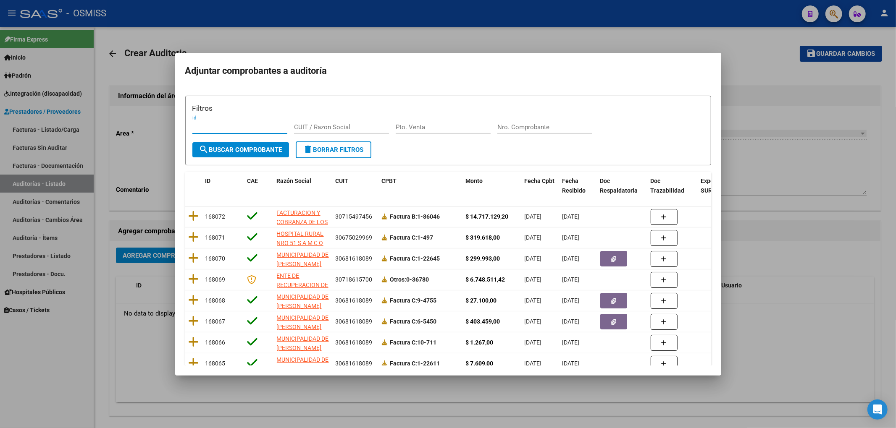
click at [514, 127] on input "Nro. Comprobante" at bounding box center [544, 127] width 95 height 8
click at [273, 148] on span "search Buscar Comprobante" at bounding box center [240, 150] width 83 height 8
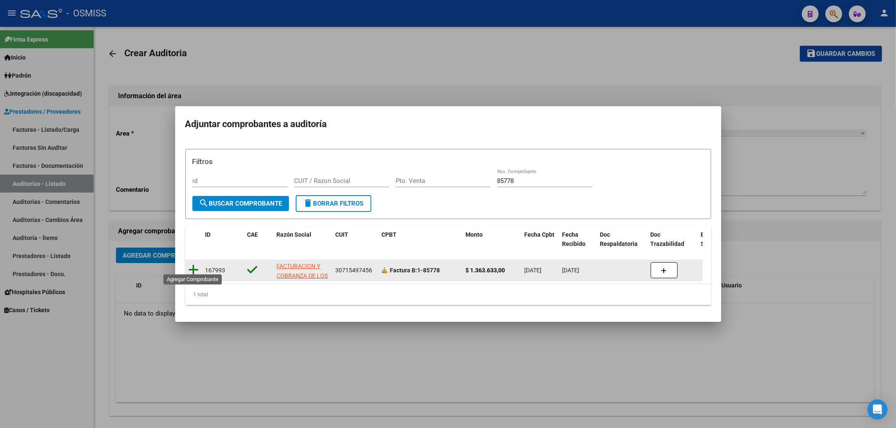
click at [195, 265] on icon at bounding box center [194, 270] width 10 height 12
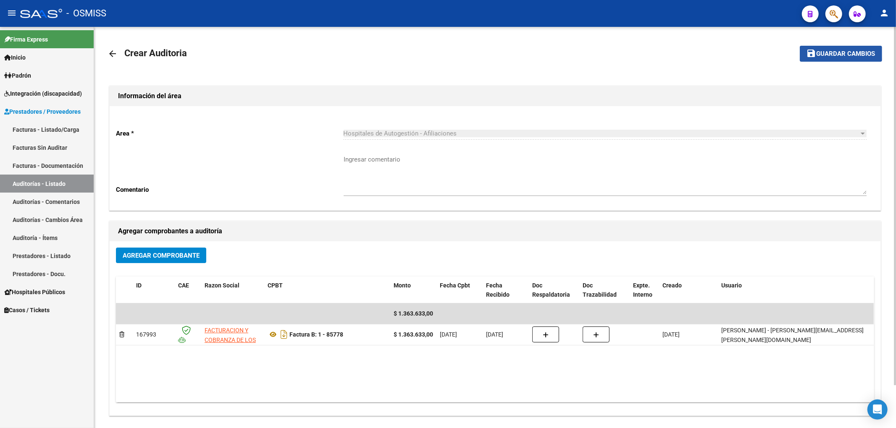
click at [818, 50] on span "Guardar cambios" at bounding box center [845, 54] width 59 height 8
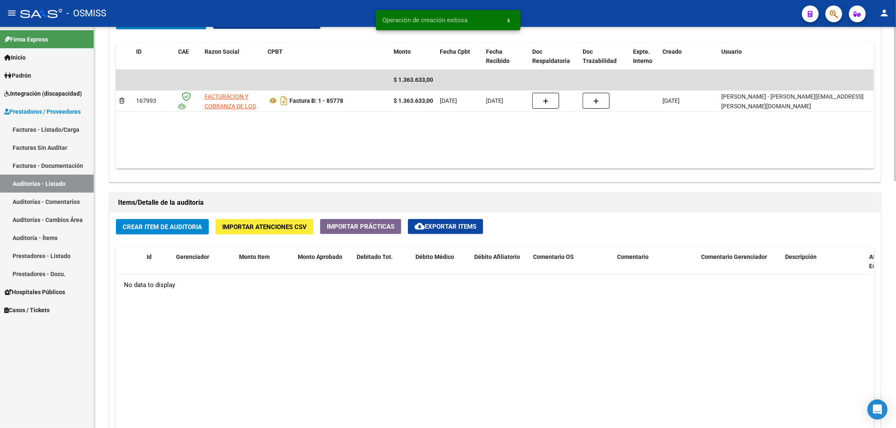
scroll to position [448, 0]
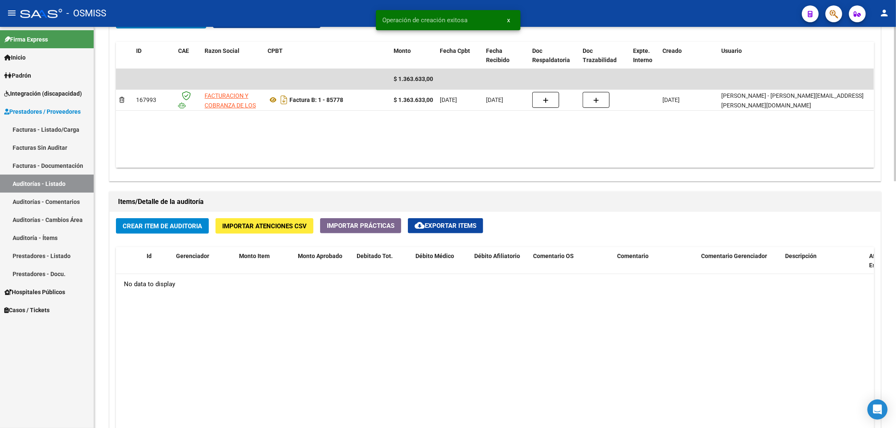
click at [294, 230] on span "Importar Atenciones CSV" at bounding box center [264, 227] width 84 height 8
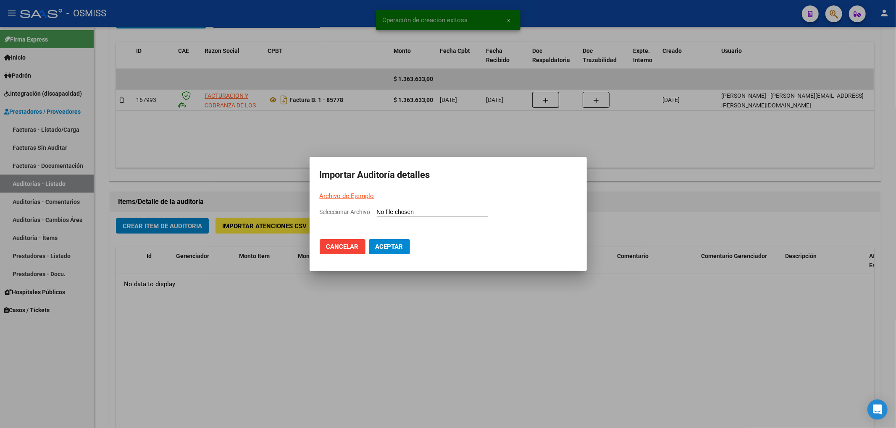
click at [420, 215] on input "Seleccionar Archivo" at bounding box center [432, 213] width 111 height 8
click at [353, 196] on link "Archivo de Ejemplo" at bounding box center [346, 196] width 55 height 8
click at [369, 343] on div at bounding box center [448, 214] width 896 height 428
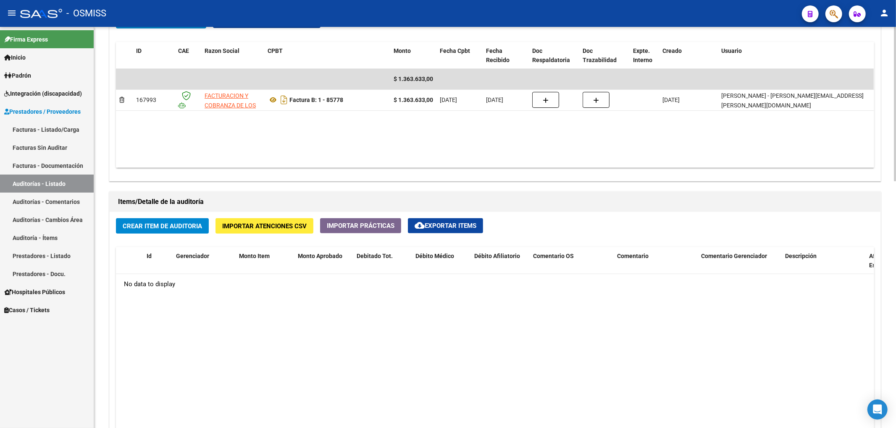
drag, startPoint x: 463, startPoint y: 349, endPoint x: 503, endPoint y: 370, distance: 45.3
click at [463, 349] on datatable-body "No data to display" at bounding box center [494, 400] width 757 height 252
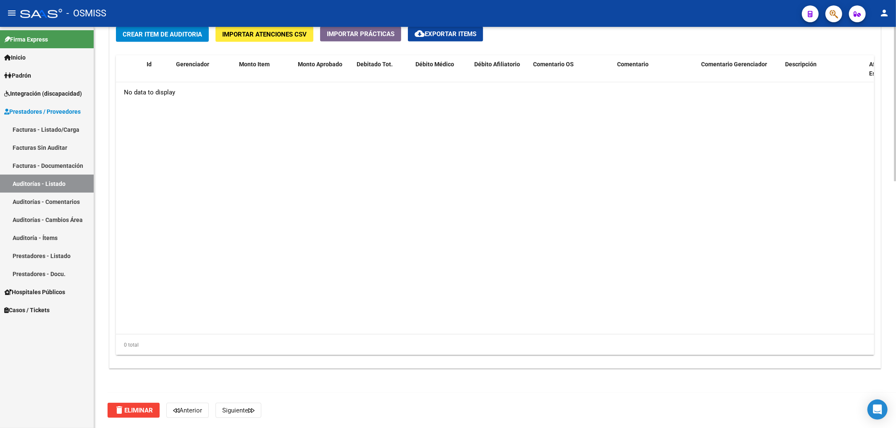
scroll to position [472, 0]
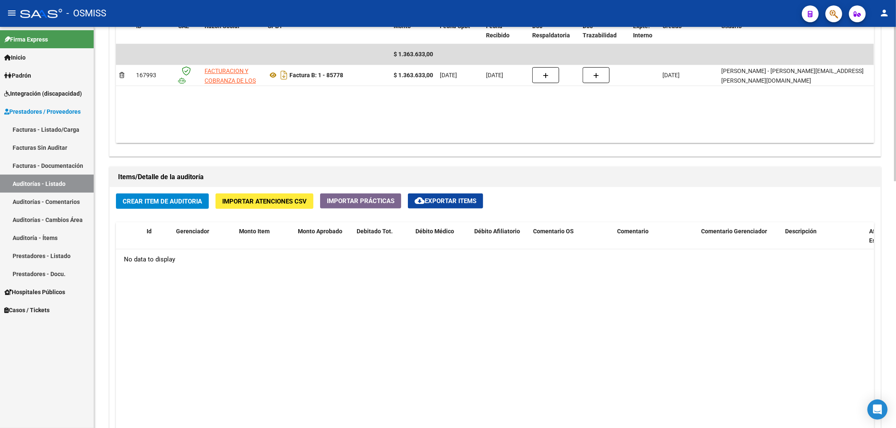
click at [292, 196] on button "Importar Atenciones CSV" at bounding box center [264, 202] width 98 height 16
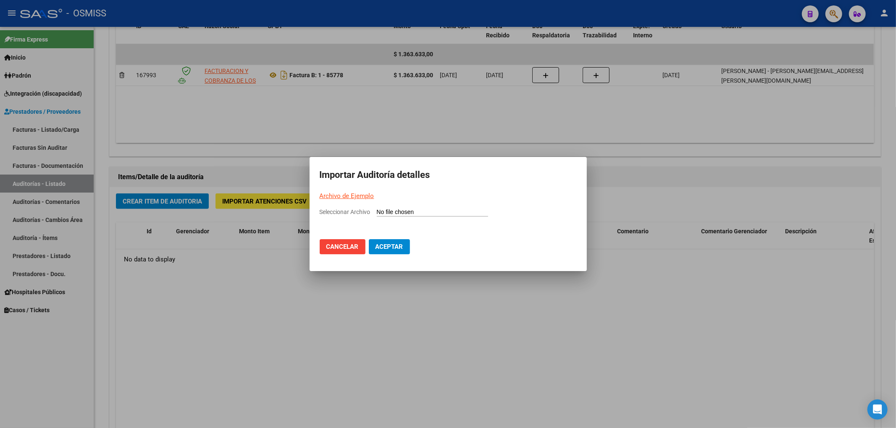
click at [414, 213] on input "Seleccionar Archivo" at bounding box center [432, 213] width 111 height 8
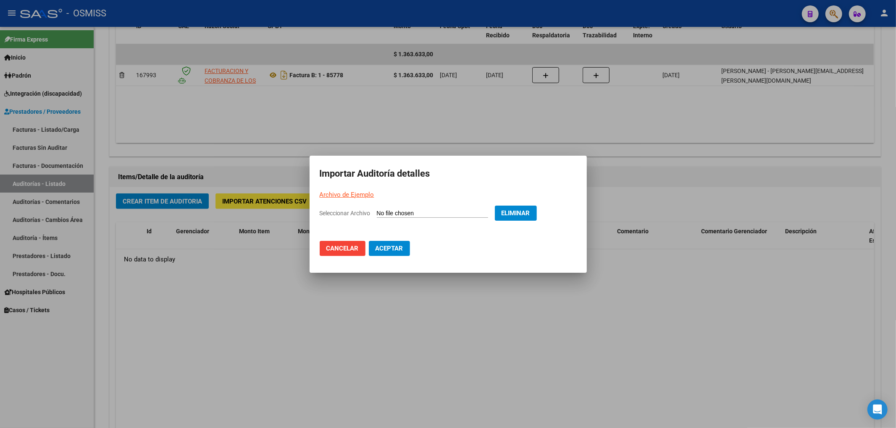
click at [395, 249] on span "Aceptar" at bounding box center [389, 249] width 28 height 8
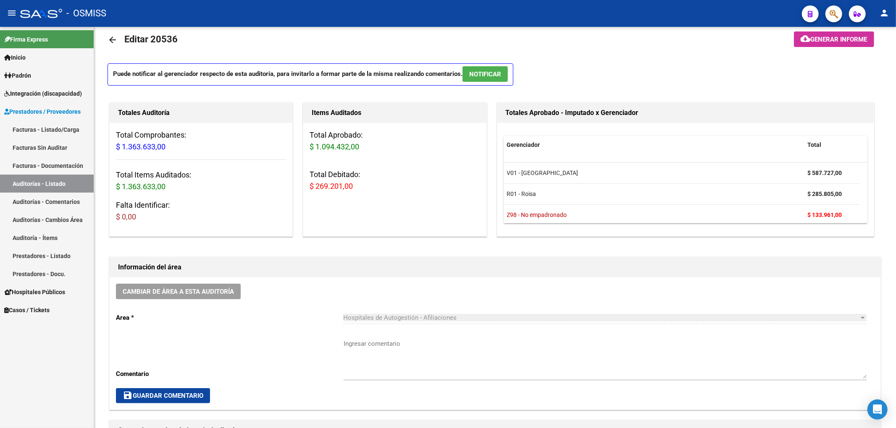
scroll to position [0, 0]
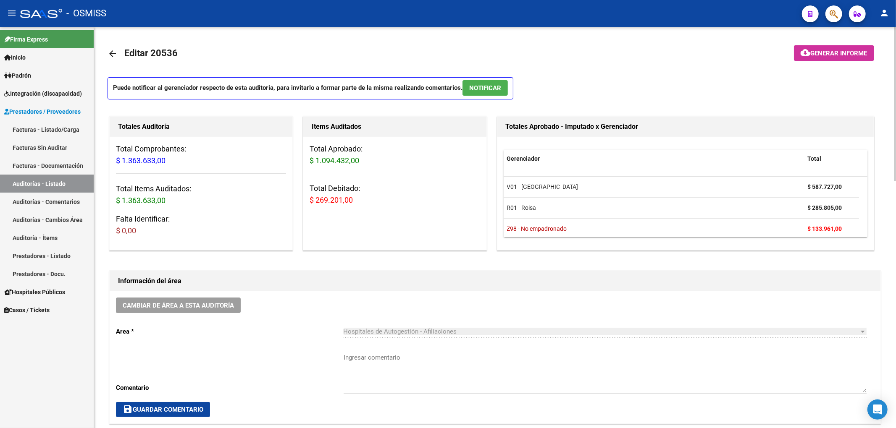
click at [815, 54] on span "Generar informe" at bounding box center [838, 54] width 57 height 8
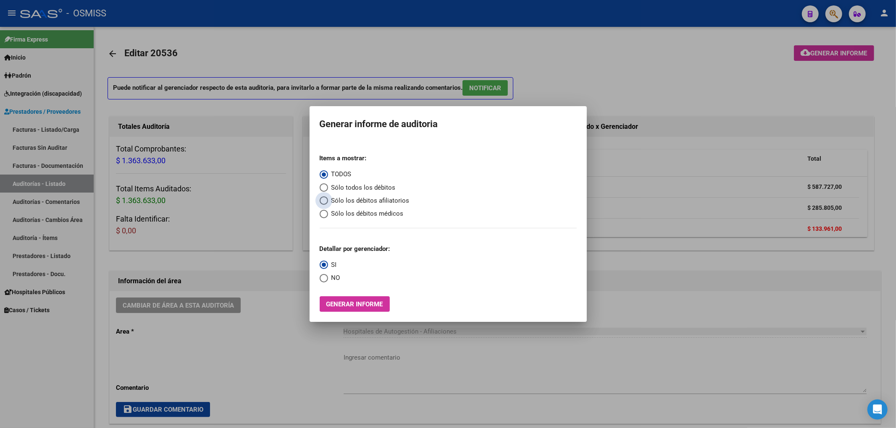
click at [390, 201] on span "Sólo los débitos afiliatorios" at bounding box center [368, 201] width 81 height 10
click at [328, 201] on input "Sólo los débitos afiliatorios" at bounding box center [323, 200] width 8 height 8
click at [335, 276] on span "NO" at bounding box center [334, 278] width 12 height 10
click at [328, 276] on input "NO" at bounding box center [323, 278] width 8 height 8
click at [344, 298] on button "Generar informe" at bounding box center [354, 304] width 70 height 16
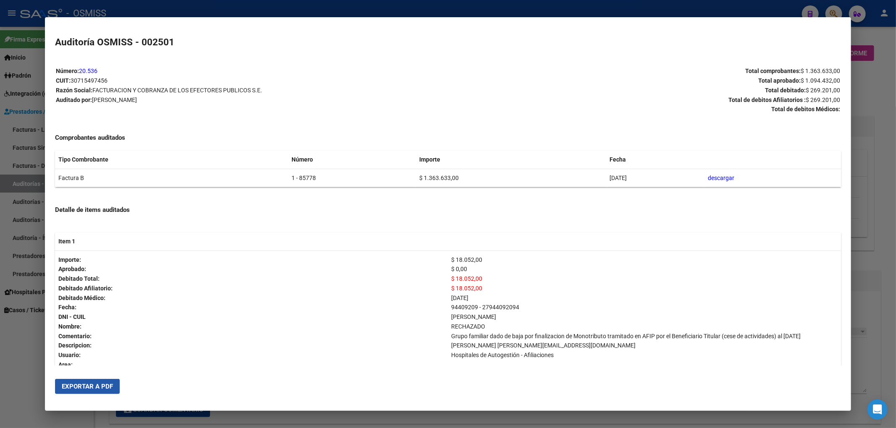
click at [96, 385] on span "Exportar a PDF" at bounding box center [87, 387] width 51 height 8
click at [84, 387] on span "Exportar a PDF" at bounding box center [87, 387] width 51 height 8
click at [889, 79] on div at bounding box center [448, 214] width 896 height 428
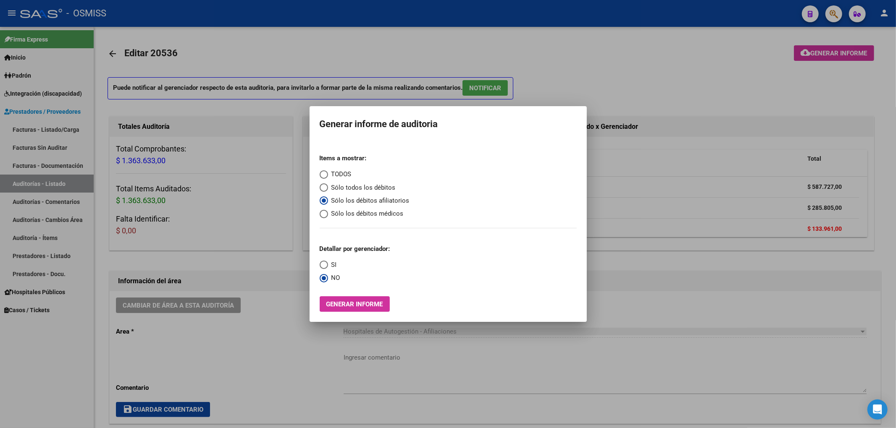
click at [511, 34] on div at bounding box center [448, 214] width 896 height 428
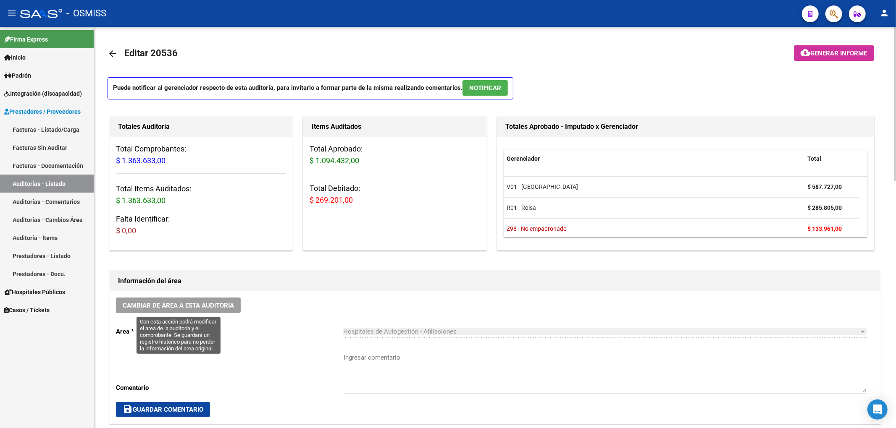
click at [183, 303] on span "Cambiar de área a esta auditoría" at bounding box center [178, 306] width 111 height 8
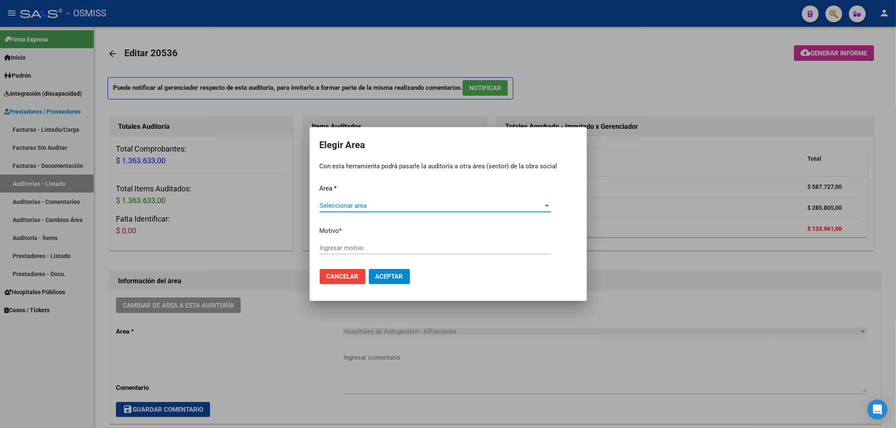
click at [359, 203] on span "Seleccionar area" at bounding box center [431, 206] width 224 height 8
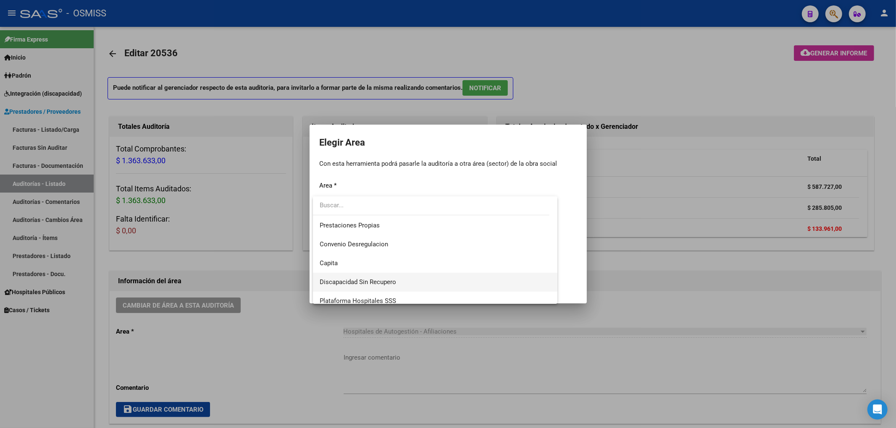
scroll to position [112, 0]
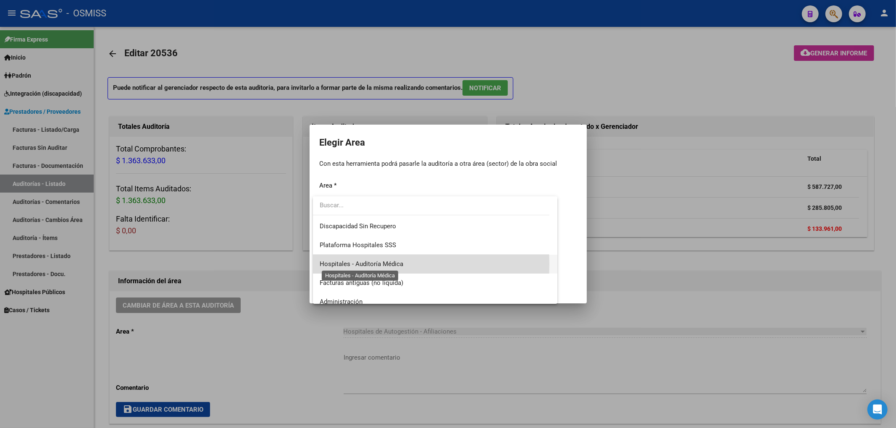
click at [373, 264] on span "Hospitales - Auditoría Médica" at bounding box center [361, 264] width 84 height 8
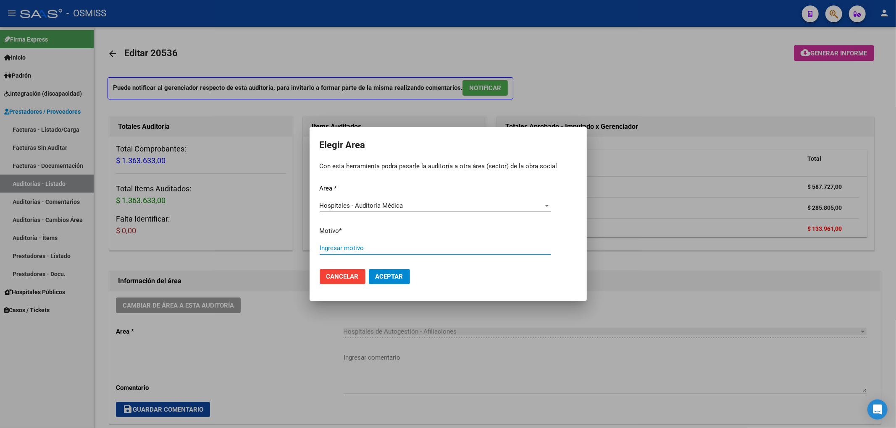
click at [327, 251] on input "Ingresar motivo" at bounding box center [434, 248] width 231 height 8
click at [392, 279] on span "Aceptar" at bounding box center [389, 277] width 28 height 8
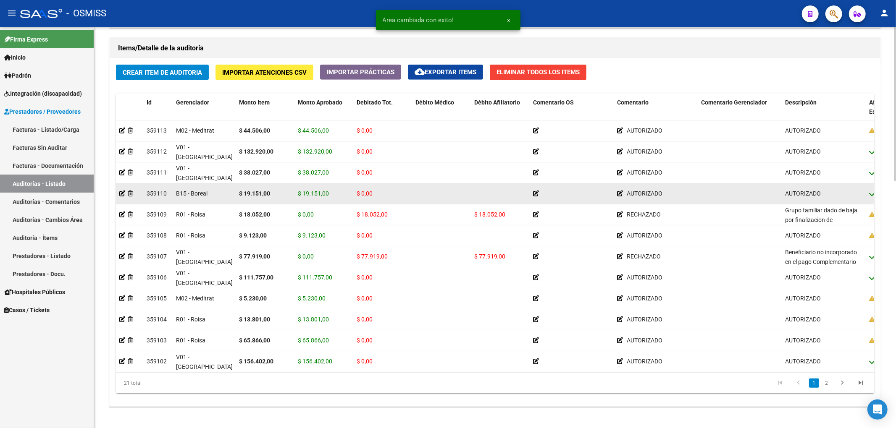
scroll to position [615, 0]
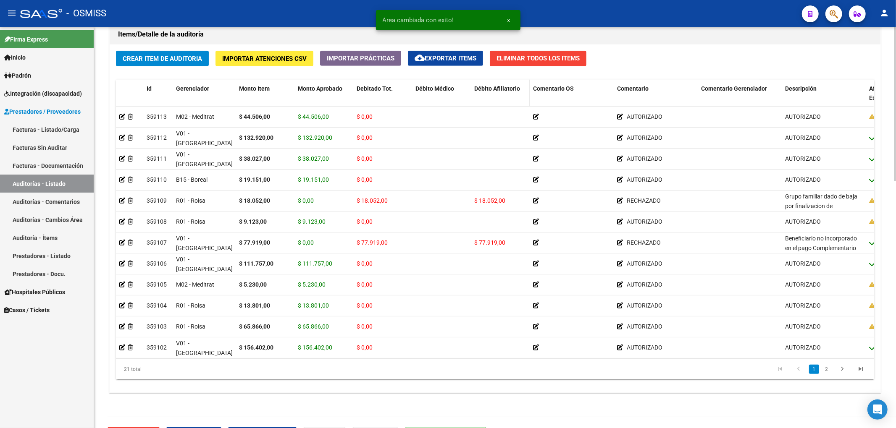
click at [481, 92] on span "Débito Afiliatorio" at bounding box center [497, 88] width 46 height 7
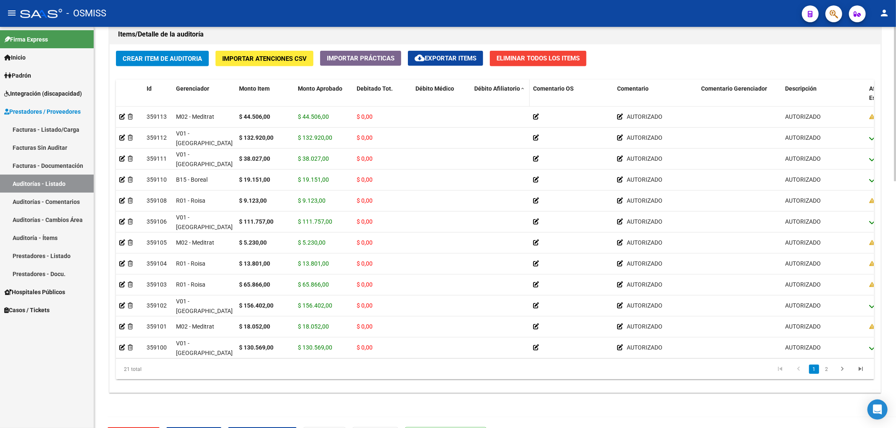
click at [481, 92] on span "Débito Afiliatorio" at bounding box center [497, 88] width 46 height 7
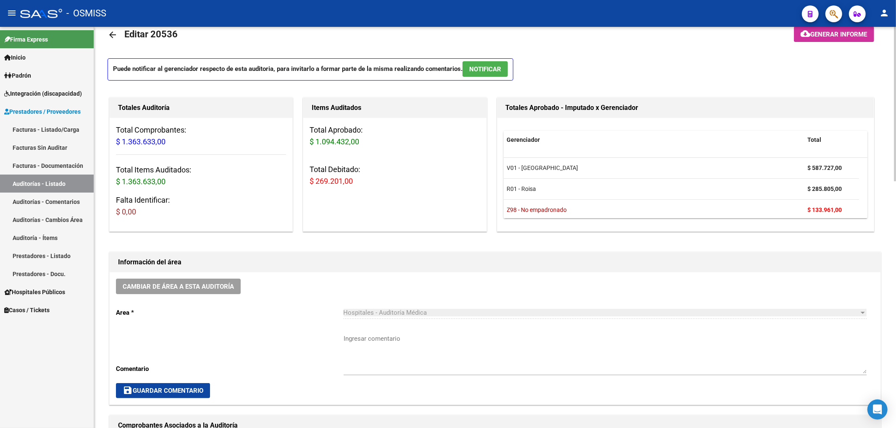
scroll to position [0, 0]
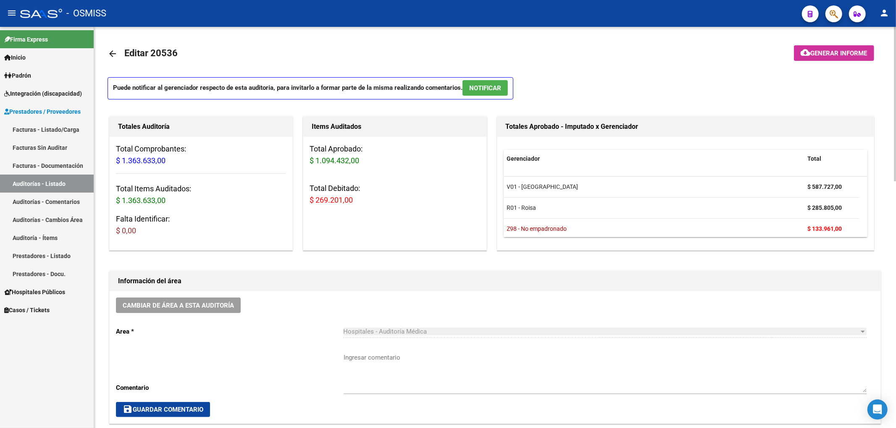
click at [111, 50] on mat-icon "arrow_back" at bounding box center [112, 54] width 10 height 10
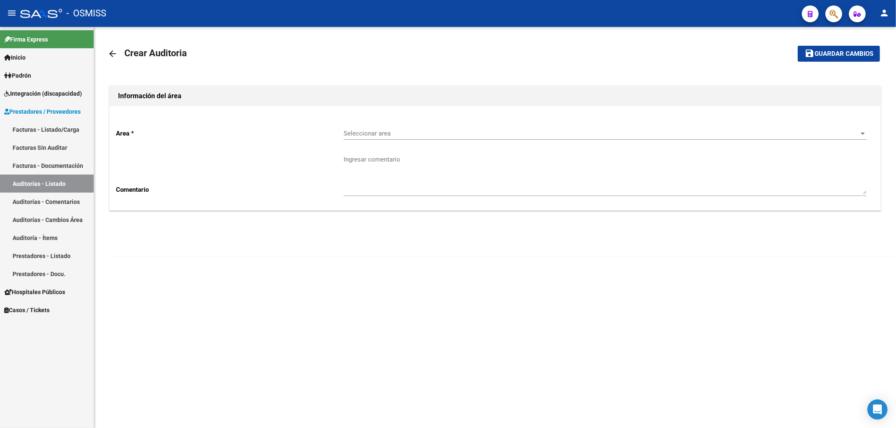
click at [434, 141] on div "Seleccionar area Seleccionar area" at bounding box center [604, 135] width 523 height 26
click at [413, 131] on span "Seleccionar area" at bounding box center [600, 134] width 515 height 8
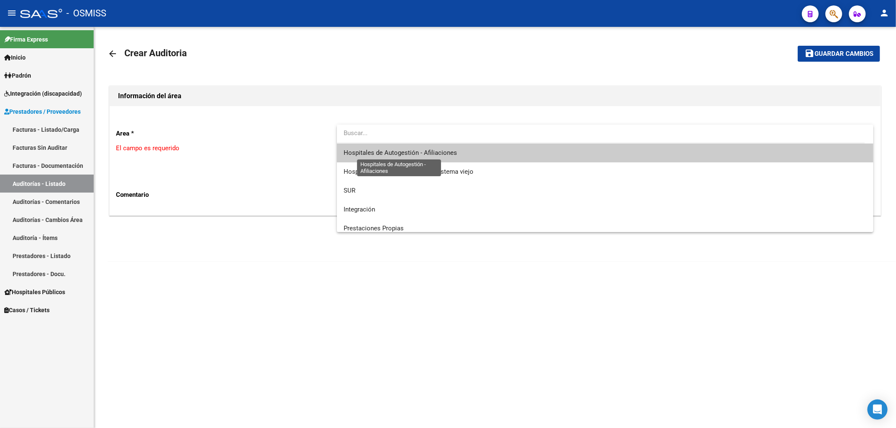
click at [396, 154] on span "Hospitales de Autogestión - Afiliaciones" at bounding box center [399, 153] width 113 height 8
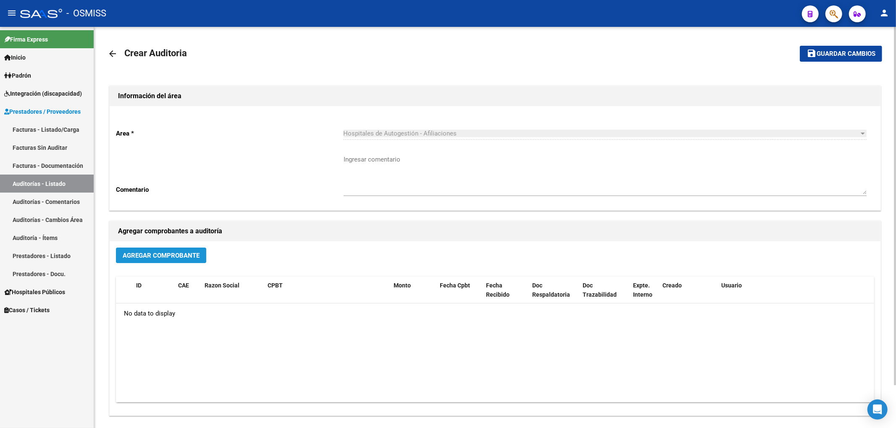
click at [184, 251] on span "Agregar Comprobante" at bounding box center [161, 255] width 77 height 8
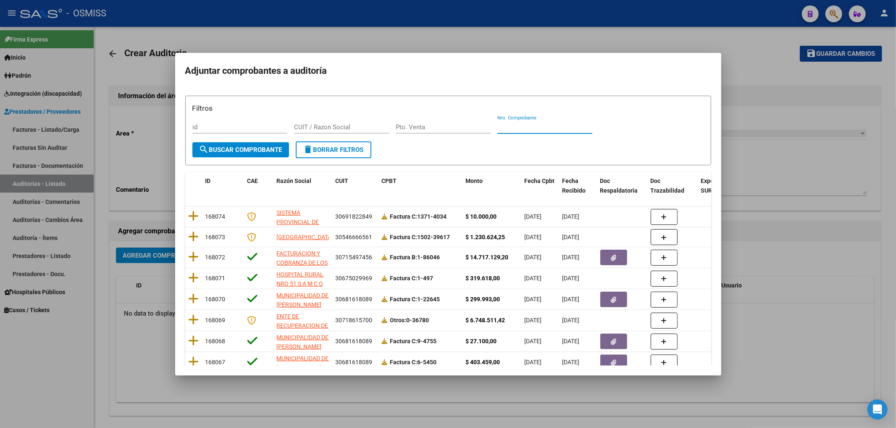
click at [511, 127] on input "Nro. Comprobante" at bounding box center [544, 127] width 95 height 8
click at [211, 150] on span "search Buscar Comprobante" at bounding box center [240, 150] width 83 height 8
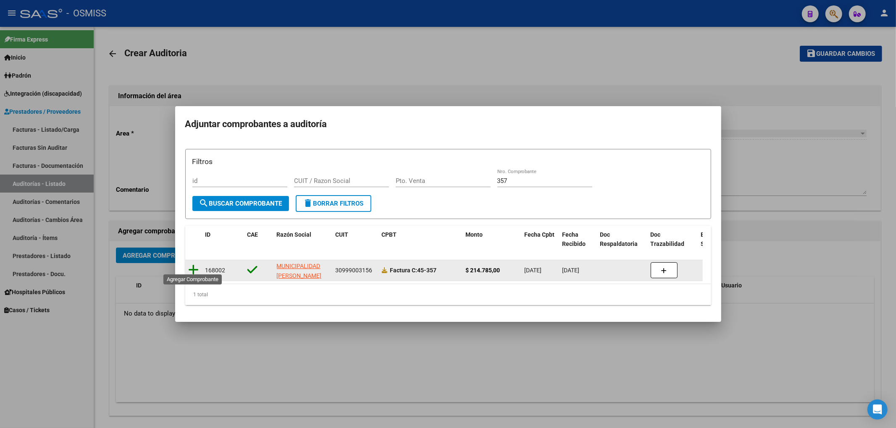
click at [192, 264] on icon at bounding box center [194, 270] width 10 height 12
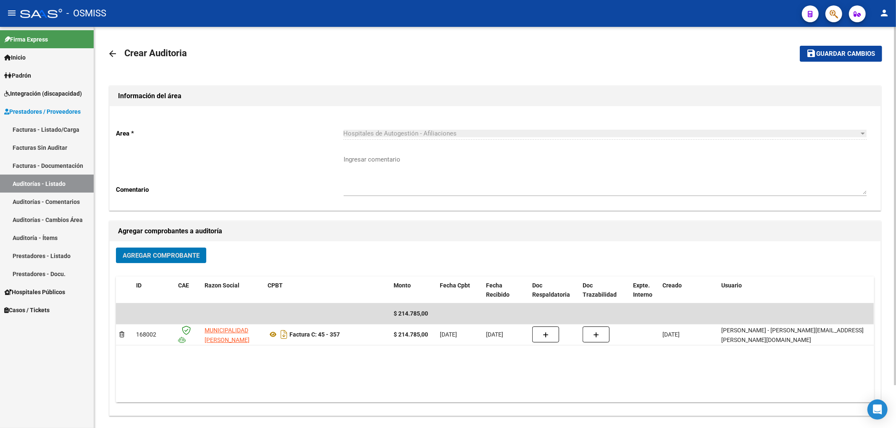
click at [840, 47] on button "save Guardar cambios" at bounding box center [840, 54] width 82 height 16
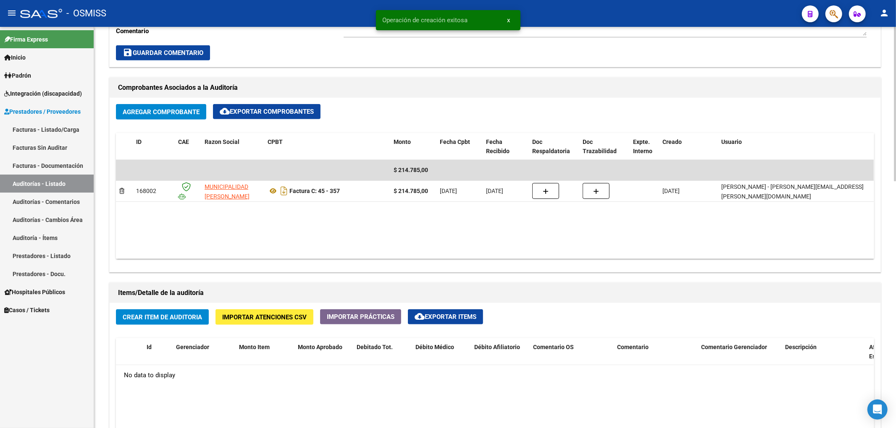
scroll to position [504, 0]
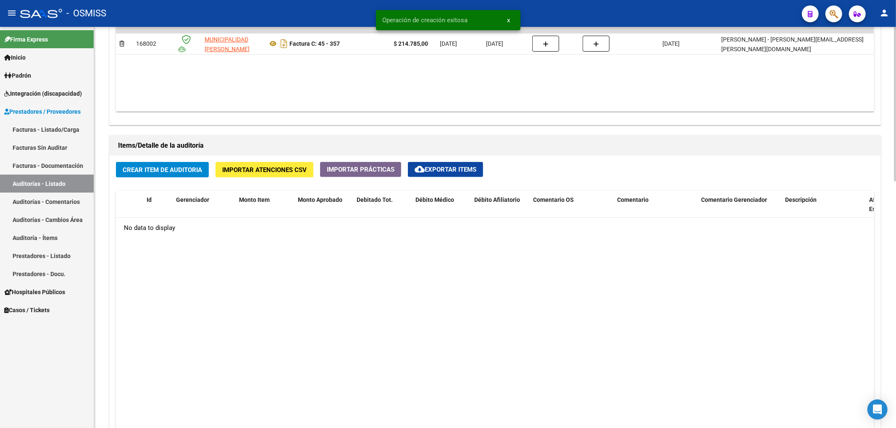
click at [170, 149] on h1 "Items/Detalle de la auditoría" at bounding box center [495, 145] width 754 height 13
click at [178, 172] on span "Crear Item de Auditoria" at bounding box center [162, 170] width 79 height 8
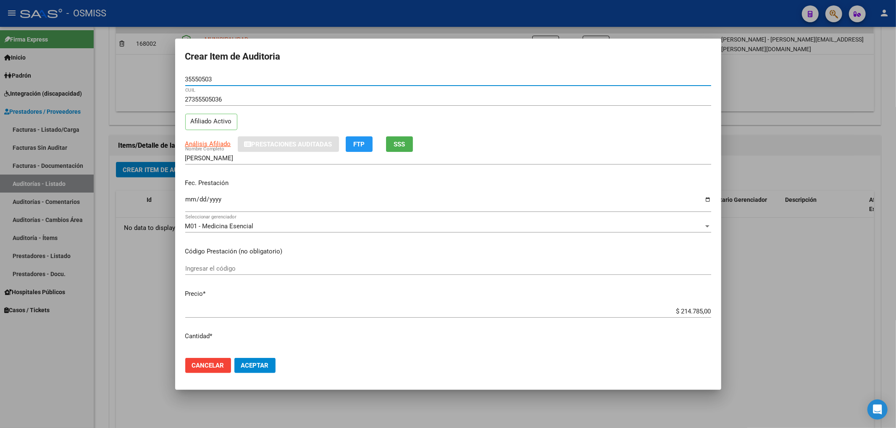
click at [192, 198] on input "Ingresar la fecha" at bounding box center [448, 202] width 526 height 13
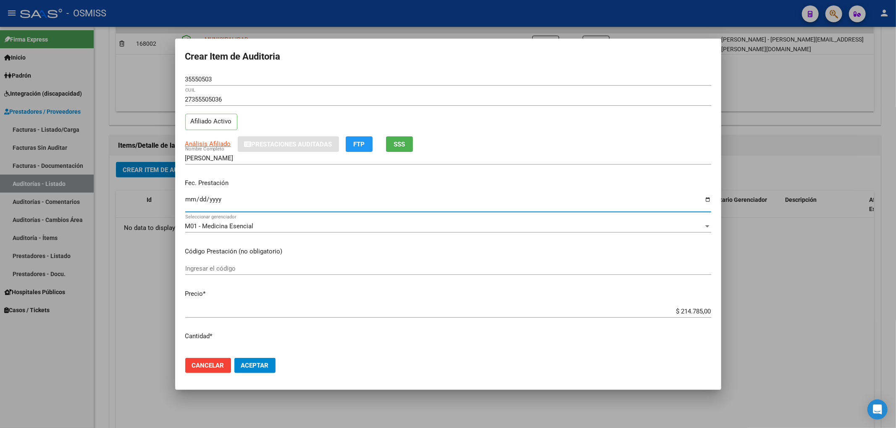
drag, startPoint x: 207, startPoint y: 76, endPoint x: 142, endPoint y: 71, distance: 65.3
click at [146, 71] on div "Crear Item de Auditoria 35550503 Nro Documento 27355505036 CUIL Afiliado Activo…" at bounding box center [448, 214] width 896 height 428
click at [278, 194] on div "Fec. Prestación [DATE] Ingresar la fecha" at bounding box center [448, 196] width 526 height 48
click at [269, 361] on button "Aceptar" at bounding box center [254, 365] width 41 height 15
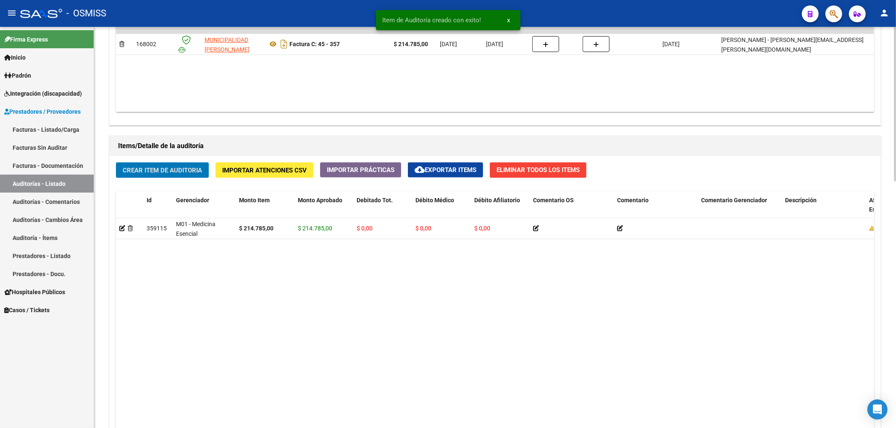
scroll to position [224, 0]
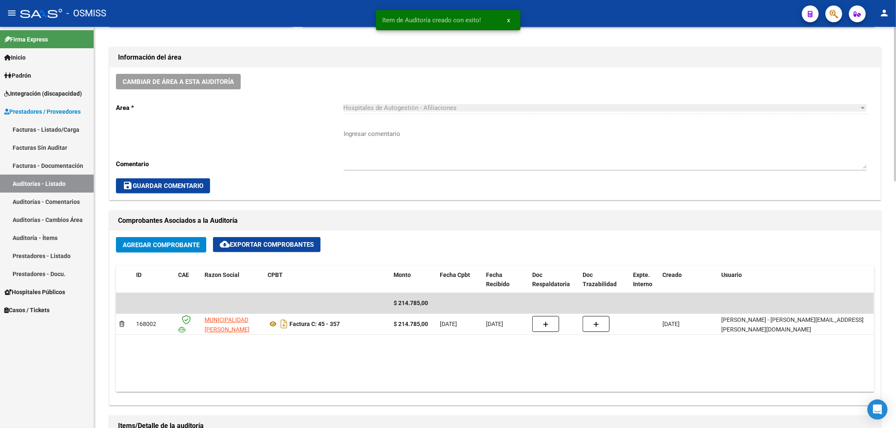
click at [223, 79] on span "Cambiar de área a esta auditoría" at bounding box center [178, 82] width 111 height 8
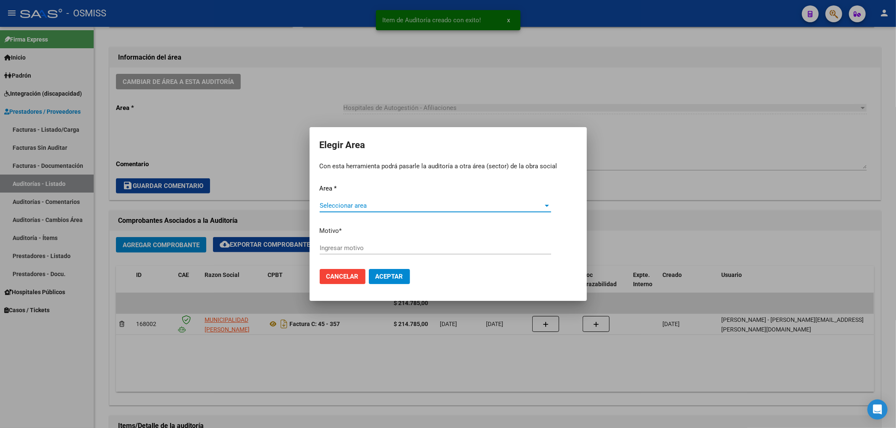
click at [379, 210] on div "Seleccionar area Seleccionar area" at bounding box center [434, 209] width 231 height 21
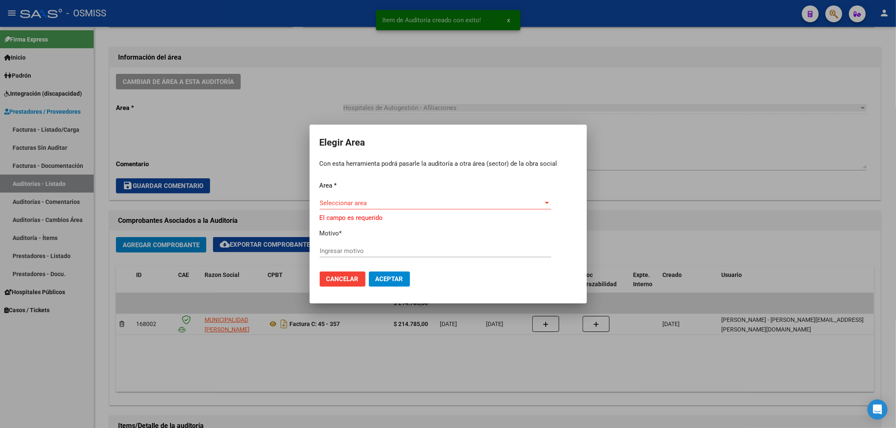
click at [364, 205] on span "Seleccionar area" at bounding box center [431, 203] width 224 height 8
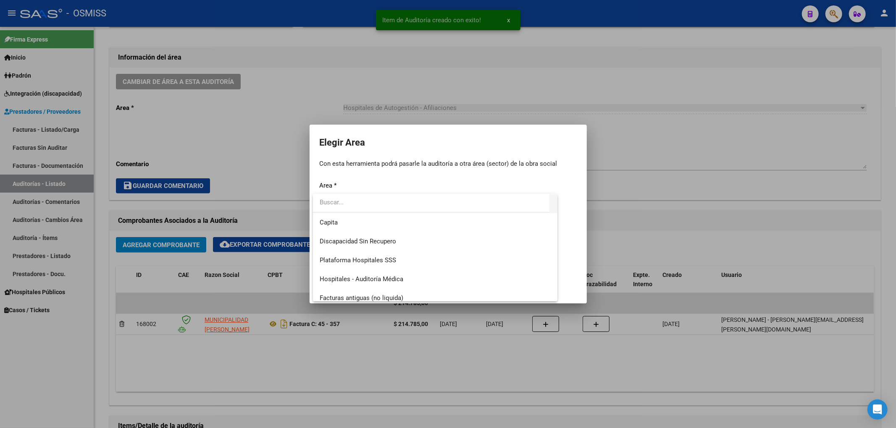
scroll to position [112, 0]
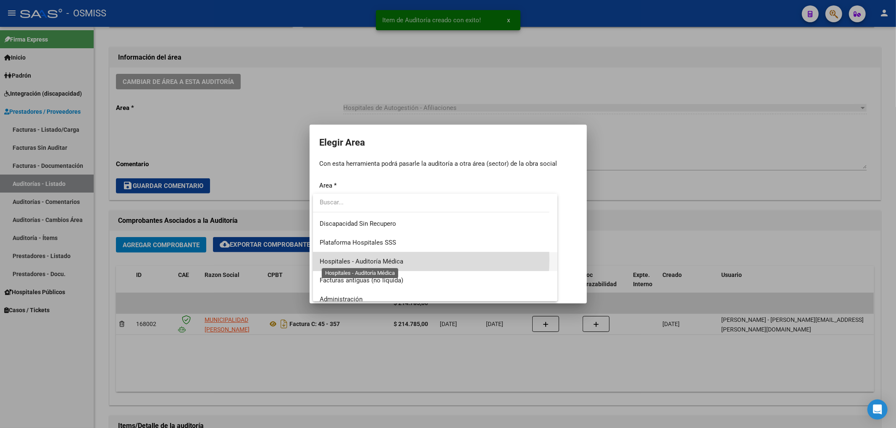
click at [379, 259] on span "Hospitales - Auditoría Médica" at bounding box center [361, 262] width 84 height 8
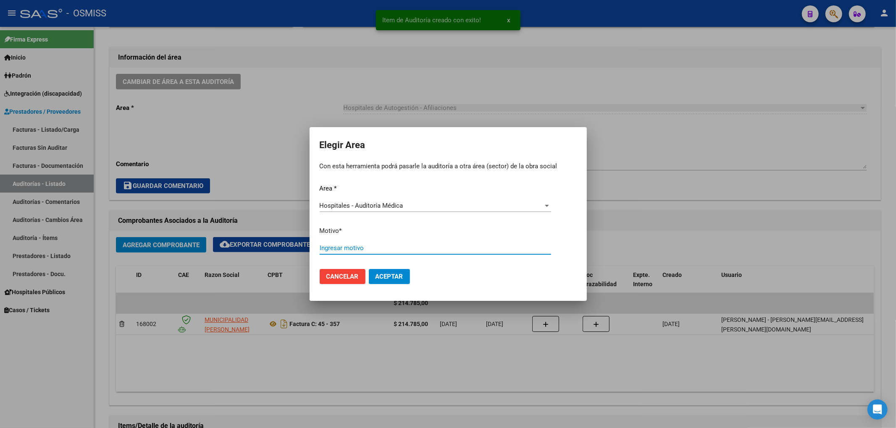
click at [349, 249] on input "Ingresar motivo" at bounding box center [434, 248] width 231 height 8
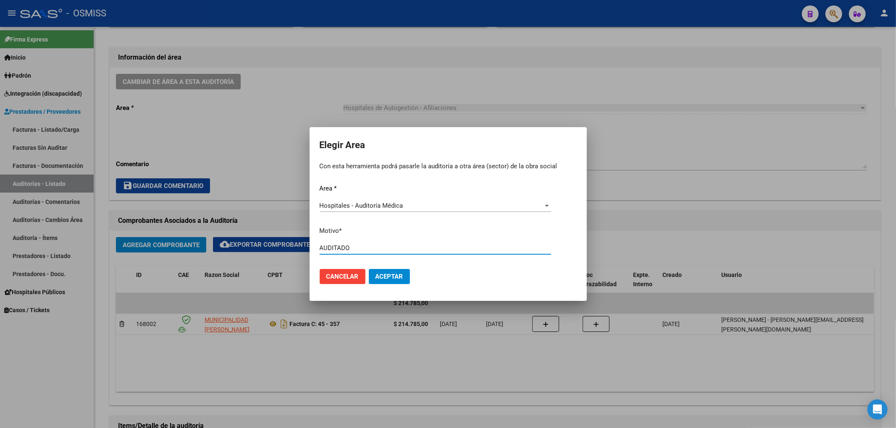
click at [398, 274] on span "Aceptar" at bounding box center [389, 277] width 28 height 8
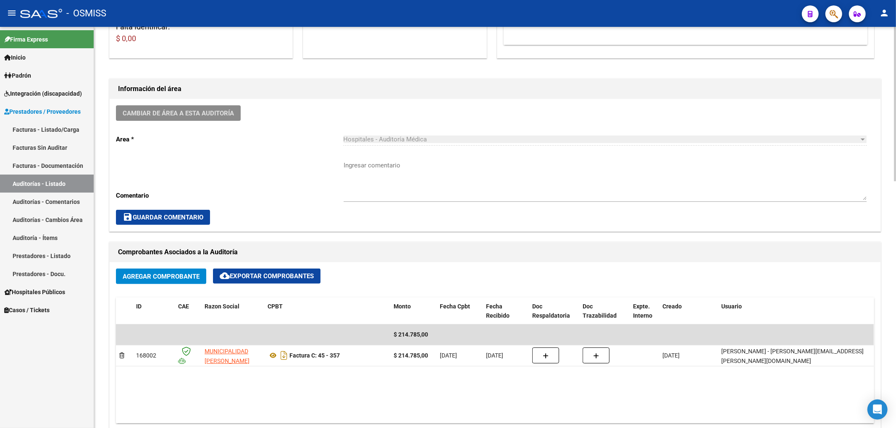
scroll to position [0, 0]
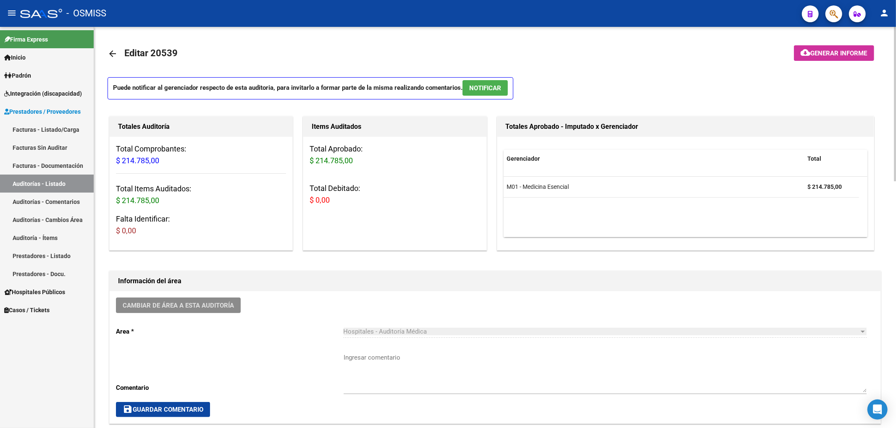
click at [107, 55] on mat-icon "arrow_back" at bounding box center [112, 54] width 10 height 10
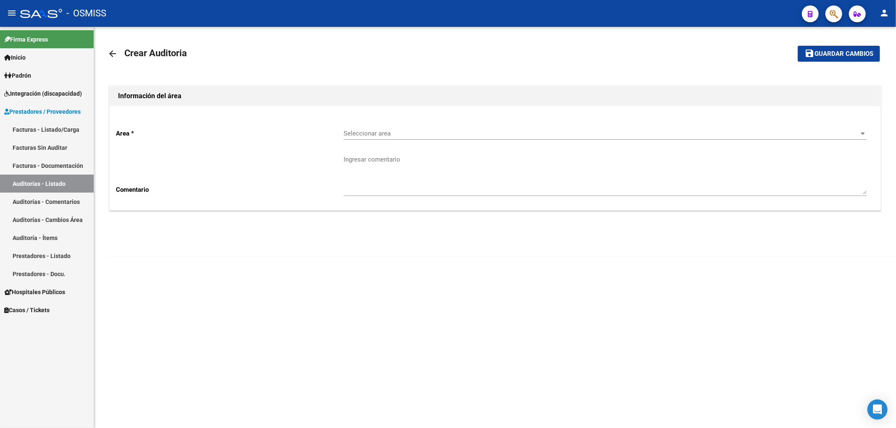
click at [372, 138] on div "Seleccionar area Seleccionar area" at bounding box center [604, 131] width 523 height 18
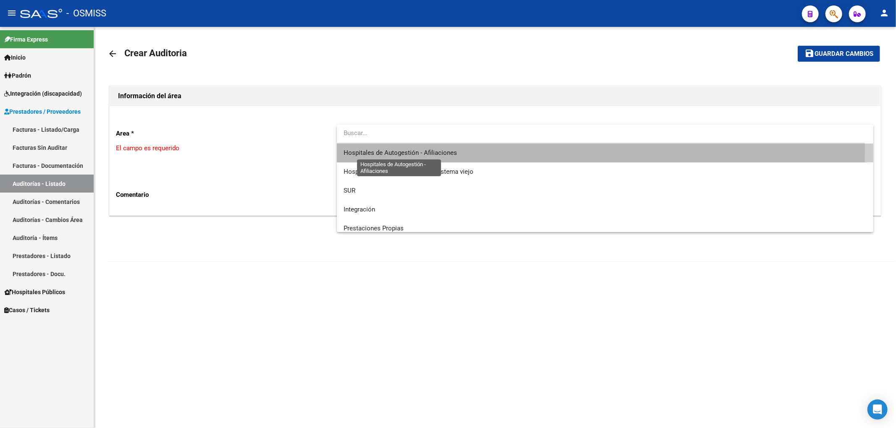
click at [384, 149] on span "Hospitales de Autogestión - Afiliaciones" at bounding box center [399, 153] width 113 height 8
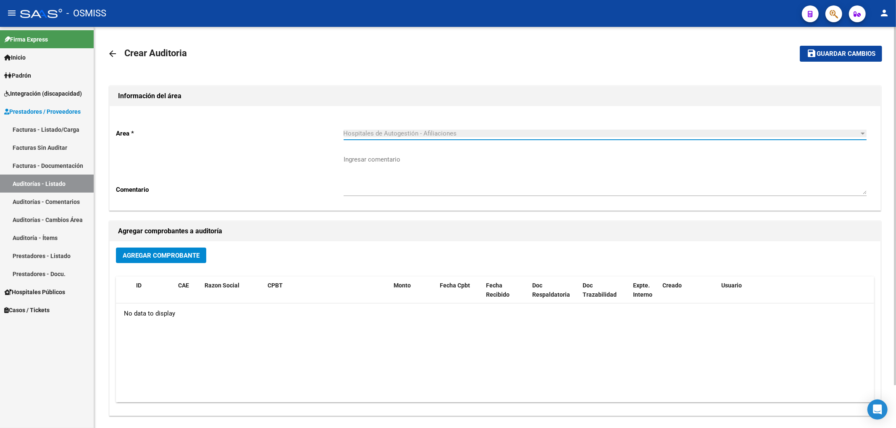
click at [198, 256] on span "Agregar Comprobante" at bounding box center [161, 256] width 77 height 8
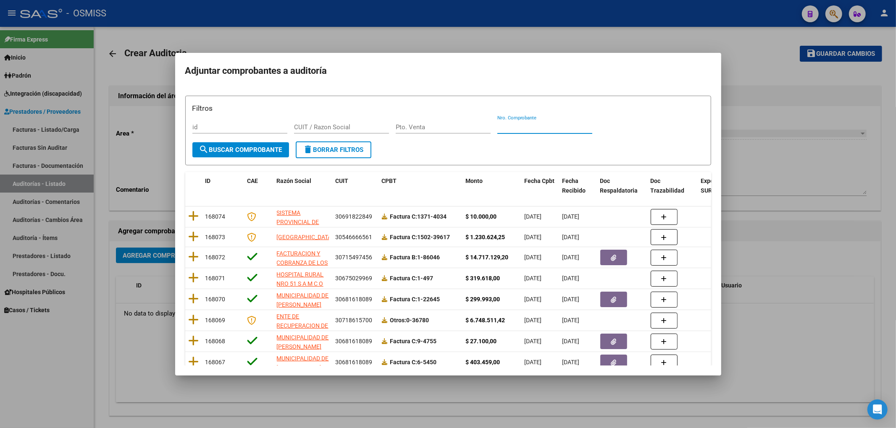
click at [521, 125] on input "Nro. Comprobante" at bounding box center [544, 127] width 95 height 8
click at [246, 154] on button "search Buscar Comprobante" at bounding box center [240, 149] width 97 height 15
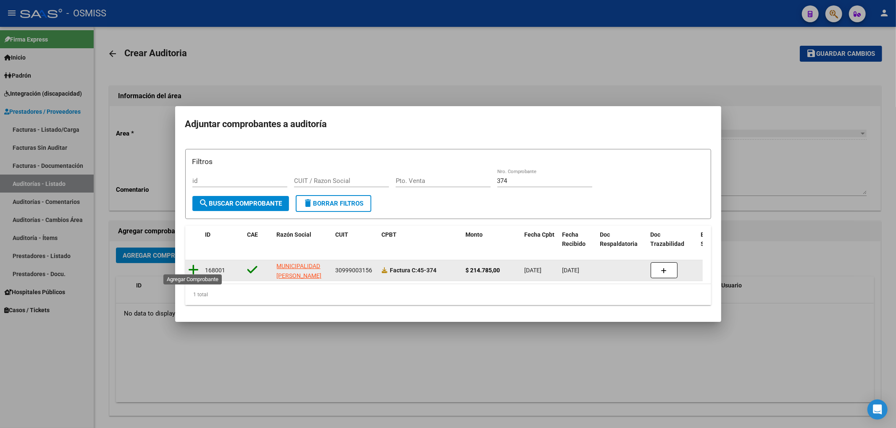
click at [190, 267] on icon at bounding box center [194, 270] width 10 height 12
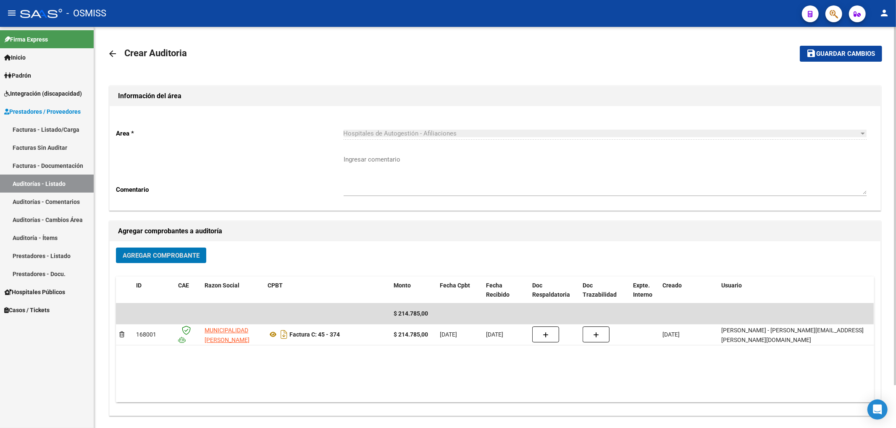
click at [837, 50] on span "Guardar cambios" at bounding box center [845, 54] width 59 height 8
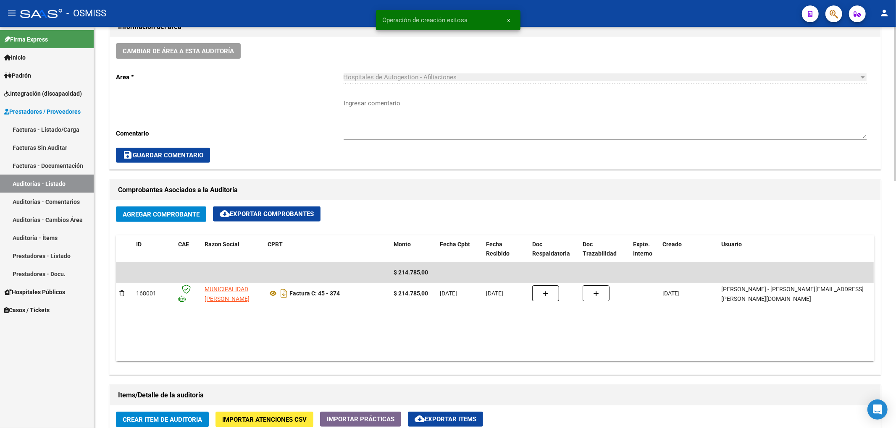
scroll to position [392, 0]
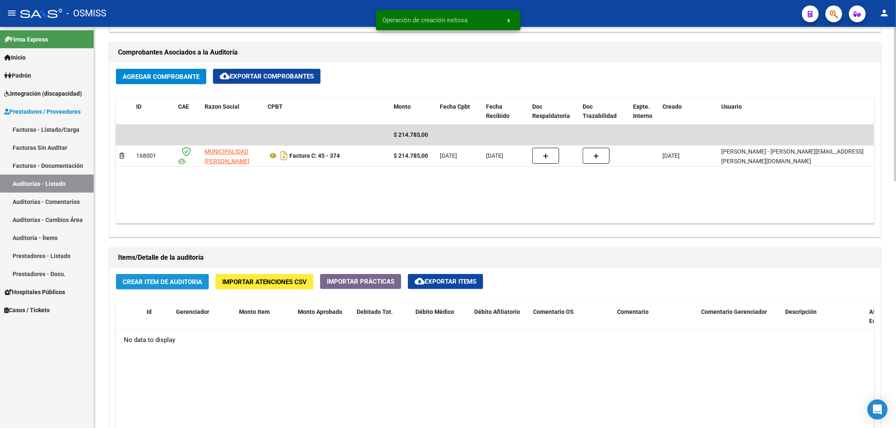
click at [152, 284] on span "Crear Item de Auditoria" at bounding box center [162, 282] width 79 height 8
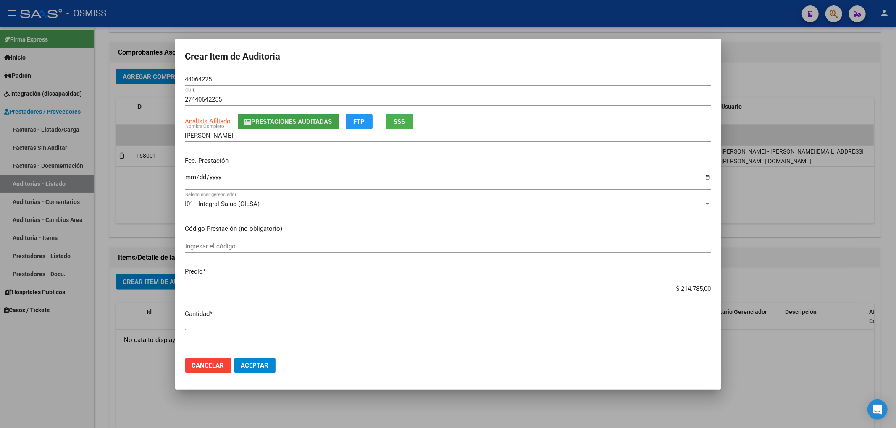
click at [266, 121] on span "Prestaciones Auditadas" at bounding box center [291, 122] width 81 height 8
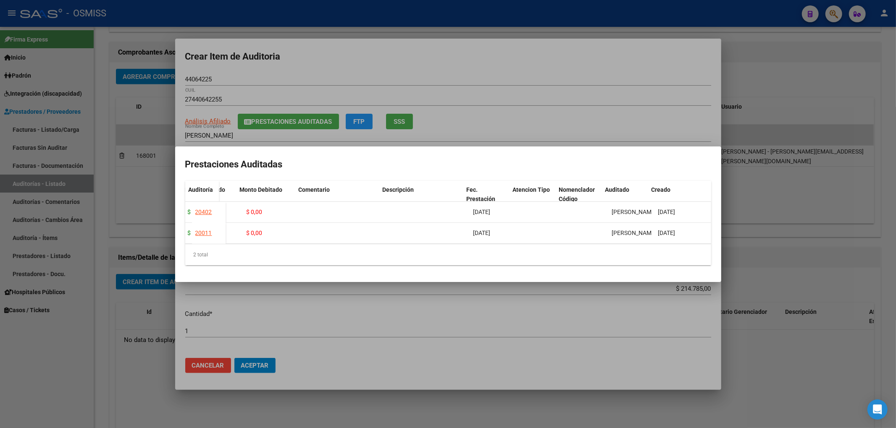
scroll to position [0, 163]
click at [437, 55] on div at bounding box center [448, 214] width 896 height 428
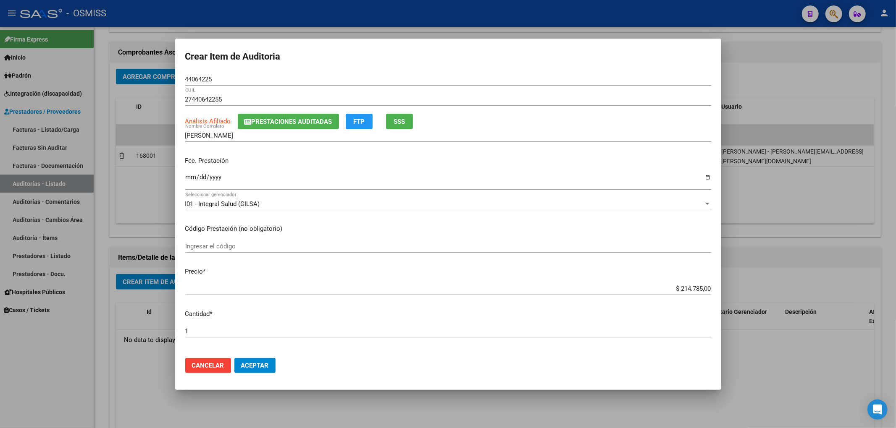
click at [190, 177] on input "Ingresar la fecha" at bounding box center [448, 180] width 526 height 13
drag, startPoint x: 225, startPoint y: 76, endPoint x: 161, endPoint y: 78, distance: 63.8
click at [161, 78] on div "Crear Item de Auditoria 44064225 Nro Documento 27440642255 CUIL Análisis Afilia…" at bounding box center [448, 214] width 896 height 428
click at [335, 167] on div "Fec. Prestación [DATE] Ingresar la fecha" at bounding box center [448, 174] width 526 height 48
drag, startPoint x: 212, startPoint y: 81, endPoint x: 172, endPoint y: 83, distance: 39.9
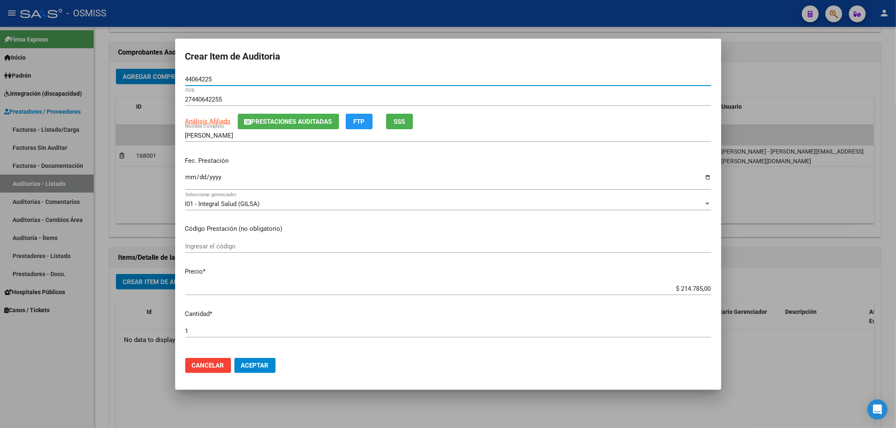
click at [172, 83] on div "Crear Item de Auditoria 44064225 Nro Documento 27440642255 CUIL Análisis Afilia…" at bounding box center [448, 214] width 896 height 428
click at [258, 362] on span "Aceptar" at bounding box center [255, 366] width 28 height 8
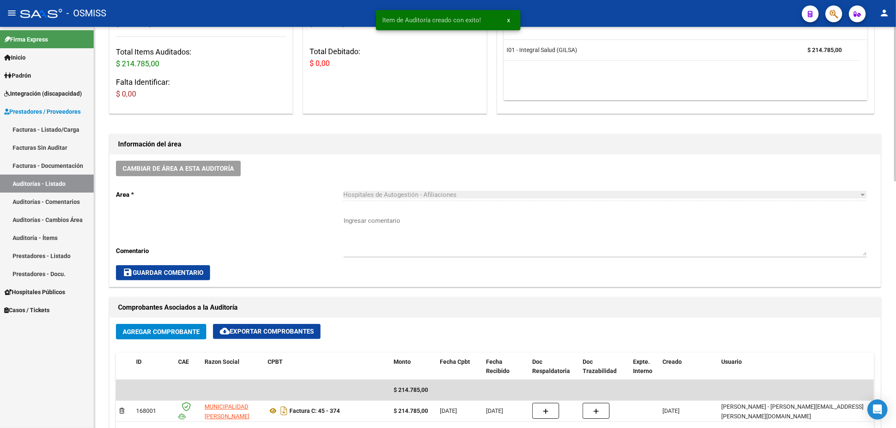
scroll to position [113, 0]
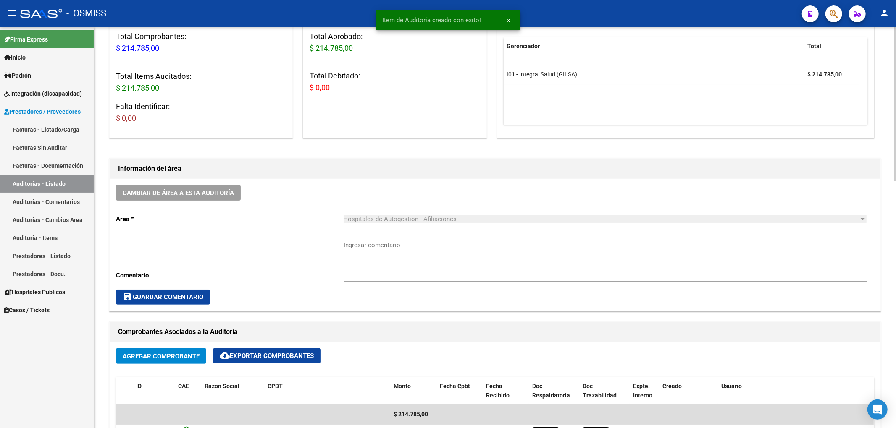
click at [237, 192] on button "Cambiar de área a esta auditoría" at bounding box center [178, 193] width 125 height 16
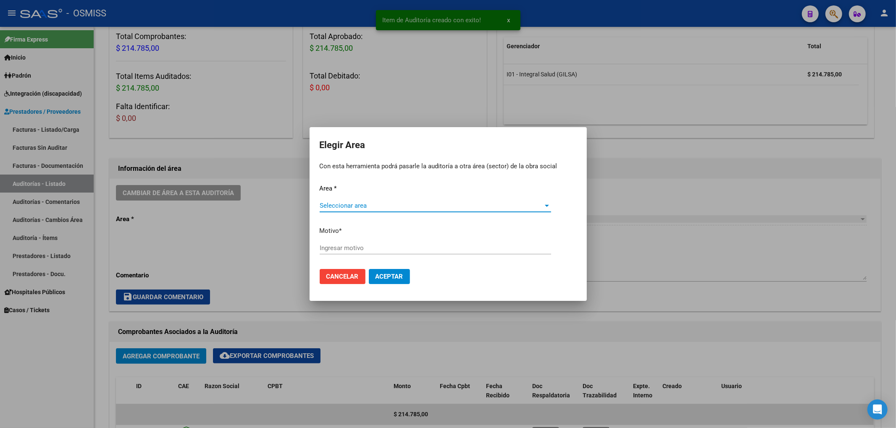
click at [344, 205] on span "Seleccionar area" at bounding box center [431, 206] width 224 height 8
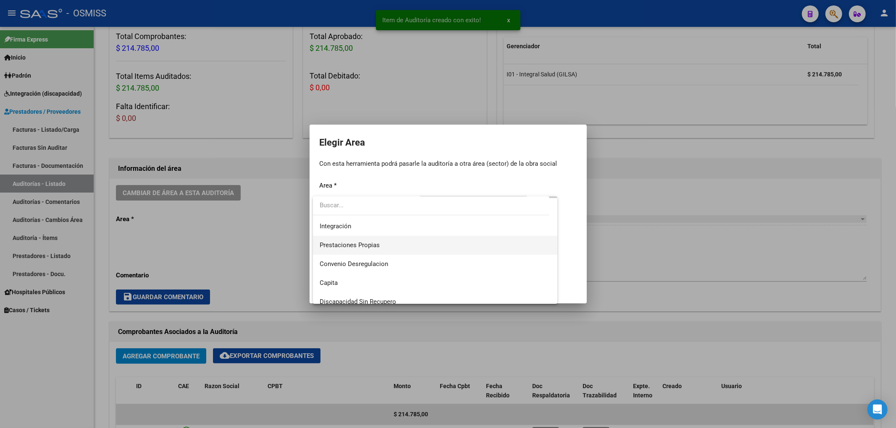
scroll to position [112, 0]
click at [365, 266] on span "Hospitales - Auditoría Médica" at bounding box center [361, 264] width 84 height 8
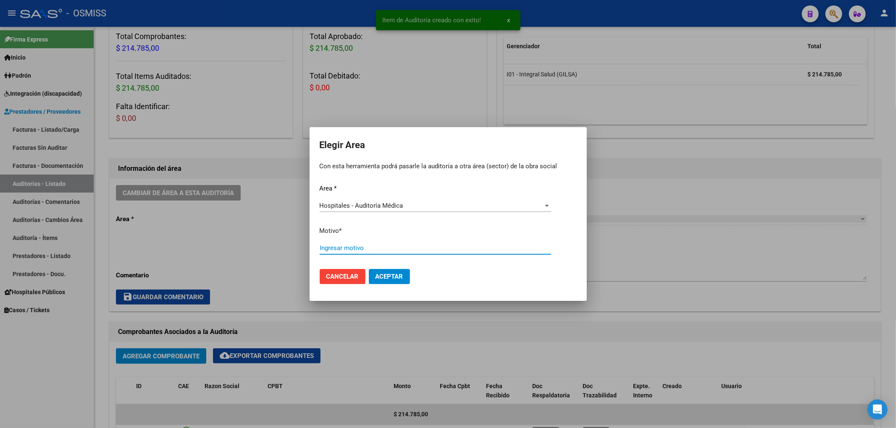
click at [337, 249] on input "Ingresar motivo" at bounding box center [434, 248] width 231 height 8
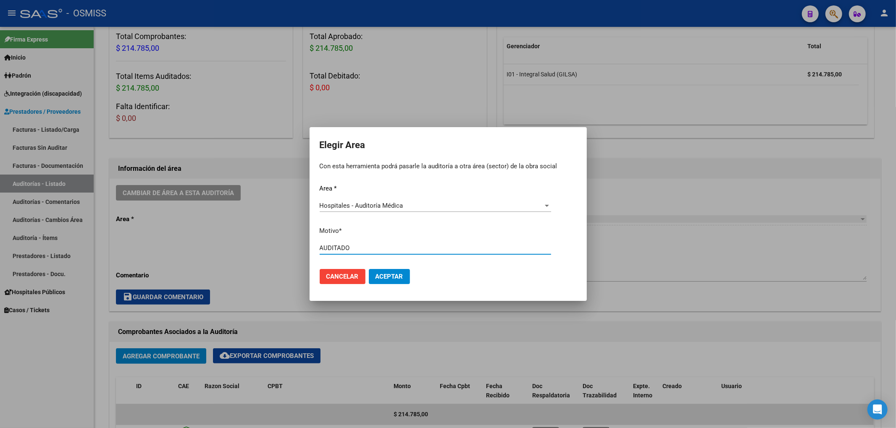
click at [381, 274] on span "Aceptar" at bounding box center [389, 277] width 28 height 8
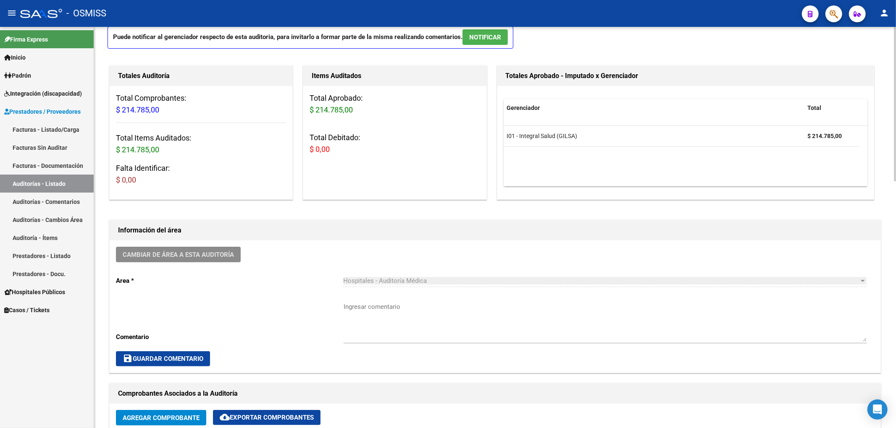
scroll to position [0, 0]
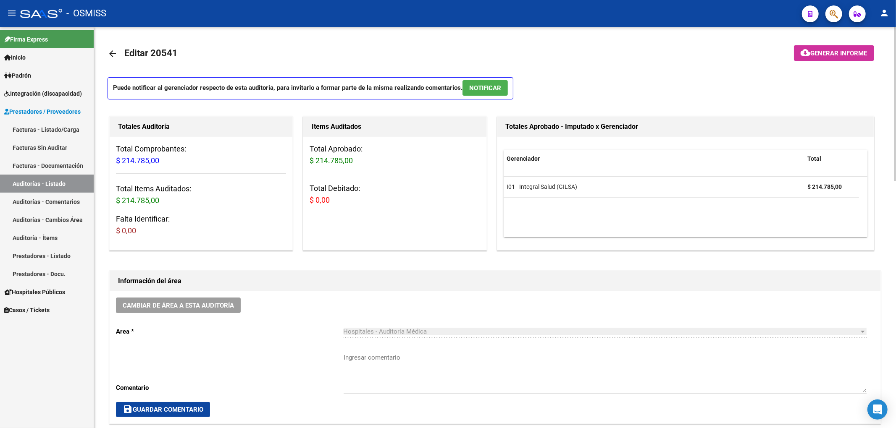
click at [107, 56] on mat-icon "arrow_back" at bounding box center [112, 54] width 10 height 10
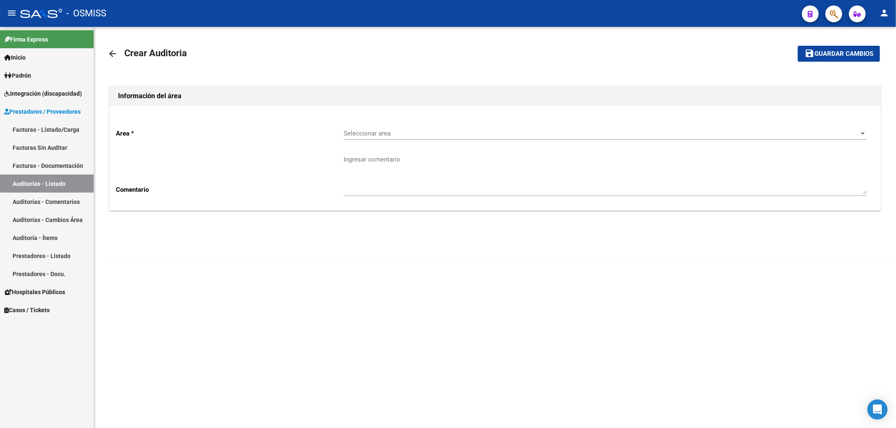
click at [833, 22] on span "button" at bounding box center [833, 13] width 8 height 17
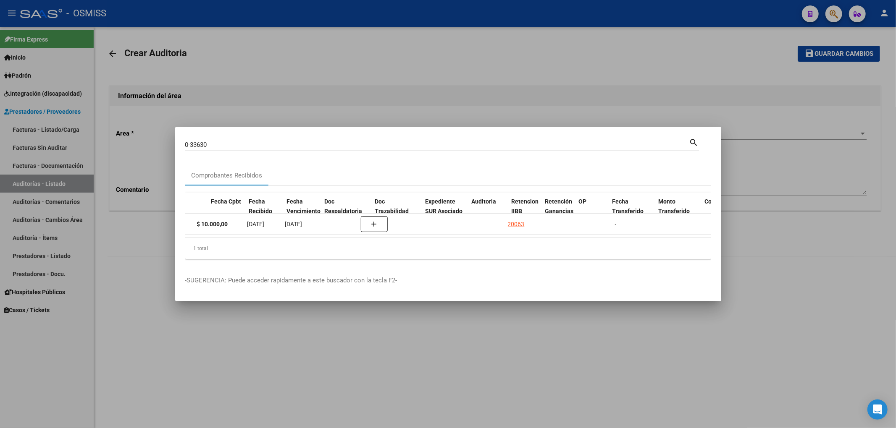
scroll to position [0, 456]
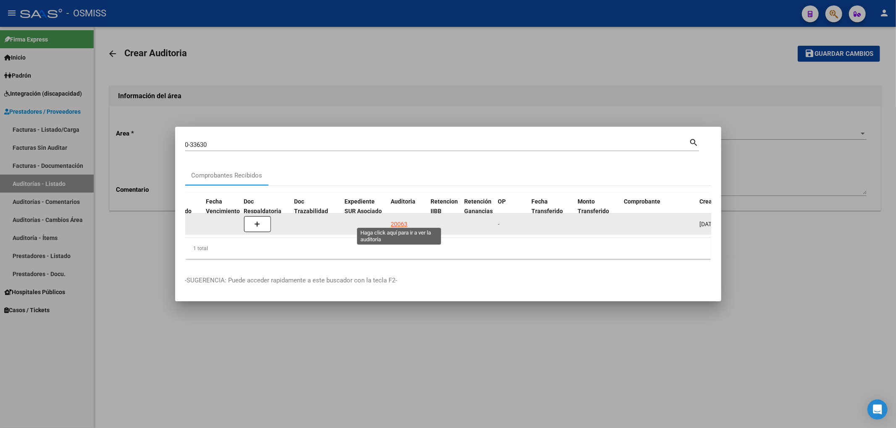
click at [401, 220] on div "20063" at bounding box center [399, 225] width 17 height 10
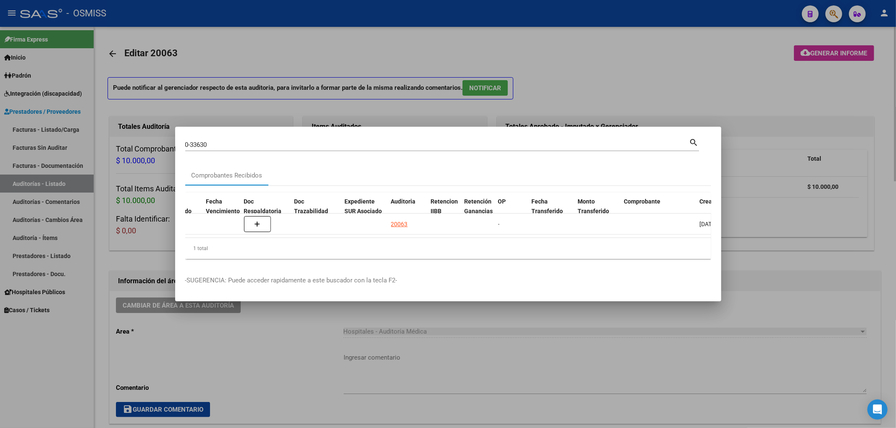
click at [338, 42] on div at bounding box center [448, 214] width 896 height 428
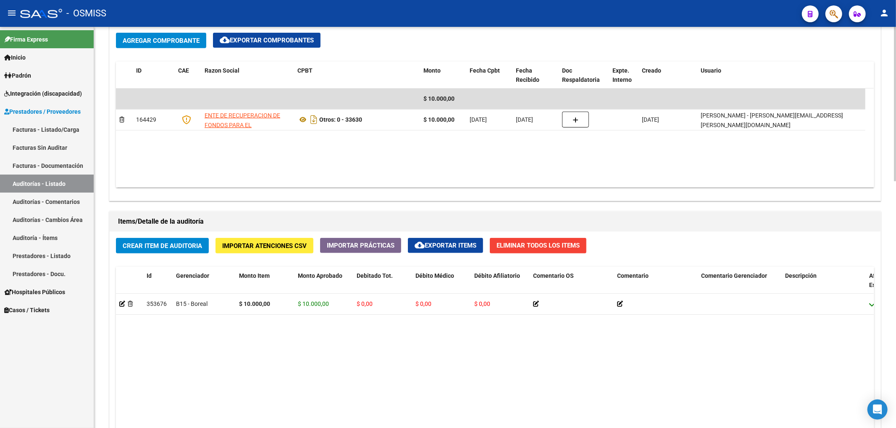
scroll to position [448, 0]
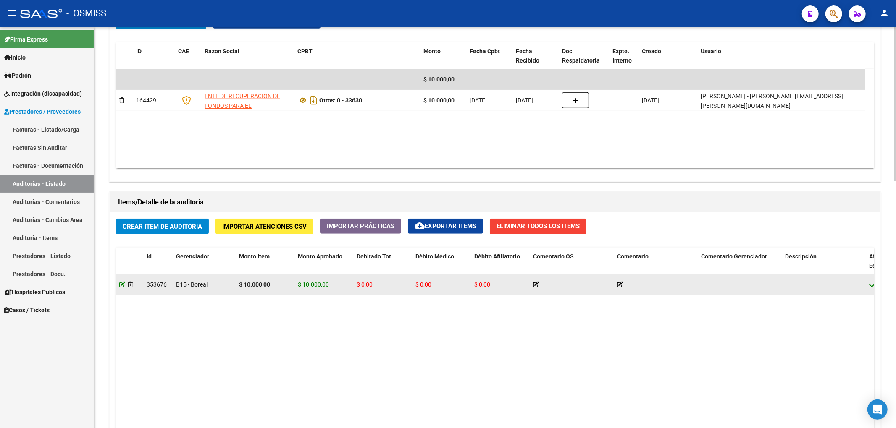
click at [121, 287] on icon at bounding box center [122, 285] width 6 height 6
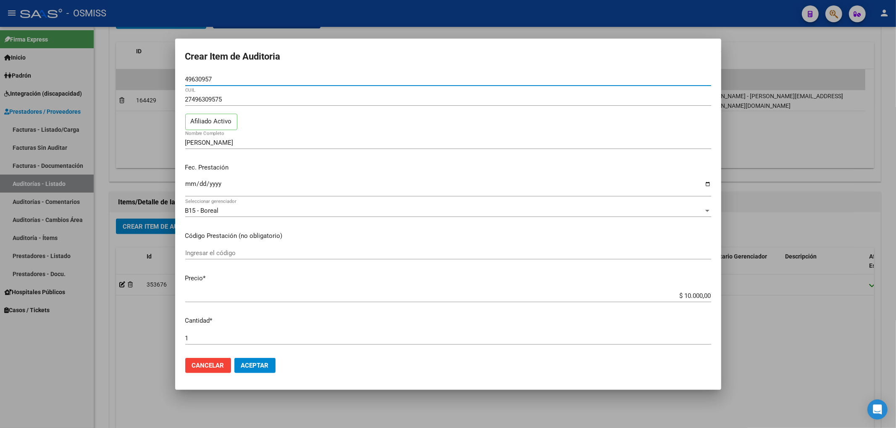
click at [131, 333] on div at bounding box center [448, 214] width 896 height 428
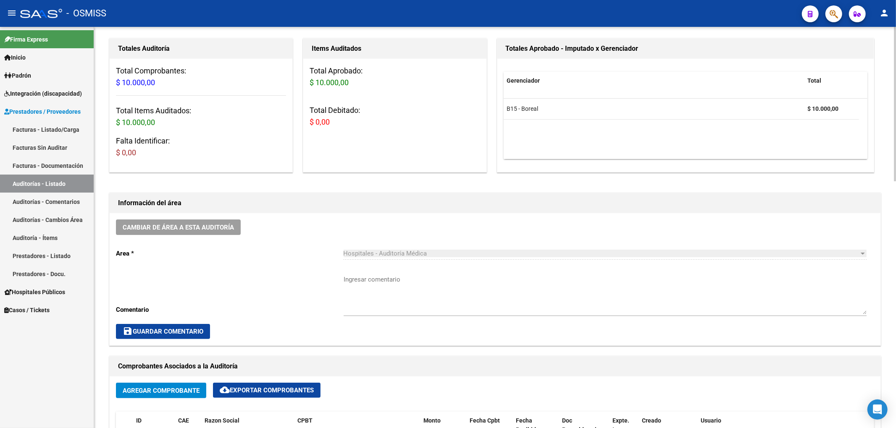
scroll to position [0, 0]
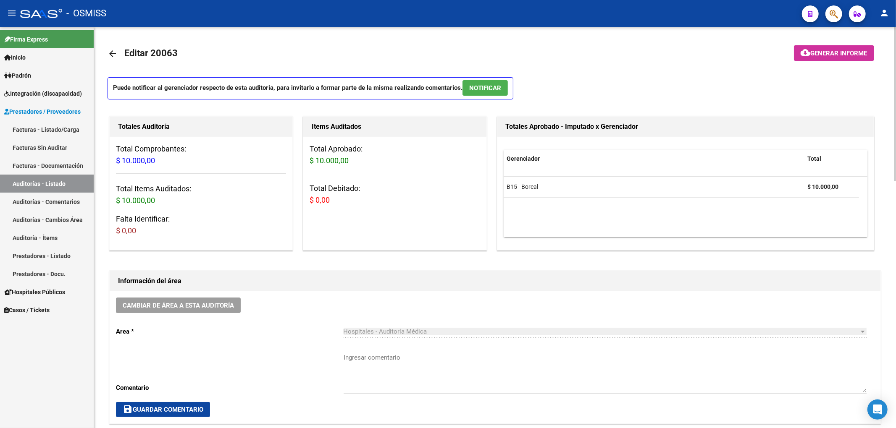
click at [113, 52] on mat-icon "arrow_back" at bounding box center [112, 54] width 10 height 10
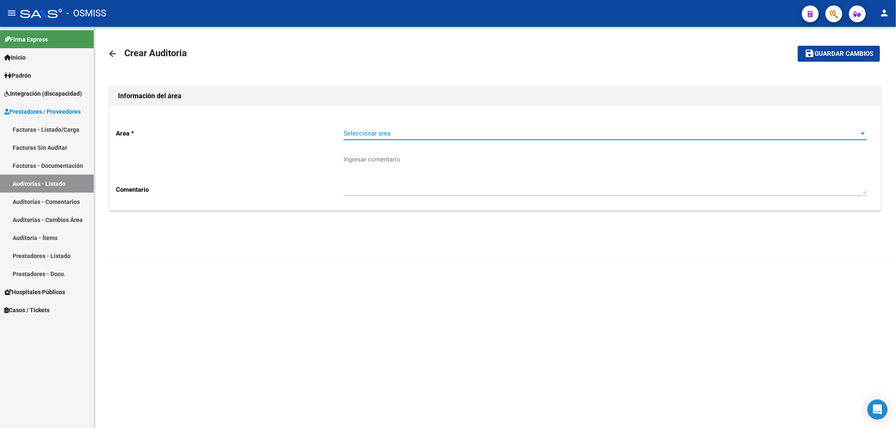
click at [345, 133] on span "Seleccionar area" at bounding box center [600, 134] width 515 height 8
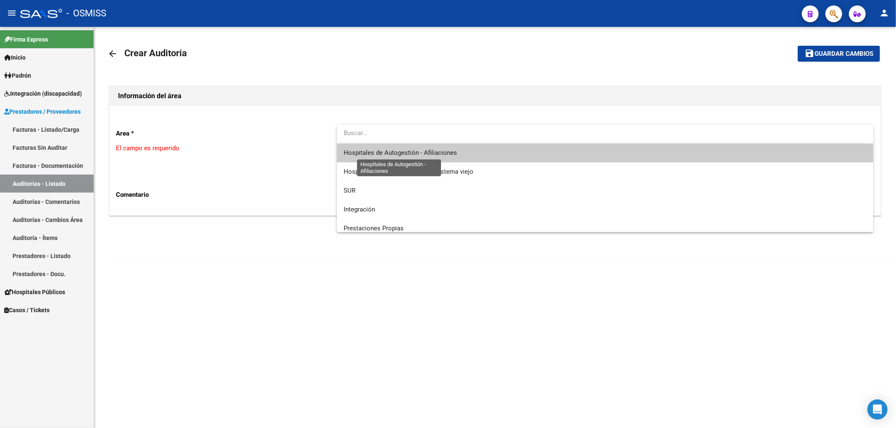
click at [395, 157] on span "Hospitales de Autogestión - Afiliaciones" at bounding box center [604, 153] width 523 height 19
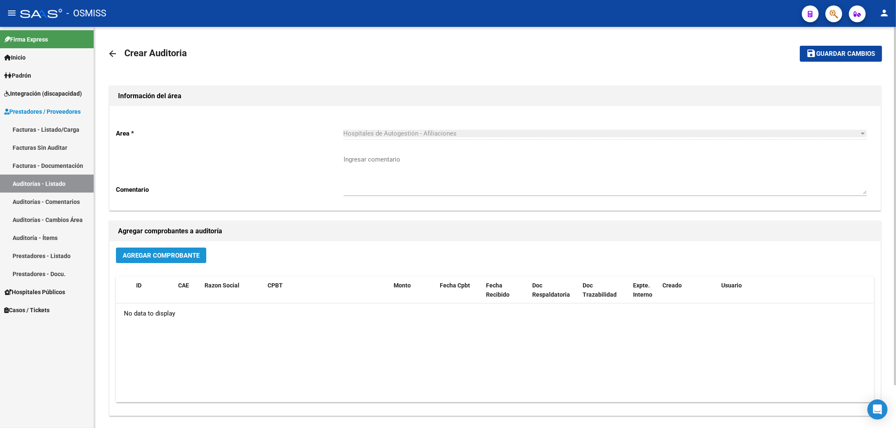
click at [195, 259] on span "Agregar Comprobante" at bounding box center [161, 256] width 77 height 8
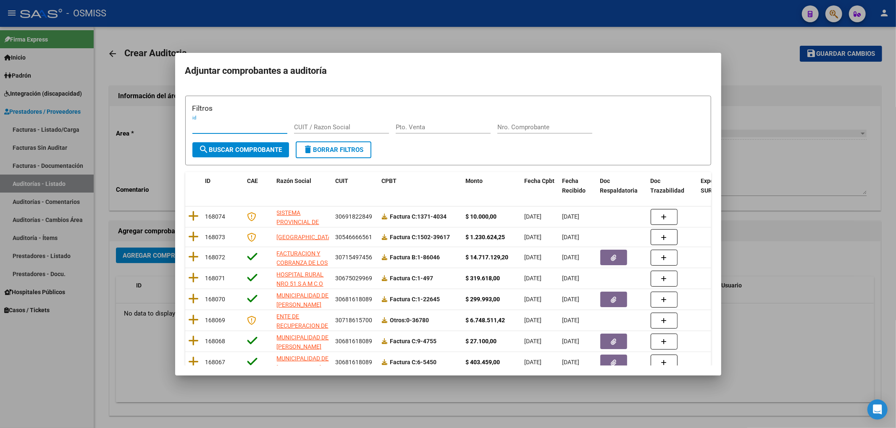
click at [532, 123] on div "Nro. Comprobante" at bounding box center [544, 127] width 95 height 13
click at [230, 135] on div "id" at bounding box center [239, 131] width 95 height 21
click at [231, 150] on span "search Buscar Comprobante" at bounding box center [240, 150] width 83 height 8
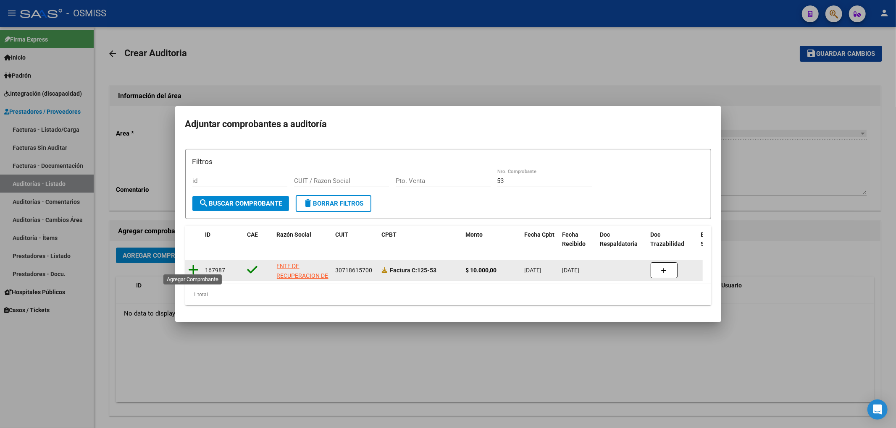
click at [192, 266] on icon at bounding box center [194, 270] width 10 height 12
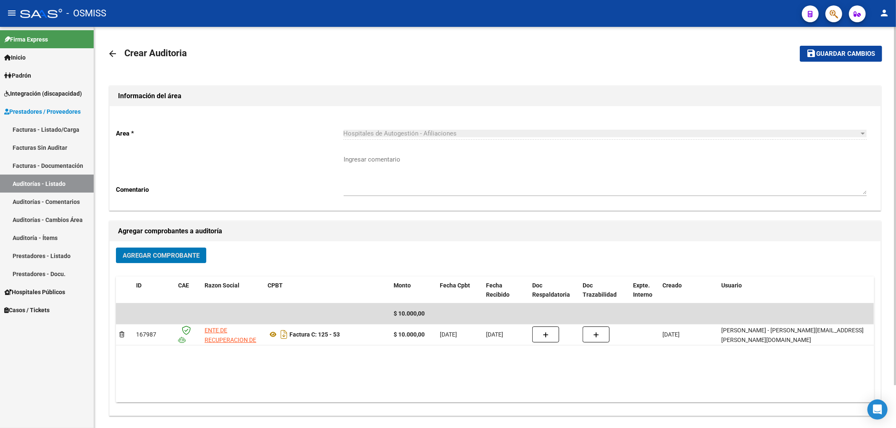
click at [865, 52] on span "Guardar cambios" at bounding box center [845, 54] width 59 height 8
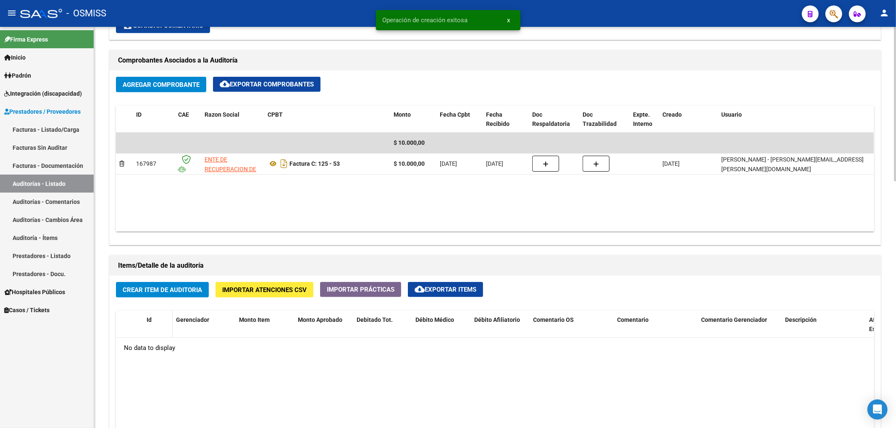
scroll to position [392, 0]
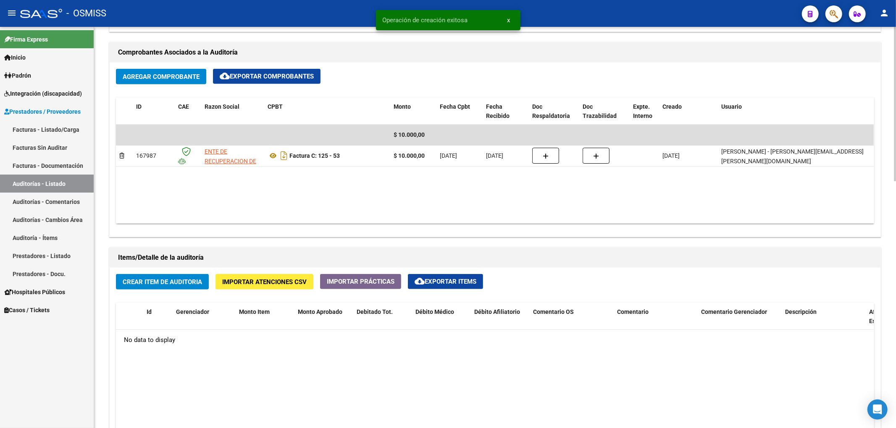
click at [149, 283] on span "Crear Item de Auditoria" at bounding box center [162, 282] width 79 height 8
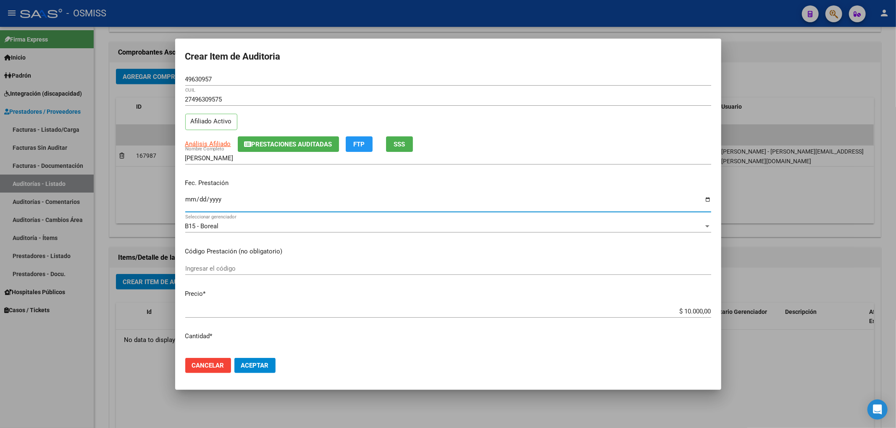
click at [188, 202] on input "Ingresar la fecha" at bounding box center [448, 202] width 526 height 13
click at [263, 368] on span "Aceptar" at bounding box center [255, 366] width 28 height 8
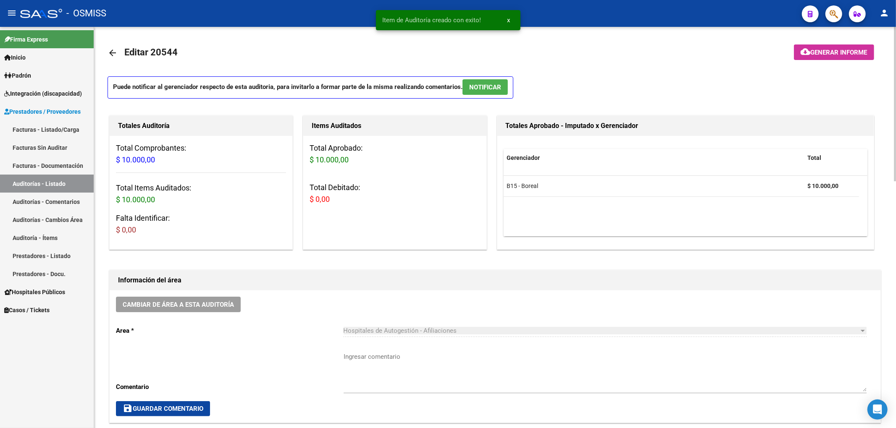
scroll to position [0, 0]
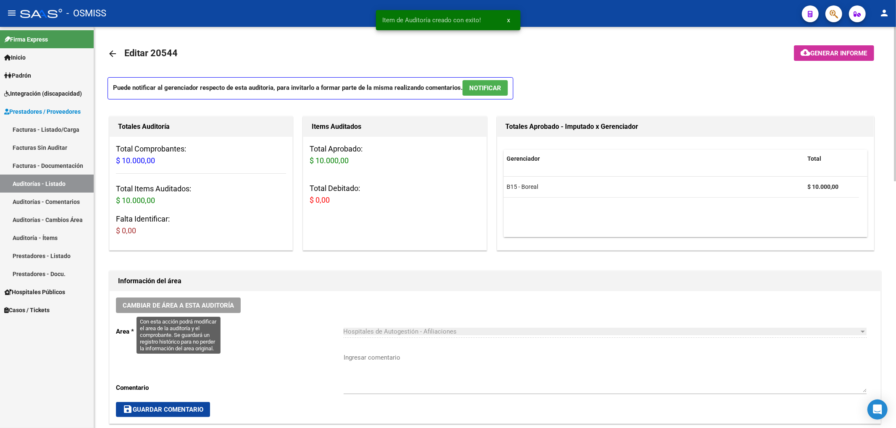
click at [235, 308] on button "Cambiar de área a esta auditoría" at bounding box center [178, 306] width 125 height 16
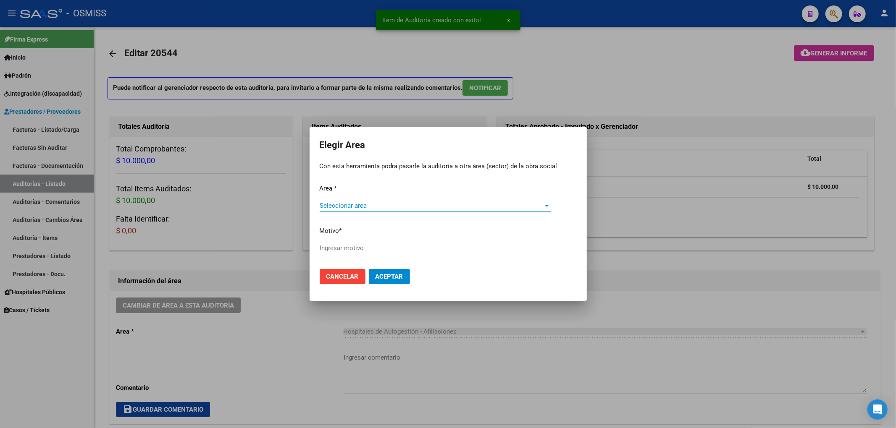
click at [348, 207] on span "Seleccionar area" at bounding box center [431, 206] width 224 height 8
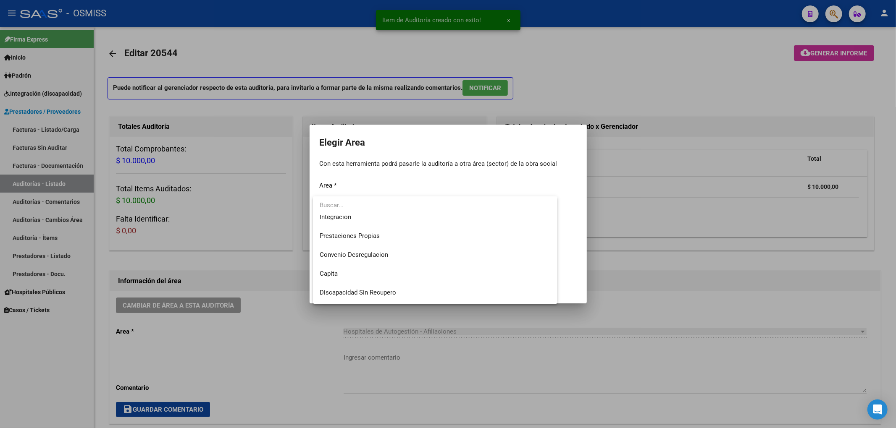
scroll to position [112, 0]
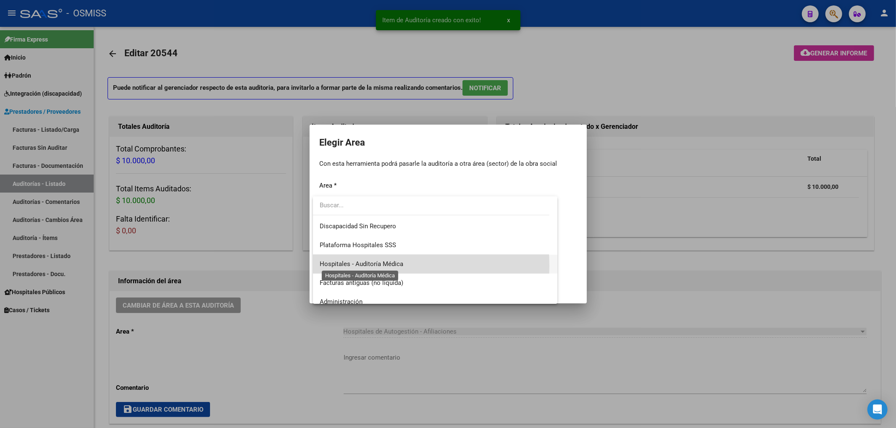
click at [360, 266] on span "Hospitales - Auditoría Médica" at bounding box center [361, 264] width 84 height 8
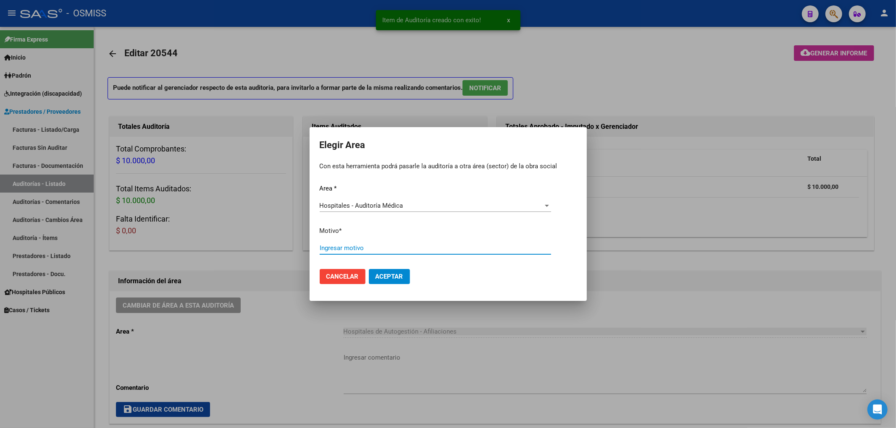
click at [337, 251] on input "Ingresar motivo" at bounding box center [434, 248] width 231 height 8
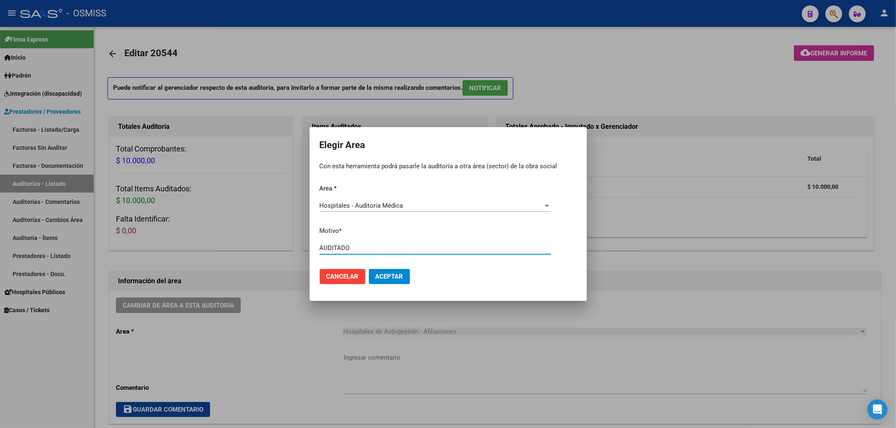
click at [383, 279] on span "Aceptar" at bounding box center [389, 277] width 28 height 8
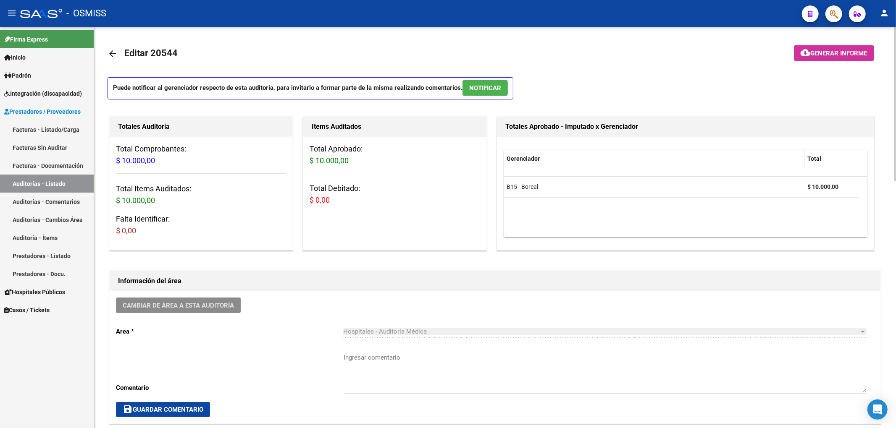
click at [110, 55] on mat-icon "arrow_back" at bounding box center [112, 54] width 10 height 10
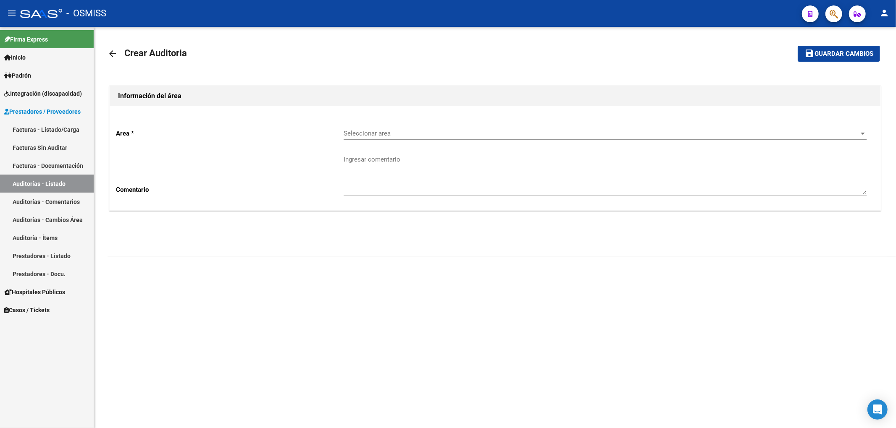
click at [834, 16] on icon "button" at bounding box center [833, 14] width 8 height 10
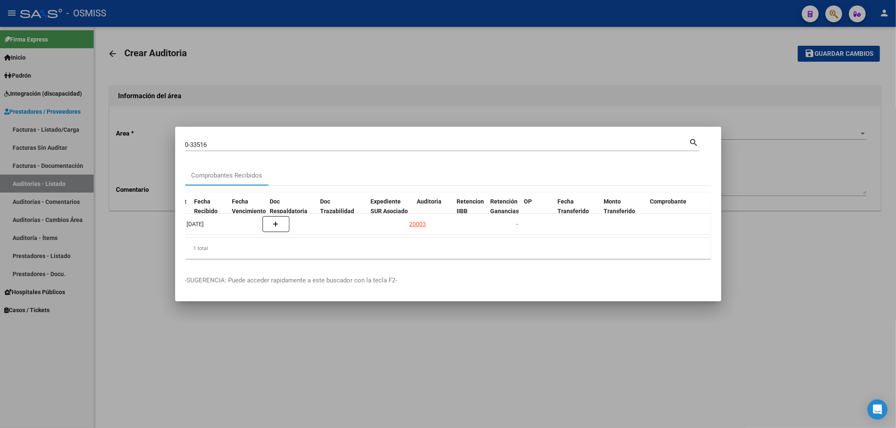
scroll to position [0, 430]
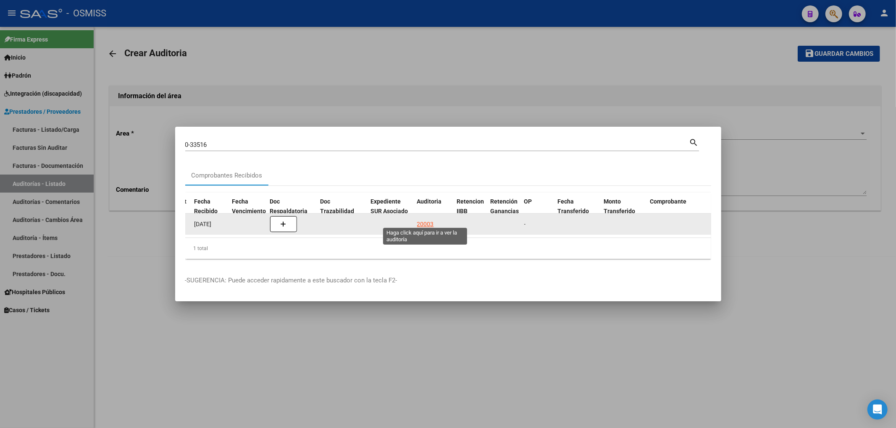
click at [426, 221] on div "20003" at bounding box center [425, 225] width 17 height 10
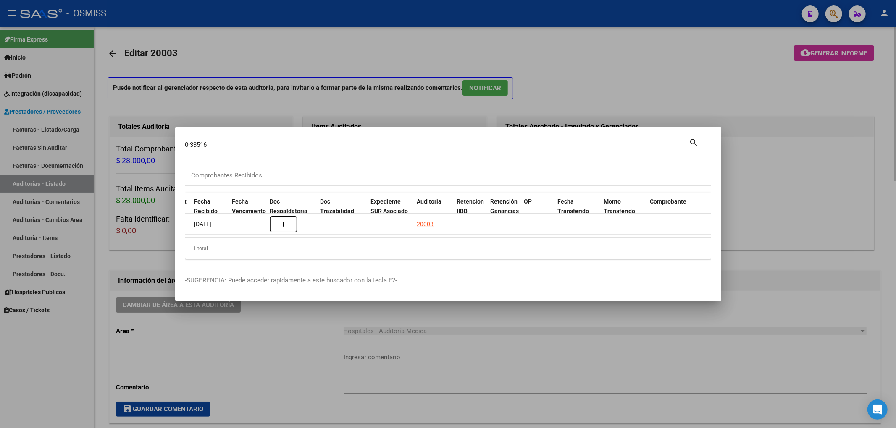
click at [429, 51] on div at bounding box center [448, 214] width 896 height 428
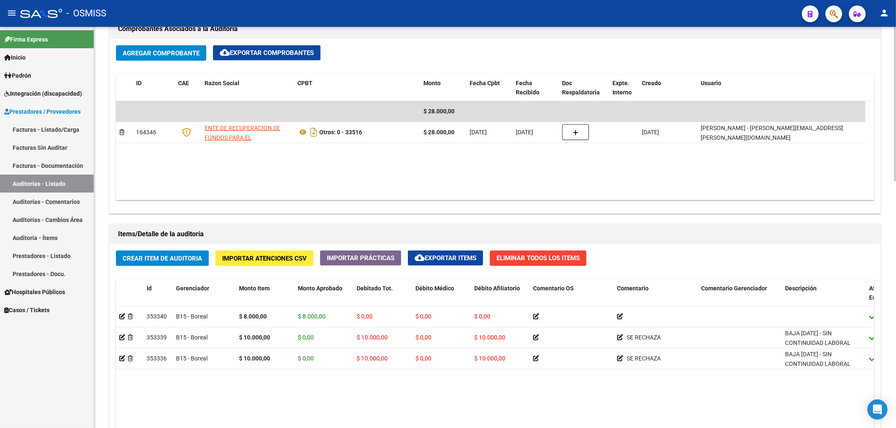
scroll to position [448, 0]
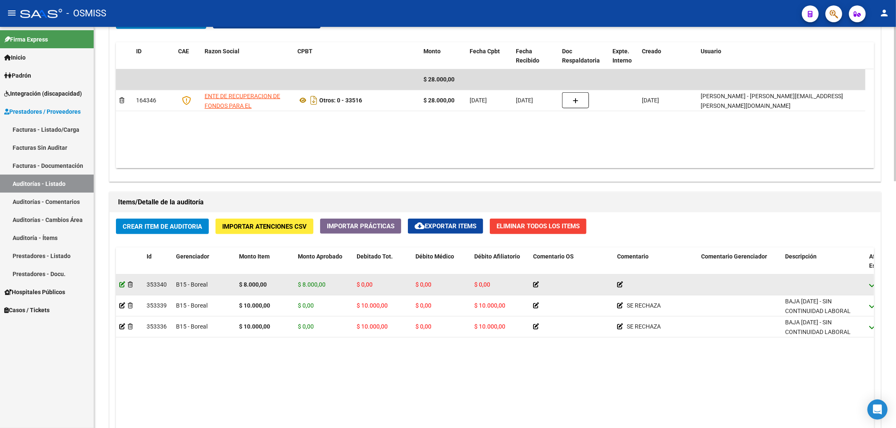
click at [122, 288] on icon at bounding box center [122, 285] width 6 height 6
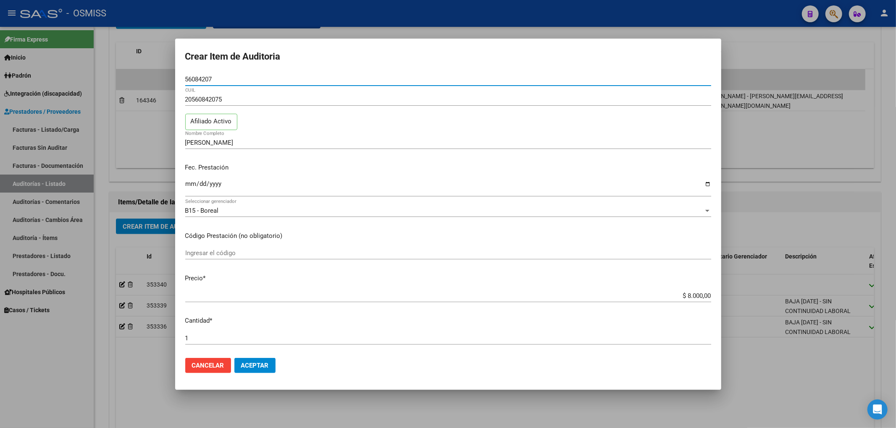
click at [99, 178] on div at bounding box center [448, 214] width 896 height 428
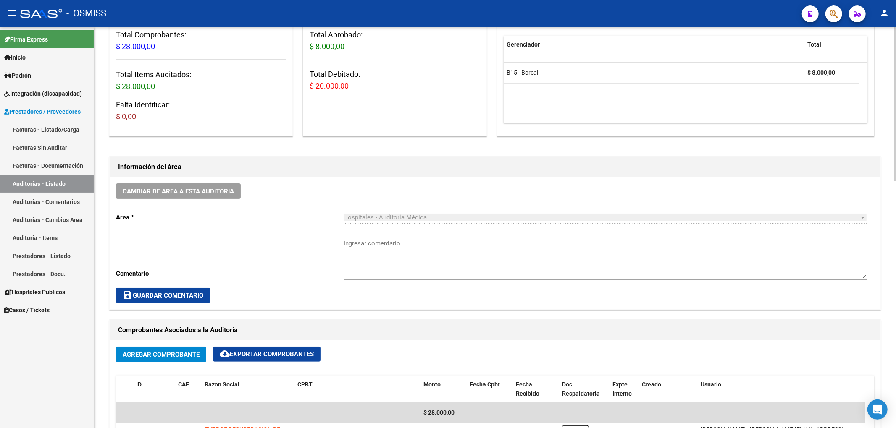
scroll to position [0, 0]
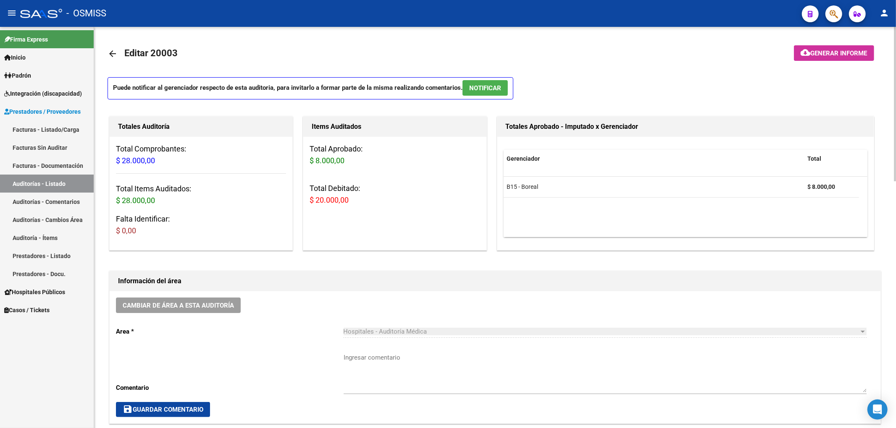
click at [114, 50] on mat-icon "arrow_back" at bounding box center [112, 54] width 10 height 10
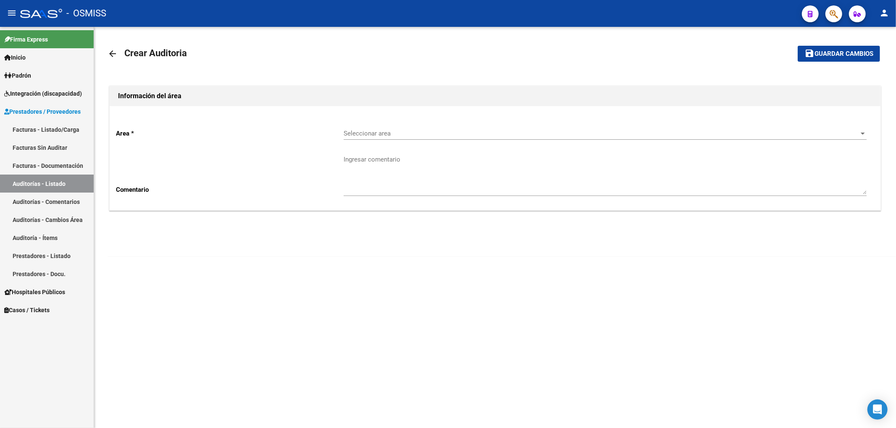
click at [409, 139] on div "Seleccionar area Seleccionar area" at bounding box center [604, 131] width 523 height 18
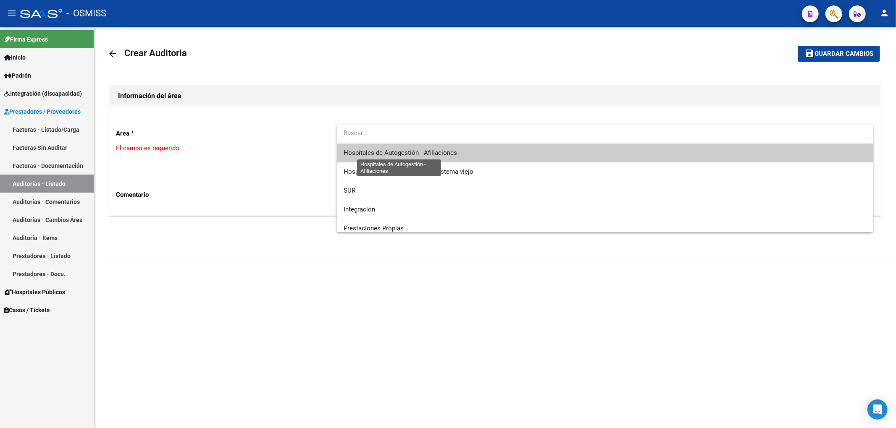
click at [407, 152] on span "Hospitales de Autogestión - Afiliaciones" at bounding box center [399, 153] width 113 height 8
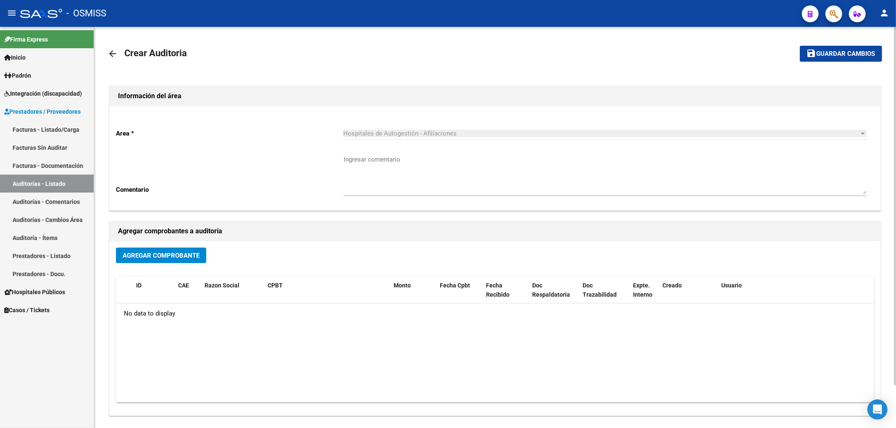
drag, startPoint x: 178, startPoint y: 259, endPoint x: 186, endPoint y: 257, distance: 8.7
click at [186, 257] on span "Agregar Comprobante" at bounding box center [161, 256] width 77 height 8
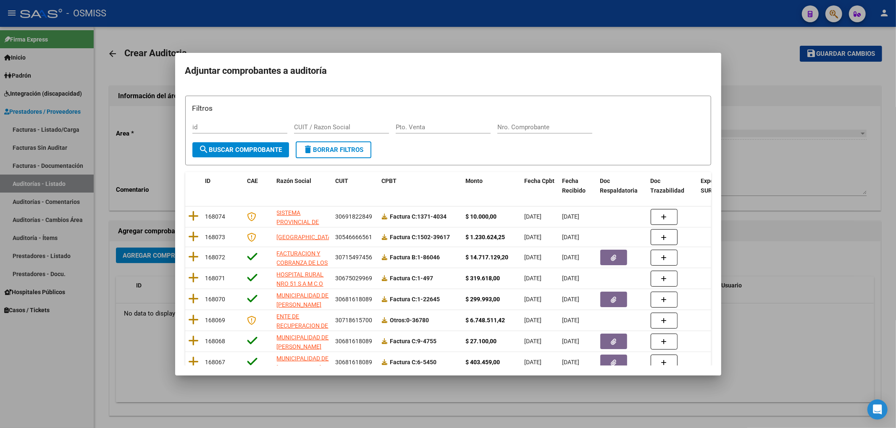
click at [501, 121] on div "Nro. Comprobante" at bounding box center [544, 127] width 95 height 13
click at [264, 158] on form "Filtros id CUIT / Razon Social Pto. Venta 77 Nro. Comprobante search Buscar Com…" at bounding box center [448, 131] width 526 height 70
click at [261, 152] on span "search Buscar Comprobante" at bounding box center [240, 150] width 83 height 8
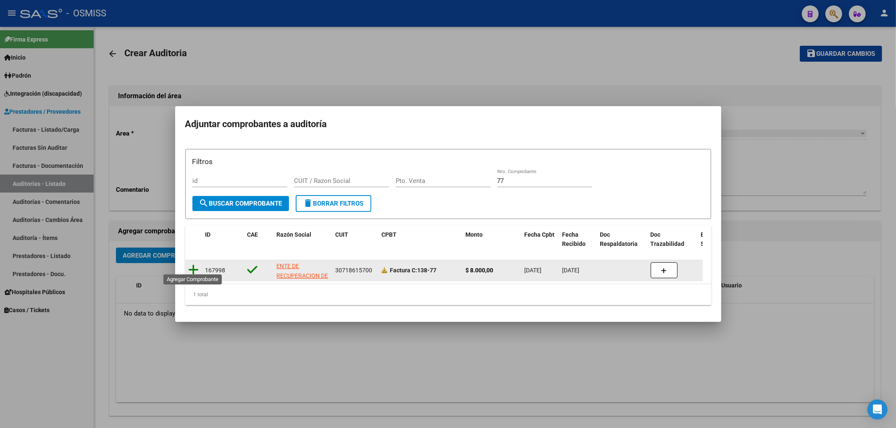
click at [191, 265] on icon at bounding box center [194, 270] width 10 height 12
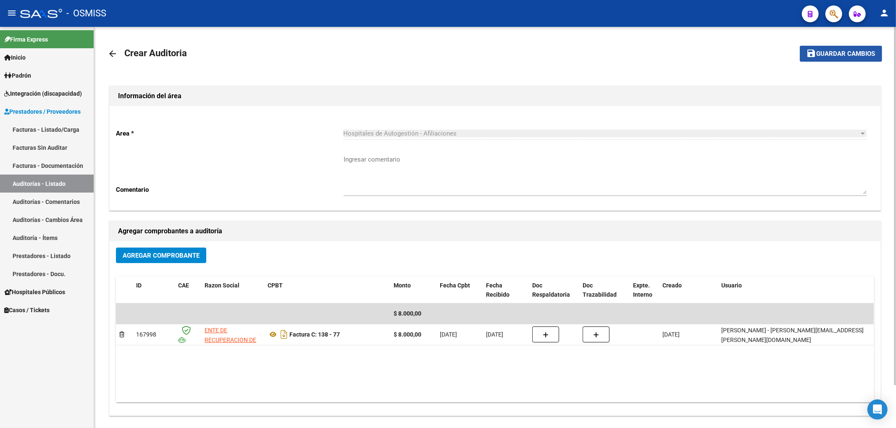
click at [841, 47] on button "save Guardar cambios" at bounding box center [840, 54] width 82 height 16
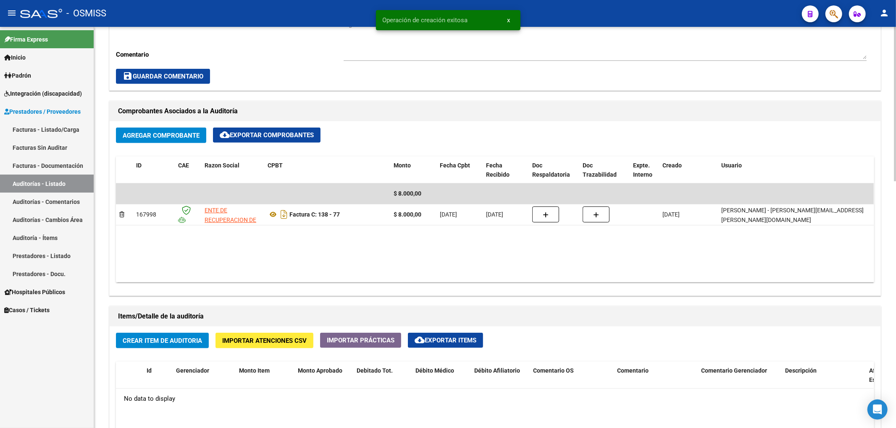
scroll to position [336, 0]
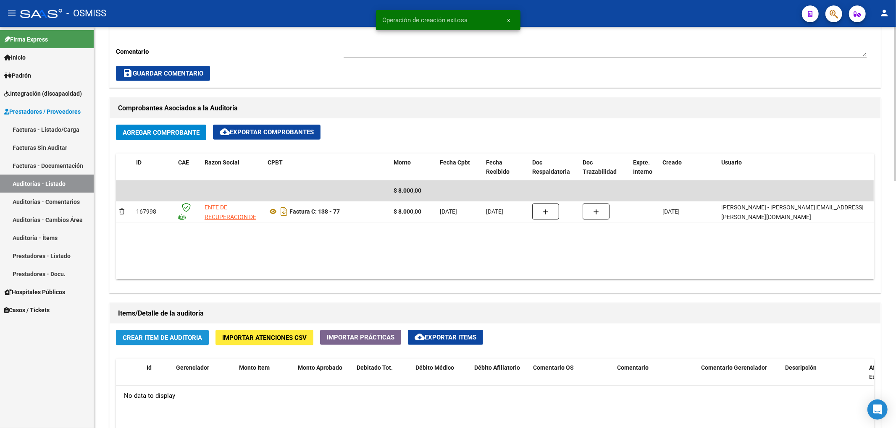
click at [164, 339] on span "Crear Item de Auditoria" at bounding box center [162, 338] width 79 height 8
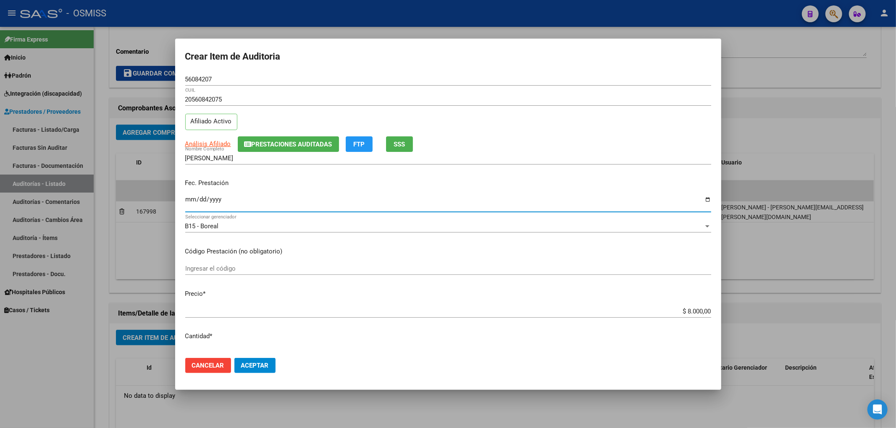
click at [189, 202] on input "Ingresar la fecha" at bounding box center [448, 202] width 526 height 13
click at [251, 369] on span "Aceptar" at bounding box center [255, 366] width 28 height 8
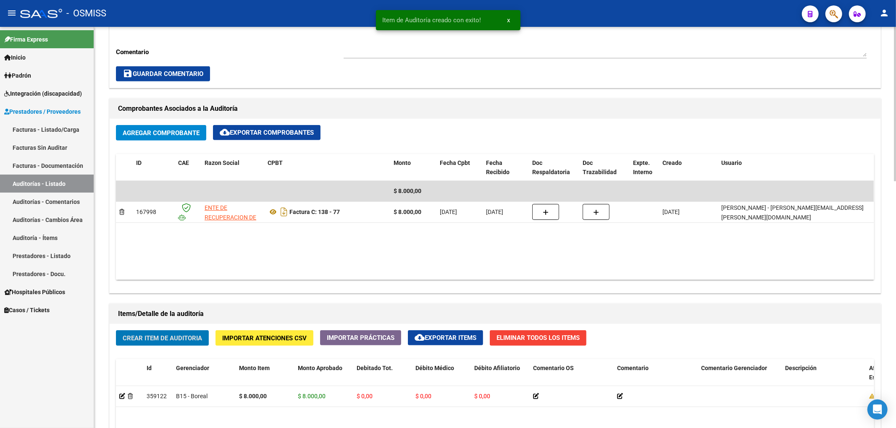
scroll to position [112, 0]
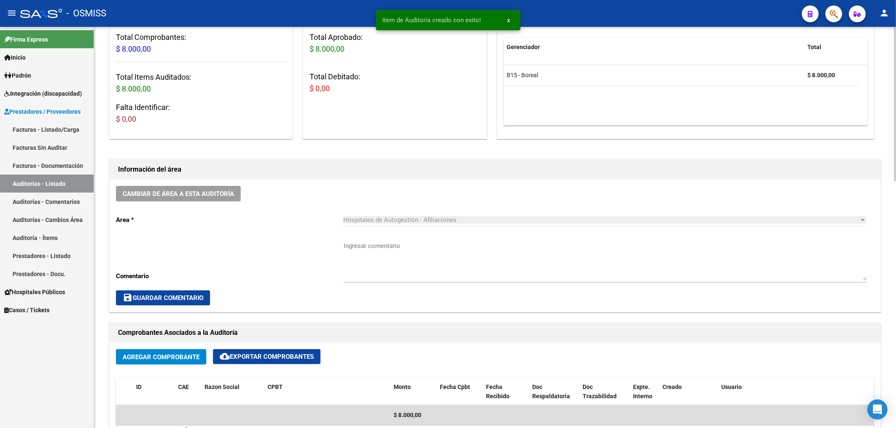
click at [197, 203] on div "Cambiar de área a esta auditoría Area * Hospitales de Autogestión - Afiliacione…" at bounding box center [495, 246] width 770 height 132
click at [199, 197] on span "Cambiar de área a esta auditoría" at bounding box center [178, 194] width 111 height 8
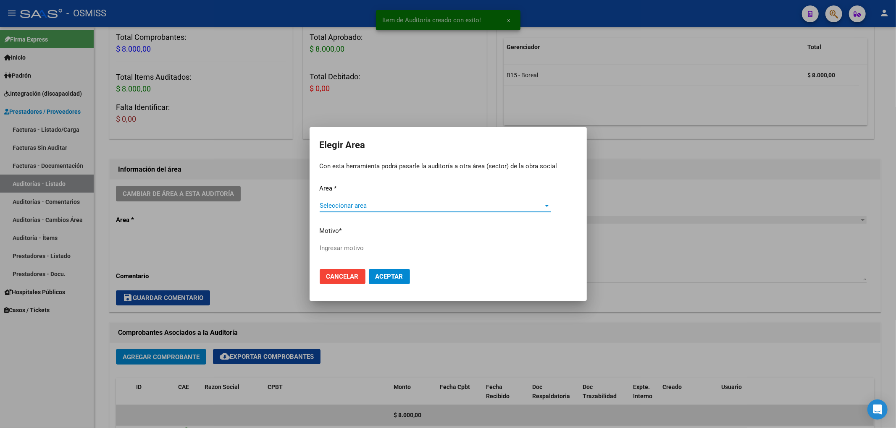
click at [339, 207] on span "Seleccionar area" at bounding box center [431, 206] width 224 height 8
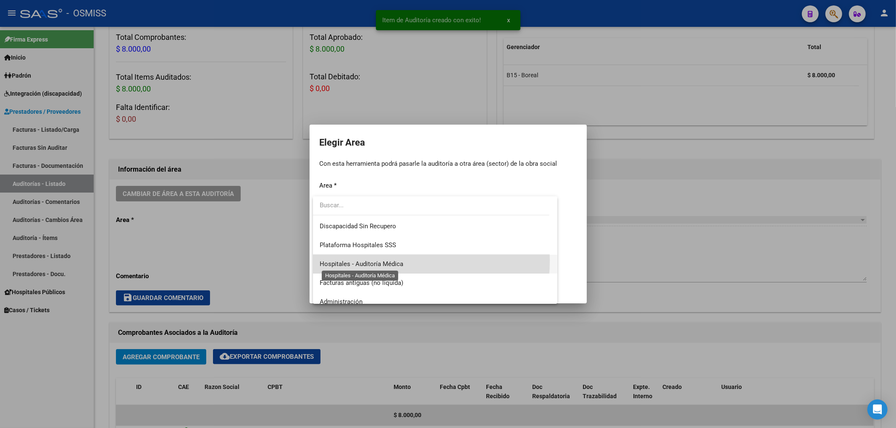
click at [375, 260] on span "Hospitales - Auditoría Médica" at bounding box center [361, 264] width 84 height 8
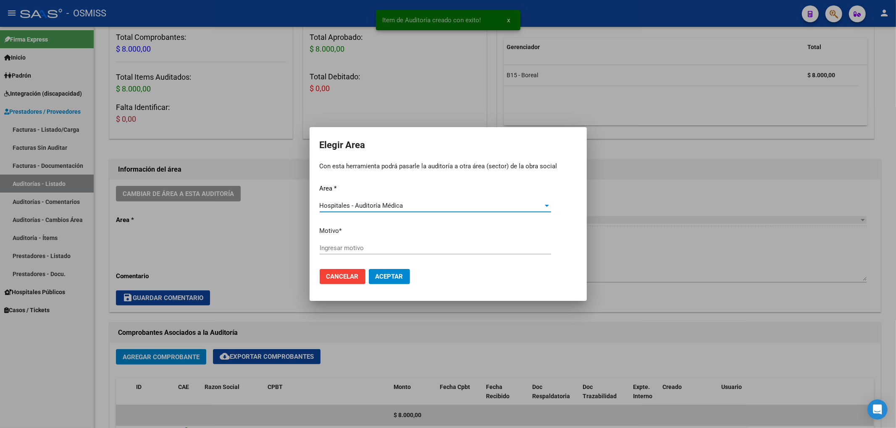
click at [339, 246] on input "Ingresar motivo" at bounding box center [434, 248] width 231 height 8
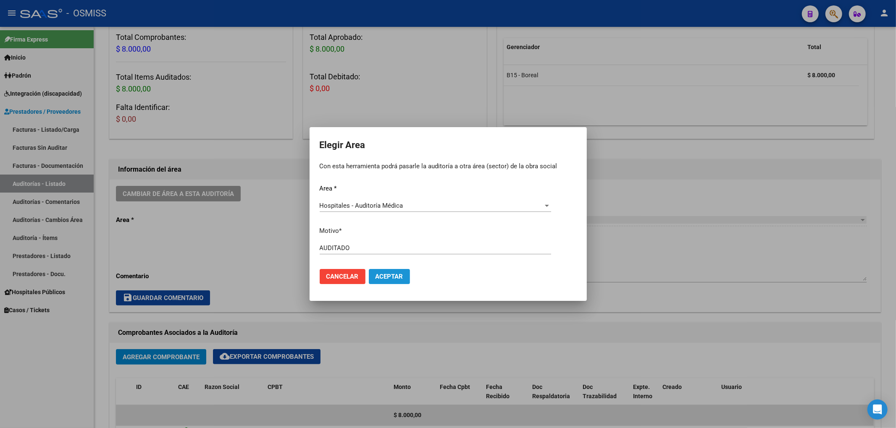
click at [395, 275] on span "Aceptar" at bounding box center [389, 277] width 28 height 8
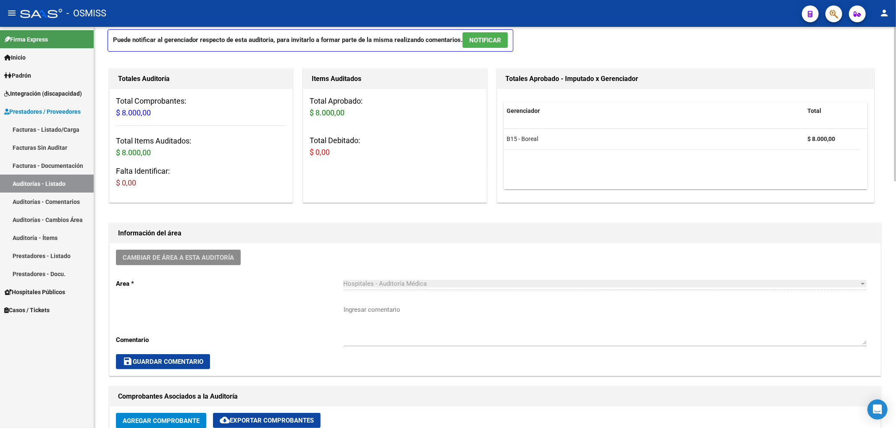
scroll to position [0, 0]
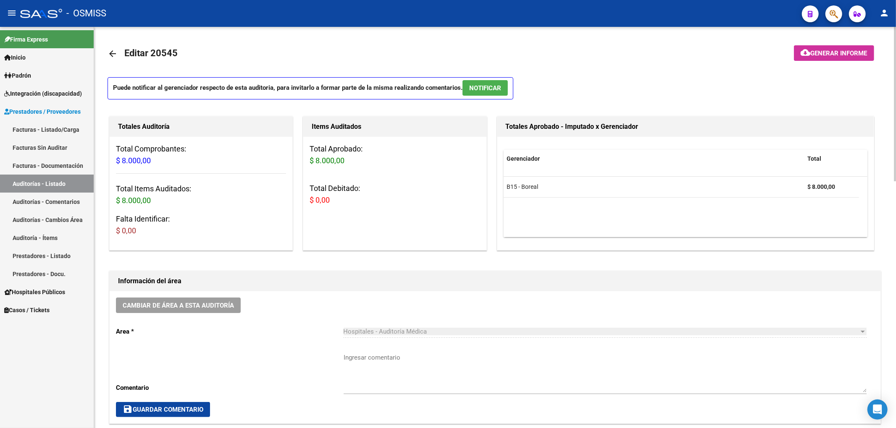
click at [112, 56] on mat-icon "arrow_back" at bounding box center [112, 54] width 10 height 10
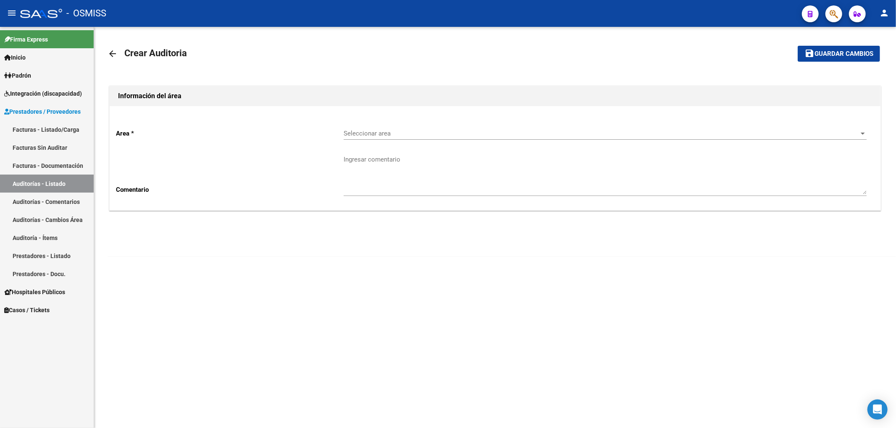
click at [367, 133] on span "Seleccionar area" at bounding box center [600, 134] width 515 height 8
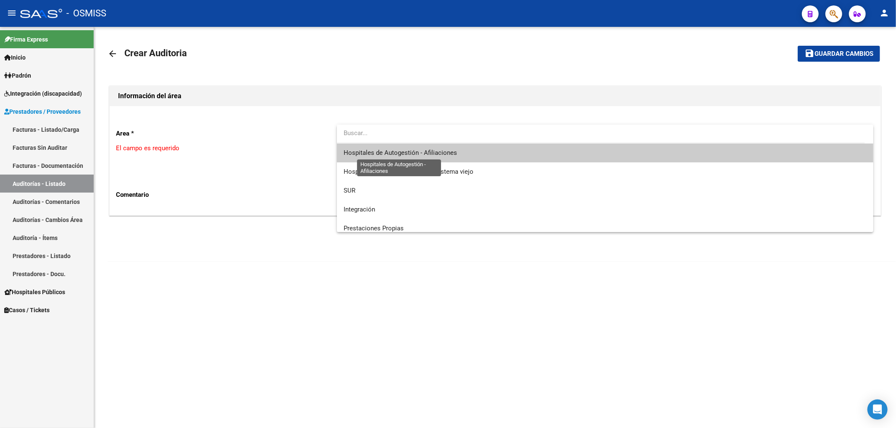
click at [380, 152] on span "Hospitales de Autogestión - Afiliaciones" at bounding box center [399, 153] width 113 height 8
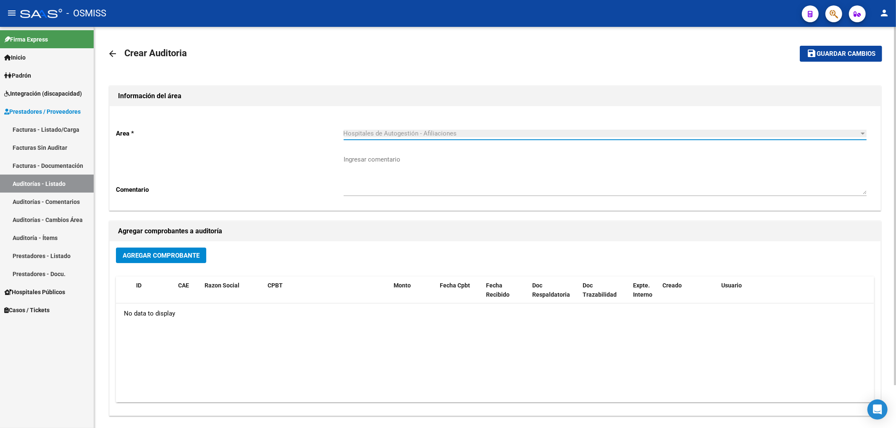
click at [169, 255] on span "Agregar Comprobante" at bounding box center [161, 256] width 77 height 8
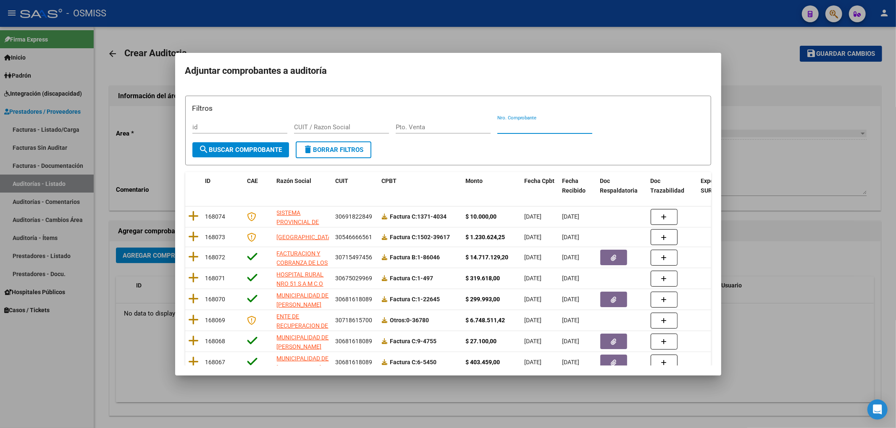
click at [531, 125] on input "Nro. Comprobante" at bounding box center [544, 127] width 95 height 8
paste input "35848"
click at [238, 152] on span "search Buscar Comprobante" at bounding box center [240, 150] width 83 height 8
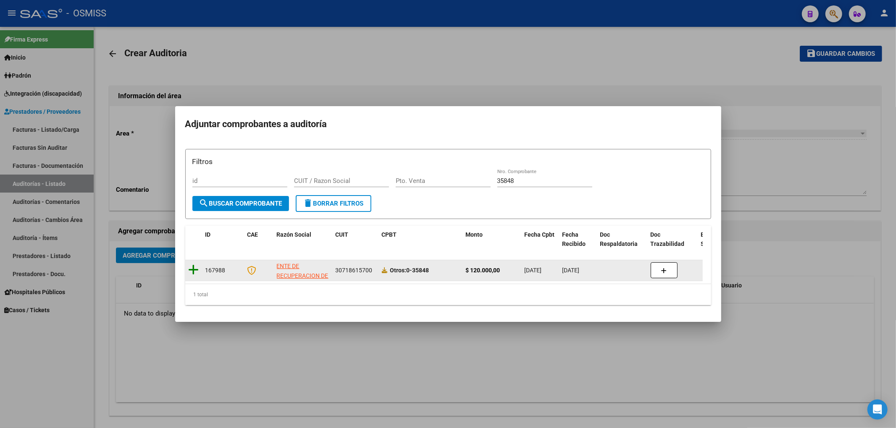
click at [190, 264] on icon at bounding box center [194, 270] width 10 height 12
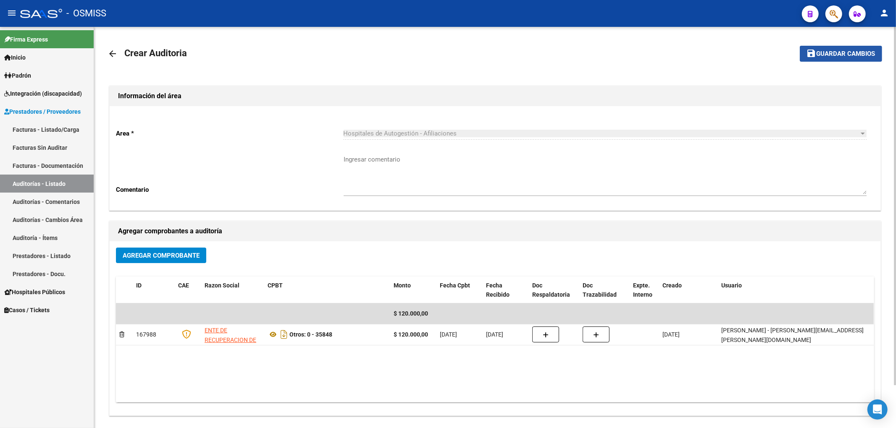
click at [849, 55] on span "Guardar cambios" at bounding box center [845, 54] width 59 height 8
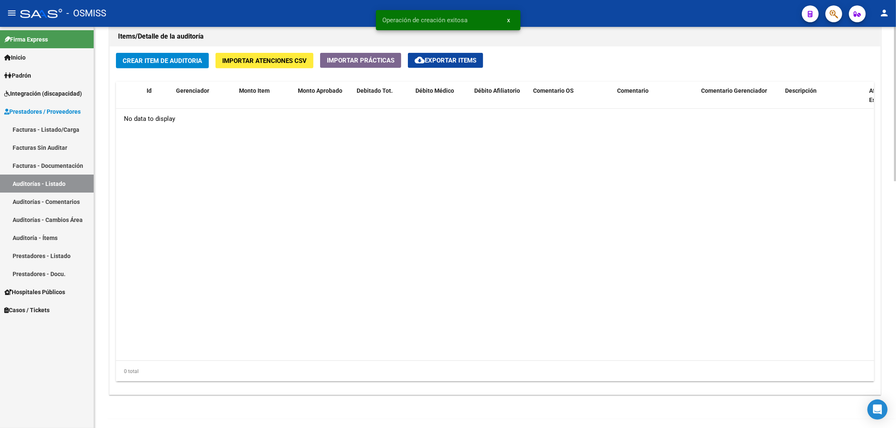
scroll to position [615, 0]
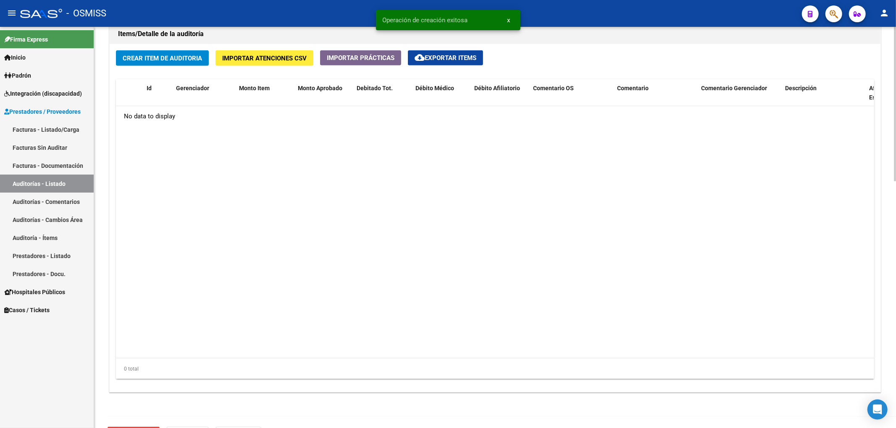
click at [198, 56] on span "Crear Item de Auditoria" at bounding box center [162, 59] width 79 height 8
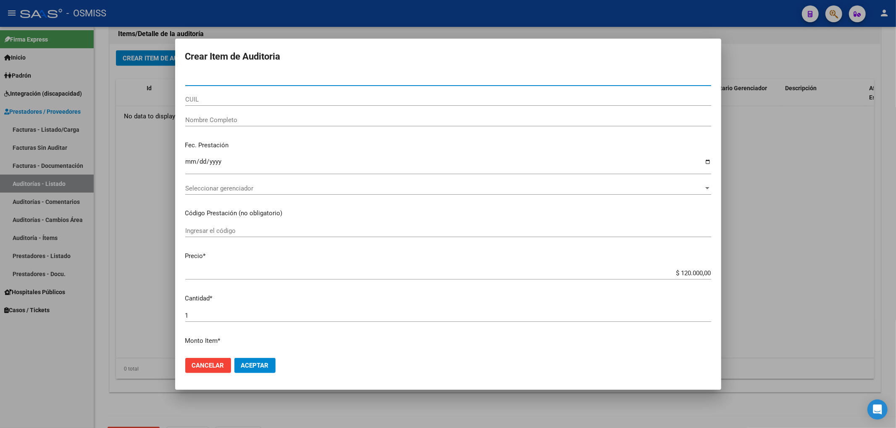
paste input "35877142"
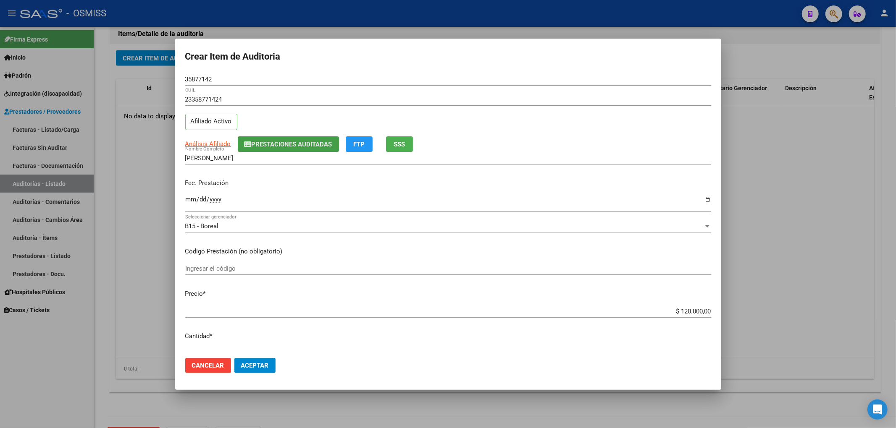
click at [267, 138] on button "Prestaciones Auditadas" at bounding box center [288, 144] width 101 height 16
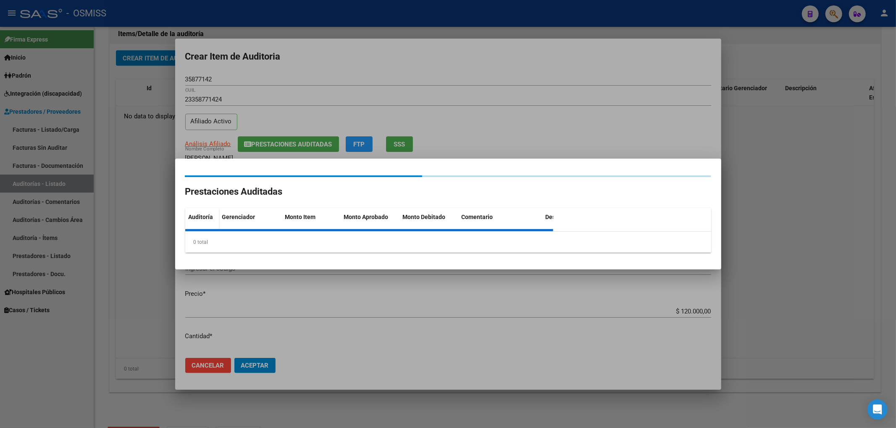
click at [266, 143] on div at bounding box center [448, 214] width 896 height 428
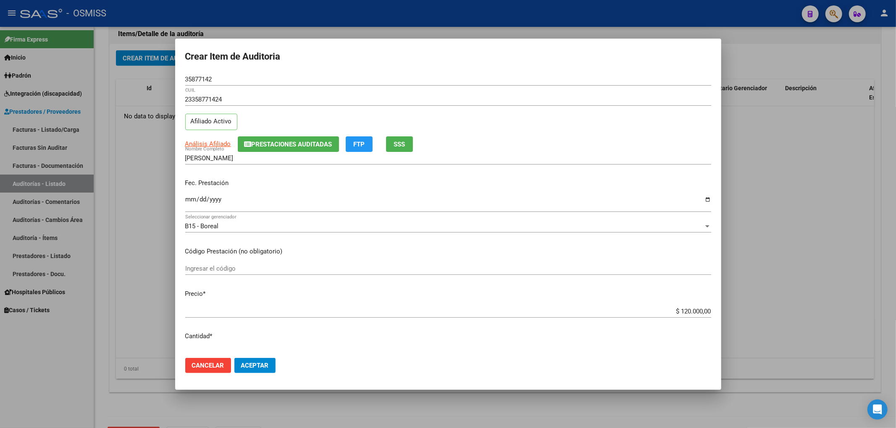
click at [266, 144] on span "Prestaciones Auditadas" at bounding box center [291, 145] width 81 height 8
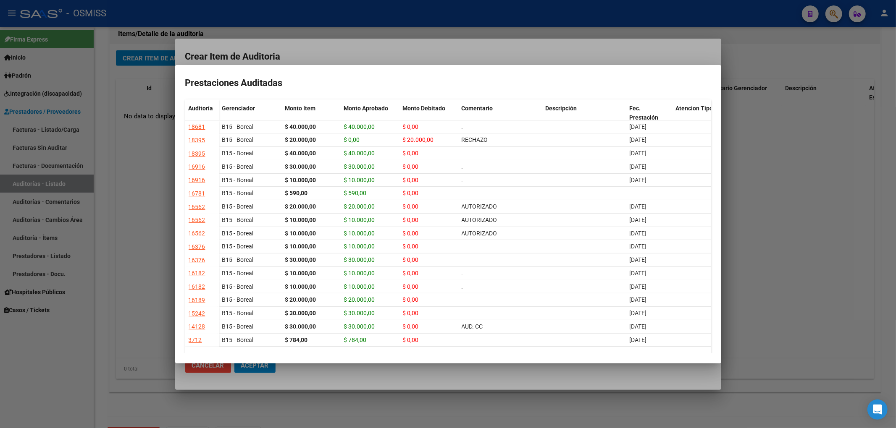
click at [291, 59] on div at bounding box center [448, 214] width 896 height 428
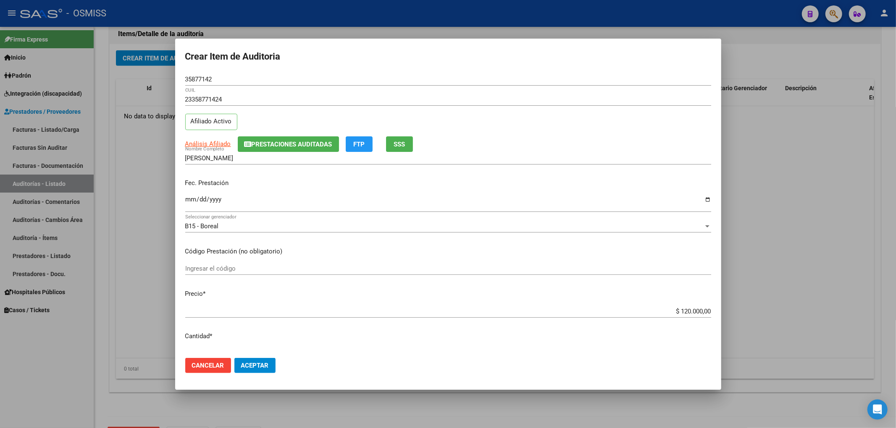
click at [355, 188] on p "Fec. Prestación" at bounding box center [448, 183] width 526 height 10
click at [223, 79] on div "35877142 Nro Documento" at bounding box center [448, 79] width 526 height 13
drag, startPoint x: 223, startPoint y: 79, endPoint x: 128, endPoint y: 81, distance: 95.8
click at [128, 81] on div "Crear Item de Auditoria 35877142 Nro Documento 23358771424 CUIL Afiliado Activo…" at bounding box center [448, 214] width 896 height 428
click at [676, 310] on input "$ 120.000,00" at bounding box center [448, 312] width 526 height 8
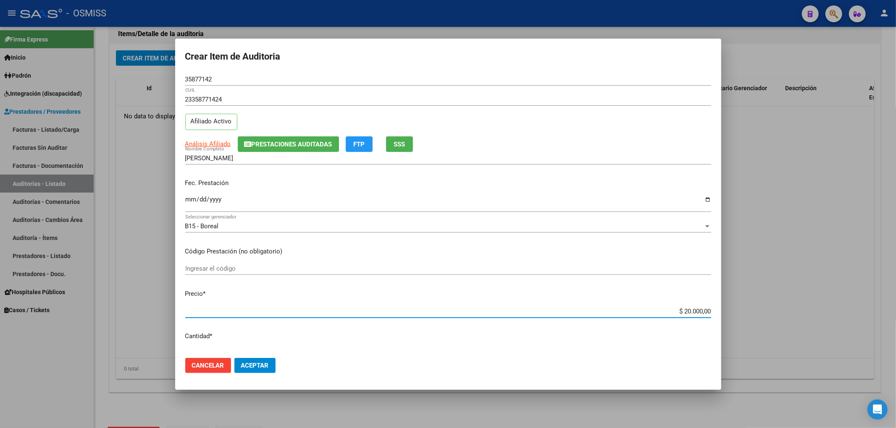
click at [234, 195] on div "Ingresar la fecha" at bounding box center [448, 203] width 526 height 18
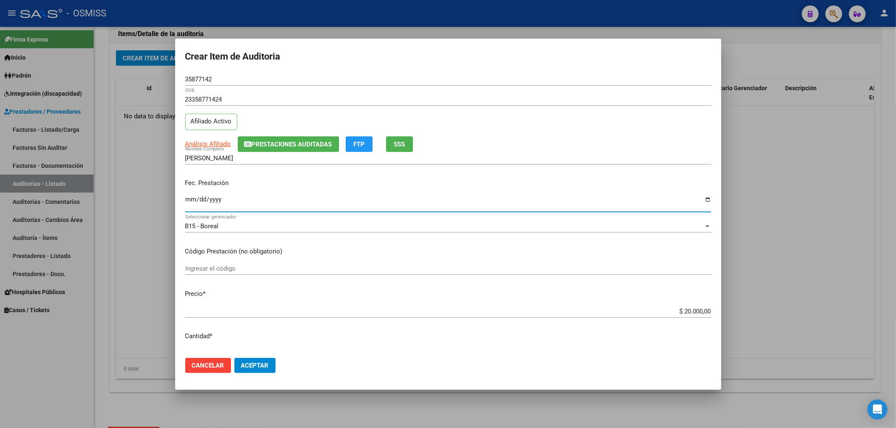
click at [254, 141] on span "Prestaciones Auditadas" at bounding box center [291, 145] width 81 height 8
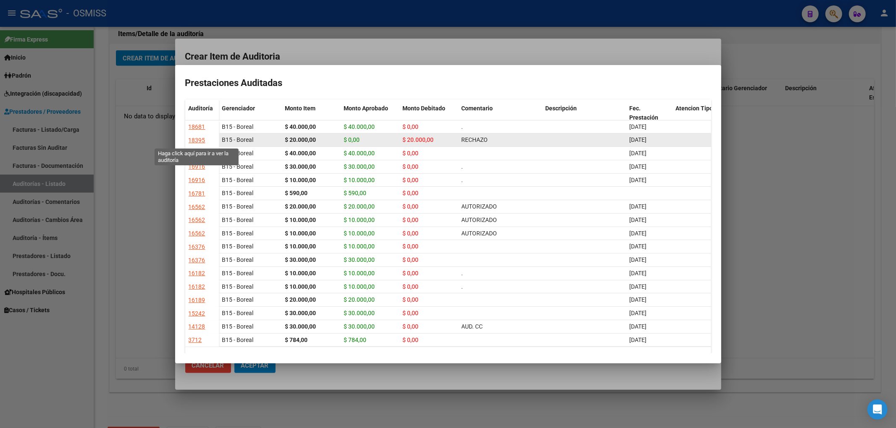
click at [199, 141] on div "18395" at bounding box center [197, 141] width 17 height 10
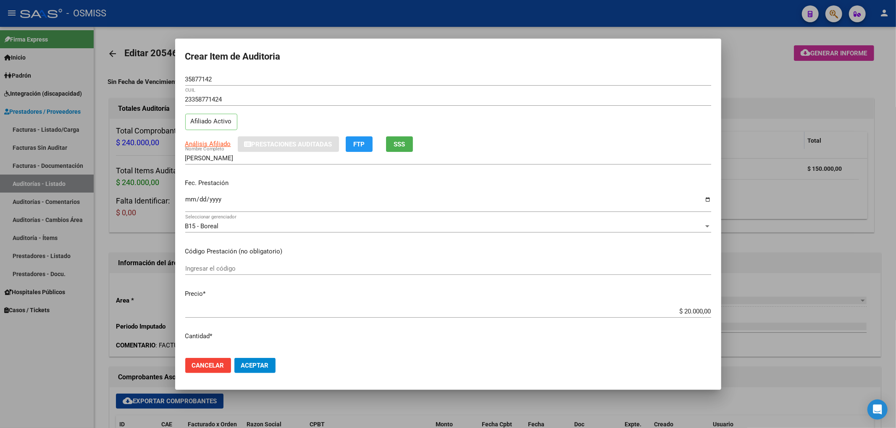
click at [102, 144] on div at bounding box center [448, 214] width 896 height 428
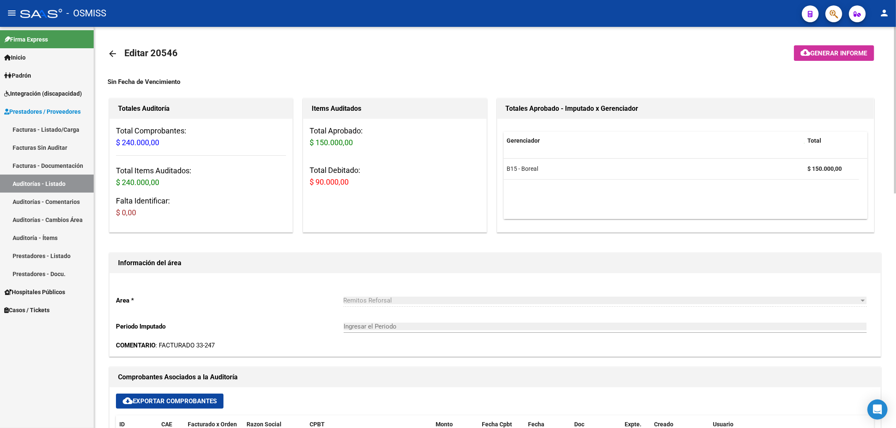
click at [108, 56] on mat-icon "arrow_back" at bounding box center [112, 54] width 10 height 10
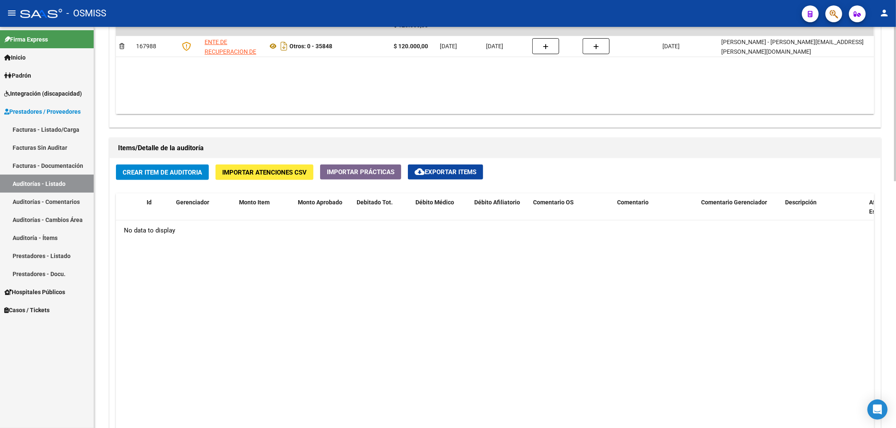
scroll to position [504, 0]
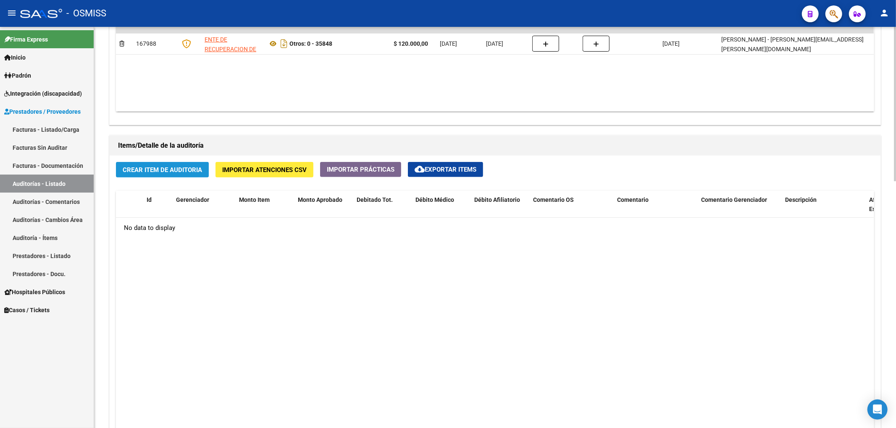
click at [183, 175] on button "Crear Item de Auditoria" at bounding box center [162, 170] width 93 height 16
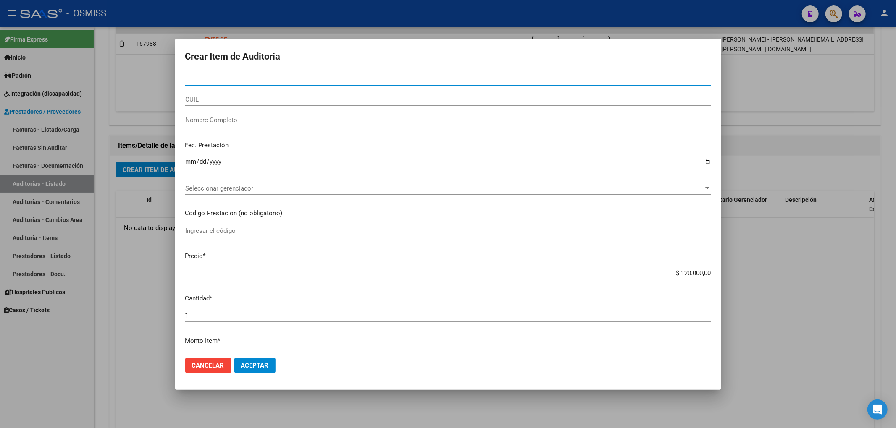
paste input "35877142"
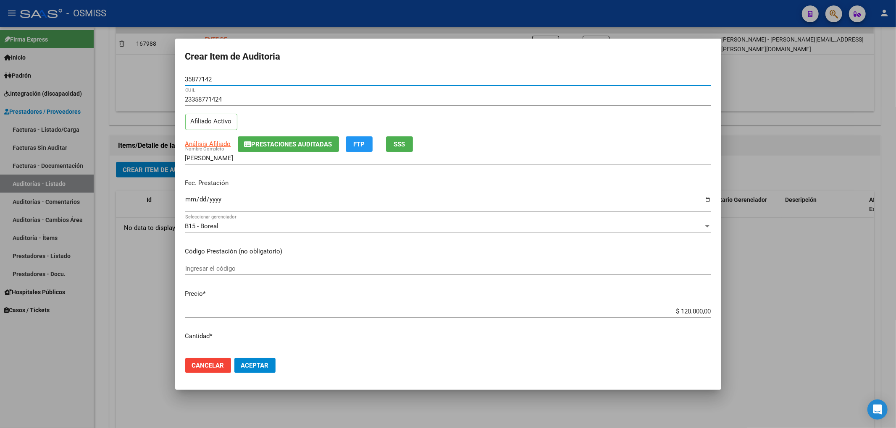
click at [286, 142] on span "Prestaciones Auditadas" at bounding box center [291, 145] width 81 height 8
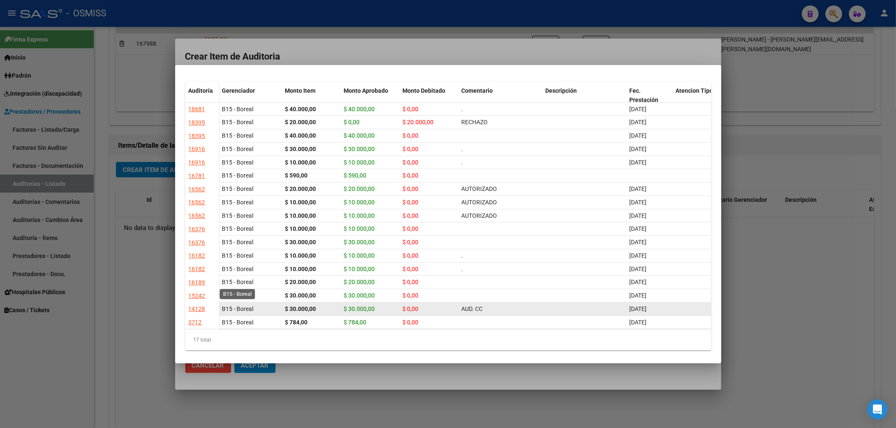
scroll to position [0, 0]
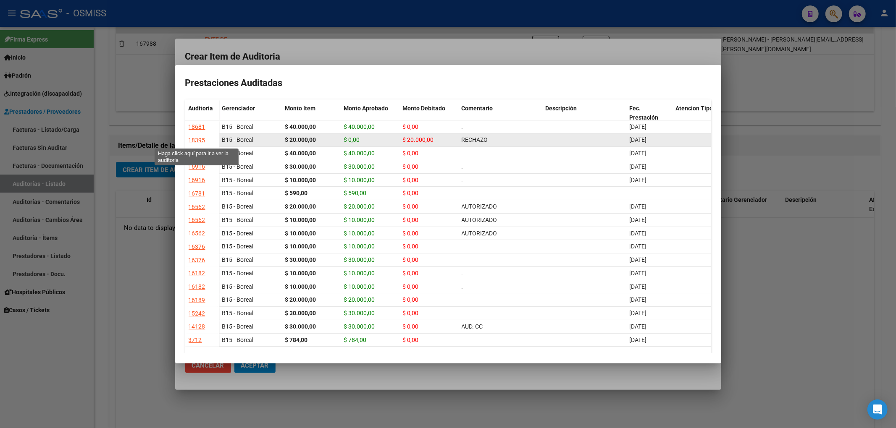
click at [199, 141] on div "18395" at bounding box center [197, 141] width 17 height 10
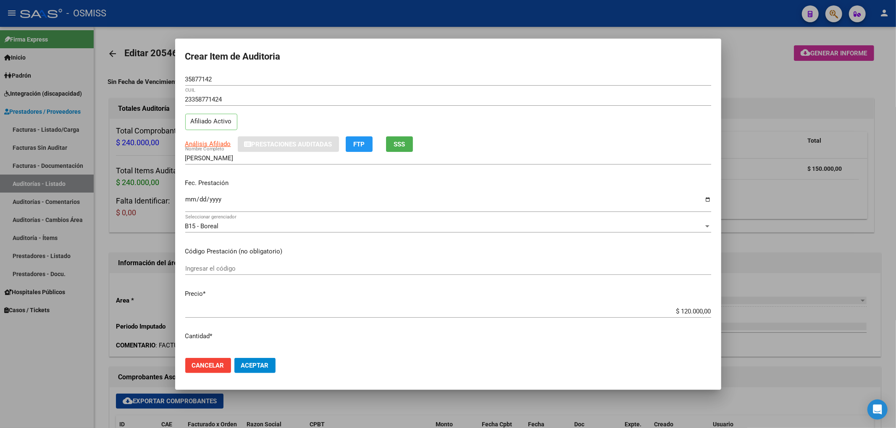
click at [770, 59] on div at bounding box center [448, 214] width 896 height 428
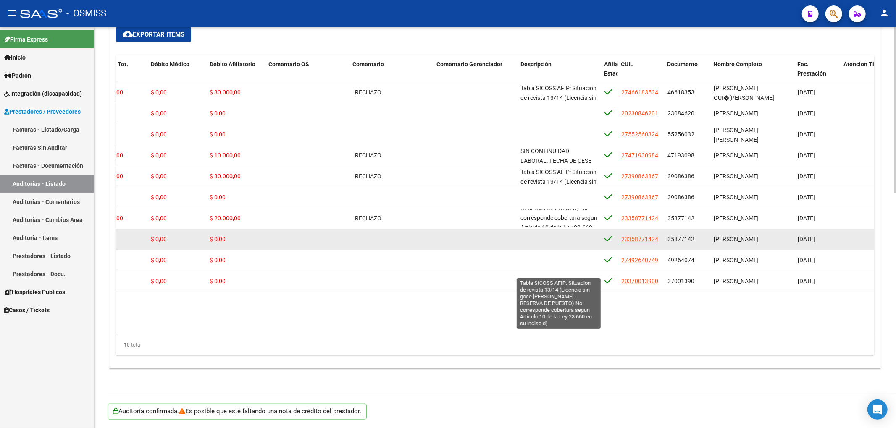
scroll to position [49, 0]
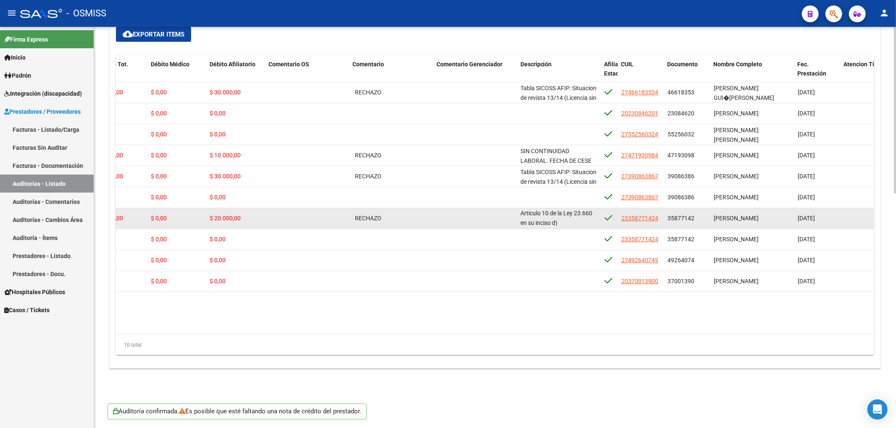
drag, startPoint x: 521, startPoint y: 212, endPoint x: 570, endPoint y: 222, distance: 50.0
click at [570, 222] on div "Tabla SICOSS AFIP: Situacion de revista 13/14 (Licencia sin goce [PERSON_NAME] …" at bounding box center [558, 218] width 77 height 18
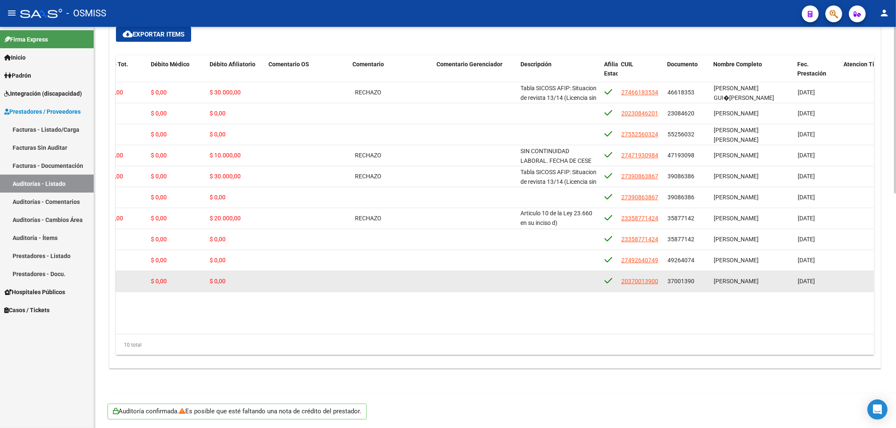
copy span "Tabla SICOSS AFIP: Situacion de revista 13/14 (Licencia sin goce [PERSON_NAME] …"
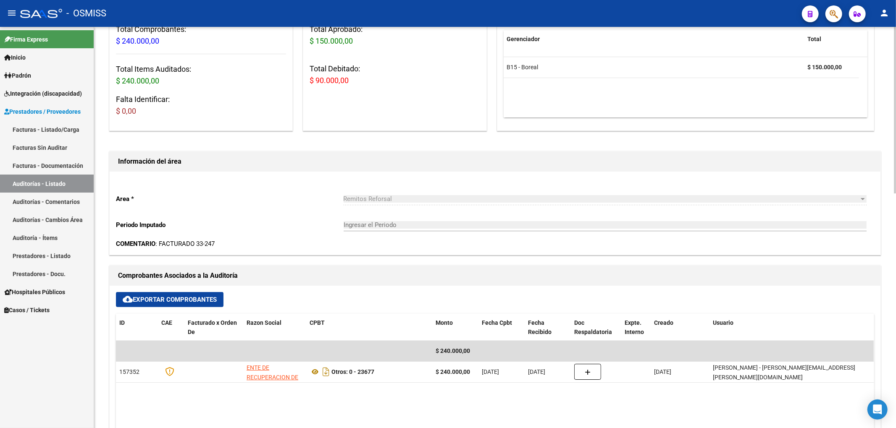
scroll to position [0, 0]
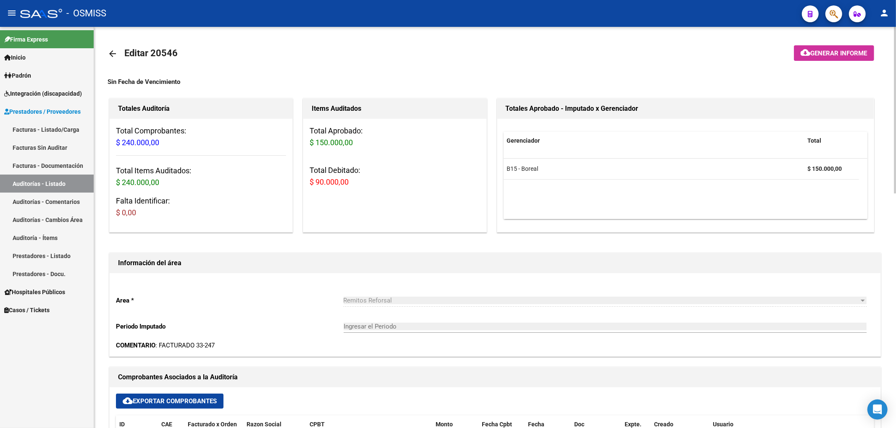
click at [110, 46] on link "arrow_back" at bounding box center [115, 54] width 17 height 20
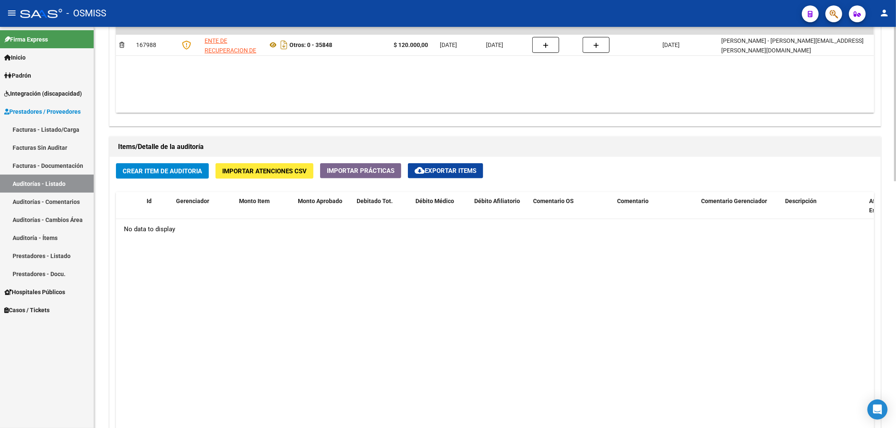
scroll to position [504, 0]
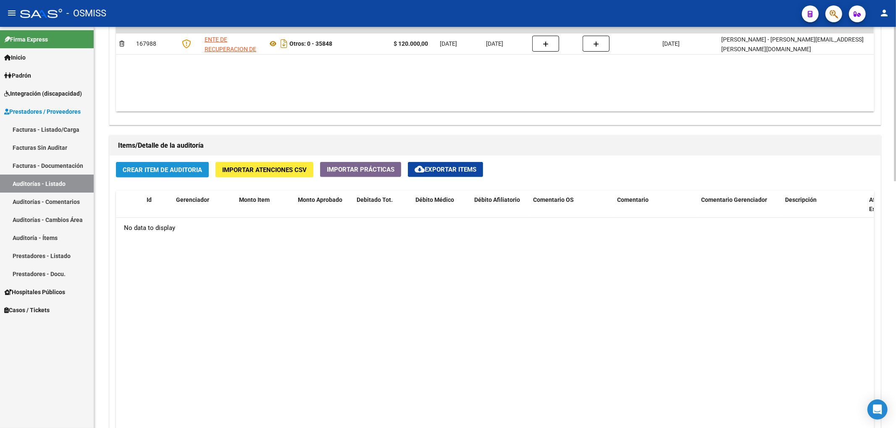
click at [178, 177] on button "Crear Item de Auditoria" at bounding box center [162, 170] width 93 height 16
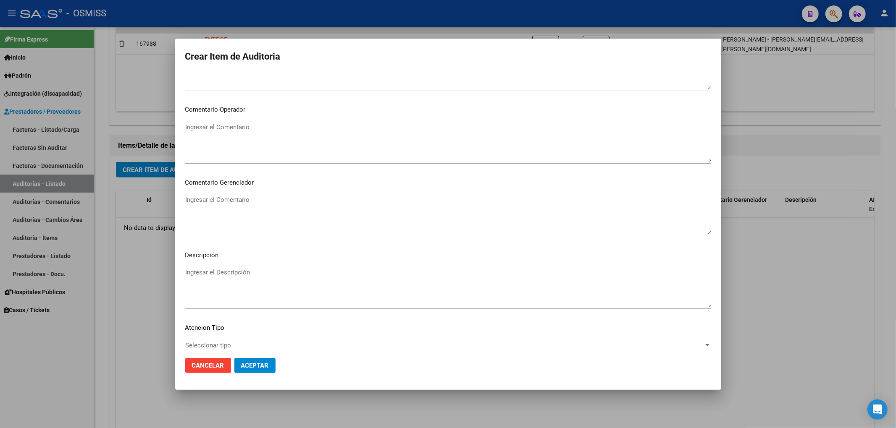
scroll to position [525, 0]
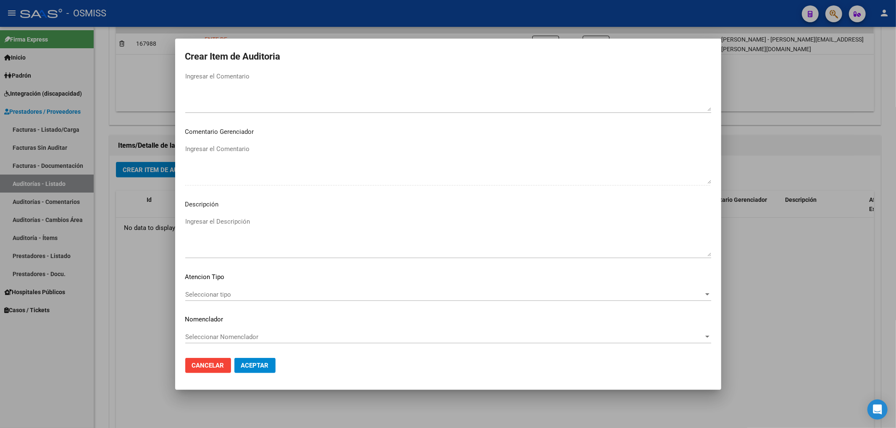
click at [228, 223] on textarea "Ingresar el Descripción" at bounding box center [448, 236] width 526 height 39
paste textarea "Tabla SICOSS AFIP: Situacion de revista 13/14 (Licencia sin goce [PERSON_NAME] …"
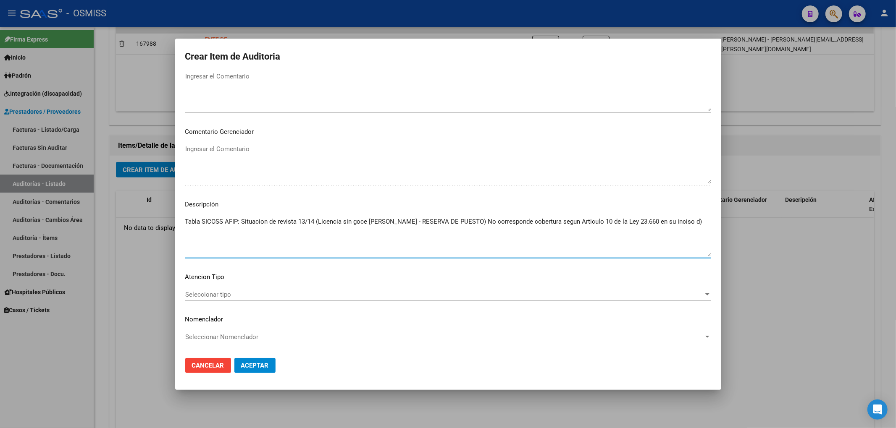
scroll to position [469, 0]
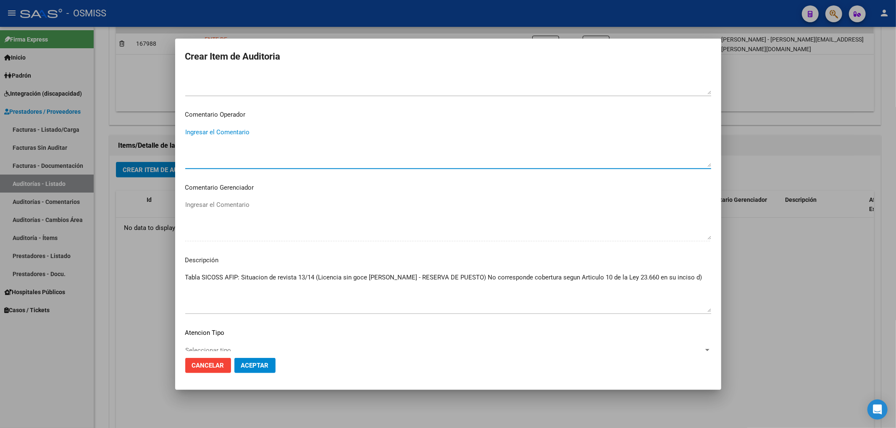
click at [200, 134] on textarea "Ingresar el Comentario" at bounding box center [448, 147] width 526 height 39
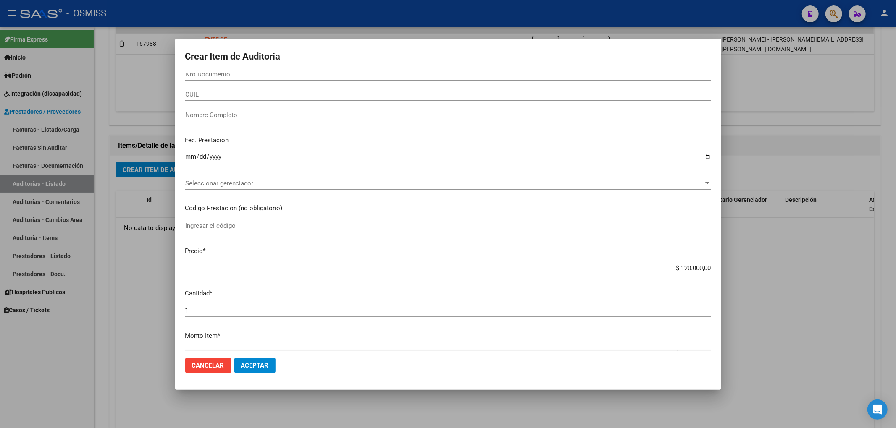
scroll to position [0, 0]
click at [228, 81] on input "Nro Documento" at bounding box center [448, 80] width 526 height 8
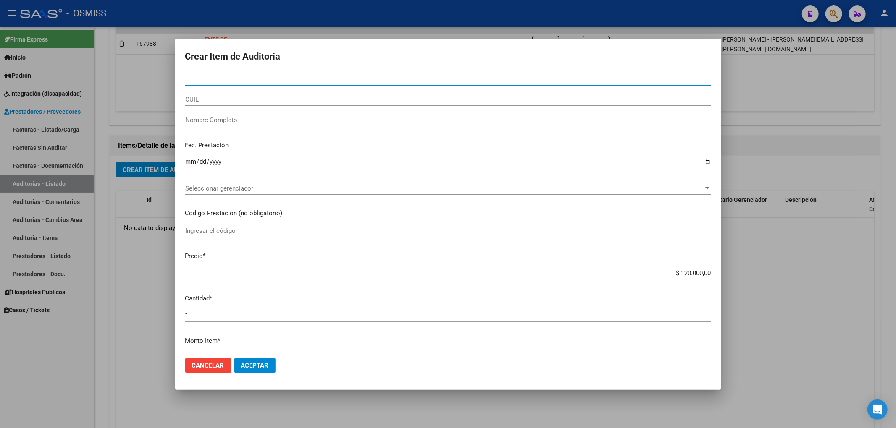
paste input "35877142"
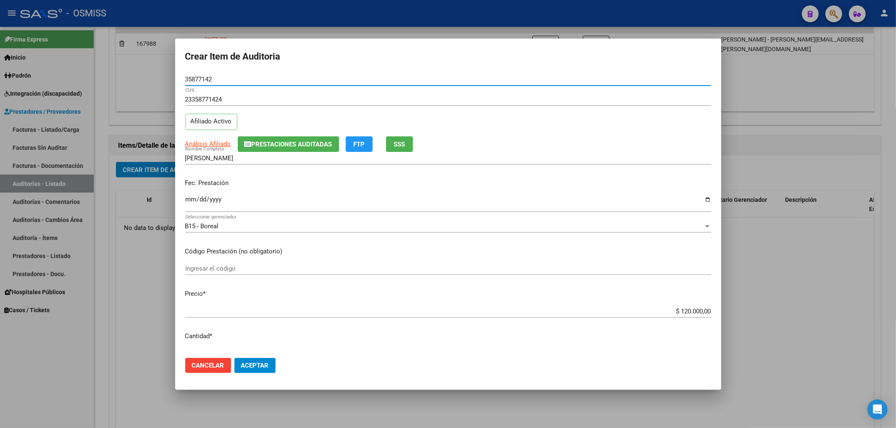
click at [188, 183] on p "Fec. Prestación" at bounding box center [448, 183] width 526 height 10
click at [190, 195] on div "Ingresar la fecha" at bounding box center [448, 203] width 526 height 18
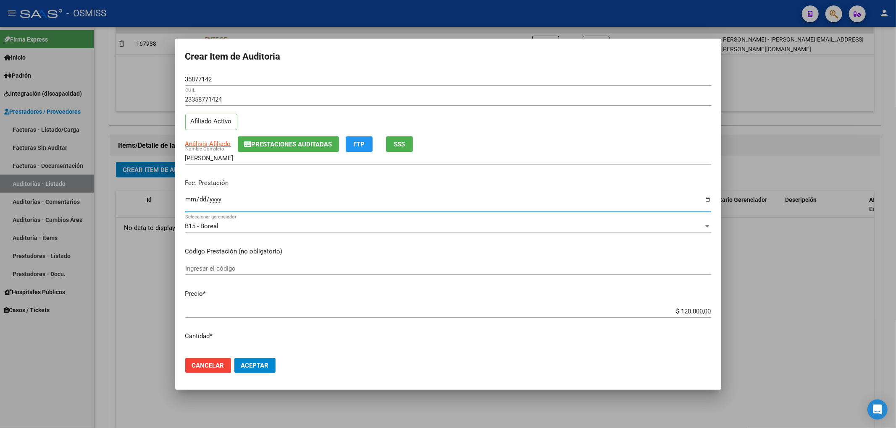
click at [677, 310] on input "$ 120.000,00" at bounding box center [448, 312] width 526 height 8
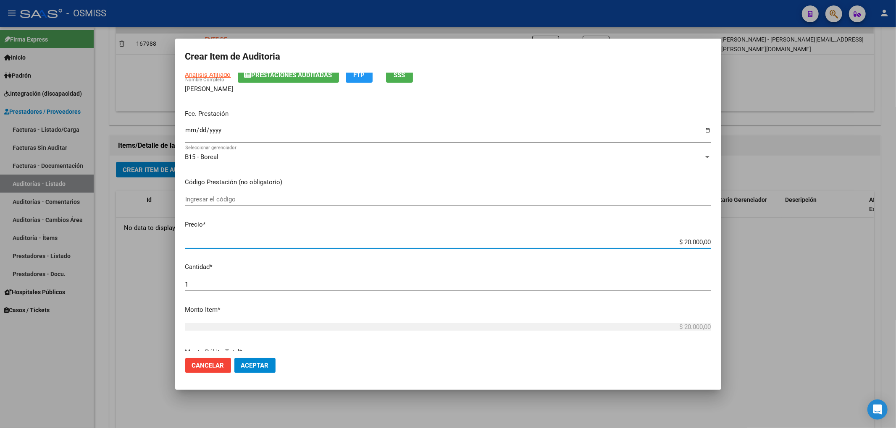
scroll to position [224, 0]
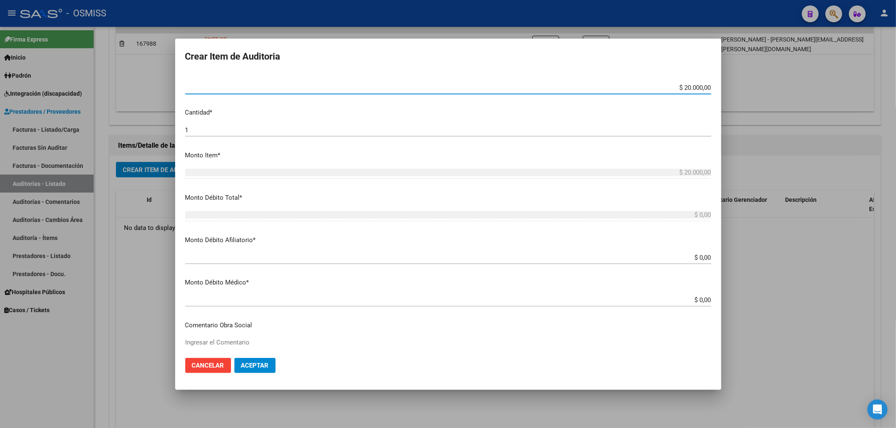
drag, startPoint x: 676, startPoint y: 87, endPoint x: 741, endPoint y: 90, distance: 66.0
click at [741, 90] on div "Crear Item de Auditoria 35877142 Nro Documento 23358771424 CUIL Afiliado Activo…" at bounding box center [448, 214] width 896 height 428
click at [702, 258] on input "$ 0,00" at bounding box center [448, 258] width 526 height 8
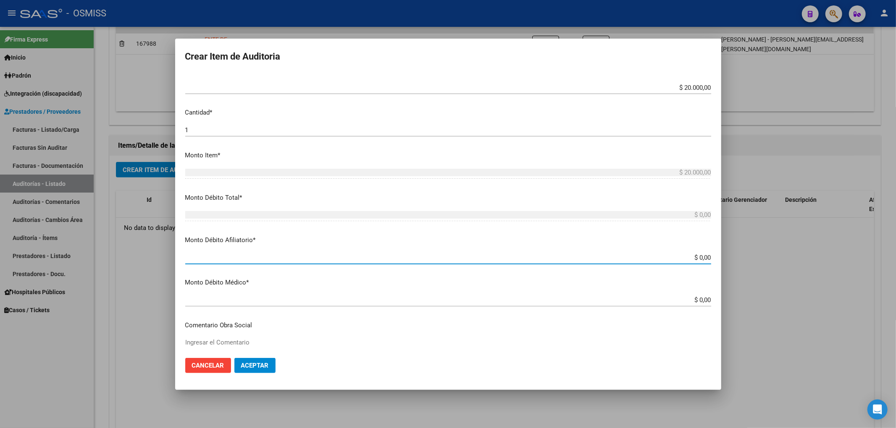
paste input "20.000,00"
drag, startPoint x: 672, startPoint y: 256, endPoint x: 726, endPoint y: 254, distance: 54.6
click at [726, 254] on div "Crear Item de Auditoria 35877142 Nro Documento 23358771424 CUIL Afiliado Activo…" at bounding box center [448, 214] width 896 height 428
paste input "2"
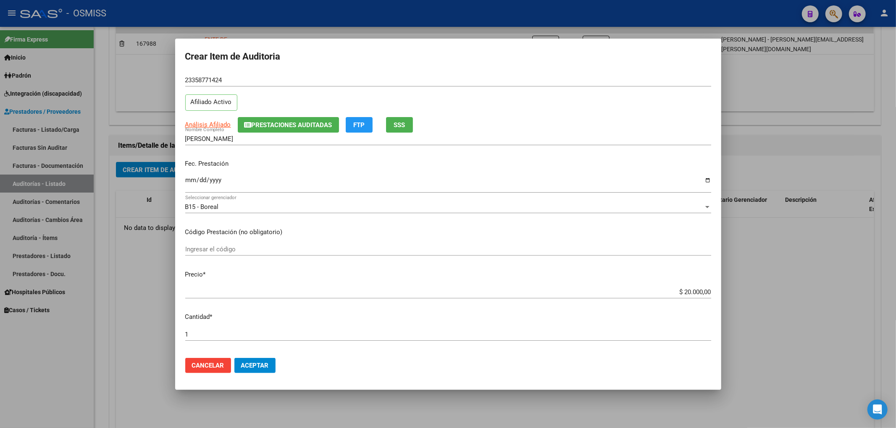
scroll to position [0, 0]
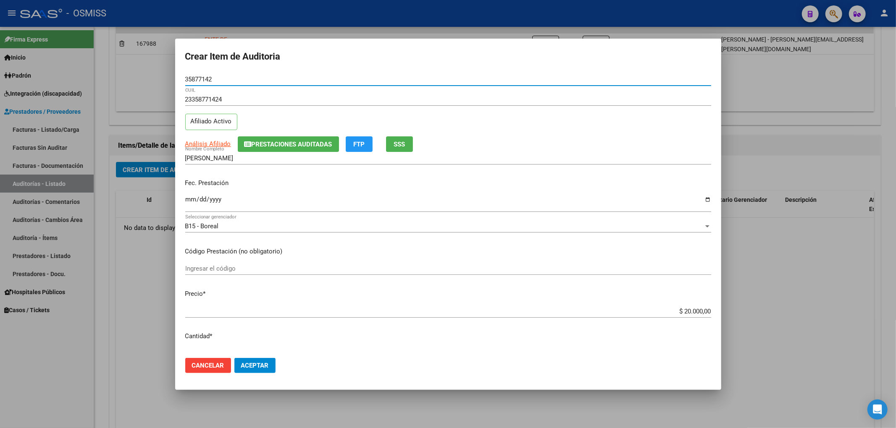
drag, startPoint x: 186, startPoint y: 77, endPoint x: 144, endPoint y: 72, distance: 43.1
click at [150, 74] on div "Crear Item de Auditoria 35877142 Nro Documento 23358771424 CUIL Afiliado Activo…" at bounding box center [448, 214] width 896 height 428
click at [256, 368] on span "Aceptar" at bounding box center [255, 366] width 28 height 8
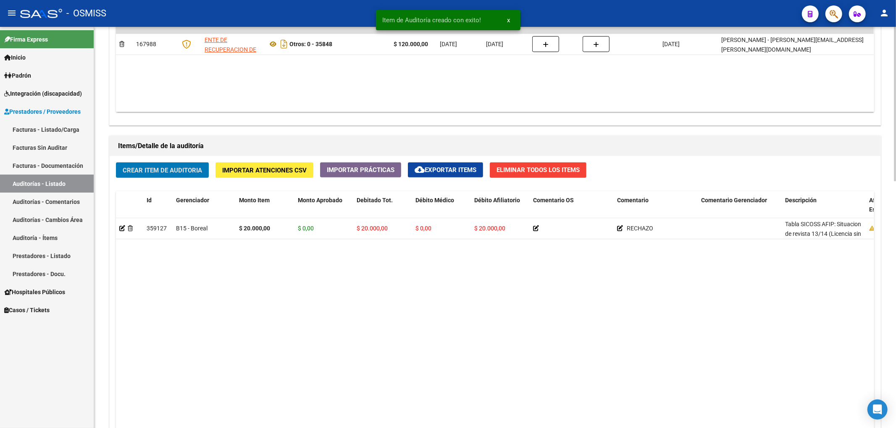
click at [140, 170] on span "Crear Item de Auditoria" at bounding box center [162, 171] width 79 height 8
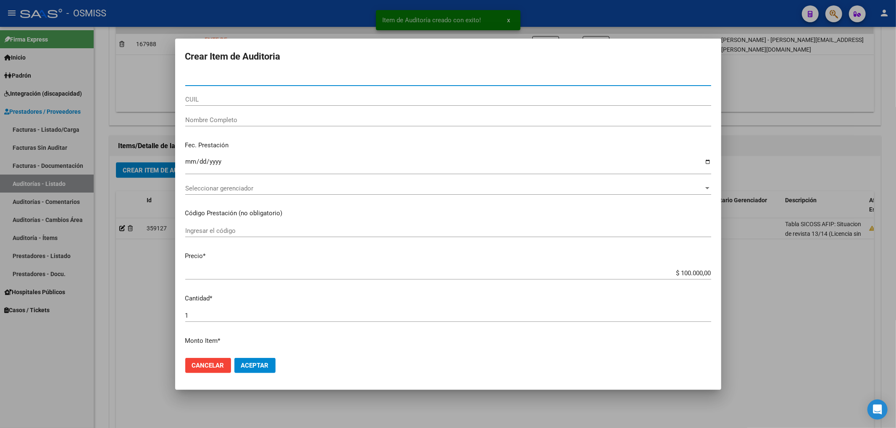
paste input "39086386"
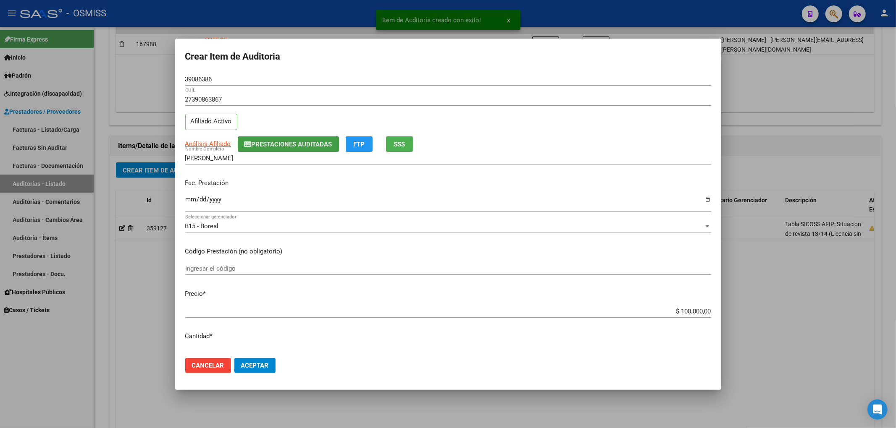
click at [267, 145] on span "Prestaciones Auditadas" at bounding box center [291, 145] width 81 height 8
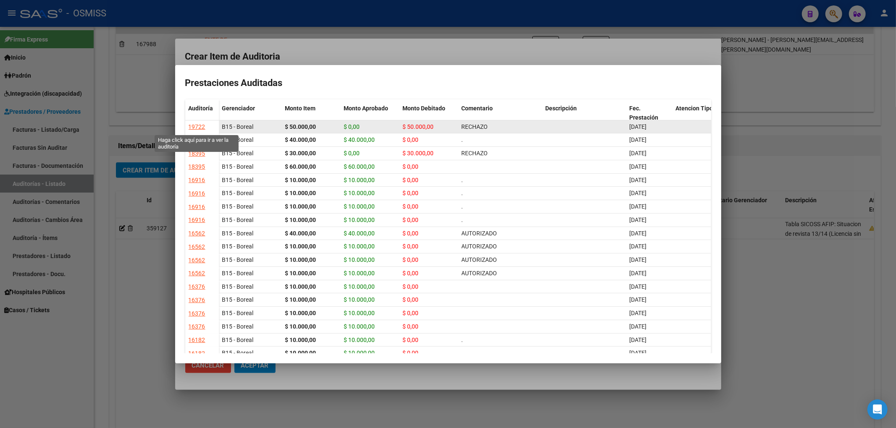
click at [199, 128] on div "19722" at bounding box center [197, 127] width 17 height 10
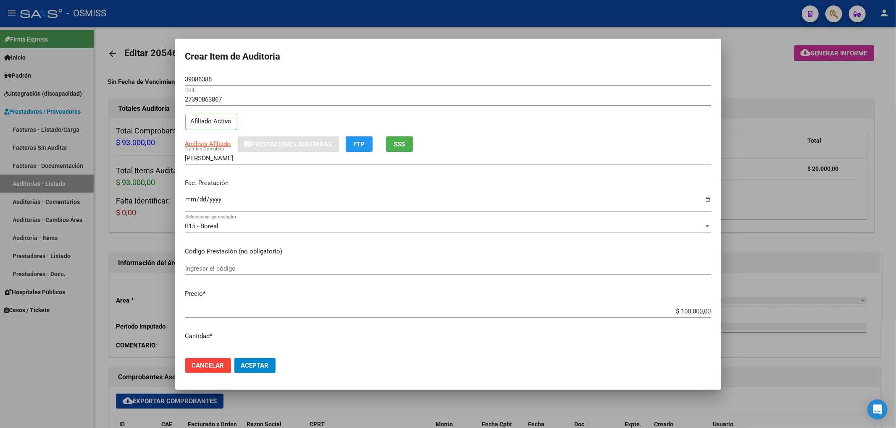
click at [779, 83] on div at bounding box center [448, 214] width 896 height 428
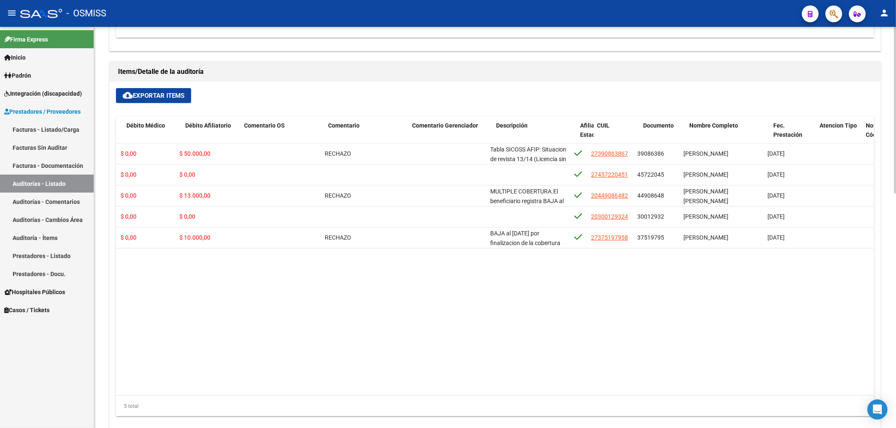
scroll to position [0, 289]
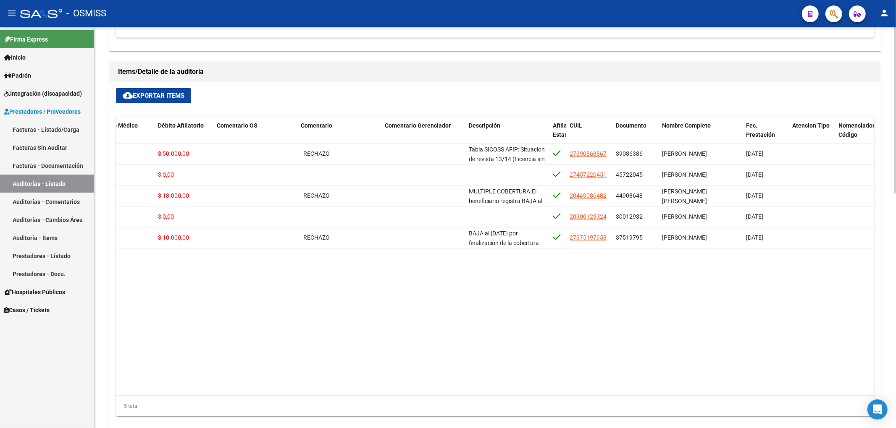
click at [333, 313] on datatable-body "350284 B15 - Boreal $ 50.000,00 $ 0,00 $ 50.000,00 $ 0,00 $ 50.000,00 RECHAZO T…" at bounding box center [494, 270] width 757 height 252
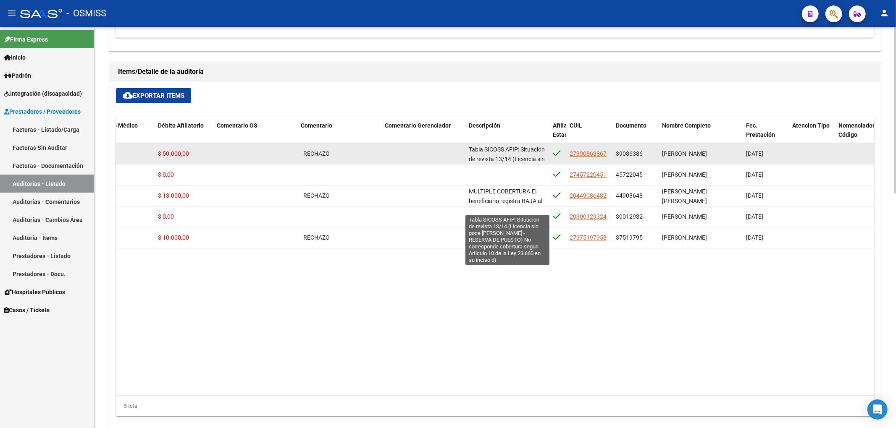
scroll to position [49, 0]
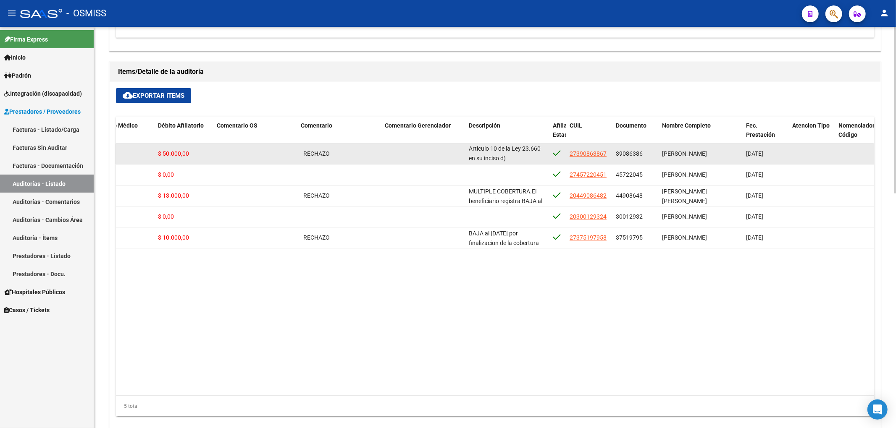
drag, startPoint x: 469, startPoint y: 150, endPoint x: 491, endPoint y: 158, distance: 23.5
click at [491, 158] on div "Tabla SICOSS AFIP: Situacion de revista 13/14 (Licencia sin goce [PERSON_NAME] …" at bounding box center [507, 154] width 77 height 18
copy span "Tabla SICOSS AFIP: Situacion de revista 13/14 (Licencia sin goce [PERSON_NAME] …"
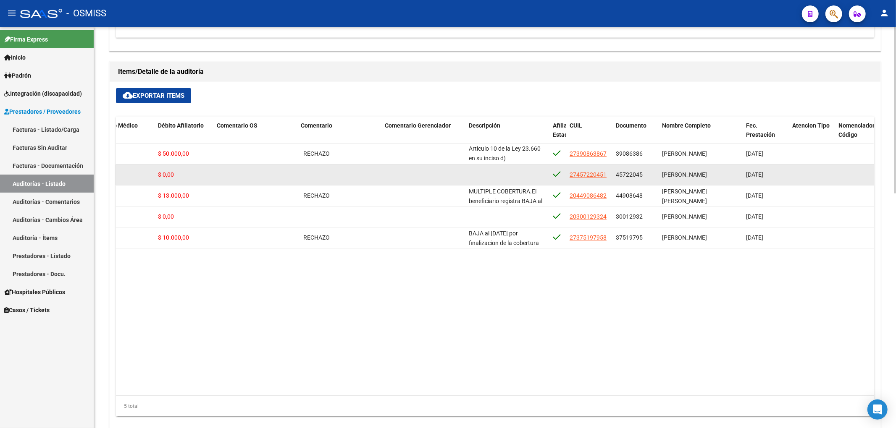
scroll to position [448, 0]
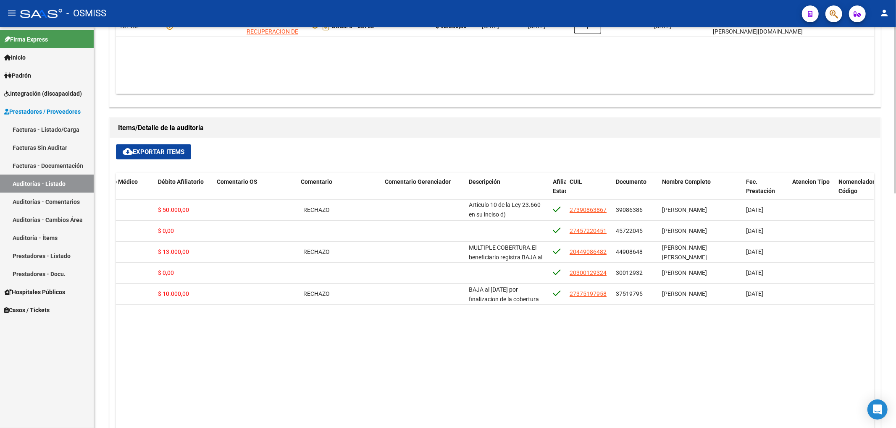
copy span "Tabla SICOSS AFIP: Situacion de revista 13/14 (Licencia sin goce [PERSON_NAME] …"
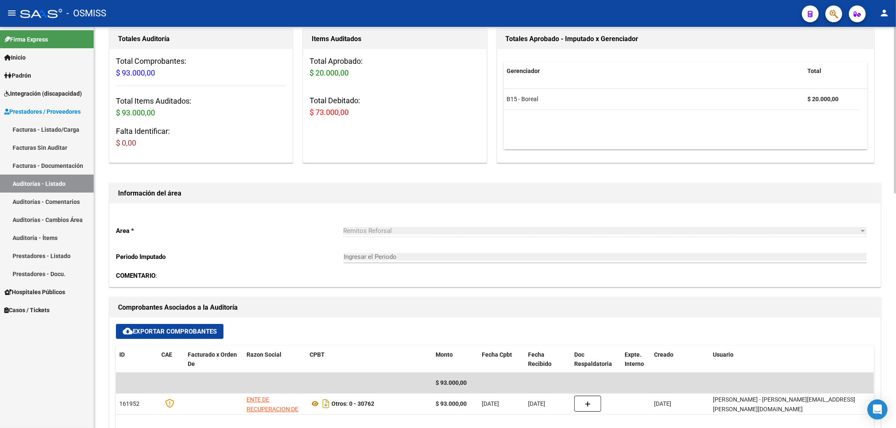
scroll to position [0, 0]
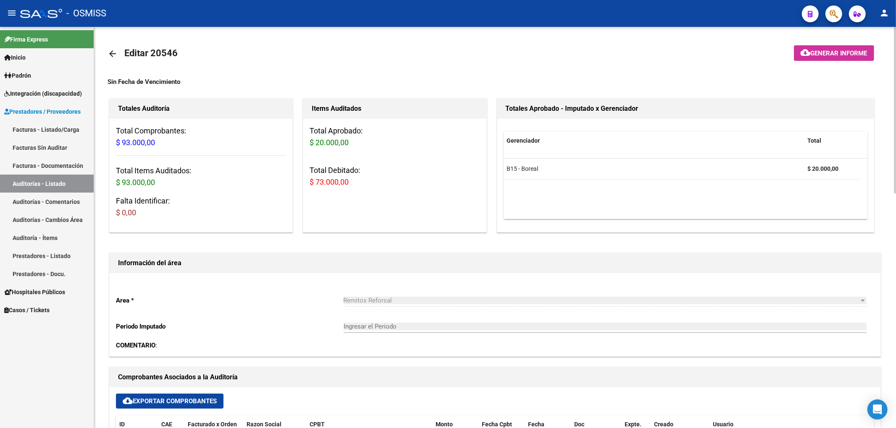
click at [114, 50] on mat-icon "arrow_back" at bounding box center [112, 54] width 10 height 10
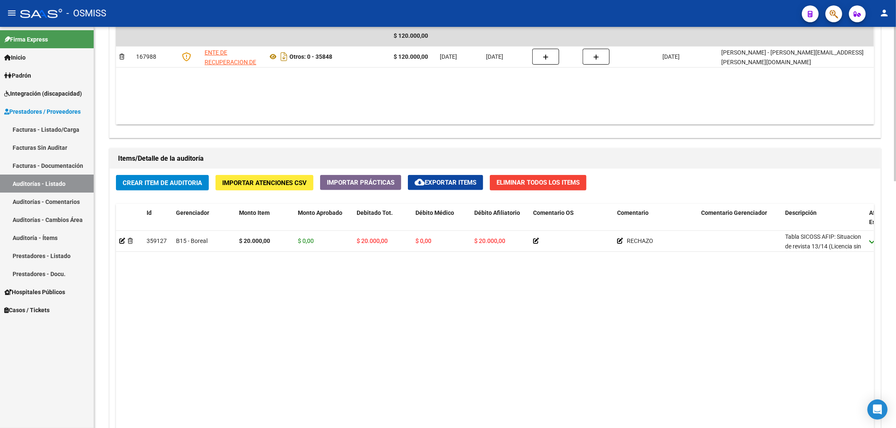
scroll to position [504, 0]
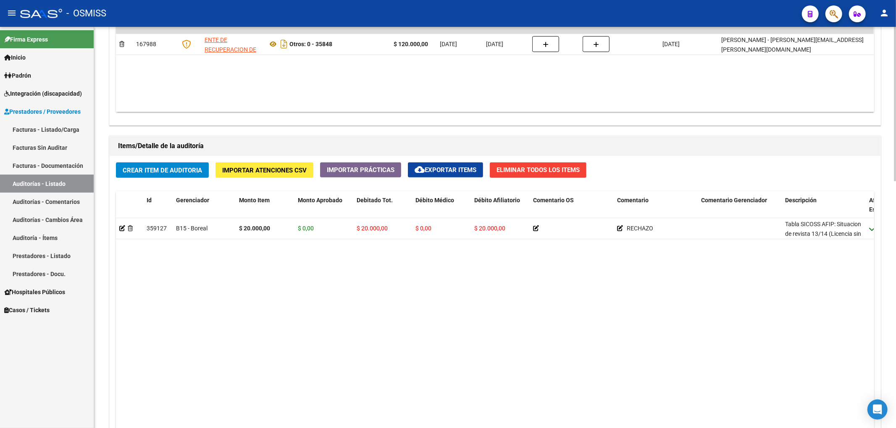
click at [179, 172] on span "Crear Item de Auditoria" at bounding box center [162, 171] width 79 height 8
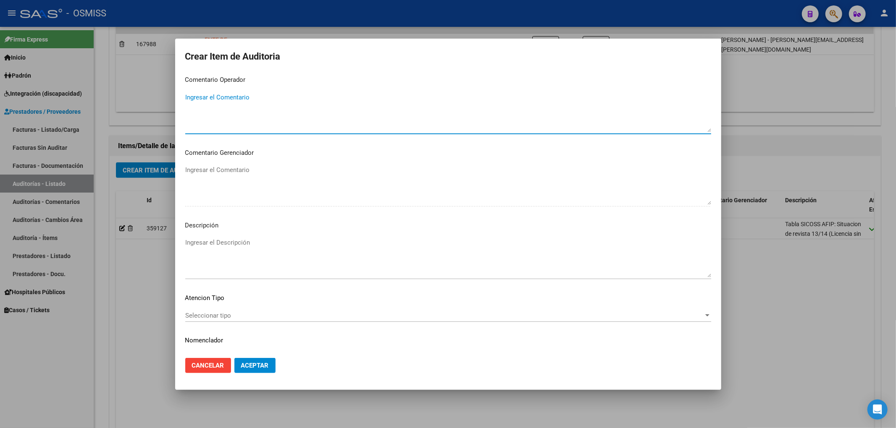
click at [216, 246] on textarea "Ingresar el Descripción" at bounding box center [448, 257] width 526 height 39
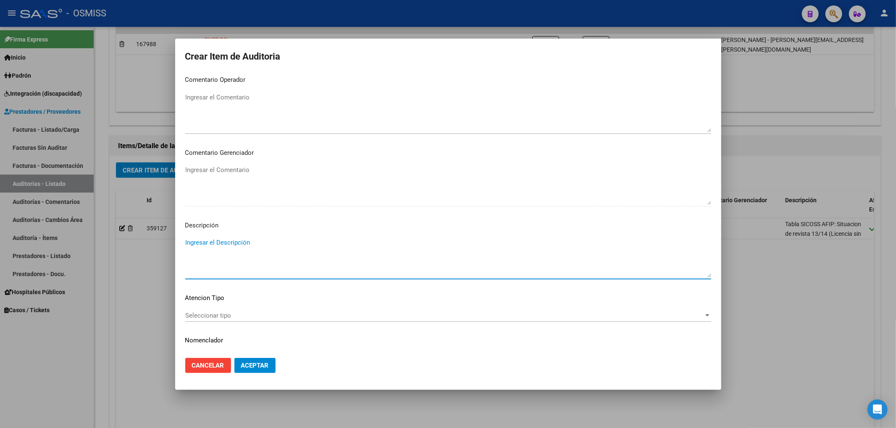
paste textarea "Tabla SICOSS AFIP: Situacion de revista 13/14 (Licencia sin goce [PERSON_NAME] …"
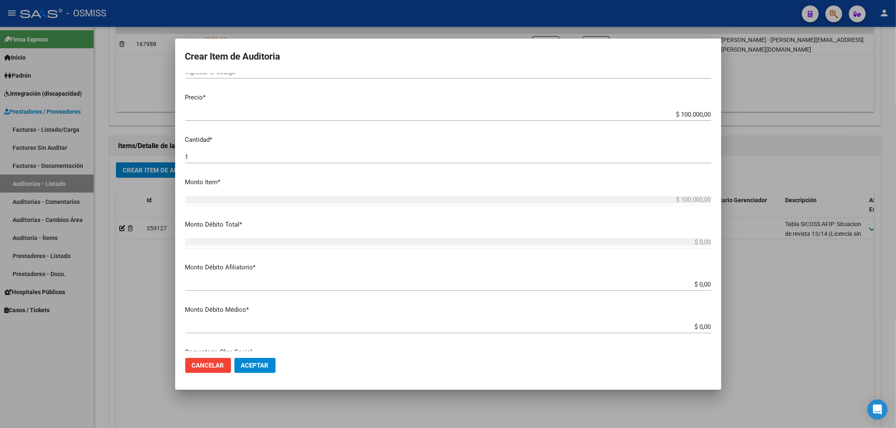
scroll to position [56, 0]
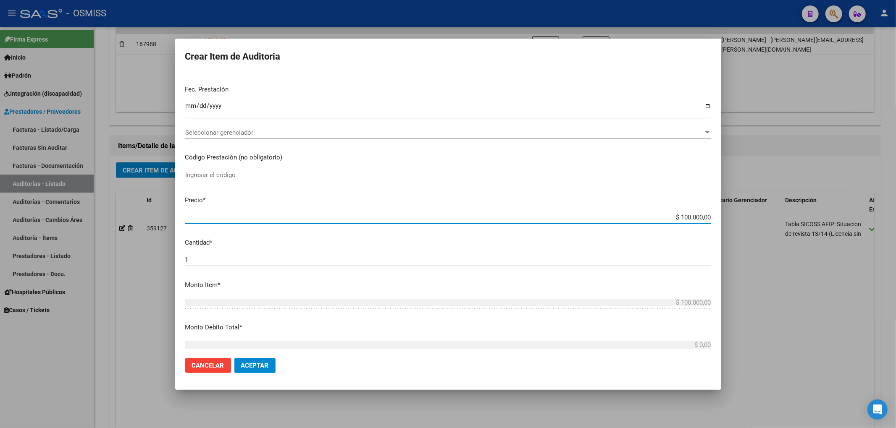
drag, startPoint x: 685, startPoint y: 217, endPoint x: 739, endPoint y: 220, distance: 53.8
click at [738, 220] on div "Crear Item de Auditoria Nro Documento CUIL Nombre Completo Fec. Prestación Ingr…" at bounding box center [448, 214] width 896 height 428
drag, startPoint x: 674, startPoint y: 217, endPoint x: 748, endPoint y: 218, distance: 73.9
click at [736, 217] on div "Crear Item de Auditoria Nro Documento CUIL Nombre Completo Fec. Prestación Ingr…" at bounding box center [448, 214] width 896 height 428
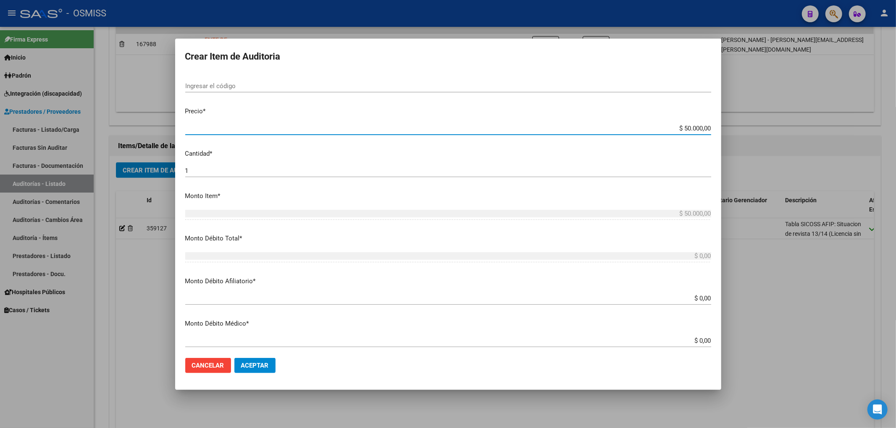
scroll to position [168, 0]
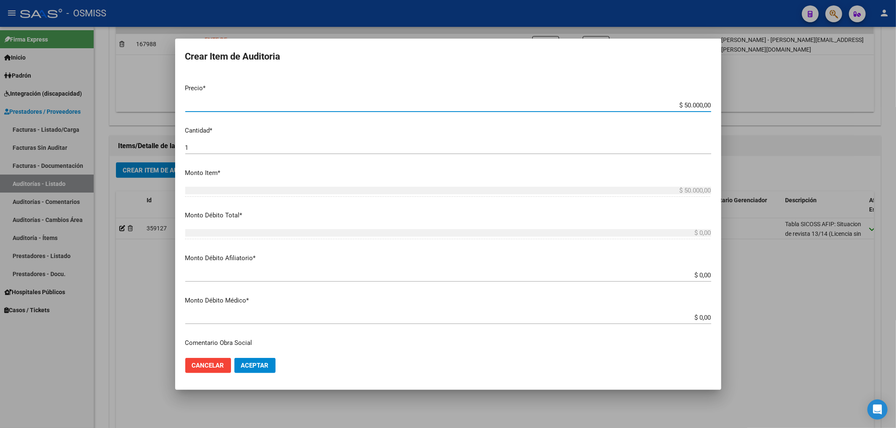
click at [704, 275] on app-form-text-field "Monto Débito Afiliatorio * $ 0,00 Ingresar el monto Afiliatorio" at bounding box center [451, 267] width 532 height 26
click at [704, 275] on input "$ 0,00" at bounding box center [448, 276] width 526 height 8
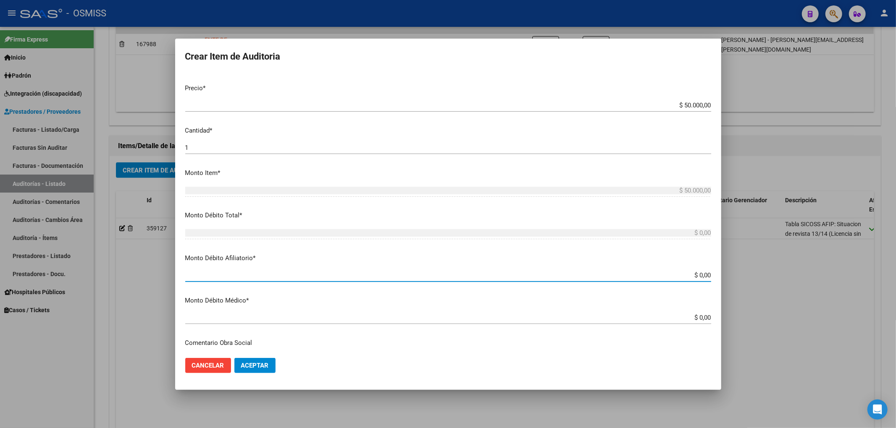
paste input "50.000,00"
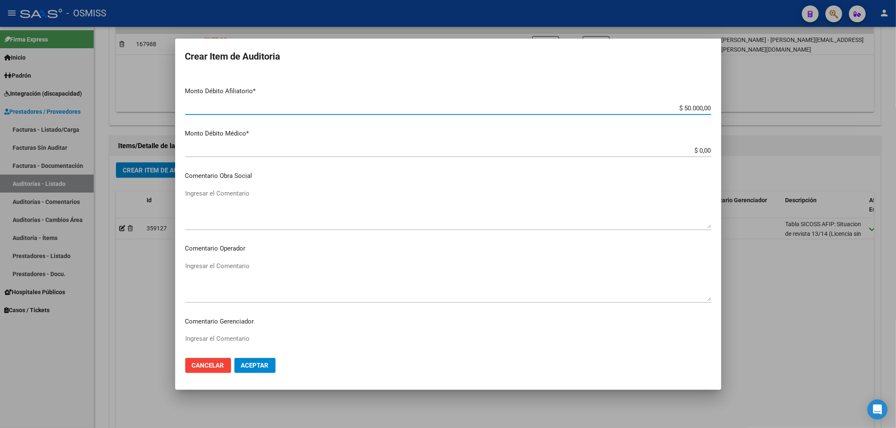
scroll to position [336, 0]
click at [198, 261] on textarea "Ingresar el Comentario" at bounding box center [448, 280] width 526 height 39
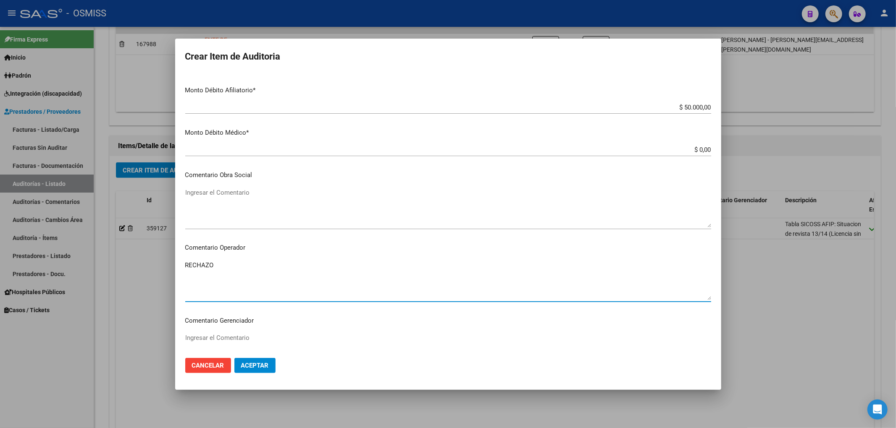
scroll to position [0, 0]
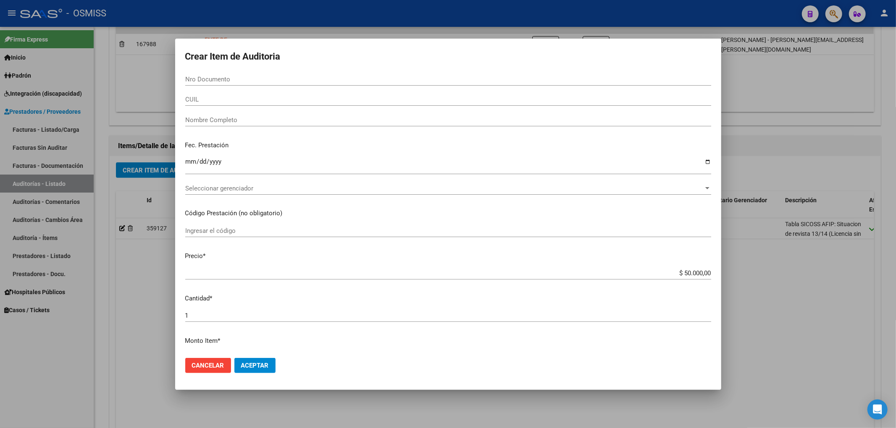
click at [237, 78] on input "Nro Documento" at bounding box center [448, 80] width 526 height 8
paste input "39086386"
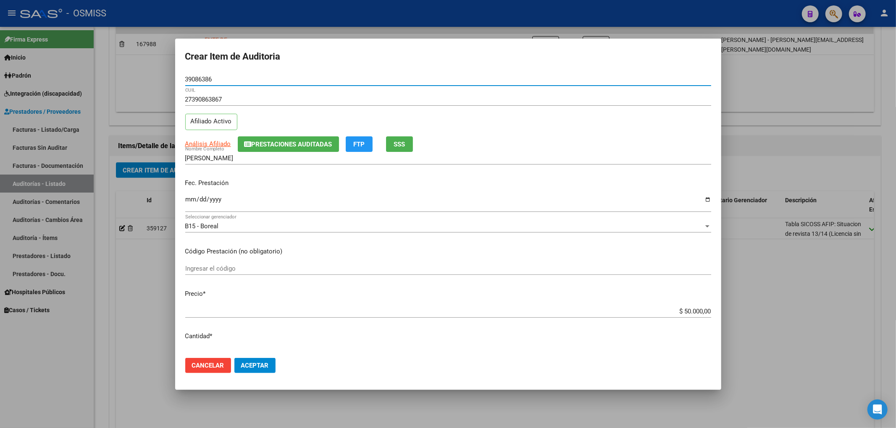
click at [190, 201] on input "Ingresar la fecha" at bounding box center [448, 202] width 526 height 13
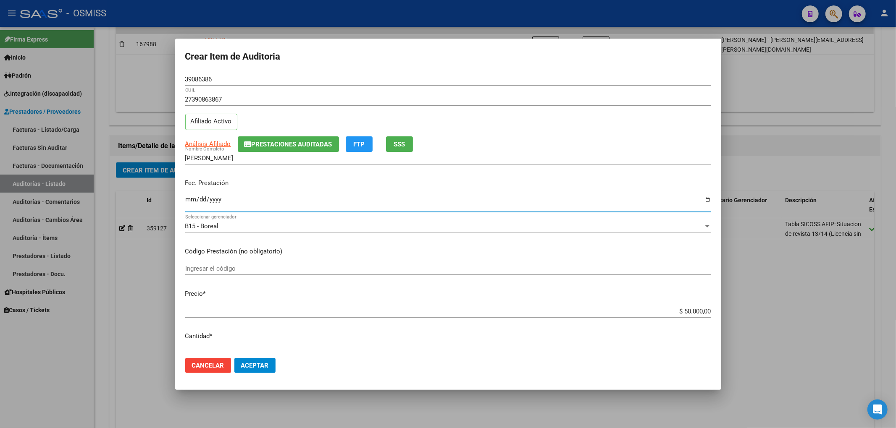
click at [268, 360] on button "Aceptar" at bounding box center [254, 365] width 41 height 15
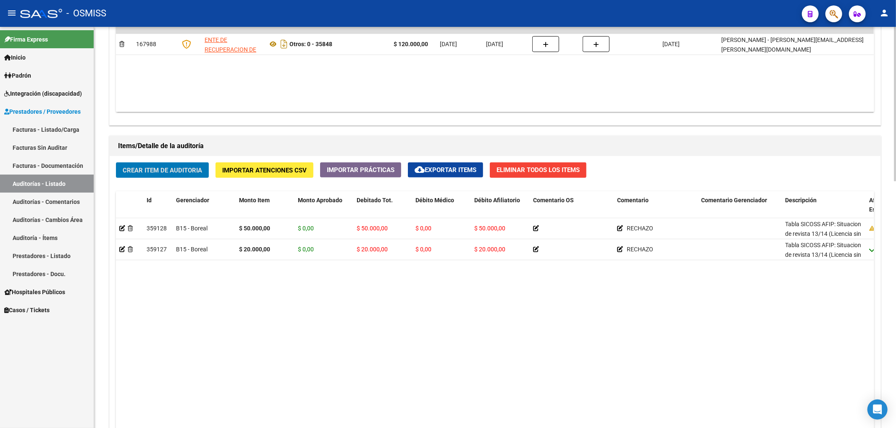
click at [193, 163] on div "Crear Item de Auditoria Importar Atenciones CSV Importar Prácticas cloud_downlo…" at bounding box center [495, 330] width 770 height 348
click at [191, 165] on button "Crear Item de Auditoria" at bounding box center [162, 170] width 93 height 16
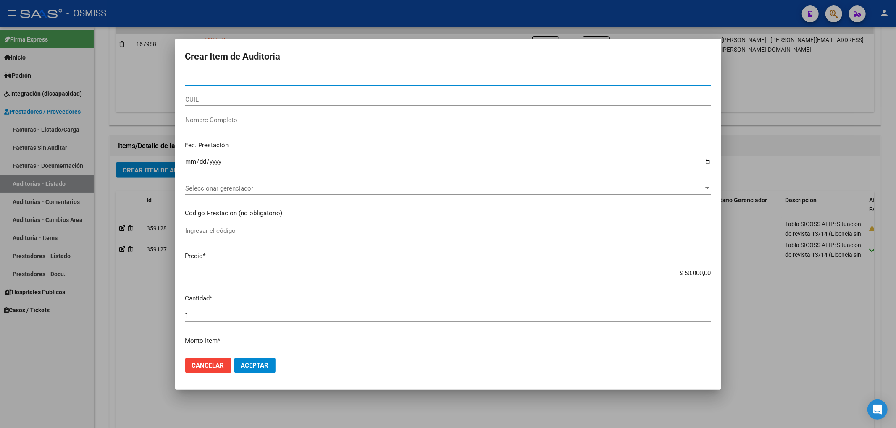
paste input "39086386"
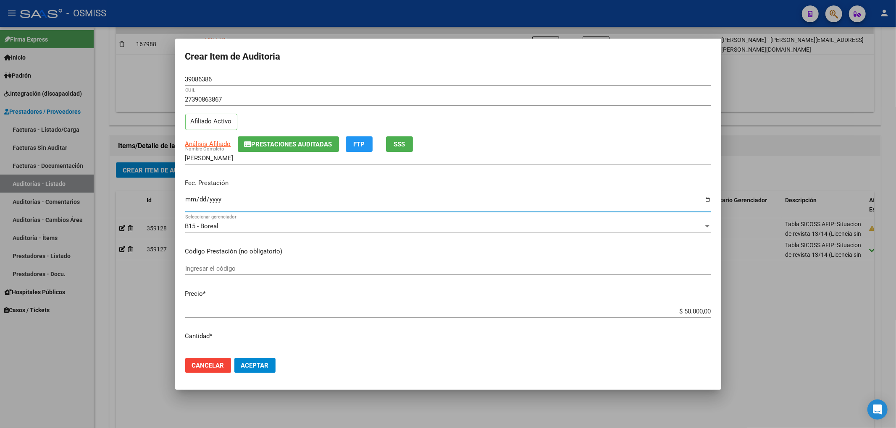
click at [190, 200] on input "Ingresar la fecha" at bounding box center [448, 202] width 526 height 13
click at [274, 367] on button "Aceptar" at bounding box center [254, 365] width 41 height 15
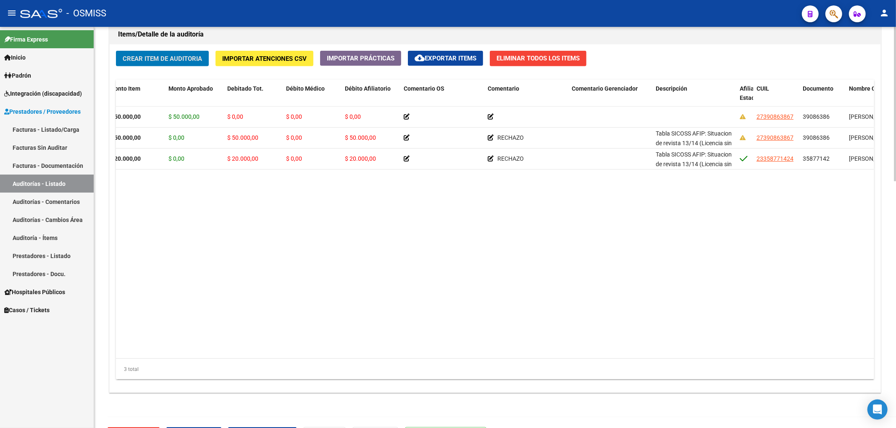
scroll to position [0, 173]
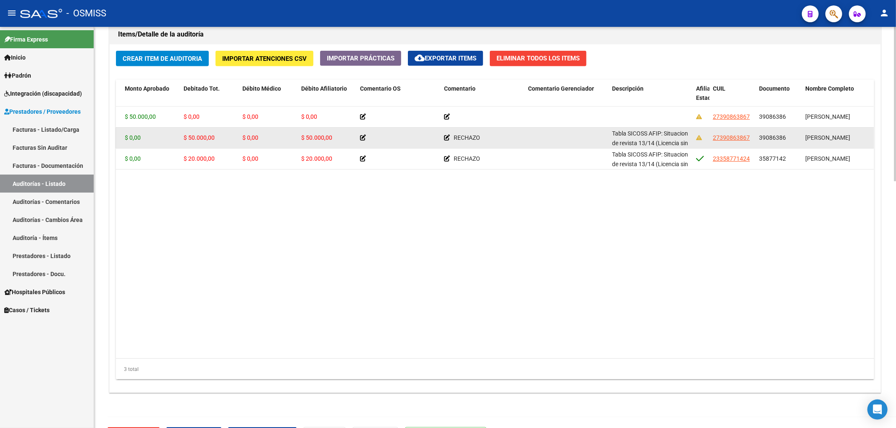
drag, startPoint x: 757, startPoint y: 139, endPoint x: 785, endPoint y: 140, distance: 27.8
click at [785, 140] on datatable-body-cell "39086386" at bounding box center [778, 138] width 46 height 21
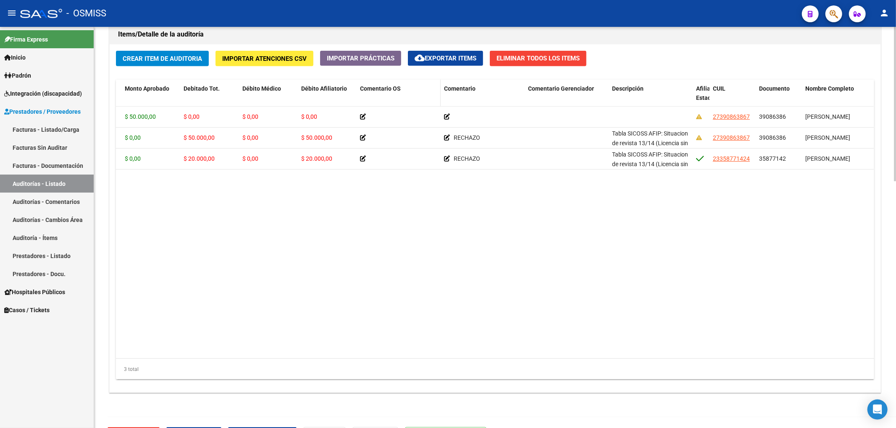
copy span "39086386"
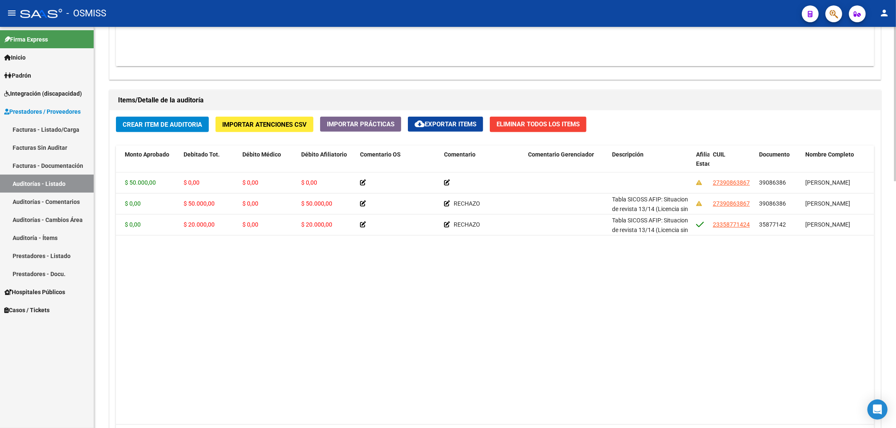
scroll to position [615, 0]
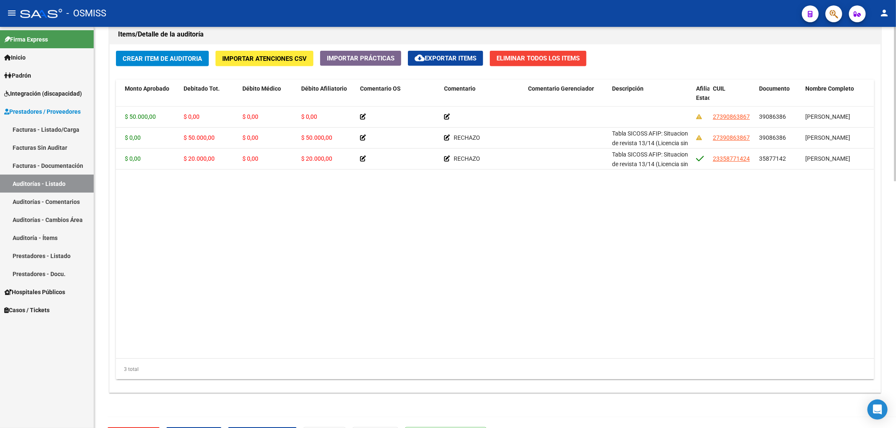
click at [565, 232] on datatable-body "359129 B15 - Boreal $ 50.000,00 $ 50.000,00 $ 0,00 $ 0,00 $ 0,00 27390863867 39…" at bounding box center [494, 233] width 757 height 252
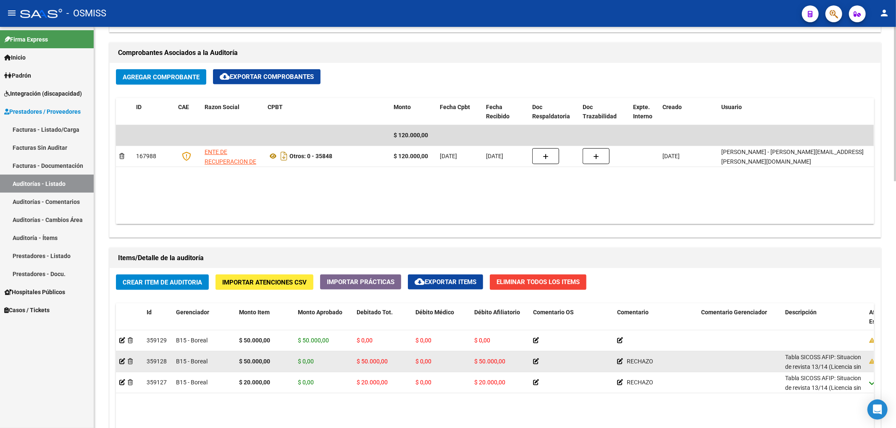
scroll to position [49, 0]
drag, startPoint x: 785, startPoint y: 356, endPoint x: 833, endPoint y: 371, distance: 50.9
click at [833, 371] on datatable-body-cell "Tabla SICOSS AFIP: Situacion de revista 13/14 (Licencia sin goce [PERSON_NAME] …" at bounding box center [823, 361] width 84 height 21
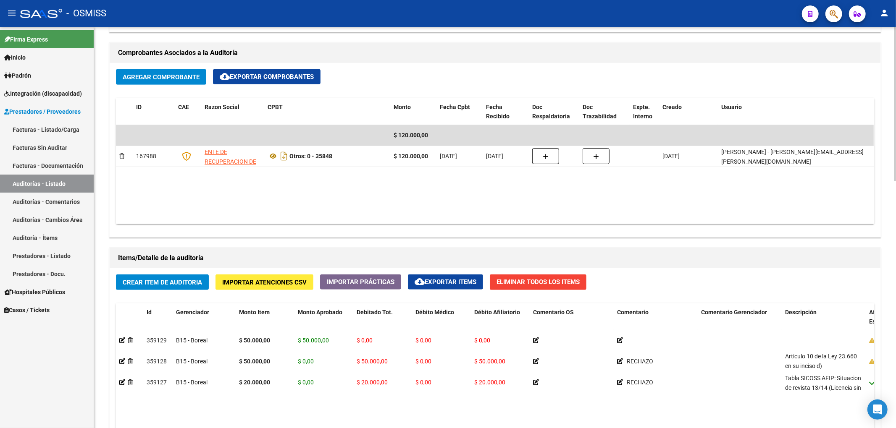
copy span "Tabla SICOSS AFIP: Situacion de revista 13/14 (Licencia sin goce [PERSON_NAME] …"
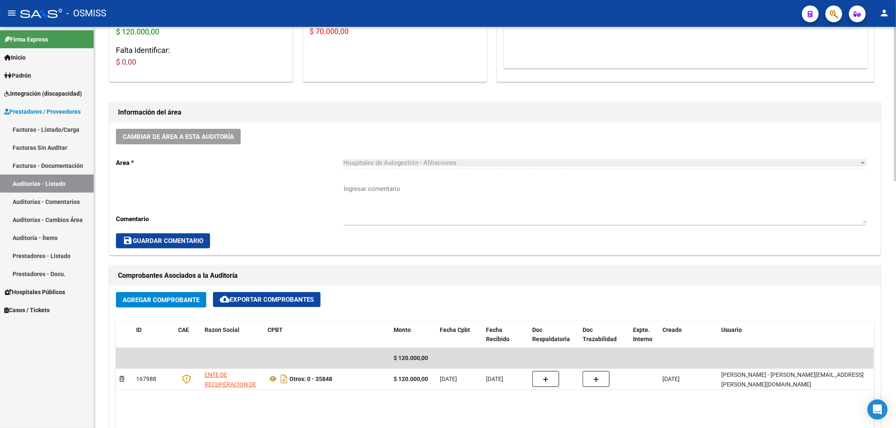
scroll to position [168, 0]
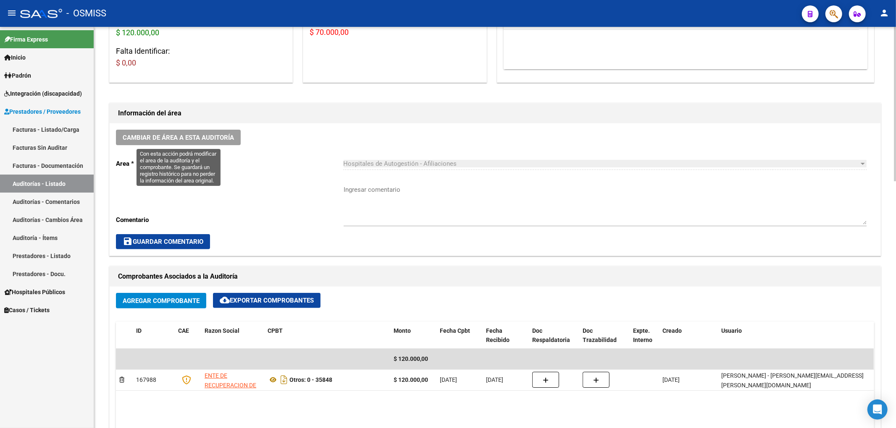
click at [223, 138] on span "Cambiar de área a esta auditoría" at bounding box center [178, 138] width 111 height 8
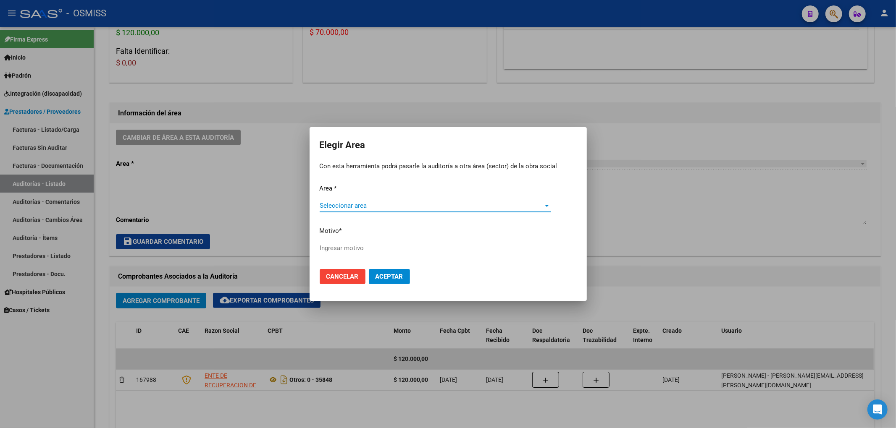
click at [348, 209] on span "Seleccionar area" at bounding box center [431, 206] width 224 height 8
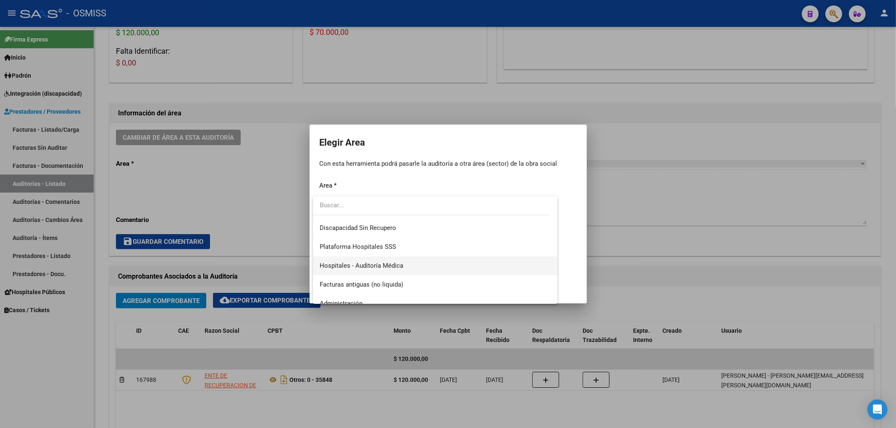
scroll to position [112, 0]
click at [375, 260] on span "Hospitales - Auditoría Médica" at bounding box center [361, 264] width 84 height 8
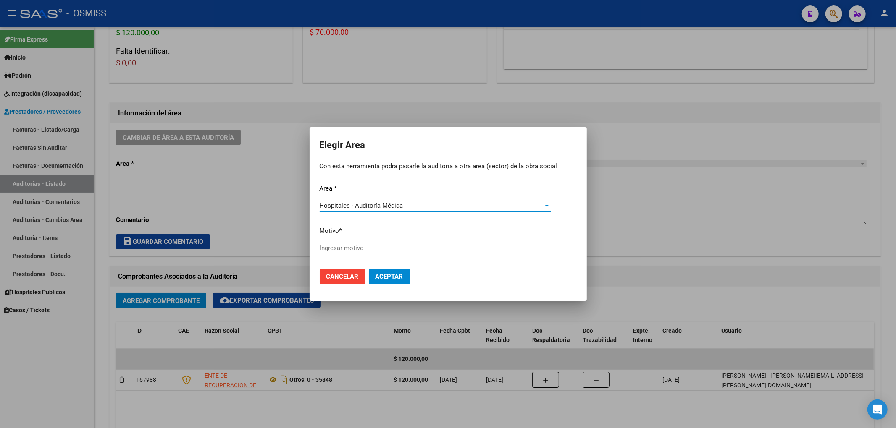
click at [346, 240] on div "Area * Hospitales - Auditoría Médica Seleccionar area Motivo * [GEOGRAPHIC_DATA…" at bounding box center [447, 223] width 257 height 79
click at [343, 246] on input "Ingresar motivo" at bounding box center [434, 248] width 231 height 8
click at [378, 274] on span "Aceptar" at bounding box center [389, 277] width 28 height 8
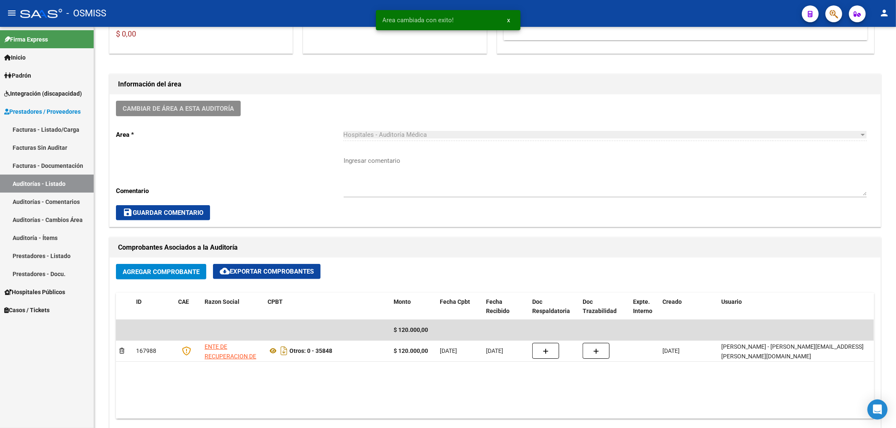
scroll to position [193, 0]
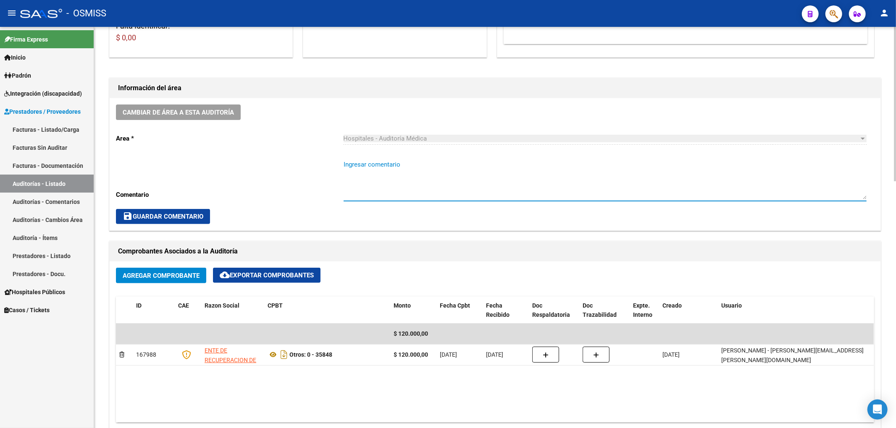
click at [352, 191] on textarea "Ingresar comentario" at bounding box center [604, 179] width 523 height 39
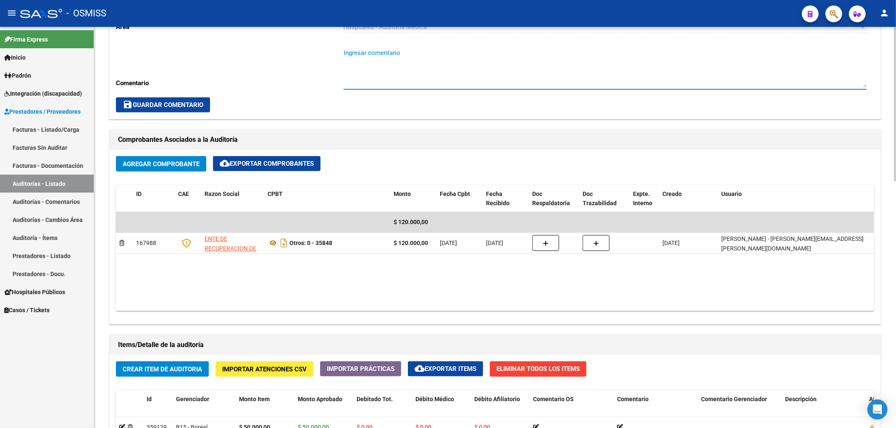
scroll to position [249, 0]
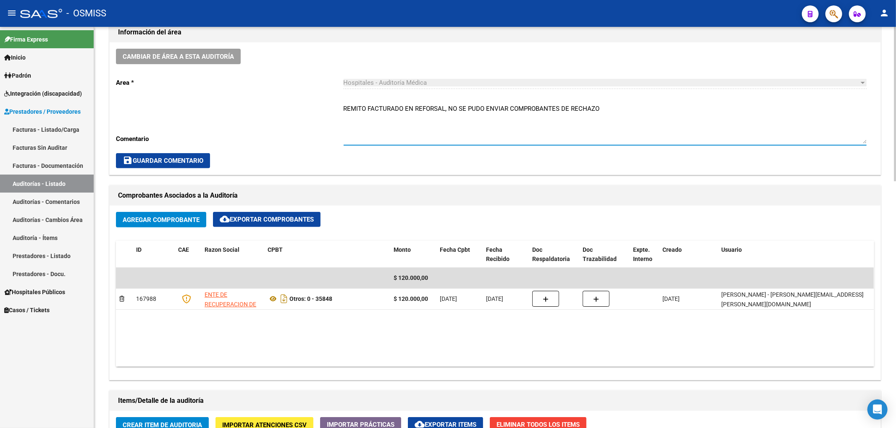
click at [198, 159] on span "save Guardar Comentario" at bounding box center [163, 161] width 81 height 8
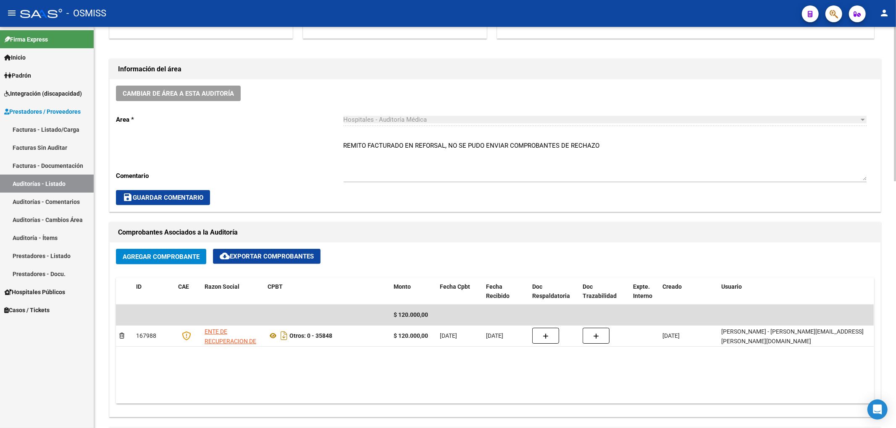
scroll to position [193, 0]
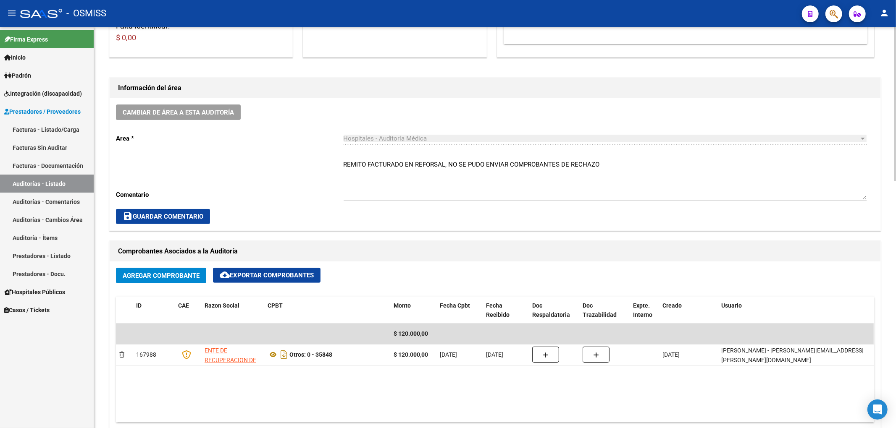
drag, startPoint x: 341, startPoint y: 166, endPoint x: 437, endPoint y: 171, distance: 96.3
click at [449, 165] on div "Cambiar de área a esta auditoría Area * Hospitales - Auditoría Médica Seleccion…" at bounding box center [495, 164] width 770 height 132
drag, startPoint x: 343, startPoint y: 165, endPoint x: 600, endPoint y: 170, distance: 257.0
click at [600, 170] on textarea "REMITO FACTURADO EN REFORSAL, NO SE PUDO ENVIAR COMPROBANTES DE RECHAZO" at bounding box center [604, 179] width 523 height 39
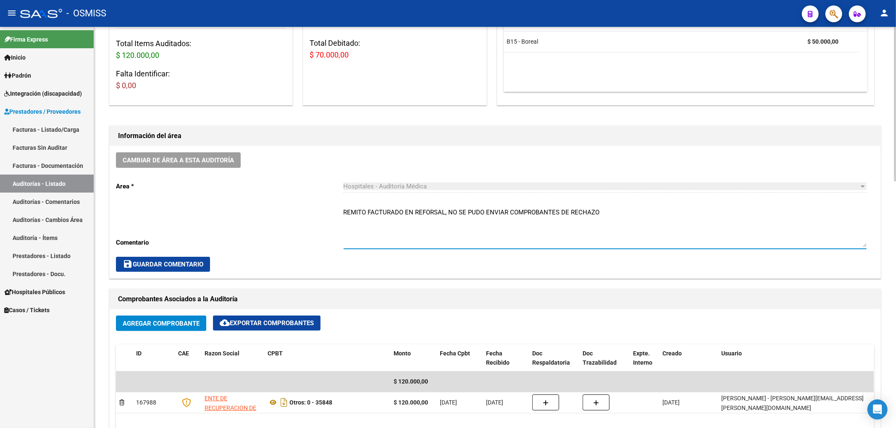
scroll to position [0, 0]
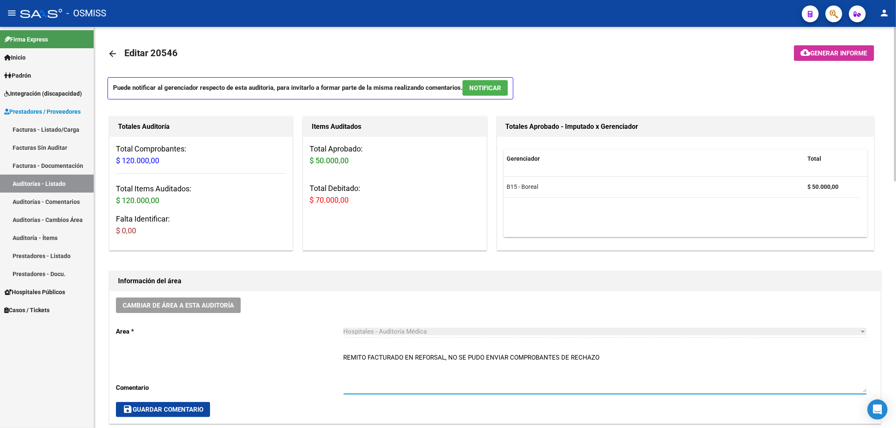
click at [113, 51] on mat-icon "arrow_back" at bounding box center [112, 54] width 10 height 10
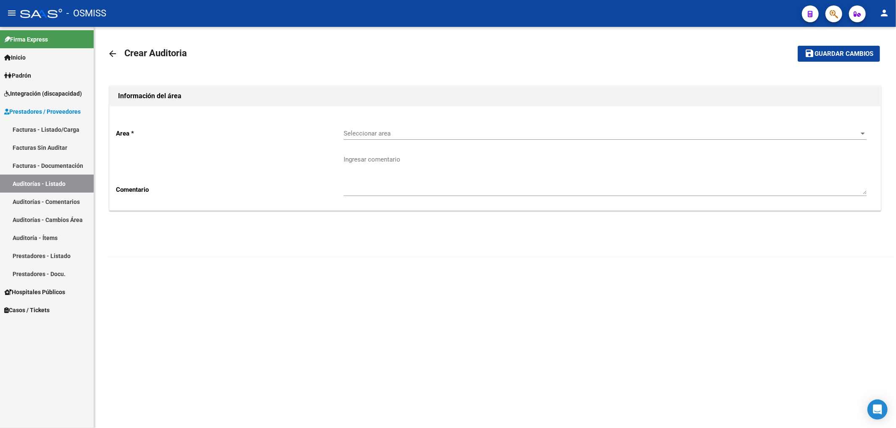
click at [364, 135] on span "Seleccionar area" at bounding box center [600, 134] width 515 height 8
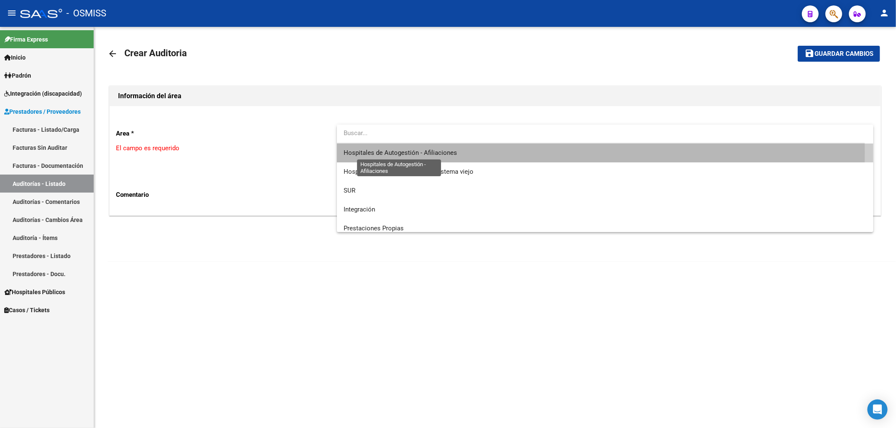
click at [390, 153] on span "Hospitales de Autogestión - Afiliaciones" at bounding box center [399, 153] width 113 height 8
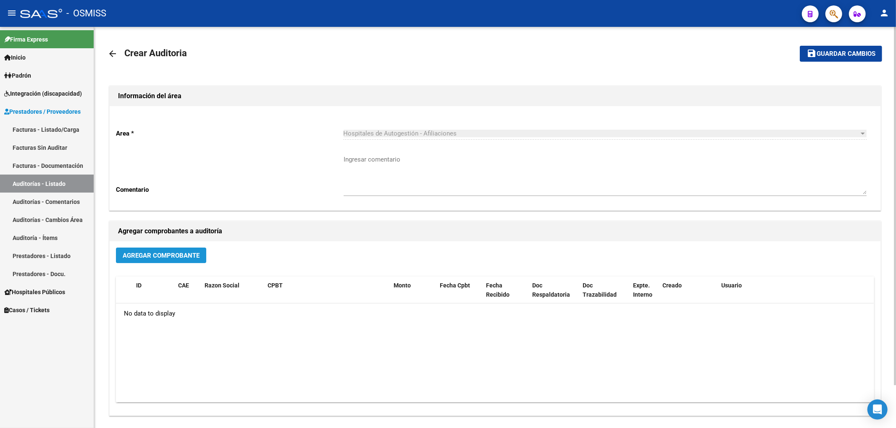
click at [183, 262] on button "Agregar Comprobante" at bounding box center [161, 256] width 90 height 16
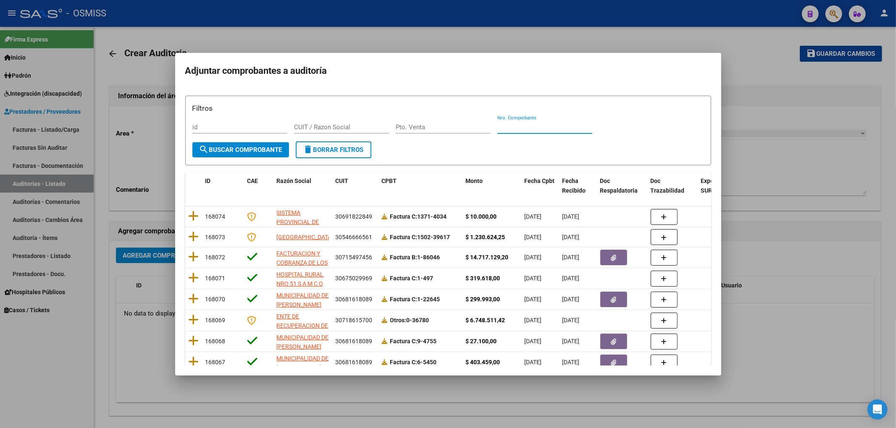
click at [522, 124] on input "Nro. Comprobante" at bounding box center [544, 127] width 95 height 8
click at [207, 152] on mat-icon "search" at bounding box center [204, 149] width 10 height 10
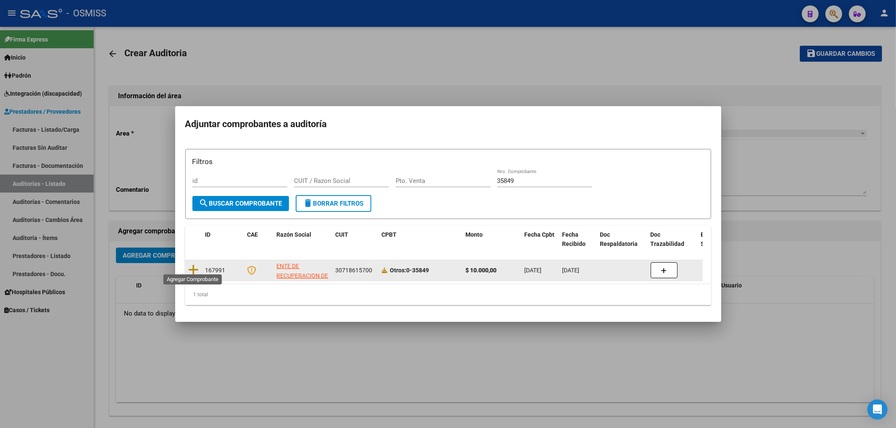
click at [187, 269] on datatable-body-cell at bounding box center [193, 270] width 17 height 21
click at [192, 270] on icon at bounding box center [194, 270] width 10 height 12
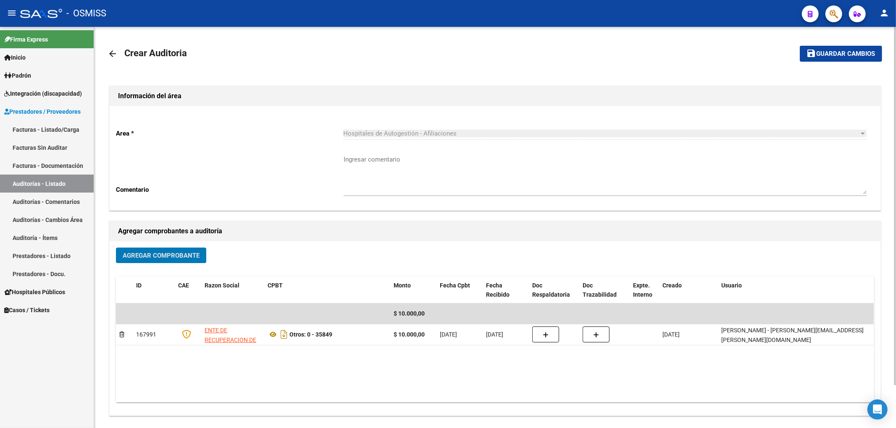
click at [838, 54] on span "Guardar cambios" at bounding box center [845, 54] width 59 height 8
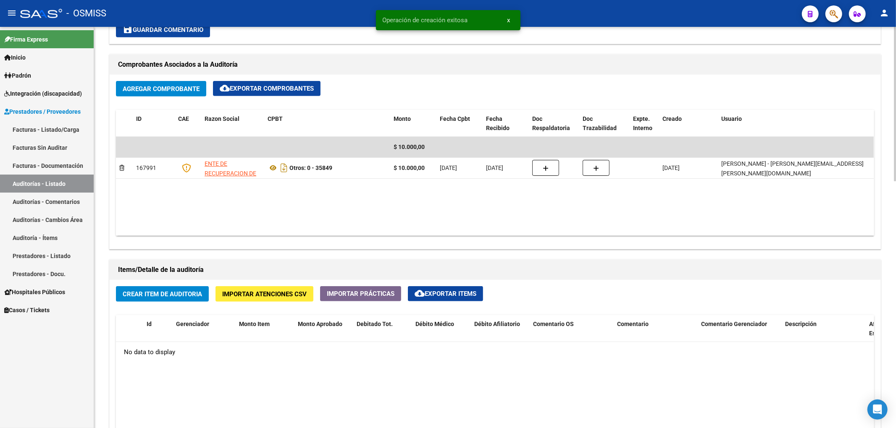
scroll to position [392, 0]
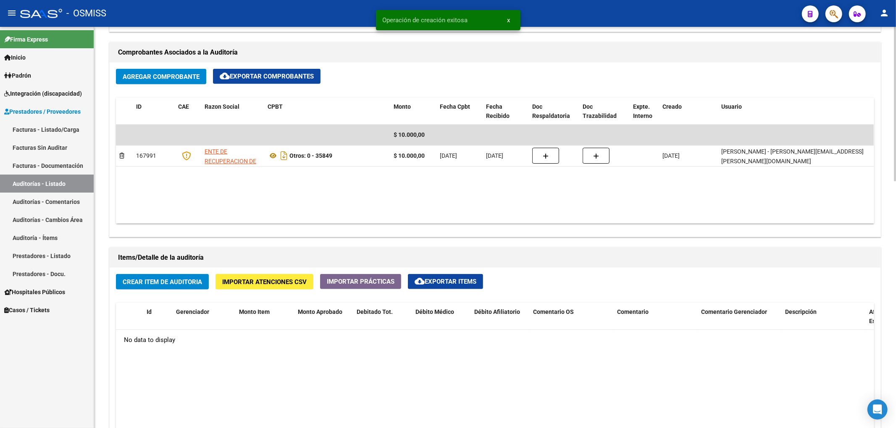
click at [194, 286] on span "Crear Item de Auditoria" at bounding box center [162, 282] width 79 height 8
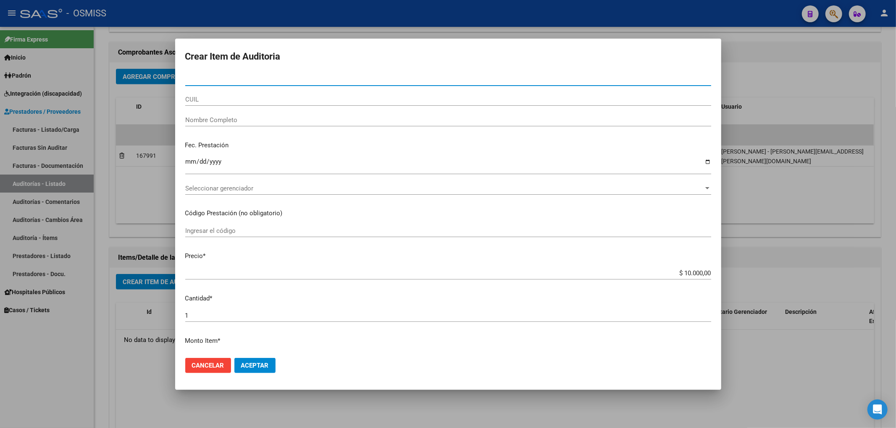
paste input "35877145"
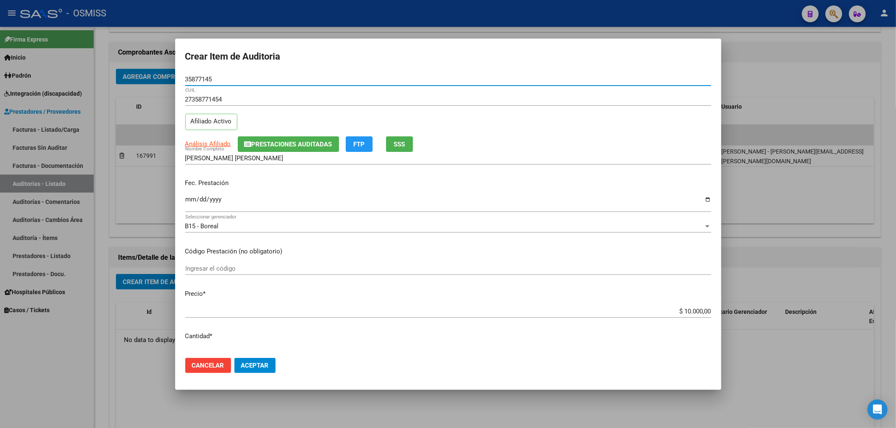
click at [261, 142] on span "Prestaciones Auditadas" at bounding box center [291, 145] width 81 height 8
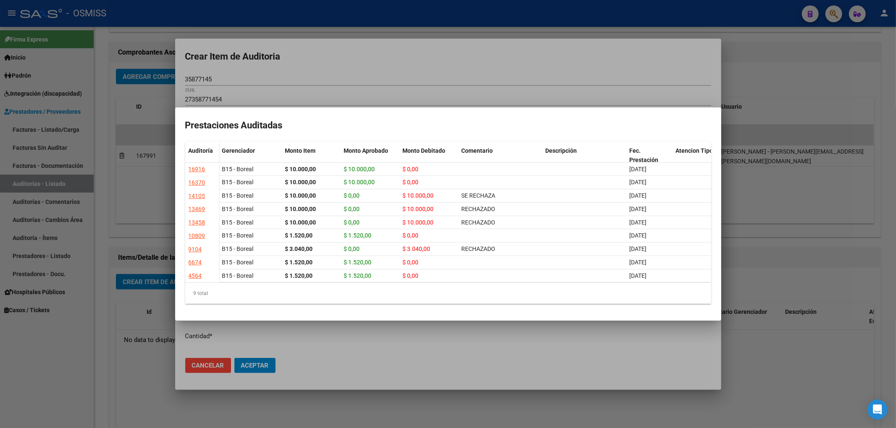
click at [317, 71] on div at bounding box center [448, 214] width 896 height 428
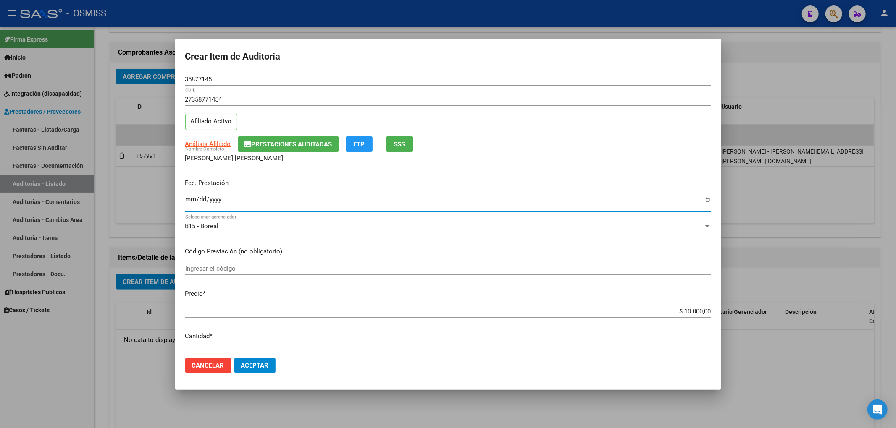
click at [190, 199] on input "Ingresar la fecha" at bounding box center [448, 202] width 526 height 13
drag, startPoint x: 215, startPoint y: 83, endPoint x: 165, endPoint y: 83, distance: 50.8
click at [165, 83] on div "Crear Item de Auditoria 35877145 Nro Documento 27358771454 CUIL Afiliado Activo…" at bounding box center [448, 214] width 896 height 428
drag, startPoint x: 233, startPoint y: 83, endPoint x: 219, endPoint y: 82, distance: 14.7
click at [232, 83] on div "35877145 Nro Documento" at bounding box center [448, 79] width 526 height 13
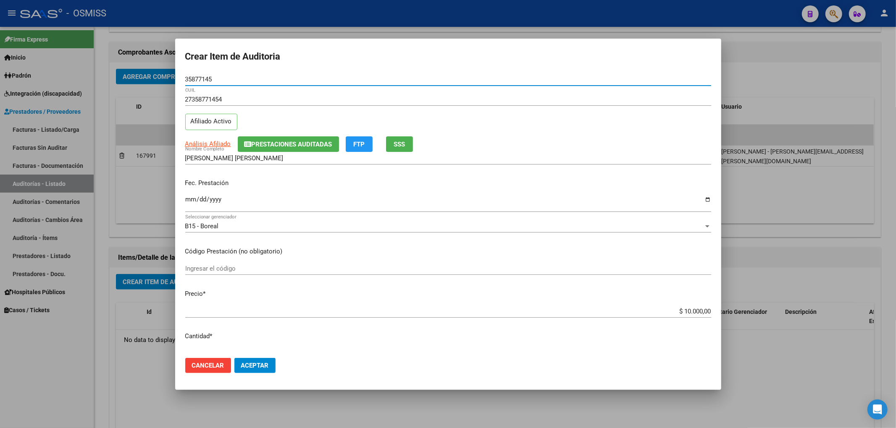
drag, startPoint x: 212, startPoint y: 81, endPoint x: 172, endPoint y: 81, distance: 39.9
click at [172, 81] on div "Crear Item de Auditoria 35877145 Nro Documento 27358771454 CUIL Afiliado Activo…" at bounding box center [448, 214] width 896 height 428
click at [264, 183] on p "Fec. Prestación" at bounding box center [448, 183] width 526 height 10
drag, startPoint x: 223, startPoint y: 79, endPoint x: 153, endPoint y: 77, distance: 70.1
click at [153, 77] on div "Crear Item de Auditoria 35877145 Nro Documento 27358771454 CUIL Afiliado Activo…" at bounding box center [448, 214] width 896 height 428
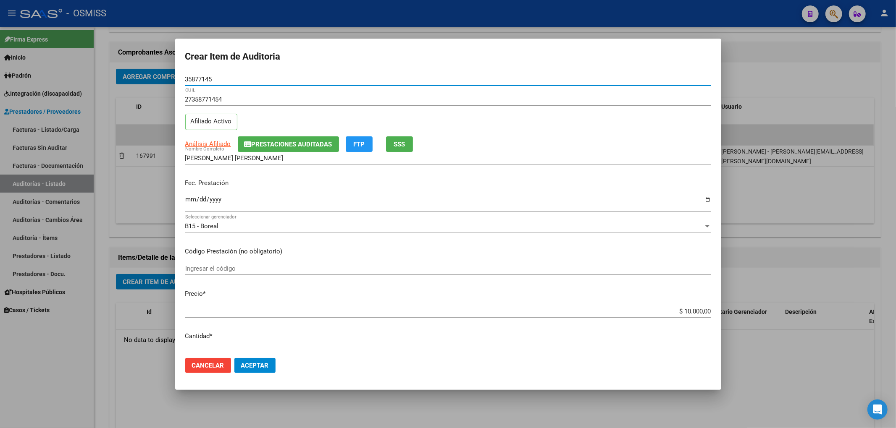
click at [673, 306] on div "$ 10.000,00 Ingresar el precio" at bounding box center [448, 311] width 526 height 13
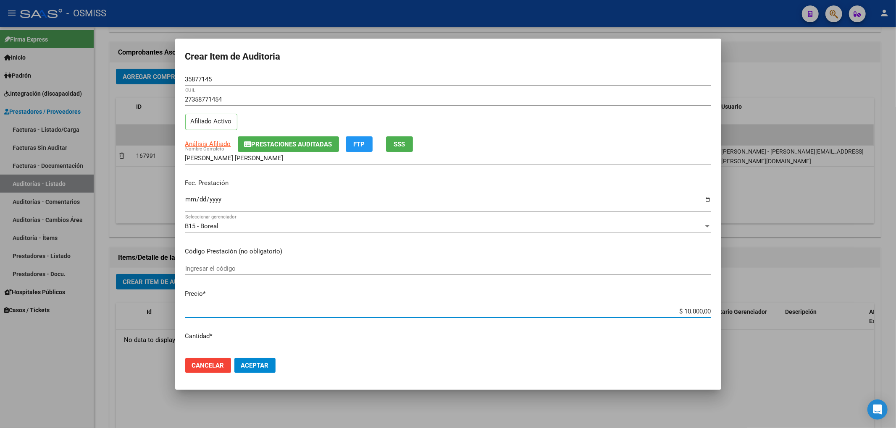
drag, startPoint x: 664, startPoint y: 312, endPoint x: 718, endPoint y: 312, distance: 54.2
click at [717, 312] on mat-dialog-content "35877145 Nro Documento 27358771454 CUIL Afiliado Activo Análisis Afiliado Prest…" at bounding box center [448, 212] width 546 height 278
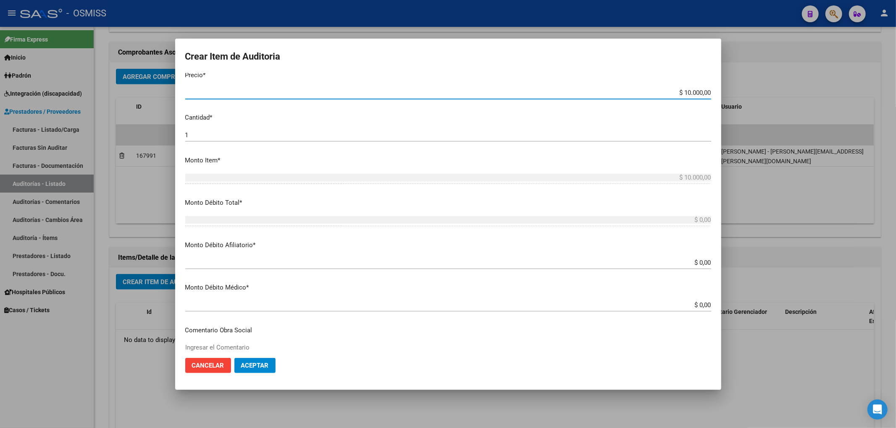
scroll to position [224, 0]
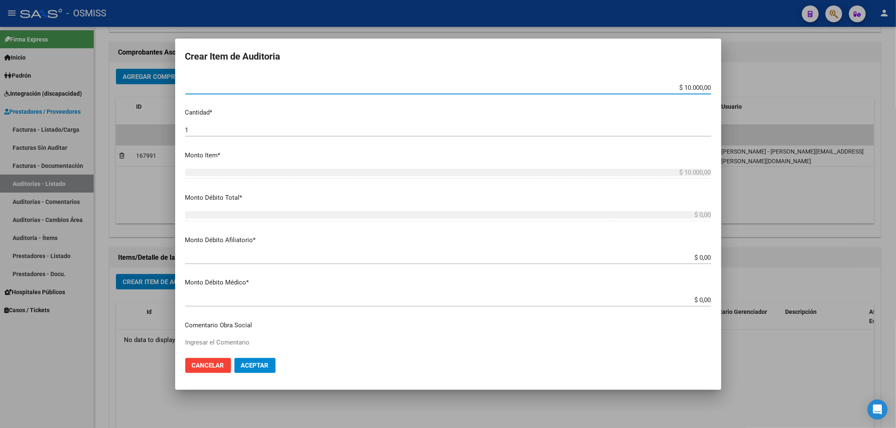
click at [703, 257] on input "$ 0,00" at bounding box center [448, 258] width 526 height 8
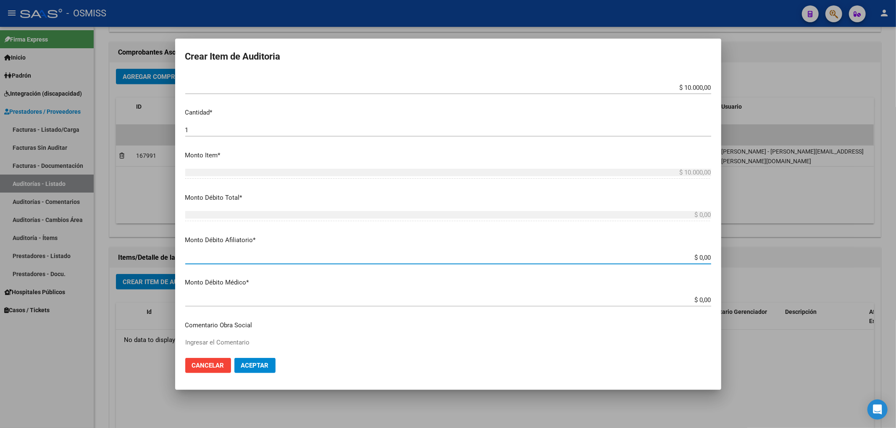
paste input "$ 10.000,00"
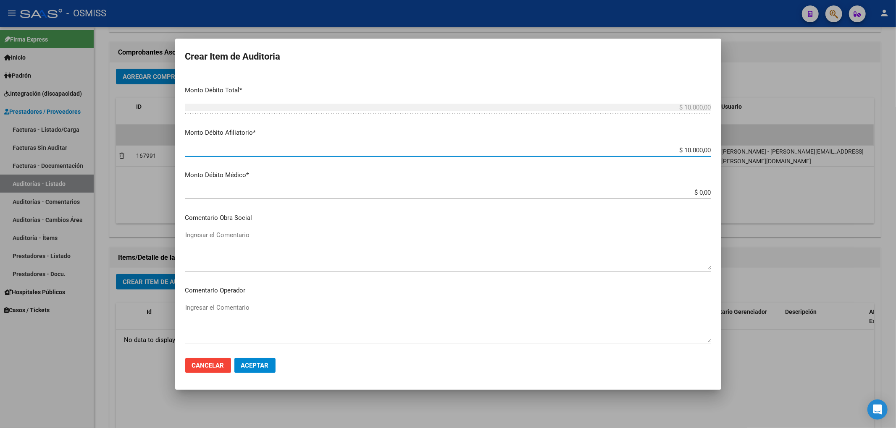
scroll to position [336, 0]
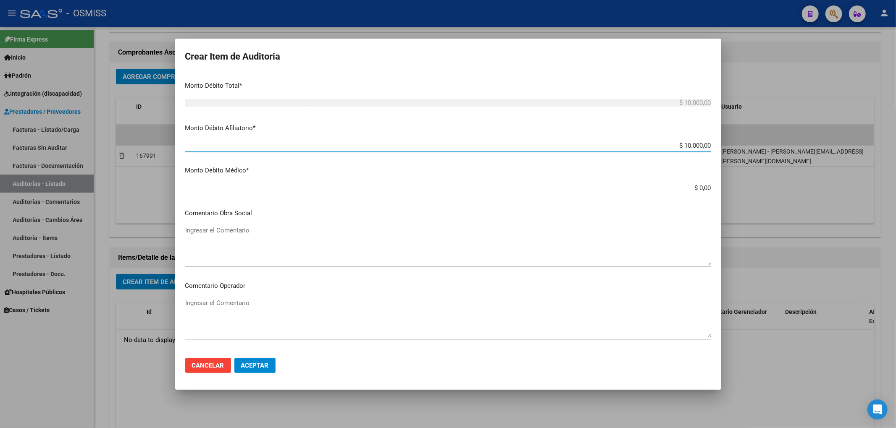
click at [228, 306] on textarea "Ingresar el Comentario" at bounding box center [448, 318] width 526 height 39
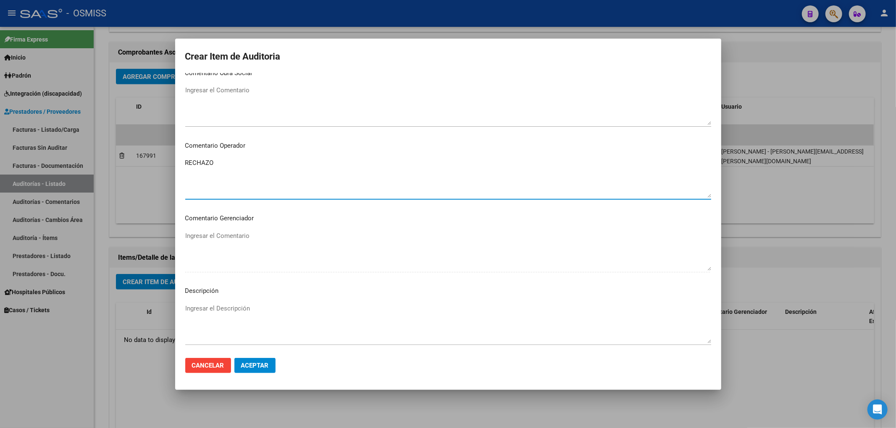
scroll to position [504, 0]
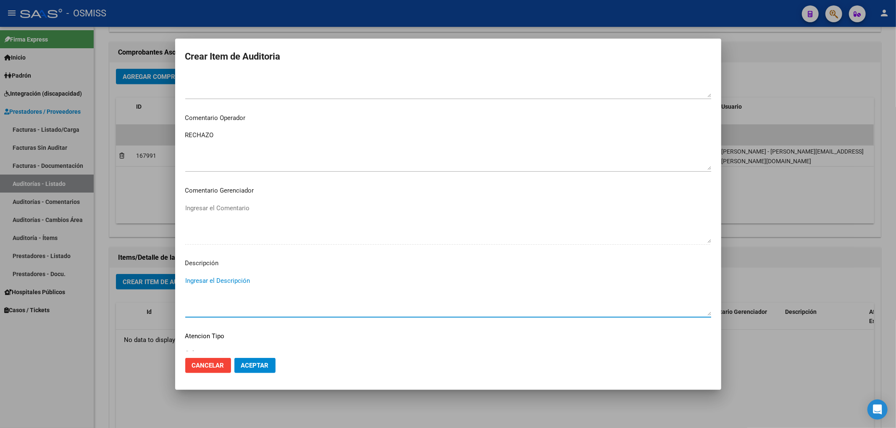
click at [240, 283] on textarea "Ingresar el Descripción" at bounding box center [448, 295] width 526 height 39
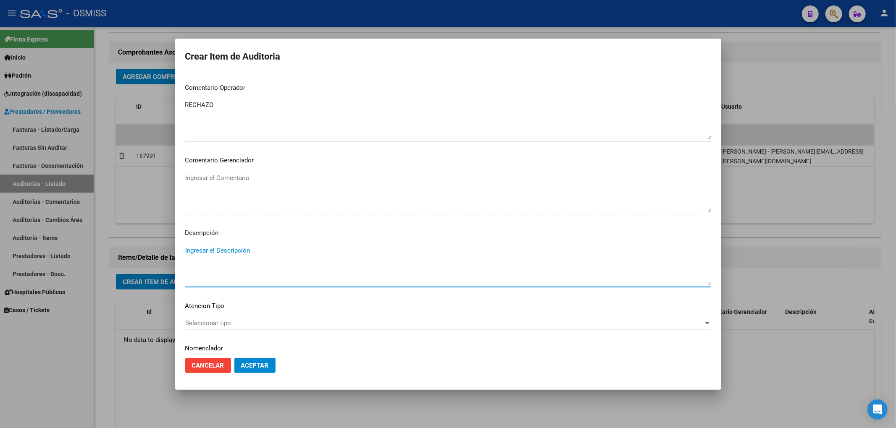
scroll to position [563, 0]
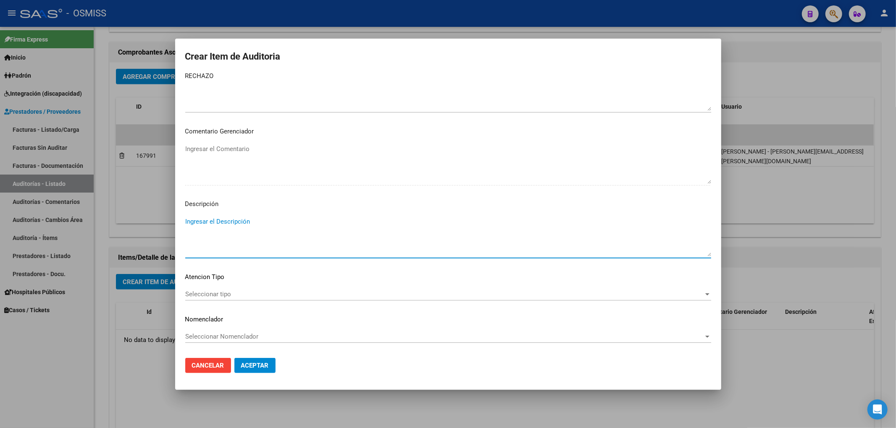
paste textarea "BAJA por finalización de la cobertura legal al ……. - Ley 23,660 art. 10 inc. A."
drag, startPoint x: 321, startPoint y: 221, endPoint x: 313, endPoint y: 221, distance: 8.4
click at [313, 221] on textarea "BAJA por finalización de la cobertura legal al ……. - Ley 23,660 art. 10 inc. A." at bounding box center [448, 236] width 526 height 39
click at [265, 239] on textarea "BAJA por finalización de la cobertura legal al [DATE] - [GEOGRAPHIC_DATA] 23,66…" at bounding box center [448, 236] width 526 height 39
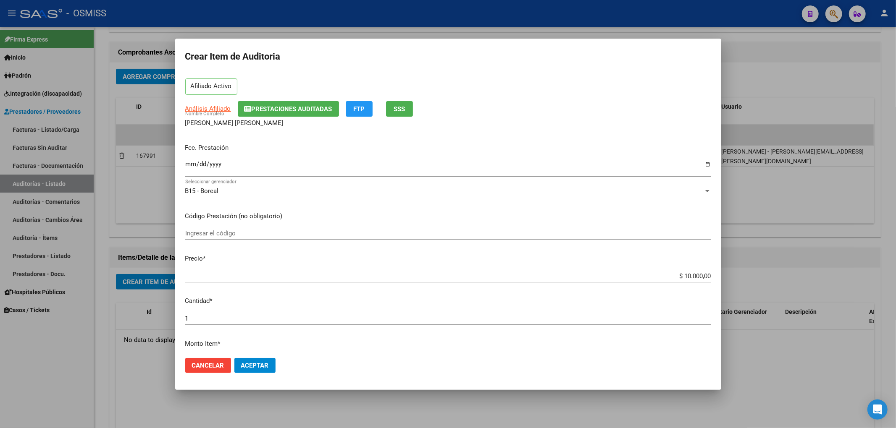
scroll to position [0, 0]
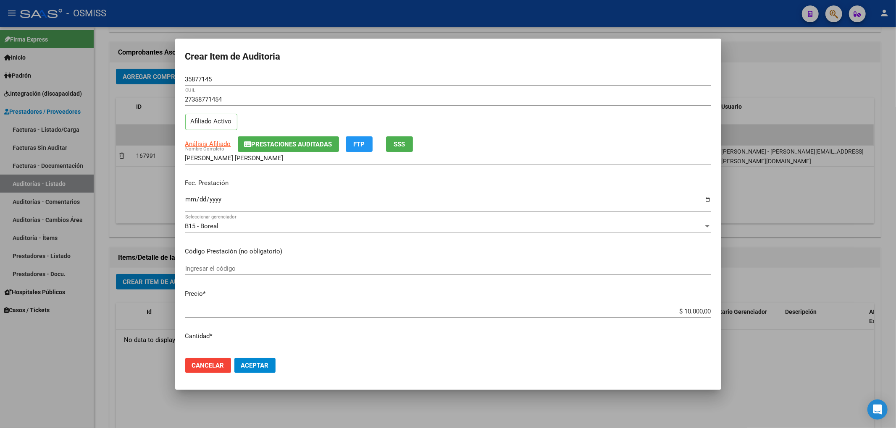
click at [266, 373] on button "Aceptar" at bounding box center [254, 365] width 41 height 15
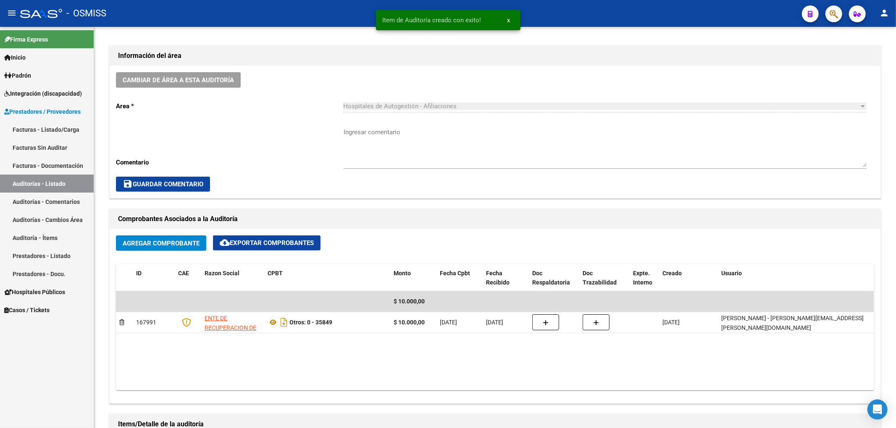
scroll to position [168, 0]
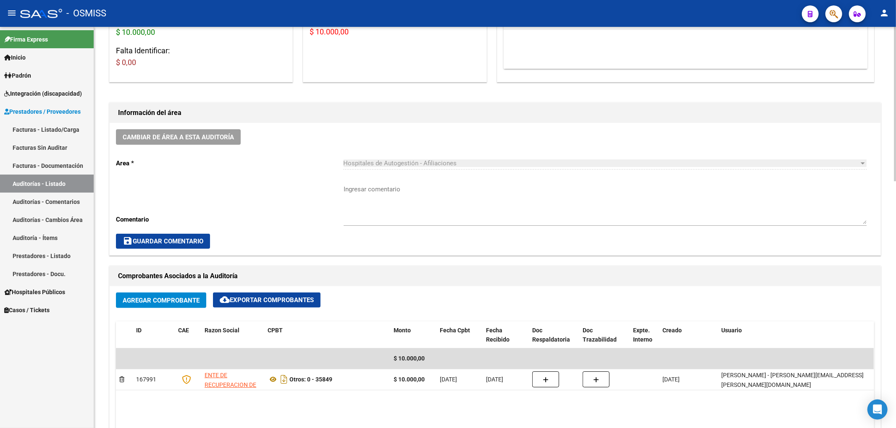
click at [380, 191] on textarea "Ingresar comentario" at bounding box center [604, 204] width 523 height 39
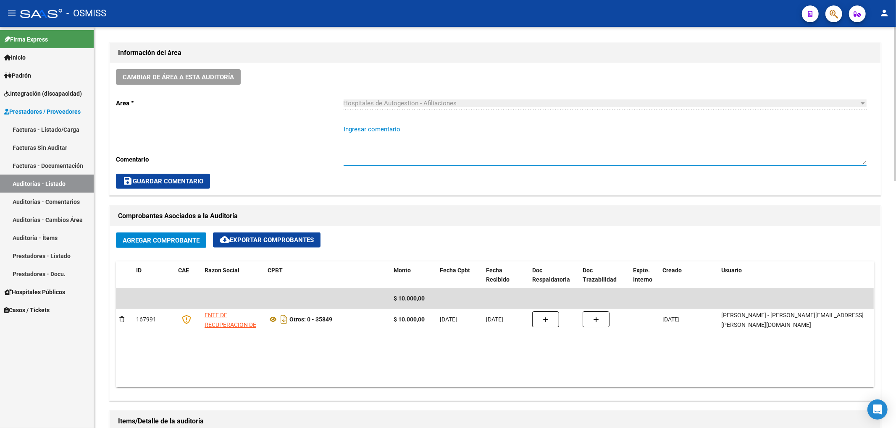
scroll to position [0, 0]
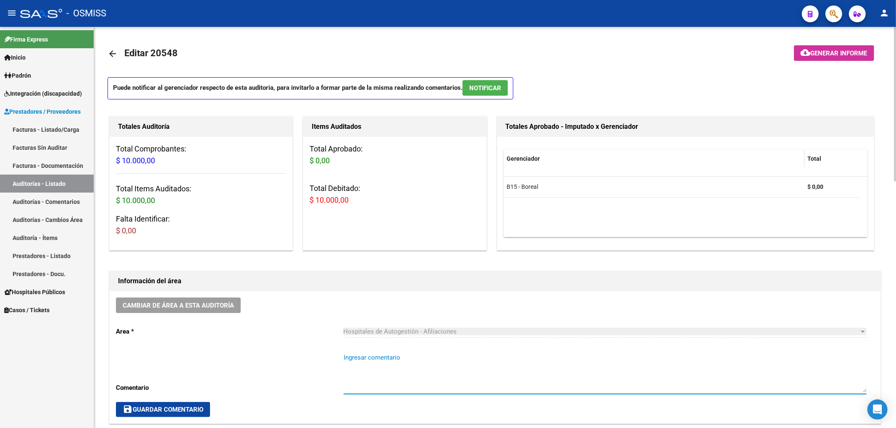
click at [113, 55] on mat-icon "arrow_back" at bounding box center [112, 54] width 10 height 10
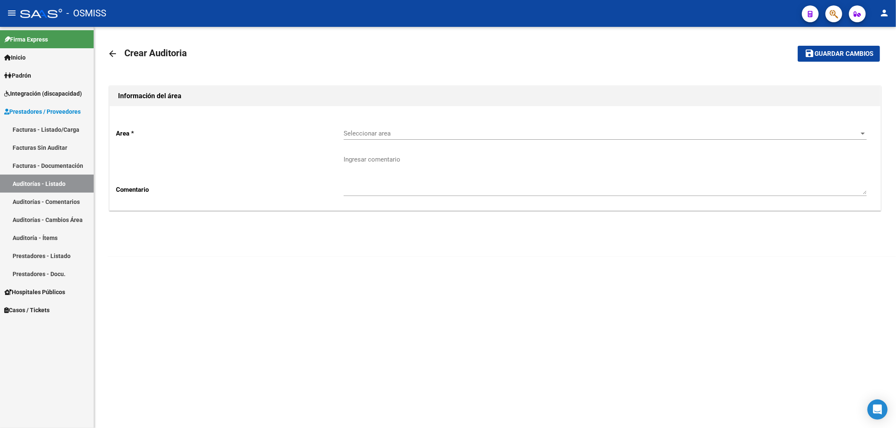
click at [114, 55] on mat-icon "arrow_back" at bounding box center [112, 54] width 10 height 10
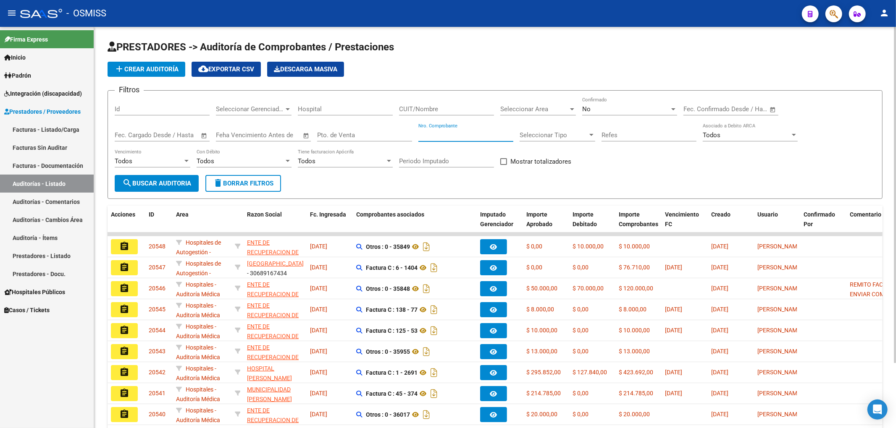
click at [443, 138] on input "Nro. Comprobante" at bounding box center [465, 135] width 95 height 8
click at [173, 183] on span "search Buscar Auditoria" at bounding box center [156, 184] width 69 height 8
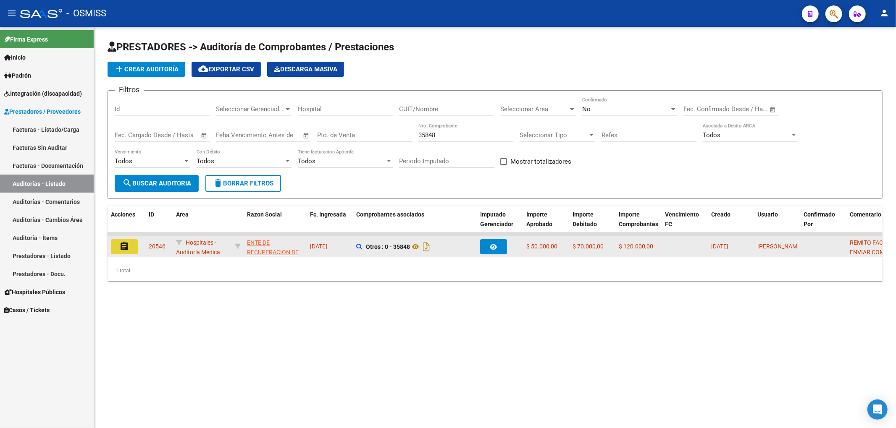
click at [131, 244] on button "assignment" at bounding box center [124, 246] width 27 height 15
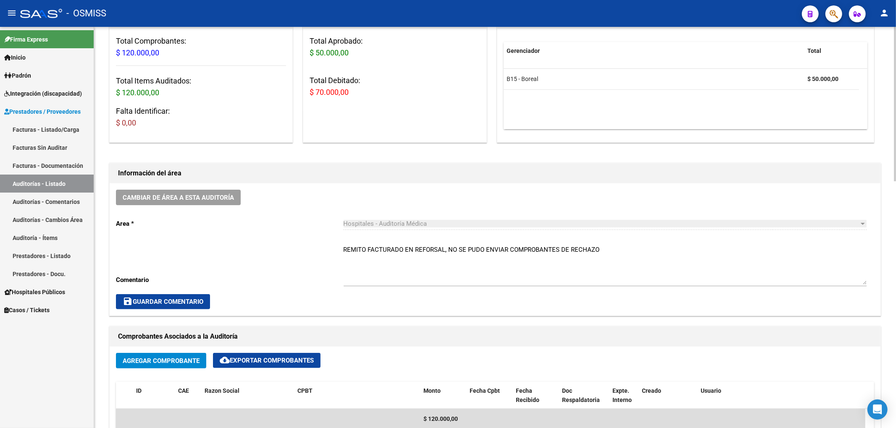
scroll to position [112, 0]
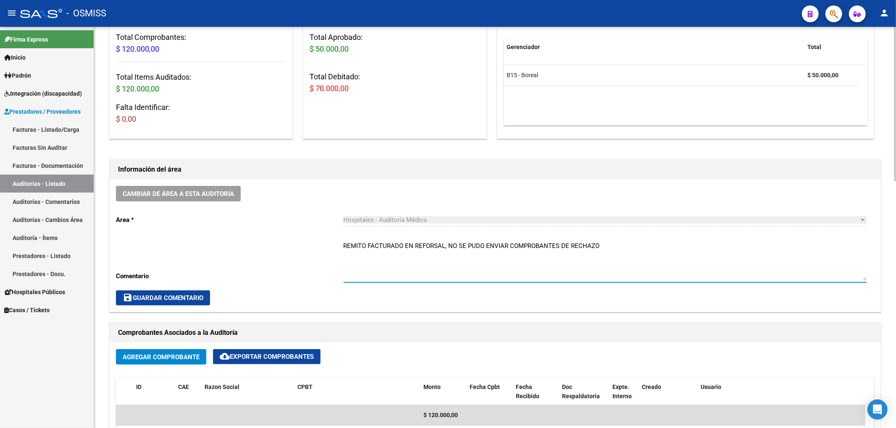
drag, startPoint x: 343, startPoint y: 246, endPoint x: 613, endPoint y: 254, distance: 270.1
click at [613, 254] on textarea "REMITO FACTURADO EN REFORSAL, NO SE PUDO ENVIAR COMPROBANTES DE RECHAZO" at bounding box center [604, 260] width 523 height 39
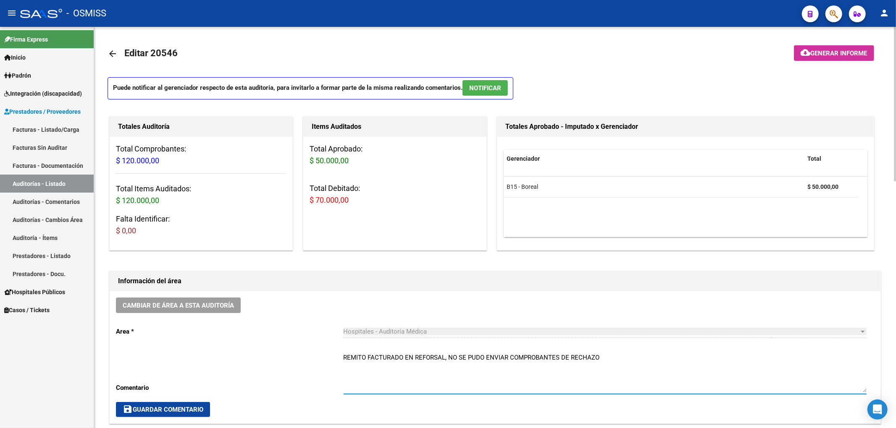
click at [819, 51] on span "Generar informe" at bounding box center [838, 54] width 57 height 8
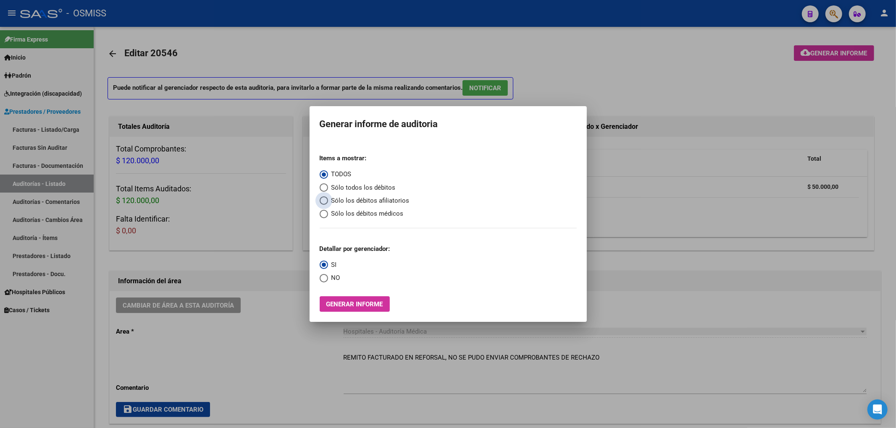
click at [382, 201] on span "Sólo los débitos afiliatorios" at bounding box center [368, 201] width 81 height 10
click at [328, 201] on input "Sólo los débitos afiliatorios" at bounding box center [323, 200] width 8 height 8
drag, startPoint x: 335, startPoint y: 279, endPoint x: 335, endPoint y: 284, distance: 4.6
click at [335, 279] on span "NO" at bounding box center [334, 278] width 12 height 10
click at [328, 279] on input "NO" at bounding box center [323, 278] width 8 height 8
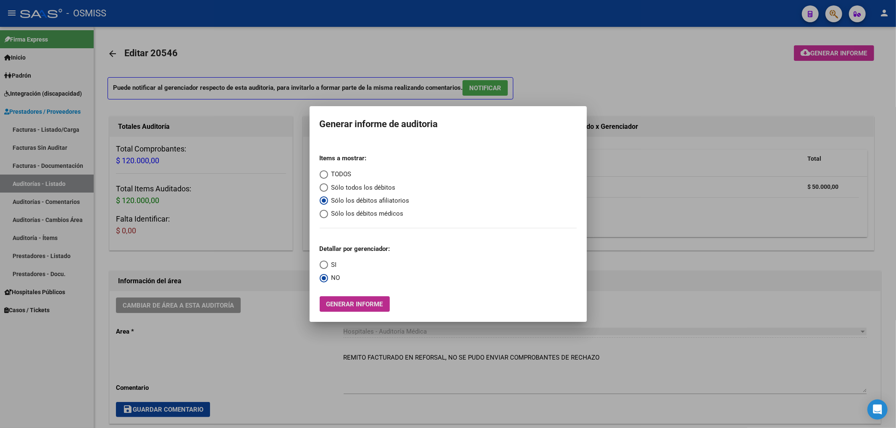
click at [345, 301] on span "Generar informe" at bounding box center [354, 305] width 57 height 8
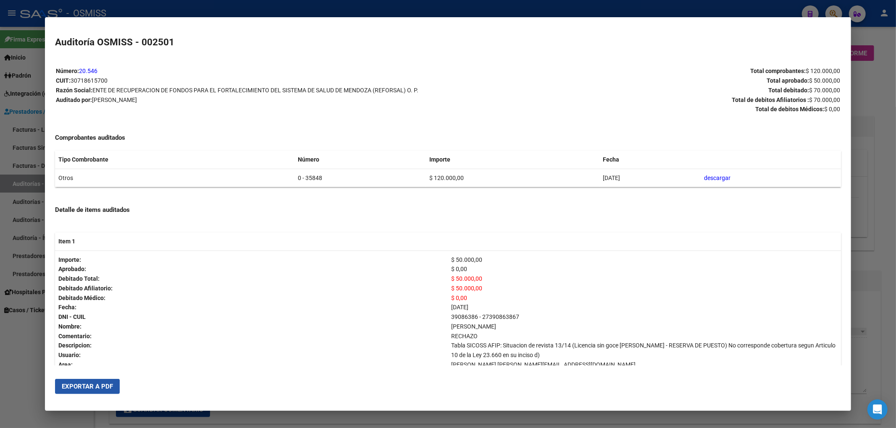
click at [108, 385] on span "Exportar a PDF" at bounding box center [87, 387] width 51 height 8
click at [877, 84] on div at bounding box center [448, 214] width 896 height 428
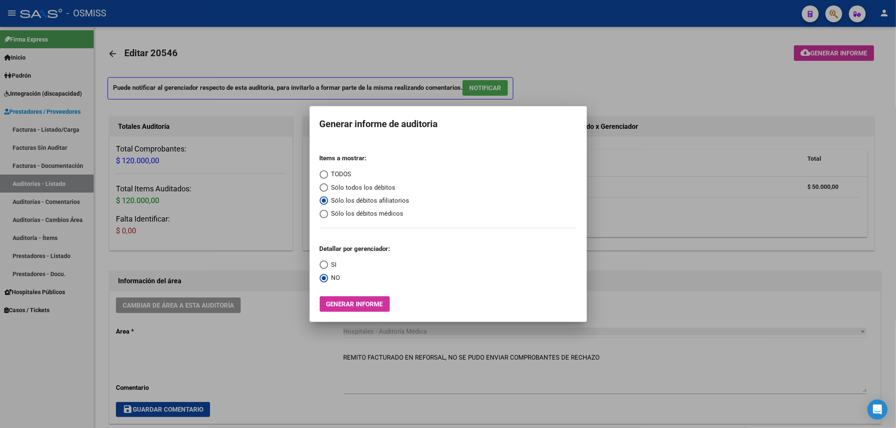
click at [594, 56] on div at bounding box center [448, 214] width 896 height 428
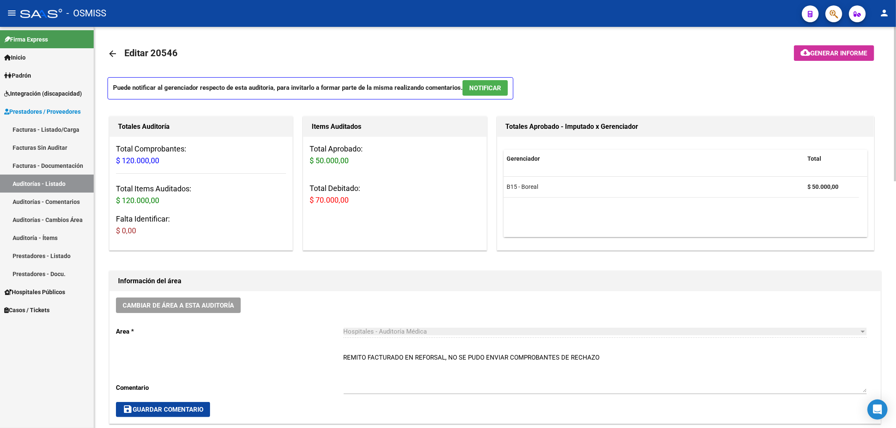
click at [603, 356] on textarea "REMITO FACTURADO EN REFORSAL, NO SE PUDO ENVIAR COMPROBANTES DE RECHAZO" at bounding box center [604, 372] width 523 height 39
drag, startPoint x: 603, startPoint y: 358, endPoint x: 333, endPoint y: 351, distance: 270.0
click at [333, 351] on div "Cambiar de área a esta auditoría Area * Hospitales - Auditoría Médica Seleccion…" at bounding box center [495, 357] width 770 height 132
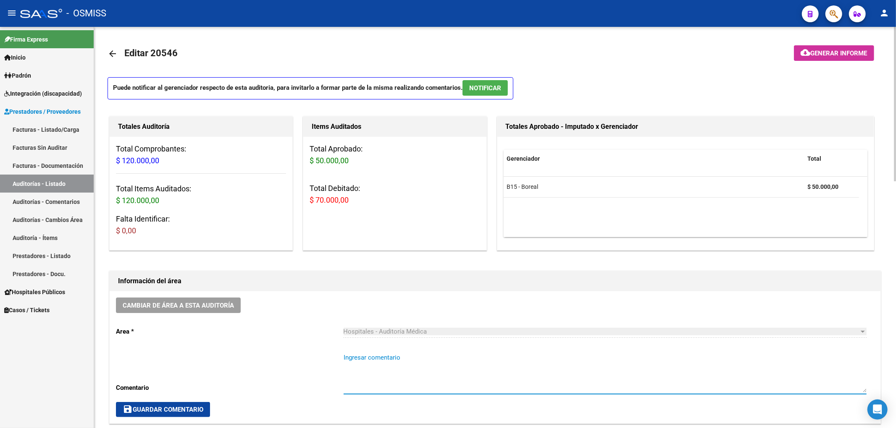
click at [365, 375] on textarea "Ingresar comentario" at bounding box center [604, 372] width 523 height 39
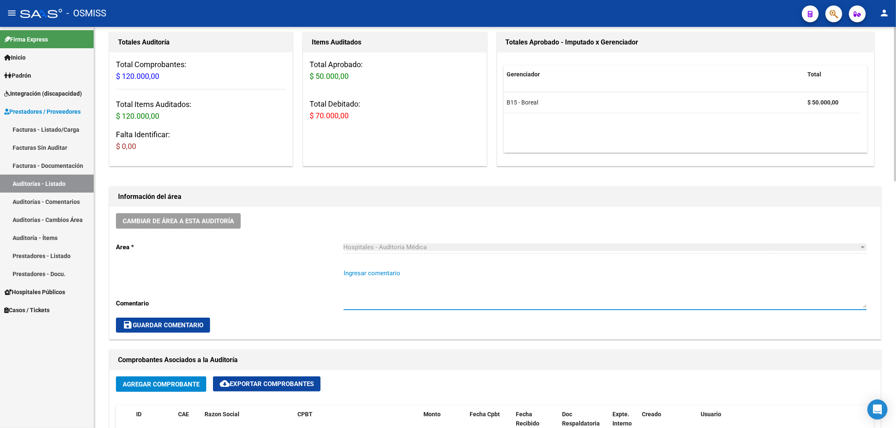
scroll to position [112, 0]
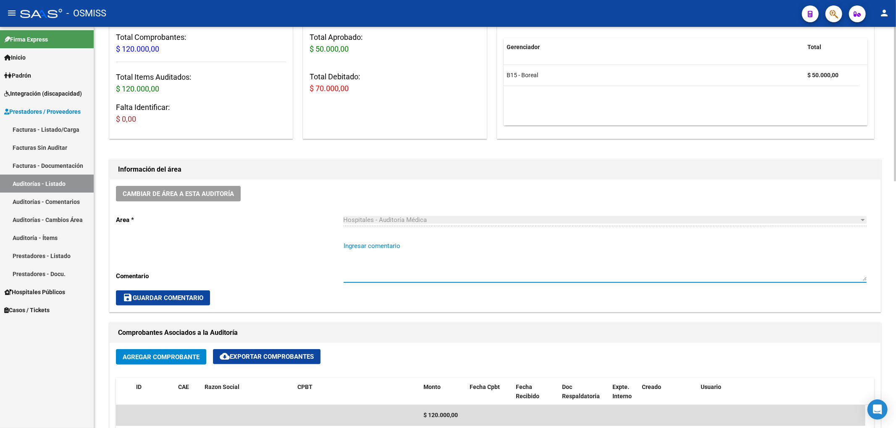
click at [202, 290] on div "Cambiar de área a esta auditoría Area * Hospitales - Auditoría Médica Seleccion…" at bounding box center [495, 246] width 770 height 132
click at [203, 296] on span "save Guardar Comentario" at bounding box center [163, 298] width 81 height 8
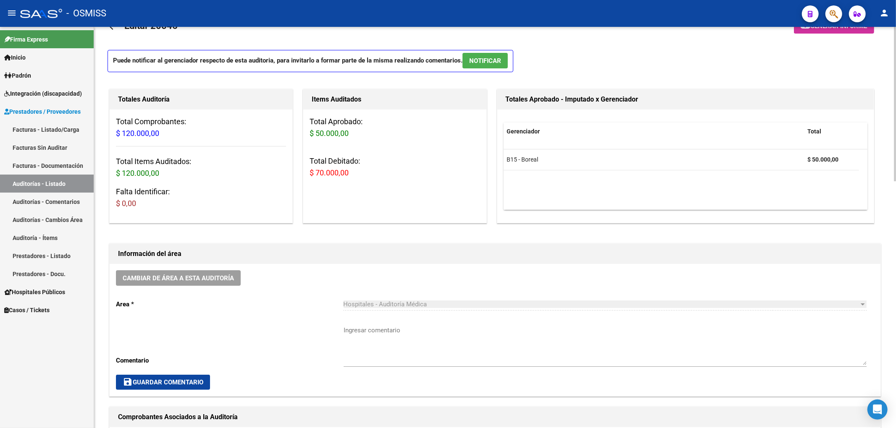
scroll to position [0, 0]
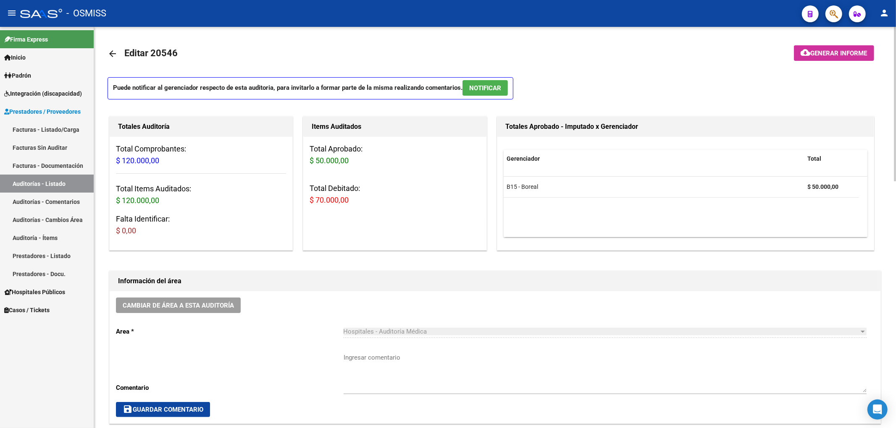
drag, startPoint x: 108, startPoint y: 50, endPoint x: 107, endPoint y: 57, distance: 6.8
click at [108, 50] on mat-icon "arrow_back" at bounding box center [112, 54] width 10 height 10
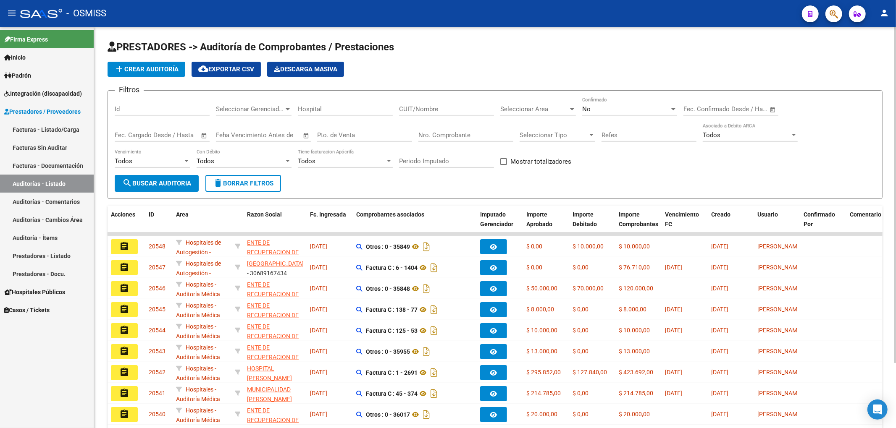
click at [536, 111] on span "Seleccionar Area" at bounding box center [534, 109] width 68 height 8
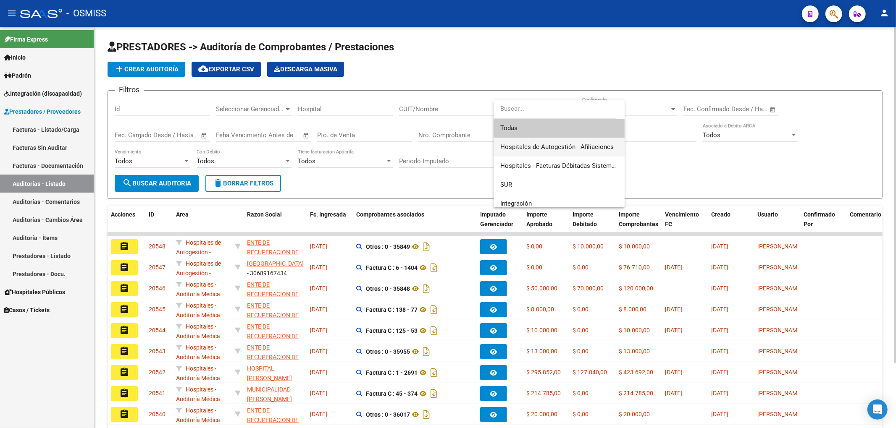
click at [539, 148] on span "Hospitales de Autogestión - Afiliaciones" at bounding box center [556, 147] width 113 height 8
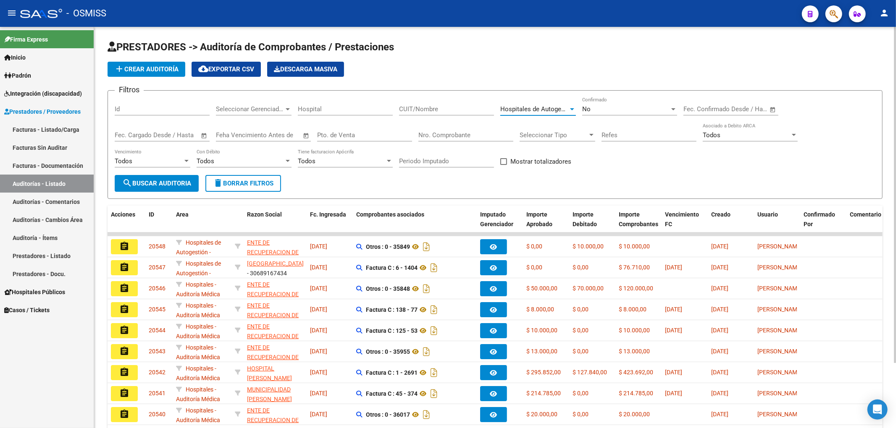
click at [123, 186] on button "search Buscar Auditoria" at bounding box center [157, 183] width 84 height 17
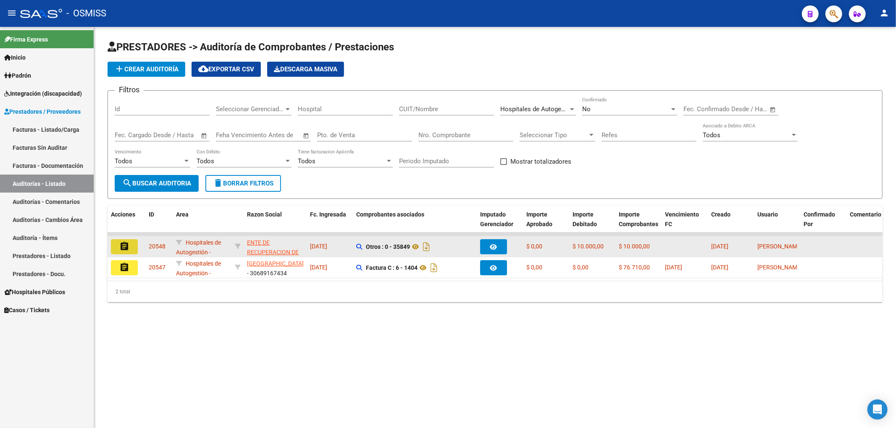
click at [120, 247] on mat-icon "assignment" at bounding box center [124, 246] width 10 height 10
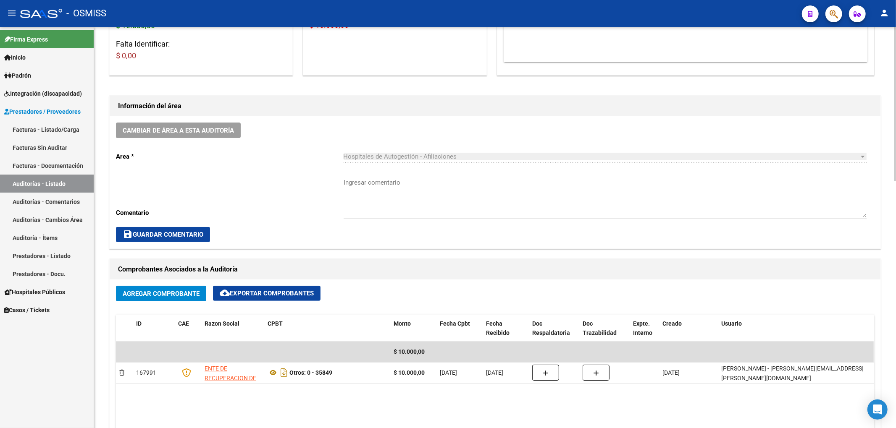
scroll to position [168, 0]
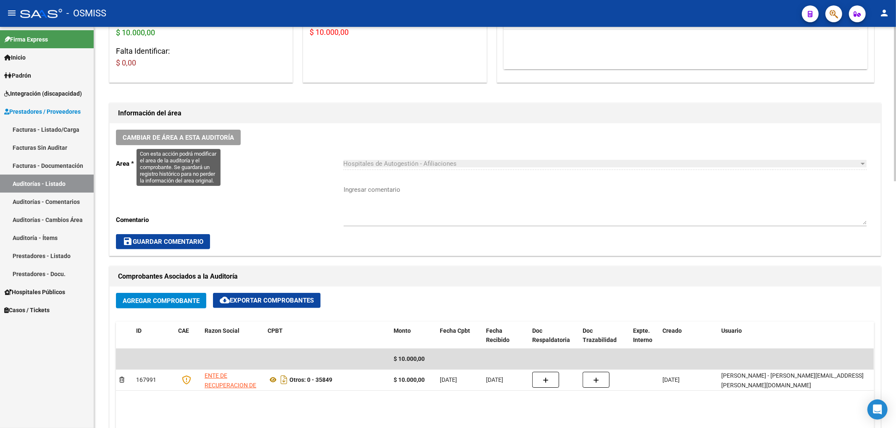
click at [223, 142] on button "Cambiar de área a esta auditoría" at bounding box center [178, 138] width 125 height 16
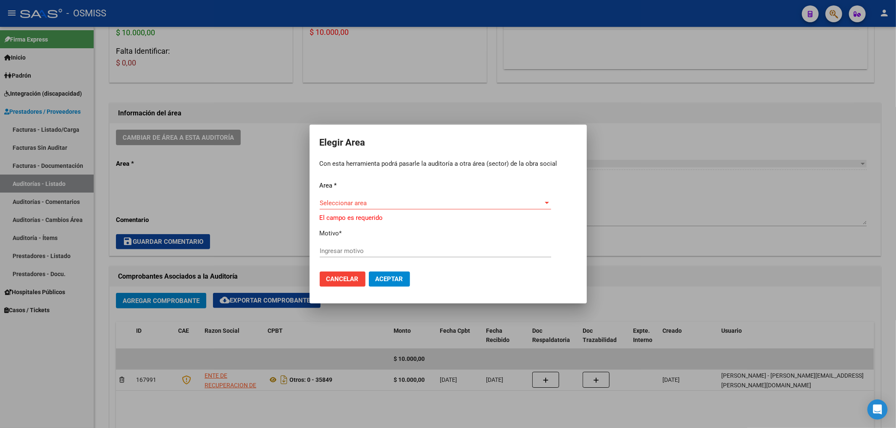
click at [388, 200] on div "Seleccionar area Seleccionar area" at bounding box center [434, 203] width 231 height 13
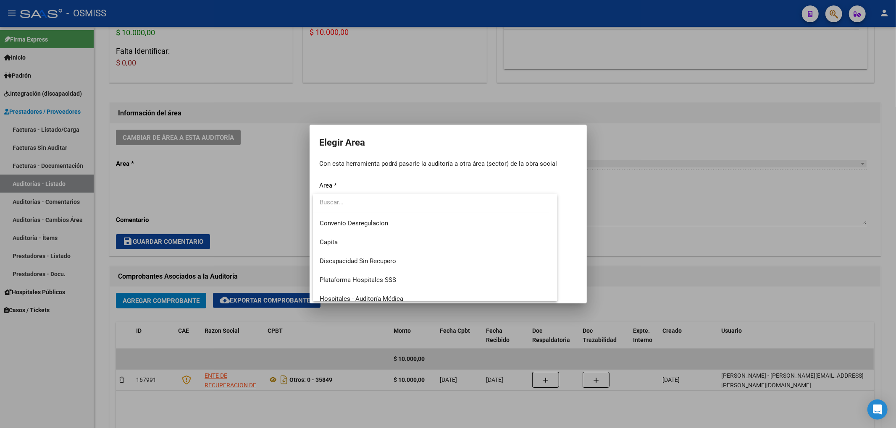
scroll to position [112, 0]
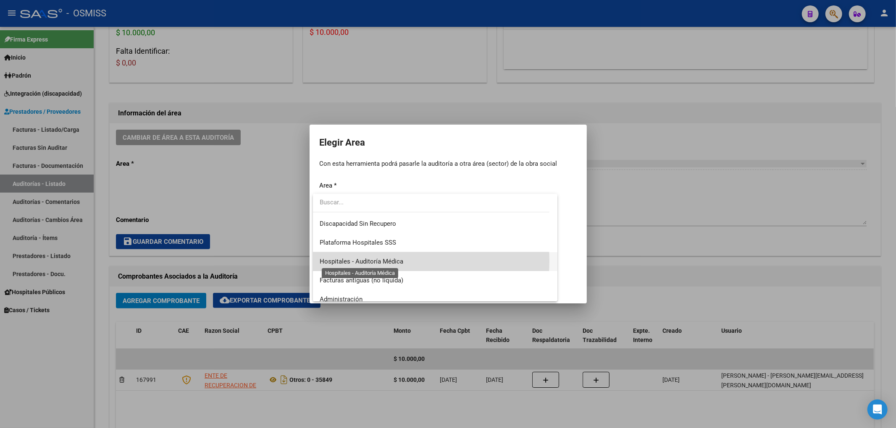
click at [398, 261] on span "Hospitales - Auditoría Médica" at bounding box center [361, 262] width 84 height 8
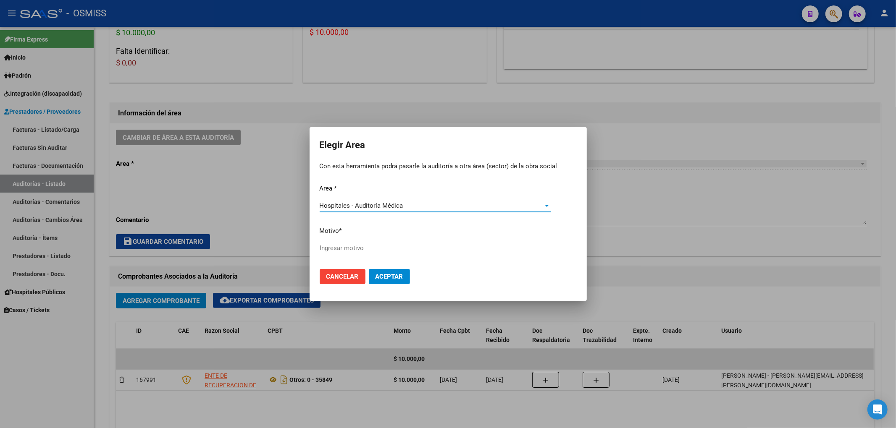
click at [358, 247] on div "Ingresar motivo" at bounding box center [434, 248] width 231 height 13
click at [352, 245] on input "Ingresar motivo" at bounding box center [434, 248] width 231 height 8
click at [400, 273] on span "Aceptar" at bounding box center [389, 277] width 28 height 8
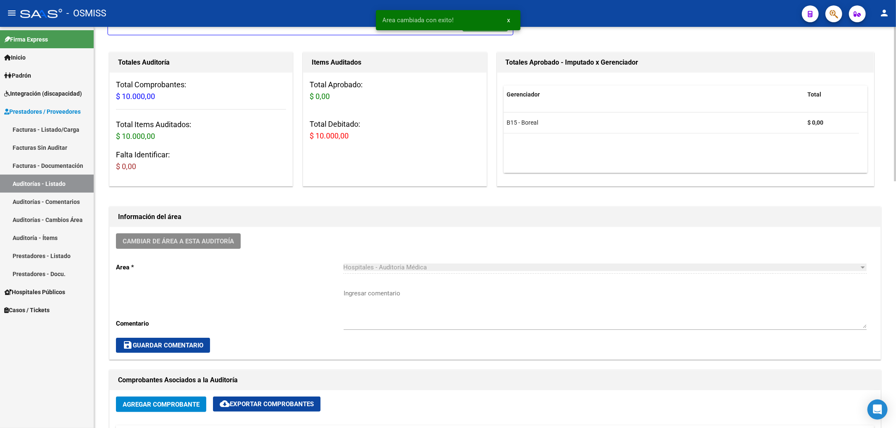
scroll to position [0, 0]
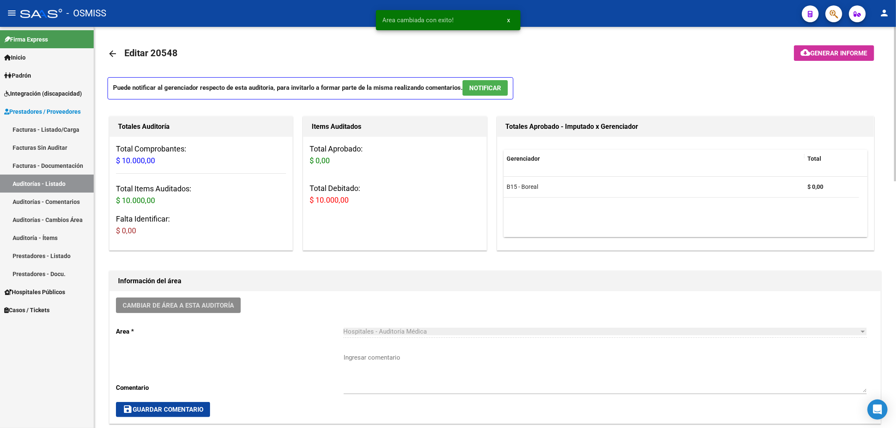
click at [115, 52] on mat-icon "arrow_back" at bounding box center [112, 54] width 10 height 10
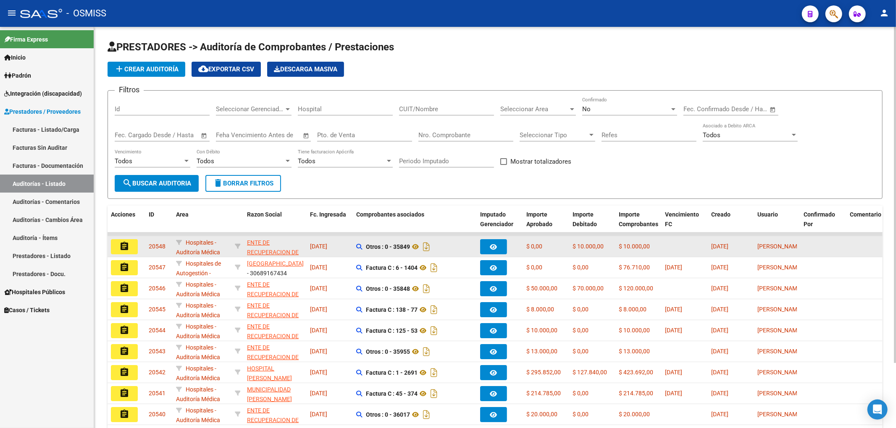
click at [129, 242] on button "assignment" at bounding box center [124, 246] width 27 height 15
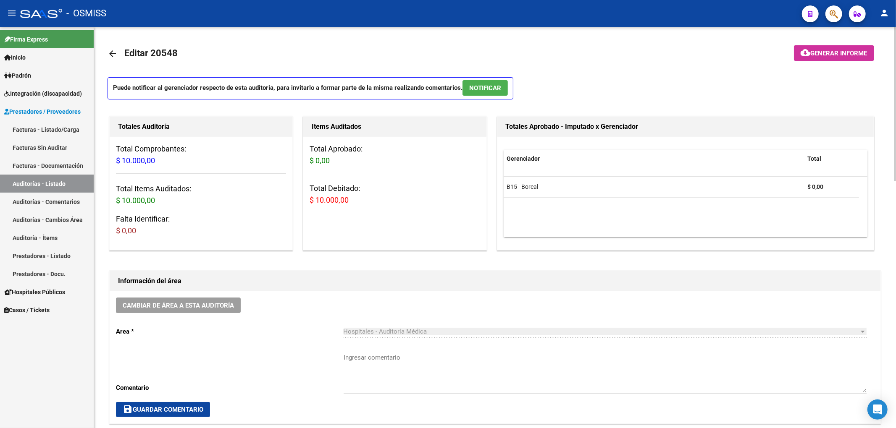
click at [113, 52] on mat-icon "arrow_back" at bounding box center [112, 54] width 10 height 10
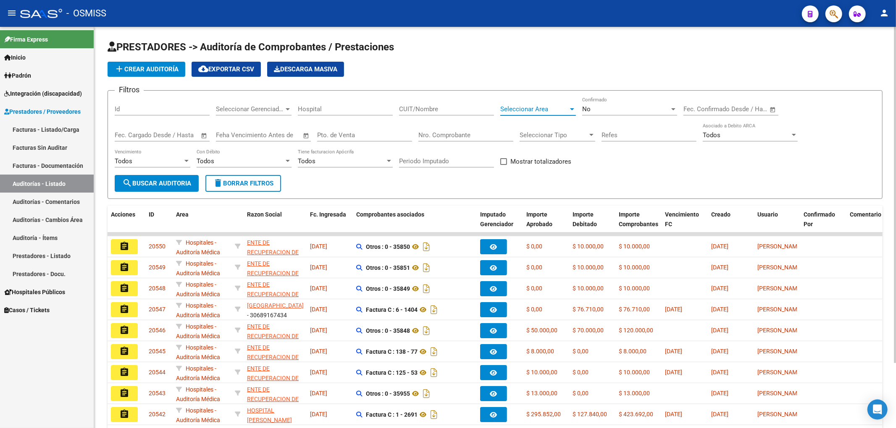
click at [514, 110] on span "Seleccionar Area" at bounding box center [534, 109] width 68 height 8
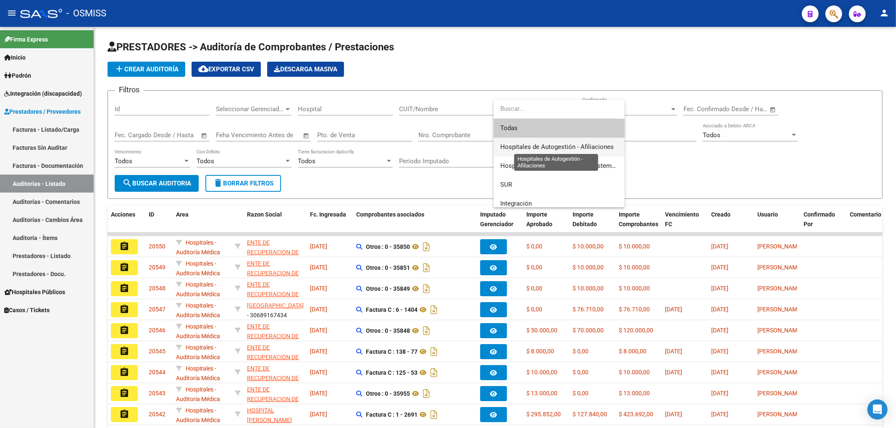
click at [518, 147] on span "Hospitales de Autogestión - Afiliaciones" at bounding box center [556, 147] width 113 height 8
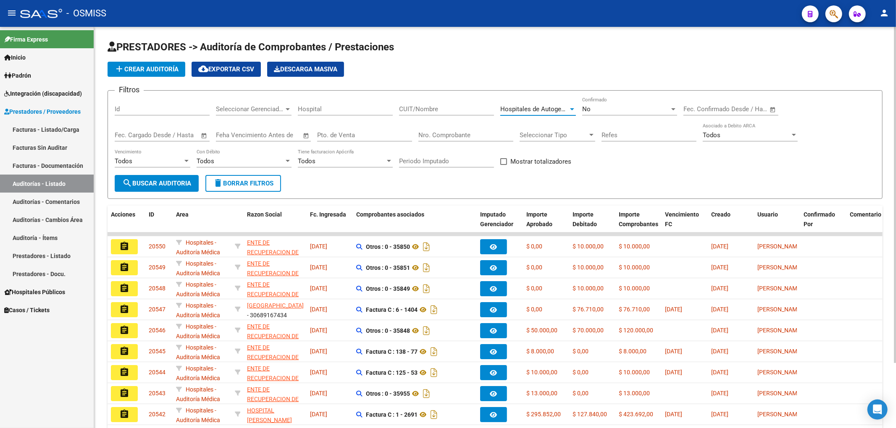
click at [179, 181] on span "search Buscar Auditoria" at bounding box center [156, 184] width 69 height 8
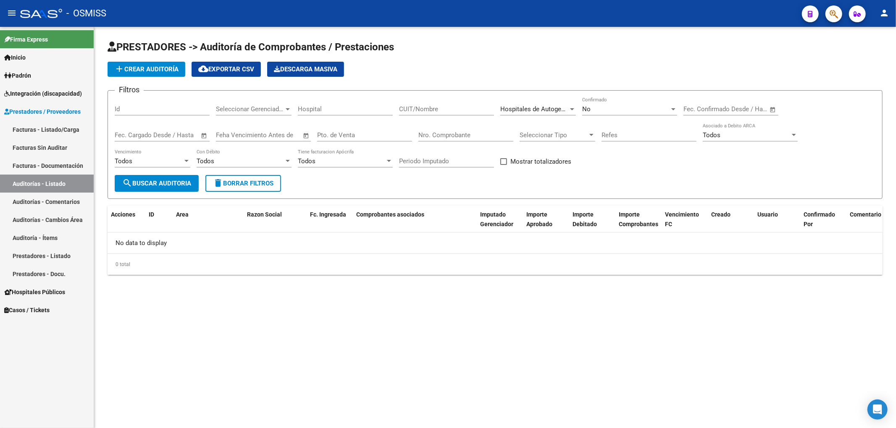
click at [172, 66] on span "add Crear Auditoría" at bounding box center [146, 69] width 64 height 8
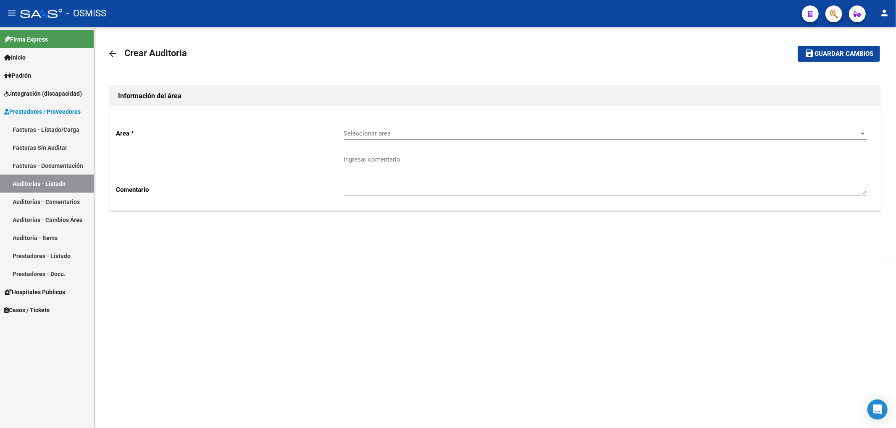
click at [387, 138] on div "Seleccionar area Seleccionar area" at bounding box center [604, 131] width 523 height 18
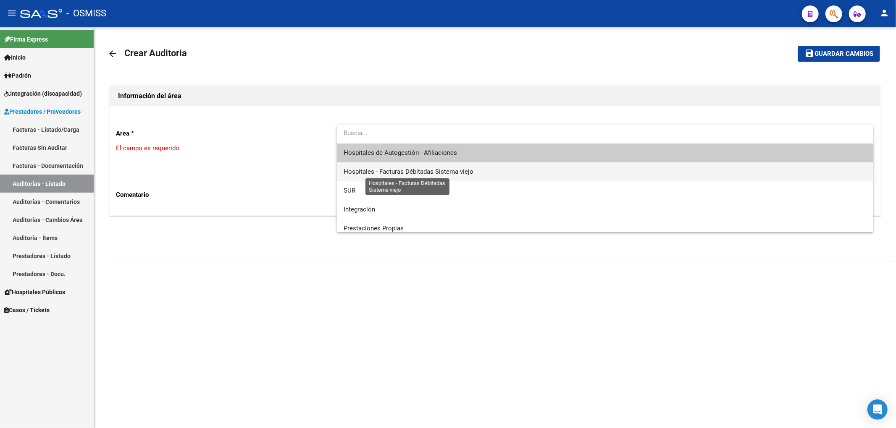
click at [406, 170] on span "Hospitales - Facturas Débitadas Sistema viejo" at bounding box center [408, 172] width 130 height 8
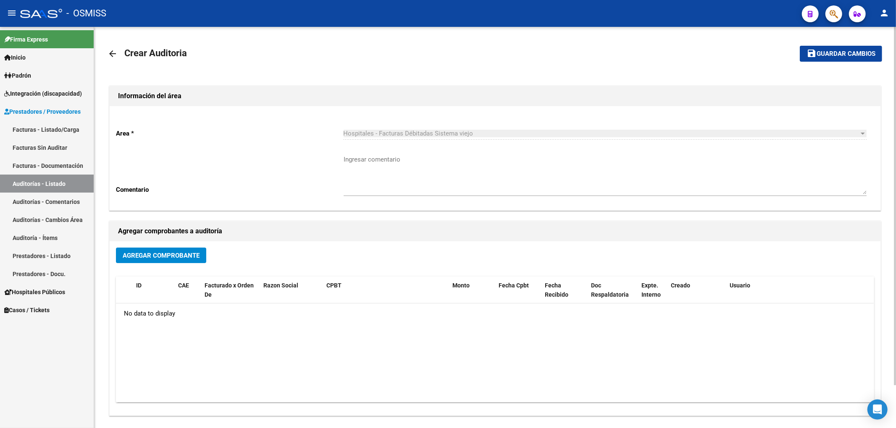
click at [392, 138] on div "Hospitales - Facturas Débitadas Sistema viejo Seleccionar area" at bounding box center [604, 131] width 523 height 18
click at [393, 136] on span "Hospitales - Facturas Débitadas Sistema viejo" at bounding box center [408, 134] width 130 height 8
click at [402, 133] on span "Hospitales - Facturas Débitadas Sistema viejo" at bounding box center [408, 134] width 130 height 8
click at [696, 134] on div "Hospitales - Facturas Débitadas Sistema viejo" at bounding box center [600, 134] width 515 height 8
click at [864, 134] on div at bounding box center [862, 134] width 4 height 2
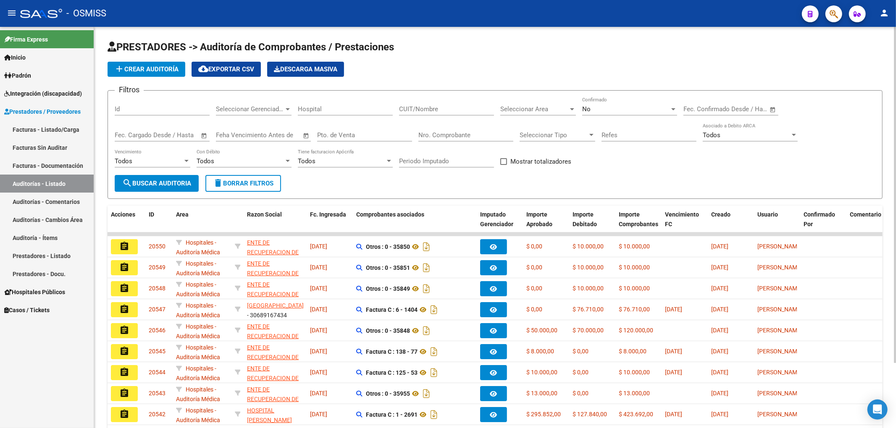
click at [159, 64] on button "add Crear Auditoría" at bounding box center [146, 69] width 78 height 15
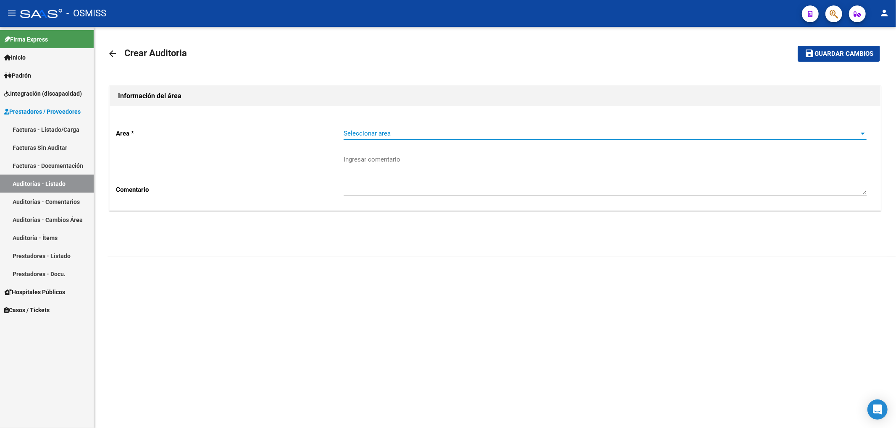
click at [368, 135] on span "Seleccionar area" at bounding box center [600, 134] width 515 height 8
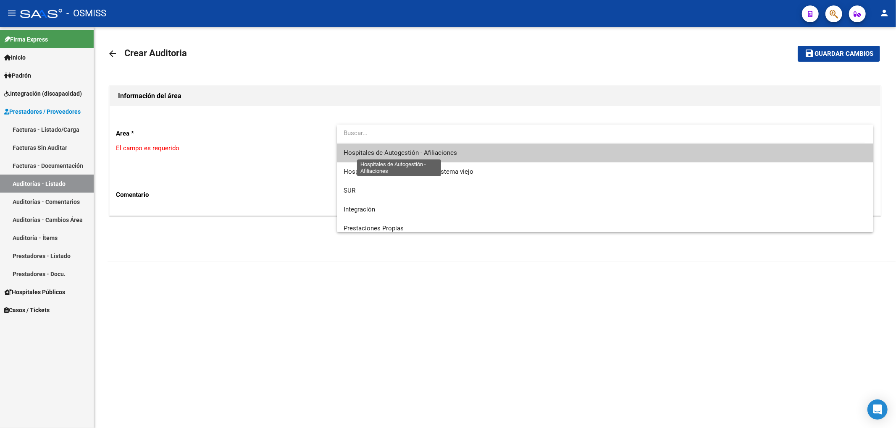
click at [377, 153] on span "Hospitales de Autogestión - Afiliaciones" at bounding box center [399, 153] width 113 height 8
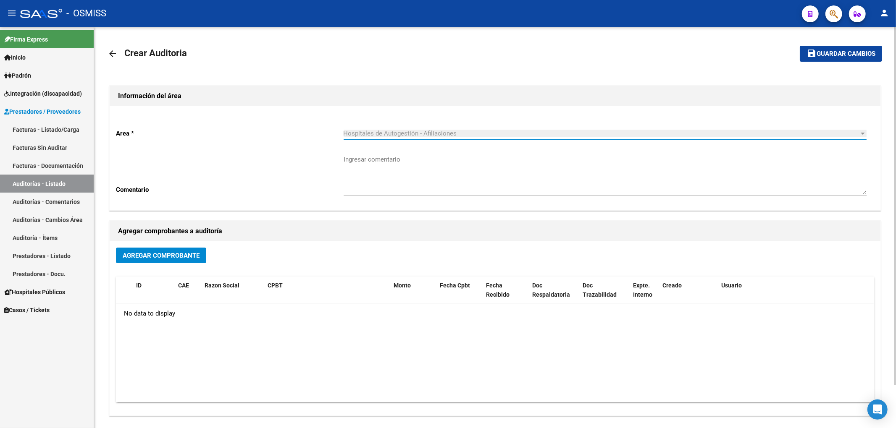
click at [178, 258] on span "Agregar Comprobante" at bounding box center [161, 256] width 77 height 8
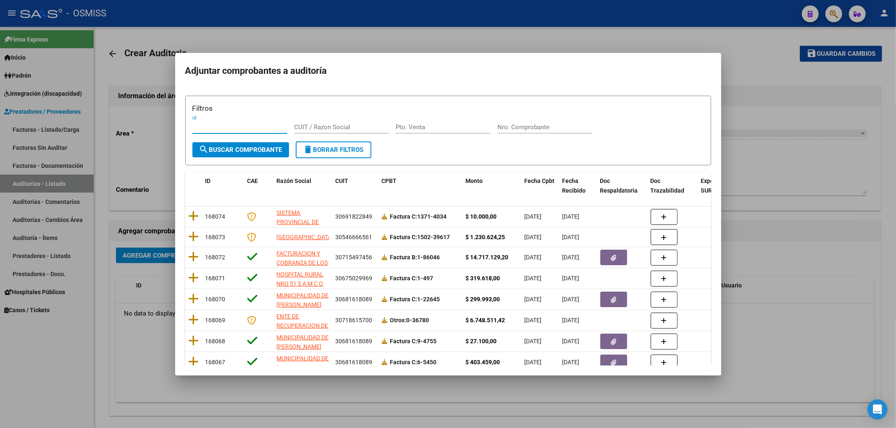
click at [508, 125] on input "Nro. Comprobante" at bounding box center [544, 127] width 95 height 8
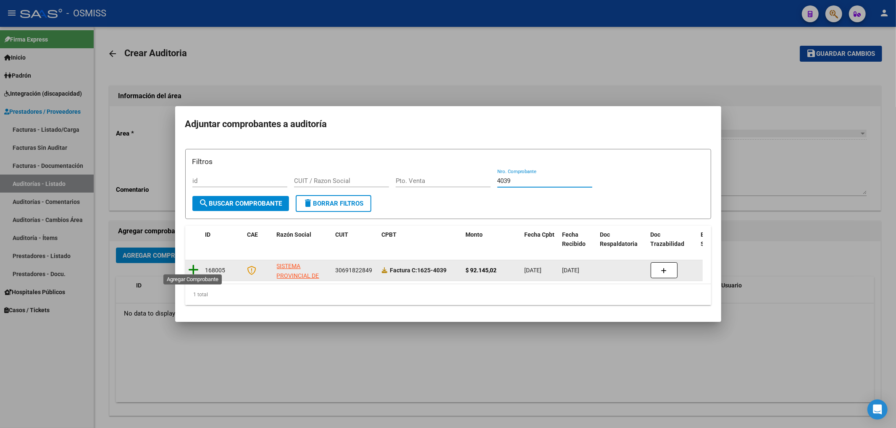
click at [194, 264] on icon at bounding box center [194, 270] width 10 height 12
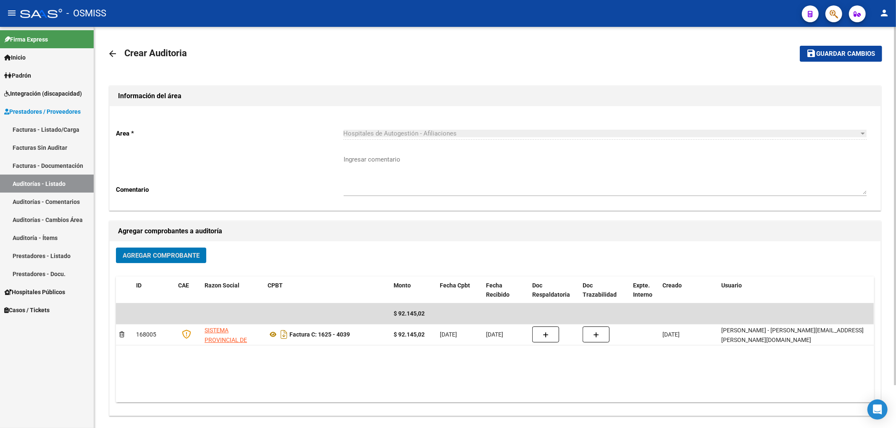
click at [857, 54] on span "Guardar cambios" at bounding box center [845, 54] width 59 height 8
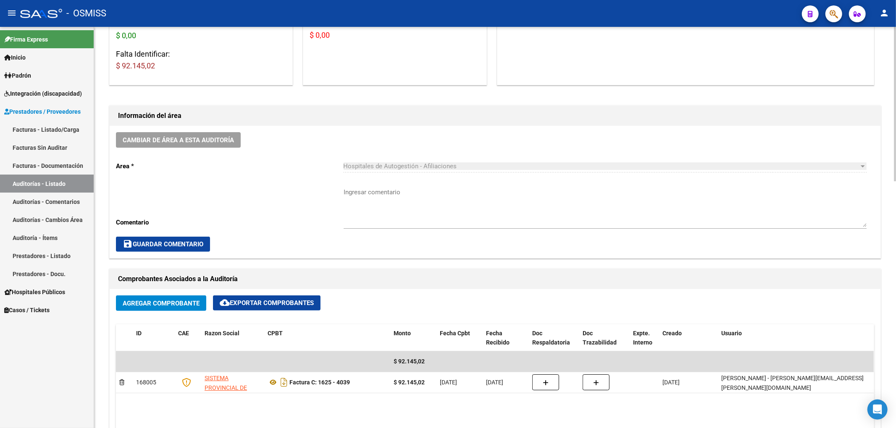
scroll to position [448, 0]
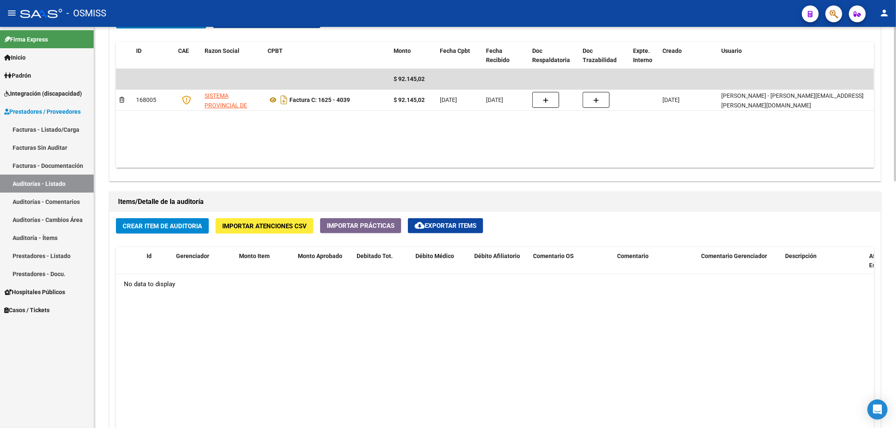
click at [185, 232] on button "Crear Item de Auditoria" at bounding box center [162, 226] width 93 height 16
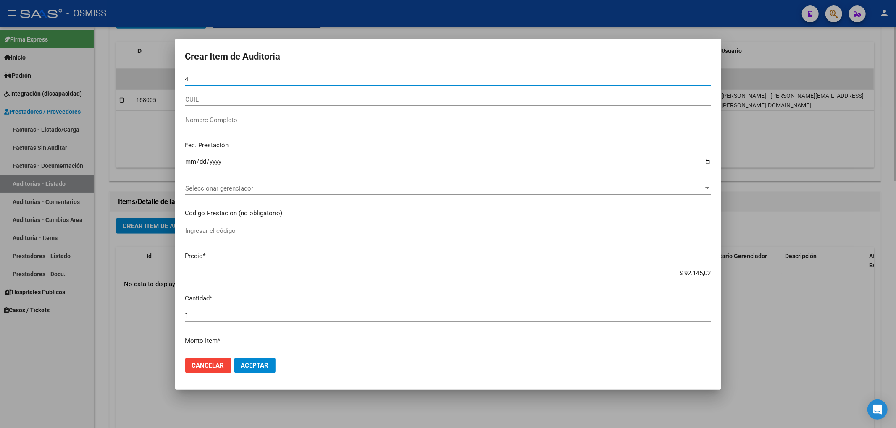
paste input "9505316"
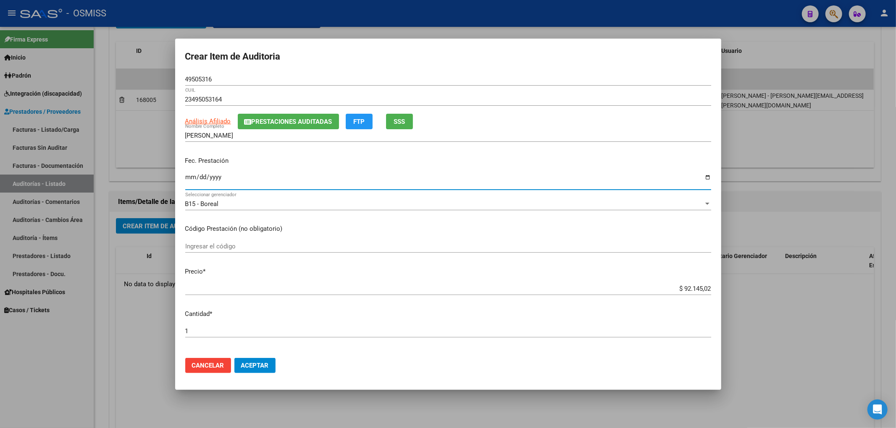
click at [187, 179] on input "Ingresar la fecha" at bounding box center [448, 180] width 526 height 13
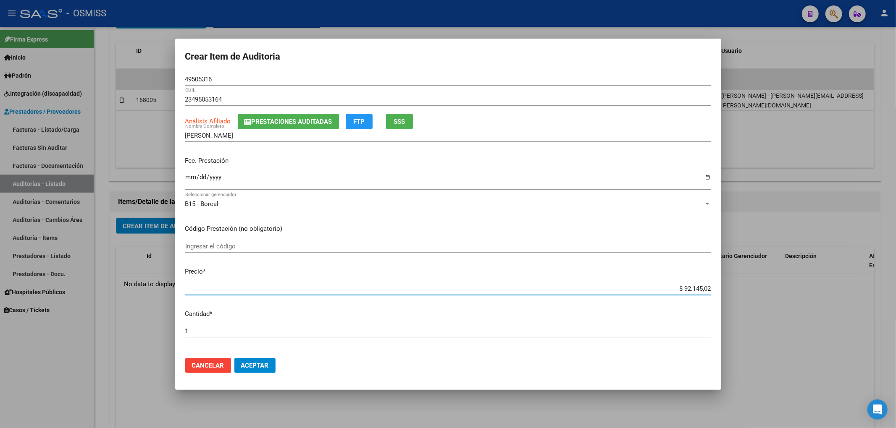
drag, startPoint x: 676, startPoint y: 287, endPoint x: 712, endPoint y: 289, distance: 36.1
click at [712, 289] on mat-dialog-content "49505316 Nro Documento 23495053164 CUIL Análisis Afiliado Prestaciones Auditada…" at bounding box center [448, 212] width 546 height 278
paste input "12.383,33"
click at [291, 128] on button "Prestaciones Auditadas" at bounding box center [288, 122] width 101 height 16
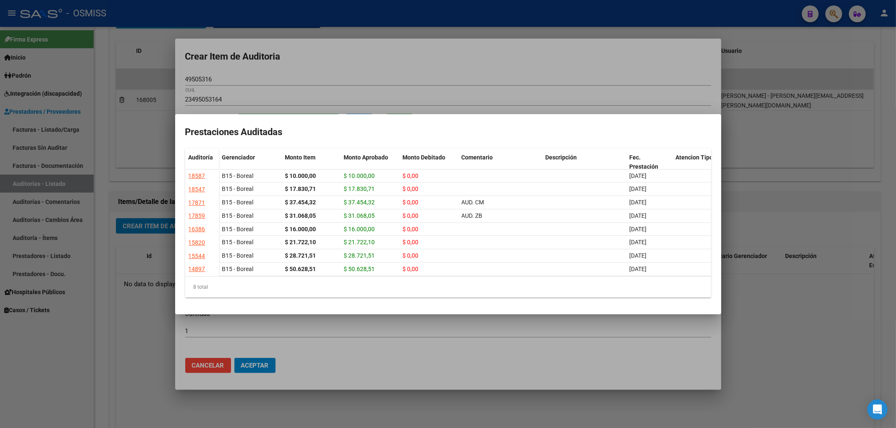
click at [303, 69] on div at bounding box center [448, 214] width 896 height 428
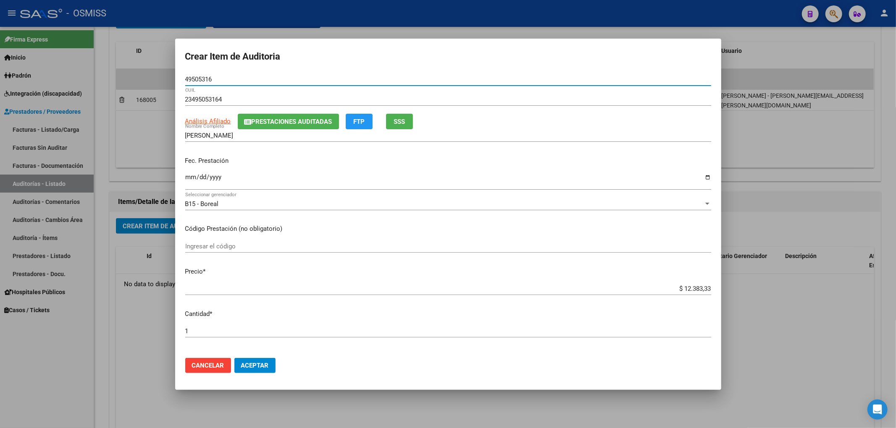
drag, startPoint x: 219, startPoint y: 81, endPoint x: 152, endPoint y: 86, distance: 67.4
click at [150, 81] on div "Crear Item de Auditoria 49505316 Nro Documento 23495053164 CUIL Análisis Afilia…" at bounding box center [448, 214] width 896 height 428
click at [326, 167] on div "Fec. Prestación [DATE] Ingresar la fecha" at bounding box center [448, 174] width 526 height 48
click at [245, 367] on span "Aceptar" at bounding box center [255, 366] width 28 height 8
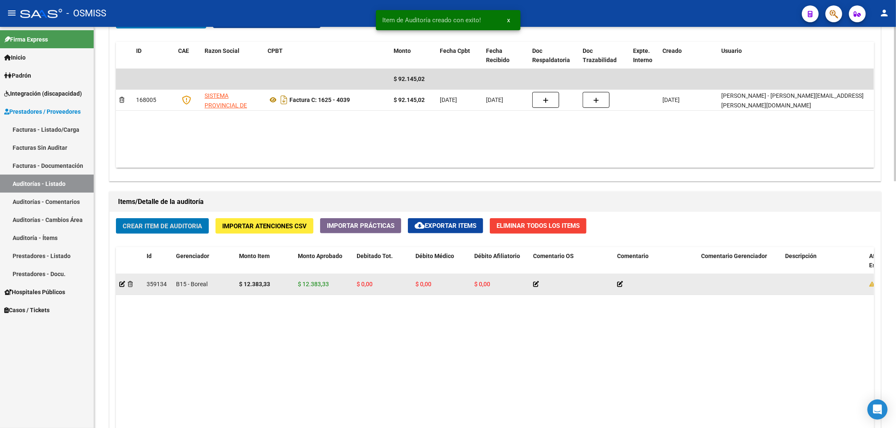
scroll to position [448, 0]
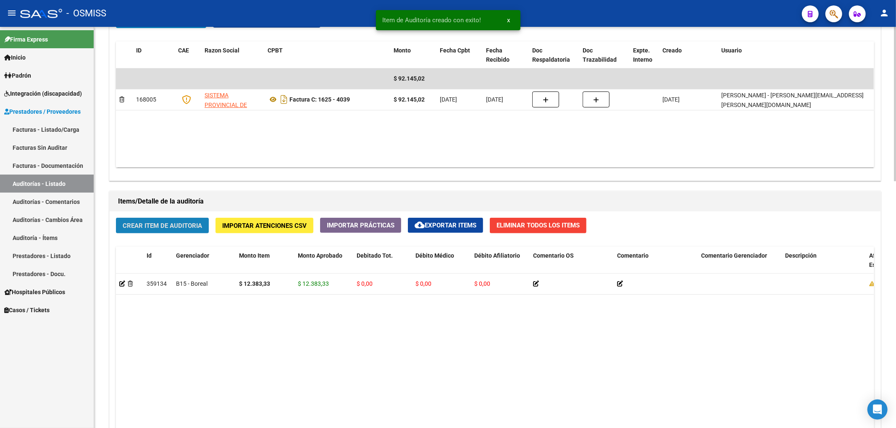
click at [206, 231] on button "Crear Item de Auditoria" at bounding box center [162, 226] width 93 height 16
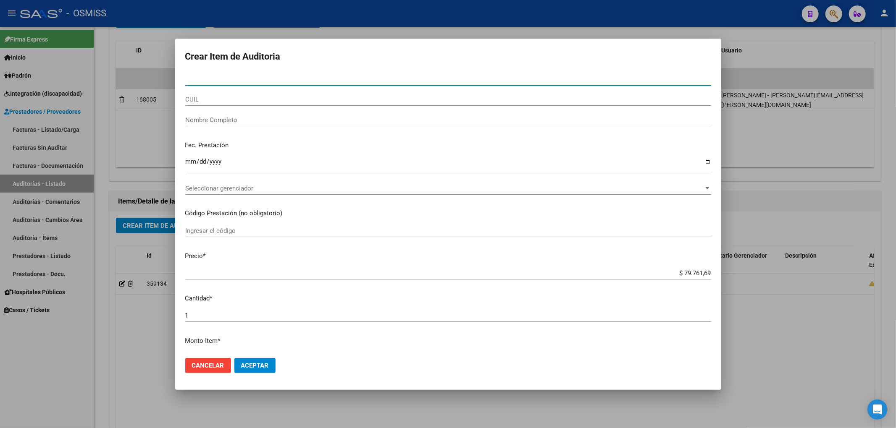
paste input "9998599"
click at [183, 81] on mat-dialog-content "9998599 Nro Documento CUIL Nombre Completo Fec. Prestación Ingresar la fecha Se…" at bounding box center [448, 212] width 546 height 278
click at [186, 79] on input "9998599" at bounding box center [448, 80] width 526 height 8
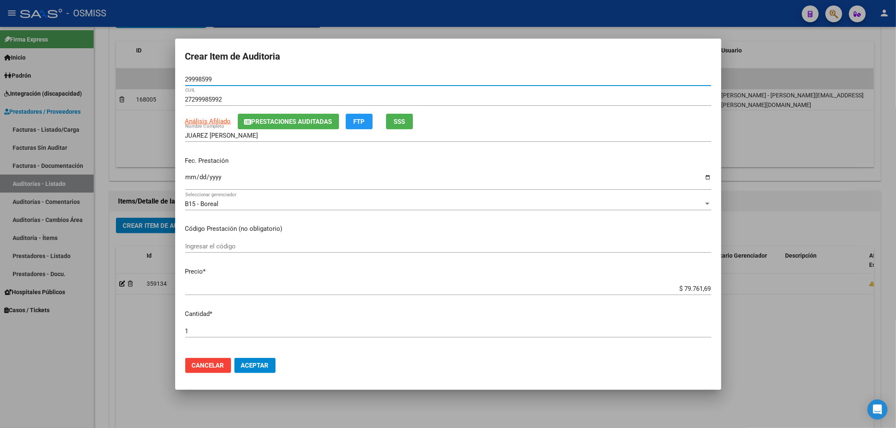
click at [296, 126] on button "Prestaciones Auditadas" at bounding box center [288, 122] width 101 height 16
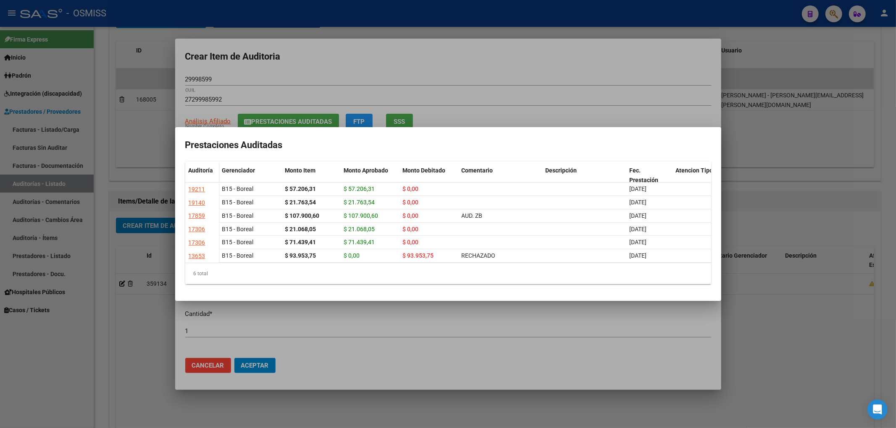
click at [368, 69] on div at bounding box center [448, 214] width 896 height 428
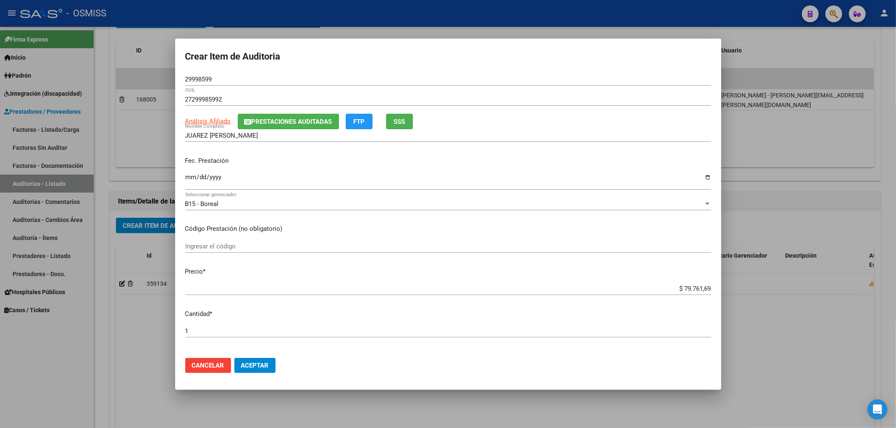
click at [346, 163] on p "Fec. Prestación" at bounding box center [448, 161] width 526 height 10
click at [188, 181] on input "Ingresar la fecha" at bounding box center [448, 180] width 526 height 13
drag, startPoint x: 215, startPoint y: 78, endPoint x: 170, endPoint y: 77, distance: 44.9
click at [170, 77] on div "Crear Item de Auditoria 29998599 Nro Documento 27299985992 CUIL Análisis Afilia…" at bounding box center [448, 214] width 896 height 428
click at [252, 368] on span "Aceptar" at bounding box center [255, 366] width 28 height 8
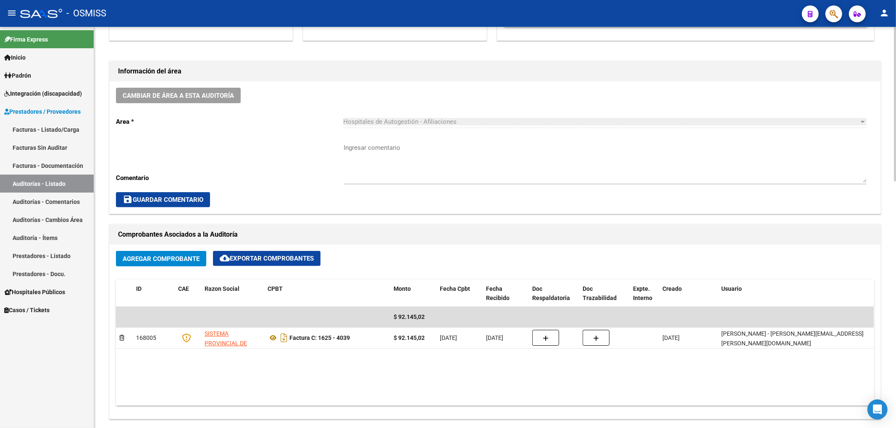
scroll to position [112, 0]
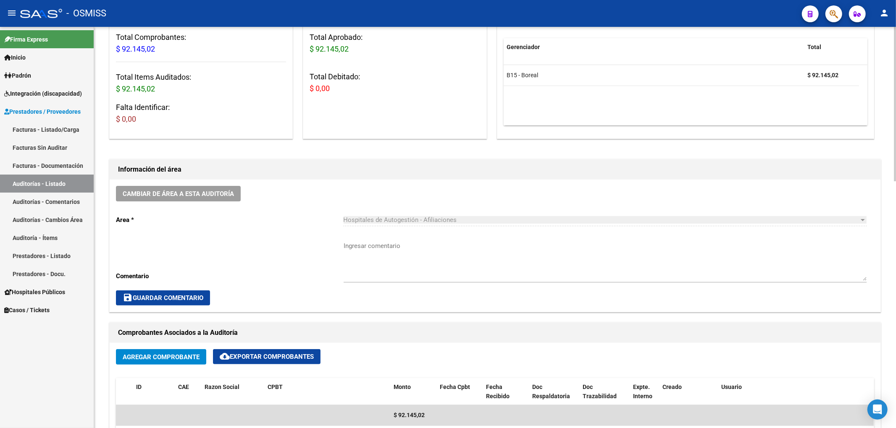
click at [240, 192] on button "Cambiar de área a esta auditoría" at bounding box center [178, 194] width 125 height 16
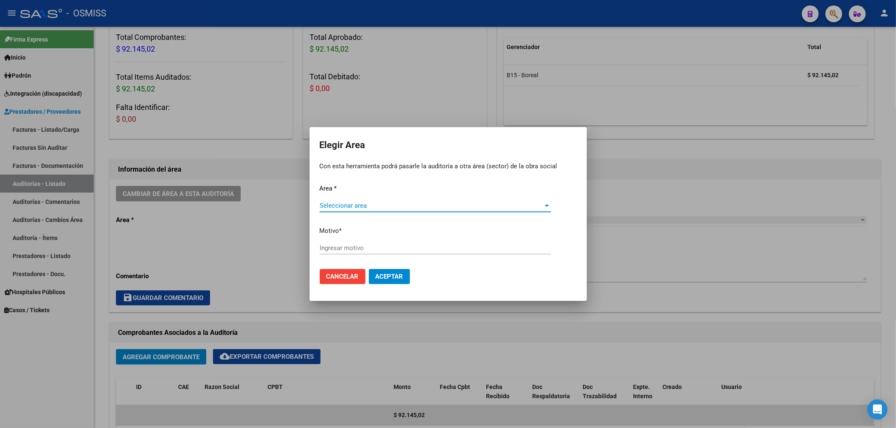
click at [349, 205] on span "Seleccionar area" at bounding box center [431, 206] width 224 height 8
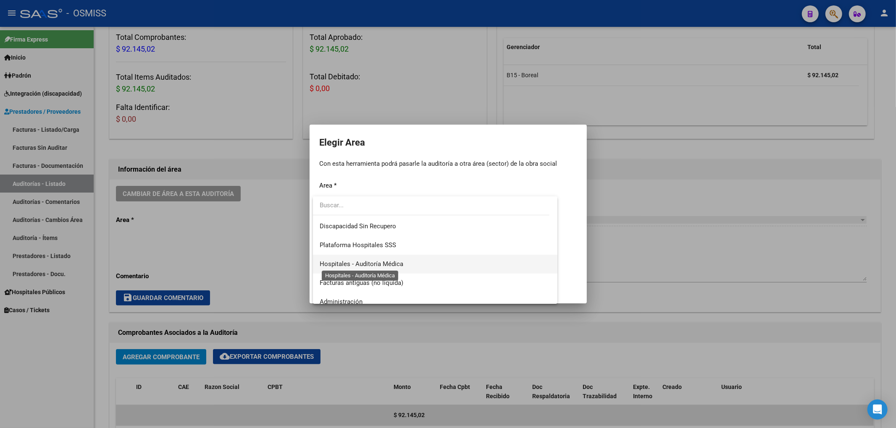
click at [367, 262] on span "Hospitales - Auditoría Médica" at bounding box center [361, 264] width 84 height 8
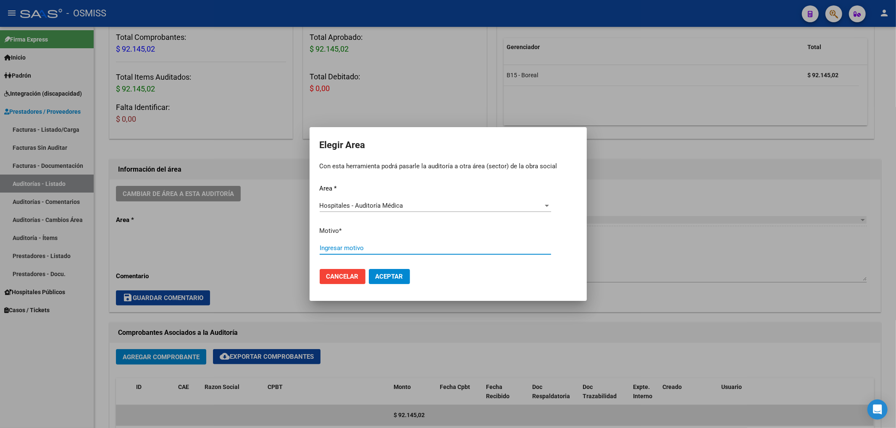
click at [343, 249] on input "Ingresar motivo" at bounding box center [434, 248] width 231 height 8
click at [395, 277] on span "Aceptar" at bounding box center [389, 277] width 28 height 8
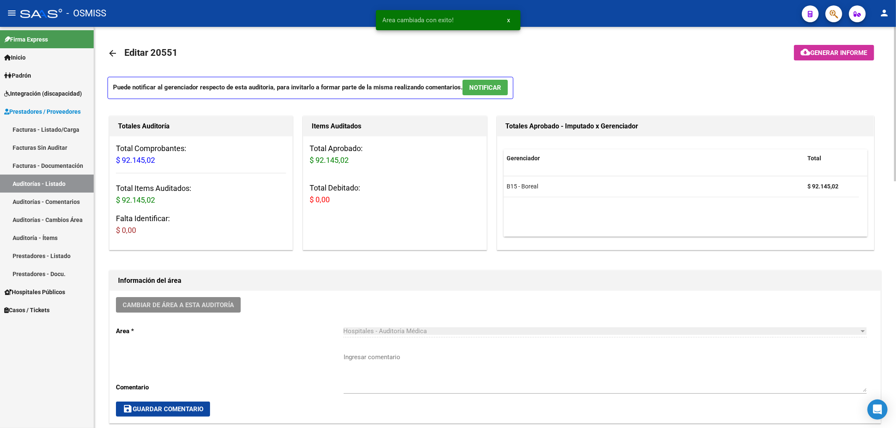
scroll to position [0, 0]
click at [111, 54] on mat-icon "arrow_back" at bounding box center [112, 54] width 10 height 10
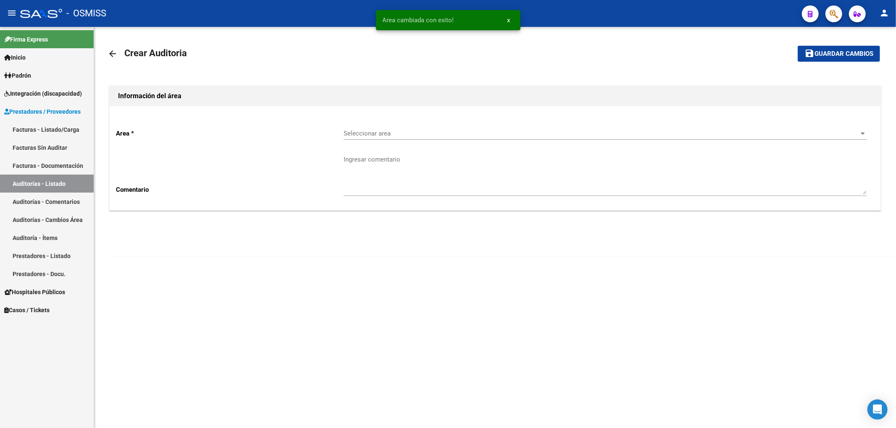
click at [360, 129] on div "Seleccionar area Seleccionar area" at bounding box center [604, 131] width 523 height 18
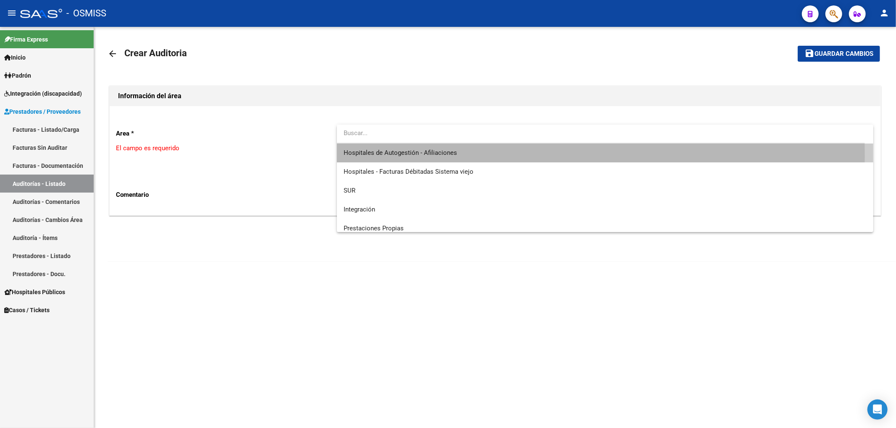
click at [380, 156] on span "Hospitales de Autogestión - Afiliaciones" at bounding box center [604, 153] width 523 height 19
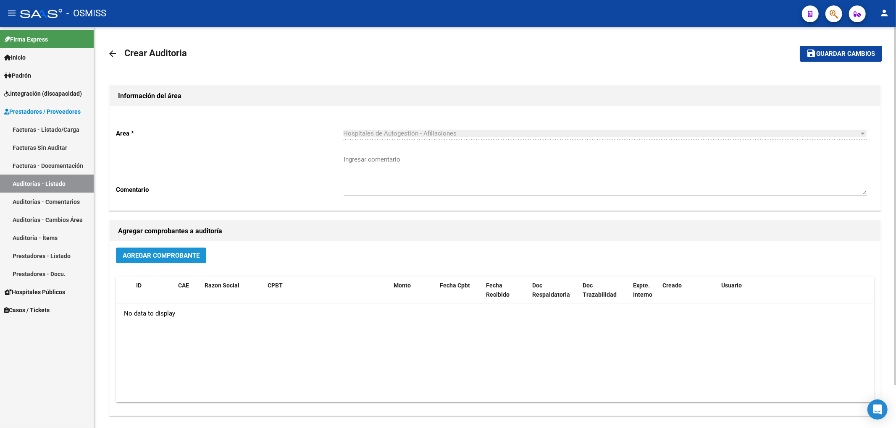
click at [187, 252] on span "Agregar Comprobante" at bounding box center [161, 256] width 77 height 8
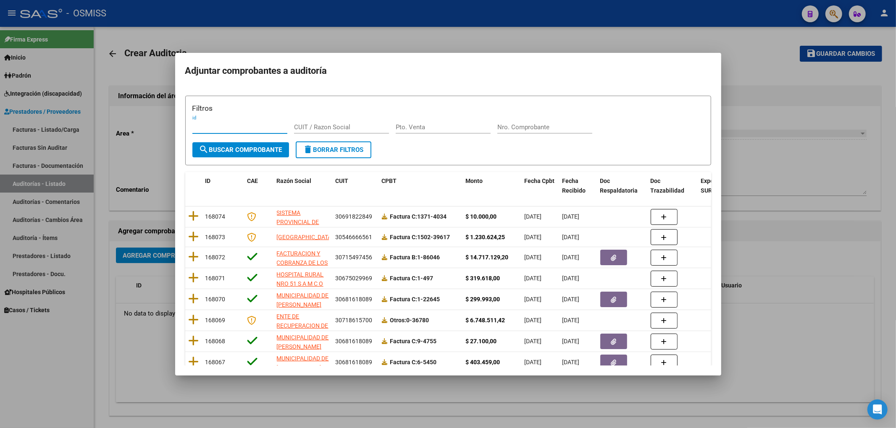
click at [508, 123] on div "Nro. Comprobante" at bounding box center [544, 127] width 95 height 13
click at [265, 149] on span "search Buscar Comprobante" at bounding box center [240, 150] width 83 height 8
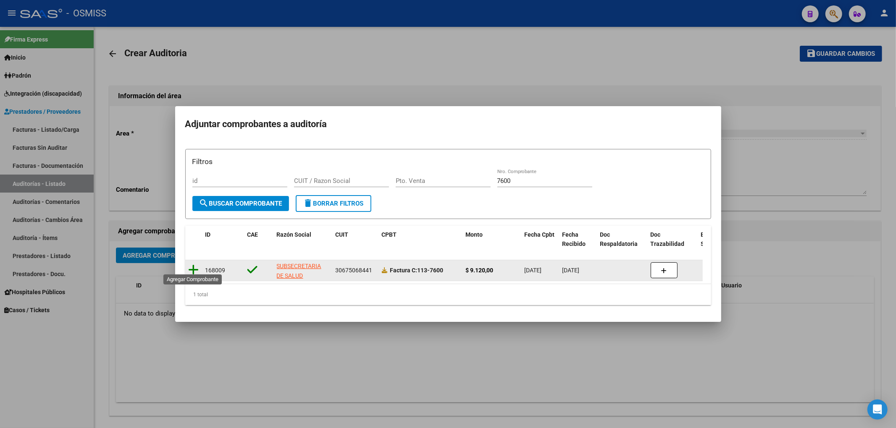
click at [193, 264] on icon at bounding box center [194, 270] width 10 height 12
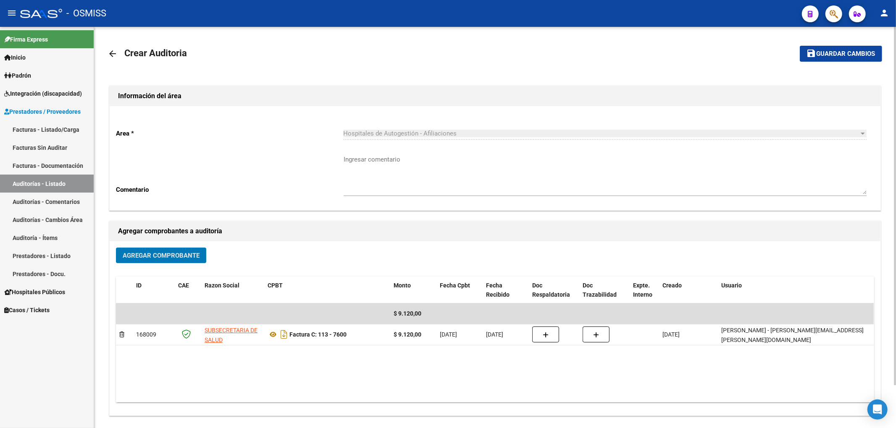
click at [823, 52] on span "Guardar cambios" at bounding box center [845, 54] width 59 height 8
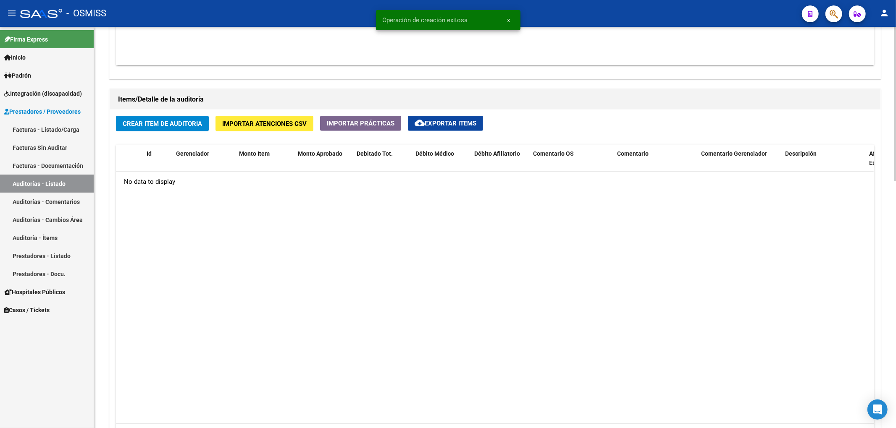
scroll to position [560, 0]
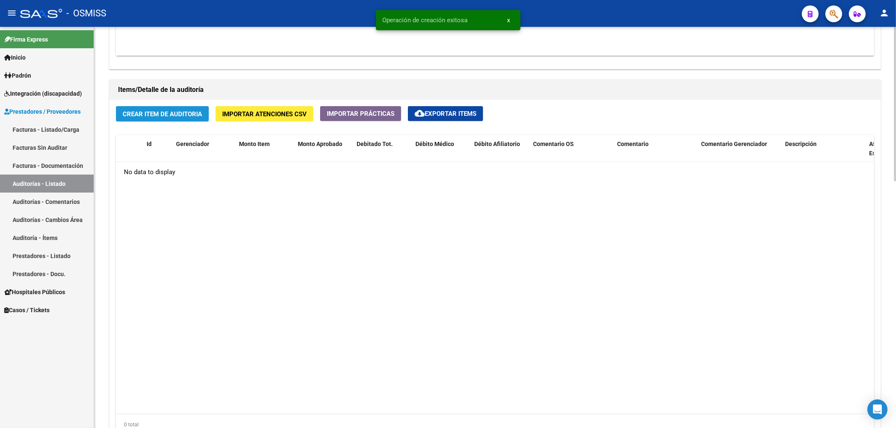
click at [138, 116] on span "Crear Item de Auditoria" at bounding box center [162, 114] width 79 height 8
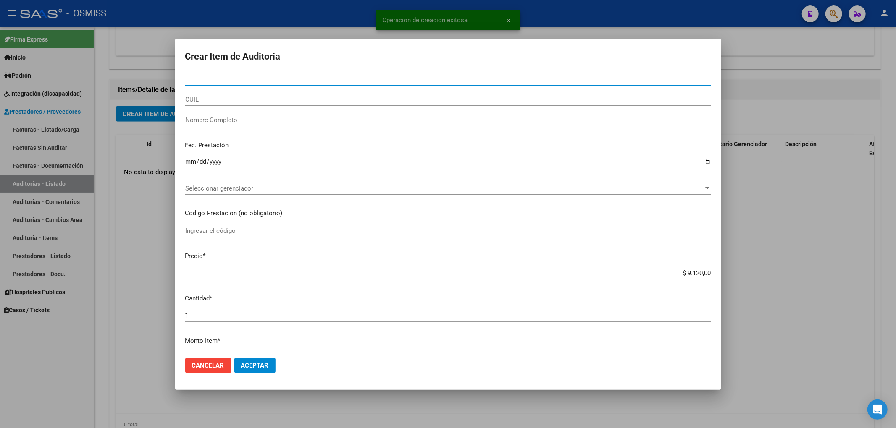
paste input "55175715"
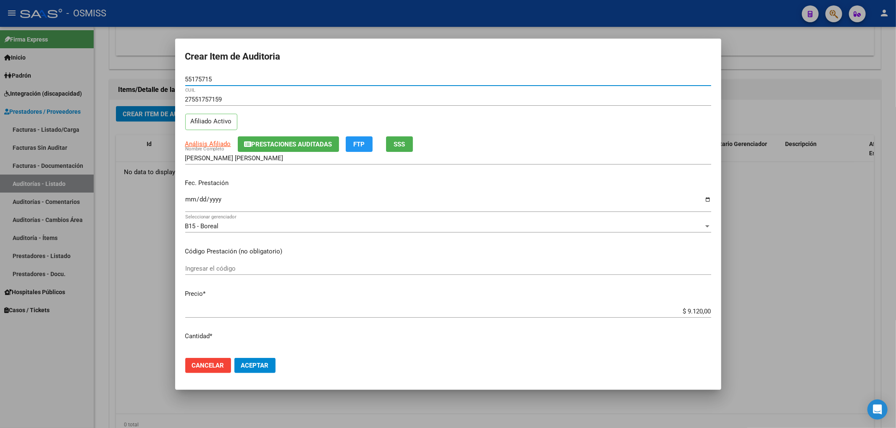
click at [187, 197] on input "Ingresar la fecha" at bounding box center [448, 202] width 526 height 13
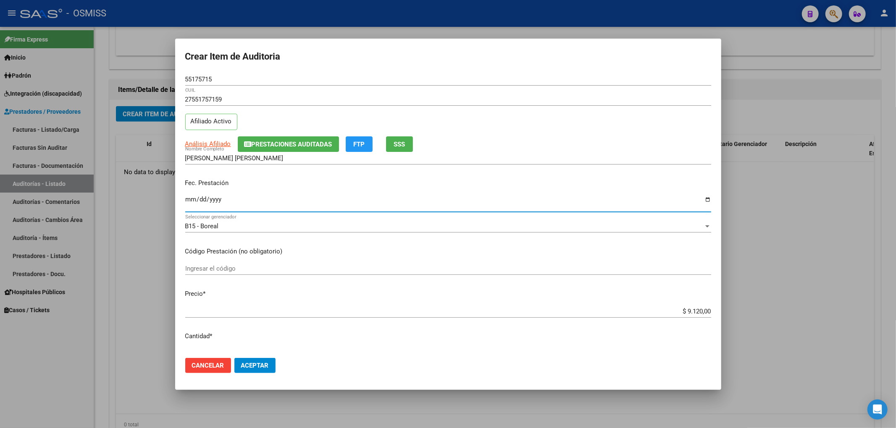
drag, startPoint x: 679, startPoint y: 309, endPoint x: 737, endPoint y: 309, distance: 57.9
click at [730, 309] on div "Crear Item de Auditoria 55175715 Nro Documento 27551757159 CUIL Afiliado Activo…" at bounding box center [448, 214] width 896 height 428
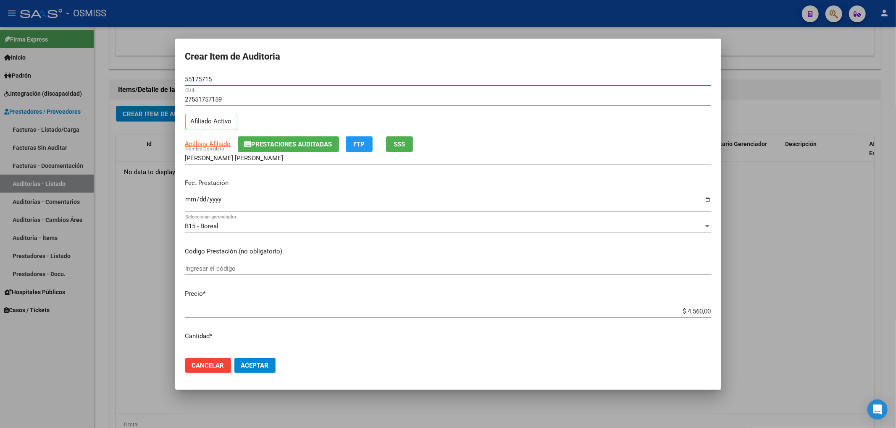
drag, startPoint x: 223, startPoint y: 76, endPoint x: 153, endPoint y: 77, distance: 70.1
click at [154, 77] on div "Crear Item de Auditoria 55175715 Nro Documento 27551757159 CUIL Afiliado Activo…" at bounding box center [448, 214] width 896 height 428
click at [346, 170] on div "[PERSON_NAME] [PERSON_NAME] Nombre Completo" at bounding box center [448, 162] width 526 height 21
drag, startPoint x: 212, startPoint y: 80, endPoint x: 173, endPoint y: 82, distance: 39.5
click at [173, 82] on div "Crear Item de Auditoria 55175715 Nro Documento 27551757159 CUIL Afiliado Activo…" at bounding box center [448, 214] width 896 height 428
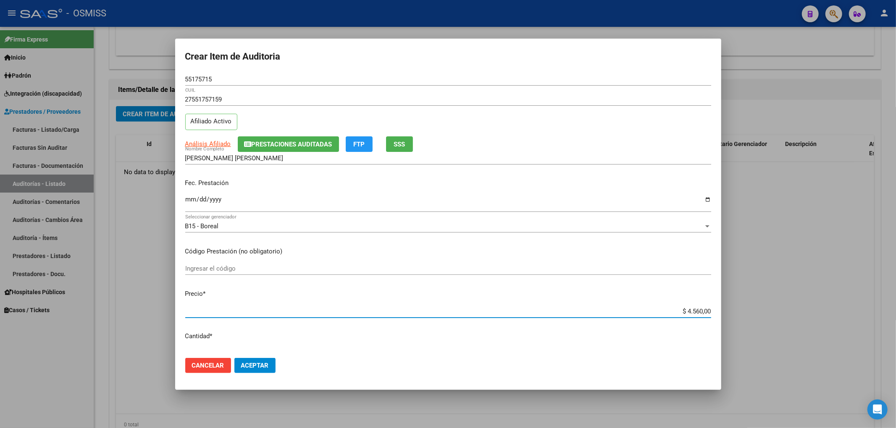
drag, startPoint x: 671, startPoint y: 311, endPoint x: 719, endPoint y: 313, distance: 48.3
click at [719, 313] on mat-dialog-content "55175715 Nro Documento 27551757159 CUIL Afiliado Activo Análisis Afiliado Prest…" at bounding box center [448, 212] width 546 height 278
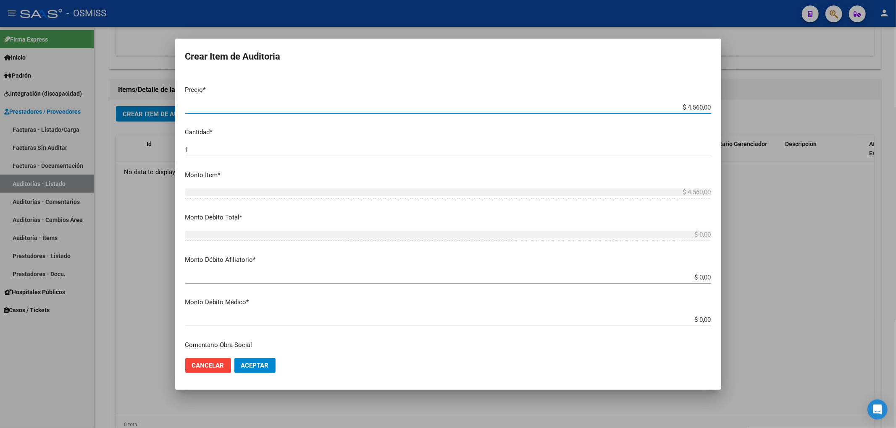
scroll to position [224, 0]
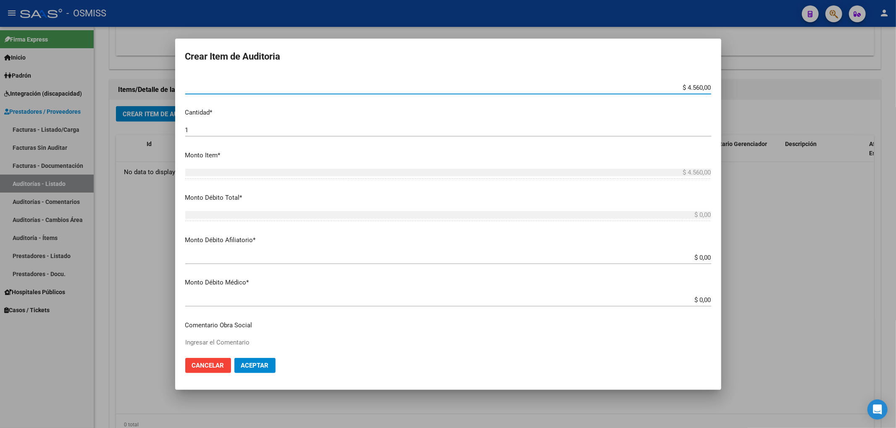
click at [703, 257] on input "$ 0,00" at bounding box center [448, 258] width 526 height 8
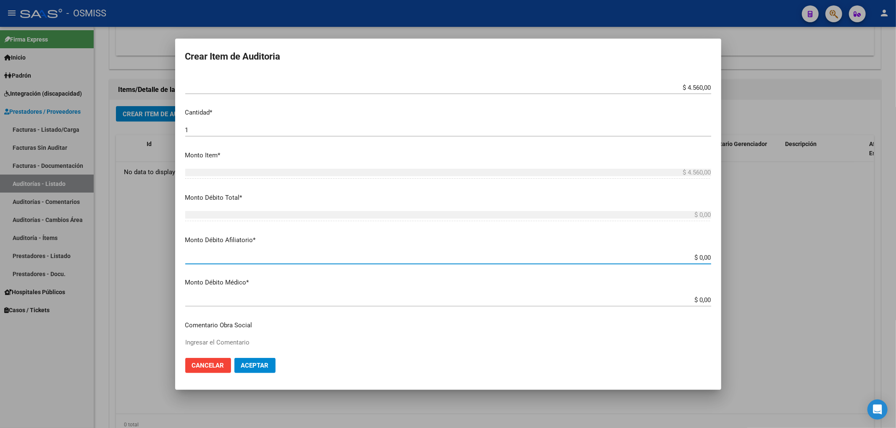
paste input "$ 4.560,00"
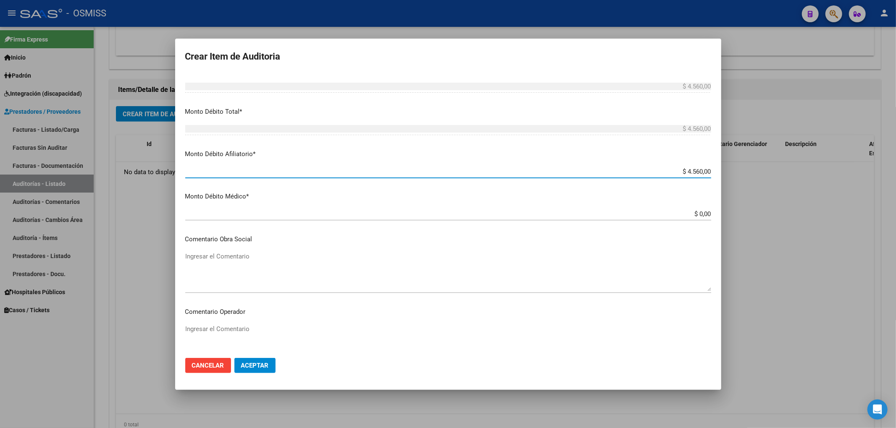
scroll to position [336, 0]
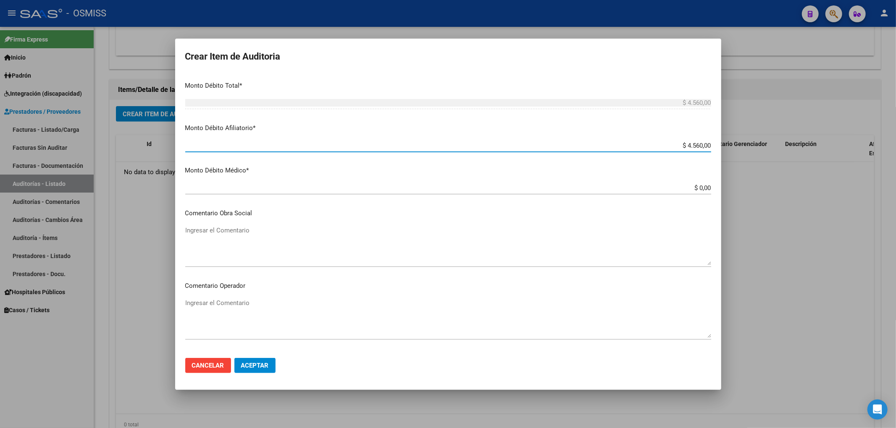
click at [252, 300] on textarea "Ingresar el Comentario" at bounding box center [448, 318] width 526 height 39
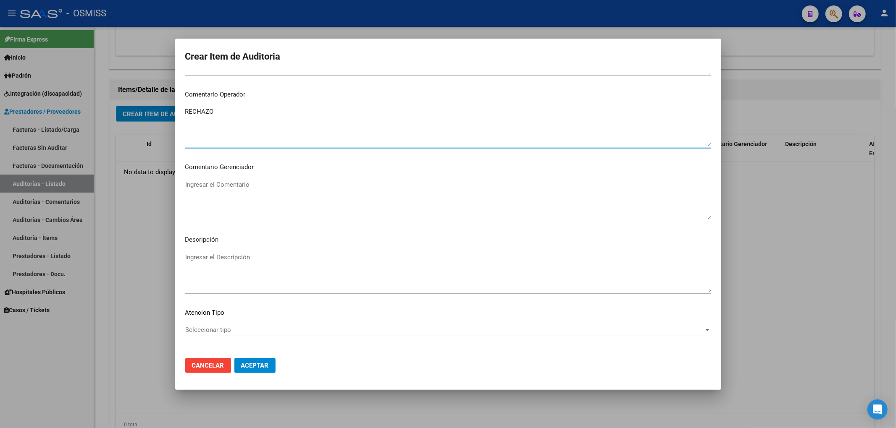
scroll to position [563, 0]
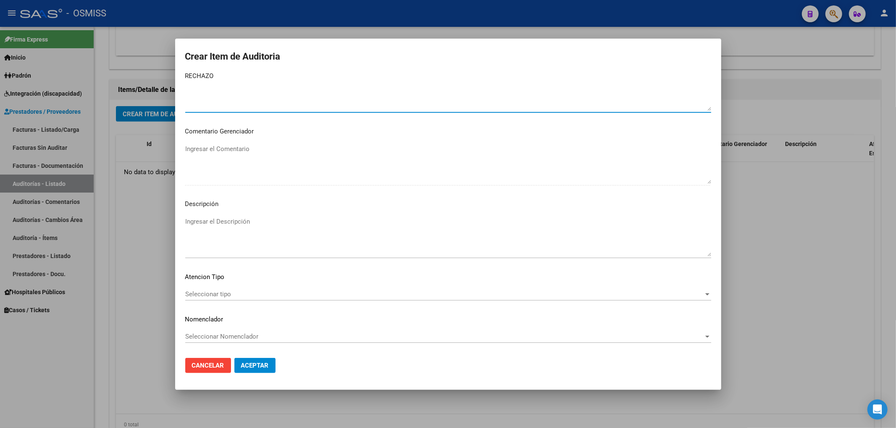
click at [242, 224] on textarea "Ingresar el Descripción" at bounding box center [448, 236] width 526 height 39
paste textarea "BAJA al ../../.. por finalizacion de la cobertura de Desempleo. Resolución Nº 1…"
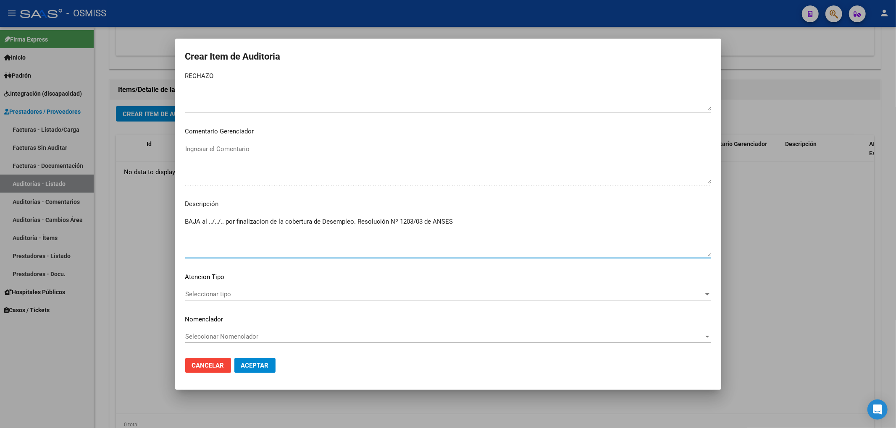
drag, startPoint x: 223, startPoint y: 221, endPoint x: 209, endPoint y: 224, distance: 15.0
click at [209, 224] on textarea "BAJA al ../../.. por finalizacion de la cobertura de Desempleo. Resolución Nº 1…" at bounding box center [448, 236] width 526 height 39
click at [256, 367] on span "Aceptar" at bounding box center [255, 366] width 28 height 8
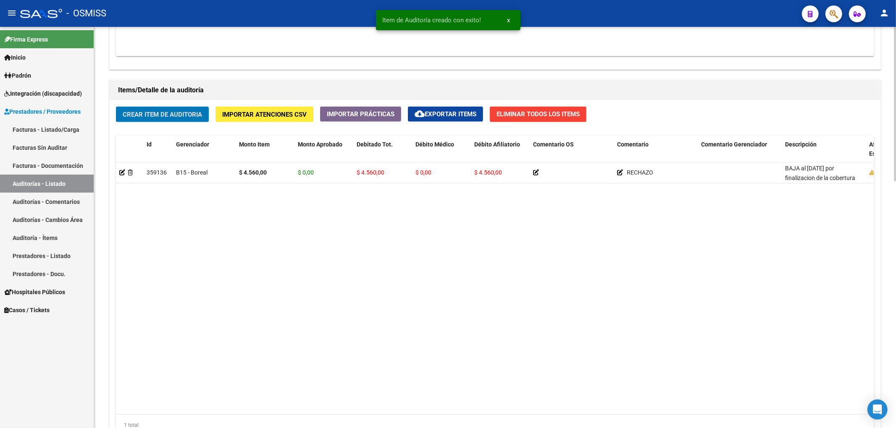
click at [189, 113] on span "Crear Item de Auditoria" at bounding box center [162, 115] width 79 height 8
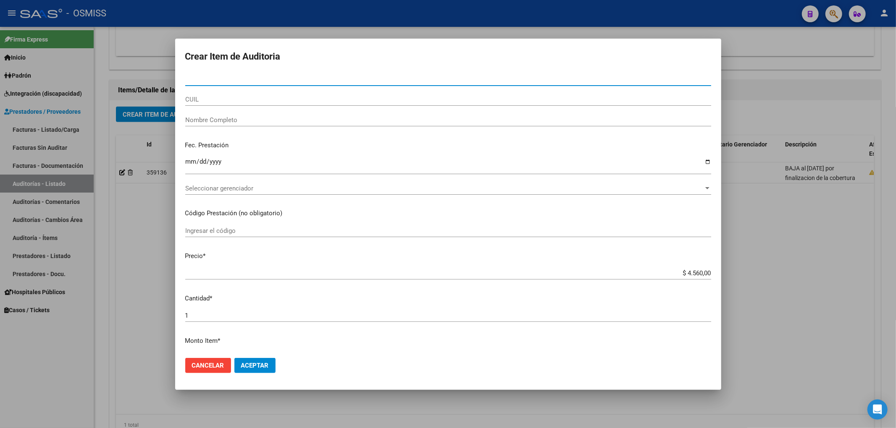
paste input "59769473"
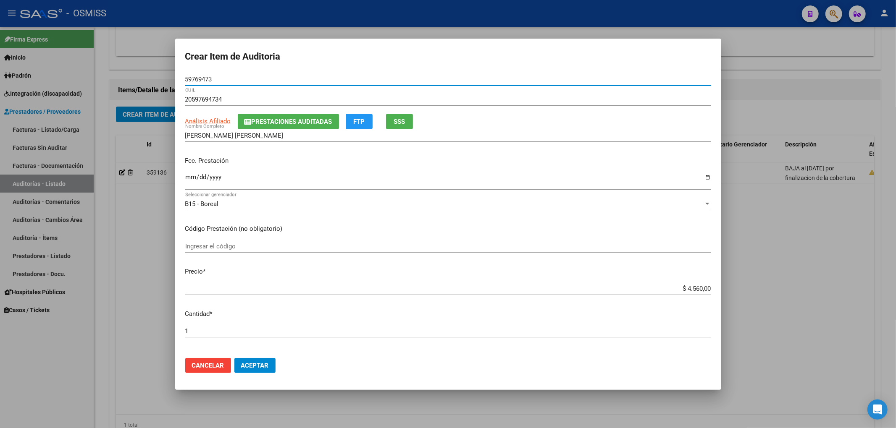
click at [189, 180] on input "Ingresar la fecha" at bounding box center [448, 180] width 526 height 13
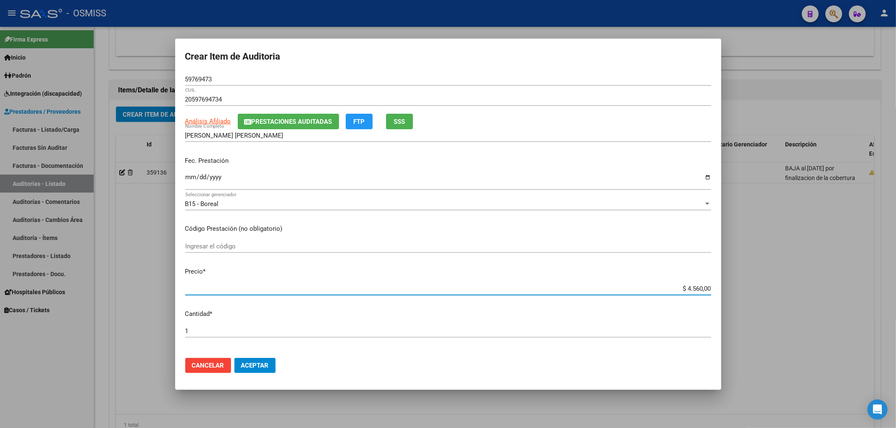
drag, startPoint x: 672, startPoint y: 289, endPoint x: 715, endPoint y: 291, distance: 42.9
click at [714, 291] on mat-dialog-content "59769473 Nro Documento 20597694734 CUIL Análisis Afiliado Prestaciones Auditada…" at bounding box center [448, 212] width 546 height 278
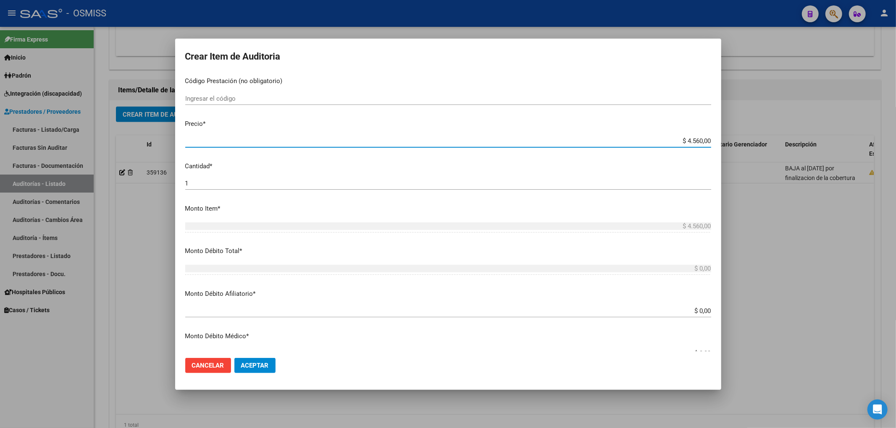
scroll to position [168, 0]
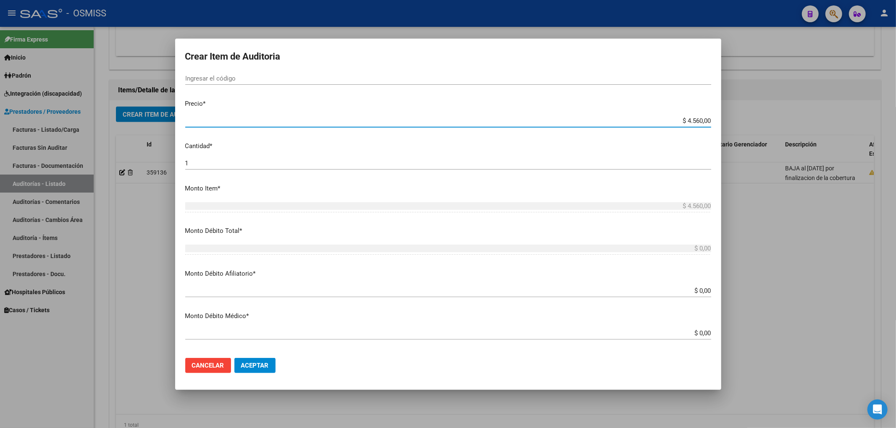
click at [703, 291] on input "$ 0,00" at bounding box center [448, 291] width 526 height 8
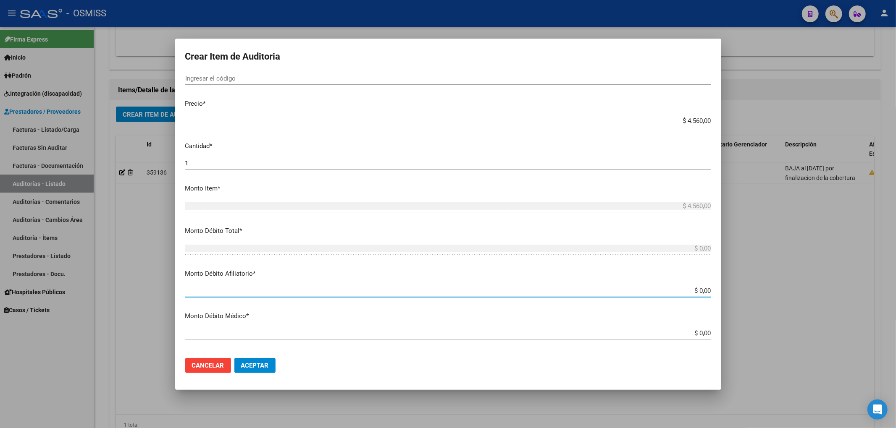
paste input "$ 4.560,00"
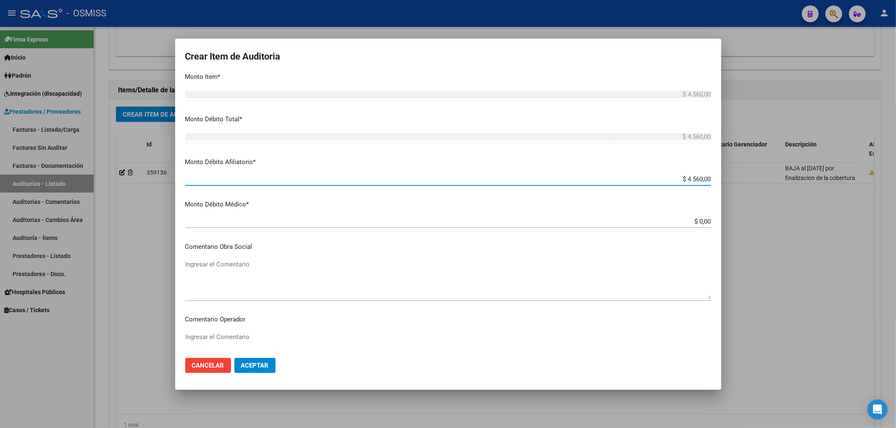
scroll to position [336, 0]
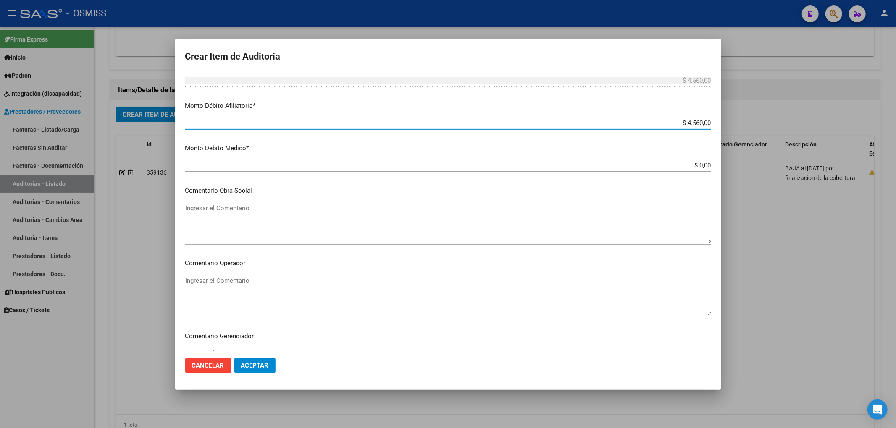
click at [269, 284] on textarea "Ingresar el Comentario" at bounding box center [448, 295] width 526 height 39
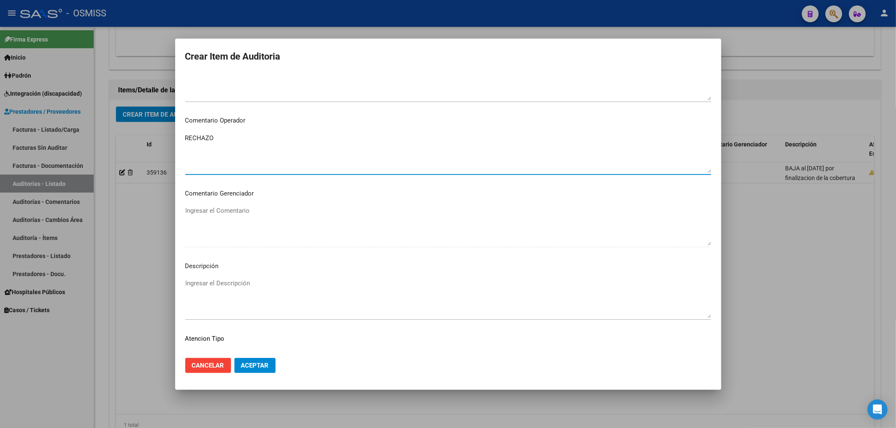
scroll to position [504, 0]
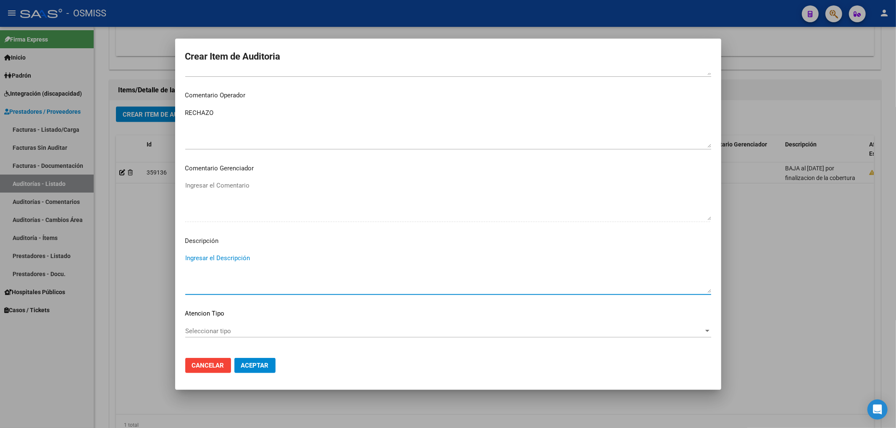
click at [319, 264] on textarea "Ingresar el Descripción" at bounding box center [448, 273] width 526 height 39
paste textarea "BAJA al ../../.. por finalizacion de la cobertura de Desempleo. Resolución Nº 1…"
drag, startPoint x: 223, startPoint y: 256, endPoint x: 209, endPoint y: 261, distance: 15.4
click at [209, 261] on textarea "BAJA al ../../.. por finalizacion de la cobertura de Desempleo. Resolución Nº 1…" at bounding box center [448, 273] width 526 height 39
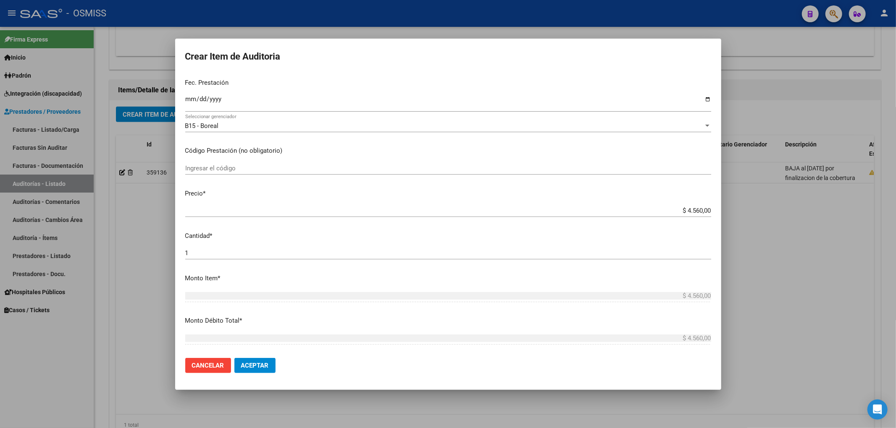
scroll to position [0, 0]
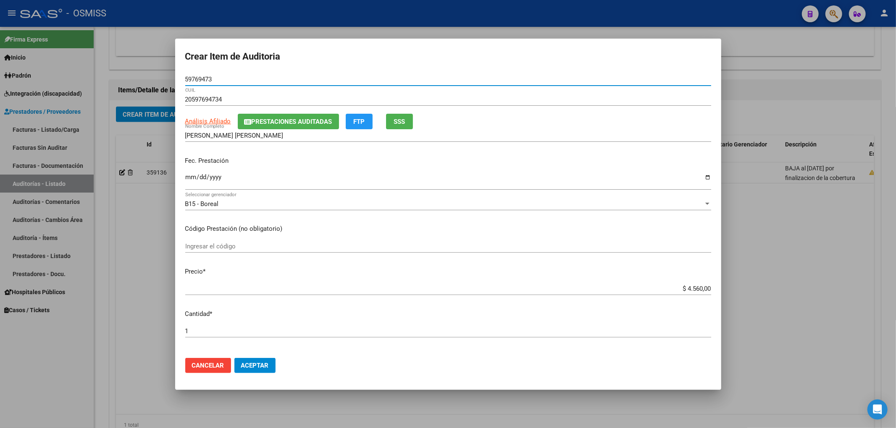
drag, startPoint x: 226, startPoint y: 77, endPoint x: 123, endPoint y: 81, distance: 102.9
click at [123, 81] on div "Crear Item de Auditoria 59769473 Nro Documento 20597694734 CUIL Análisis Afilia…" at bounding box center [448, 214] width 896 height 428
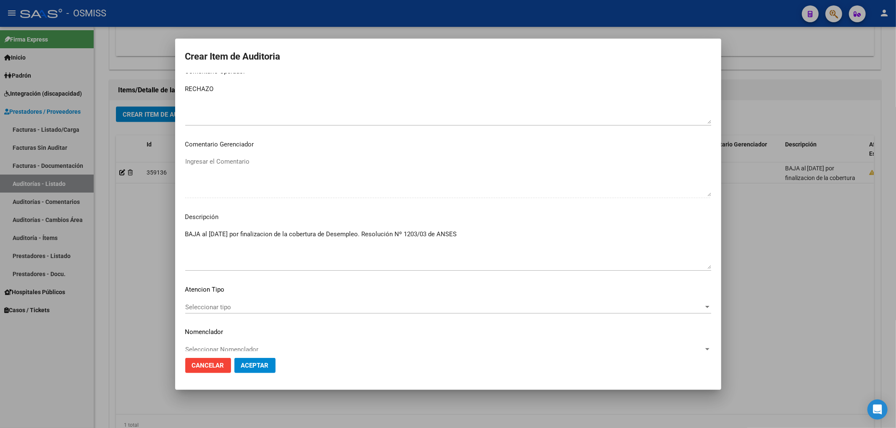
scroll to position [540, 0]
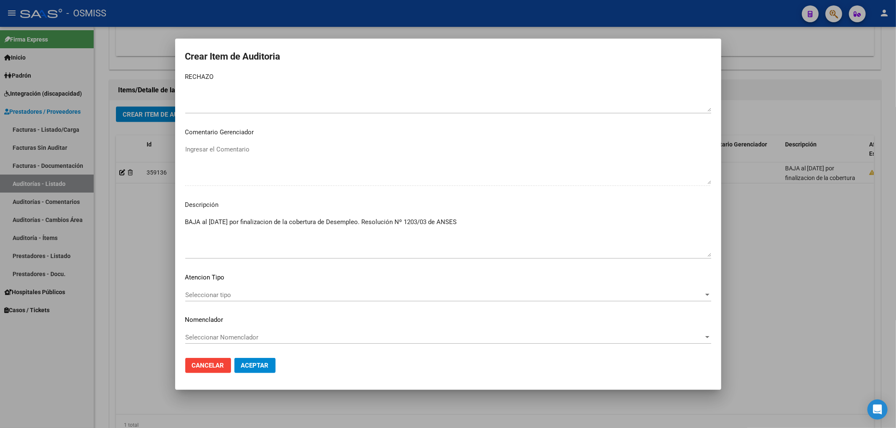
click at [266, 362] on span "Aceptar" at bounding box center [255, 366] width 28 height 8
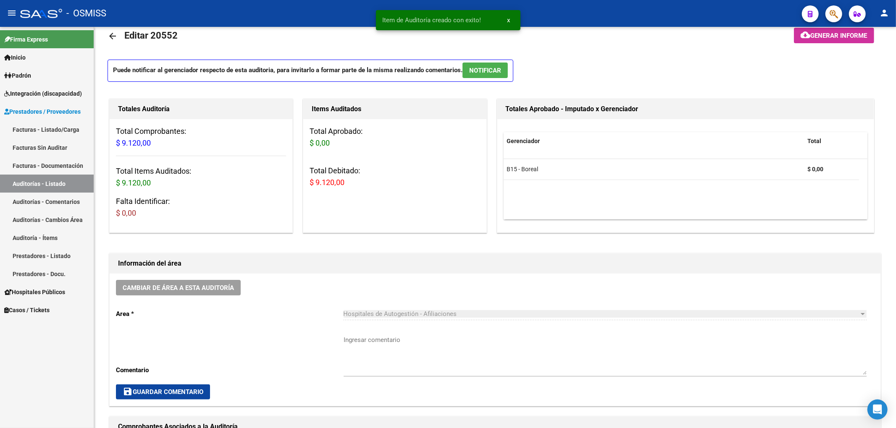
scroll to position [0, 0]
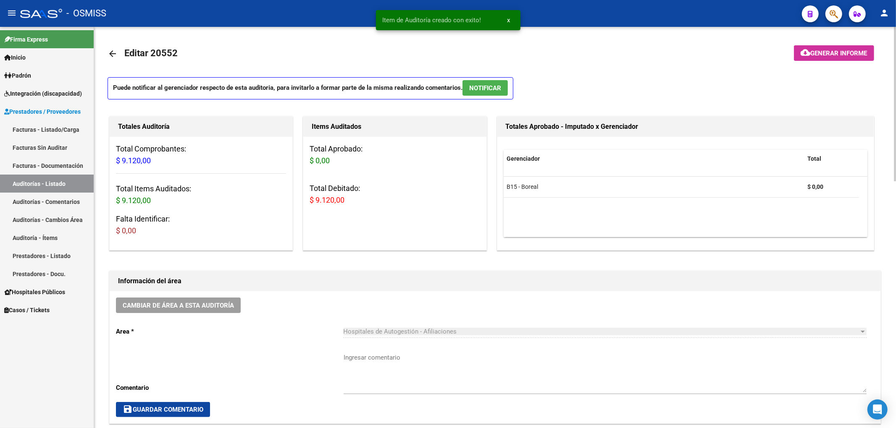
click at [820, 55] on span "Generar informe" at bounding box center [838, 54] width 57 height 8
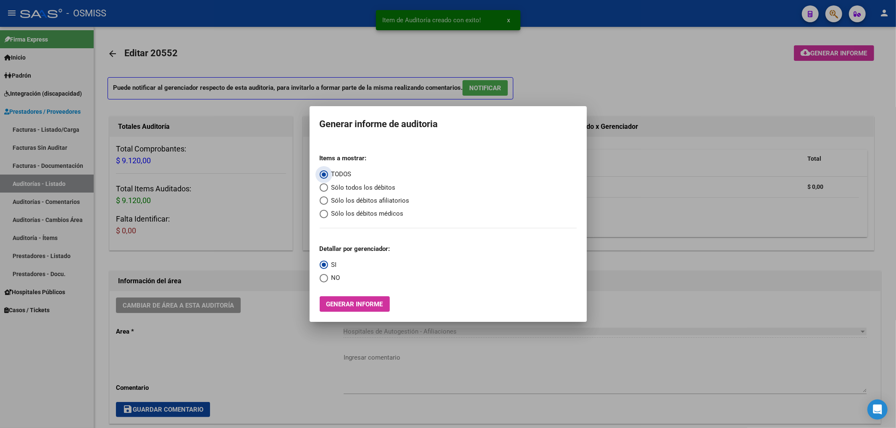
click at [372, 202] on span "Sólo los débitos afiliatorios" at bounding box center [368, 201] width 81 height 10
click at [328, 202] on input "Sólo los débitos afiliatorios" at bounding box center [323, 200] width 8 height 8
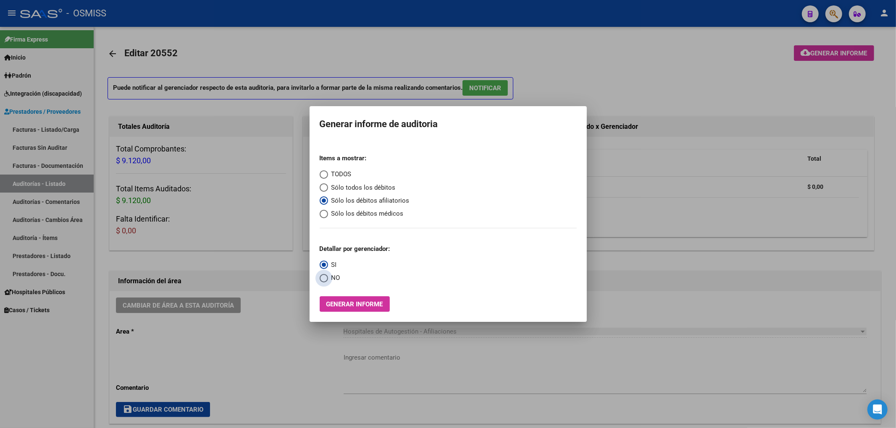
click at [336, 281] on span "NO" at bounding box center [334, 278] width 12 height 10
click at [328, 281] on input "NO" at bounding box center [323, 278] width 8 height 8
click at [348, 303] on span "Generar informe" at bounding box center [354, 305] width 57 height 8
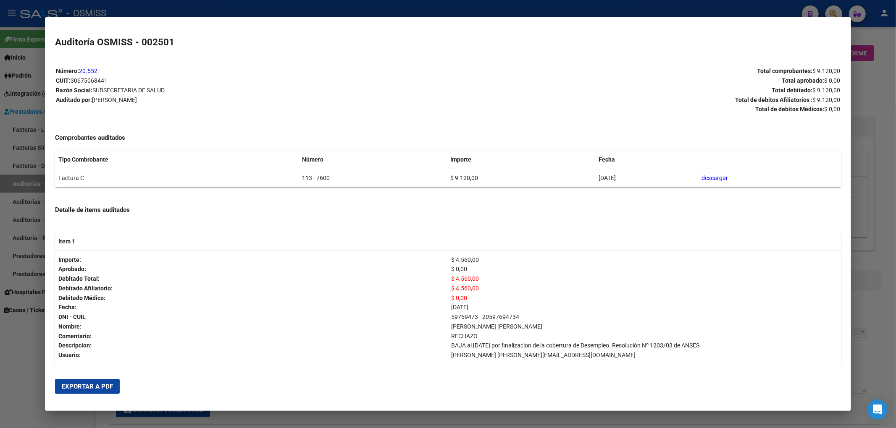
click at [96, 387] on span "Exportar a PDF" at bounding box center [87, 387] width 51 height 8
click at [881, 83] on div at bounding box center [448, 214] width 896 height 428
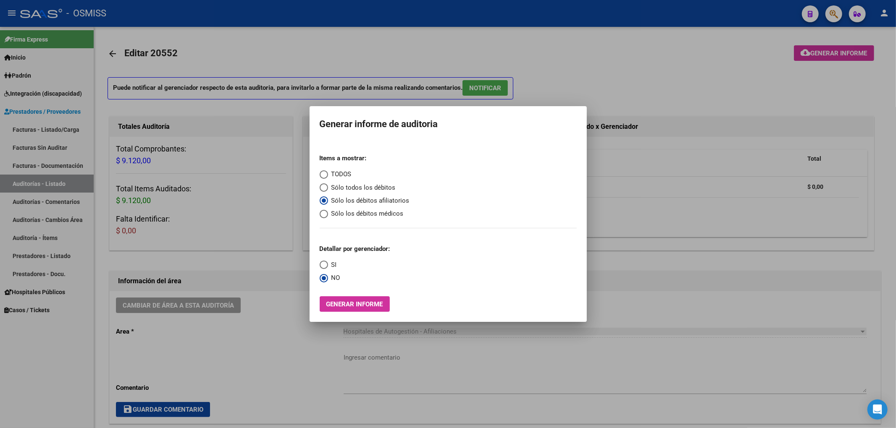
click at [687, 69] on div at bounding box center [448, 214] width 896 height 428
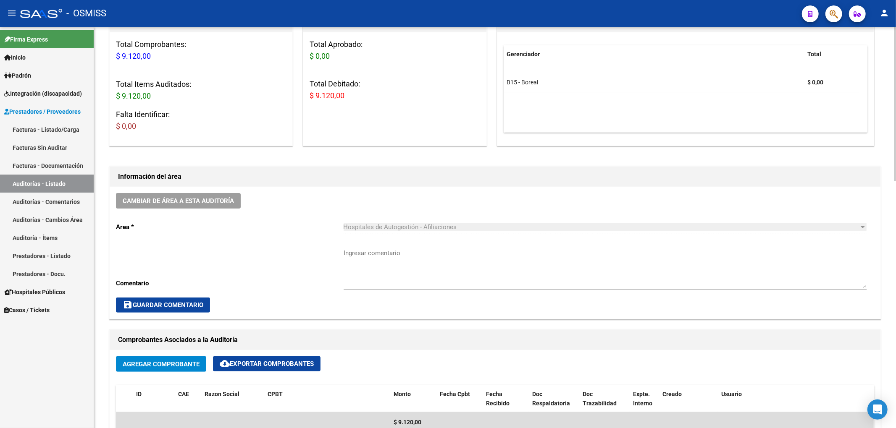
scroll to position [112, 0]
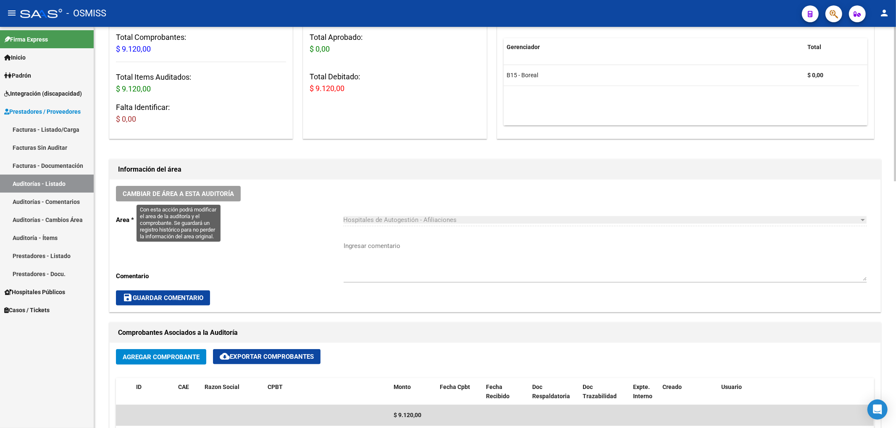
click at [210, 190] on span "Cambiar de área a esta auditoría" at bounding box center [178, 194] width 111 height 8
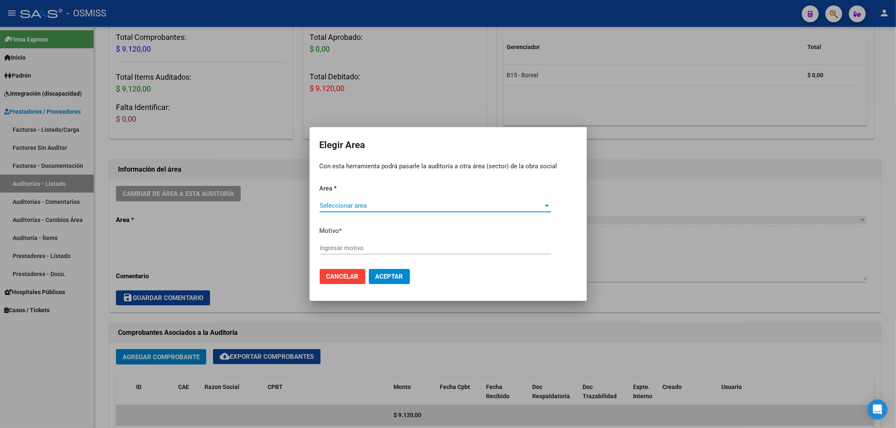
click at [338, 204] on span "Seleccionar area" at bounding box center [431, 206] width 224 height 8
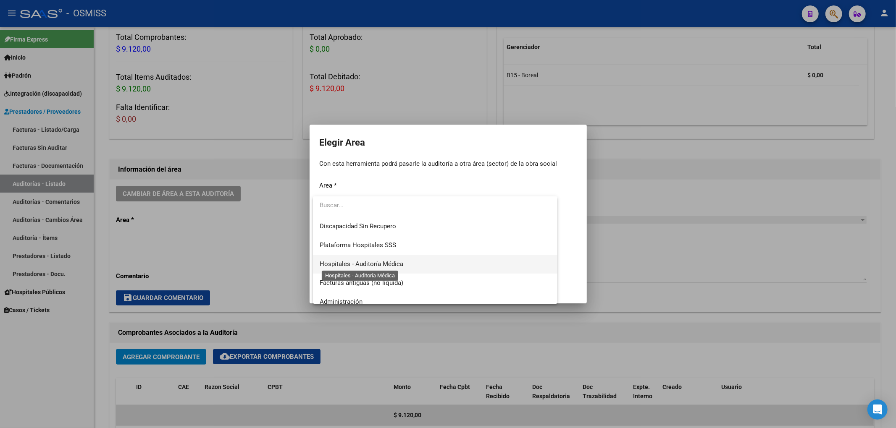
click at [359, 262] on span "Hospitales - Auditoría Médica" at bounding box center [361, 264] width 84 height 8
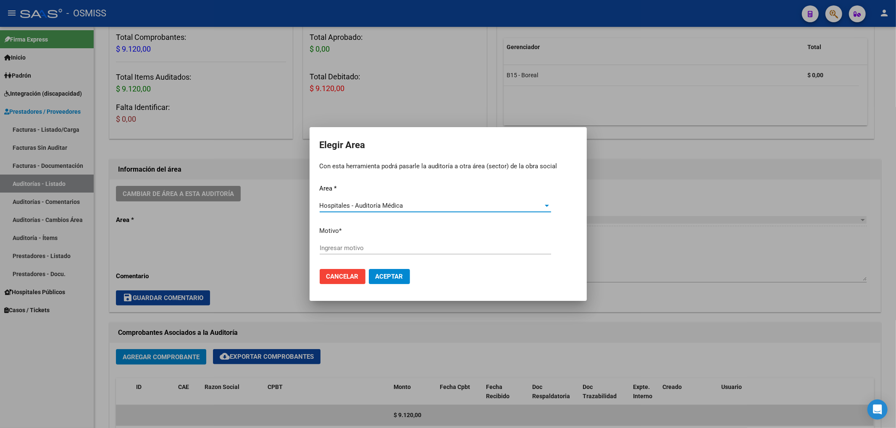
click at [335, 251] on input "Ingresar motivo" at bounding box center [434, 248] width 231 height 8
click at [395, 274] on span "Aceptar" at bounding box center [389, 277] width 28 height 8
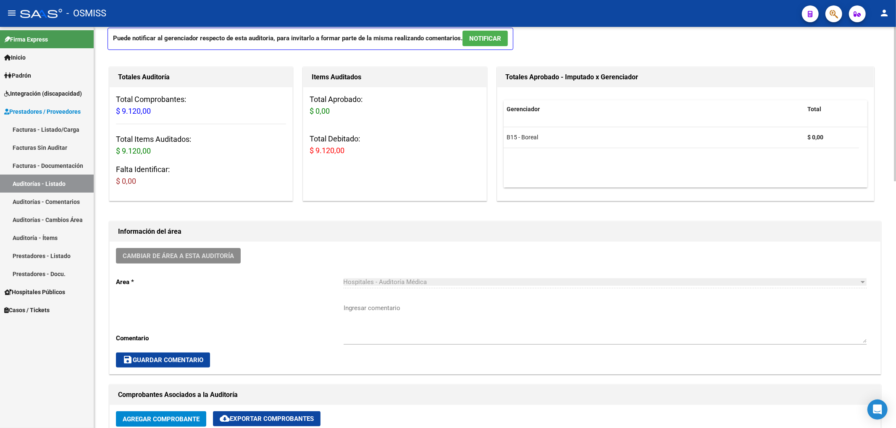
scroll to position [0, 0]
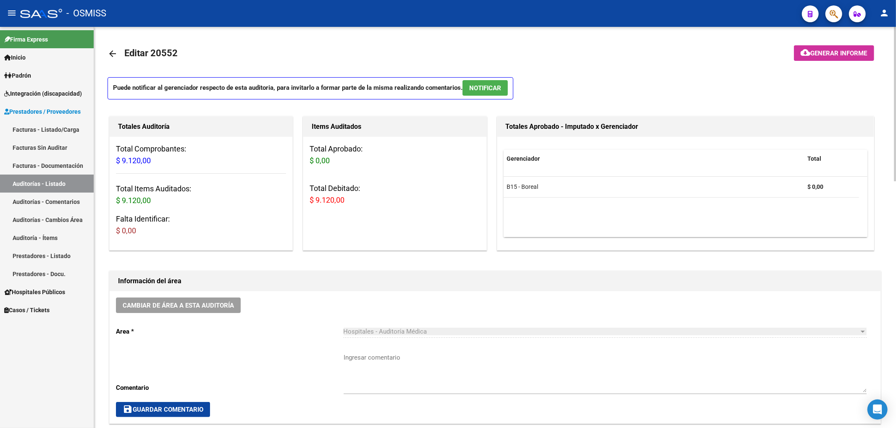
click at [110, 50] on mat-icon "arrow_back" at bounding box center [112, 54] width 10 height 10
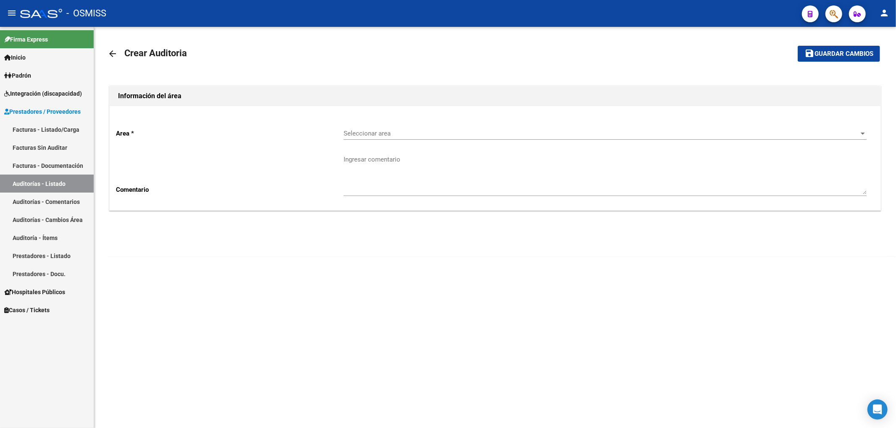
click at [369, 133] on span "Seleccionar area" at bounding box center [600, 134] width 515 height 8
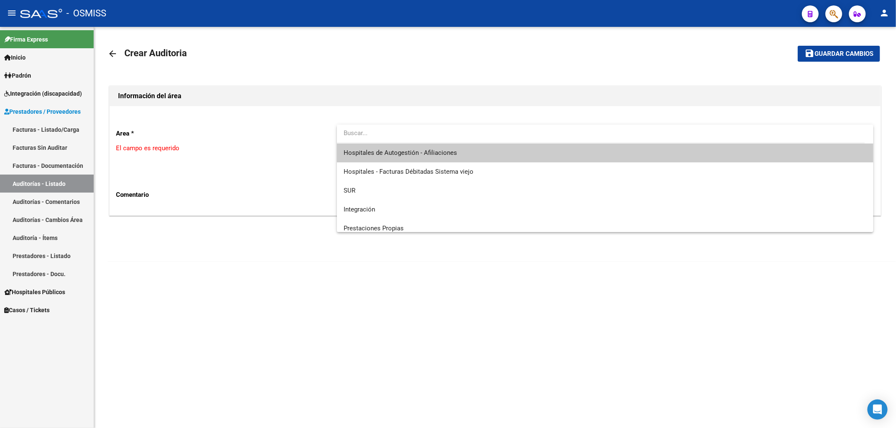
click at [384, 149] on span "Hospitales de Autogestión - Afiliaciones" at bounding box center [399, 153] width 113 height 8
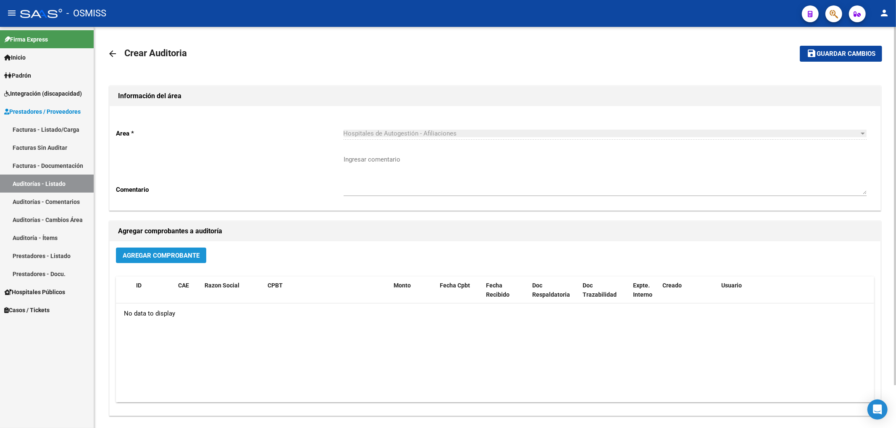
click at [195, 258] on span "Agregar Comprobante" at bounding box center [161, 256] width 77 height 8
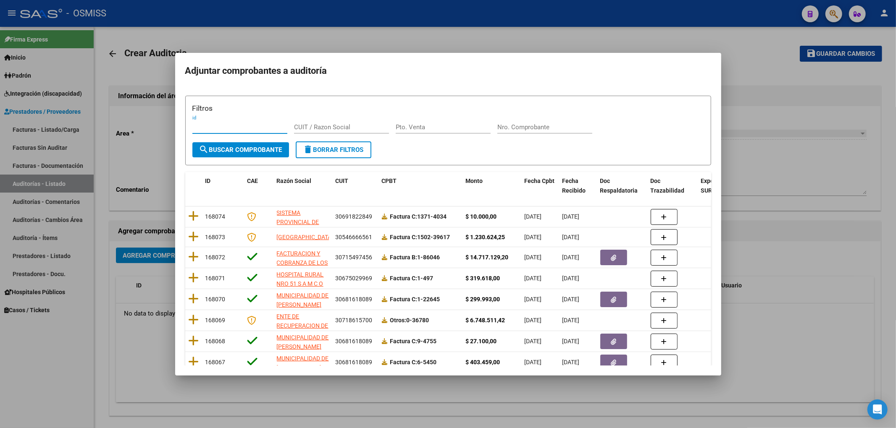
click at [524, 125] on input "Nro. Comprobante" at bounding box center [544, 127] width 95 height 8
click at [240, 146] on span "search Buscar Comprobante" at bounding box center [240, 150] width 83 height 8
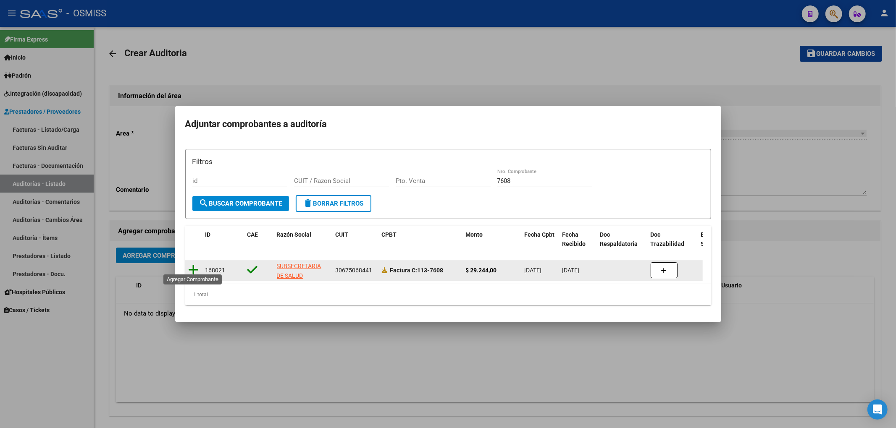
click at [196, 264] on icon at bounding box center [194, 270] width 10 height 12
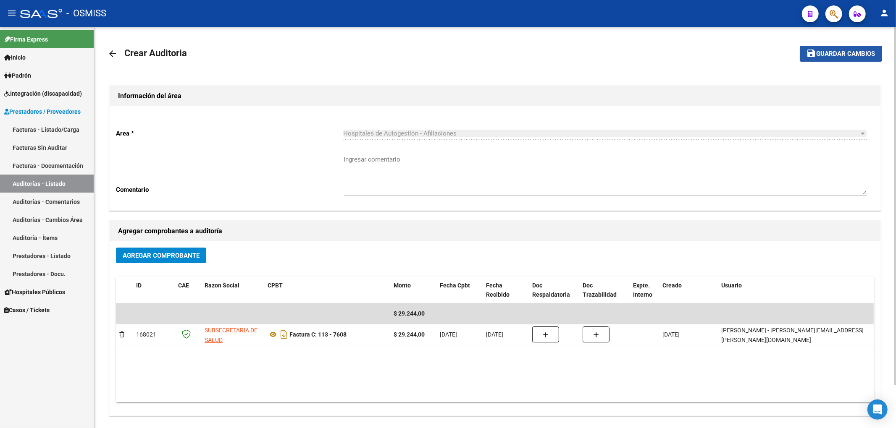
drag, startPoint x: 827, startPoint y: 54, endPoint x: 749, endPoint y: 81, distance: 82.7
click at [828, 54] on span "Guardar cambios" at bounding box center [845, 54] width 59 height 8
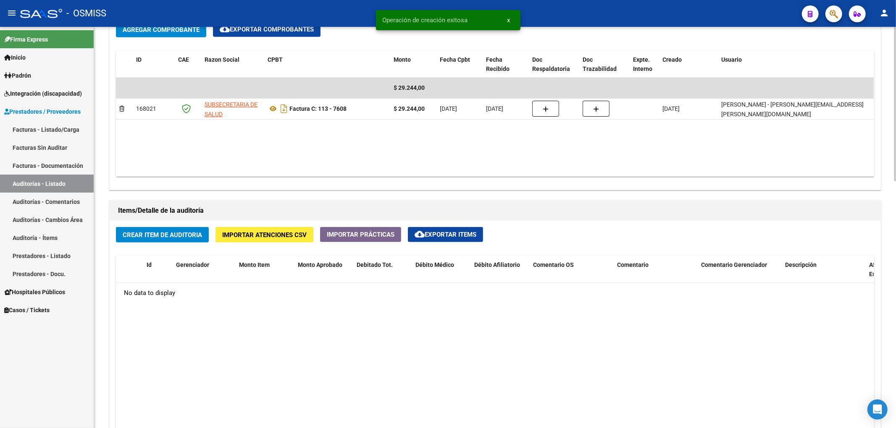
scroll to position [448, 0]
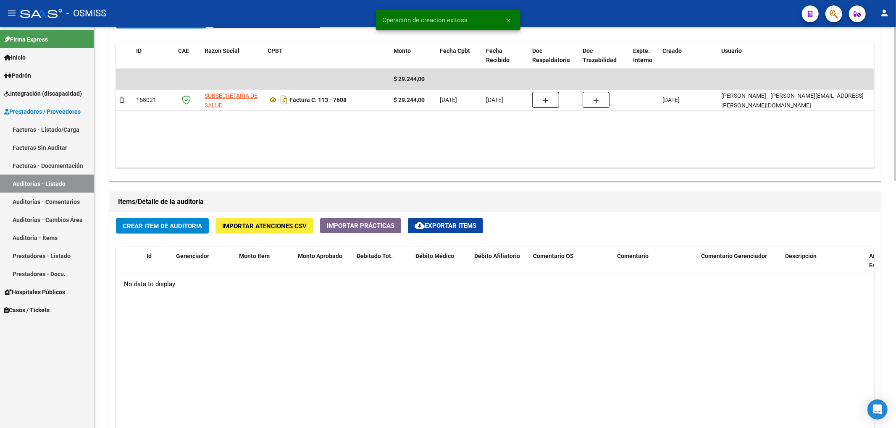
click at [173, 223] on span "Crear Item de Auditoria" at bounding box center [162, 227] width 79 height 8
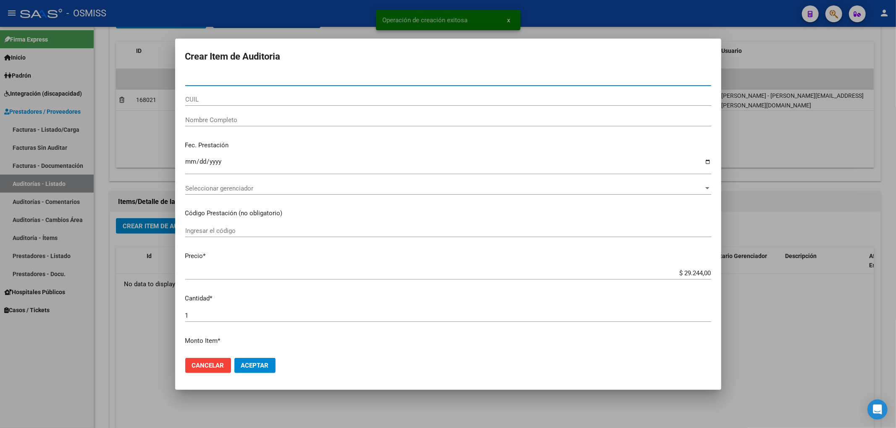
paste input "38225784"
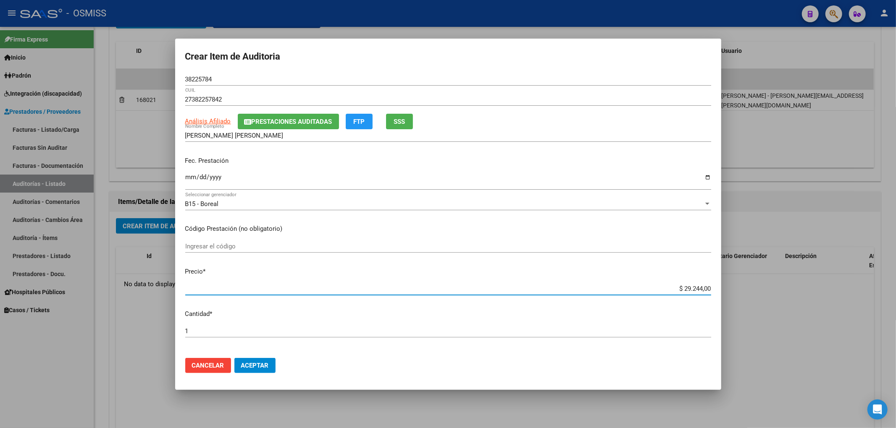
drag, startPoint x: 676, startPoint y: 287, endPoint x: 746, endPoint y: 304, distance: 72.1
click at [738, 291] on div "Crear Item de Auditoria 38225784 Nro Documento 27382257842 CUIL Análisis Afilia…" at bounding box center [448, 214] width 896 height 428
click at [189, 178] on input "Ingresar la fecha" at bounding box center [448, 180] width 526 height 13
click at [296, 110] on div "27382257842 CUIL" at bounding box center [448, 103] width 526 height 21
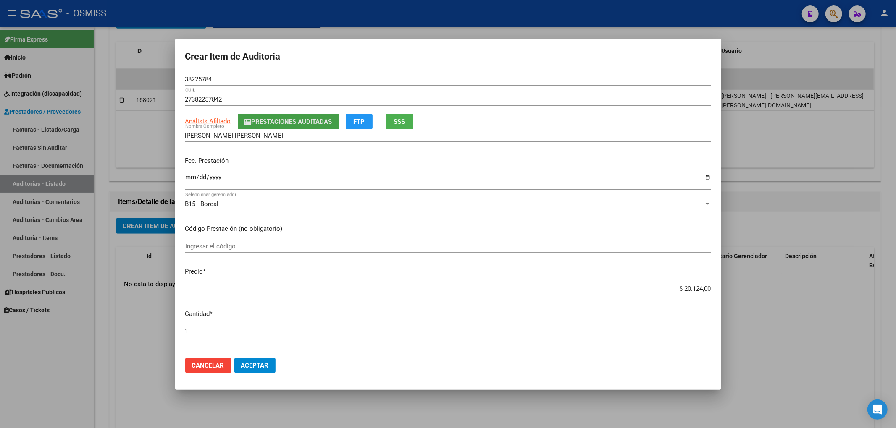
click at [295, 116] on button "Prestaciones Auditadas" at bounding box center [288, 122] width 101 height 16
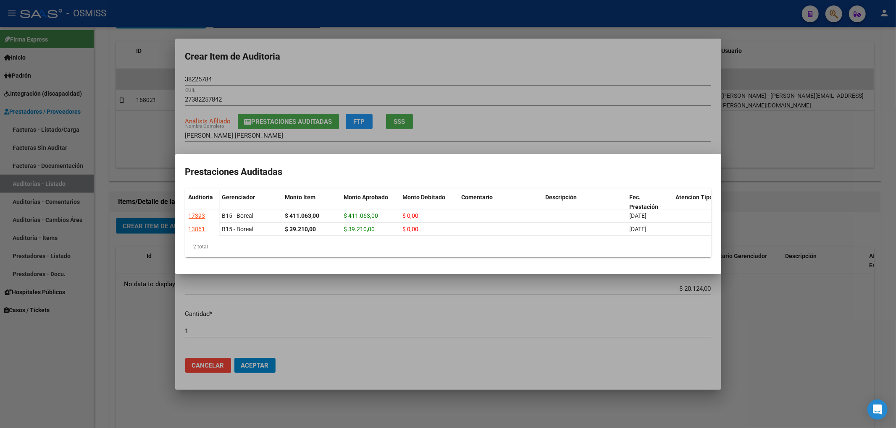
click at [327, 52] on div at bounding box center [448, 214] width 896 height 428
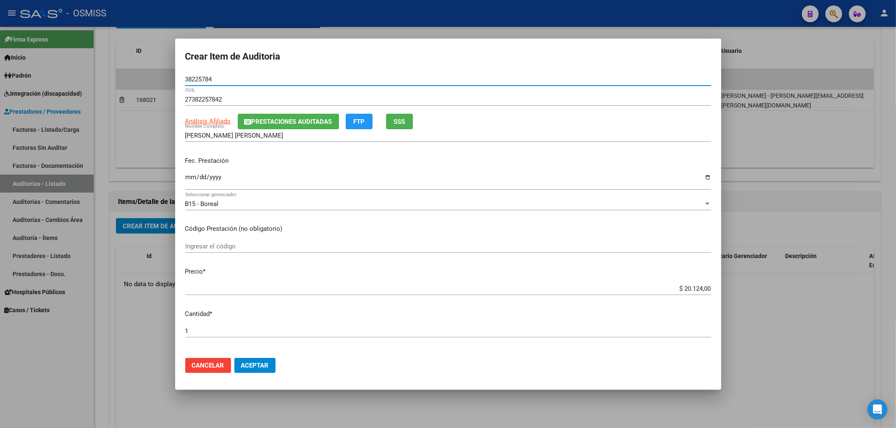
drag, startPoint x: 214, startPoint y: 81, endPoint x: 180, endPoint y: 83, distance: 34.1
click at [180, 81] on mat-dialog-content "38225784 Nro Documento 27382257842 CUIL Análisis Afiliado Prestaciones Auditada…" at bounding box center [448, 212] width 546 height 278
click at [286, 173] on div "[DATE] Ingresar la fecha" at bounding box center [448, 181] width 526 height 18
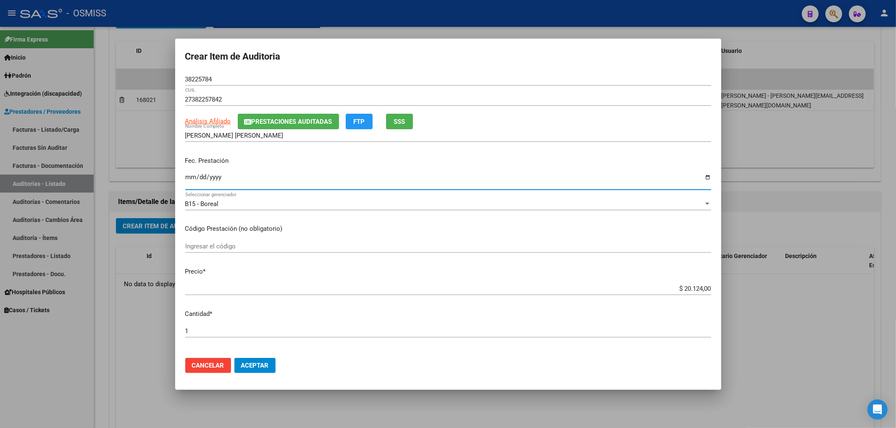
click at [259, 363] on span "Aceptar" at bounding box center [255, 366] width 28 height 8
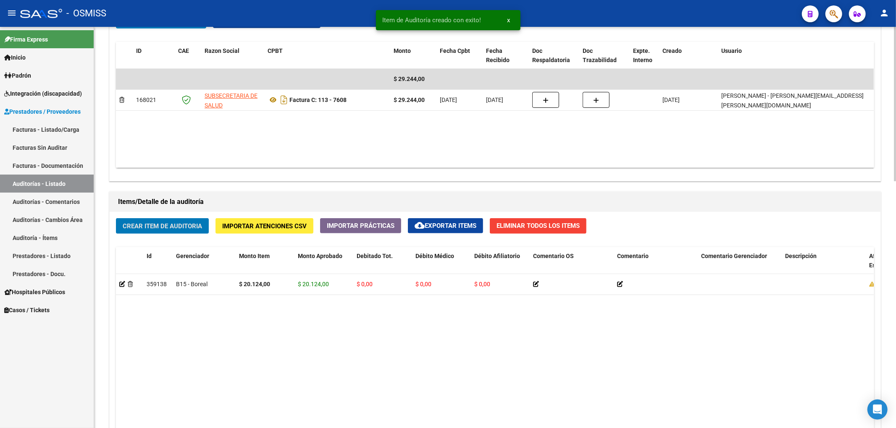
scroll to position [448, 0]
click at [191, 230] on button "Crear Item de Auditoria" at bounding box center [162, 226] width 93 height 16
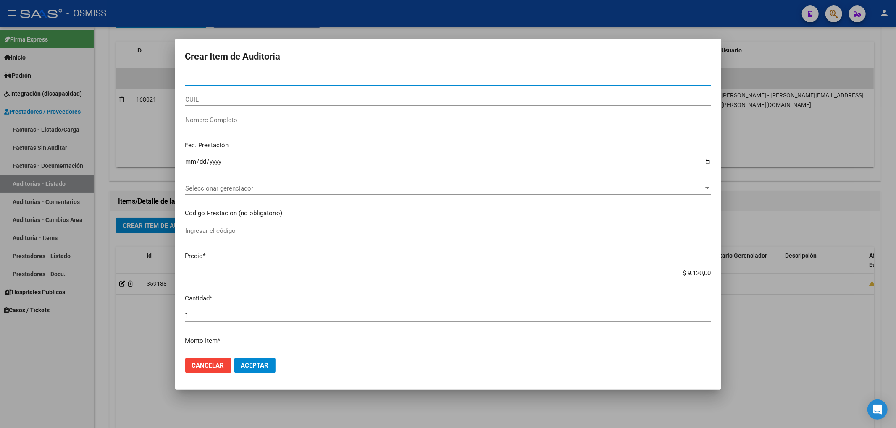
paste input "56841730"
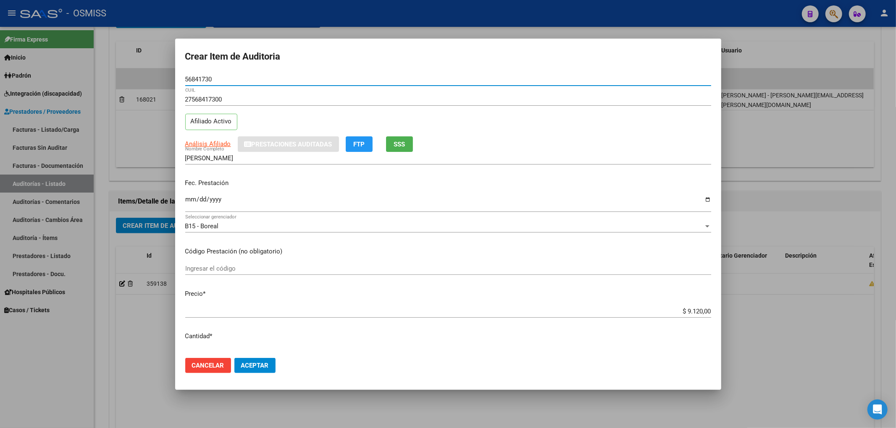
click at [190, 200] on input "Ingresar la fecha" at bounding box center [448, 202] width 526 height 13
drag, startPoint x: 213, startPoint y: 78, endPoint x: 172, endPoint y: 82, distance: 41.8
click at [172, 82] on div "Crear Item de Auditoria 56841730 Nro Documento 27568417300 CUIL Afiliado Activo…" at bounding box center [448, 214] width 896 height 428
click at [348, 173] on div "Fec. Prestación 0025-12-30 Ingresar la fecha" at bounding box center [448, 196] width 526 height 48
click at [265, 371] on button "Aceptar" at bounding box center [254, 365] width 41 height 15
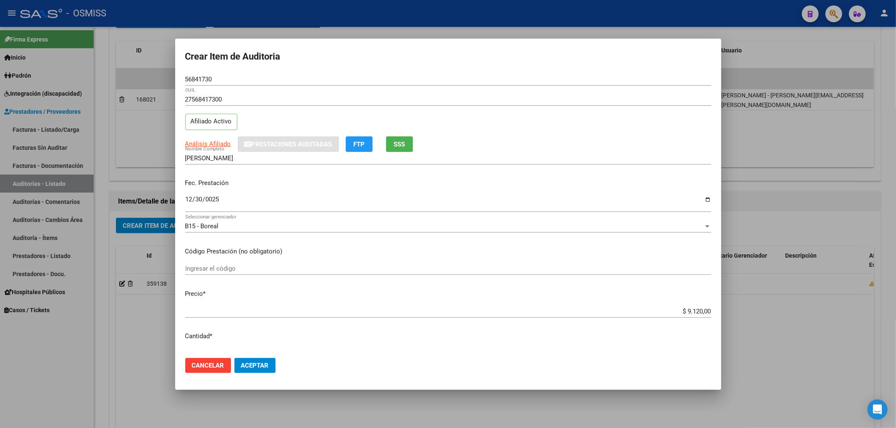
click at [259, 360] on button "Aceptar" at bounding box center [254, 365] width 41 height 15
click at [252, 369] on span "Aceptar" at bounding box center [255, 366] width 28 height 8
click at [195, 199] on input "0025-12-30" at bounding box center [448, 202] width 526 height 13
click at [201, 202] on input "0025-12-30" at bounding box center [448, 202] width 526 height 13
click at [249, 364] on span "Aceptar" at bounding box center [255, 366] width 28 height 8
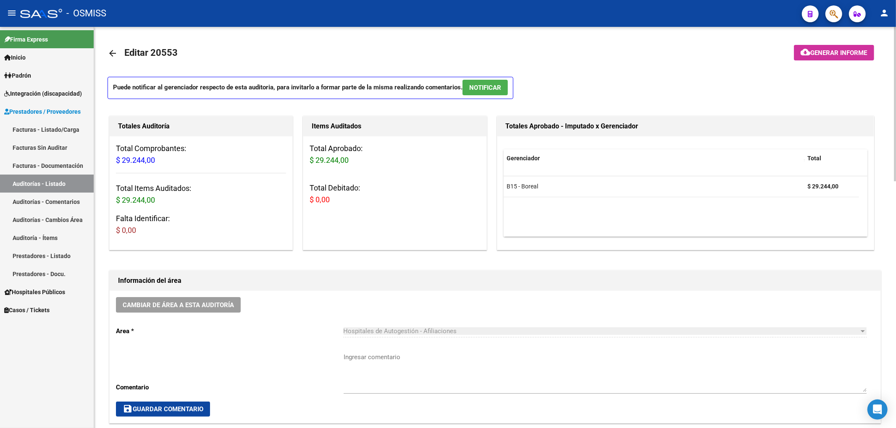
scroll to position [56, 0]
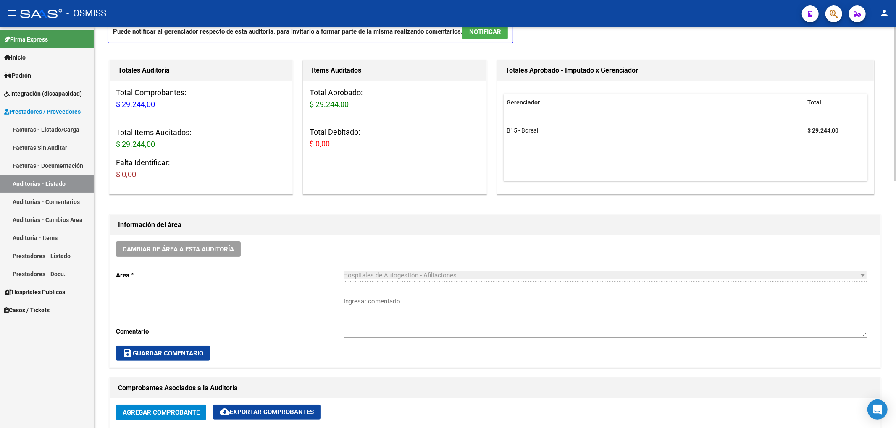
click at [218, 252] on span "Cambiar de área a esta auditoría" at bounding box center [178, 250] width 111 height 8
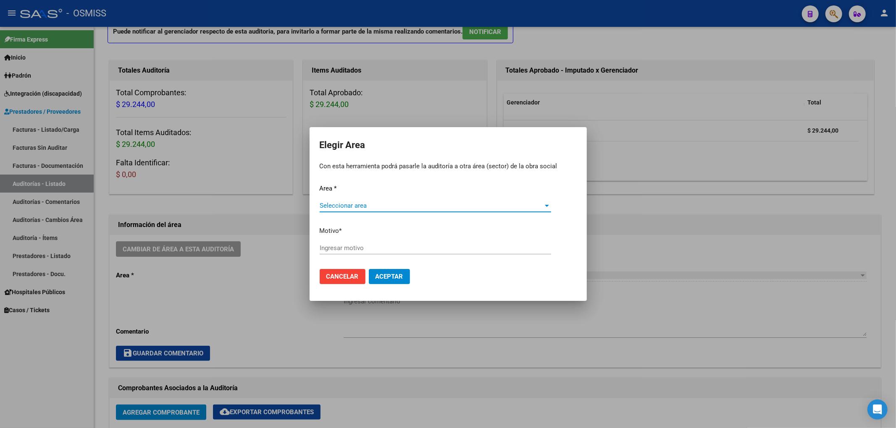
click at [356, 209] on span "Seleccionar area" at bounding box center [431, 206] width 224 height 8
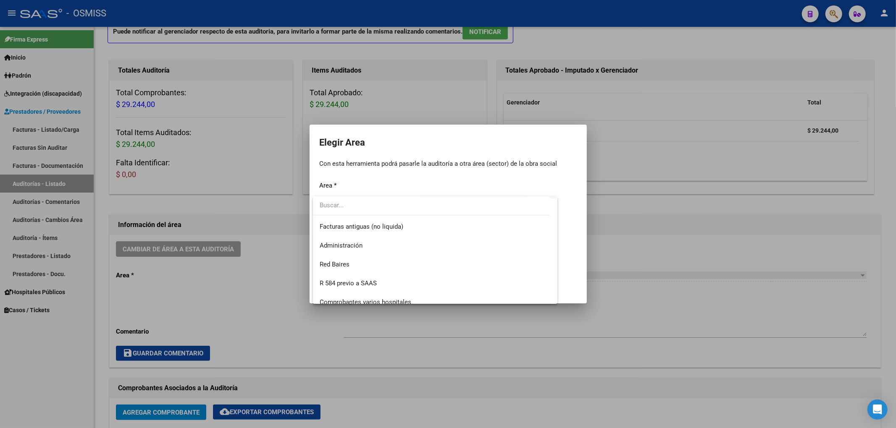
scroll to position [112, 0]
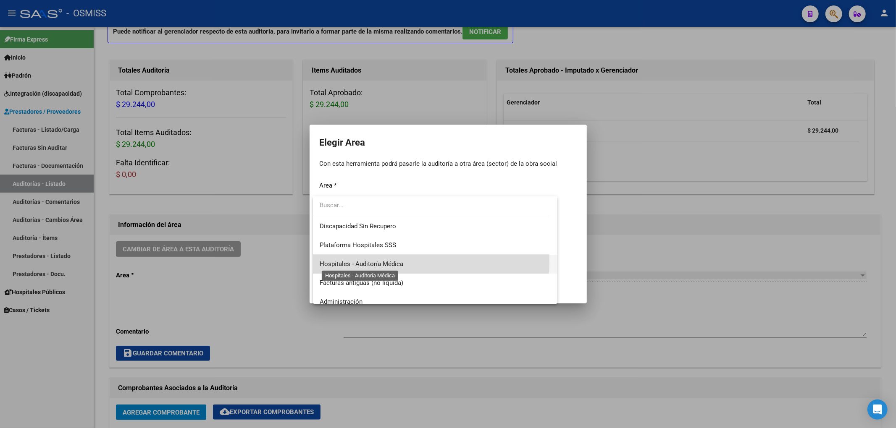
click at [363, 261] on span "Hospitales - Auditoría Médica" at bounding box center [361, 264] width 84 height 8
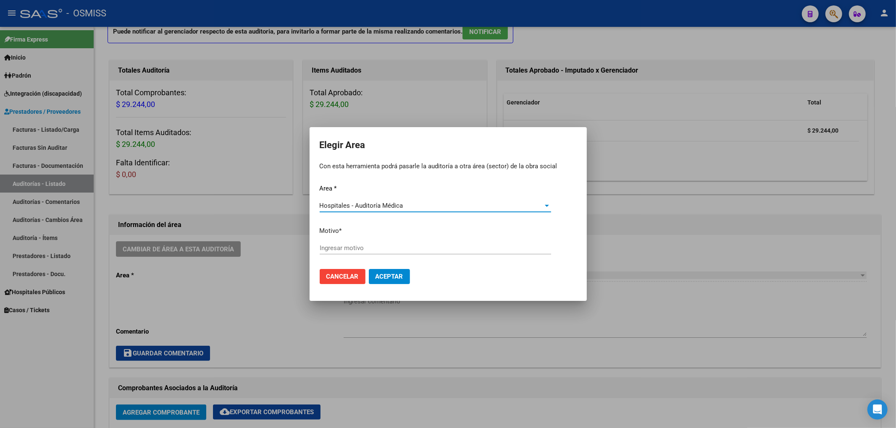
click at [340, 246] on input "Ingresar motivo" at bounding box center [434, 248] width 231 height 8
click at [411, 280] on mat-dialog-actions "Cancelar Aceptar" at bounding box center [447, 276] width 257 height 29
click at [402, 275] on span "Aceptar" at bounding box center [389, 277] width 28 height 8
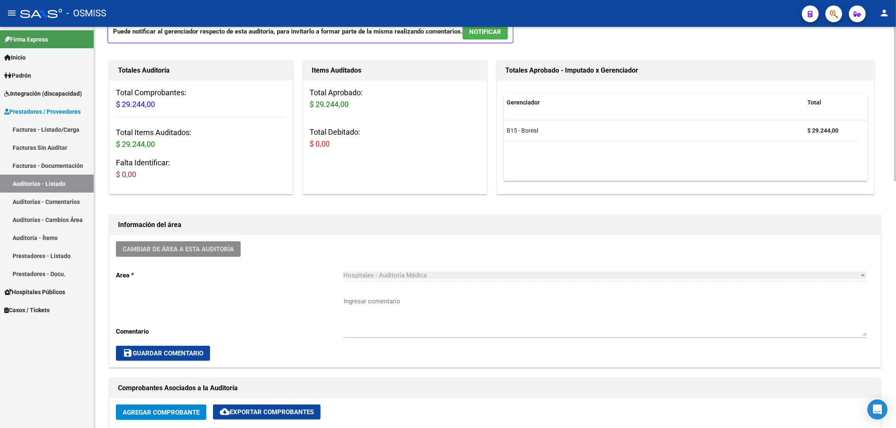
scroll to position [0, 0]
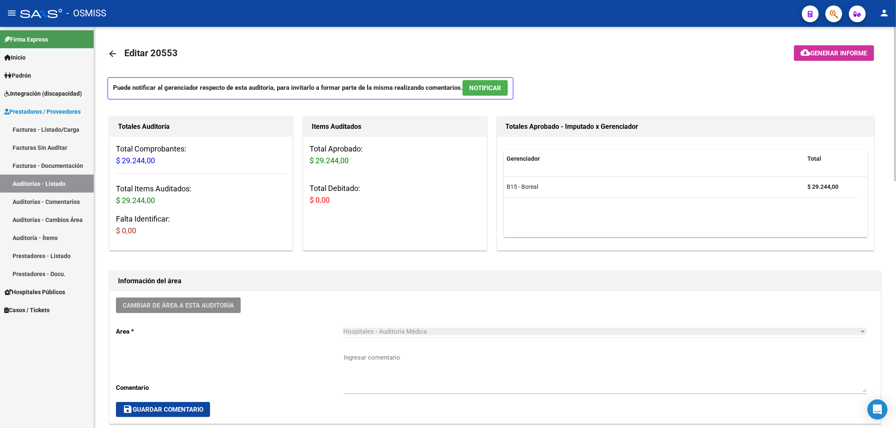
click at [110, 58] on mat-icon "arrow_back" at bounding box center [112, 54] width 10 height 10
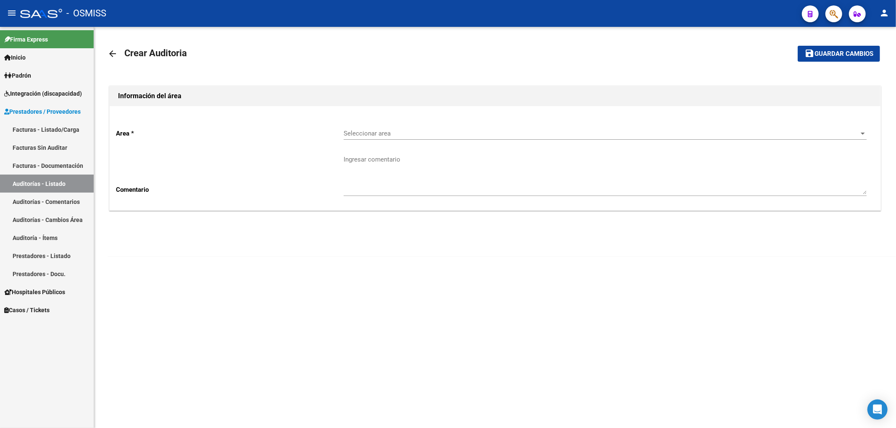
click at [118, 58] on link "arrow_back" at bounding box center [115, 54] width 17 height 20
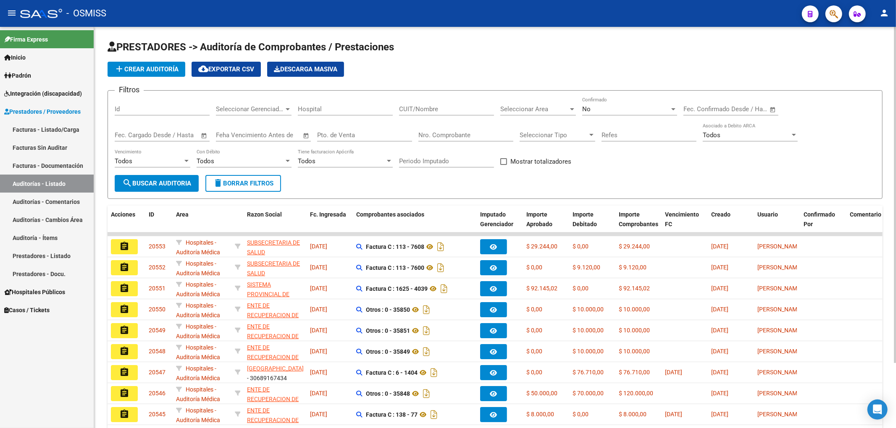
click at [432, 135] on input "Nro. Comprobante" at bounding box center [465, 135] width 95 height 8
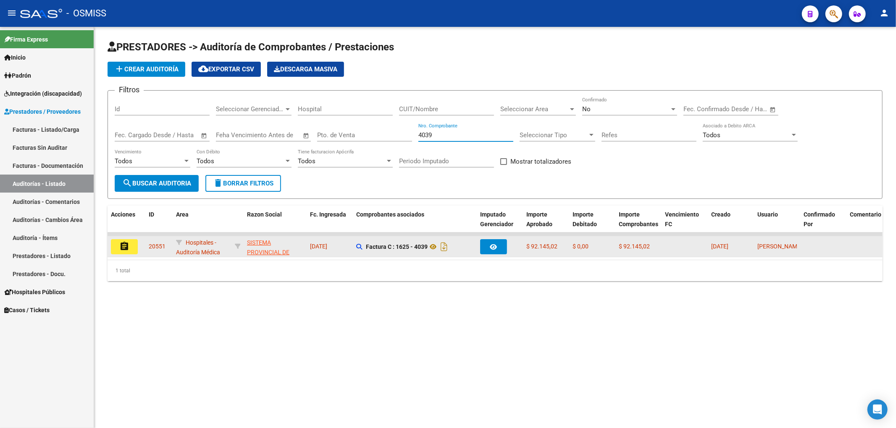
click at [127, 252] on button "assignment" at bounding box center [124, 246] width 27 height 15
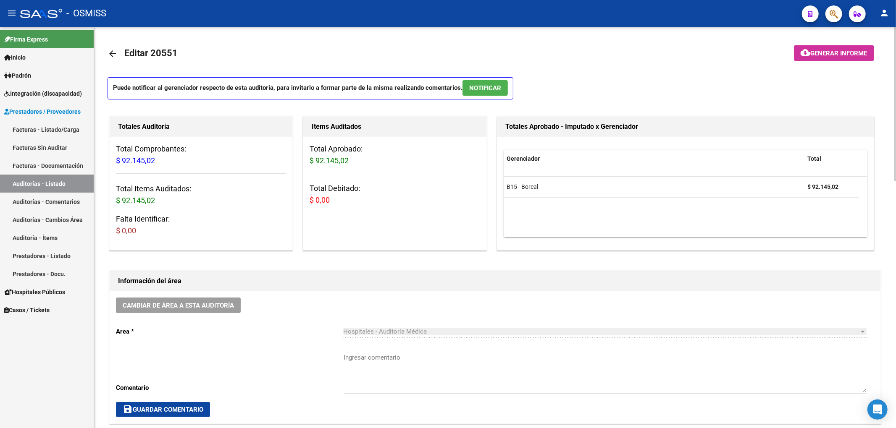
click at [110, 54] on mat-icon "arrow_back" at bounding box center [112, 54] width 10 height 10
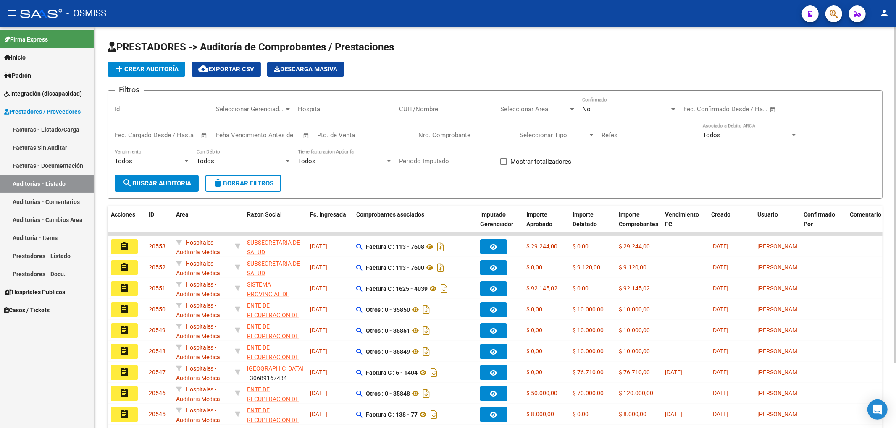
click at [140, 69] on span "add Crear Auditoría" at bounding box center [146, 69] width 64 height 8
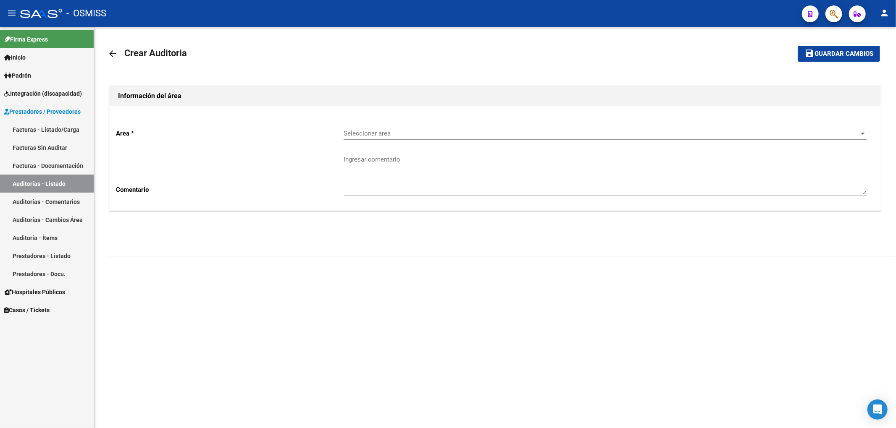
click at [360, 138] on div "Seleccionar area Seleccionar area" at bounding box center [604, 131] width 523 height 18
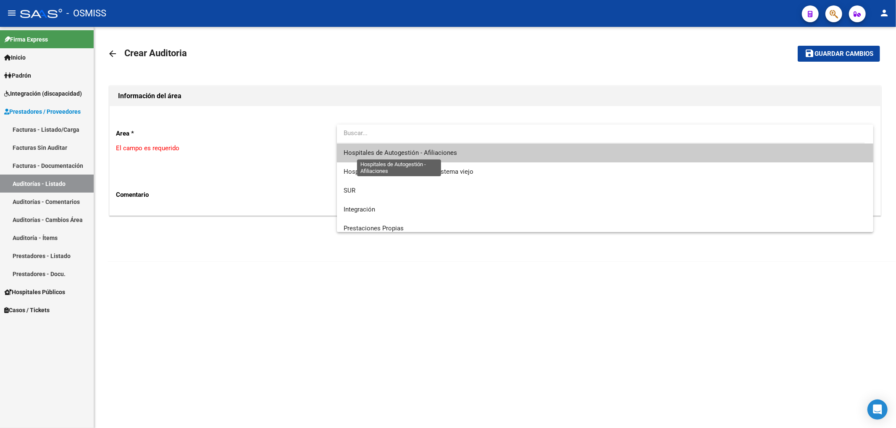
click at [380, 154] on span "Hospitales de Autogestión - Afiliaciones" at bounding box center [399, 153] width 113 height 8
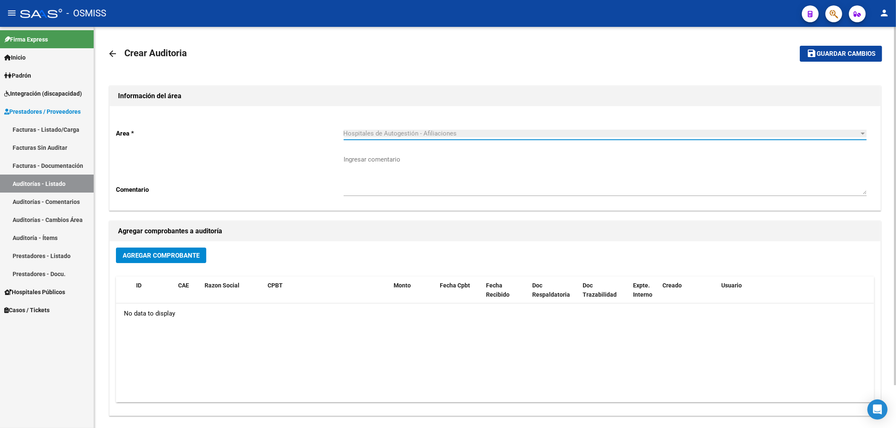
click at [201, 250] on button "Agregar Comprobante" at bounding box center [161, 256] width 90 height 16
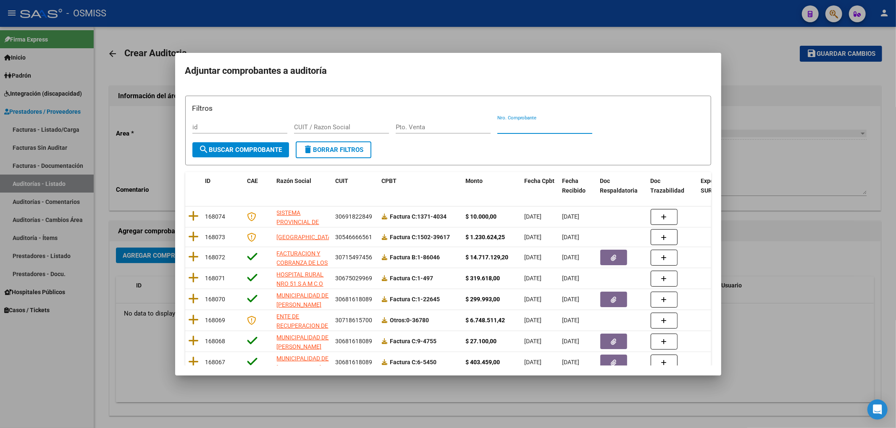
click at [511, 129] on input "Nro. Comprobante" at bounding box center [544, 127] width 95 height 8
click at [234, 144] on button "search Buscar Comprobante" at bounding box center [240, 149] width 97 height 15
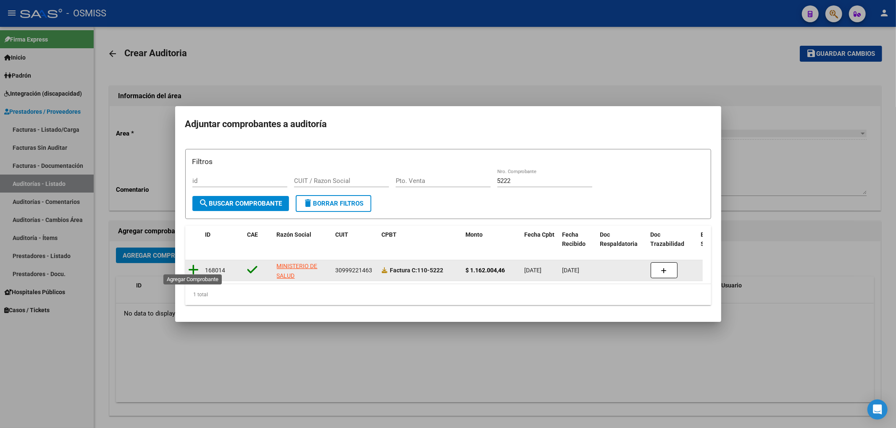
click at [195, 264] on icon at bounding box center [194, 270] width 10 height 12
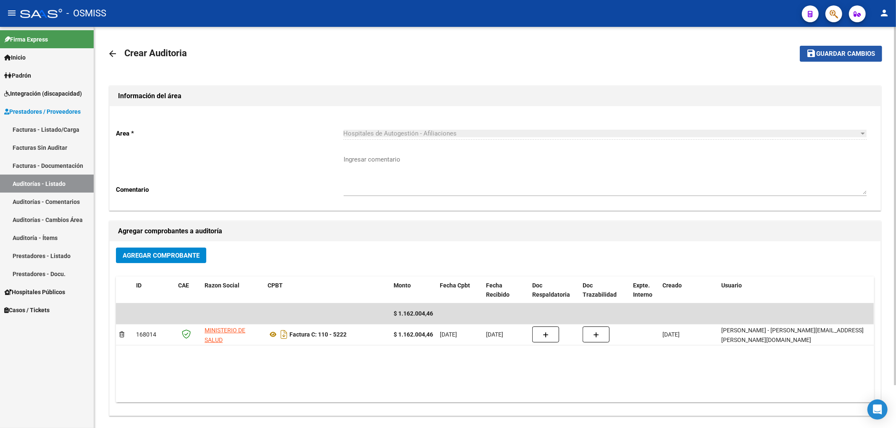
click at [804, 52] on button "save Guardar cambios" at bounding box center [840, 54] width 82 height 16
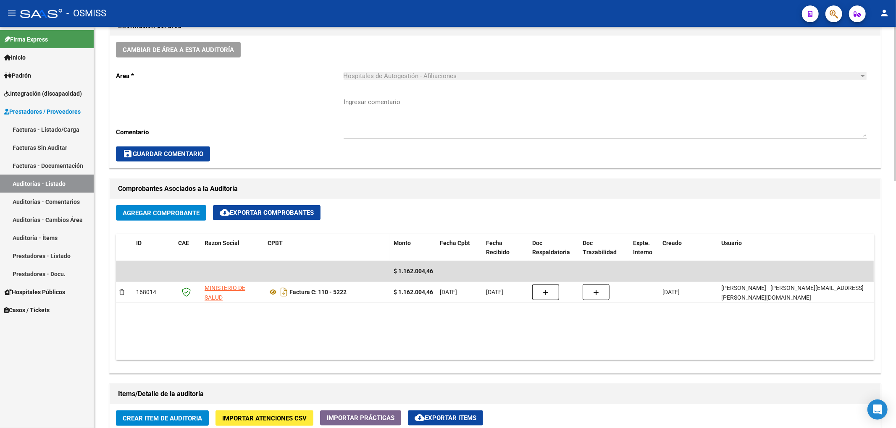
scroll to position [448, 0]
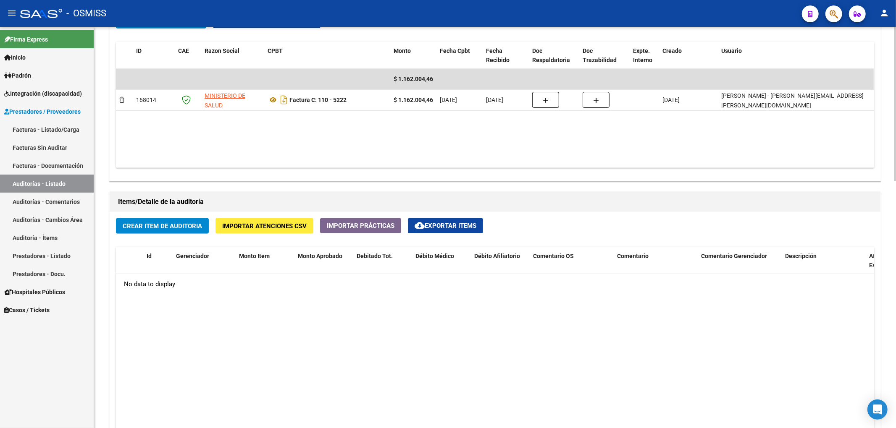
click at [169, 230] on span "Crear Item de Auditoria" at bounding box center [162, 227] width 79 height 8
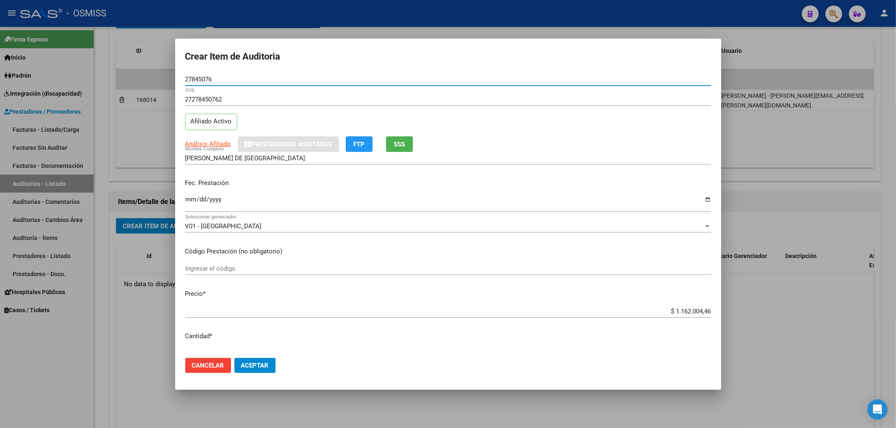
click at [186, 200] on input "Ingresar la fecha" at bounding box center [448, 202] width 526 height 13
drag, startPoint x: 214, startPoint y: 82, endPoint x: 160, endPoint y: 81, distance: 54.6
click at [160, 81] on div "Crear Item de Auditoria 27845076 Nro Documento 27278450762 CUIL Afiliado Activo…" at bounding box center [448, 214] width 896 height 428
click at [268, 190] on div "Fec. Prestación [DATE] Ingresar la fecha" at bounding box center [448, 196] width 526 height 48
click at [263, 375] on mat-dialog-actions "Cancelar Aceptar" at bounding box center [448, 365] width 526 height 29
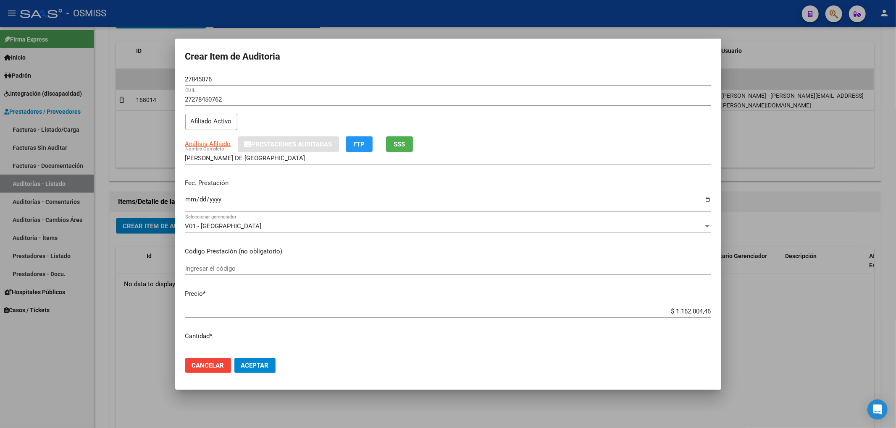
click at [267, 370] on button "Aceptar" at bounding box center [254, 365] width 41 height 15
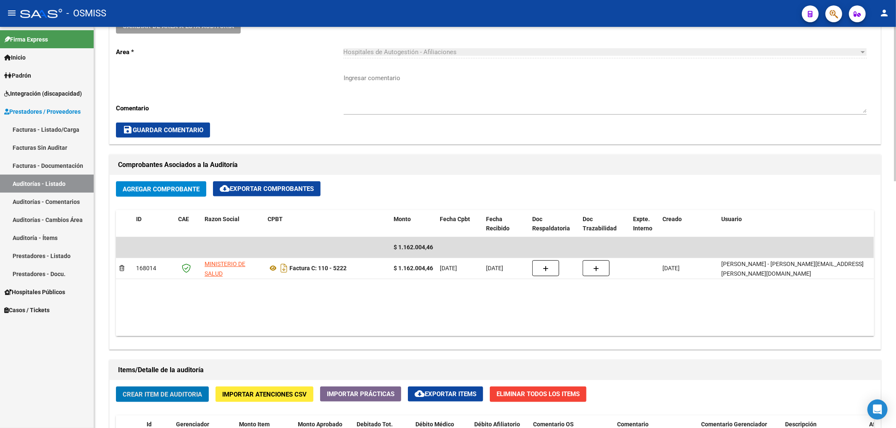
scroll to position [112, 0]
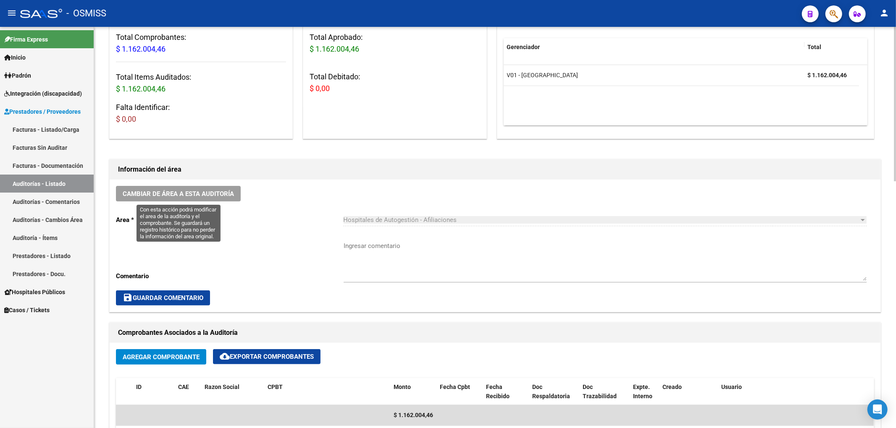
click at [217, 190] on span "Cambiar de área a esta auditoría" at bounding box center [178, 194] width 111 height 8
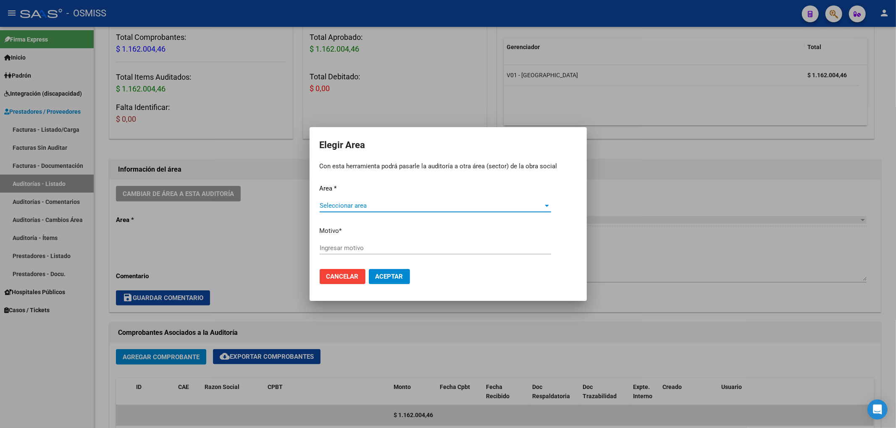
click at [355, 200] on div "Seleccionar area Seleccionar area" at bounding box center [434, 205] width 231 height 13
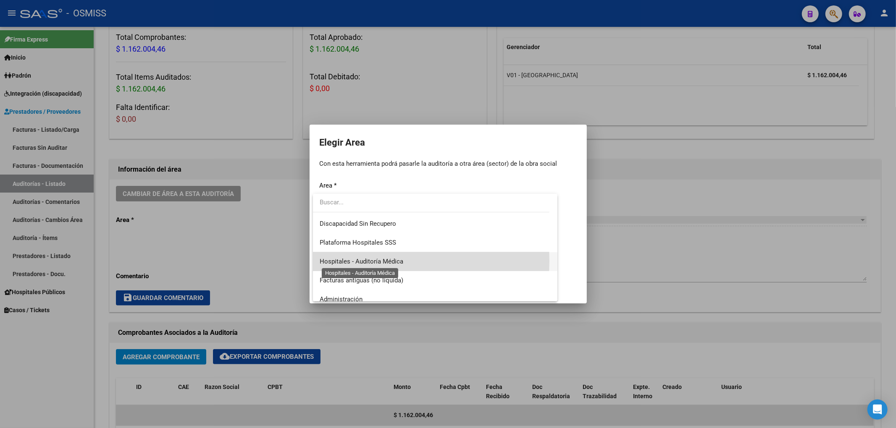
click at [366, 261] on span "Hospitales - Auditoría Médica" at bounding box center [361, 262] width 84 height 8
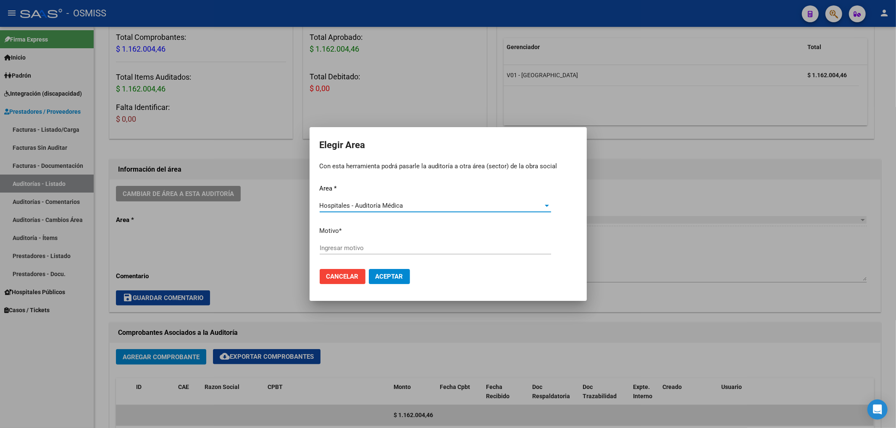
click at [333, 244] on input "Ingresar motivo" at bounding box center [434, 248] width 231 height 8
click at [402, 281] on button "Aceptar" at bounding box center [389, 276] width 41 height 15
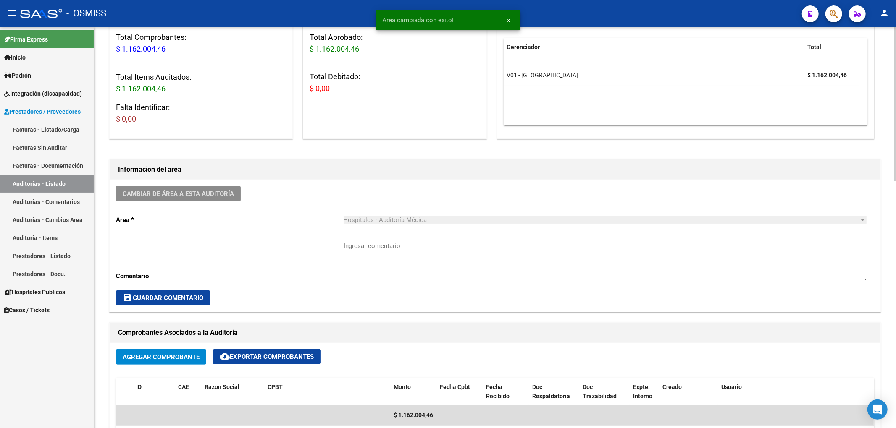
scroll to position [0, 0]
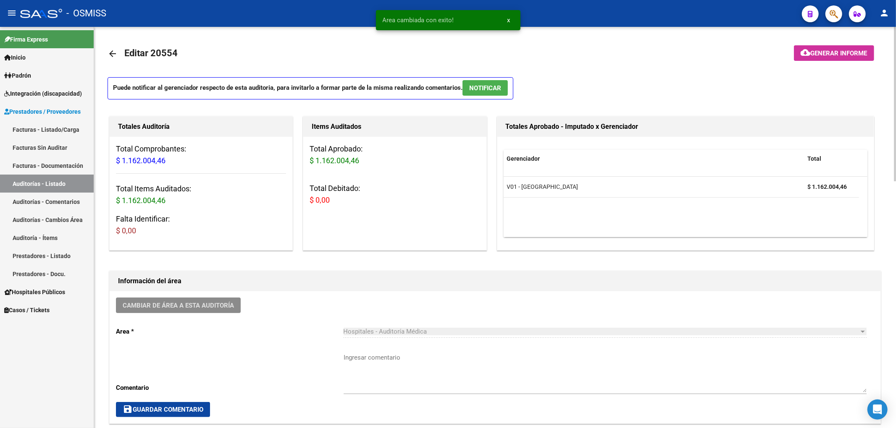
click at [111, 52] on mat-icon "arrow_back" at bounding box center [112, 54] width 10 height 10
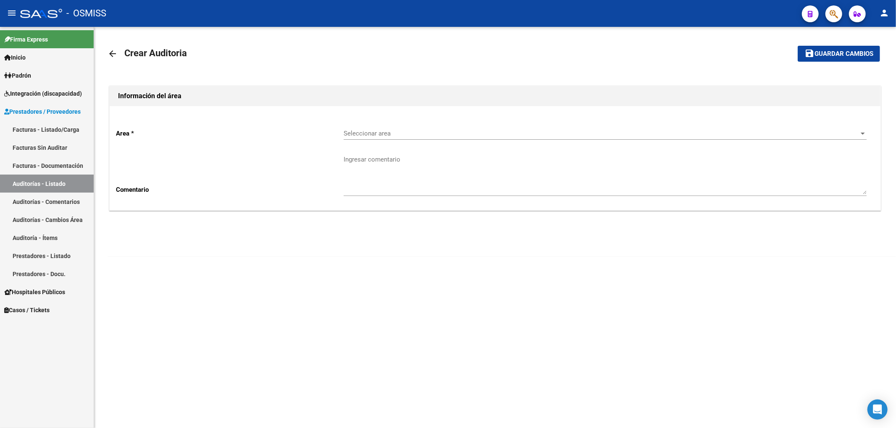
click at [353, 140] on div "Seleccionar area Seleccionar area" at bounding box center [604, 131] width 523 height 18
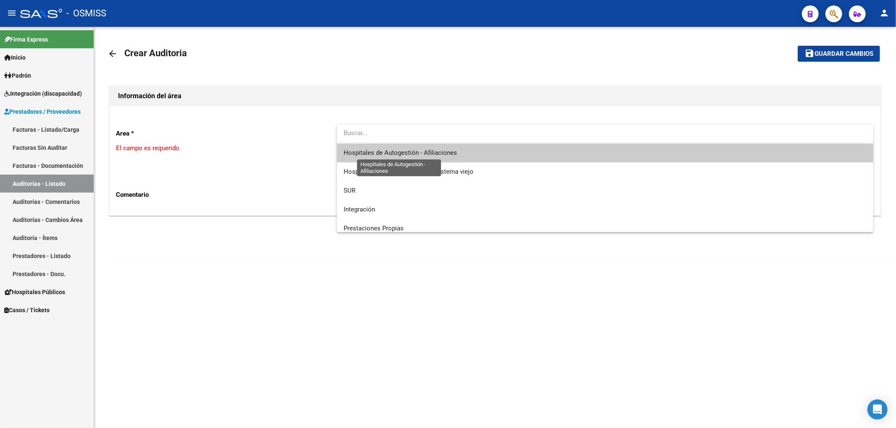
click at [369, 152] on span "Hospitales de Autogestión - Afiliaciones" at bounding box center [399, 153] width 113 height 8
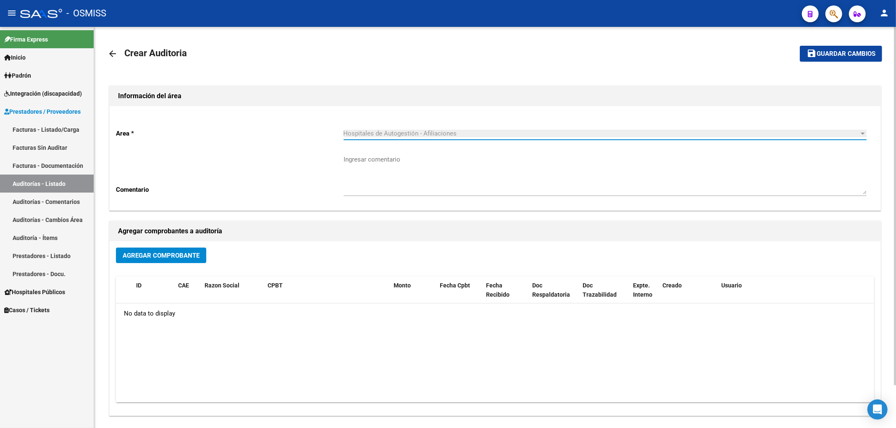
click at [185, 257] on span "Agregar Comprobante" at bounding box center [161, 256] width 77 height 8
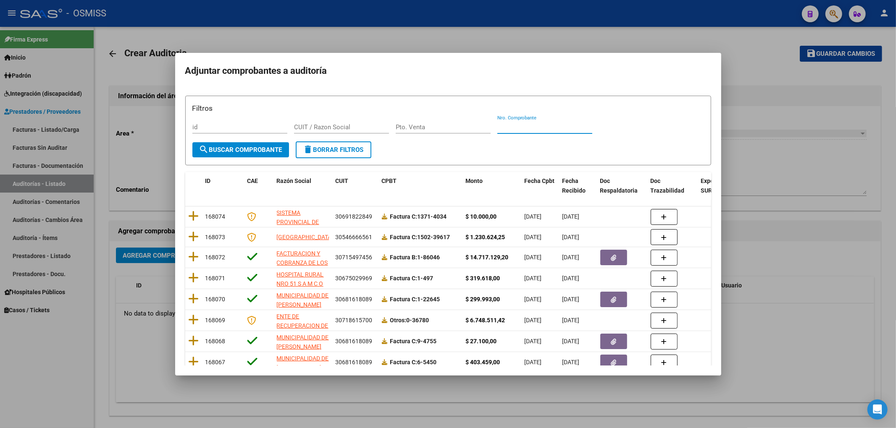
click at [506, 128] on input "Nro. Comprobante" at bounding box center [544, 127] width 95 height 8
click at [267, 150] on span "search Buscar Comprobante" at bounding box center [240, 150] width 83 height 8
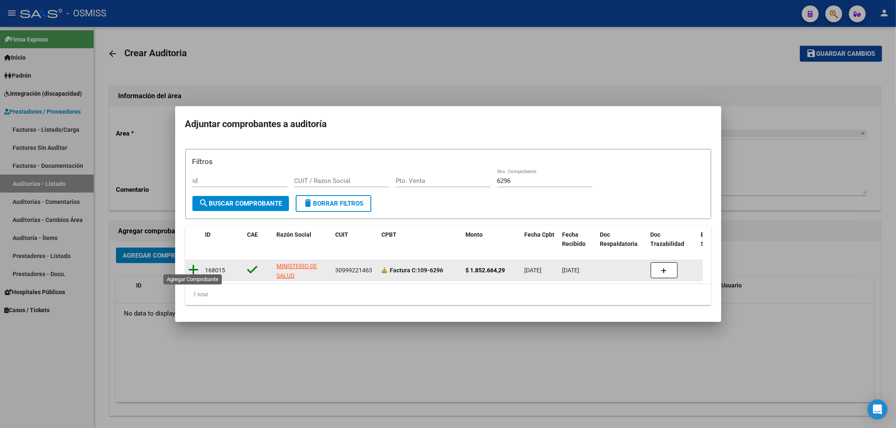
click at [191, 267] on icon at bounding box center [194, 270] width 10 height 12
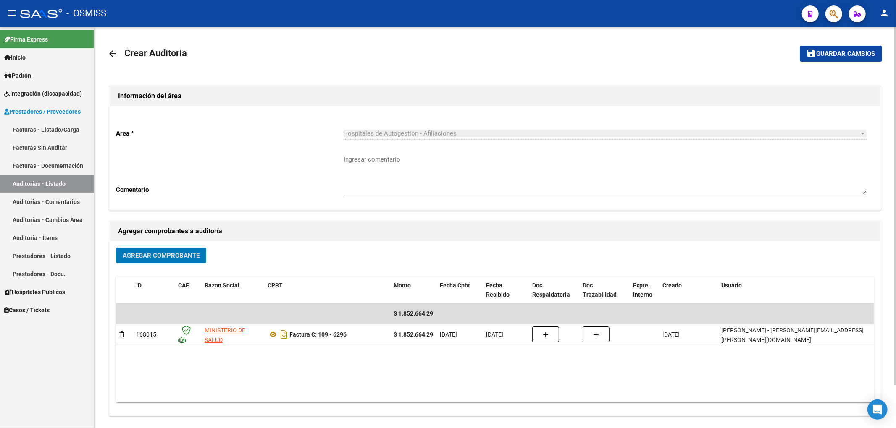
click at [832, 48] on button "save Guardar cambios" at bounding box center [840, 54] width 82 height 16
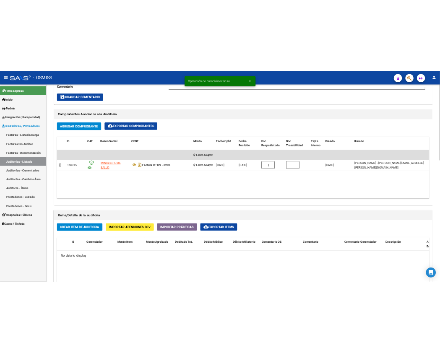
scroll to position [448, 0]
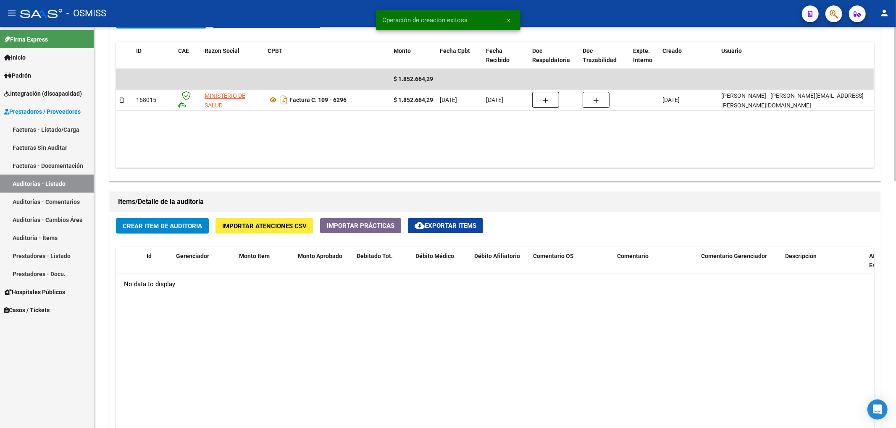
click at [170, 219] on button "Crear Item de Auditoria" at bounding box center [162, 226] width 93 height 16
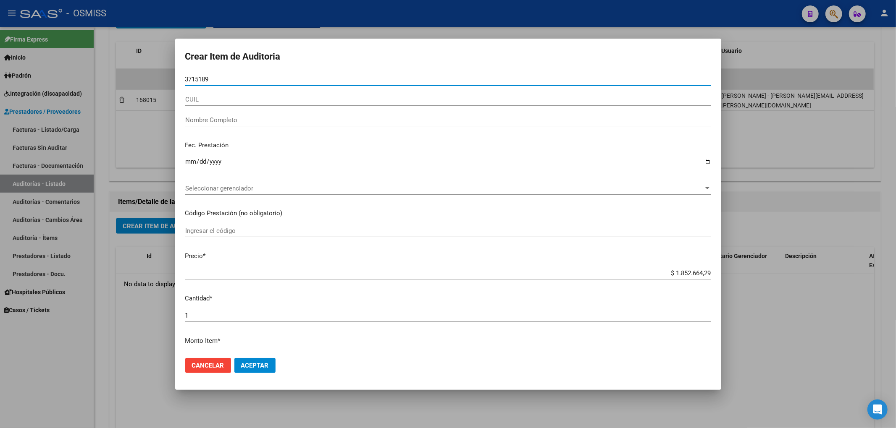
click at [202, 79] on input "3715189" at bounding box center [448, 80] width 526 height 8
type input "37151189"
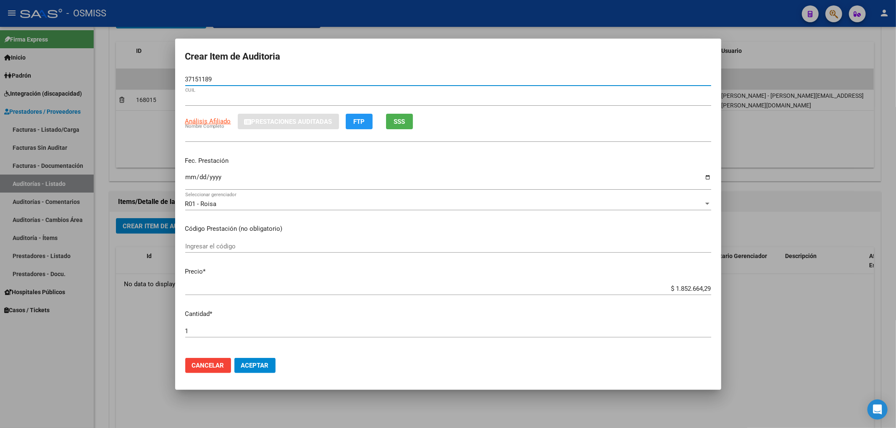
type input "20371511890"
type input "COYOPAY ARIEL PEDRO"
type input "37151189"
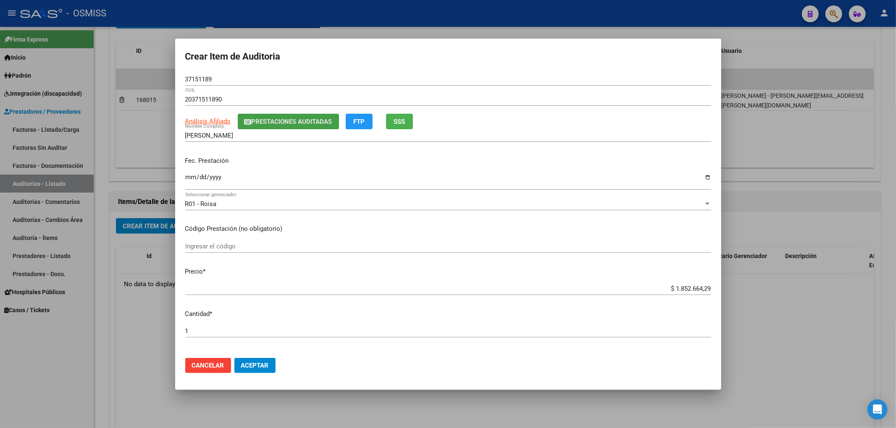
click at [320, 123] on span "Prestaciones Auditadas" at bounding box center [291, 122] width 81 height 8
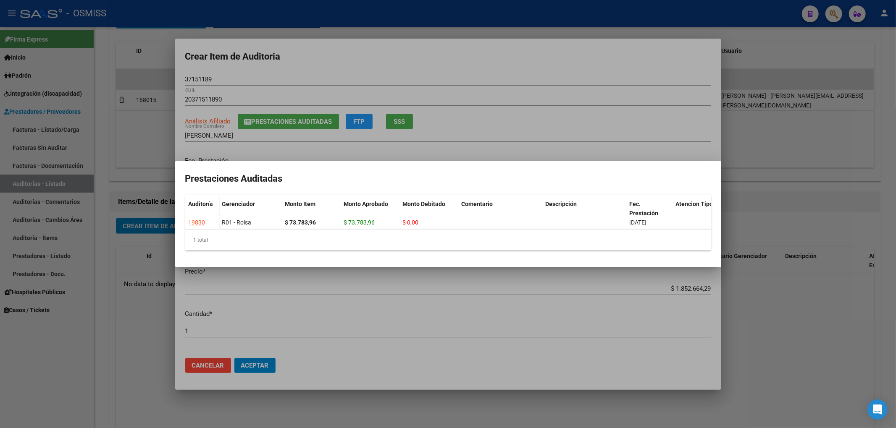
click at [459, 50] on div at bounding box center [448, 214] width 896 height 428
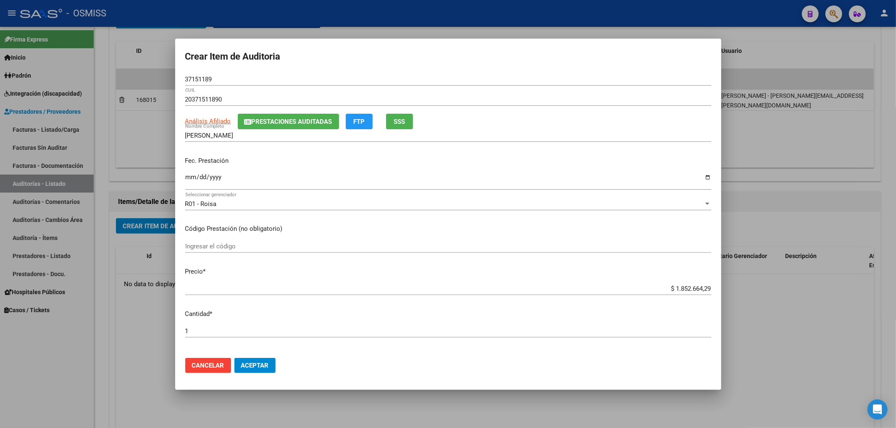
click at [187, 179] on input "Ingresar la fecha" at bounding box center [448, 180] width 526 height 13
drag, startPoint x: 225, startPoint y: 76, endPoint x: 136, endPoint y: 72, distance: 89.5
click at [148, 72] on div "Crear Item de Auditoria 37151189 Nro Documento 20371511890 CUIL Análisis Afilia…" at bounding box center [448, 214] width 896 height 428
click at [348, 165] on p "Fec. Prestación" at bounding box center [448, 161] width 526 height 10
drag, startPoint x: 214, startPoint y: 79, endPoint x: 144, endPoint y: 82, distance: 69.4
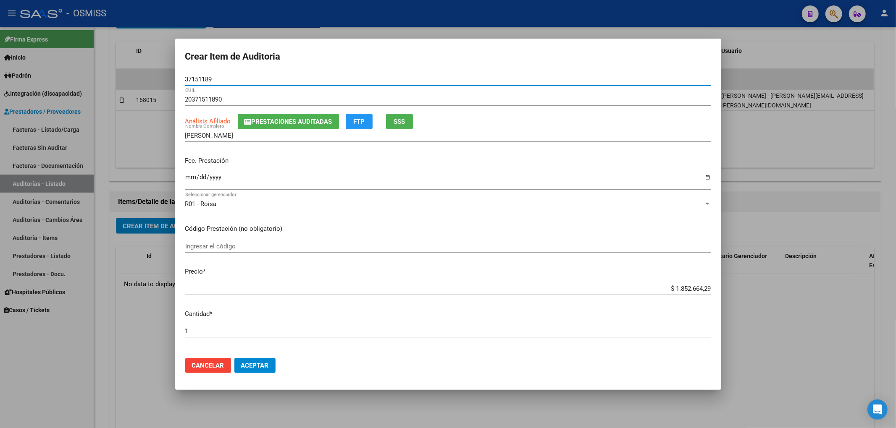
click at [155, 71] on div "Crear Item de Auditoria 37151189 Nro Documento 20371511890 CUIL Análisis Afilia…" at bounding box center [448, 214] width 896 height 428
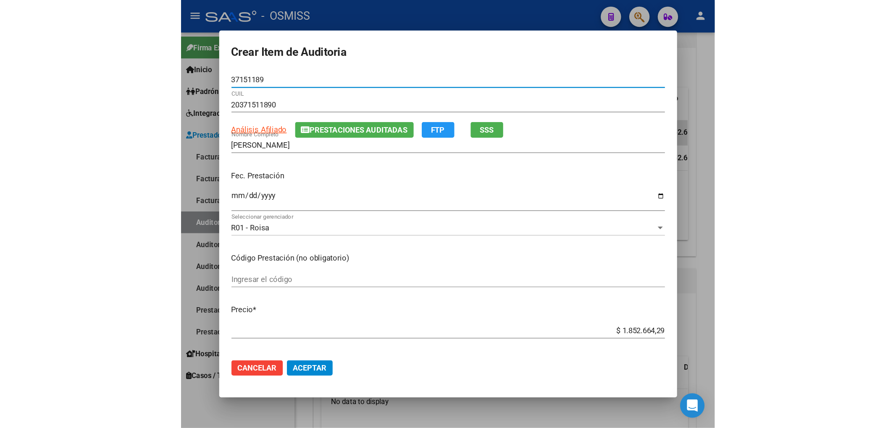
scroll to position [462, 0]
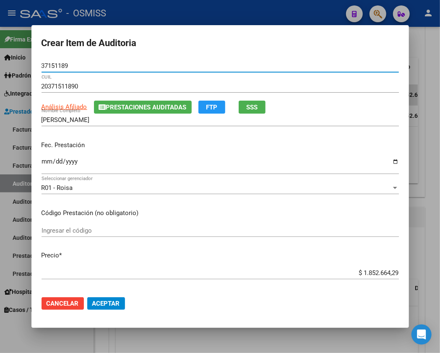
click at [48, 164] on input "2025-06-20" at bounding box center [221, 164] width 358 height 13
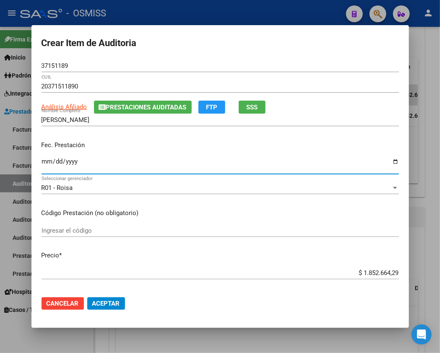
type input "2025-06-14"
click at [160, 217] on p "Código Prestación (no obligatorio)" at bounding box center [221, 214] width 358 height 10
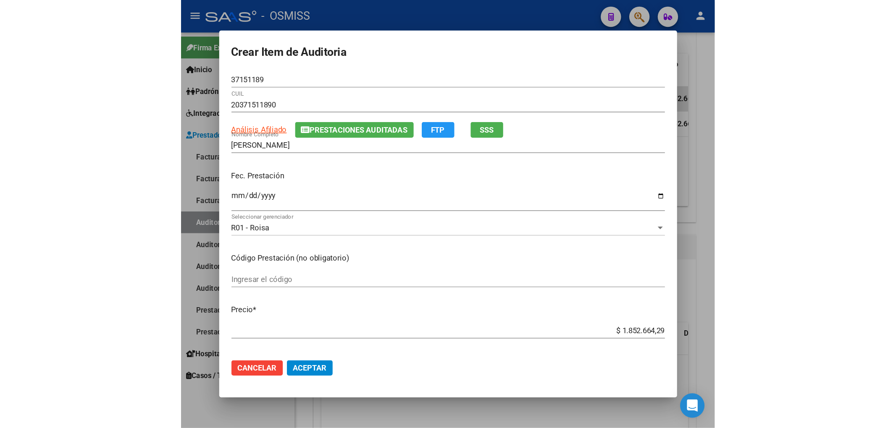
scroll to position [428, 0]
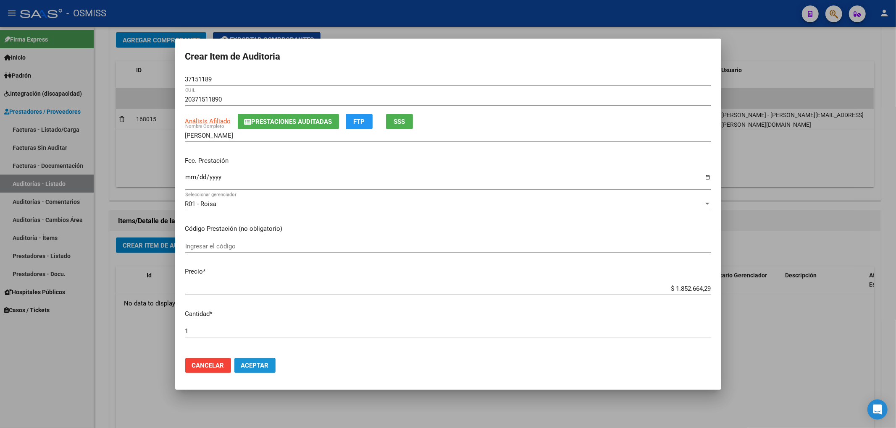
click at [259, 367] on span "Aceptar" at bounding box center [255, 366] width 28 height 8
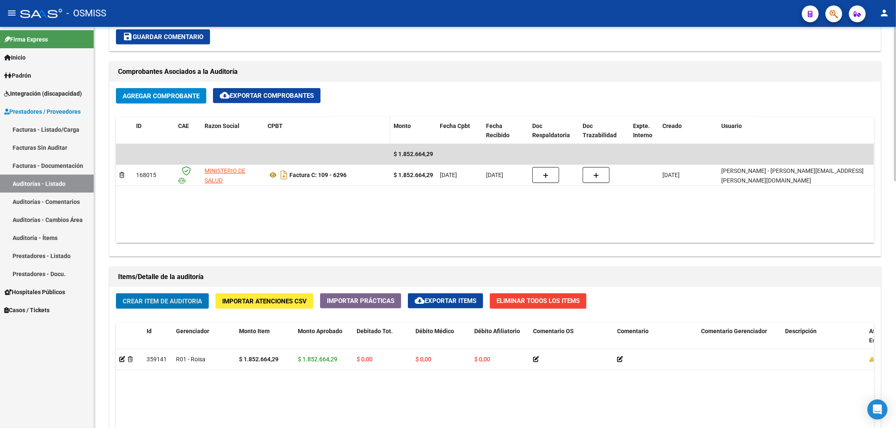
scroll to position [429, 0]
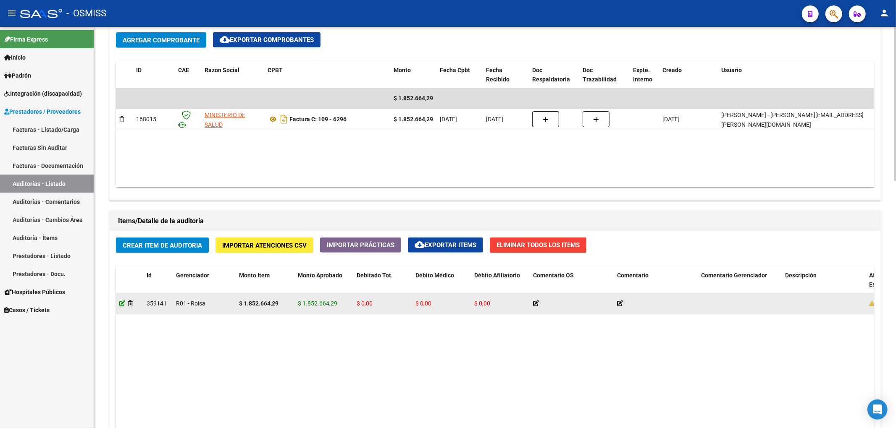
click at [121, 304] on icon at bounding box center [122, 304] width 6 height 6
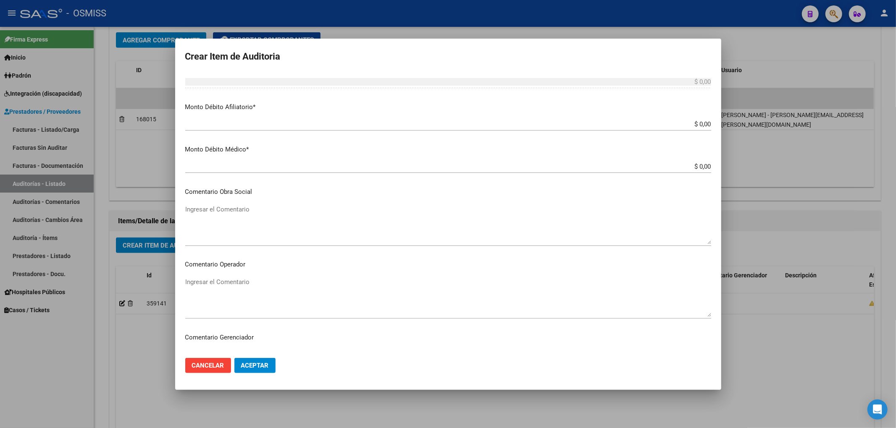
scroll to position [336, 0]
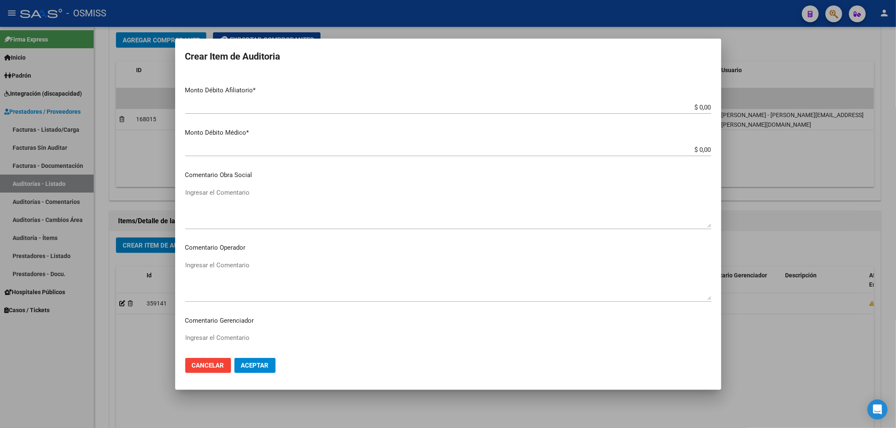
click at [241, 264] on textarea "Ingresar el Comentario" at bounding box center [448, 280] width 526 height 39
click at [321, 169] on mat-dialog-content "37151189 Nro Documento 20371511890 CUIL COYOPAY ARIEL PEDRO Nombre Completo Fec…" at bounding box center [448, 212] width 546 height 278
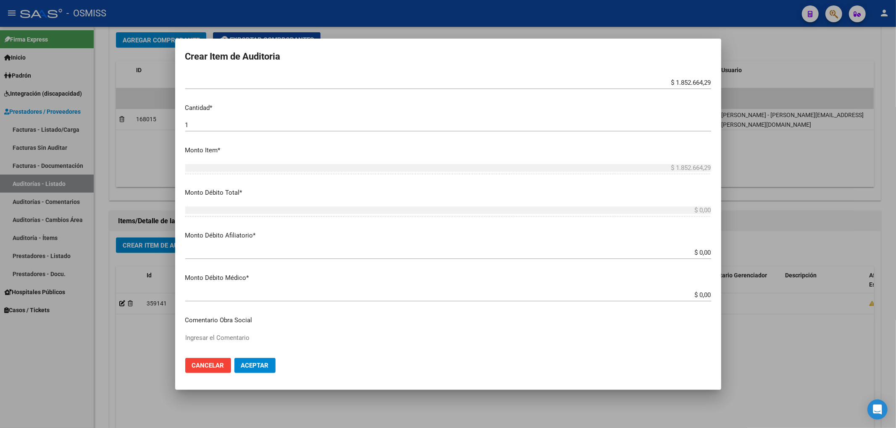
scroll to position [168, 0]
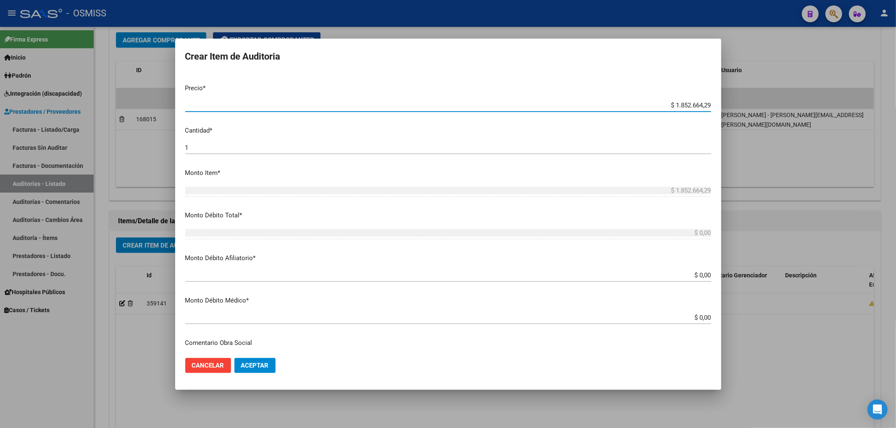
drag, startPoint x: 660, startPoint y: 107, endPoint x: 712, endPoint y: 107, distance: 52.1
click at [712, 107] on mat-dialog-content "37151189 Nro Documento 20371511890 CUIL COYOPAY ARIEL PEDRO Nombre Completo Fec…" at bounding box center [448, 212] width 546 height 278
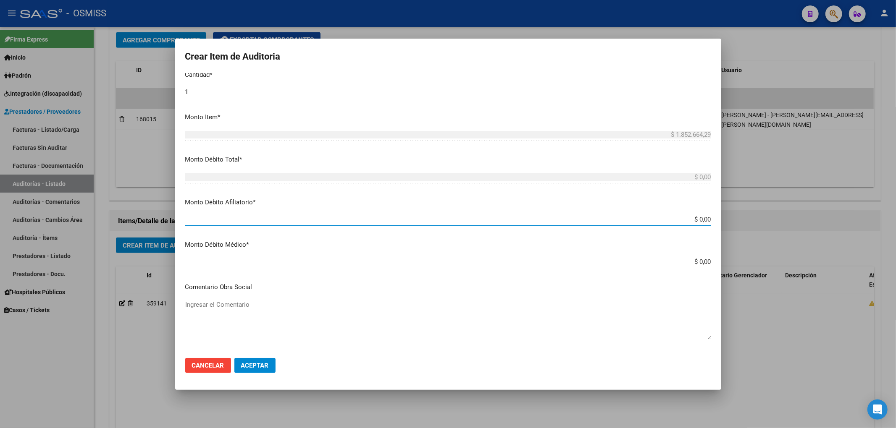
click at [702, 217] on input "$ 0,00" at bounding box center [448, 220] width 526 height 8
paste input "$ 1.852.664,29"
type input "$ 0,00$ 1.852.664,29"
type input "$ 1.852.664,29"
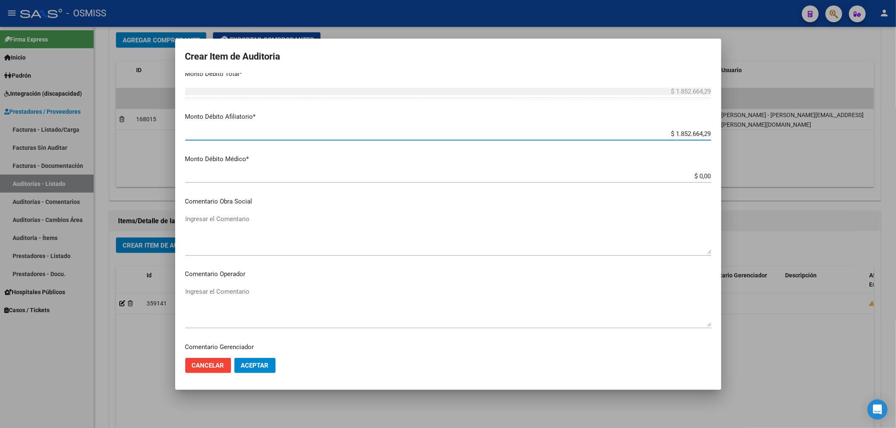
scroll to position [336, 0]
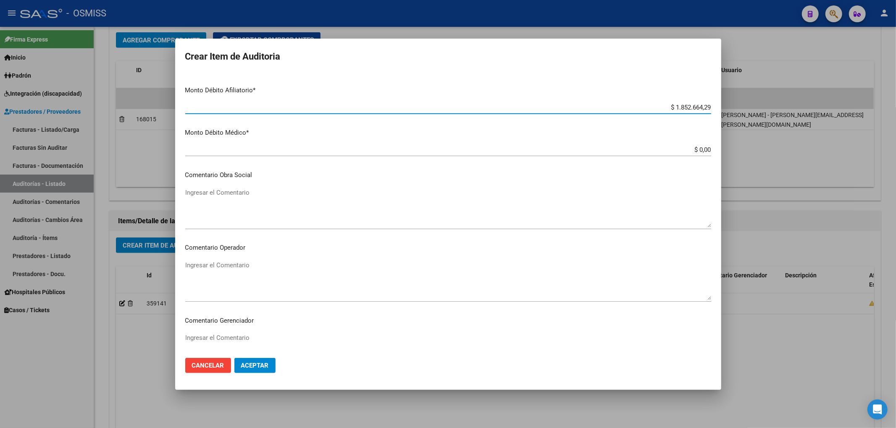
type input "$ 1.852.664,29"
click at [281, 267] on textarea "Ingresar el Comentario" at bounding box center [448, 280] width 526 height 39
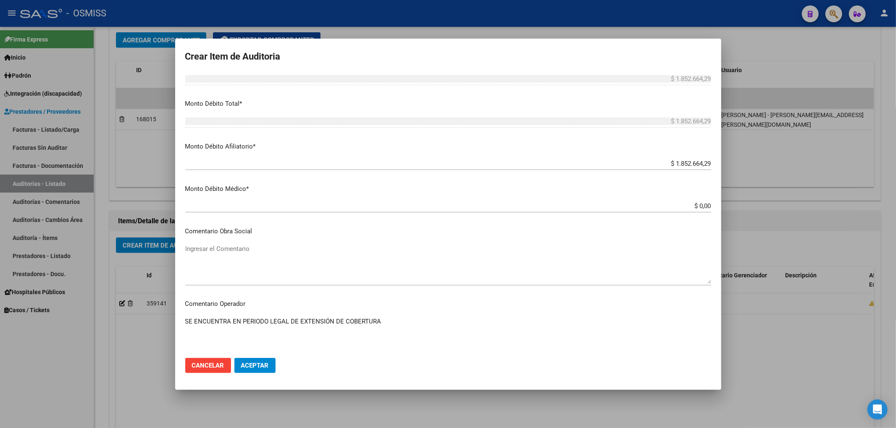
scroll to position [224, 0]
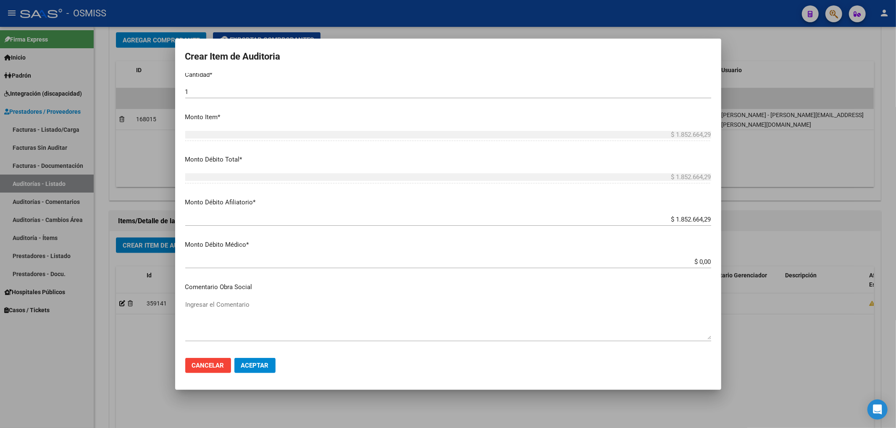
type textarea "SE ENCUENTRA EN PERIODO LEGAL DE EXTENSIÓN DE COBERTURA"
drag, startPoint x: 674, startPoint y: 219, endPoint x: 728, endPoint y: 210, distance: 54.5
click at [725, 212] on div "Crear Item de Auditoria 37151189 Nro Documento 20371511890 CUIL COYOPAY ARIEL P…" at bounding box center [448, 214] width 896 height 428
type input "$ 0,00"
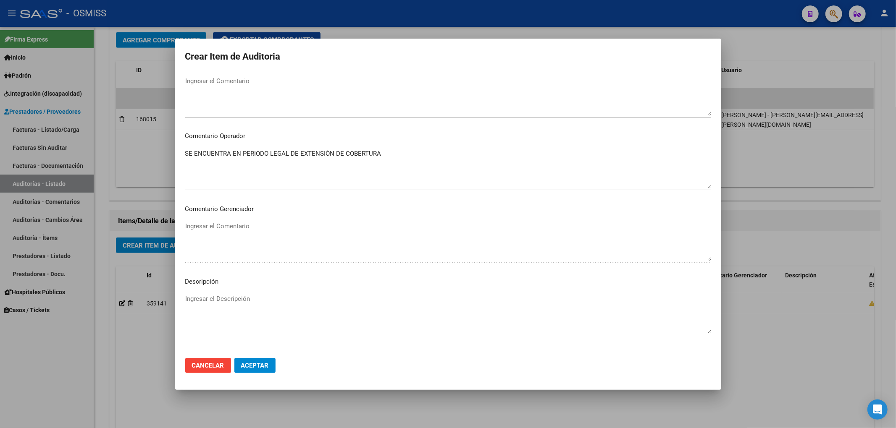
scroll to position [504, 0]
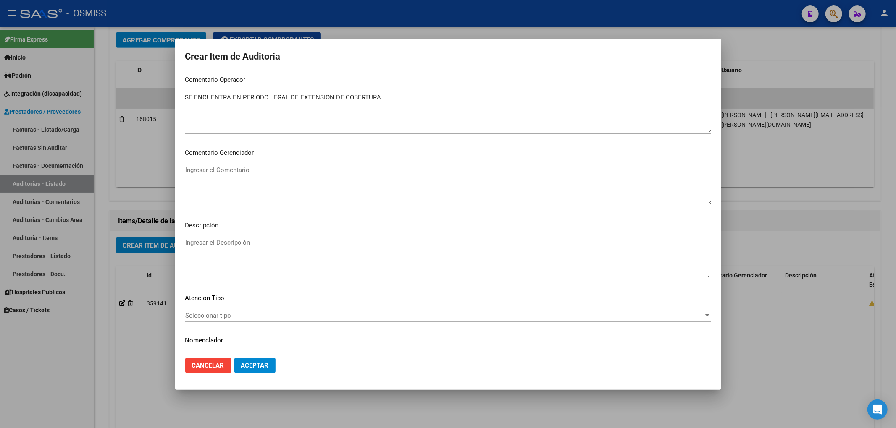
click at [266, 370] on button "Aceptar" at bounding box center [254, 365] width 41 height 15
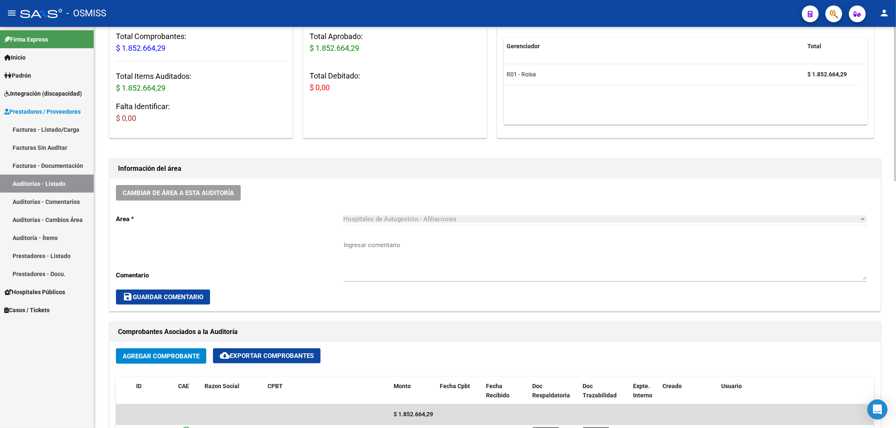
scroll to position [112, 0]
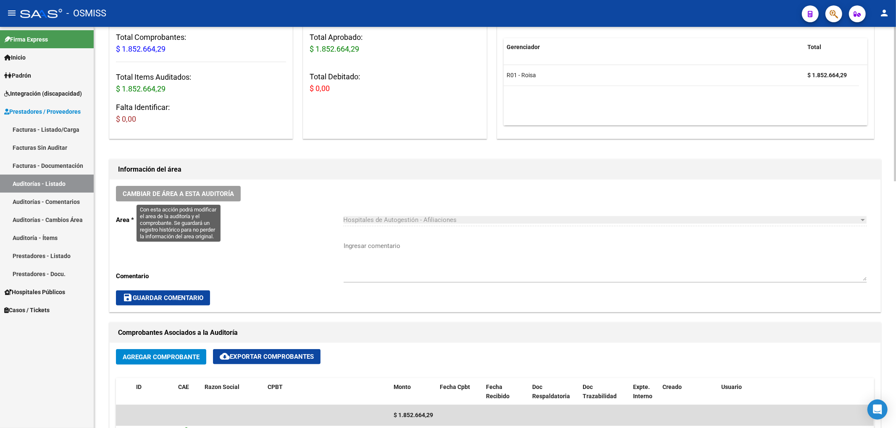
click at [209, 195] on span "Cambiar de área a esta auditoría" at bounding box center [178, 194] width 111 height 8
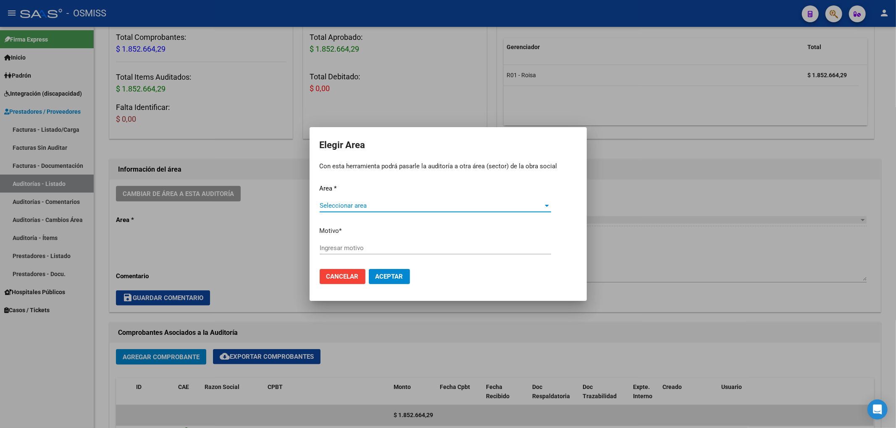
click at [420, 204] on span "Seleccionar area" at bounding box center [431, 206] width 224 height 8
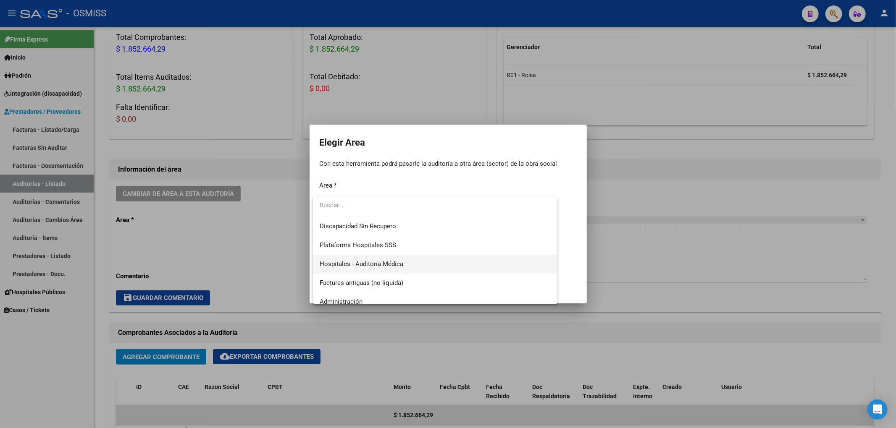
click at [401, 265] on span "Hospitales - Auditoría Médica" at bounding box center [361, 264] width 84 height 8
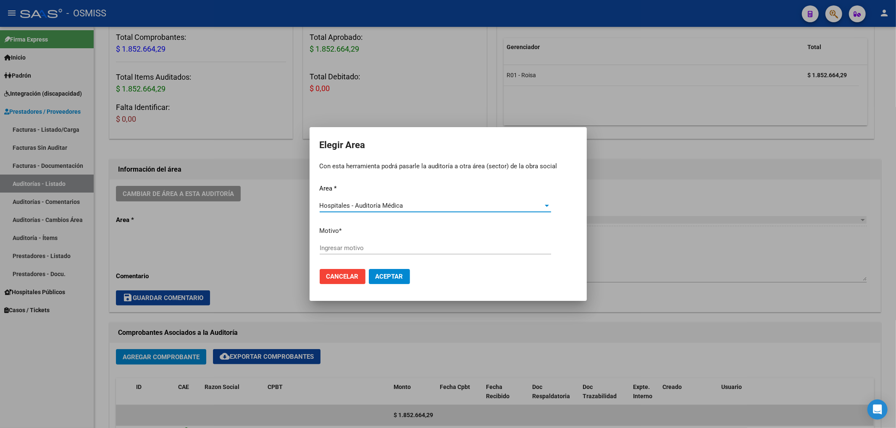
click at [364, 250] on input "Ingresar motivo" at bounding box center [434, 248] width 231 height 8
type input "AUDITADO"
click at [379, 277] on span "Aceptar" at bounding box center [389, 277] width 28 height 8
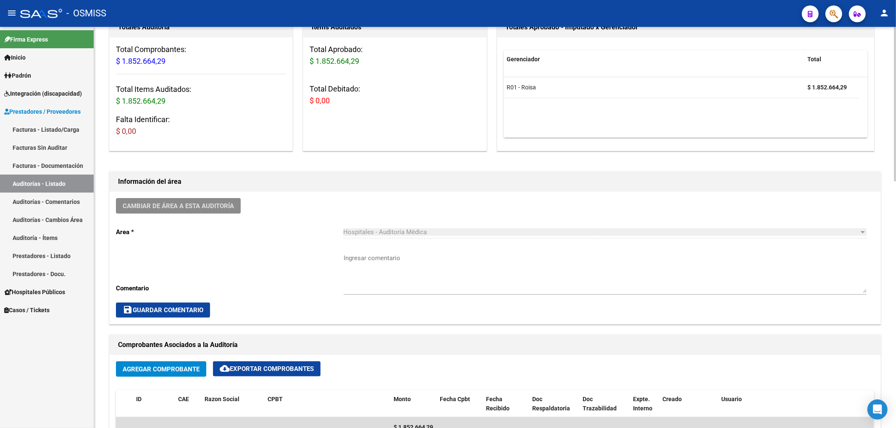
scroll to position [0, 0]
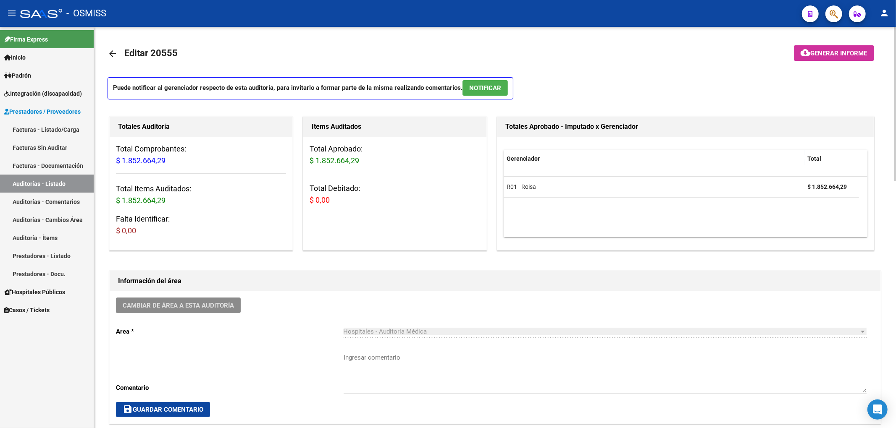
click at [111, 55] on mat-icon "arrow_back" at bounding box center [112, 54] width 10 height 10
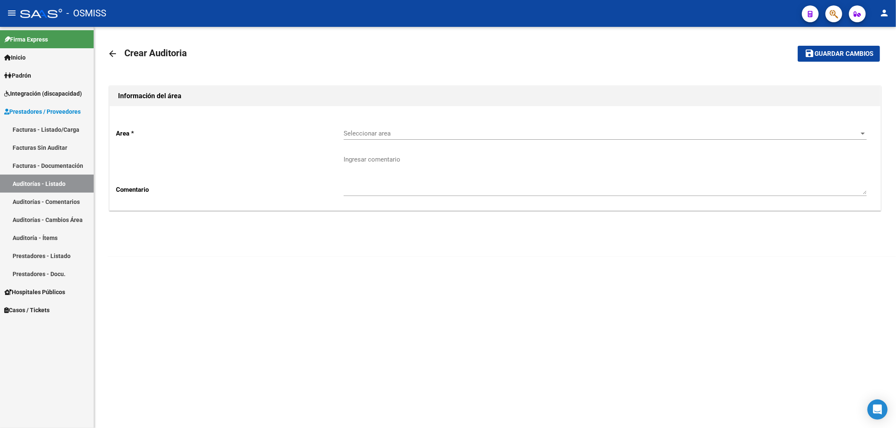
click at [380, 139] on div "Seleccionar area Seleccionar area" at bounding box center [604, 131] width 523 height 18
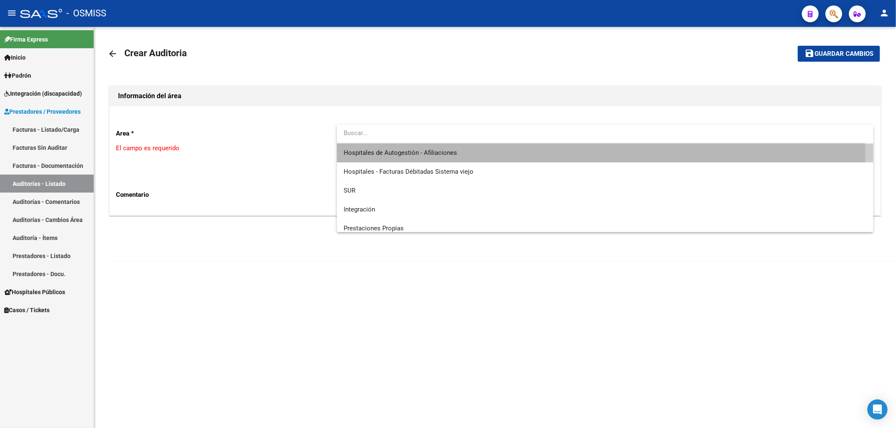
click at [400, 158] on span "Hospitales de Autogestión - Afiliaciones" at bounding box center [604, 153] width 523 height 19
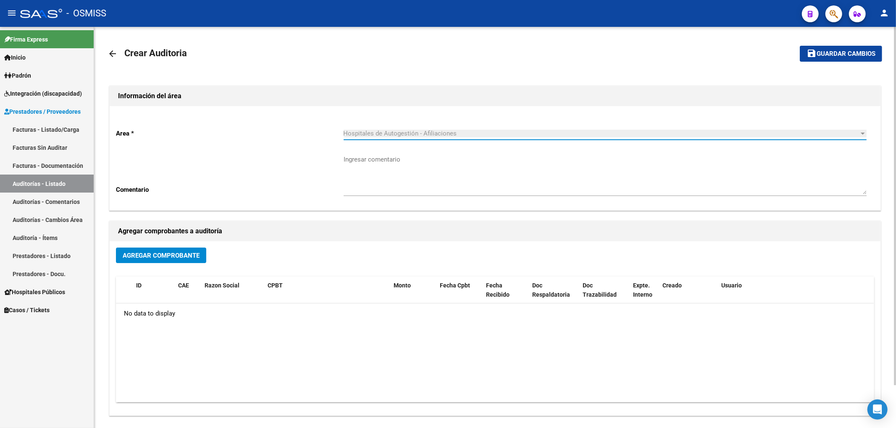
click at [194, 254] on span "Agregar Comprobante" at bounding box center [161, 256] width 77 height 8
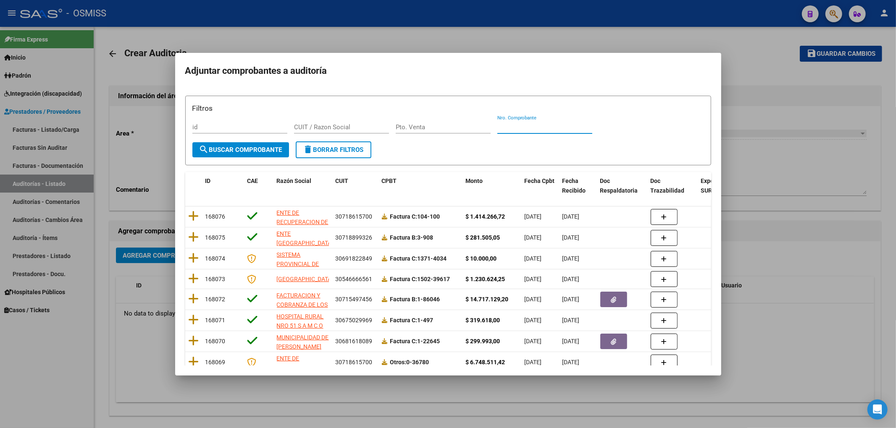
click at [500, 131] on input "Nro. Comprobante" at bounding box center [544, 127] width 95 height 8
type input "7123"
click at [231, 154] on button "search Buscar Comprobante" at bounding box center [240, 149] width 97 height 15
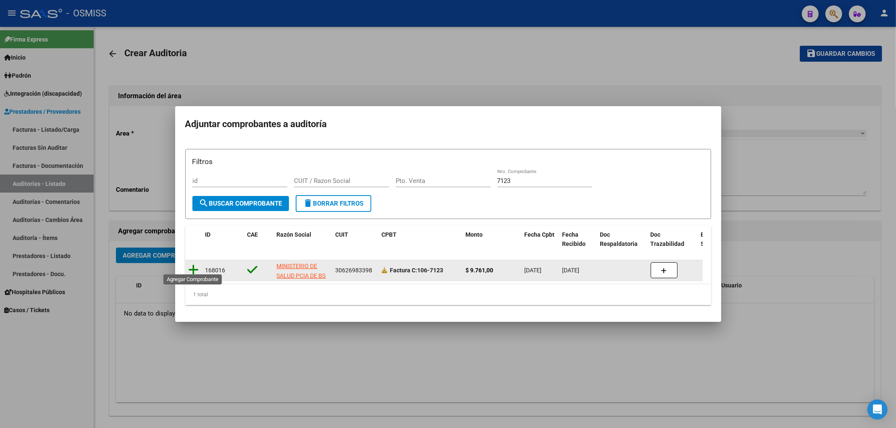
click at [195, 266] on icon at bounding box center [194, 270] width 10 height 12
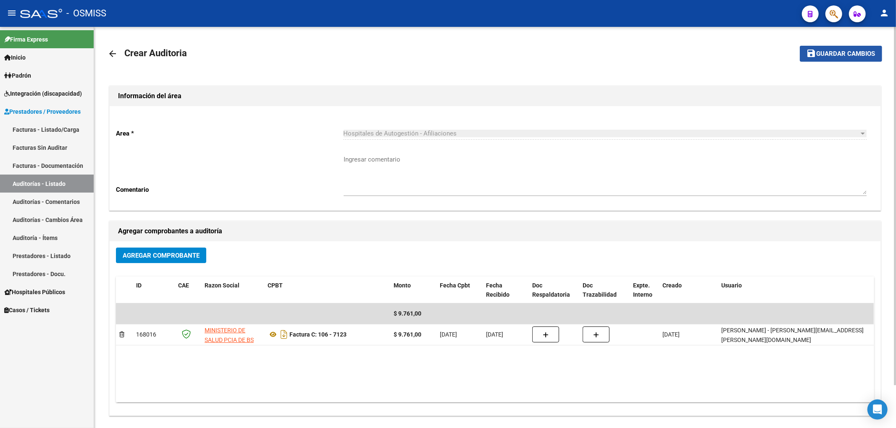
click at [820, 58] on button "save Guardar cambios" at bounding box center [840, 54] width 82 height 16
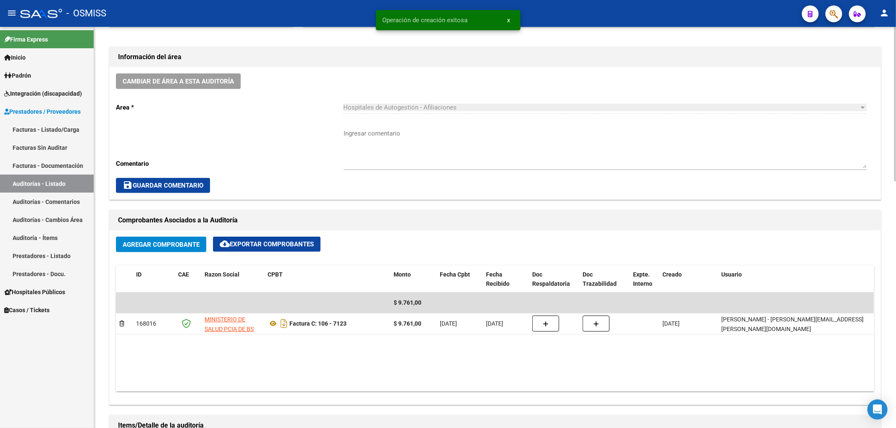
scroll to position [448, 0]
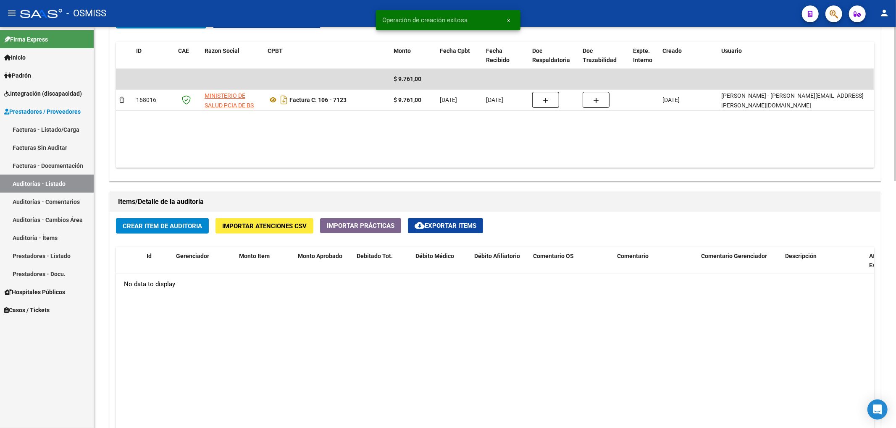
click at [172, 224] on span "Crear Item de Auditoria" at bounding box center [162, 227] width 79 height 8
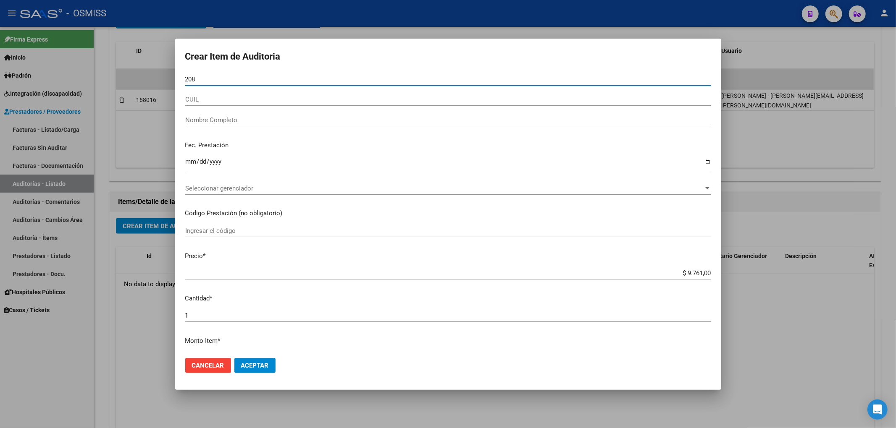
type input "2086"
type input "2086.3"
type input "20863949"
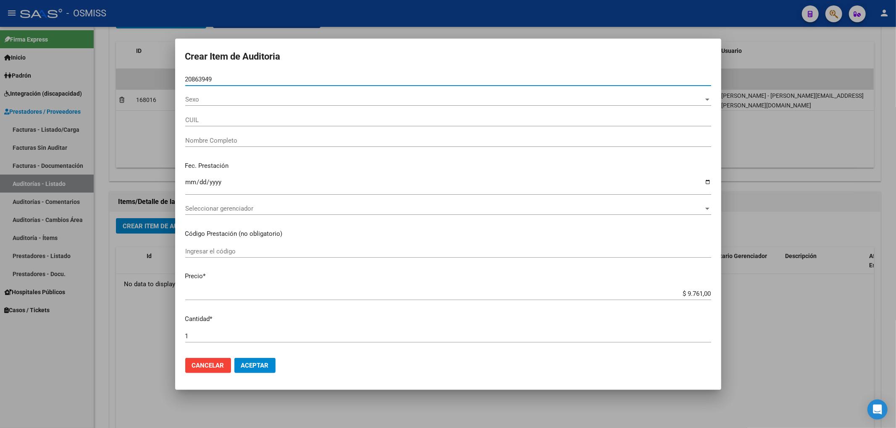
type input "27208639493"
type input "GULLOTTI, RITA FABIANA"
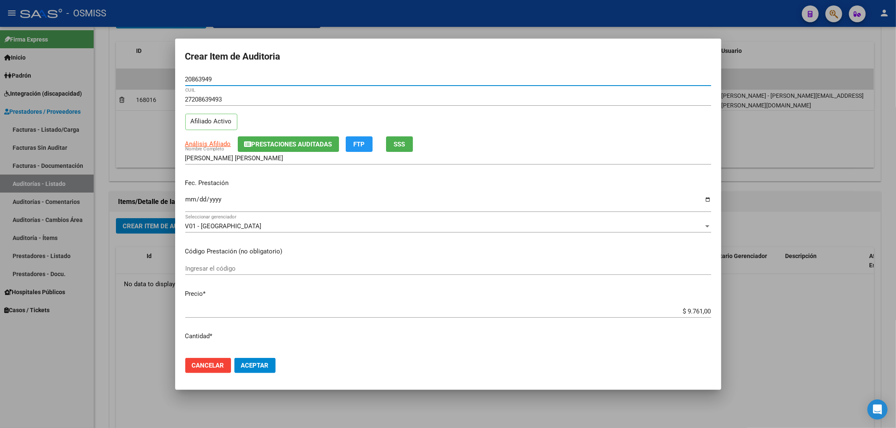
type input "20863949"
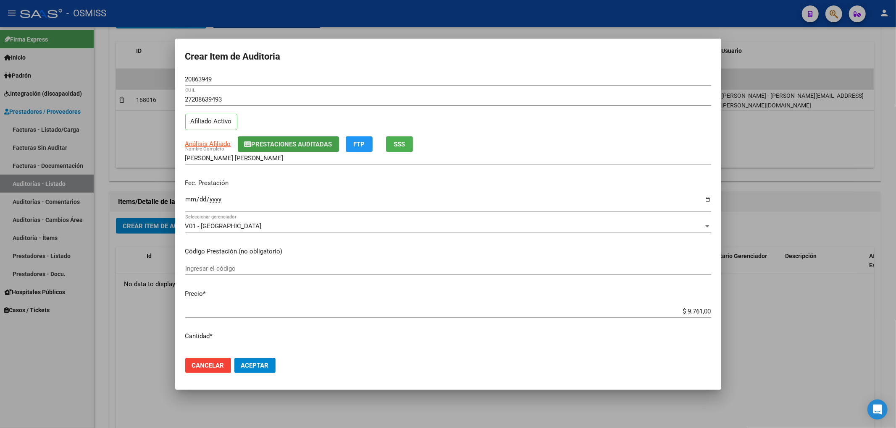
click at [321, 147] on span "Prestaciones Auditadas" at bounding box center [291, 145] width 81 height 8
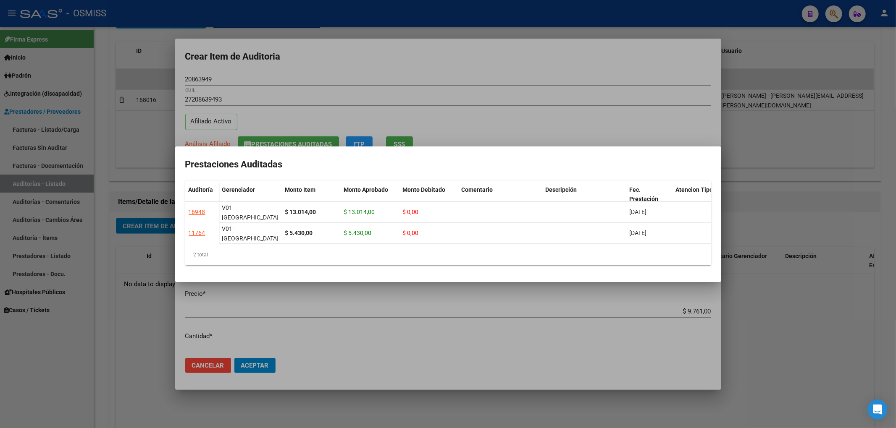
click at [388, 72] on div at bounding box center [448, 214] width 896 height 428
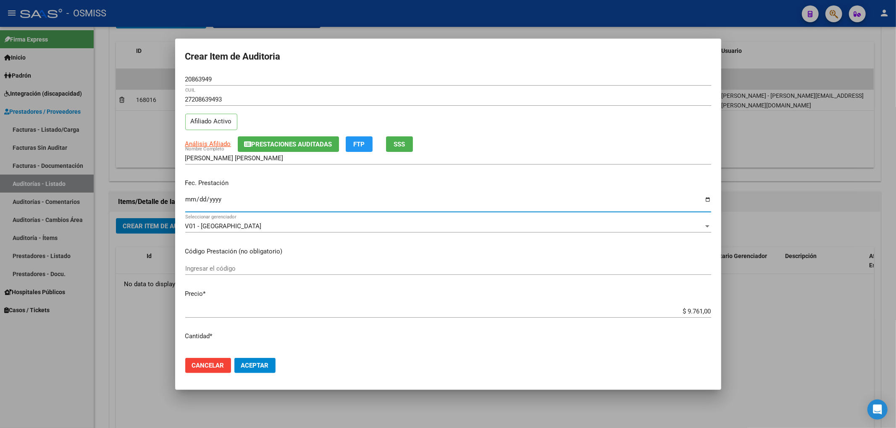
click at [192, 198] on input "Ingresar la fecha" at bounding box center [448, 202] width 526 height 13
type input "2025-07-16"
drag, startPoint x: 217, startPoint y: 79, endPoint x: 118, endPoint y: 83, distance: 98.8
click at [118, 83] on div "Crear Item de Auditoria 20863949 Nro Documento 27208639493 CUIL Afiliado Activo…" at bounding box center [448, 214] width 896 height 428
click at [364, 187] on p "Fec. Prestación" at bounding box center [448, 183] width 526 height 10
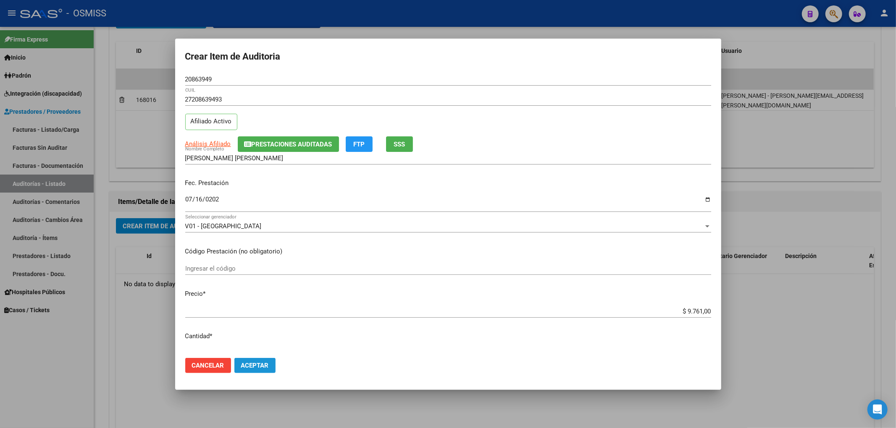
click at [259, 370] on button "Aceptar" at bounding box center [254, 365] width 41 height 15
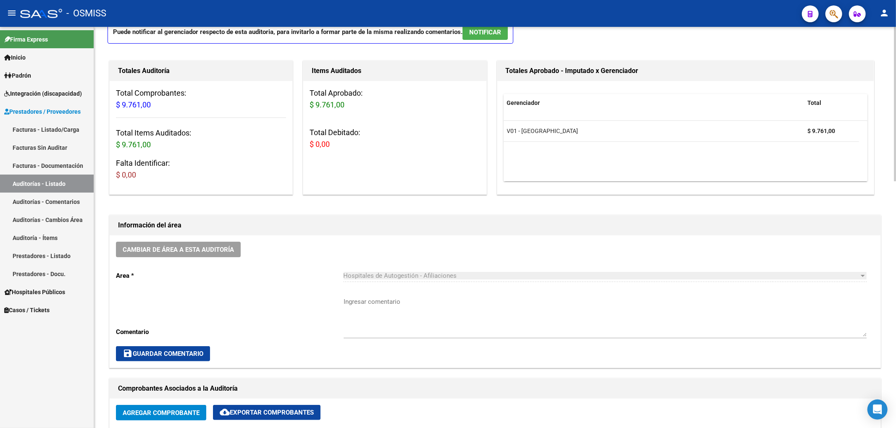
scroll to position [0, 0]
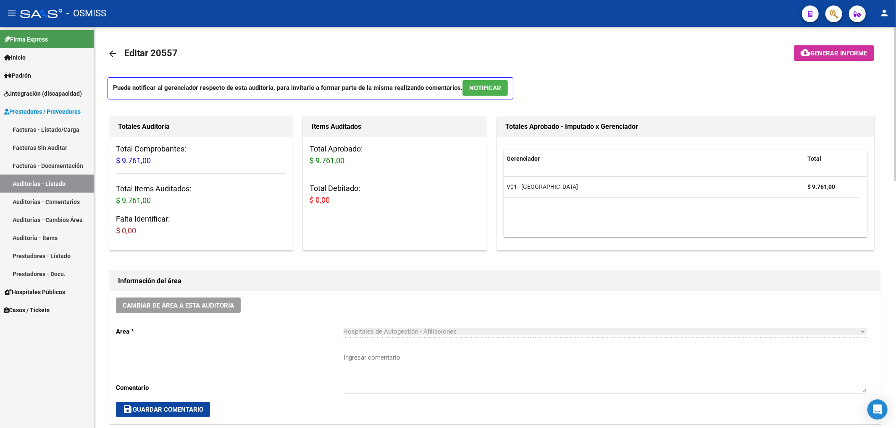
drag, startPoint x: 285, startPoint y: 352, endPoint x: 285, endPoint y: 357, distance: 5.0
click at [285, 352] on div "Cambiar de área a esta auditoría Area * Hospitales de Autogestión - Afiliacione…" at bounding box center [495, 357] width 770 height 132
click at [224, 309] on span "Cambiar de área a esta auditoría" at bounding box center [178, 306] width 111 height 8
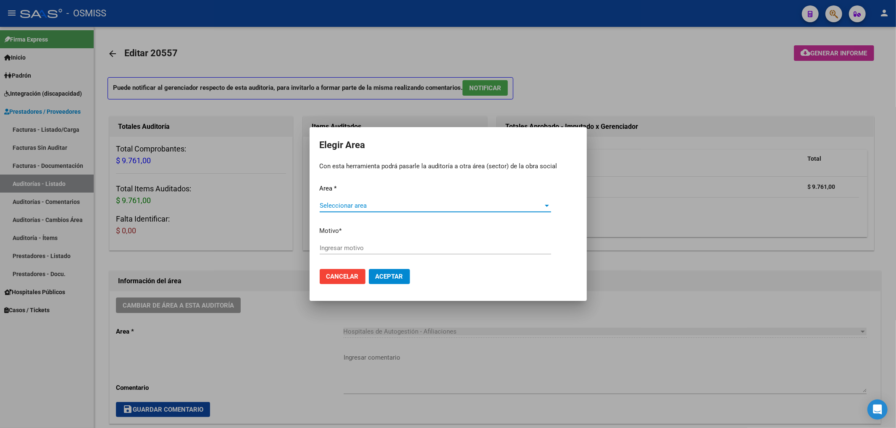
click at [396, 206] on span "Seleccionar area" at bounding box center [431, 206] width 224 height 8
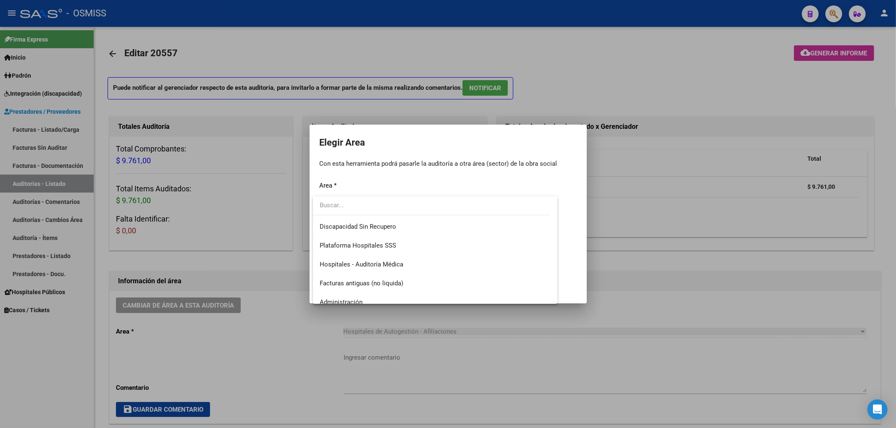
scroll to position [112, 0]
click at [393, 265] on span "Hospitales - Auditoría Médica" at bounding box center [361, 264] width 84 height 8
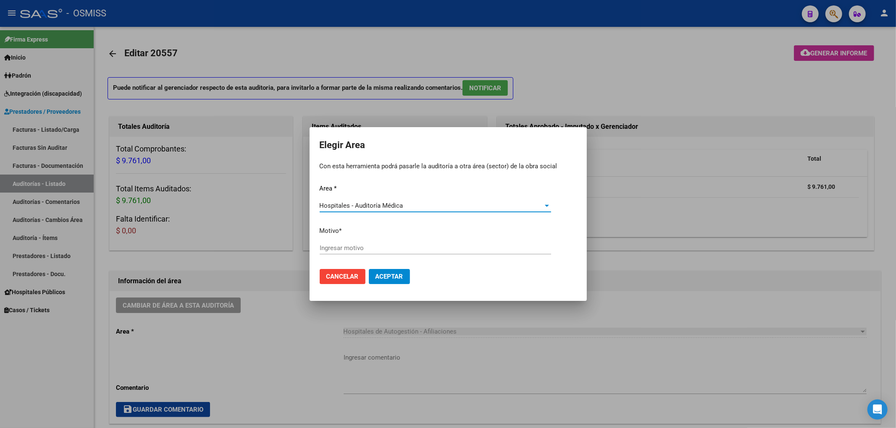
click at [372, 251] on input "Ingresar motivo" at bounding box center [434, 248] width 231 height 8
type input "AUDITADO"
click at [390, 277] on span "Aceptar" at bounding box center [389, 277] width 28 height 8
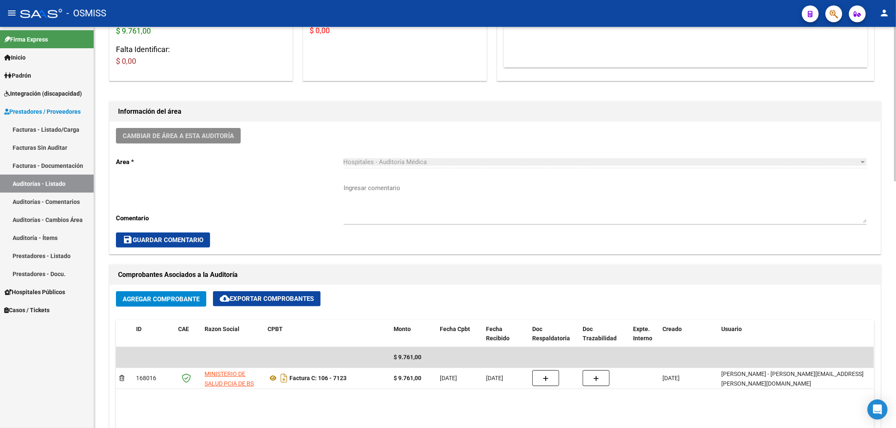
scroll to position [0, 0]
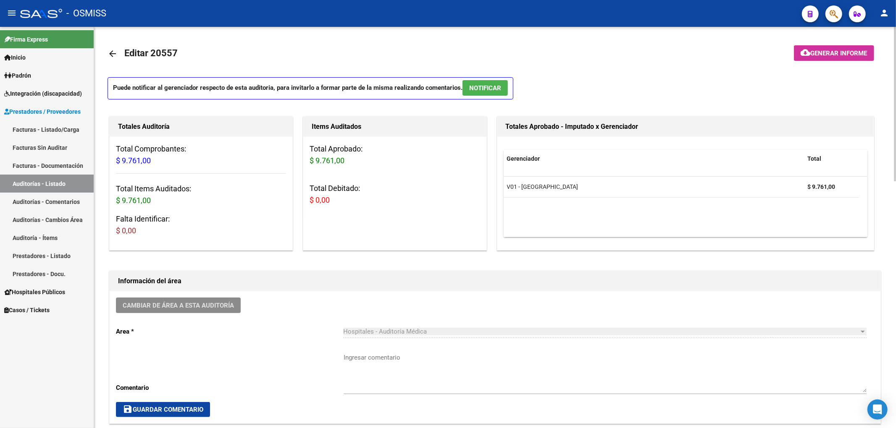
click at [107, 50] on mat-icon "arrow_back" at bounding box center [112, 54] width 10 height 10
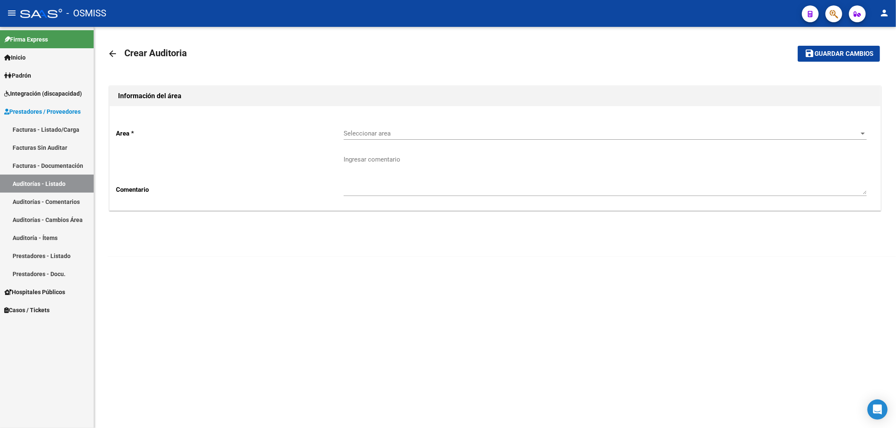
click at [386, 133] on span "Seleccionar area" at bounding box center [600, 134] width 515 height 8
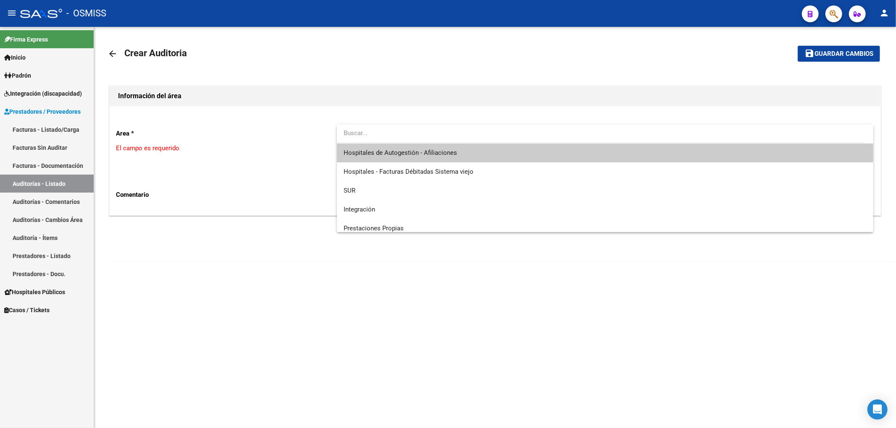
click at [409, 160] on span "Hospitales de Autogestión - Afiliaciones" at bounding box center [604, 153] width 523 height 19
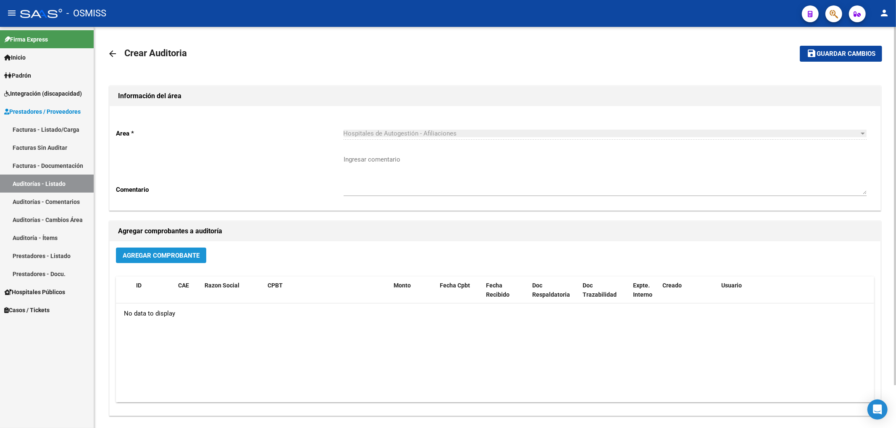
click at [187, 257] on span "Agregar Comprobante" at bounding box center [161, 256] width 77 height 8
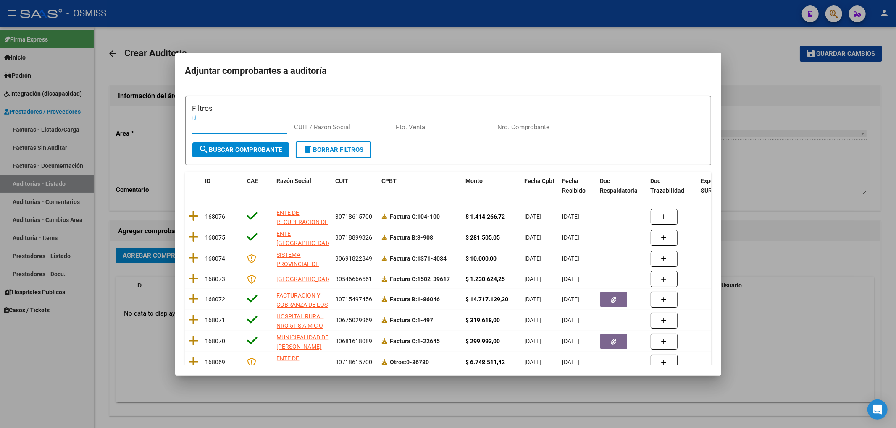
click at [521, 128] on input "Nro. Comprobante" at bounding box center [544, 127] width 95 height 8
type input "509"
click at [222, 154] on button "search Buscar Comprobante" at bounding box center [240, 149] width 97 height 15
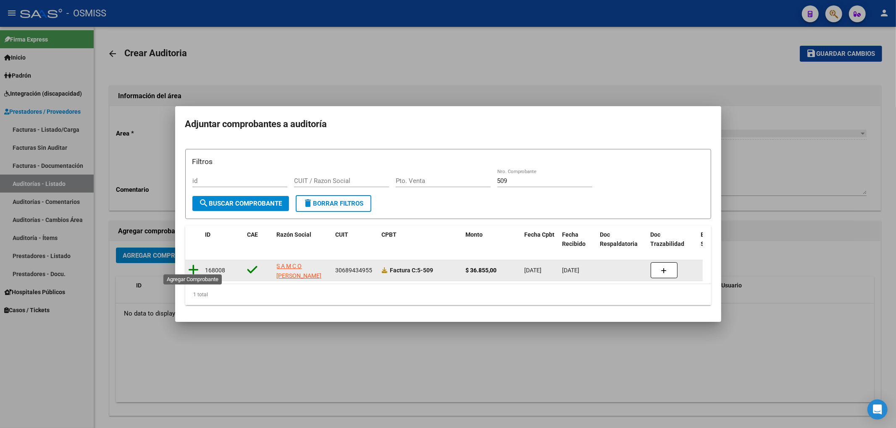
click at [195, 266] on icon at bounding box center [194, 270] width 10 height 12
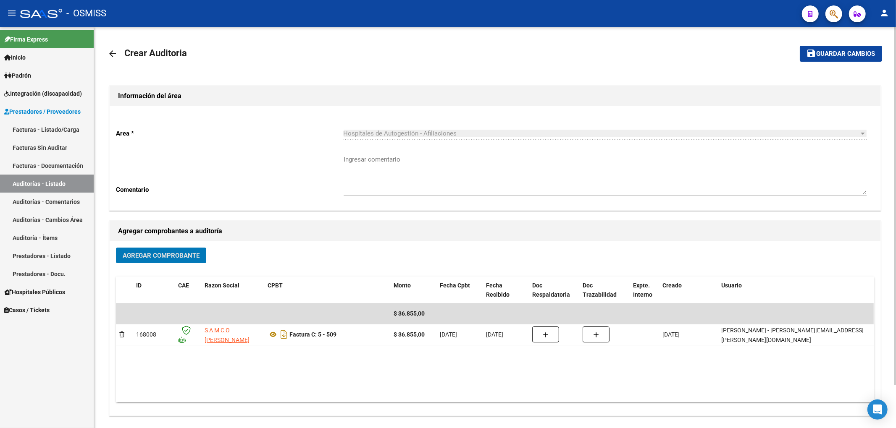
click at [871, 48] on button "save Guardar cambios" at bounding box center [840, 54] width 82 height 16
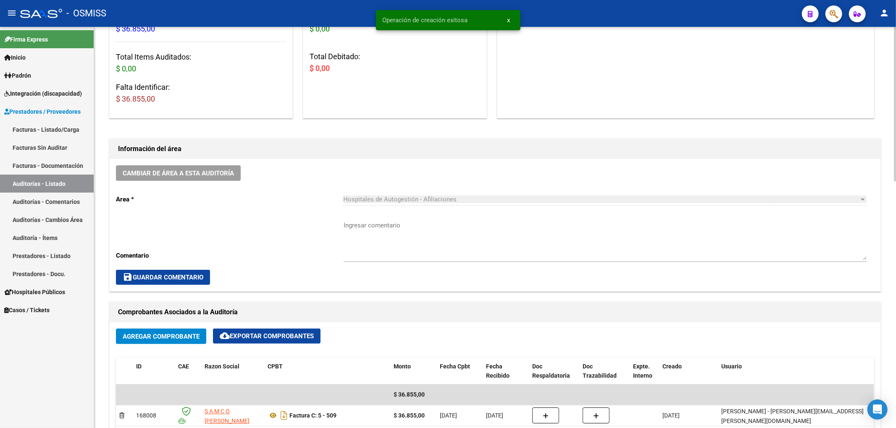
scroll to position [392, 0]
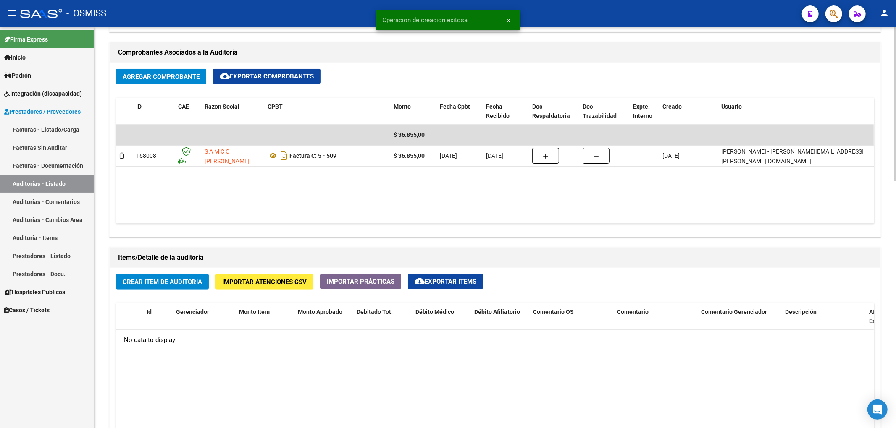
click at [199, 281] on span "Crear Item de Auditoria" at bounding box center [162, 282] width 79 height 8
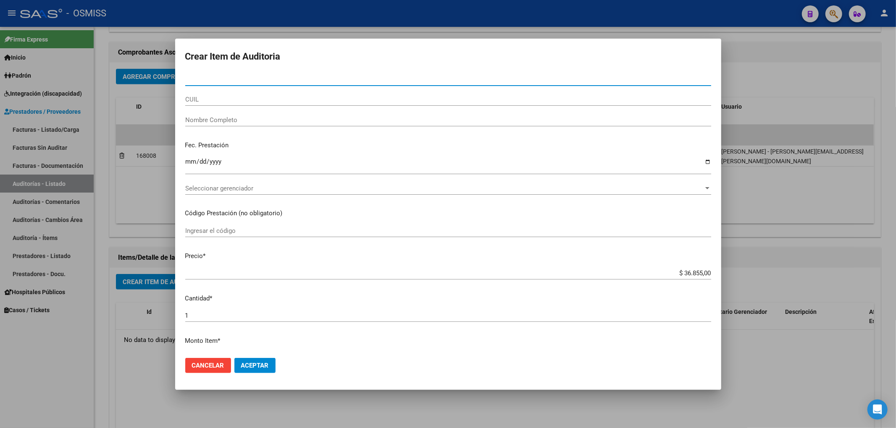
paste input "20415130695"
click at [191, 77] on input "20415130695" at bounding box center [448, 80] width 526 height 8
click at [228, 66] on form "Crear Item de Auditoria 415130695 Nro Documento CUIL Nombre Completo Fec. Prest…" at bounding box center [448, 214] width 526 height 331
click at [226, 79] on input "415130695" at bounding box center [448, 80] width 526 height 8
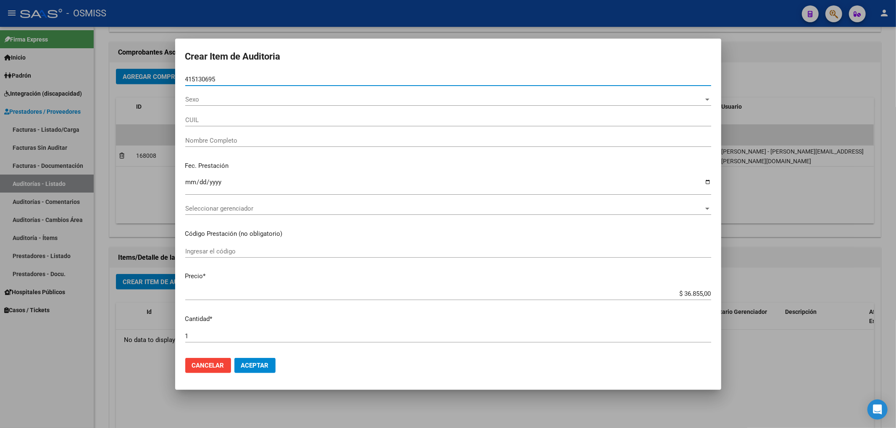
type input "41513069"
type input "20415130695"
type input "MEDINA CLAUDIO SEBASTIAN"
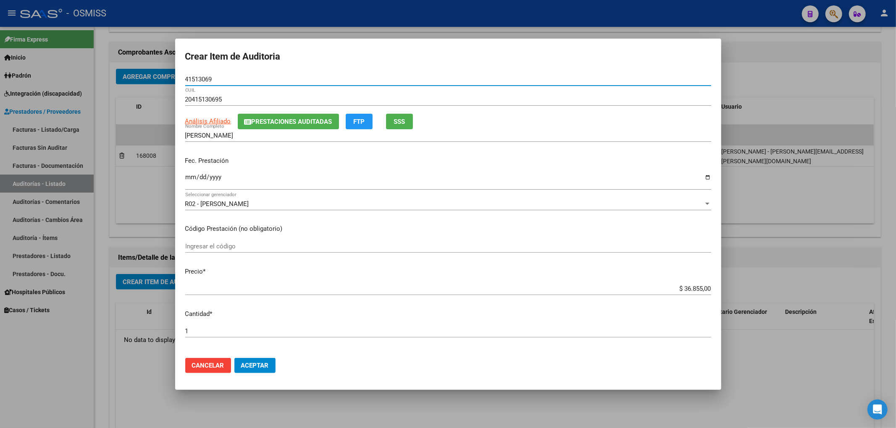
type input "41513069"
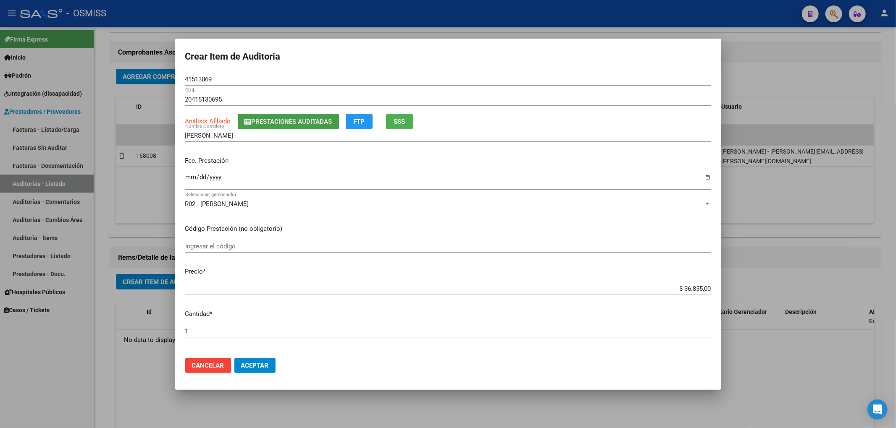
click at [298, 121] on span "Prestaciones Auditadas" at bounding box center [291, 122] width 81 height 8
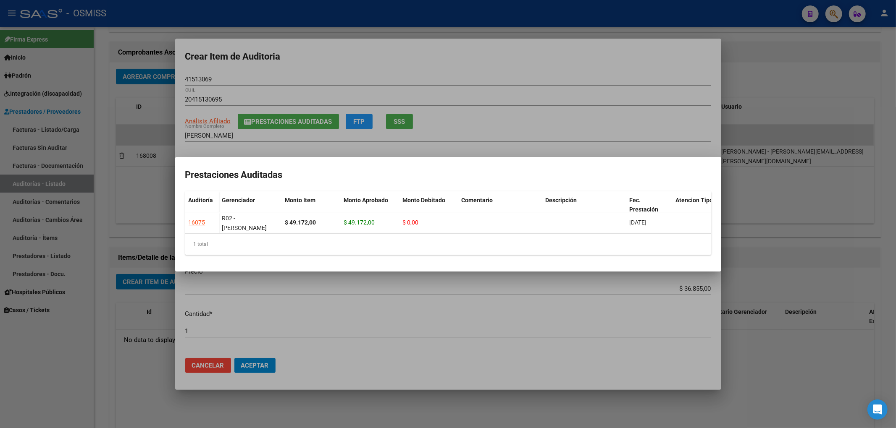
click at [513, 67] on div at bounding box center [448, 214] width 896 height 428
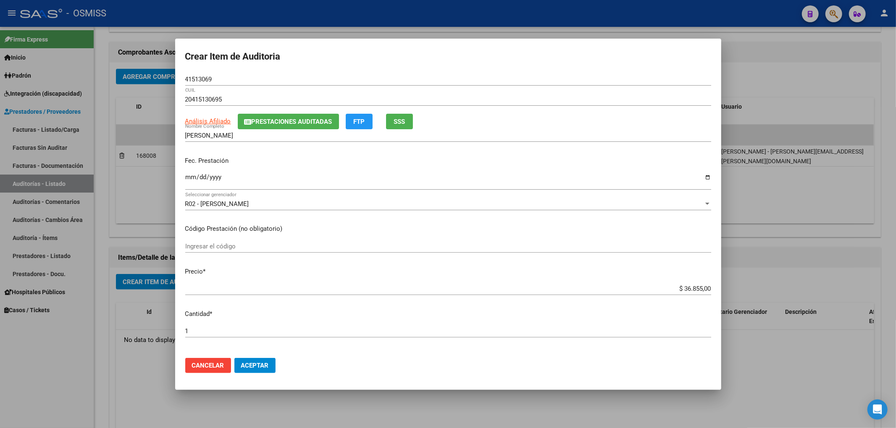
click at [189, 174] on input "Ingresar la fecha" at bounding box center [448, 180] width 526 height 13
type input "[DATE]"
drag, startPoint x: 677, startPoint y: 288, endPoint x: 757, endPoint y: 285, distance: 80.6
click at [729, 285] on div "Crear Item de Auditoria 41513069 Nro Documento 20415130695 CUIL Análisis Afilia…" at bounding box center [448, 214] width 896 height 428
type input "$ 0,01"
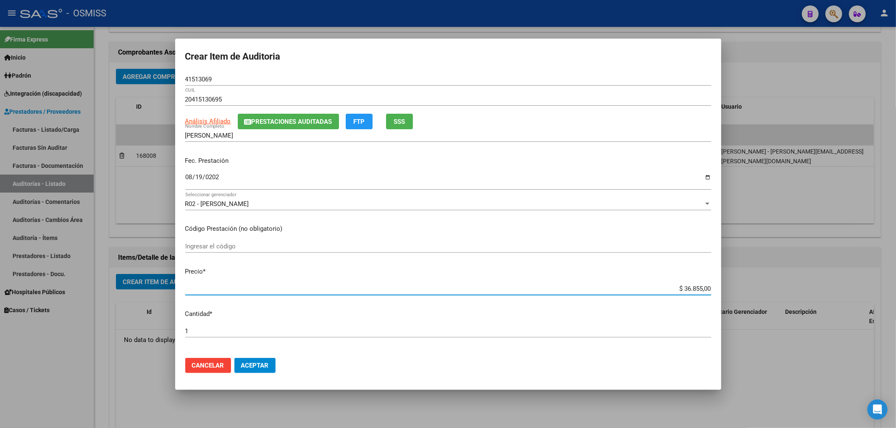
type input "$ 0,01"
type input "$ 0,12"
type input "$ 1,22"
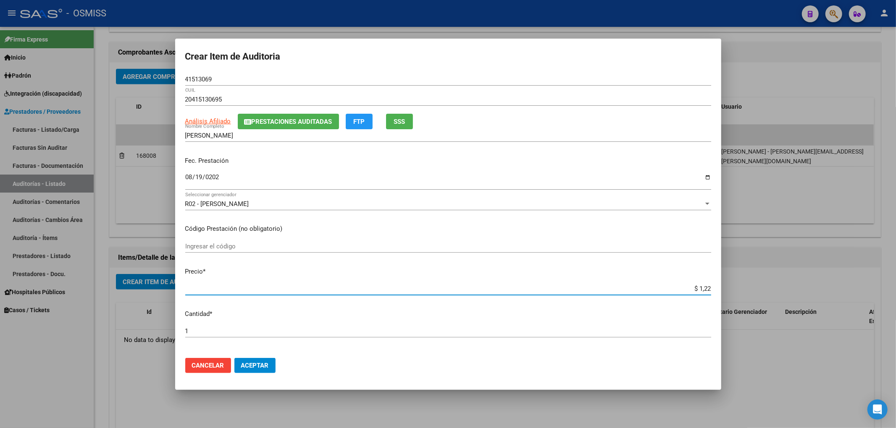
type input "$ 12,28"
type input "$ 122,85"
type input "$ 1.228,50"
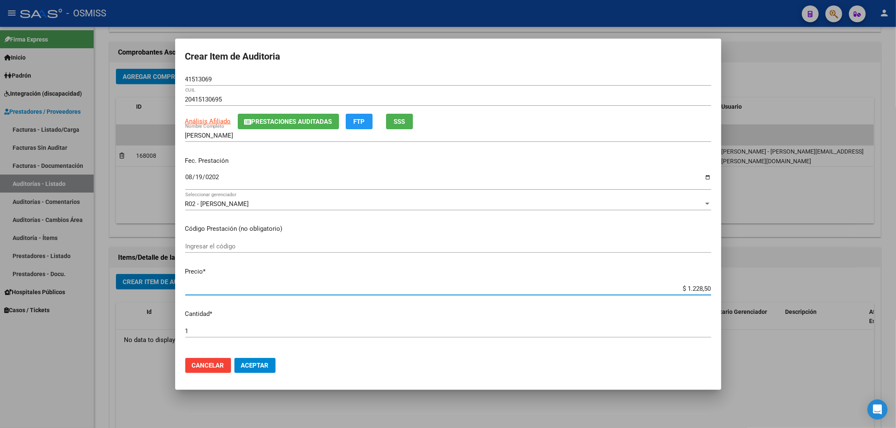
type input "$ 1.228,50"
type input "$ 12.285,00"
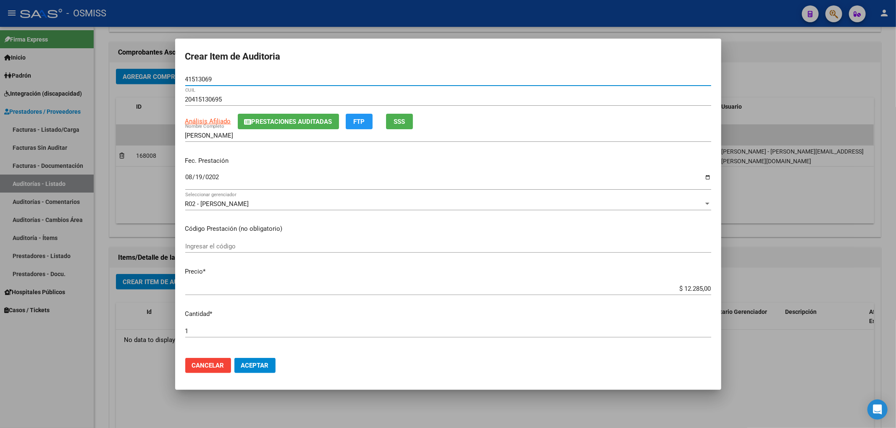
drag, startPoint x: 213, startPoint y: 82, endPoint x: 152, endPoint y: 90, distance: 61.8
click at [152, 90] on div "Crear Item de Auditoria 41513069 Nro Documento 20415130695 CUIL Análisis Afilia…" at bounding box center [448, 214] width 896 height 428
drag, startPoint x: 305, startPoint y: 160, endPoint x: 353, endPoint y: 267, distance: 117.8
click at [305, 160] on p "Fec. Prestación" at bounding box center [448, 161] width 526 height 10
click at [262, 368] on span "Aceptar" at bounding box center [255, 366] width 28 height 8
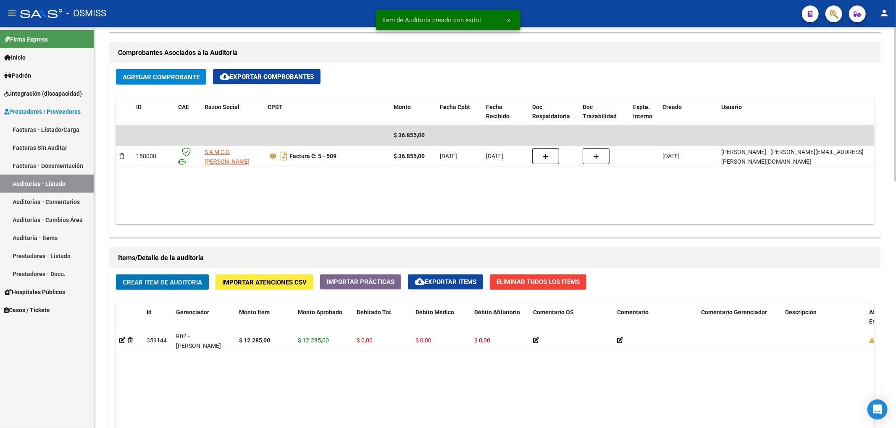
scroll to position [392, 0]
click at [189, 289] on button "Crear Item de Auditoria" at bounding box center [162, 282] width 93 height 16
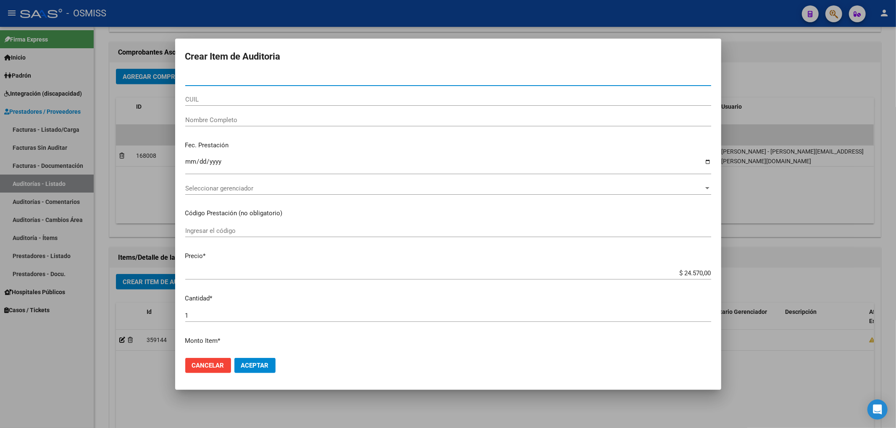
paste input "20586400232"
click at [191, 79] on input "20586400232" at bounding box center [448, 80] width 526 height 8
click at [224, 78] on input "586400232" at bounding box center [448, 80] width 526 height 8
type input "58640023"
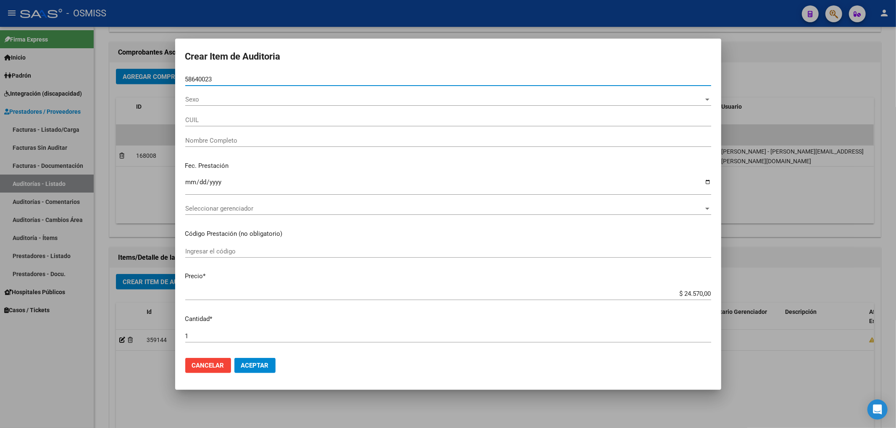
type input "20586400232"
type input "MENENDEZ MILO BERNARDO"
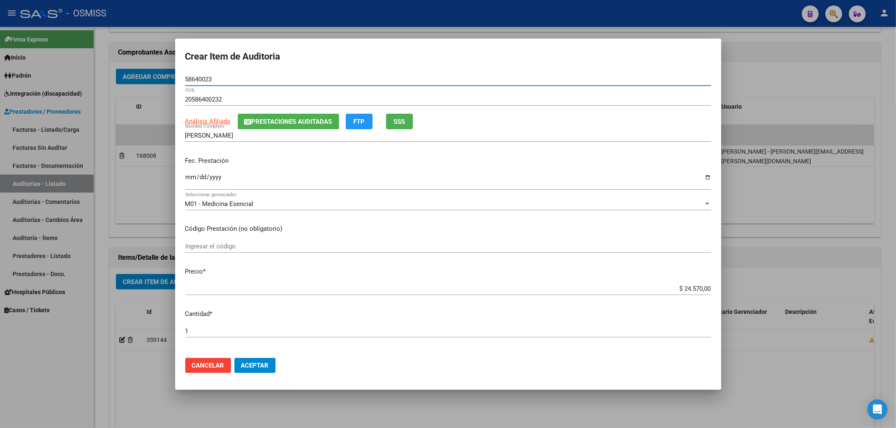
type input "58640023"
click at [275, 123] on span "Prestaciones Auditadas" at bounding box center [291, 122] width 81 height 8
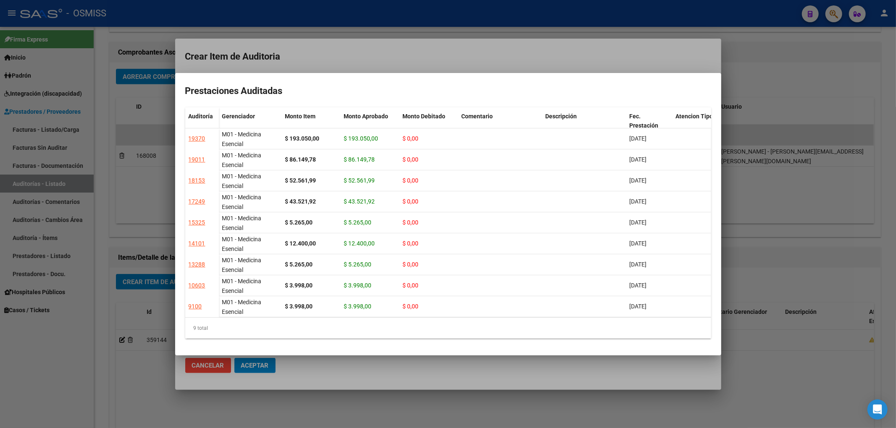
click at [345, 55] on div at bounding box center [448, 214] width 896 height 428
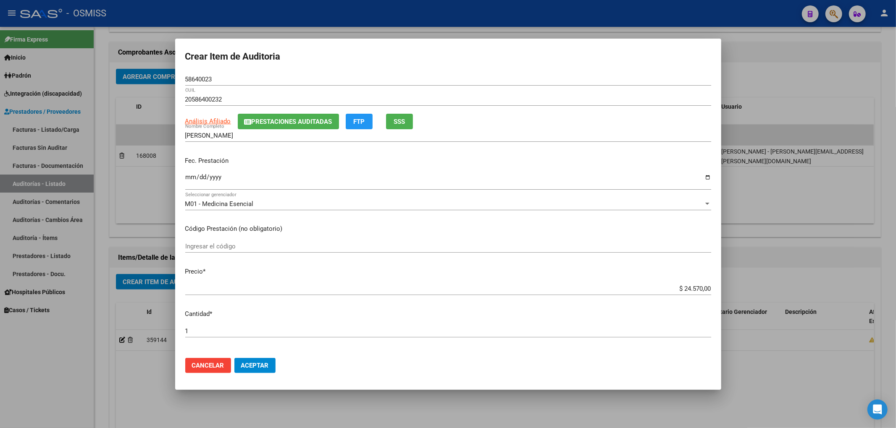
click at [190, 175] on input "Ingresar la fecha" at bounding box center [448, 180] width 526 height 13
type input "[DATE]"
drag, startPoint x: 225, startPoint y: 81, endPoint x: 177, endPoint y: 83, distance: 47.9
click at [177, 83] on mat-dialog-content "58640023 Nro Documento 20586400232 CUIL Análisis Afiliado Prestaciones Auditada…" at bounding box center [448, 212] width 546 height 278
click at [252, 357] on mat-dialog-actions "Cancelar Aceptar" at bounding box center [448, 365] width 526 height 29
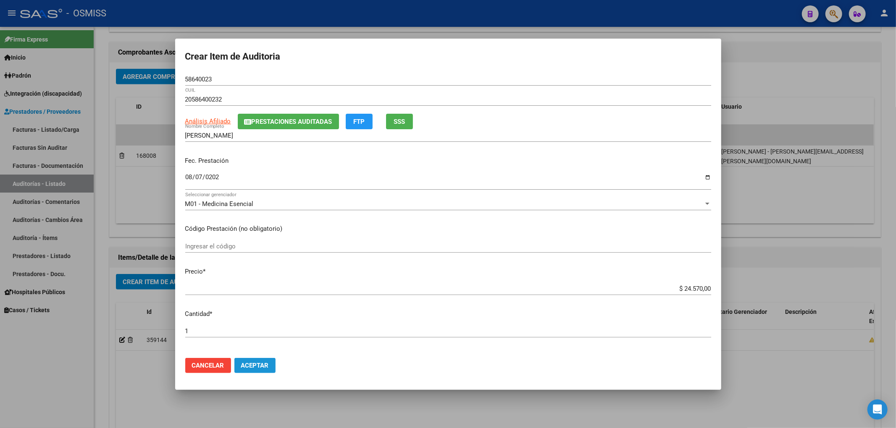
click at [253, 360] on button "Aceptar" at bounding box center [254, 365] width 41 height 15
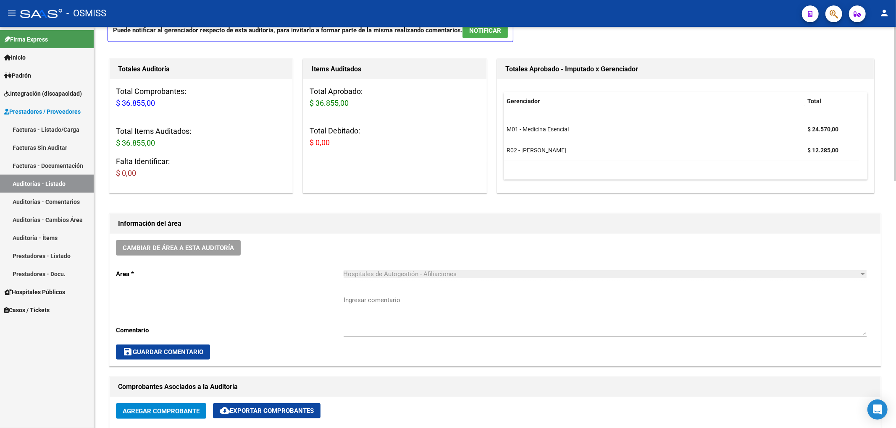
scroll to position [0, 0]
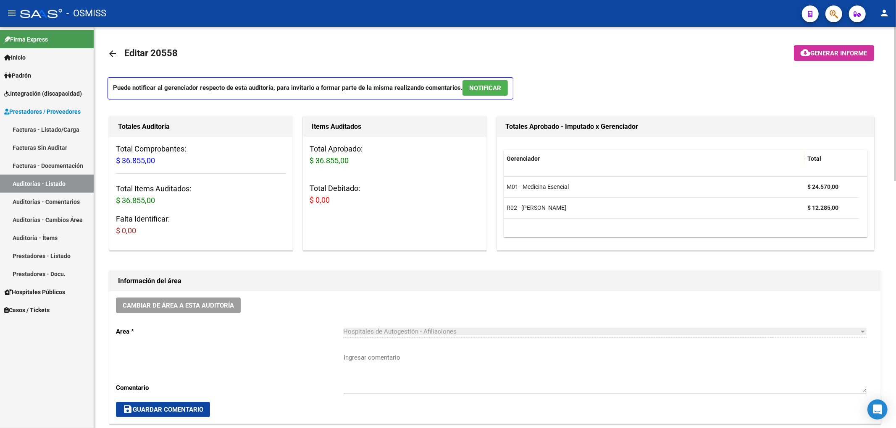
click at [223, 293] on div "Cambiar de área a esta auditoría Area * Hospitales de Autogestión - Afiliacione…" at bounding box center [495, 357] width 770 height 132
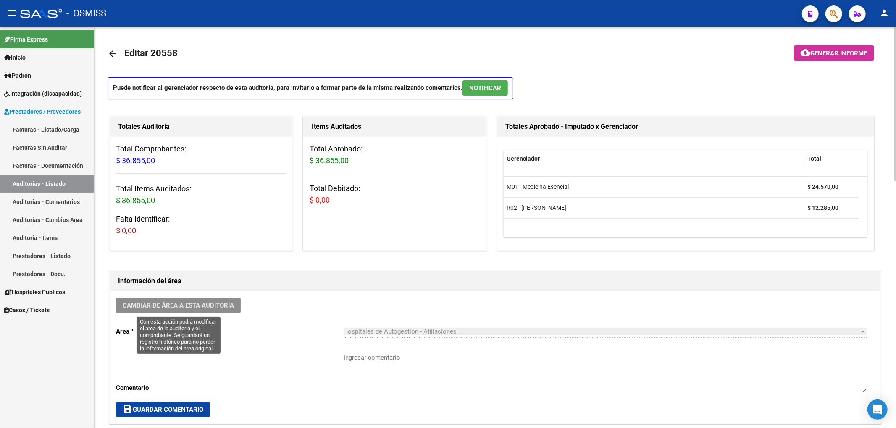
click at [230, 311] on button "Cambiar de área a esta auditoría" at bounding box center [178, 306] width 125 height 16
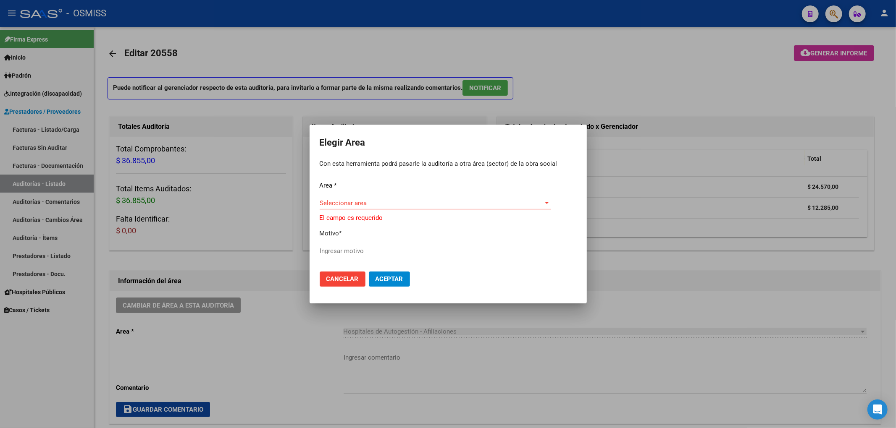
click at [343, 210] on div "Seleccionar area Seleccionar area" at bounding box center [434, 207] width 231 height 21
click at [347, 201] on span "Seleccionar area" at bounding box center [431, 203] width 224 height 8
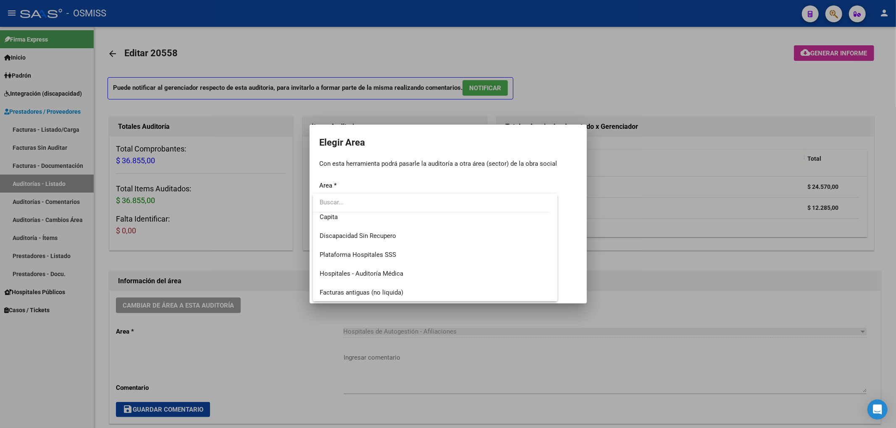
scroll to position [112, 0]
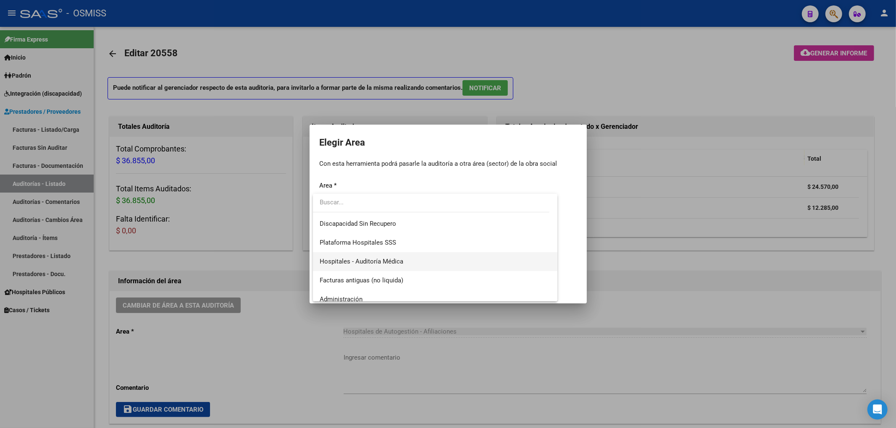
click at [364, 260] on span "Hospitales - Auditoría Médica" at bounding box center [361, 262] width 84 height 8
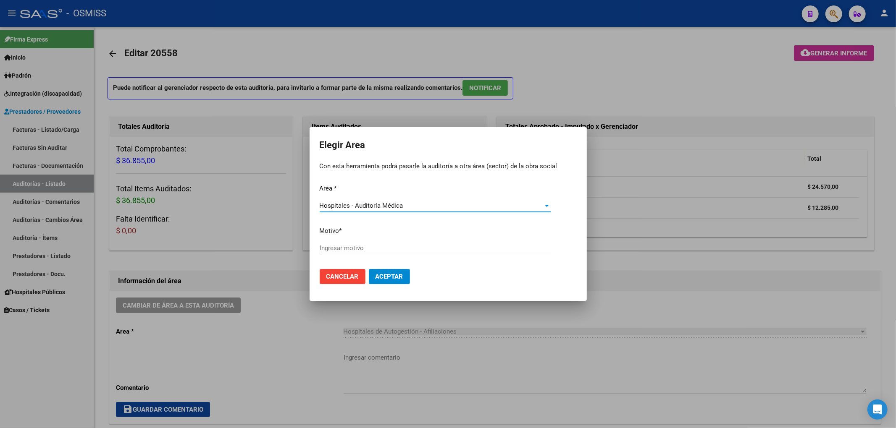
click at [343, 246] on input "Ingresar motivo" at bounding box center [434, 248] width 231 height 8
type input "AUDITADO"
click at [381, 275] on span "Aceptar" at bounding box center [389, 277] width 28 height 8
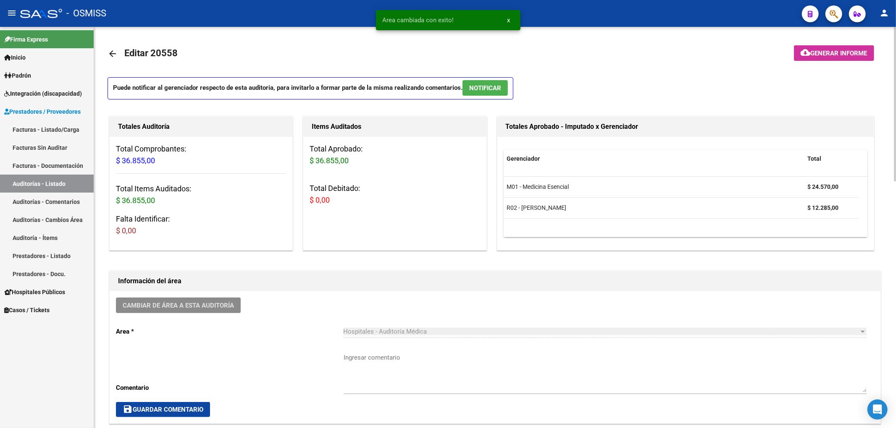
click at [111, 53] on mat-icon "arrow_back" at bounding box center [112, 54] width 10 height 10
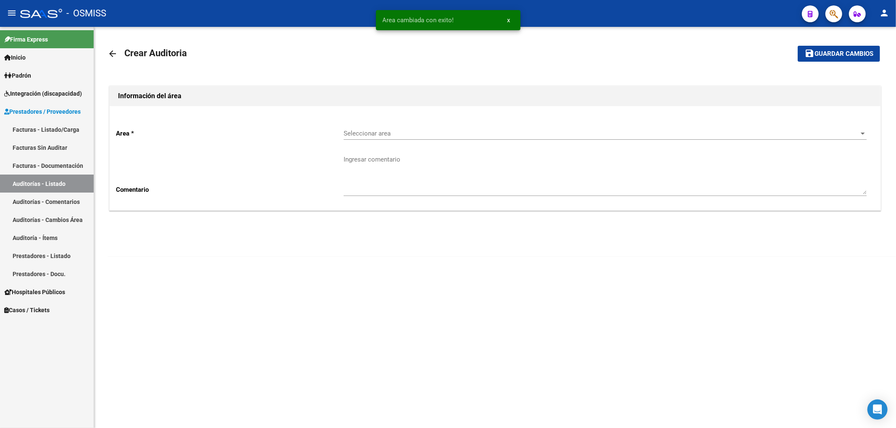
click at [371, 128] on div "Seleccionar area Seleccionar area" at bounding box center [604, 131] width 523 height 18
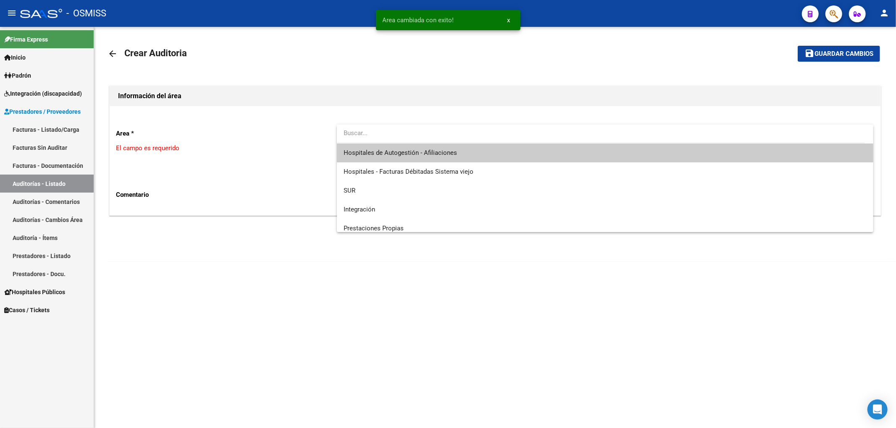
click at [405, 149] on span "Hospitales de Autogestión - Afiliaciones" at bounding box center [399, 153] width 113 height 8
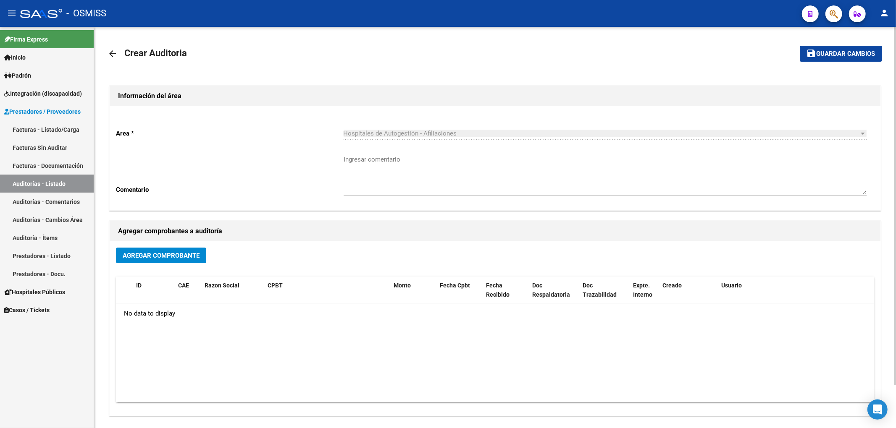
click at [200, 259] on button "Agregar Comprobante" at bounding box center [161, 256] width 90 height 16
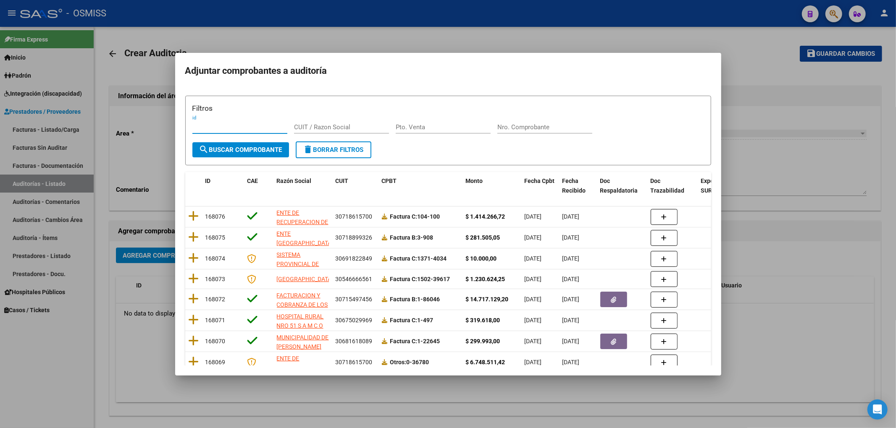
click at [511, 133] on div "Nro. Comprobante" at bounding box center [544, 127] width 95 height 13
type input "5065"
click at [249, 146] on span "search Buscar Comprobante" at bounding box center [240, 150] width 83 height 8
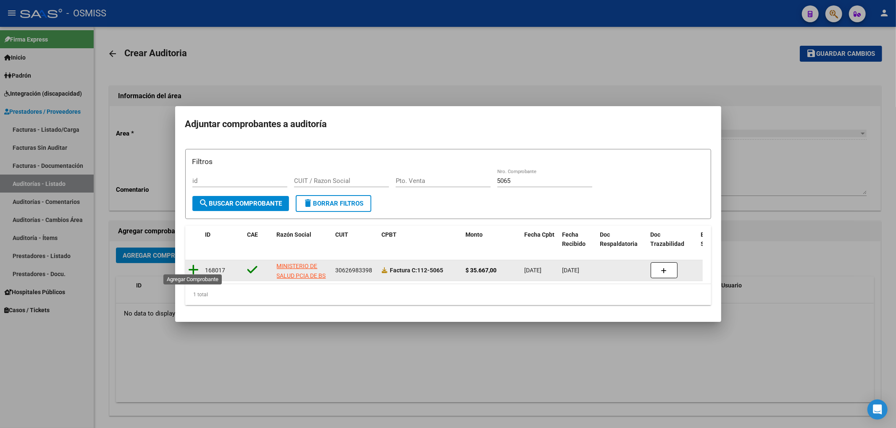
click at [193, 270] on icon at bounding box center [194, 270] width 10 height 12
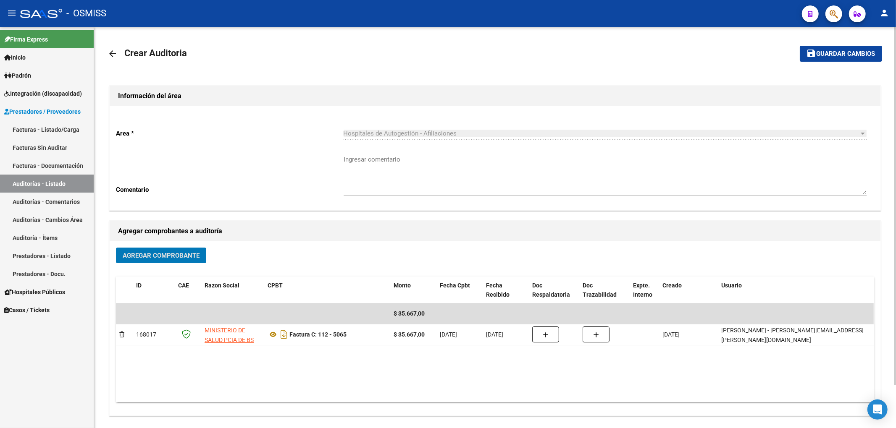
click at [828, 55] on span "Guardar cambios" at bounding box center [845, 54] width 59 height 8
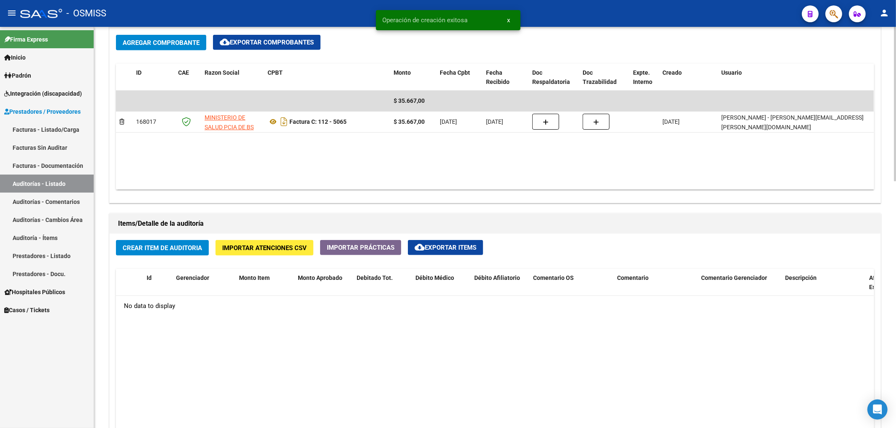
scroll to position [448, 0]
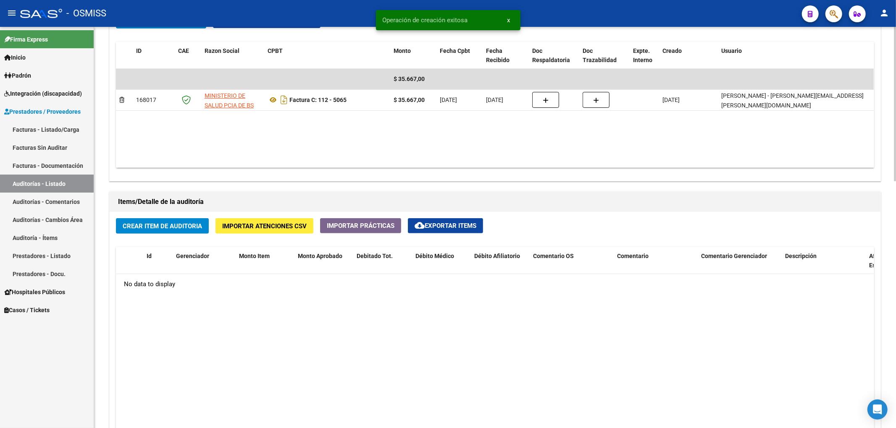
drag, startPoint x: 204, startPoint y: 228, endPoint x: 220, endPoint y: 233, distance: 17.1
click at [217, 233] on div "Crear Item de Auditoria Importar Atenciones CSV Importar Prácticas cloud_downlo…" at bounding box center [495, 386] width 770 height 348
click at [160, 229] on span "Crear Item de Auditoria" at bounding box center [162, 227] width 79 height 8
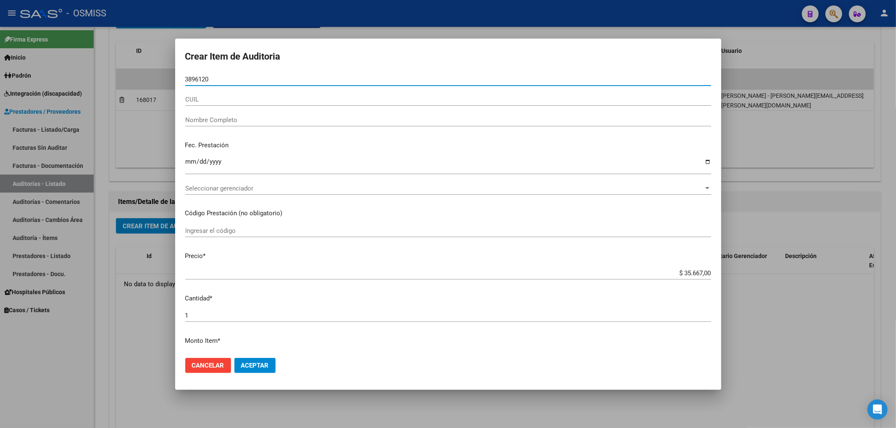
type input "38961204"
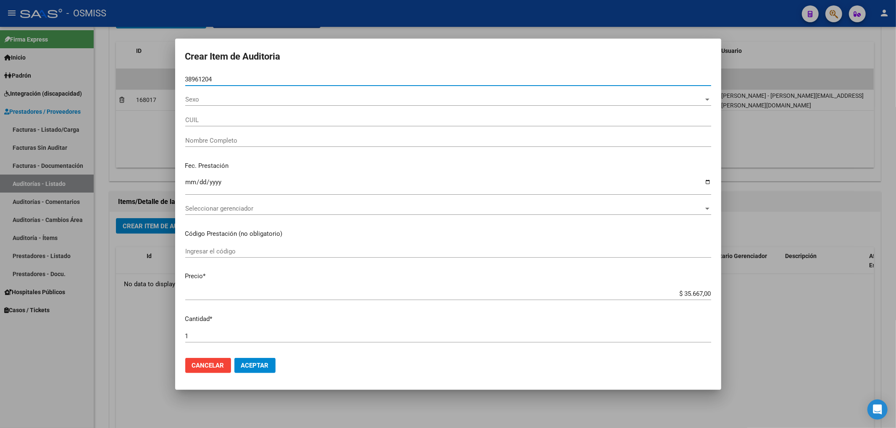
type input "23389612049"
type input "ANDRETTA NAHUEL DARIO"
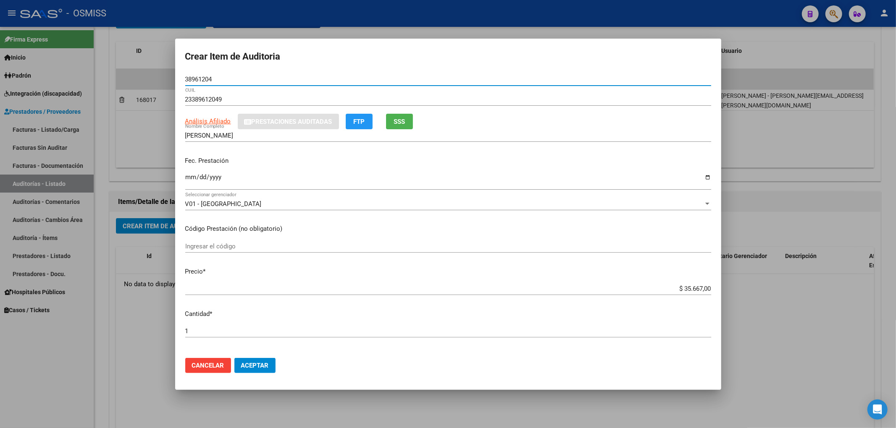
type input "38961204"
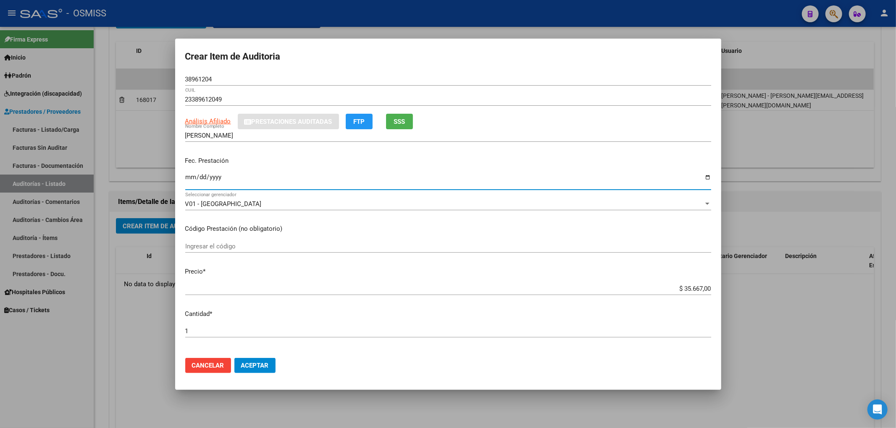
click at [187, 177] on input "Ingresar la fecha" at bounding box center [448, 180] width 526 height 13
type input "2025-07-22"
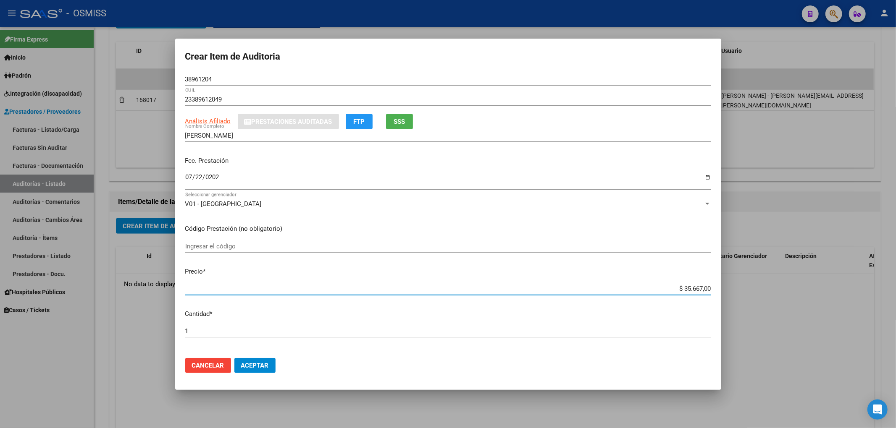
drag, startPoint x: 677, startPoint y: 286, endPoint x: 859, endPoint y: 288, distance: 181.8
click at [825, 286] on div "Crear Item de Auditoria 38961204 Nro Documento 23389612049 CUIL Análisis Afilia…" at bounding box center [448, 214] width 896 height 428
type input "$ 0,01"
type input "$ 0,11"
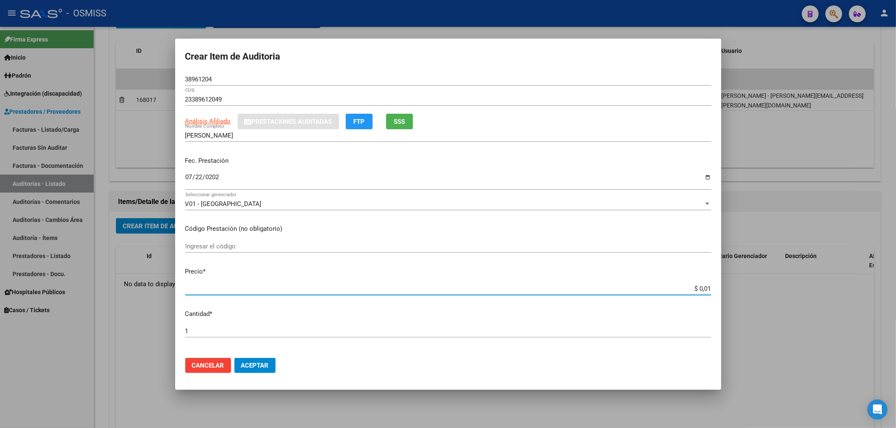
type input "$ 0,11"
type input "$ 1,18"
type input "$ 11,88"
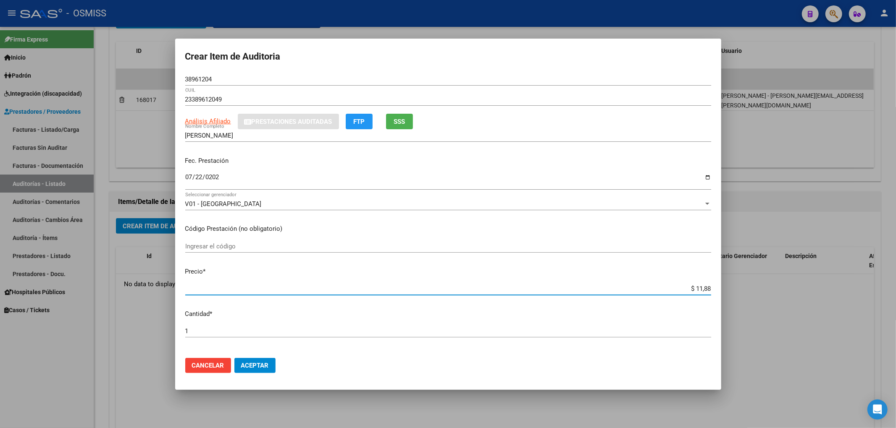
type input "$ 118,89"
type input "$ 1.188,90"
type input "$ 11.889,00"
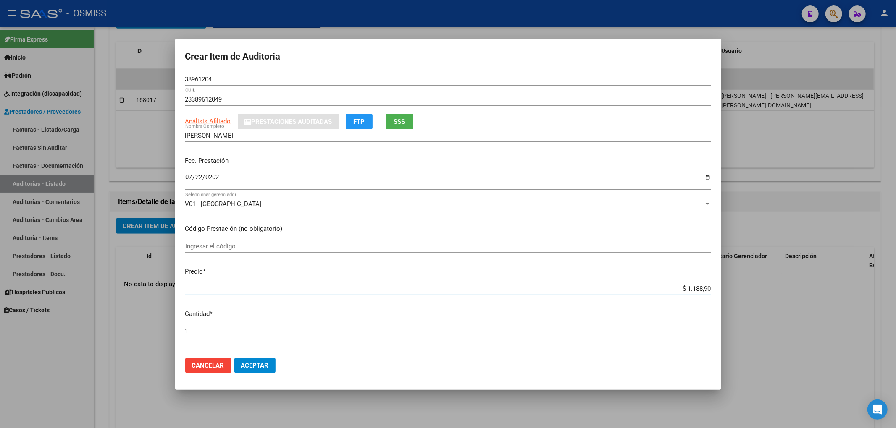
type input "$ 11.889,00"
drag, startPoint x: 217, startPoint y: 77, endPoint x: 126, endPoint y: 76, distance: 90.7
click at [170, 75] on div "Crear Item de Auditoria 38961204 Nro Documento 23389612049 CUIL Análisis Afilia…" at bounding box center [448, 214] width 896 height 428
click at [288, 165] on p "Fec. Prestación" at bounding box center [448, 161] width 526 height 10
click at [257, 365] on span "Aceptar" at bounding box center [255, 366] width 28 height 8
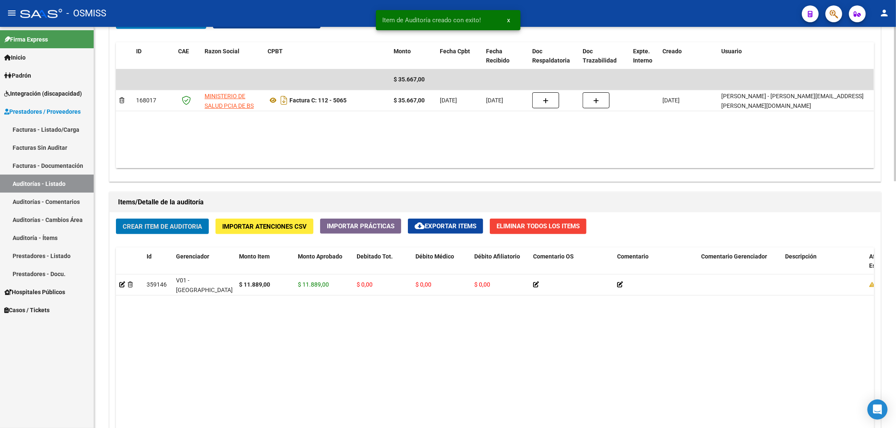
scroll to position [448, 0]
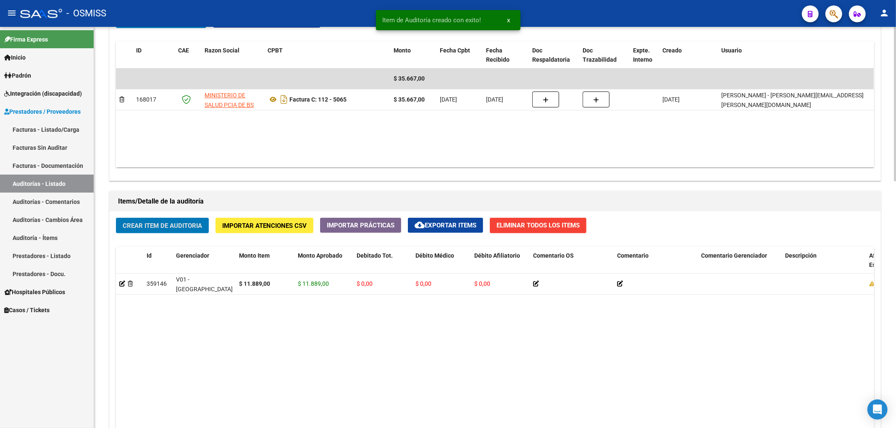
click at [175, 229] on span "Crear Item de Auditoria" at bounding box center [162, 226] width 79 height 8
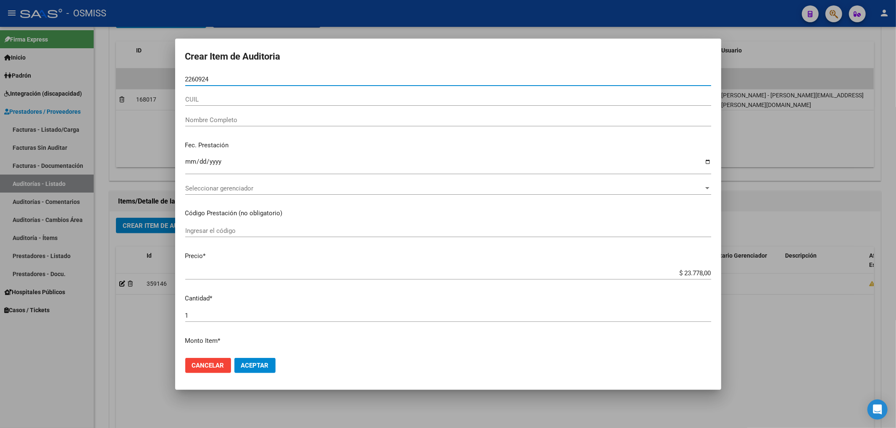
type input "22609240"
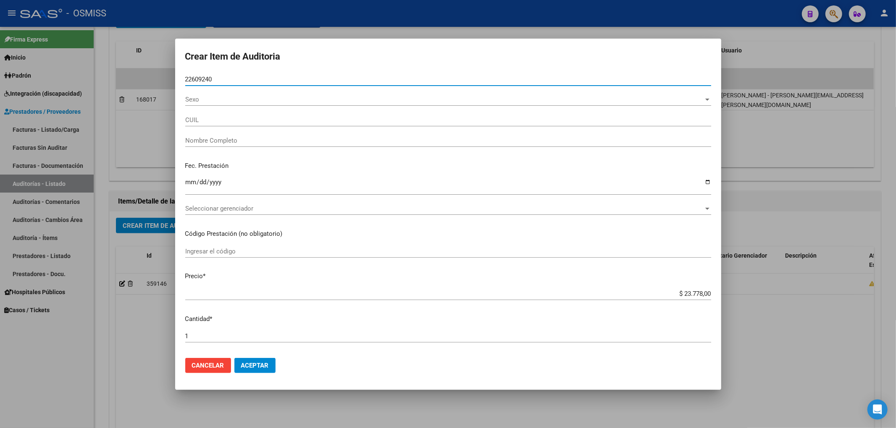
type input "23226092404"
type input "GIUDICE, Adriana Antonia"
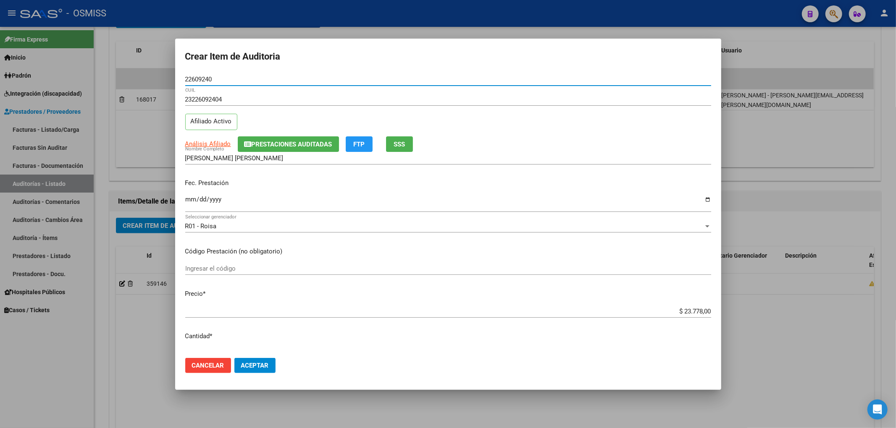
type input "22609240"
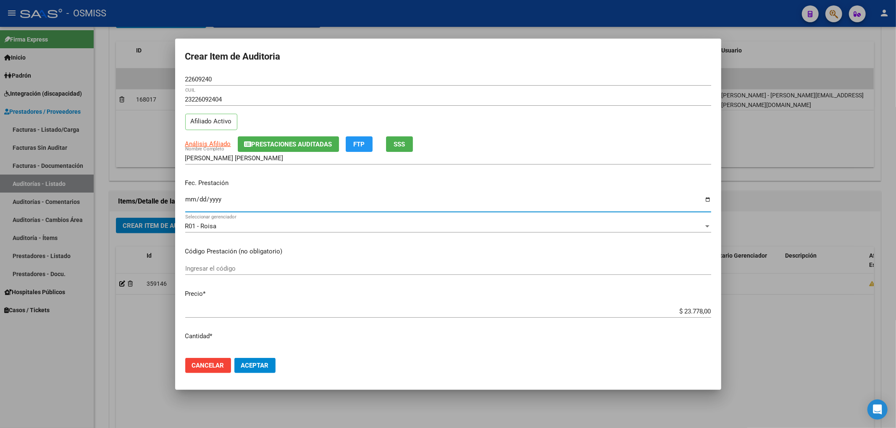
click at [190, 198] on input "Ingresar la fecha" at bounding box center [448, 202] width 526 height 13
type input "2025-07-23"
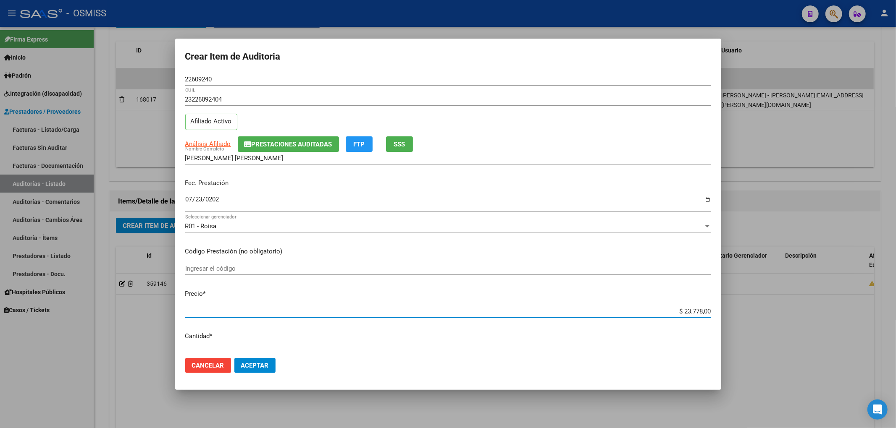
drag, startPoint x: 674, startPoint y: 314, endPoint x: 839, endPoint y: 322, distance: 164.8
click at [814, 322] on div "Crear Item de Auditoria 22609240 Nro Documento 23226092404 CUIL Afiliado Activo…" at bounding box center [448, 214] width 896 height 428
type input "$ 0,01"
type input "$ 0,11"
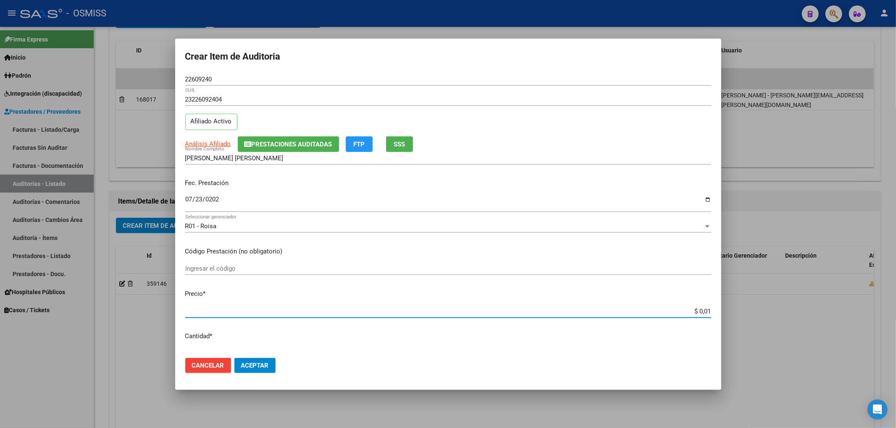
type input "$ 0,11"
type input "$ 1,18"
type input "$ 11,88"
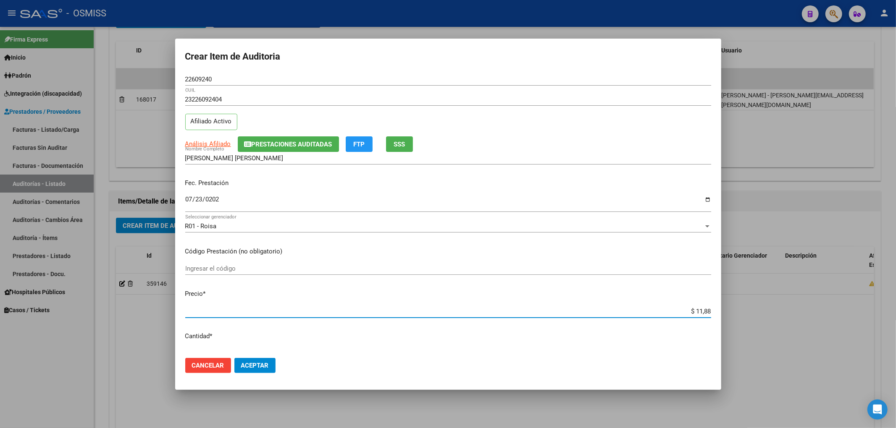
type input "$ 118,89"
type input "$ 1.188,90"
type input "$ 11.889,00"
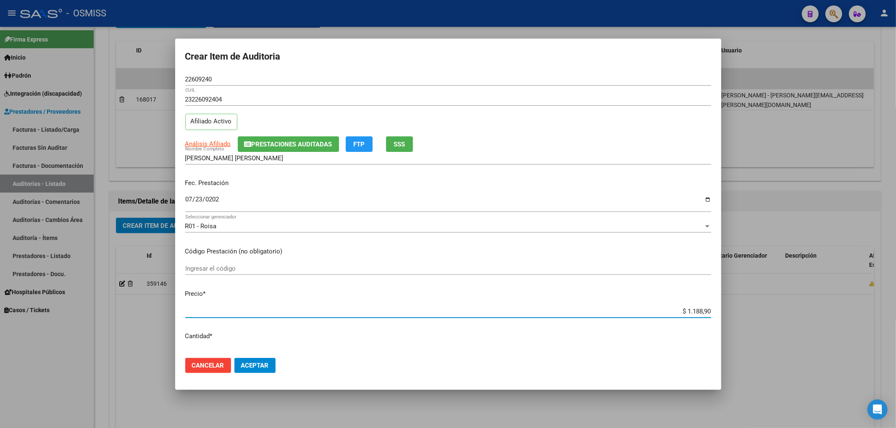
type input "$ 11.889,00"
drag, startPoint x: 214, startPoint y: 74, endPoint x: 208, endPoint y: 77, distance: 6.8
click at [208, 76] on div "22609240 Nro Documento" at bounding box center [448, 79] width 526 height 13
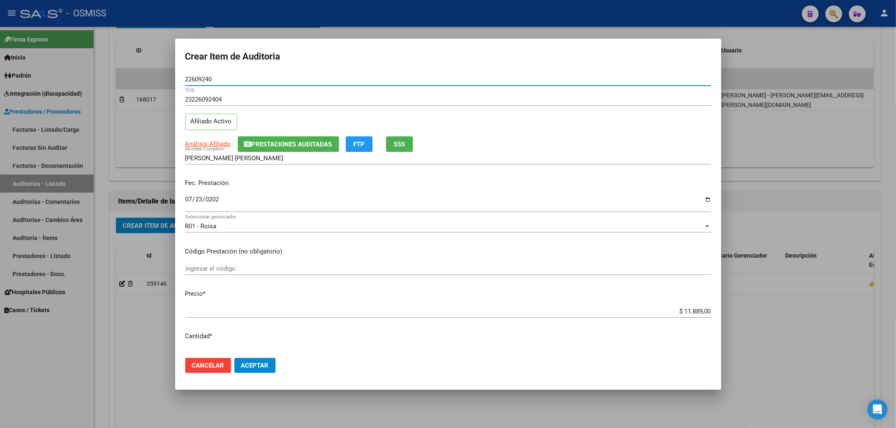
drag, startPoint x: 165, startPoint y: 76, endPoint x: 144, endPoint y: 76, distance: 21.4
click at [147, 76] on div "Crear Item de Auditoria 22609240 Nro Documento 23226092404 CUIL Afiliado Activo…" at bounding box center [448, 214] width 896 height 428
click at [288, 144] on span "Prestaciones Auditadas" at bounding box center [291, 145] width 81 height 8
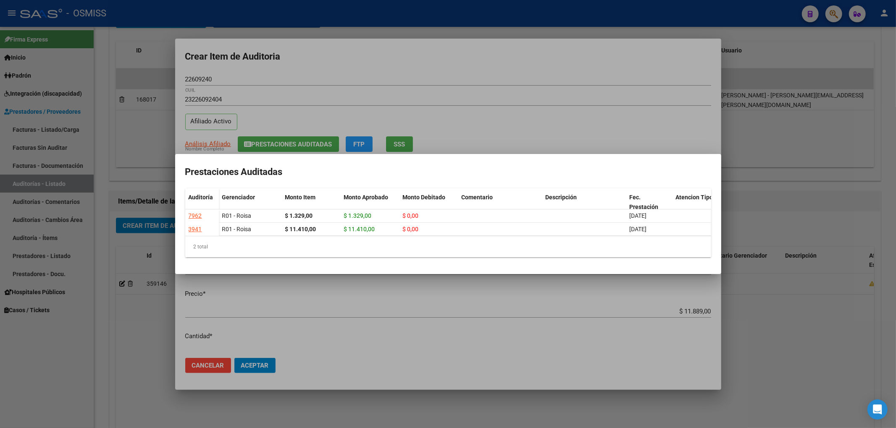
click at [438, 55] on div at bounding box center [448, 214] width 896 height 428
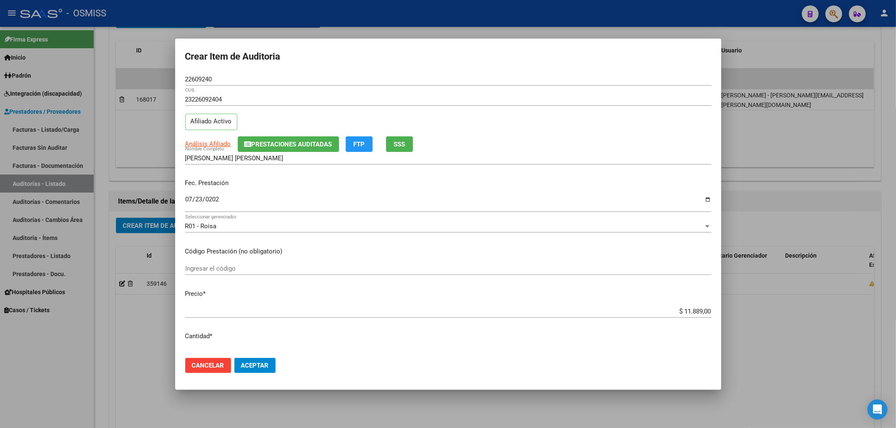
click at [278, 200] on input "2025-07-23" at bounding box center [448, 202] width 526 height 13
click at [300, 189] on div "Fec. Prestación 2025-07-23 Ingresar la fecha" at bounding box center [448, 196] width 526 height 48
click at [406, 199] on input "2025-07-23" at bounding box center [448, 202] width 526 height 13
drag, startPoint x: 303, startPoint y: 193, endPoint x: 305, endPoint y: 202, distance: 8.6
click at [303, 193] on div "Fec. Prestación 2025-07-23 Ingresar la fecha" at bounding box center [448, 196] width 526 height 48
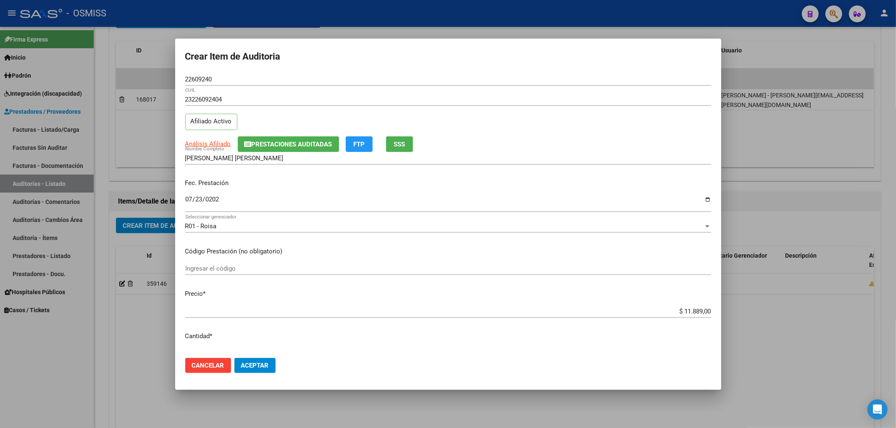
click at [272, 194] on div "Fec. Prestación 2025-07-23 Ingresar la fecha" at bounding box center [448, 196] width 526 height 48
click at [279, 148] on button "Prestaciones Auditadas" at bounding box center [288, 144] width 101 height 16
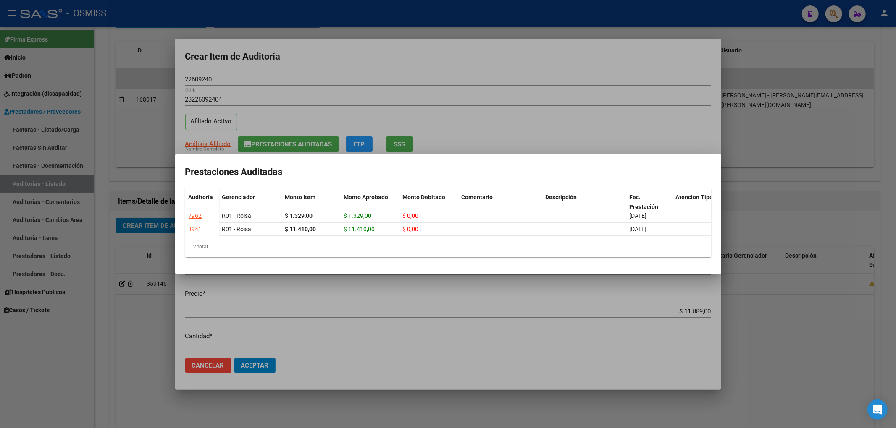
click at [330, 76] on div at bounding box center [448, 214] width 896 height 428
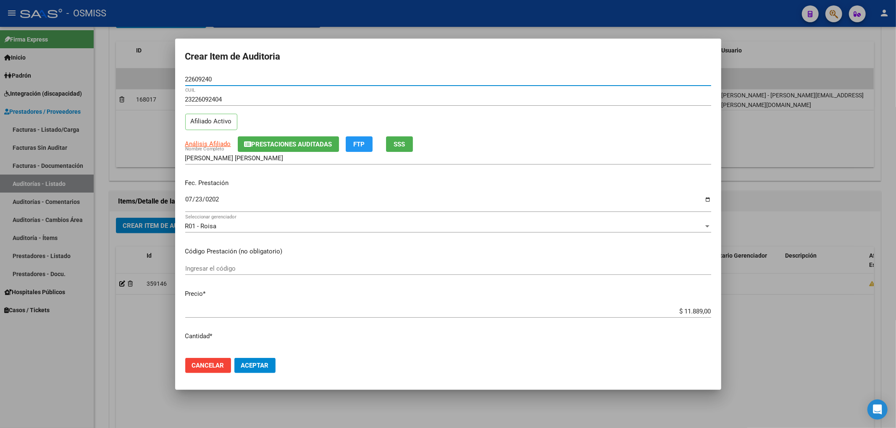
drag, startPoint x: 219, startPoint y: 77, endPoint x: 165, endPoint y: 76, distance: 53.8
click at [172, 77] on div "Crear Item de Auditoria 22609240 Nro Documento 23226092404 CUIL Afiliado Activo…" at bounding box center [448, 214] width 896 height 428
click at [278, 185] on p "Fec. Prestación" at bounding box center [448, 183] width 526 height 10
click at [251, 367] on span "Aceptar" at bounding box center [255, 366] width 28 height 8
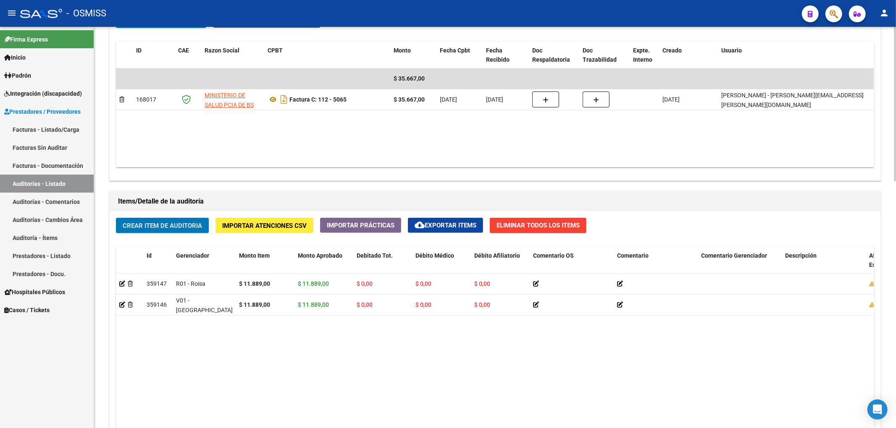
click at [163, 223] on span "Crear Item de Auditoria" at bounding box center [162, 226] width 79 height 8
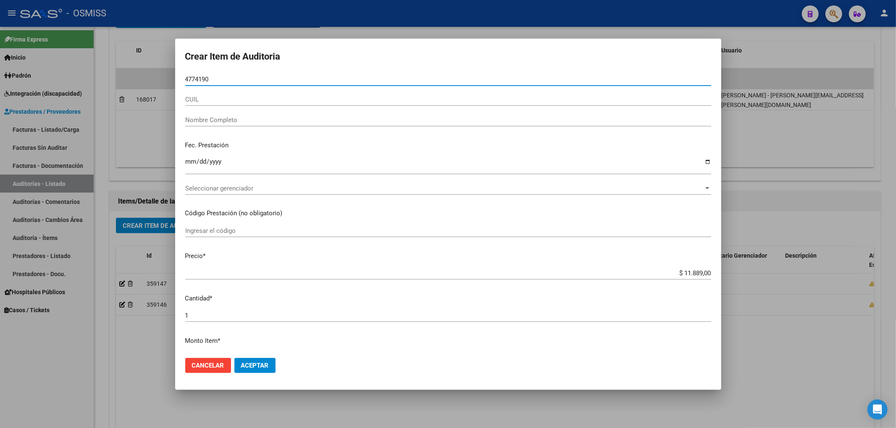
type input "47741907"
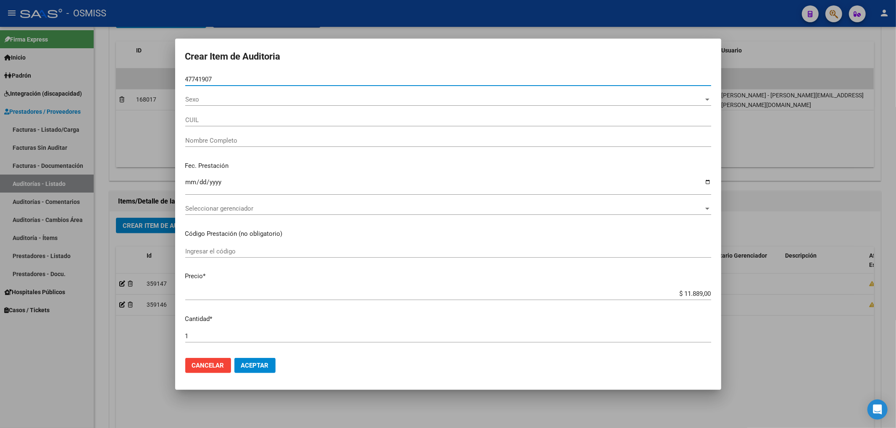
type input "20477419071"
type input "LOPEZ GIUDICE, Lucas Martin"
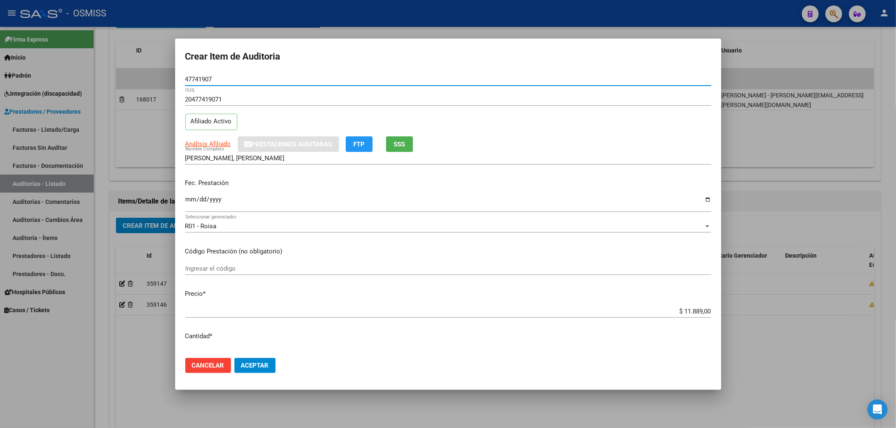
type input "47741907"
click at [189, 196] on input "Ingresar la fecha" at bounding box center [448, 202] width 526 height 13
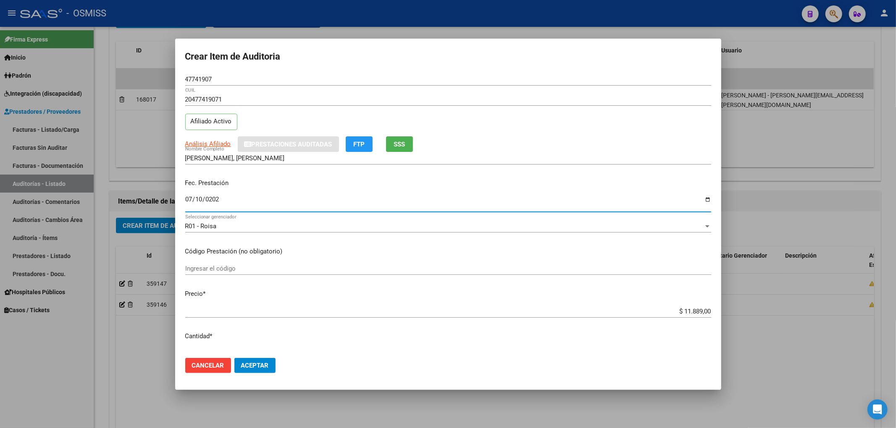
type input "2025-07-10"
click at [257, 357] on mat-dialog-actions "Cancelar Aceptar" at bounding box center [448, 365] width 526 height 29
click at [266, 371] on button "Aceptar" at bounding box center [254, 365] width 41 height 15
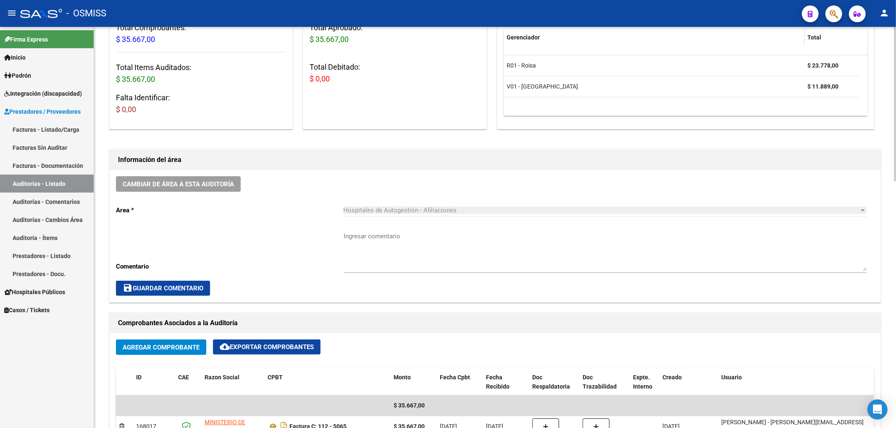
scroll to position [0, 0]
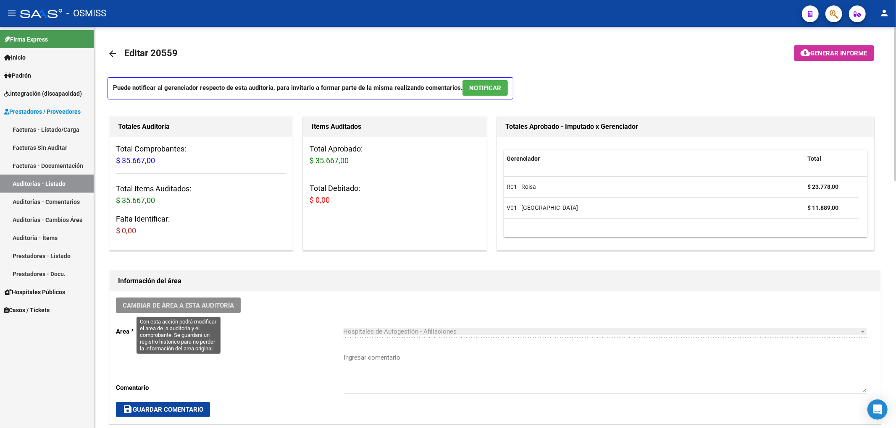
click at [236, 308] on button "Cambiar de área a esta auditoría" at bounding box center [178, 306] width 125 height 16
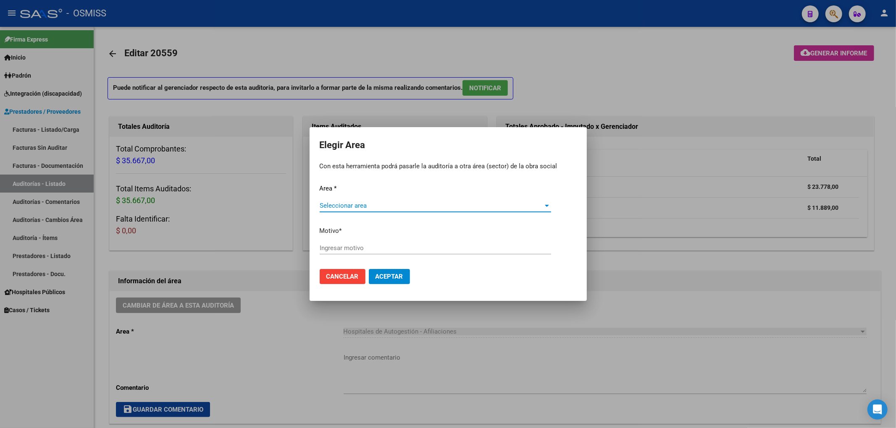
click at [351, 196] on div "Area * Seleccionar area Seleccionar area Motivo * Ingresar motivo" at bounding box center [447, 223] width 257 height 79
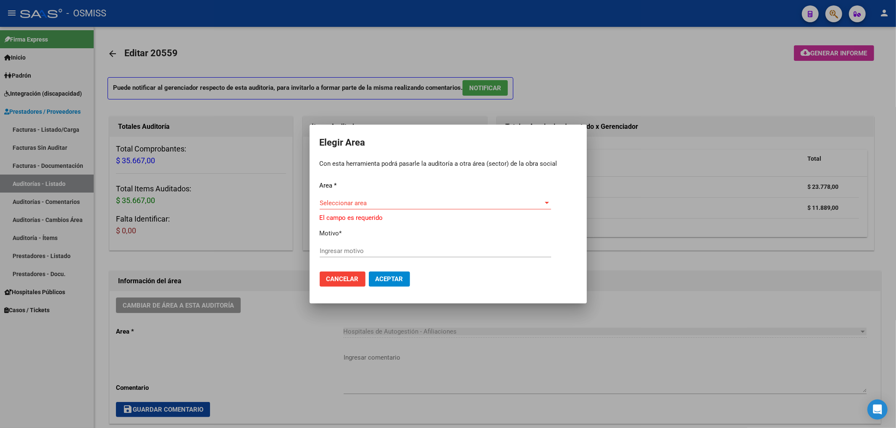
click at [353, 204] on span "Seleccionar area" at bounding box center [431, 203] width 224 height 8
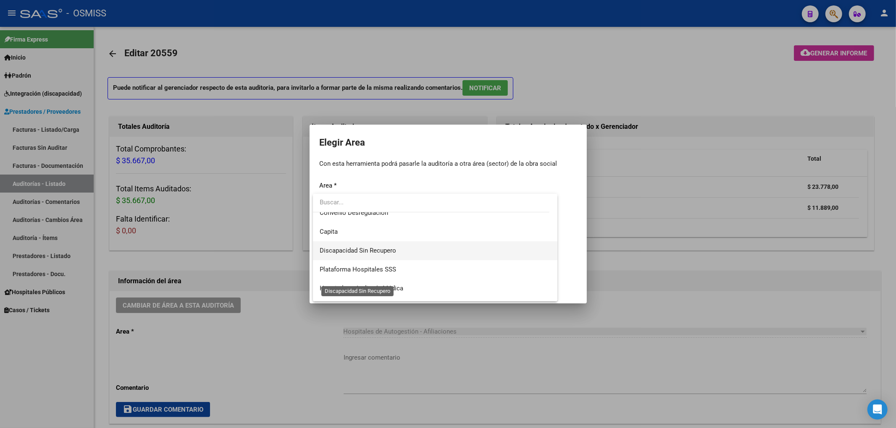
scroll to position [112, 0]
click at [380, 266] on span "Hospitales - Auditoría Médica" at bounding box center [434, 261] width 231 height 19
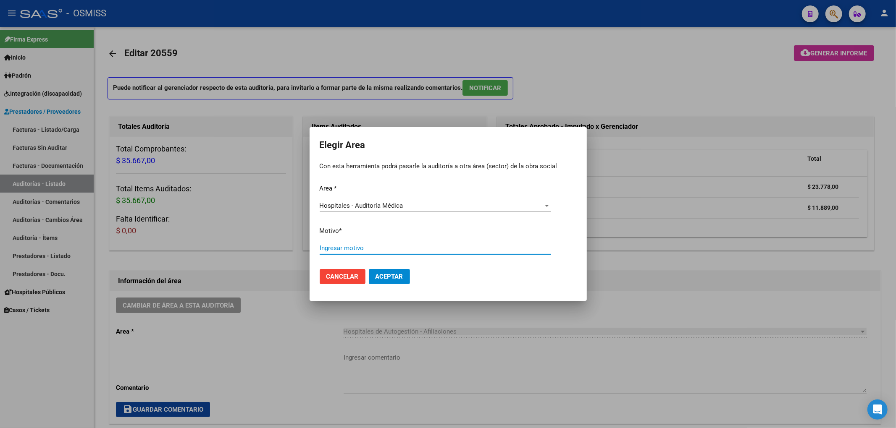
click at [348, 252] on input "Ingresar motivo" at bounding box center [434, 248] width 231 height 8
type input "AUDITADO"
click at [378, 282] on button "Aceptar" at bounding box center [389, 276] width 41 height 15
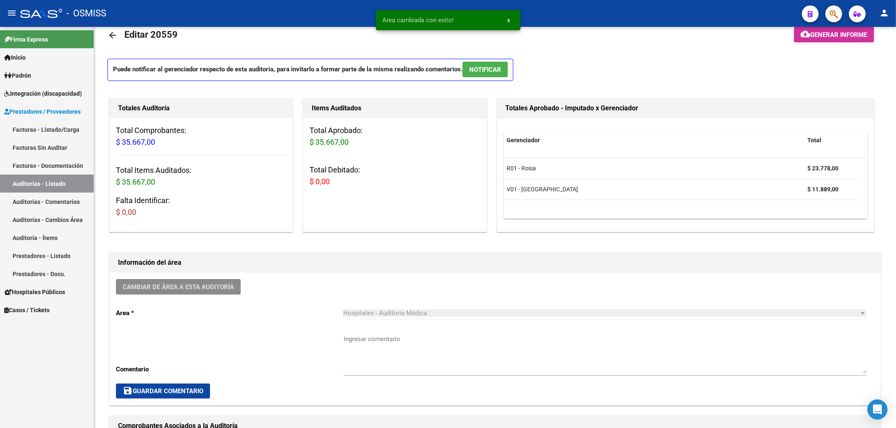
scroll to position [0, 0]
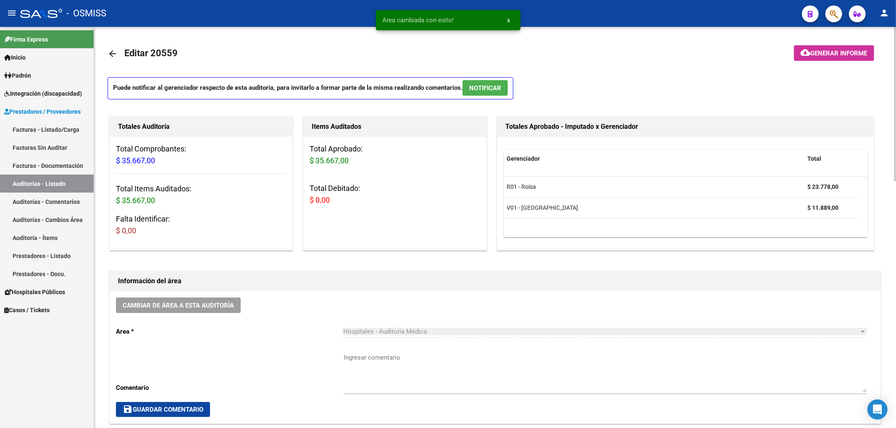
click at [115, 52] on mat-icon "arrow_back" at bounding box center [112, 54] width 10 height 10
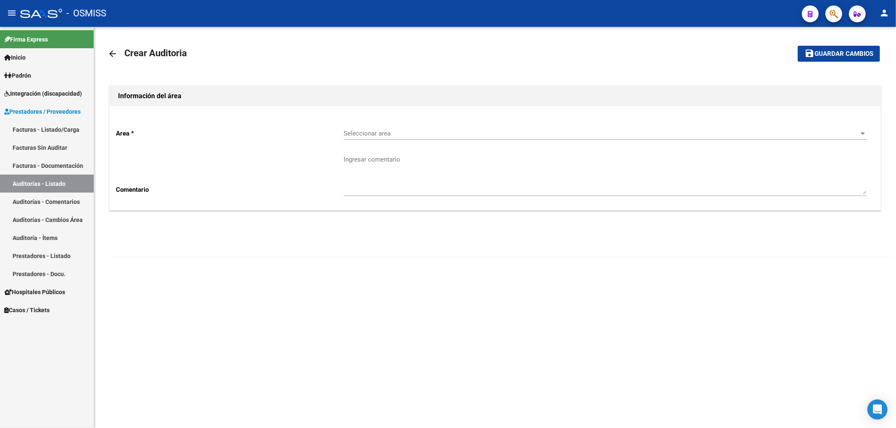
click at [362, 140] on div "Seleccionar area Seleccionar area" at bounding box center [604, 135] width 523 height 26
click at [367, 138] on div "Seleccionar area Seleccionar area" at bounding box center [604, 131] width 523 height 18
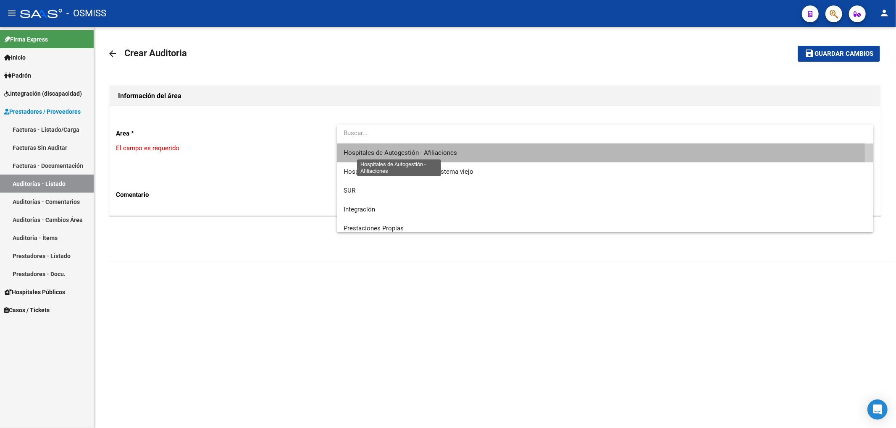
click at [382, 154] on span "Hospitales de Autogestión - Afiliaciones" at bounding box center [399, 153] width 113 height 8
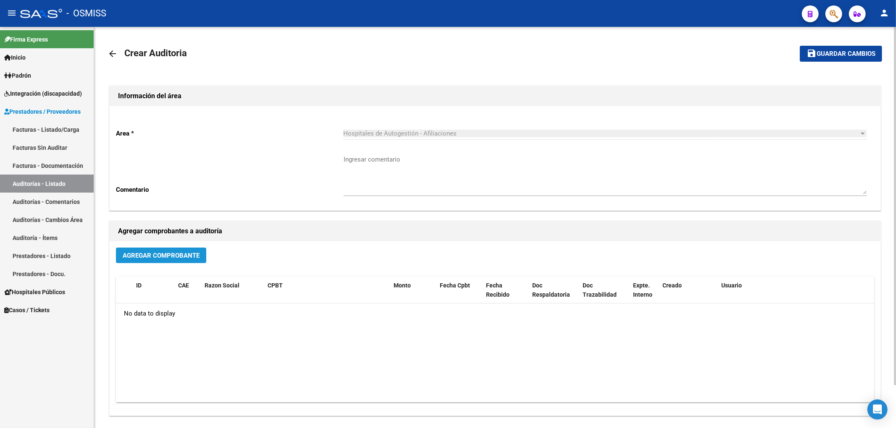
click at [172, 249] on button "Agregar Comprobante" at bounding box center [161, 256] width 90 height 16
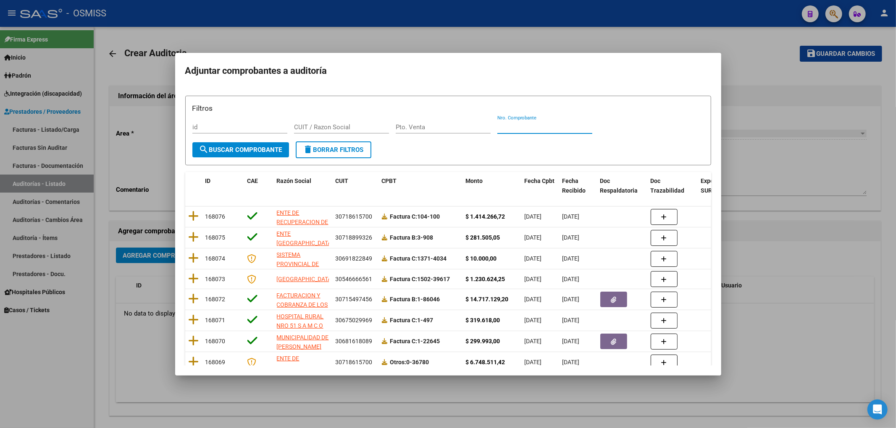
click at [509, 130] on input "Nro. Comprobante" at bounding box center [544, 127] width 95 height 8
type input "575"
click at [246, 143] on form "Filtros id CUIT / Razon Social Pto. Venta 575 Nro. Comprobante search Buscar Co…" at bounding box center [448, 131] width 526 height 70
click at [245, 143] on button "search Buscar Comprobante" at bounding box center [240, 149] width 97 height 15
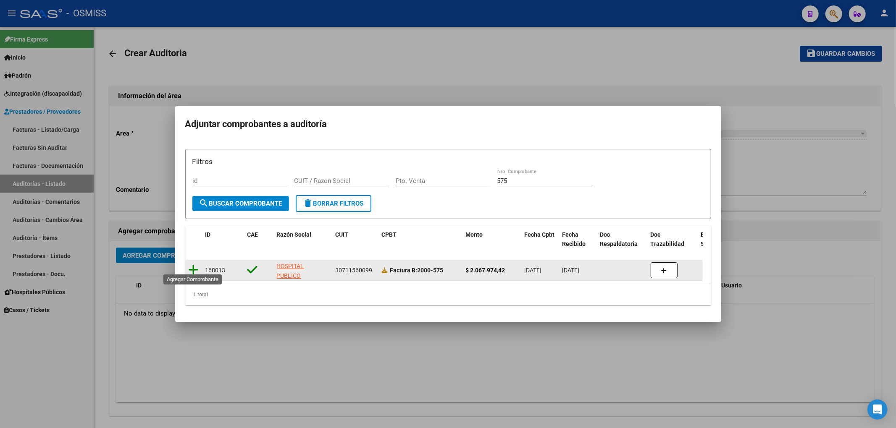
click at [192, 264] on icon at bounding box center [194, 270] width 10 height 12
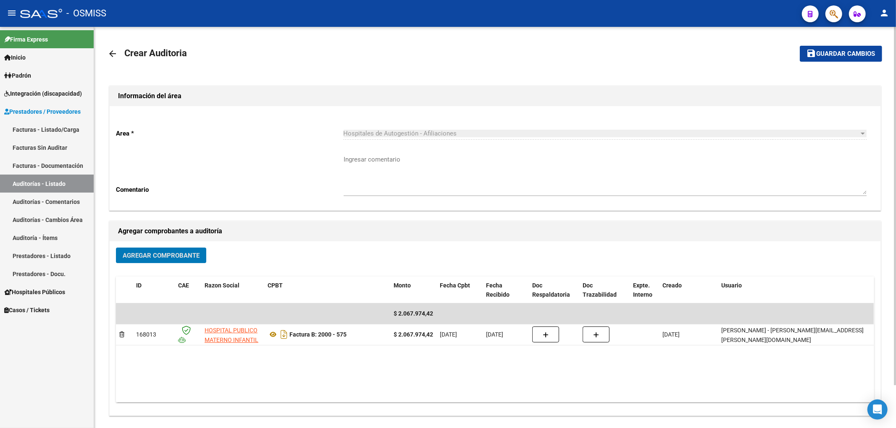
click at [842, 49] on button "save Guardar cambios" at bounding box center [840, 54] width 82 height 16
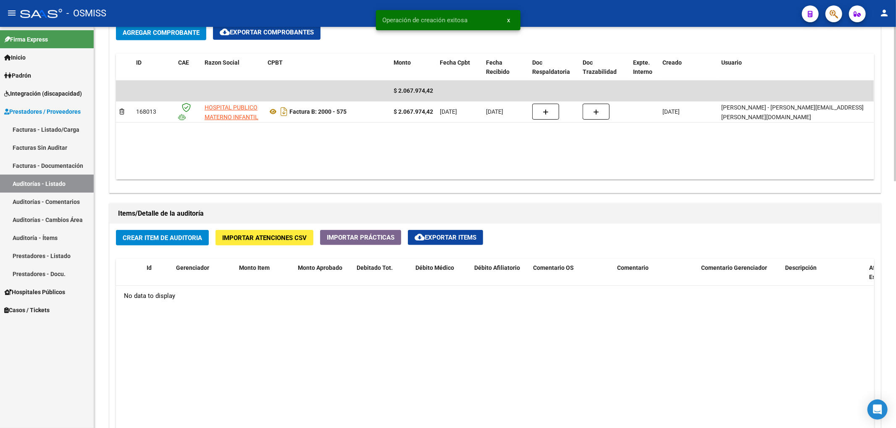
scroll to position [448, 0]
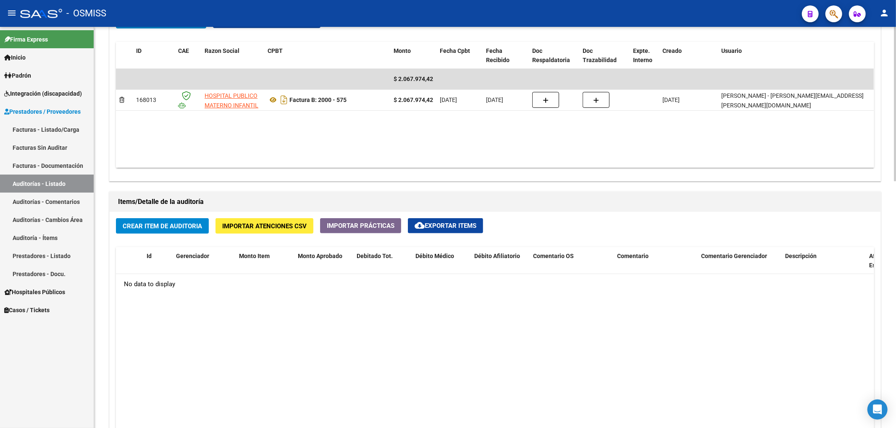
click at [196, 224] on span "Crear Item de Auditoria" at bounding box center [162, 227] width 79 height 8
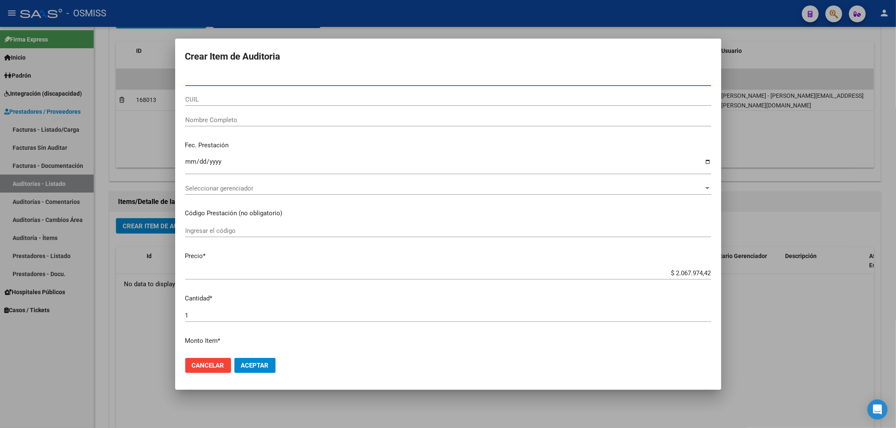
click at [224, 370] on button "Cancelar" at bounding box center [208, 365] width 46 height 15
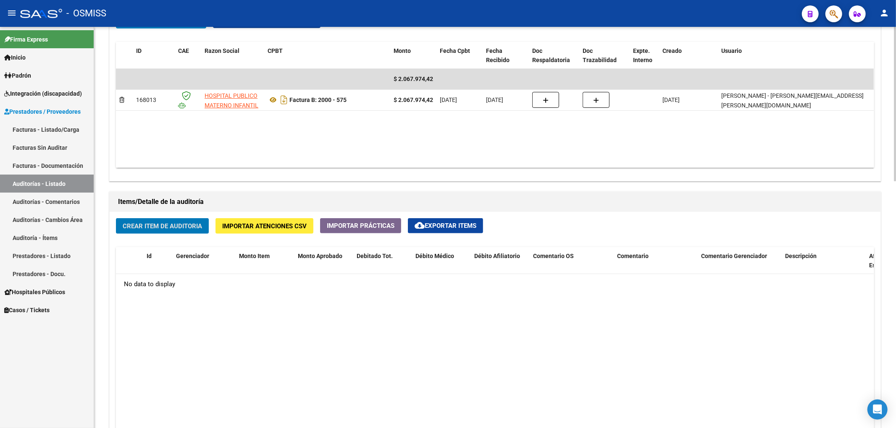
click at [219, 368] on datatable-body "No data to display" at bounding box center [494, 400] width 757 height 252
click at [291, 230] on span "Importar Atenciones CSV" at bounding box center [264, 227] width 84 height 8
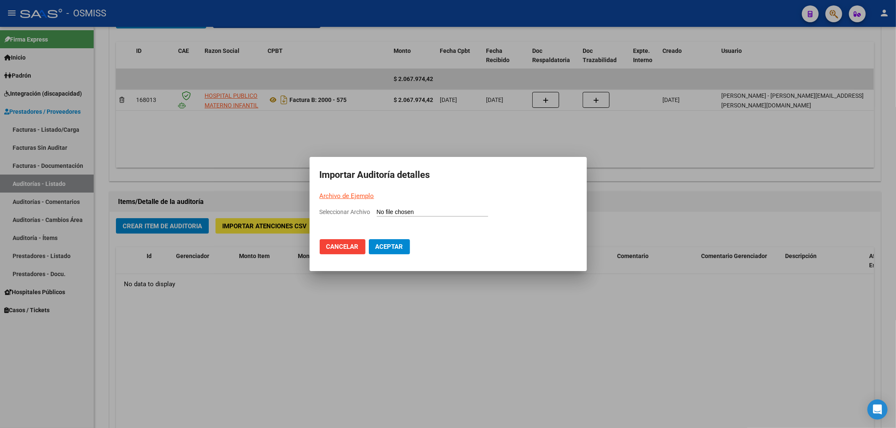
click at [360, 196] on link "Archivo de Ejemplo" at bounding box center [346, 196] width 55 height 8
drag, startPoint x: 269, startPoint y: 309, endPoint x: 234, endPoint y: 284, distance: 43.0
click at [257, 306] on div at bounding box center [448, 214] width 896 height 428
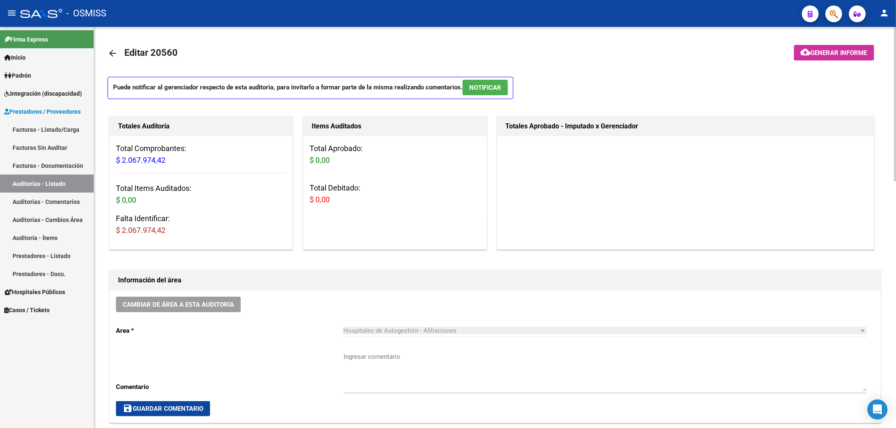
scroll to position [0, 0]
click at [380, 124] on h1 "Items Auditados" at bounding box center [395, 126] width 166 height 13
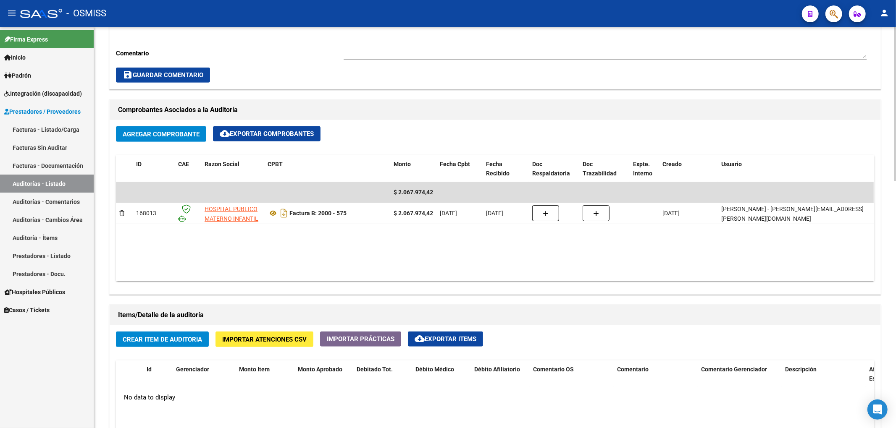
scroll to position [336, 0]
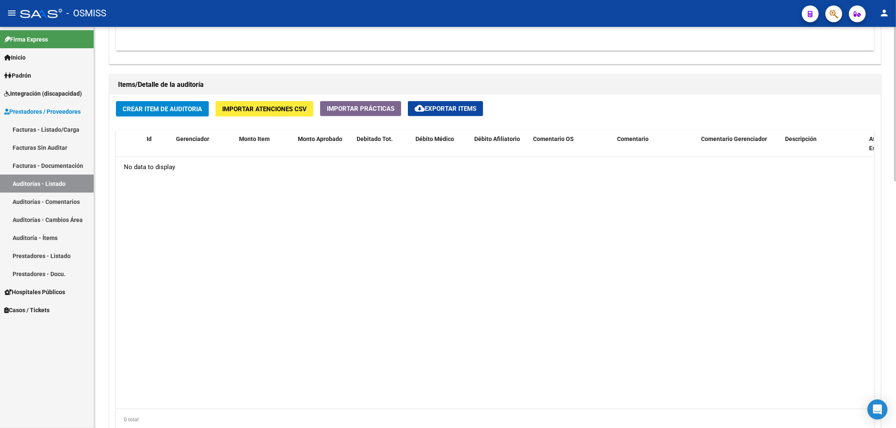
scroll to position [615, 0]
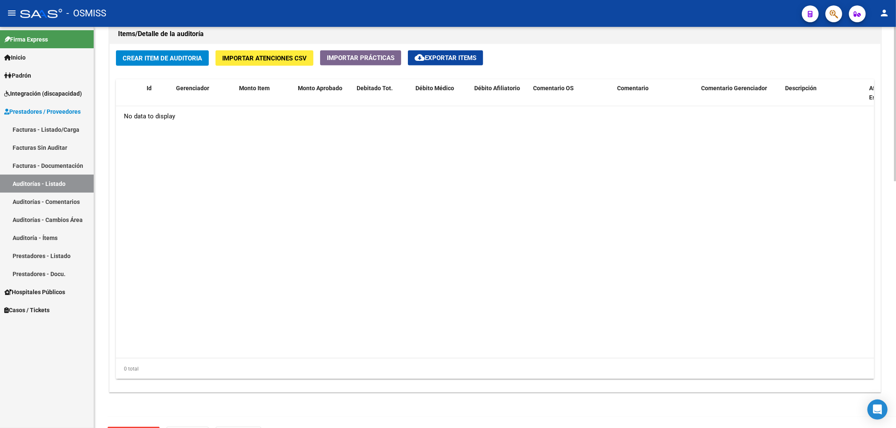
click at [192, 66] on div "Crear Item de Auditoria Importar Atenciones CSV Importar Prácticas cloud_downlo…" at bounding box center [495, 218] width 770 height 348
click at [191, 65] on button "Crear Item de Auditoria" at bounding box center [162, 58] width 93 height 16
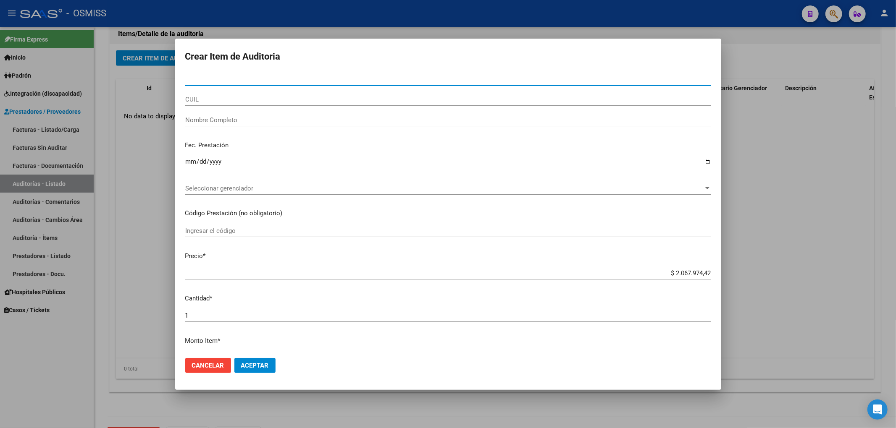
paste input "29893557"
type input "29893557"
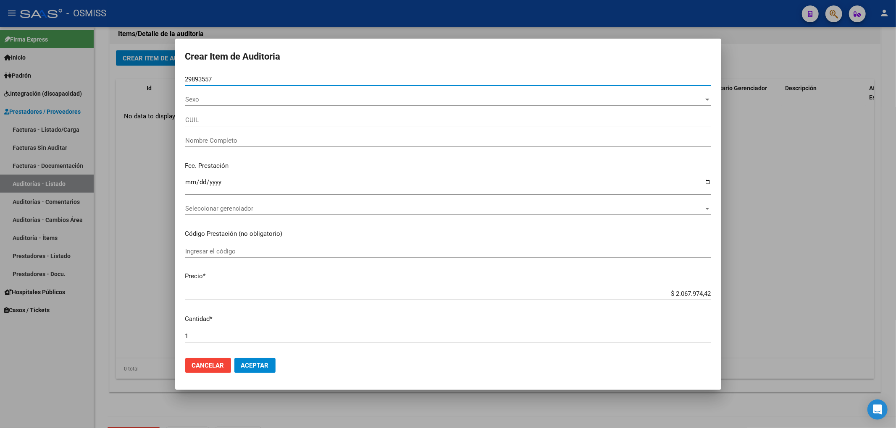
type input "27298935576"
type input "ABAN ESTER CARINA"
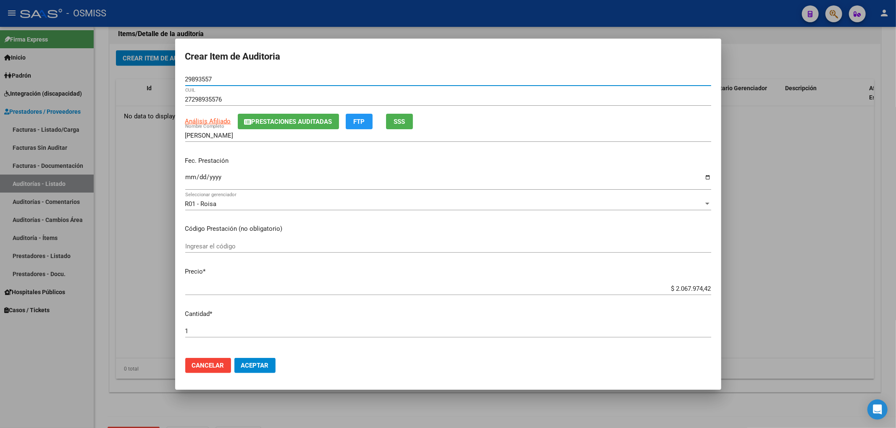
type input "29893557"
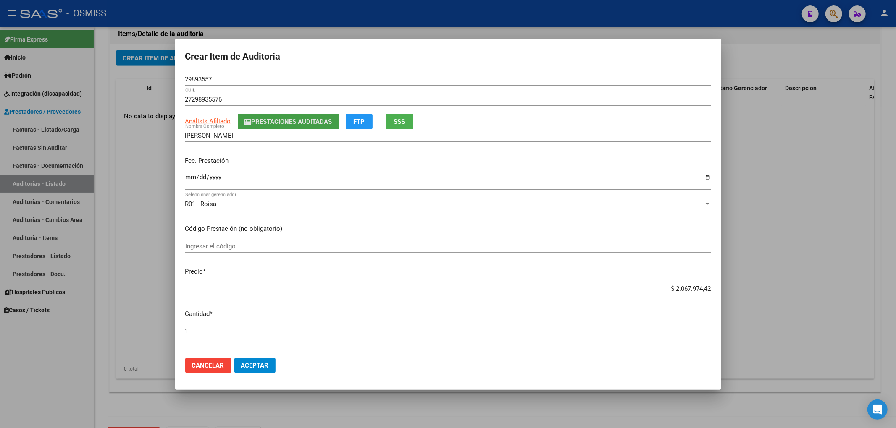
click at [299, 123] on span "Prestaciones Auditadas" at bounding box center [291, 122] width 81 height 8
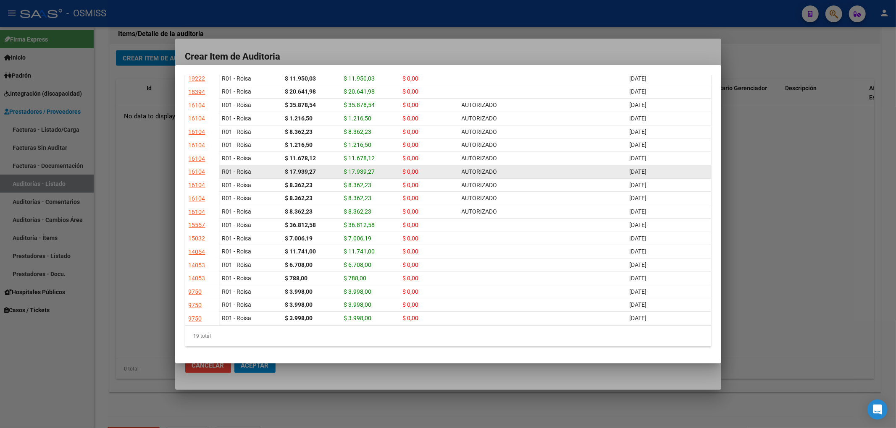
scroll to position [0, 0]
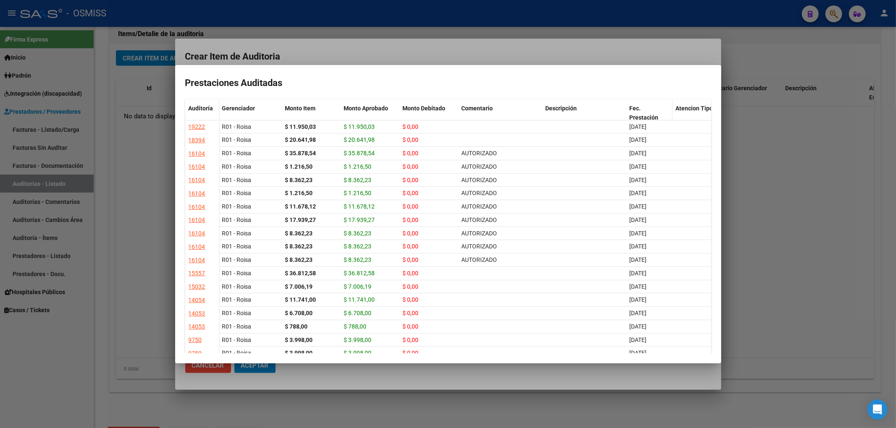
click at [637, 113] on div "Fec. Prestación" at bounding box center [648, 113] width 39 height 19
click at [640, 113] on span "Fec. Prestación" at bounding box center [643, 113] width 29 height 16
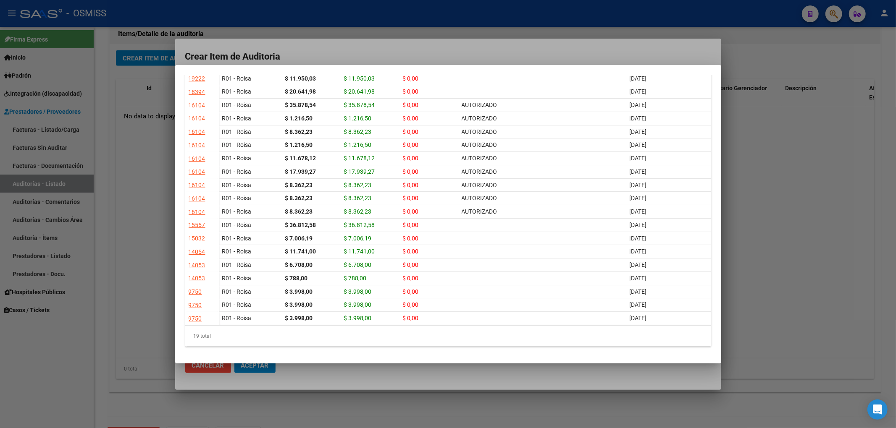
drag, startPoint x: 393, startPoint y: 57, endPoint x: 392, endPoint y: 66, distance: 9.0
click at [393, 57] on div at bounding box center [448, 214] width 896 height 428
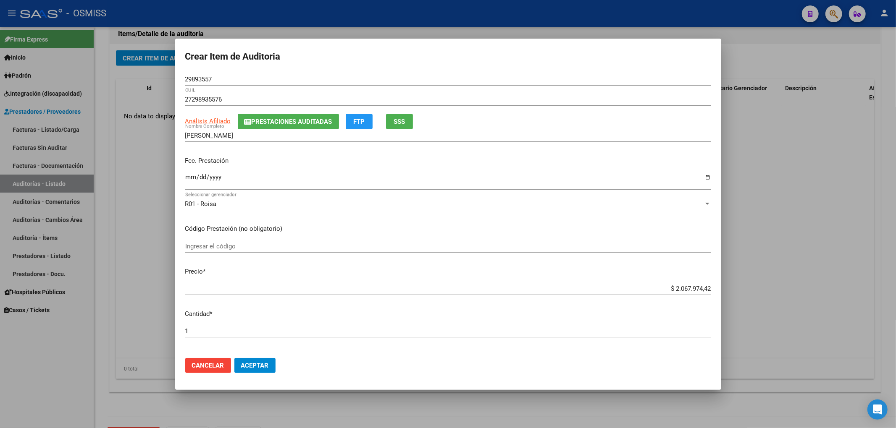
click at [788, 158] on div at bounding box center [448, 214] width 896 height 428
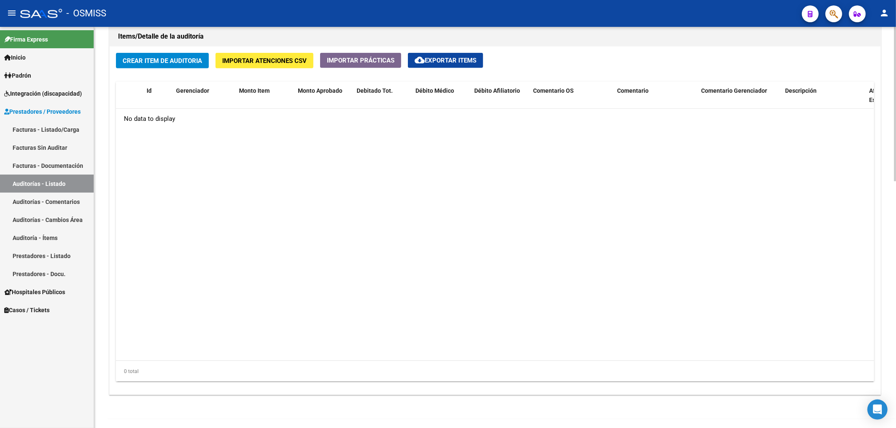
scroll to position [615, 0]
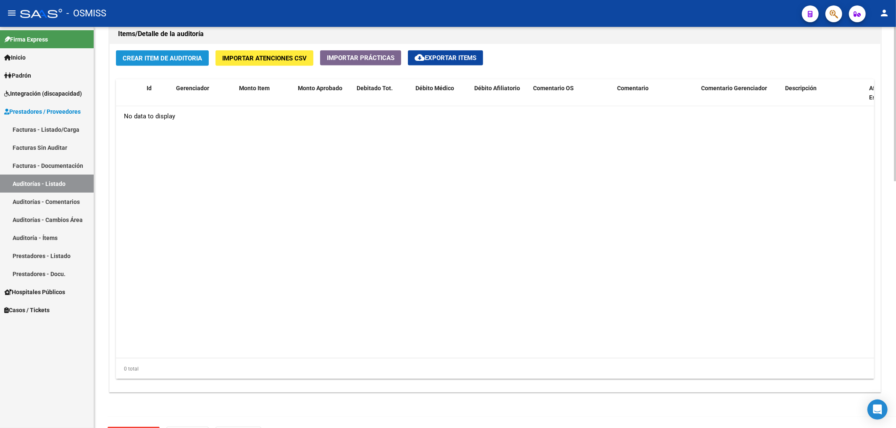
click at [200, 63] on button "Crear Item de Auditoria" at bounding box center [162, 58] width 93 height 16
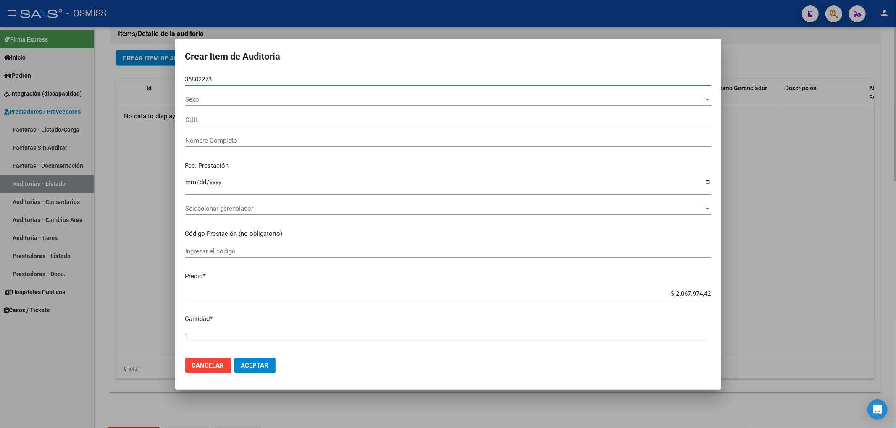
type input "36802273"
click at [234, 358] on button "Aceptar" at bounding box center [254, 365] width 41 height 15
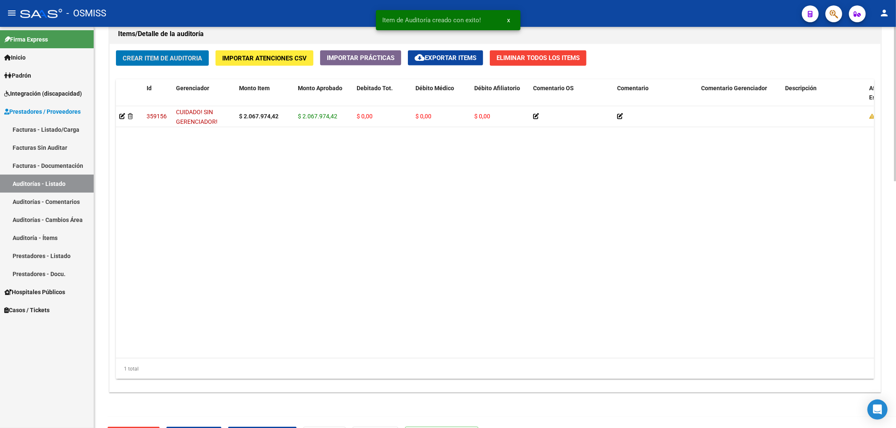
scroll to position [616, 0]
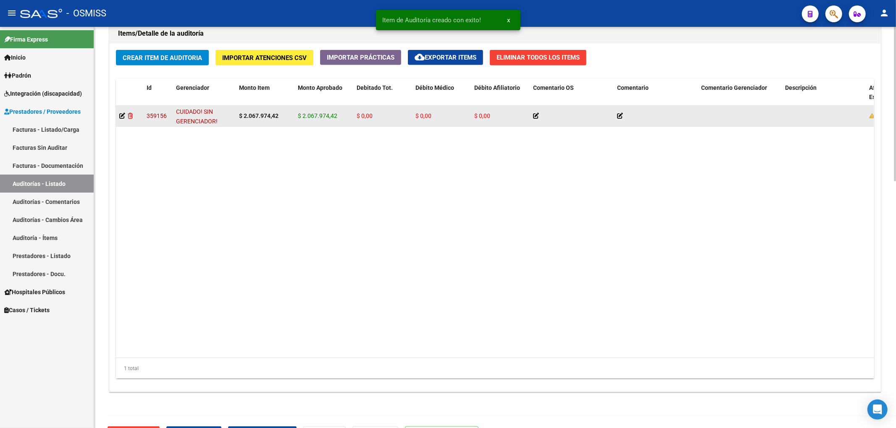
click at [130, 119] on icon at bounding box center [130, 116] width 5 height 6
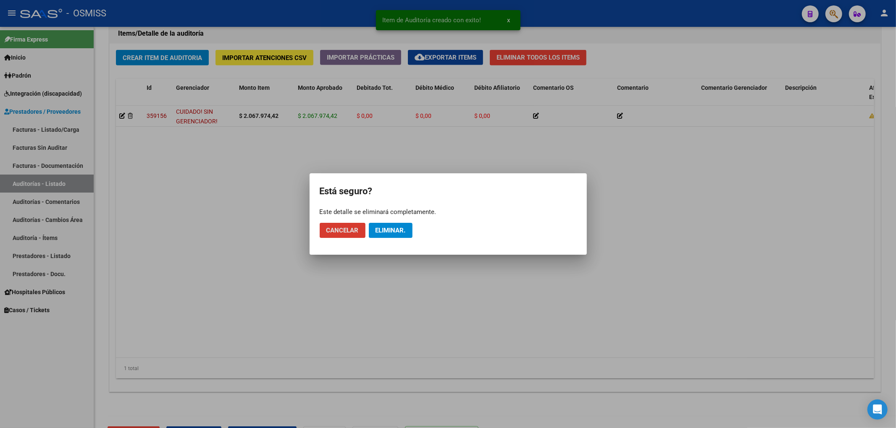
click at [377, 232] on span "Eliminar." at bounding box center [390, 231] width 30 height 8
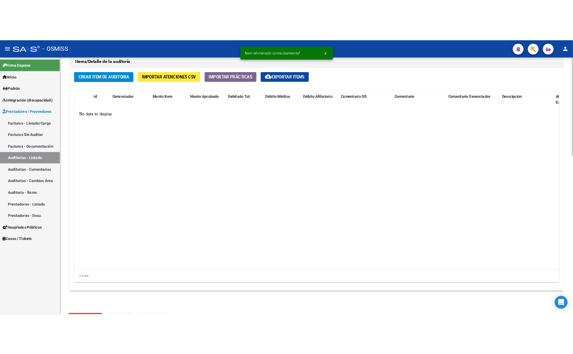
scroll to position [615, 0]
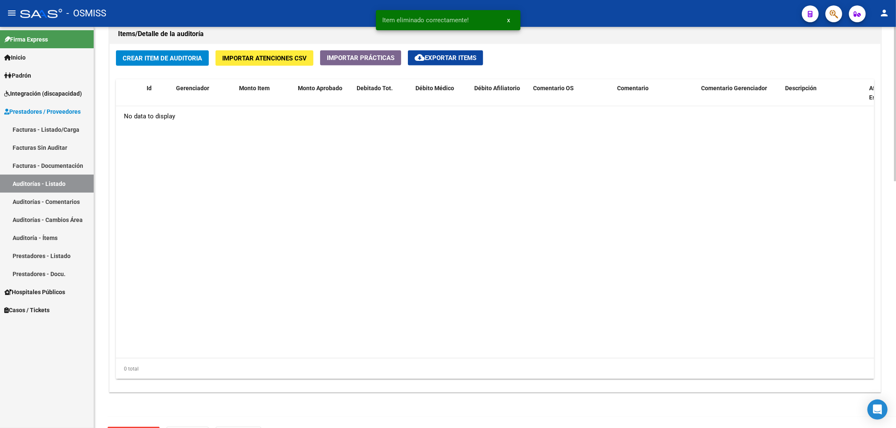
click at [160, 71] on div "Crear Item de Auditoria Importar Atenciones CSV Importar Prácticas cloud_downlo…" at bounding box center [495, 218] width 770 height 348
click at [163, 65] on button "Crear Item de Auditoria" at bounding box center [162, 58] width 93 height 16
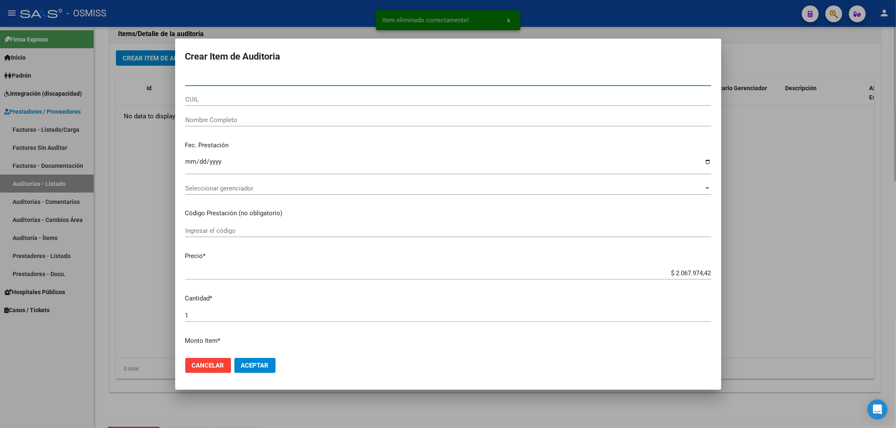
paste input "36802273"
type input "36802273"
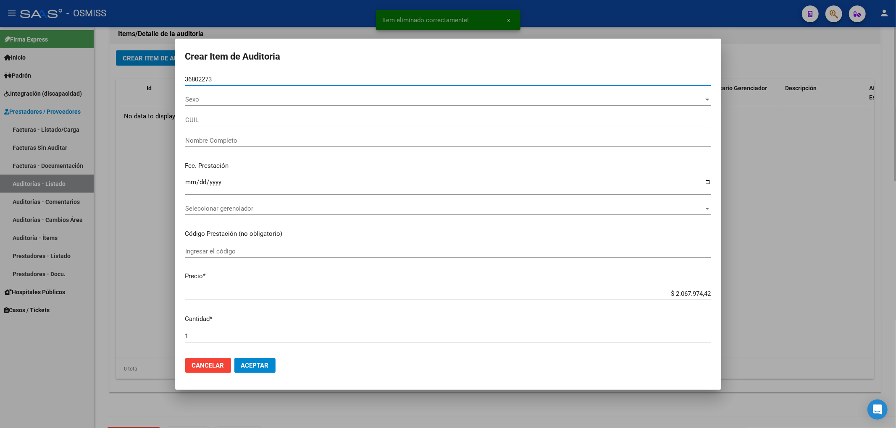
type input "27368022735"
type input "QUIPILDOR VERONICA FERNANDA"
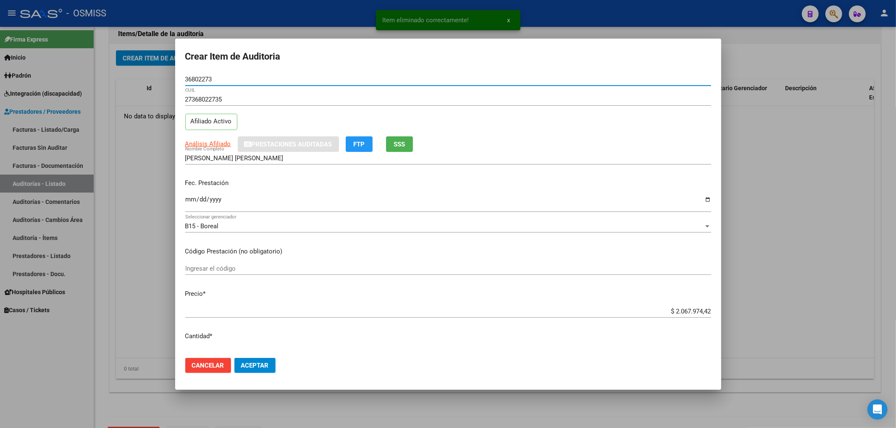
type input "36802273"
click at [457, 142] on div "Análisis Afiliado Prestaciones Auditadas FTP SSS" at bounding box center [448, 144] width 526 height 16
click at [158, 172] on div at bounding box center [448, 214] width 896 height 428
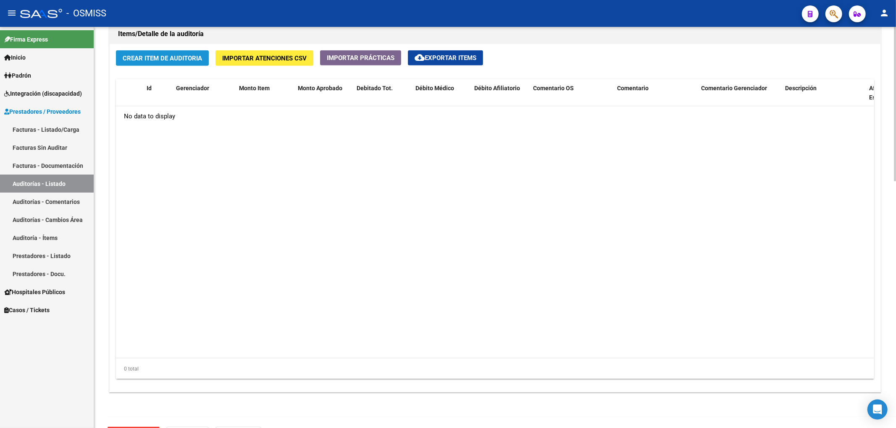
click at [180, 61] on span "Crear Item de Auditoria" at bounding box center [162, 59] width 79 height 8
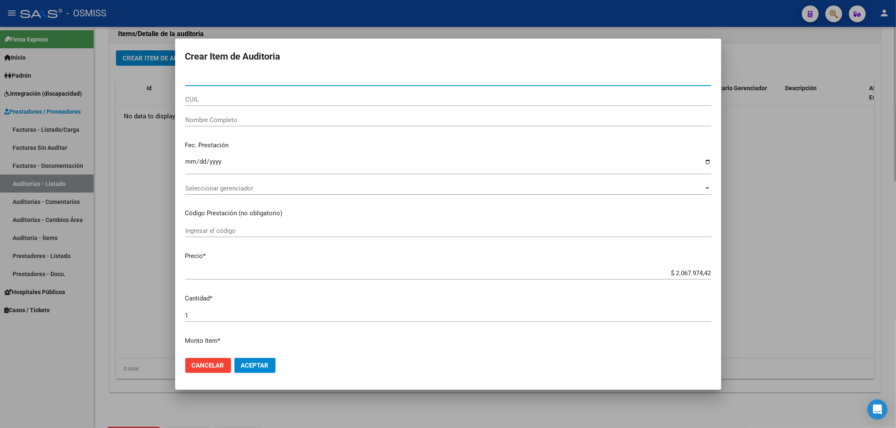
type input "39537073"
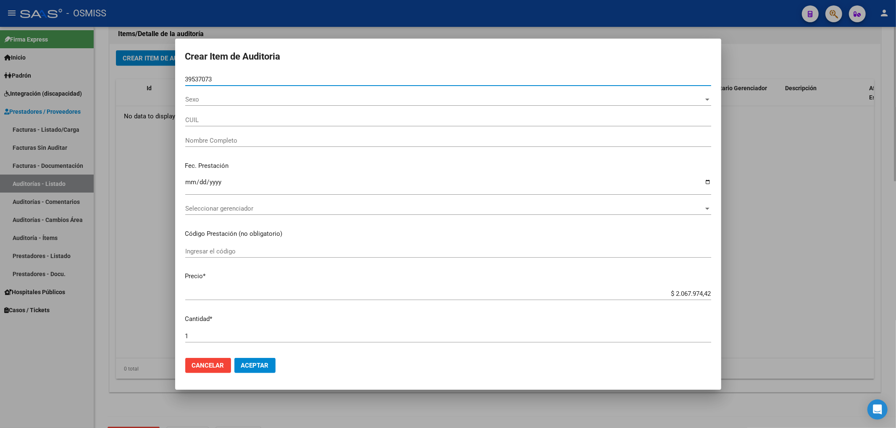
type input "27395370737"
type input "GARCIA GUADALUPE"
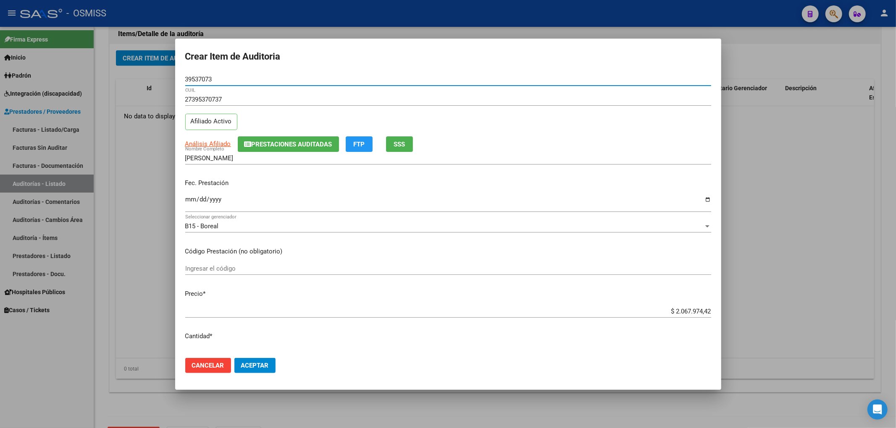
type input "39537073"
click at [280, 131] on div "27395370737 CUIL Afiliado Activo" at bounding box center [448, 114] width 526 height 43
click at [286, 145] on span "Prestaciones Auditadas" at bounding box center [291, 145] width 81 height 8
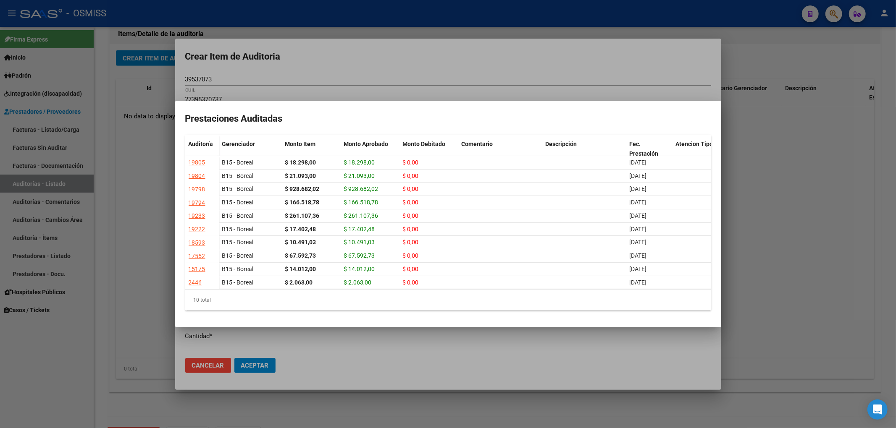
click at [317, 73] on div at bounding box center [448, 214] width 896 height 428
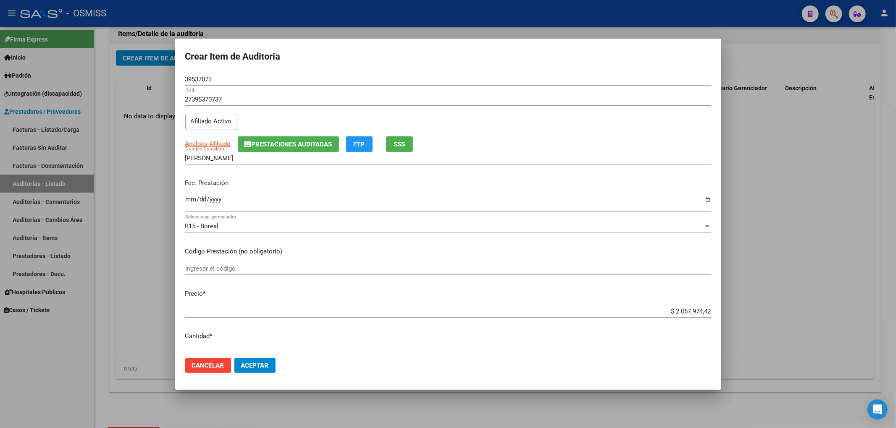
click at [212, 368] on span "Cancelar" at bounding box center [208, 366] width 32 height 8
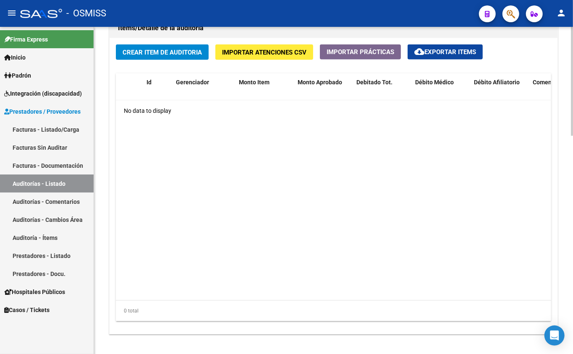
scroll to position [610, 0]
